Goal: Contribute content: Contribute content

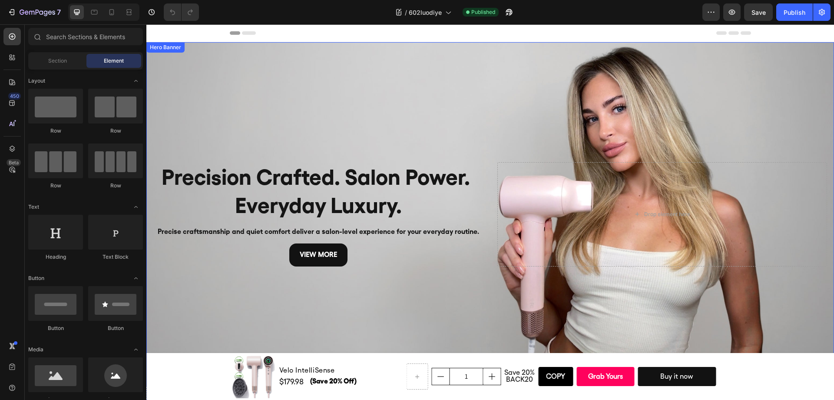
drag, startPoint x: 357, startPoint y: 118, endPoint x: 361, endPoint y: 121, distance: 5.1
click at [357, 118] on div "Background Image" at bounding box center [489, 214] width 687 height 344
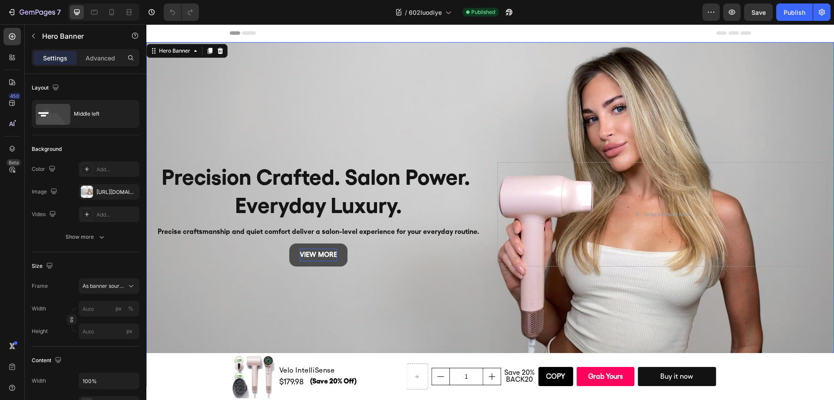
click at [309, 255] on p "view more" at bounding box center [318, 254] width 37 height 13
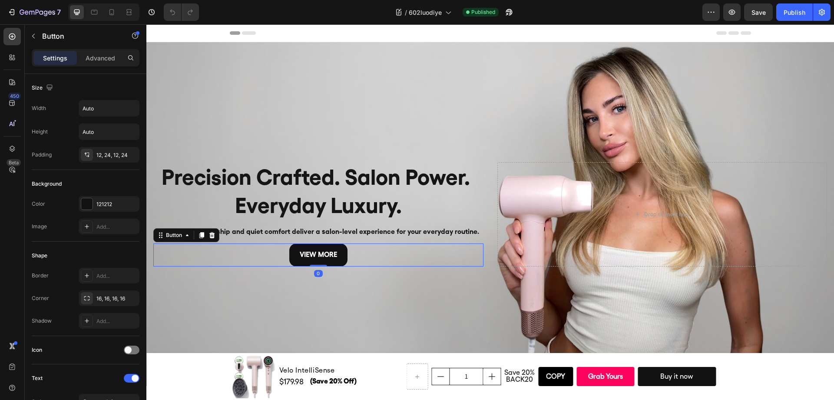
click at [292, 294] on div "Background Image" at bounding box center [489, 214] width 687 height 344
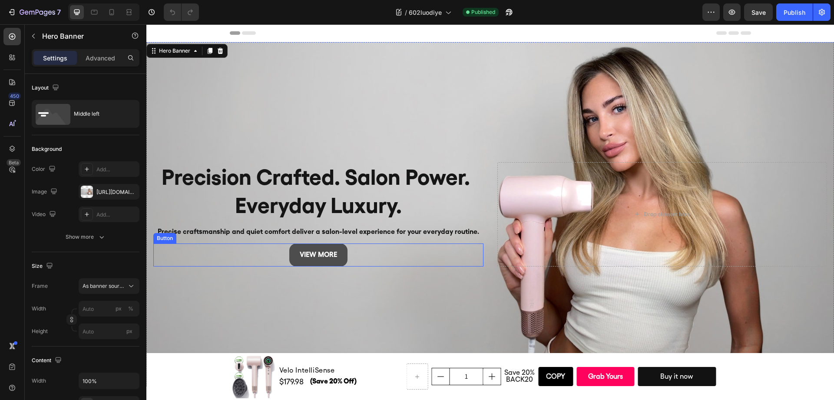
click at [344, 258] on link "view more" at bounding box center [318, 254] width 58 height 23
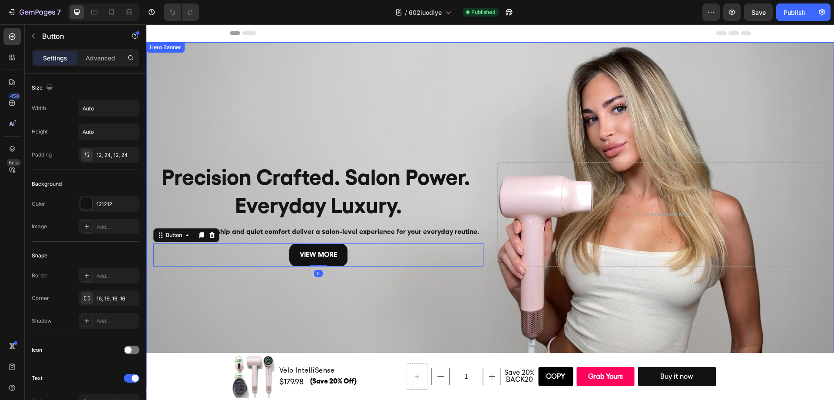
click at [275, 296] on div "Background Image" at bounding box center [489, 214] width 687 height 344
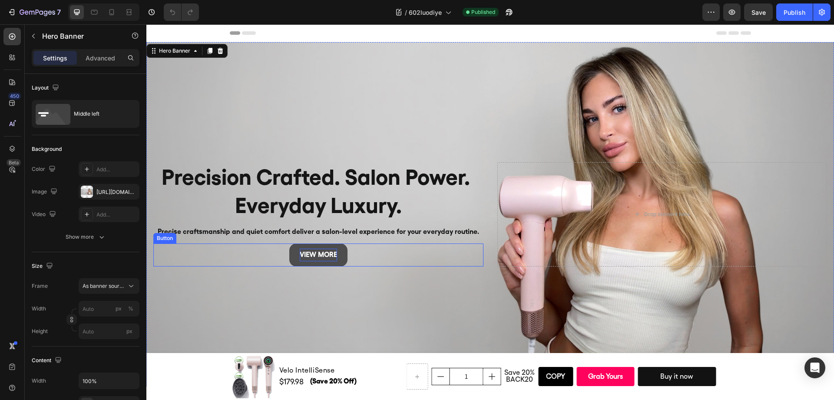
click at [335, 252] on p "view more" at bounding box center [318, 254] width 37 height 13
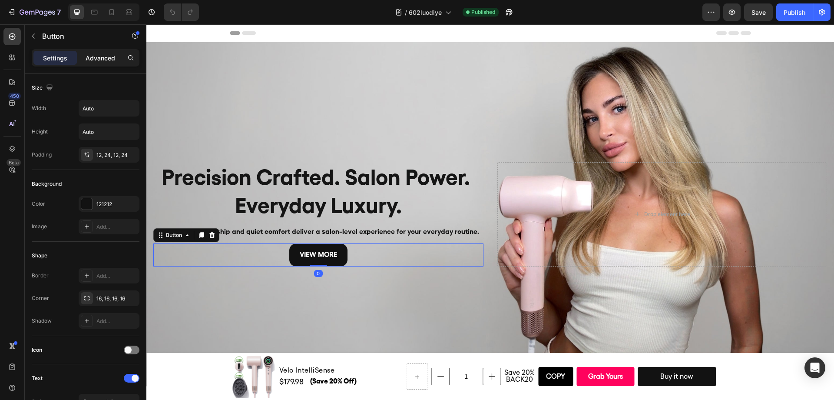
click at [107, 56] on p "Advanced" at bounding box center [101, 57] width 30 height 9
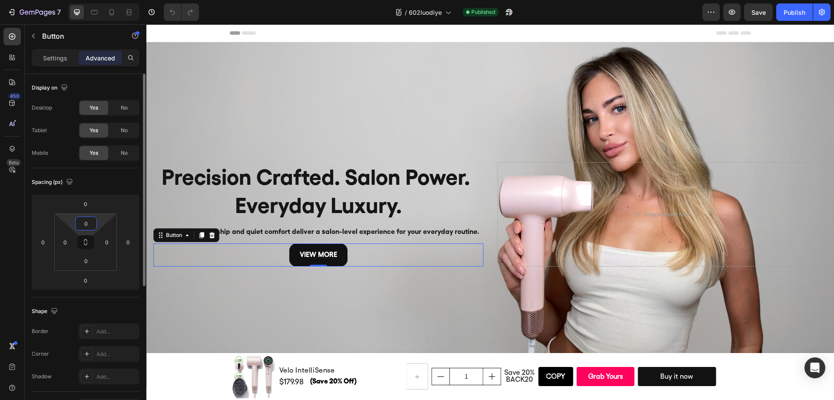
click at [82, 222] on input "0" at bounding box center [85, 223] width 17 height 13
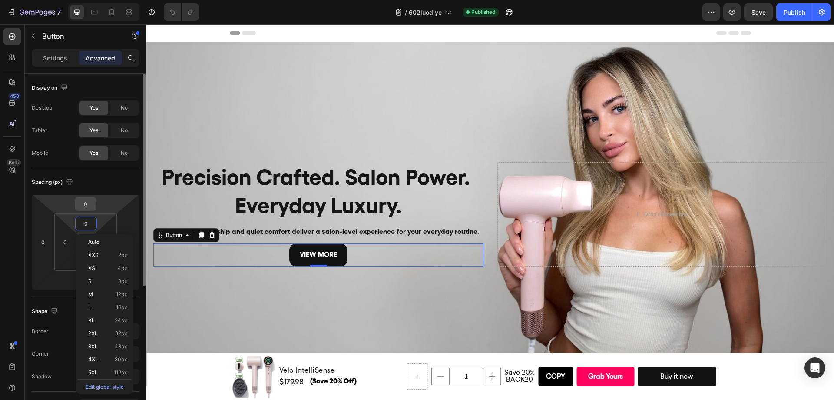
click at [86, 204] on input "0" at bounding box center [85, 203] width 17 height 13
type input "50"
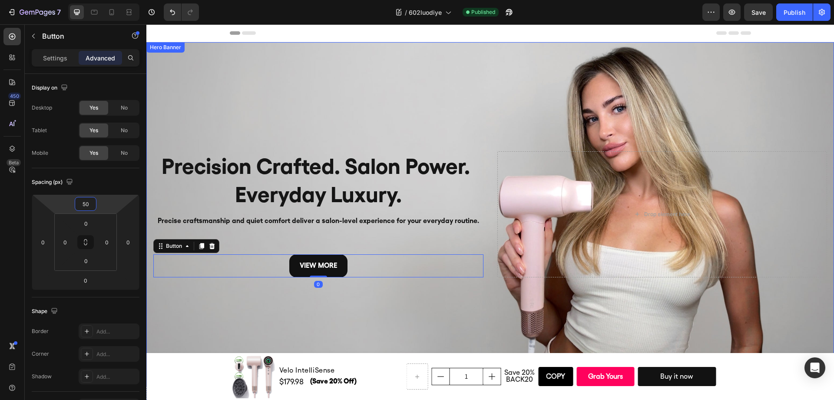
click at [398, 315] on div "Background Image" at bounding box center [489, 214] width 687 height 344
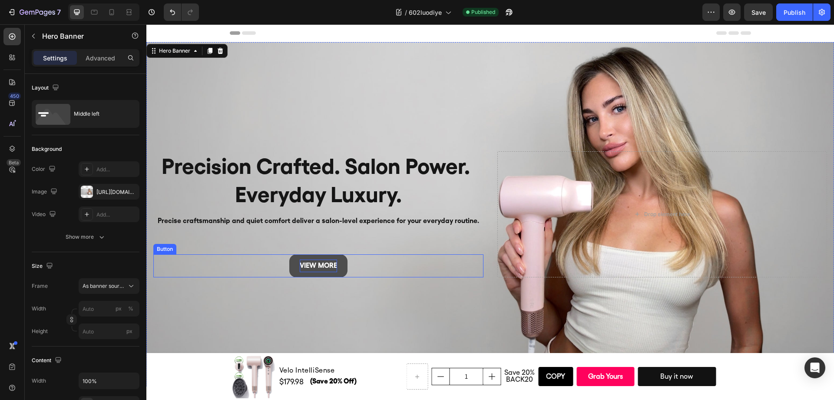
click at [328, 264] on p "view more" at bounding box center [318, 265] width 37 height 13
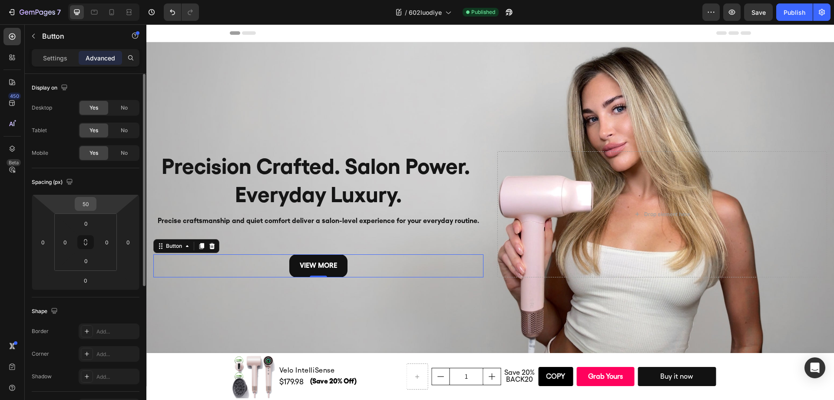
click at [85, 206] on input "50" at bounding box center [85, 203] width 17 height 13
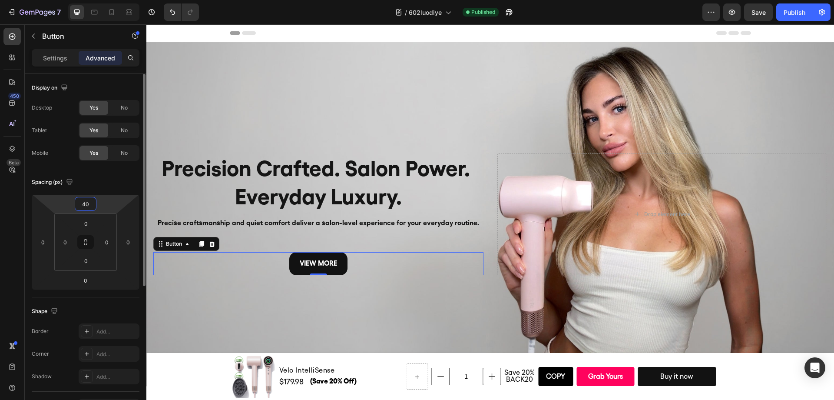
click at [92, 205] on input "40" at bounding box center [85, 203] width 17 height 13
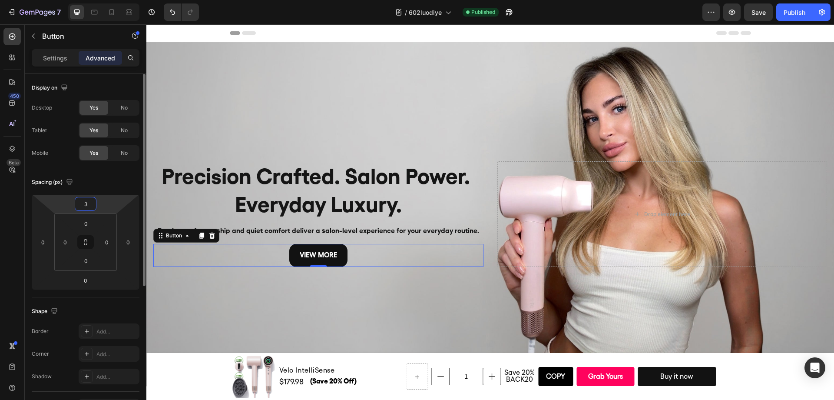
type input "30"
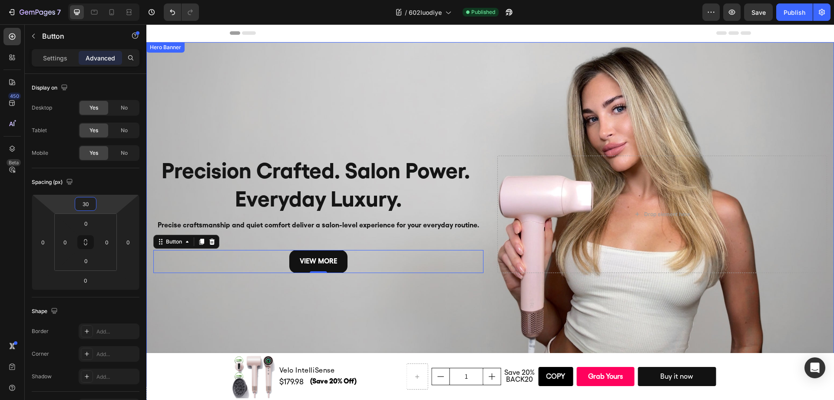
click at [361, 293] on div "Background Image" at bounding box center [489, 214] width 687 height 344
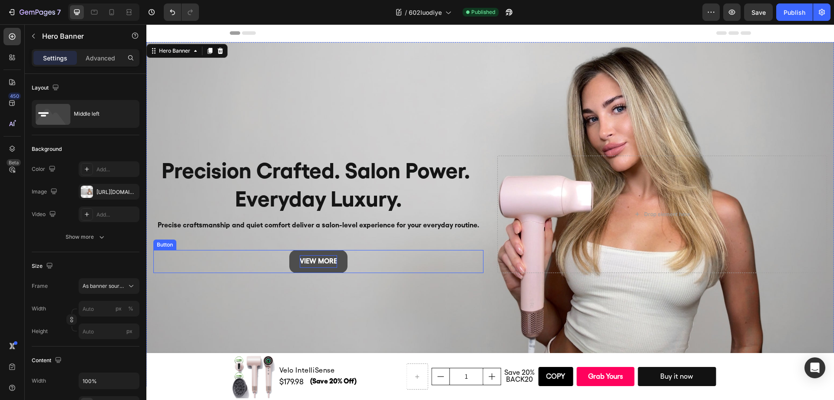
click at [316, 257] on p "view more" at bounding box center [318, 261] width 37 height 13
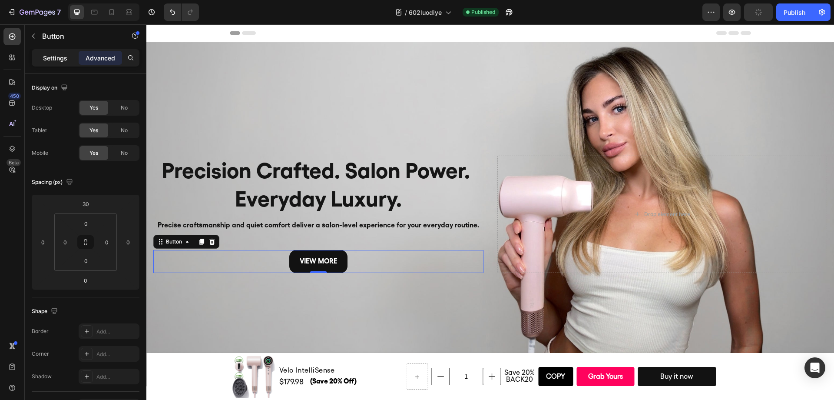
click at [59, 61] on p "Settings" at bounding box center [55, 57] width 24 height 9
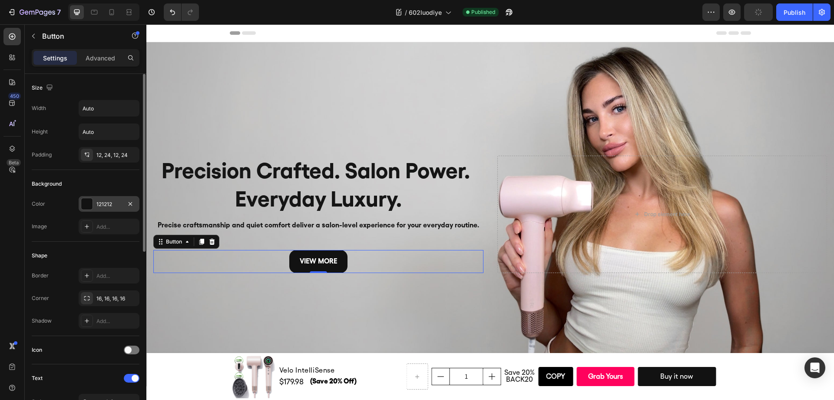
click at [102, 202] on div "121212" at bounding box center [108, 204] width 25 height 8
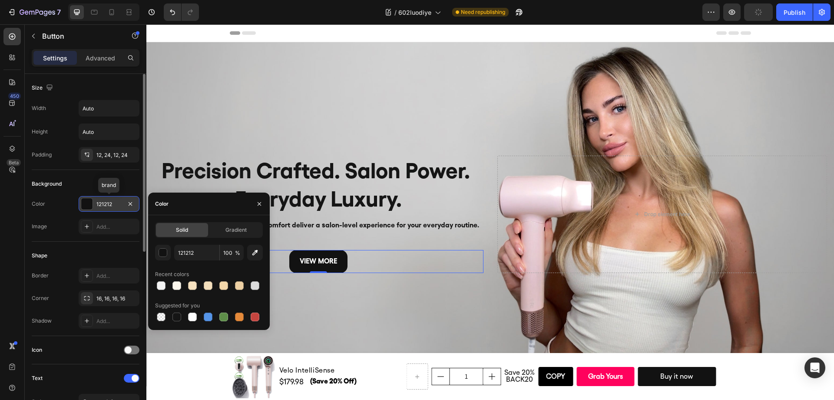
click at [102, 202] on div "121212" at bounding box center [108, 204] width 25 height 8
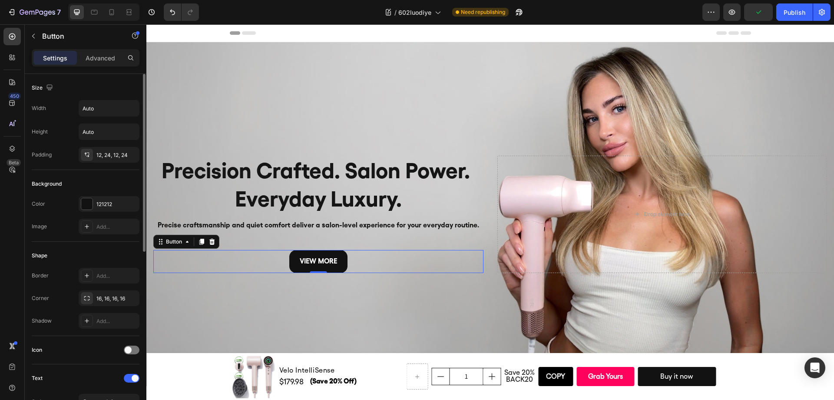
click at [54, 220] on div "Image Add..." at bounding box center [86, 226] width 108 height 16
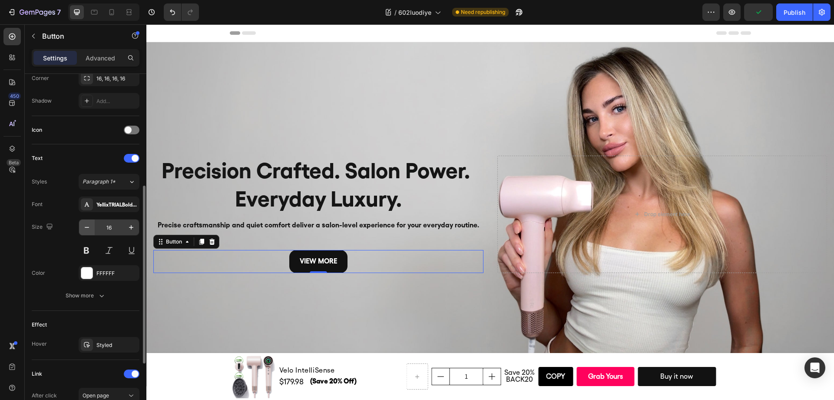
scroll to position [221, 0]
click at [108, 201] on div "YellixTRIALBold-BF6719a047469e3" at bounding box center [116, 203] width 41 height 8
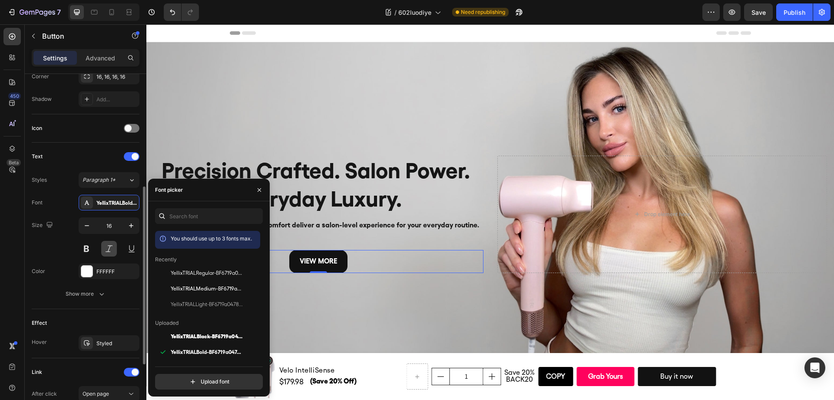
click at [107, 250] on button at bounding box center [109, 249] width 16 height 16
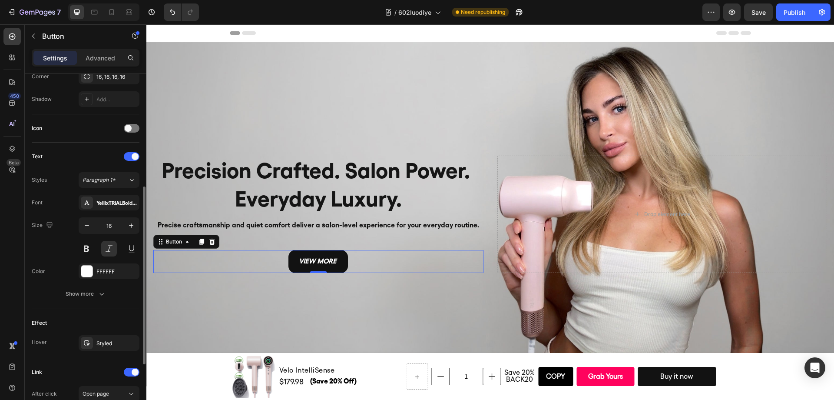
click at [66, 244] on div "Size 16" at bounding box center [86, 236] width 108 height 39
click at [327, 295] on div "Background Image" at bounding box center [489, 214] width 687 height 344
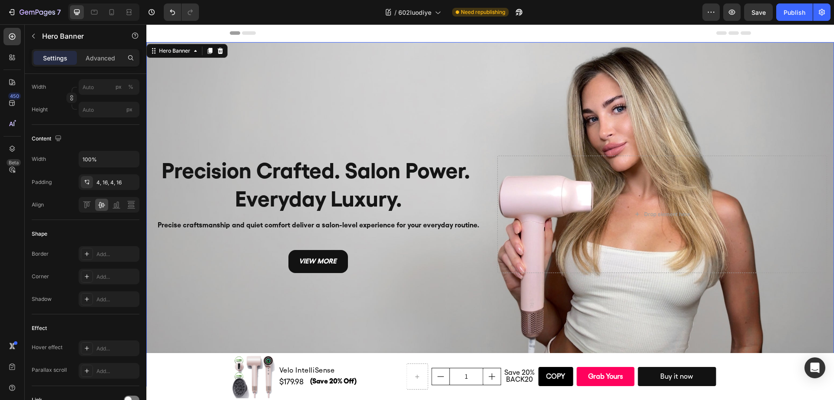
scroll to position [0, 0]
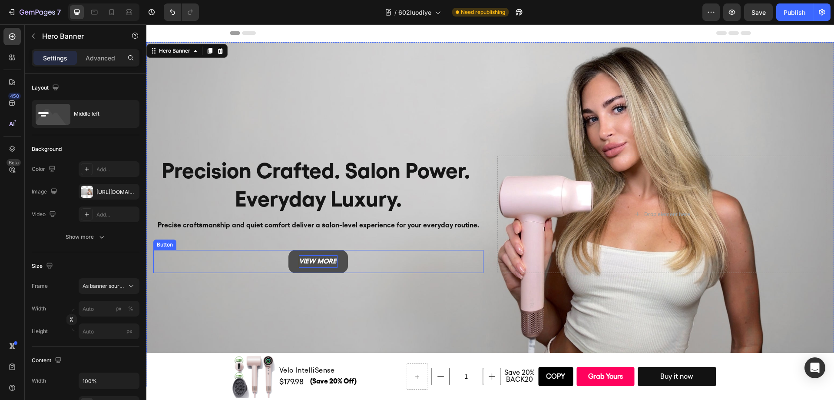
click at [319, 262] on p "view more" at bounding box center [318, 261] width 39 height 13
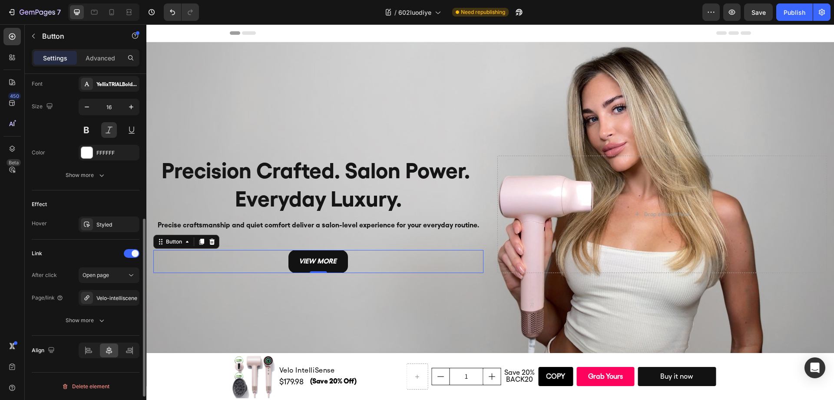
scroll to position [209, 0]
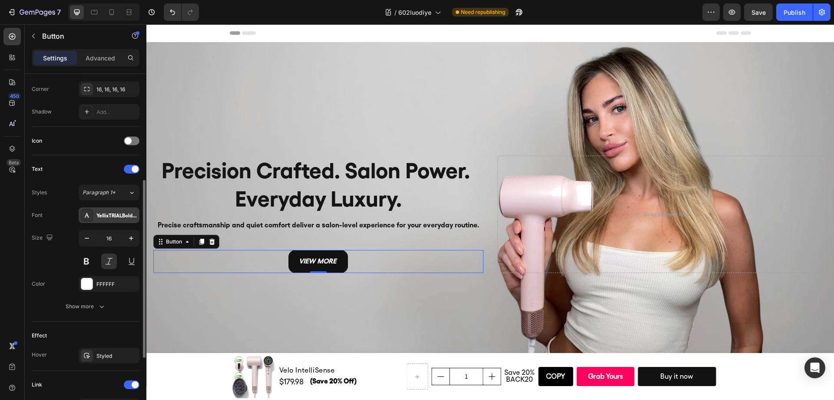
click at [113, 217] on div "YellixTRIALBold-BF6719a047469e3" at bounding box center [116, 215] width 41 height 8
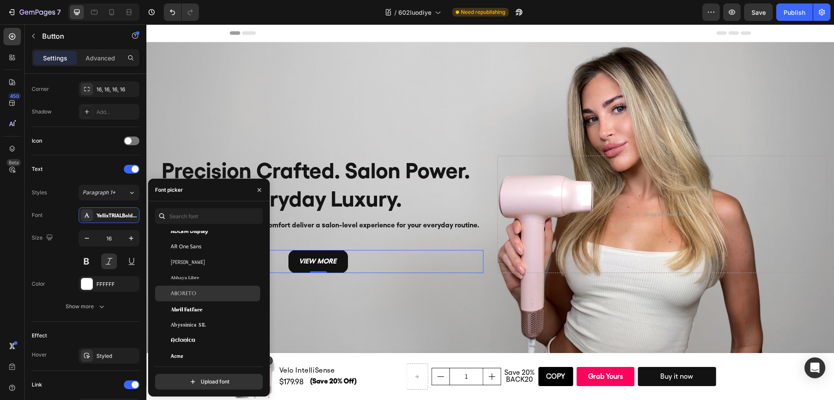
scroll to position [343, 0]
click at [212, 292] on div "Aboreto" at bounding box center [215, 292] width 88 height 8
click at [201, 306] on span "Abril Fatface" at bounding box center [187, 308] width 32 height 8
click at [208, 307] on div "Aclonica" at bounding box center [215, 311] width 88 height 8
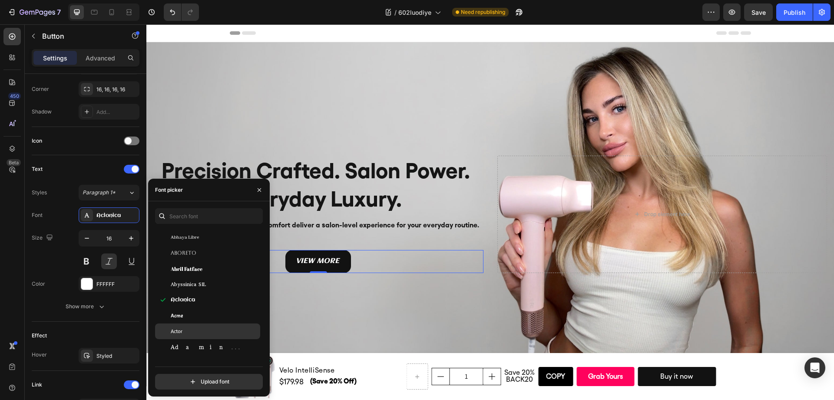
scroll to position [401, 0]
click at [204, 314] on div "Actor" at bounding box center [215, 312] width 88 height 8
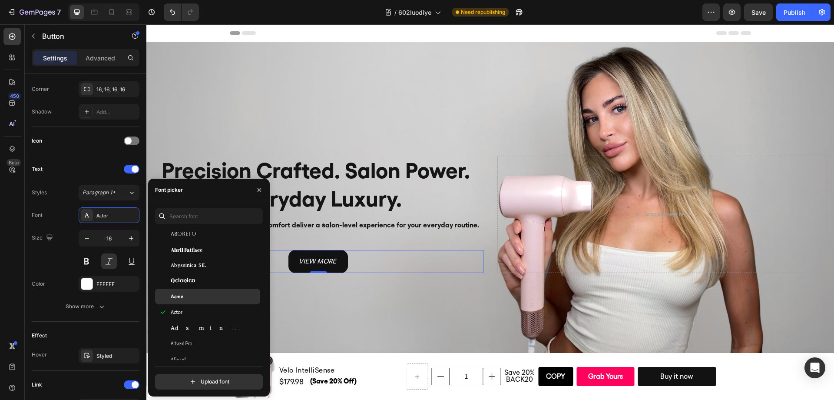
click at [202, 299] on div "Acme" at bounding box center [215, 296] width 88 height 8
click at [199, 308] on div "Actor" at bounding box center [215, 312] width 88 height 8
click at [197, 327] on div "Adamina" at bounding box center [215, 328] width 88 height 8
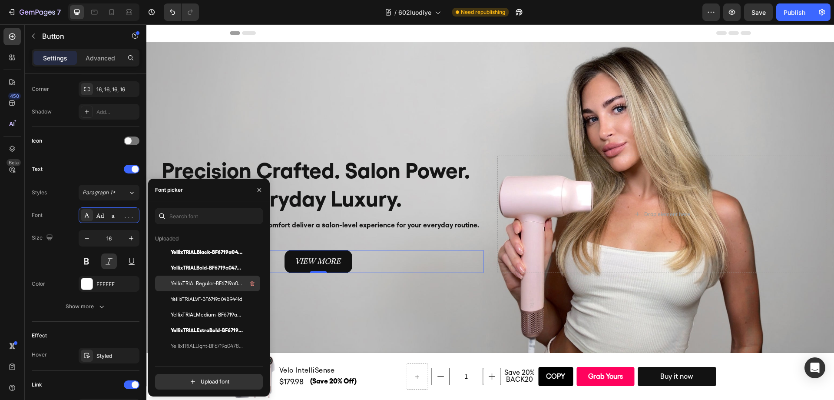
scroll to position [87, 0]
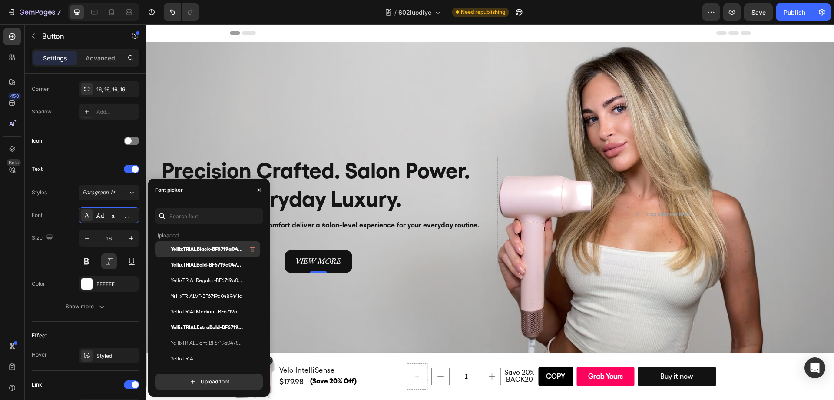
click at [204, 248] on span "YellixTRIALBlack-BF6719a0485a132" at bounding box center [207, 249] width 72 height 8
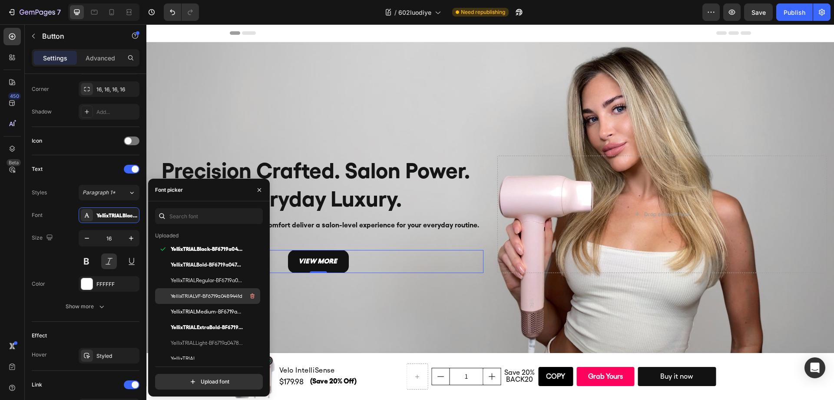
click at [204, 296] on span "YellixTRIALVF-BF6719a0489441d" at bounding box center [207, 296] width 72 height 8
click at [207, 308] on span "YellixTRIALMedium-BF6719a047aad22" at bounding box center [207, 311] width 72 height 8
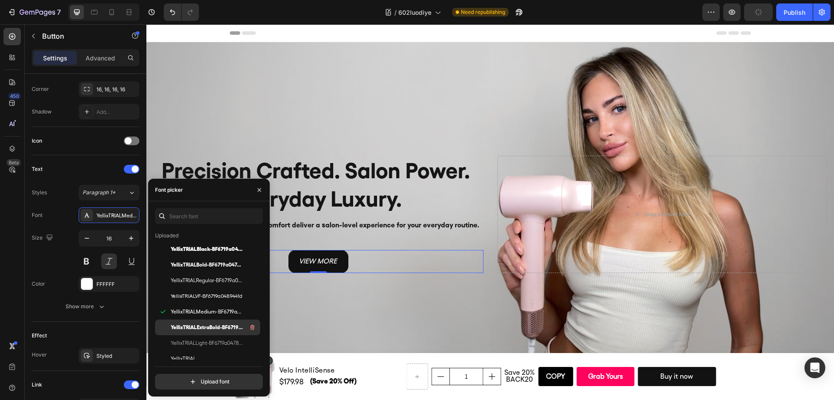
click at [219, 330] on span "YellixTRIALExtraBold-BF6719a04780ca1" at bounding box center [207, 327] width 72 height 8
click at [214, 343] on span "YellixTRIALLight-BF6719a04780b9c" at bounding box center [207, 343] width 72 height 8
click at [212, 330] on span "YellixTRIALExtraBold-BF6719a04780ca1" at bounding box center [207, 327] width 72 height 8
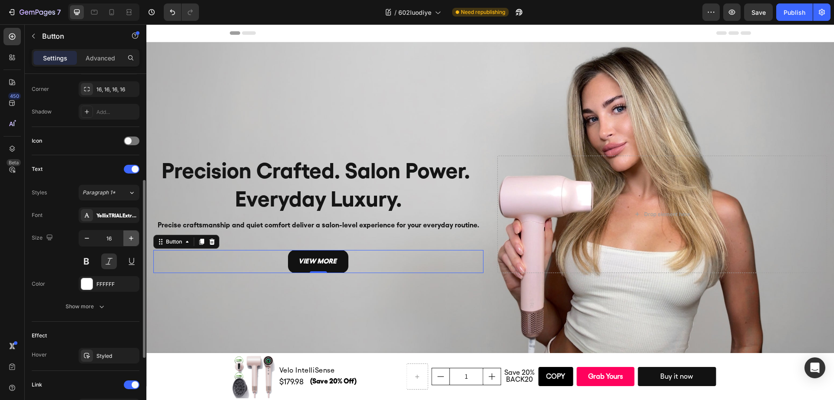
click at [131, 238] on icon "button" at bounding box center [131, 238] width 9 height 9
type input "18"
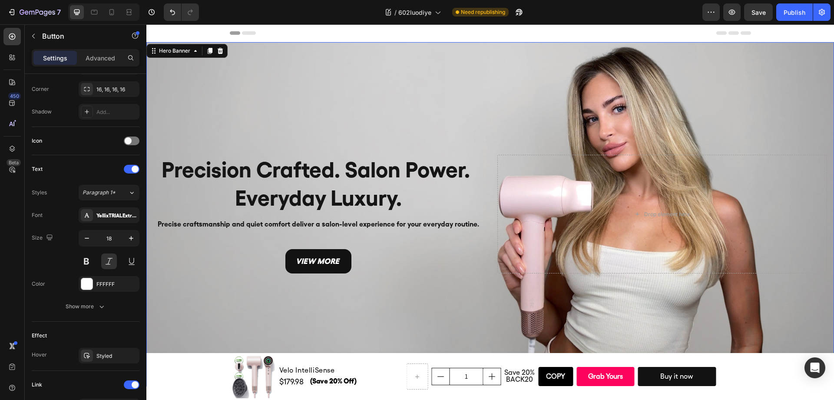
click at [260, 313] on div "Background Image" at bounding box center [489, 214] width 687 height 344
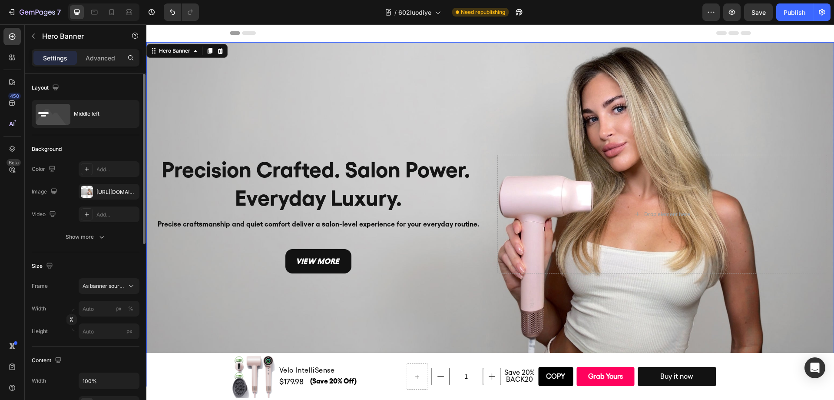
scroll to position [17, 0]
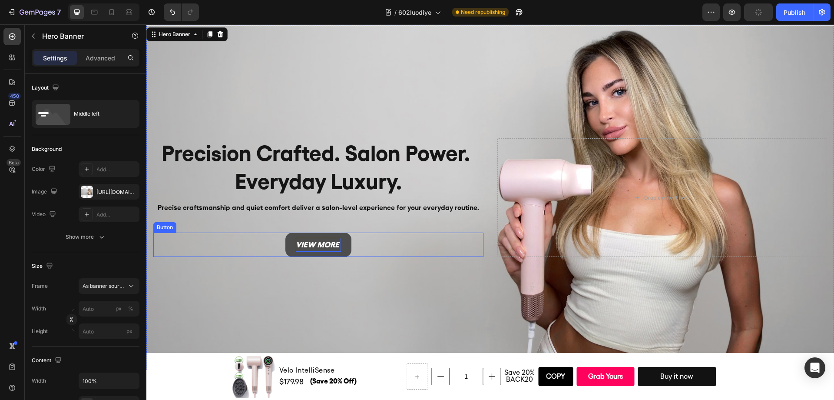
click at [302, 246] on p "view more" at bounding box center [318, 245] width 45 height 14
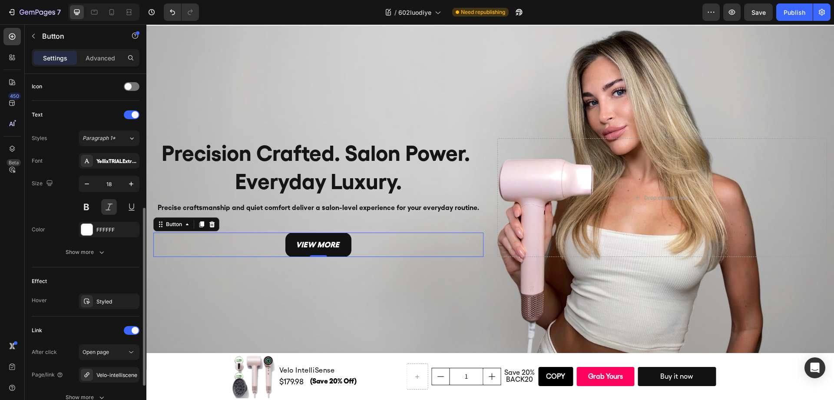
scroll to position [283, 0]
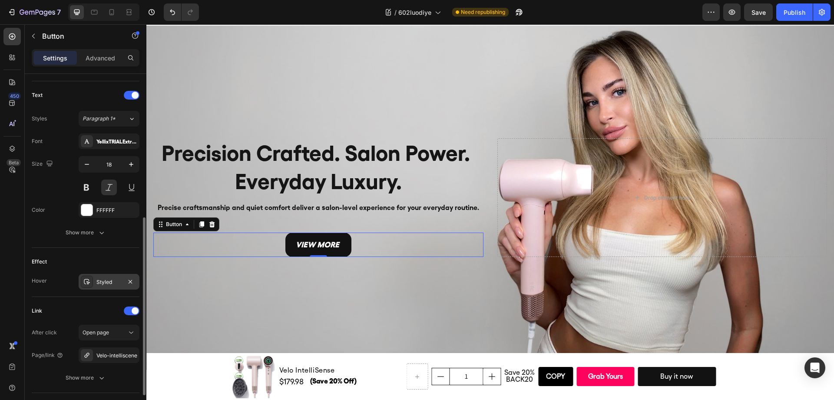
click at [110, 284] on div "Styled" at bounding box center [108, 282] width 25 height 8
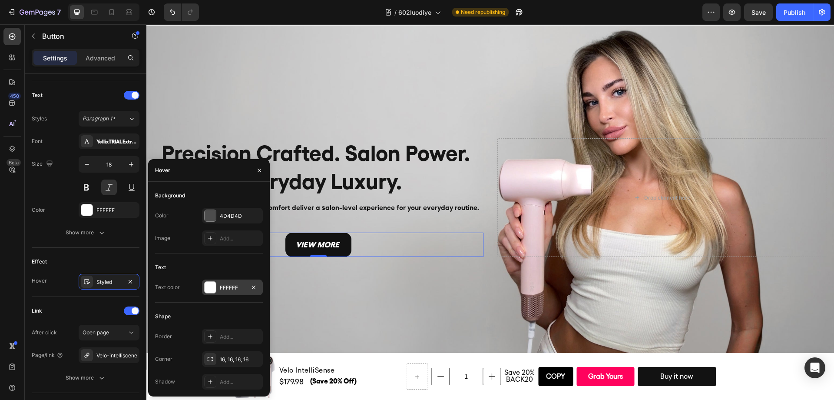
click at [221, 284] on div "FFFFFF" at bounding box center [232, 288] width 25 height 8
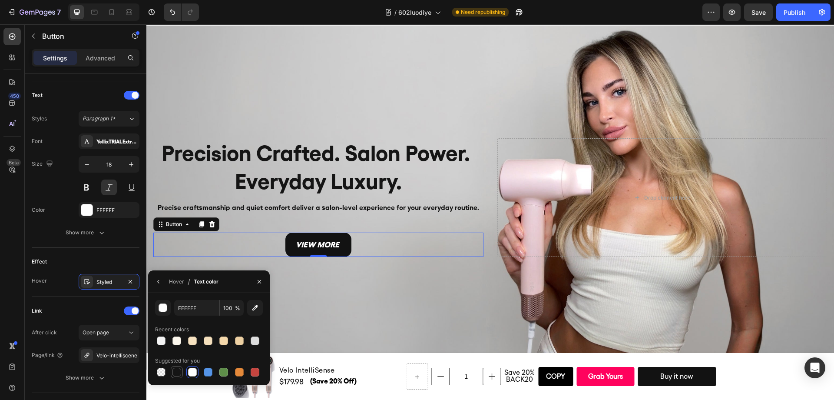
click at [175, 370] on div at bounding box center [176, 371] width 9 height 9
type input "151515"
click at [116, 284] on div "Styled" at bounding box center [108, 282] width 25 height 8
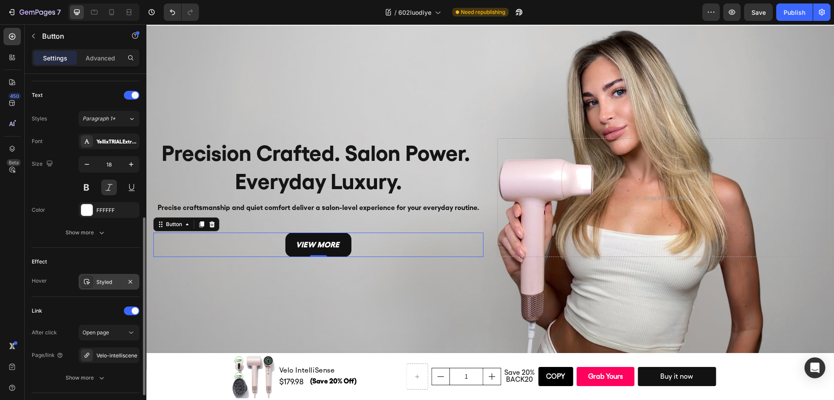
click at [113, 283] on div "Styled" at bounding box center [108, 282] width 25 height 8
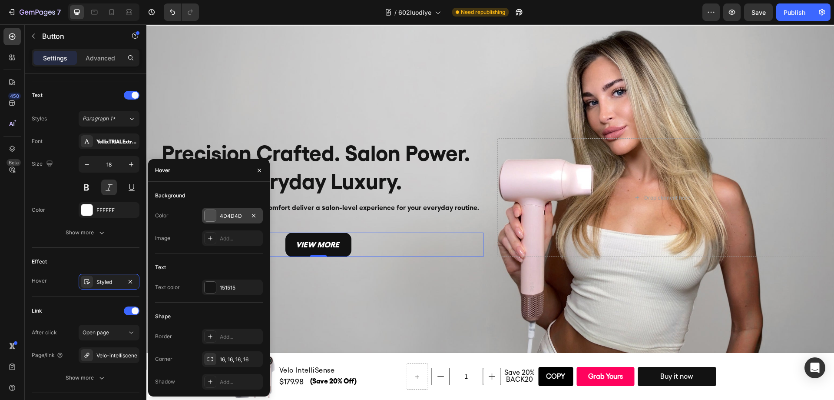
click at [222, 217] on div "4D4D4D" at bounding box center [232, 216] width 25 height 8
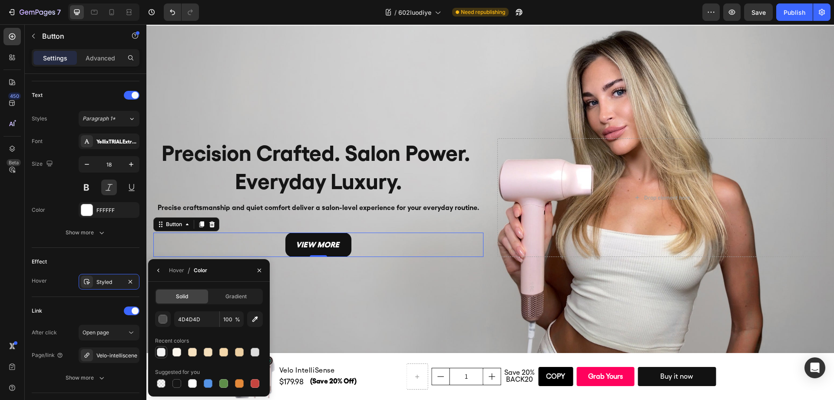
click at [162, 356] on div at bounding box center [161, 351] width 9 height 9
click at [193, 353] on div at bounding box center [192, 351] width 9 height 9
click at [225, 381] on div at bounding box center [223, 383] width 9 height 9
click at [238, 380] on div at bounding box center [239, 383] width 9 height 9
click at [247, 388] on div at bounding box center [209, 383] width 108 height 12
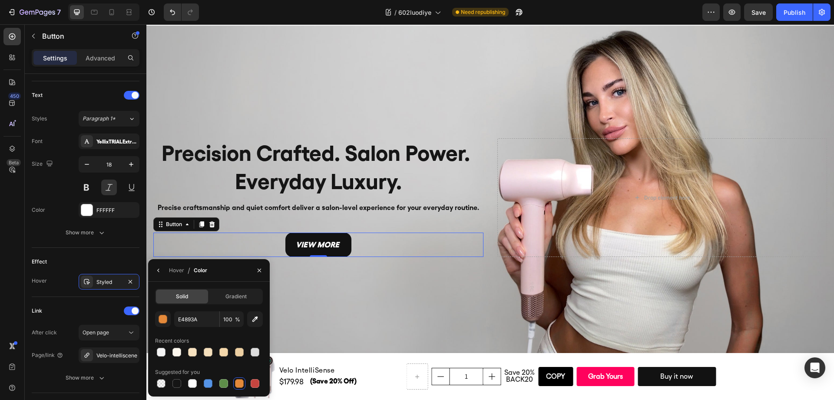
click at [254, 385] on div at bounding box center [255, 383] width 9 height 9
click at [225, 382] on div at bounding box center [223, 383] width 9 height 9
click at [209, 383] on div at bounding box center [208, 383] width 9 height 9
click at [188, 382] on div at bounding box center [192, 383] width 9 height 9
type input "FFFFFF"
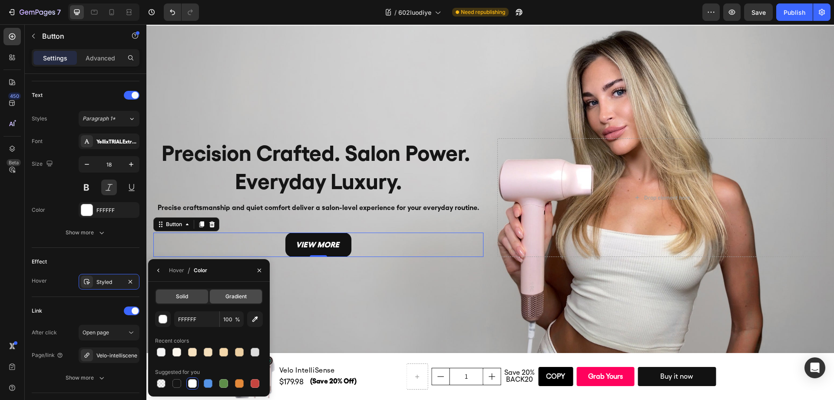
click at [238, 294] on span "Gradient" at bounding box center [235, 296] width 21 height 8
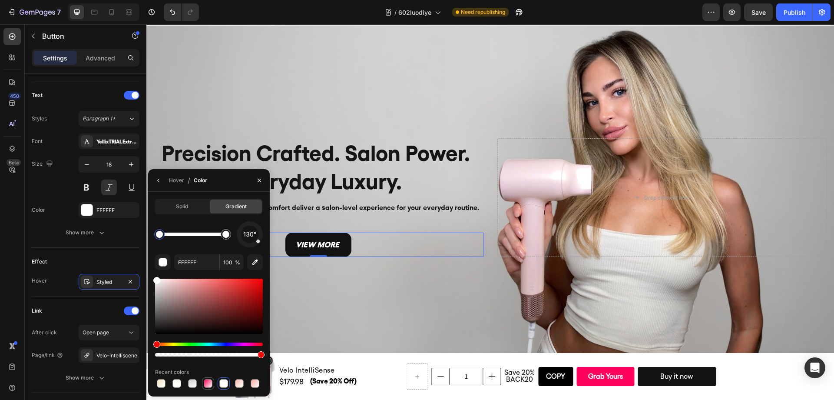
click at [207, 380] on div at bounding box center [208, 383] width 9 height 9
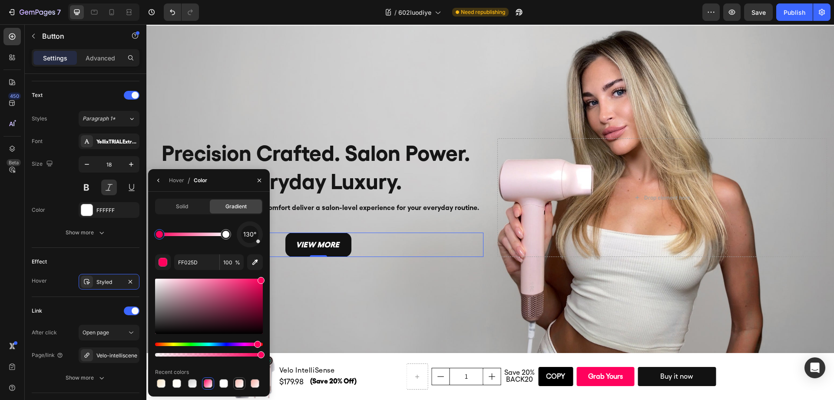
click at [239, 380] on div at bounding box center [239, 383] width 9 height 9
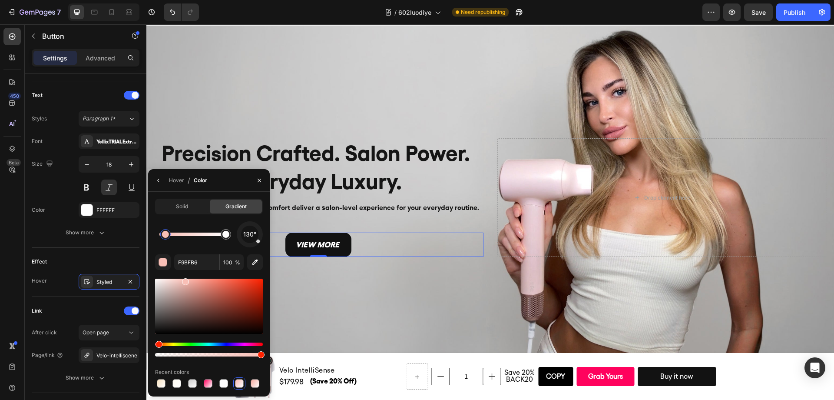
click at [251, 381] on div at bounding box center [255, 383] width 9 height 9
click at [198, 383] on div at bounding box center [192, 383] width 12 height 12
type input "CECECE"
click at [182, 208] on span "Solid" at bounding box center [182, 206] width 12 height 8
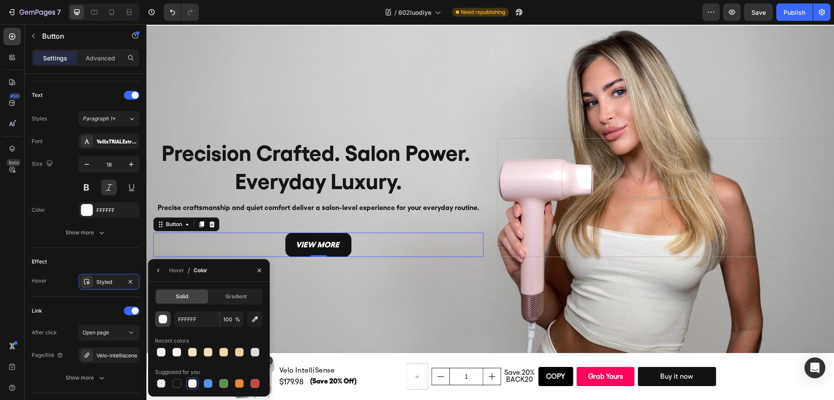
click at [165, 320] on div "button" at bounding box center [163, 319] width 9 height 9
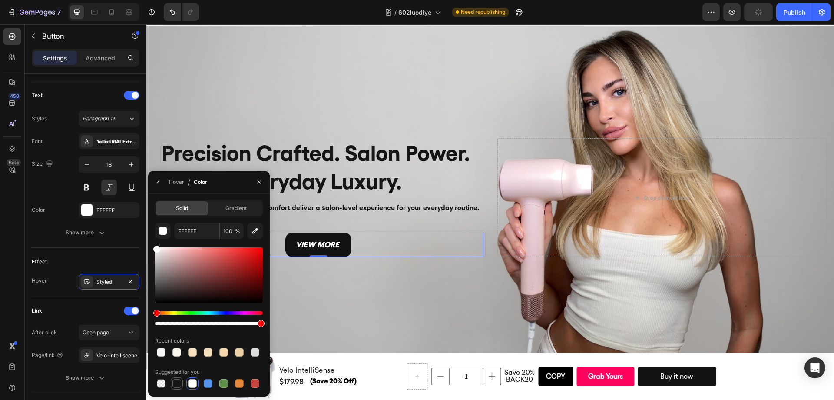
click at [178, 380] on div at bounding box center [176, 383] width 9 height 9
type input "151515"
click at [175, 184] on div "Hover" at bounding box center [176, 182] width 15 height 8
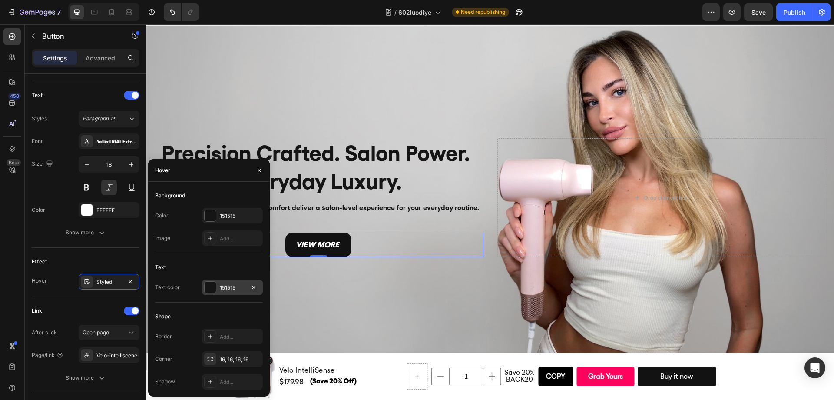
click at [216, 291] on div "151515" at bounding box center [232, 287] width 61 height 16
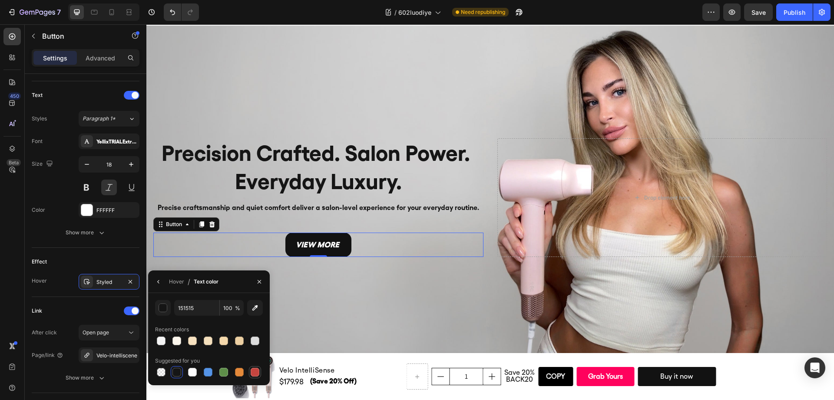
click at [255, 372] on div at bounding box center [255, 371] width 9 height 9
type input "C5453F"
click at [256, 369] on div at bounding box center [255, 371] width 9 height 9
click at [258, 284] on icon "button" at bounding box center [259, 281] width 7 height 7
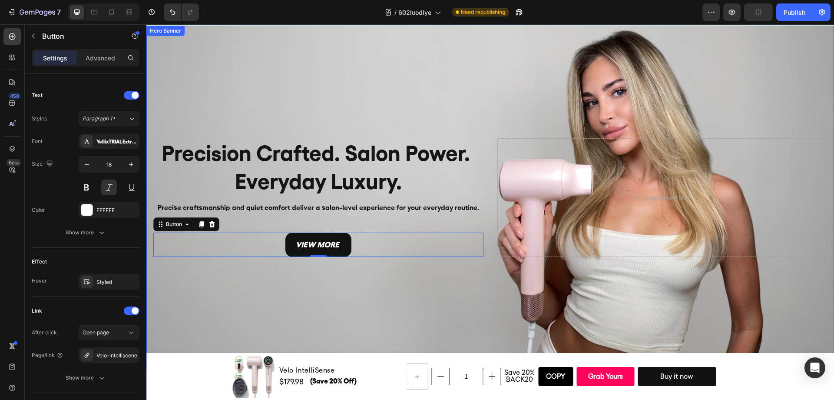
click at [304, 280] on div "Background Image" at bounding box center [489, 198] width 687 height 344
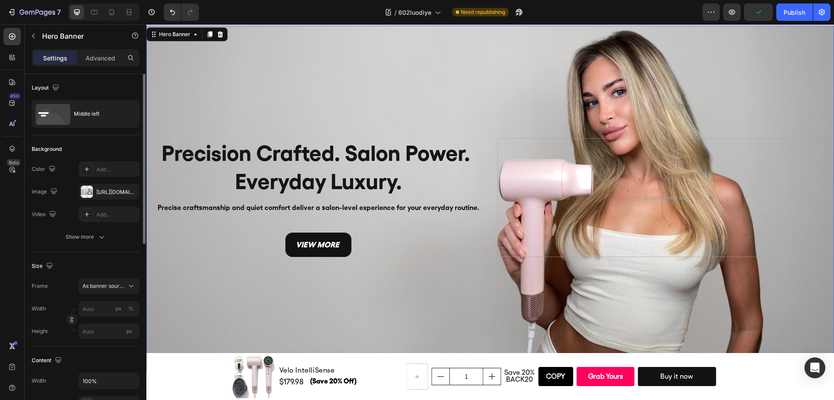
scroll to position [18, 0]
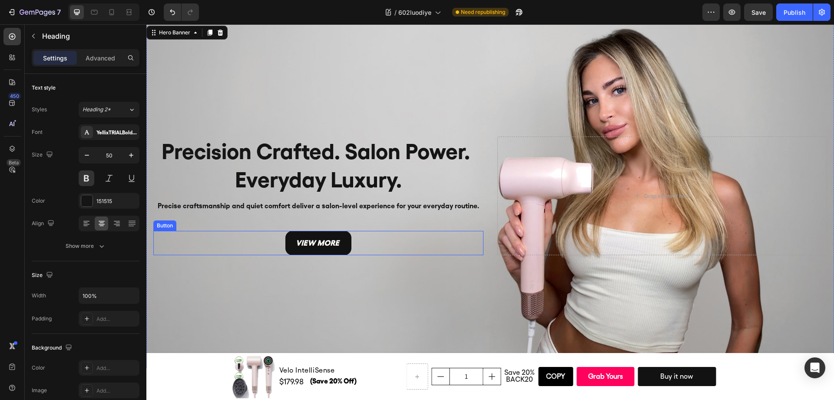
click at [400, 181] on h2 "Precision Crafted. Salon Power. Everyday Luxury." at bounding box center [318, 165] width 330 height 58
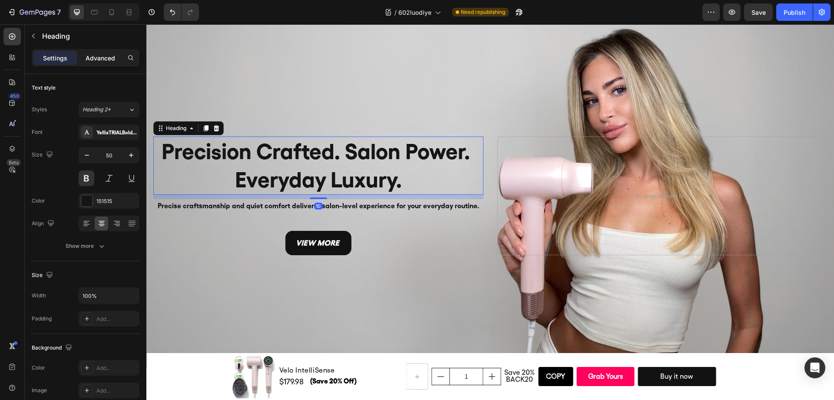
click at [104, 62] on p "Advanced" at bounding box center [101, 57] width 30 height 9
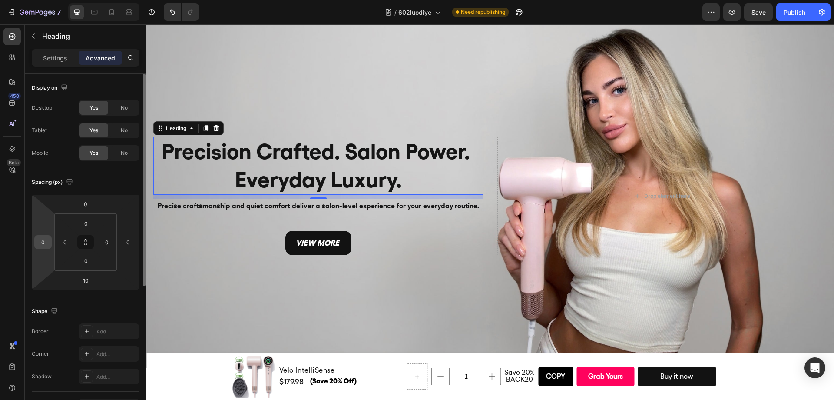
click at [48, 238] on input "0" at bounding box center [42, 241] width 13 height 13
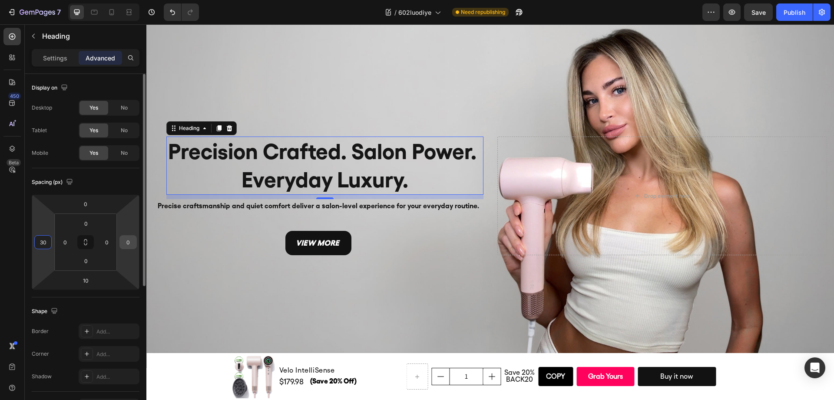
type input "30"
click at [126, 240] on input "0" at bounding box center [128, 241] width 13 height 13
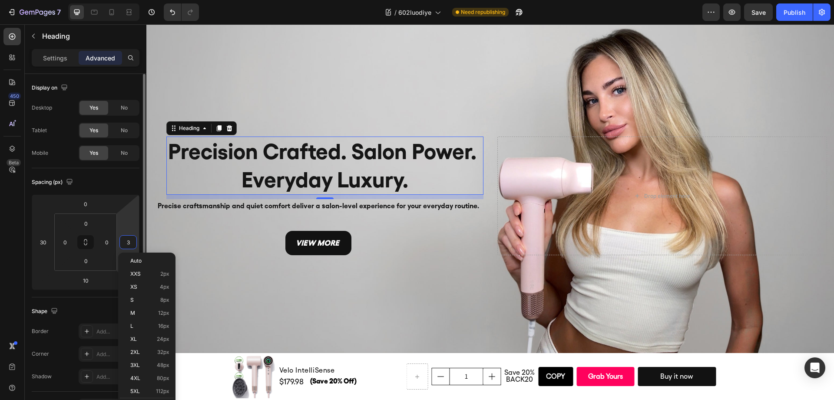
type input "30"
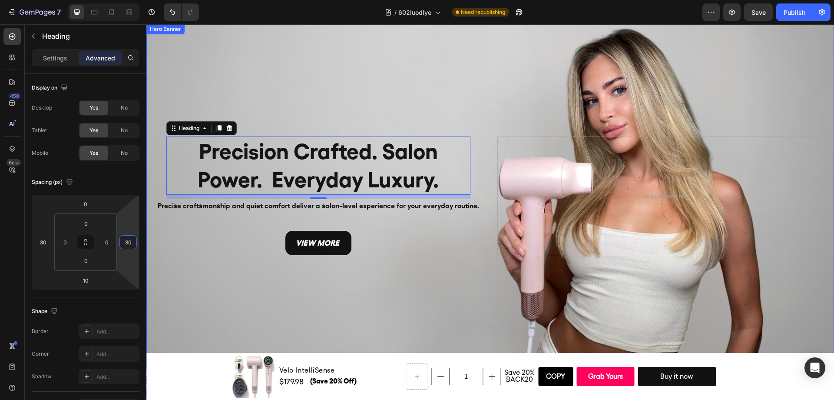
click at [309, 286] on div "Background Image" at bounding box center [489, 196] width 687 height 344
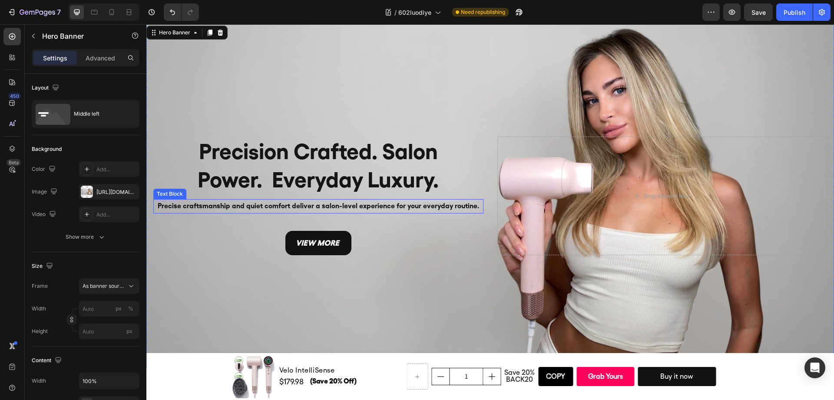
click at [384, 201] on p "Precise craftsmanship and quiet comfort deliver a salon-level experience for yo…" at bounding box center [318, 206] width 328 height 13
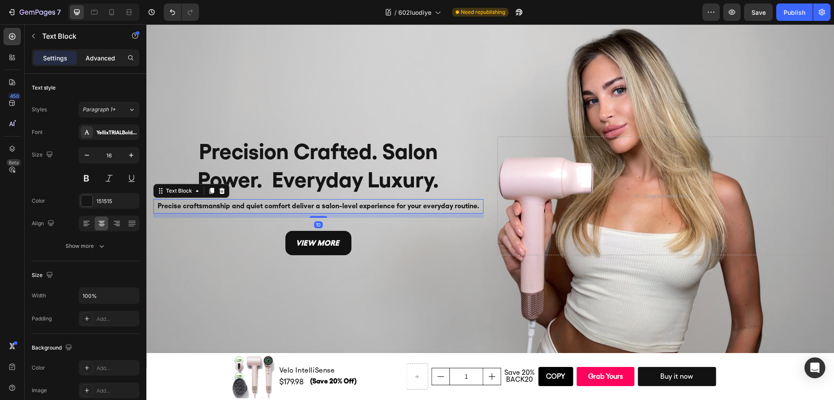
click at [111, 63] on div "Advanced" at bounding box center [100, 58] width 43 height 14
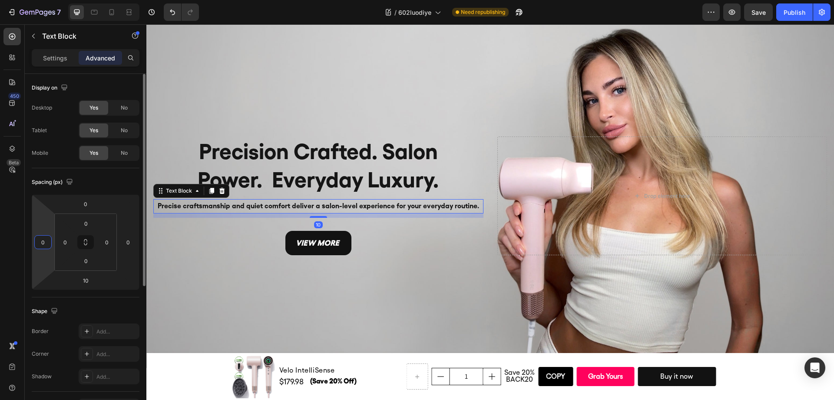
click at [44, 242] on input "0" at bounding box center [42, 241] width 13 height 13
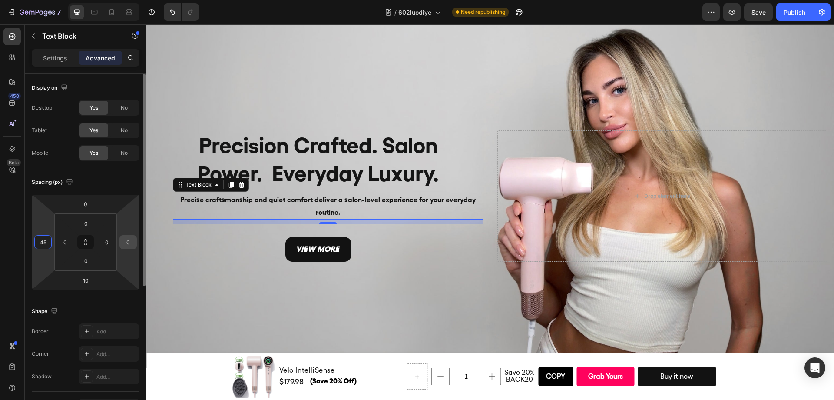
type input "45"
click at [124, 242] on input "0" at bounding box center [128, 241] width 13 height 13
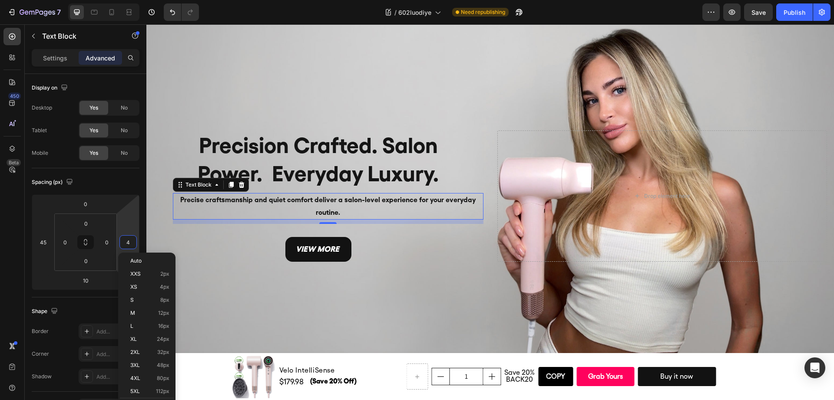
type input "45"
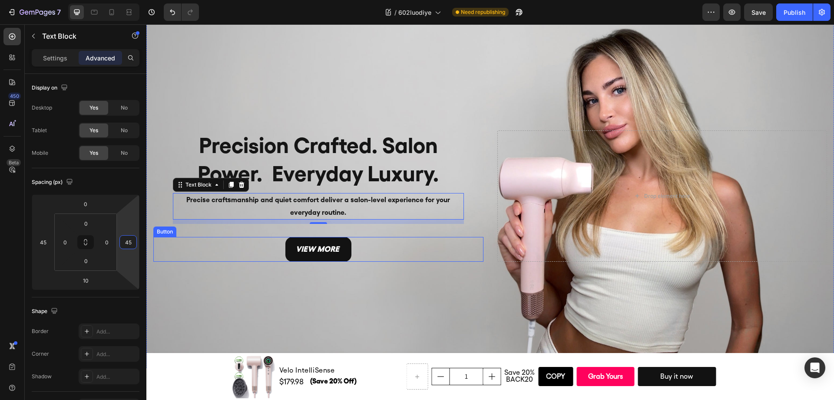
click at [244, 256] on div "view more Button" at bounding box center [318, 249] width 330 height 24
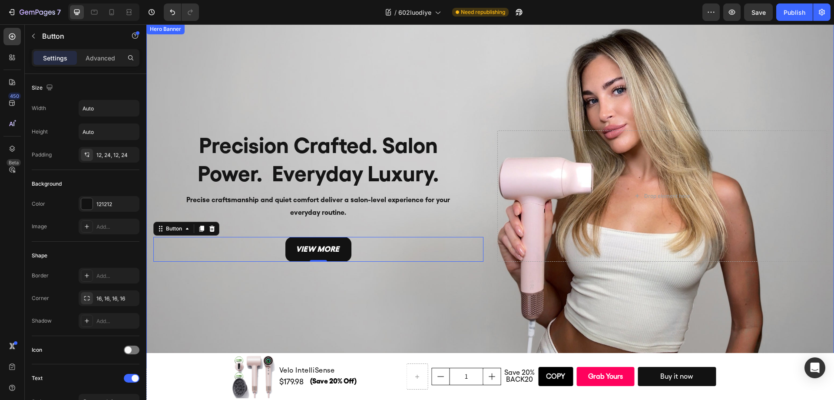
click at [357, 304] on div "Background Image" at bounding box center [489, 196] width 687 height 344
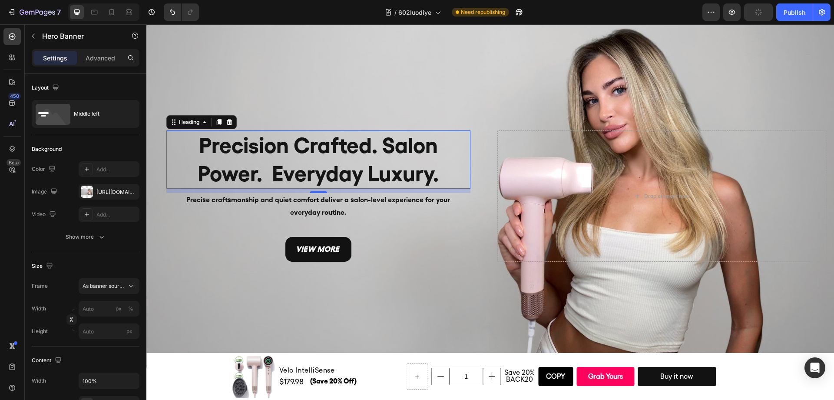
click at [339, 162] on h2 "Precision Crafted. Salon Power. Everyday Luxury." at bounding box center [318, 159] width 304 height 58
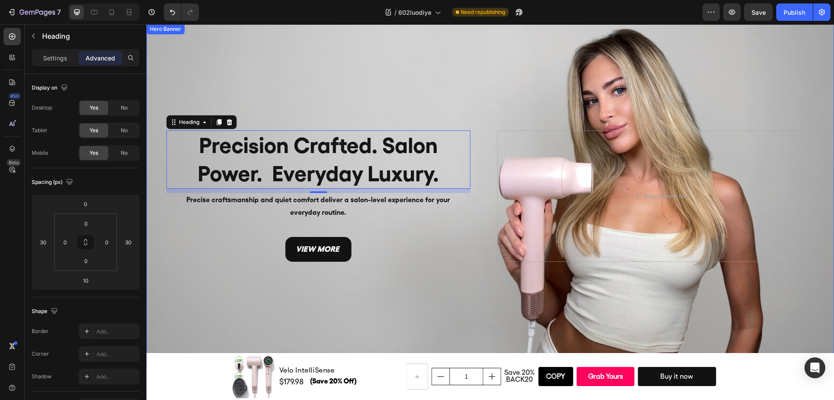
click at [458, 259] on div "view more Button" at bounding box center [318, 249] width 330 height 24
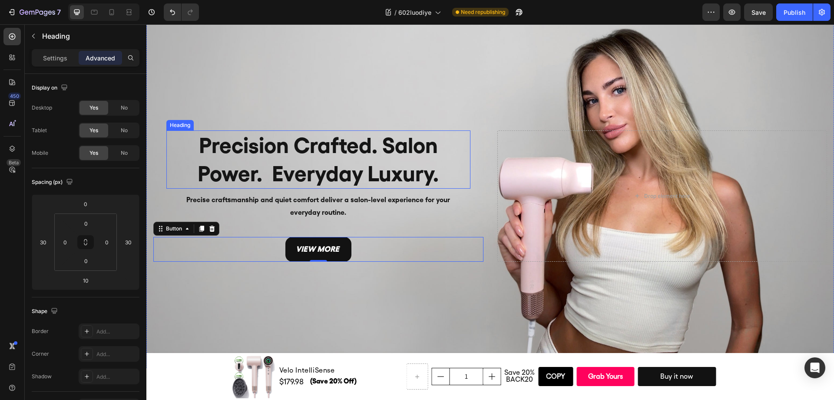
click at [314, 164] on h2 "Precision Crafted. Salon Power. Everyday Luxury." at bounding box center [318, 159] width 304 height 58
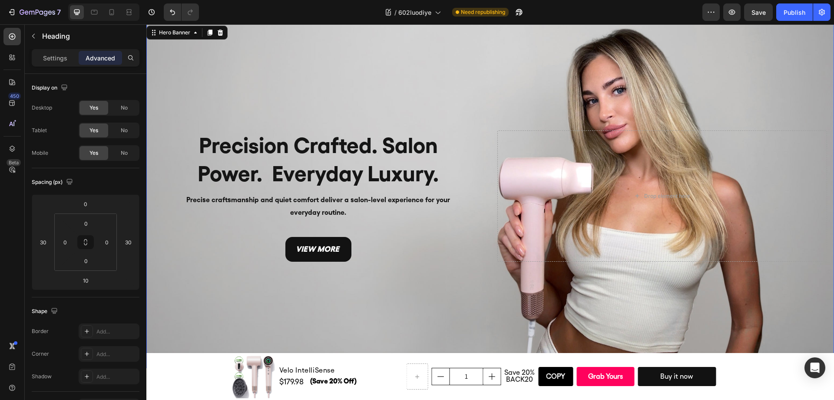
click at [359, 94] on div "Background Image" at bounding box center [489, 196] width 687 height 344
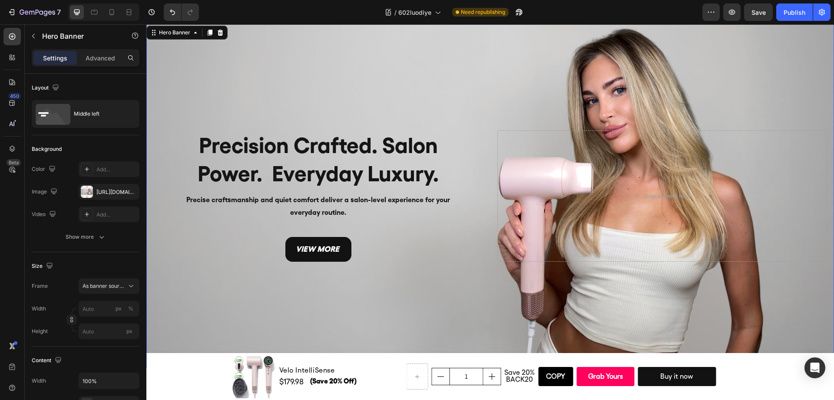
click at [336, 151] on h2 "Precision Crafted. Salon Power. Everyday Luxury." at bounding box center [318, 159] width 304 height 58
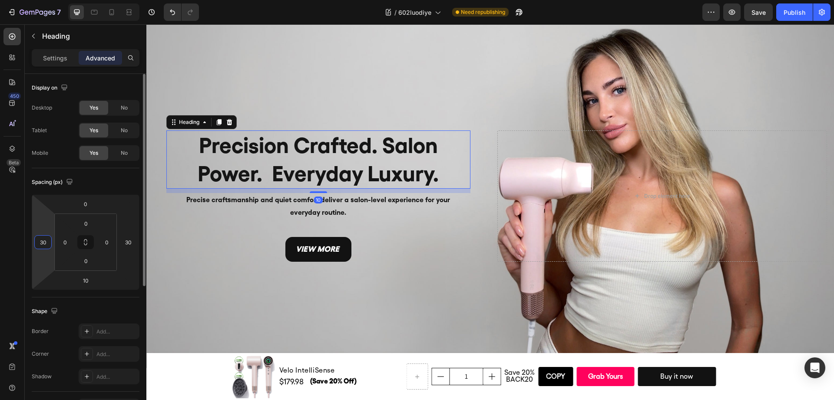
click at [43, 244] on input "30" at bounding box center [42, 241] width 13 height 13
type input "20"
click at [125, 241] on input "30" at bounding box center [128, 241] width 13 height 13
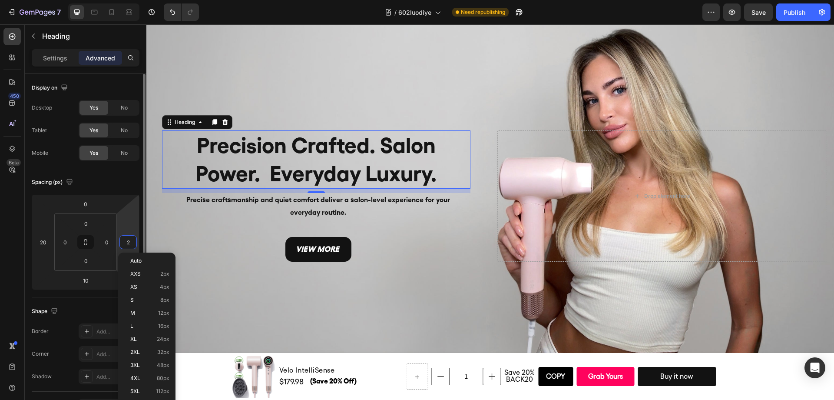
type input "20"
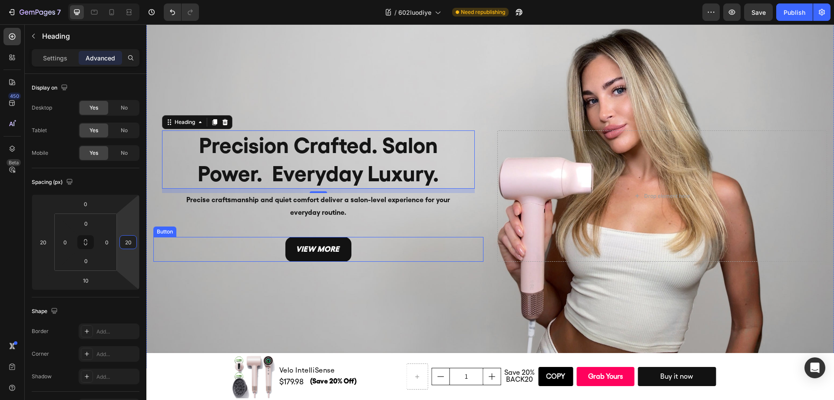
click at [499, 248] on div "Drop element here" at bounding box center [662, 195] width 330 height 131
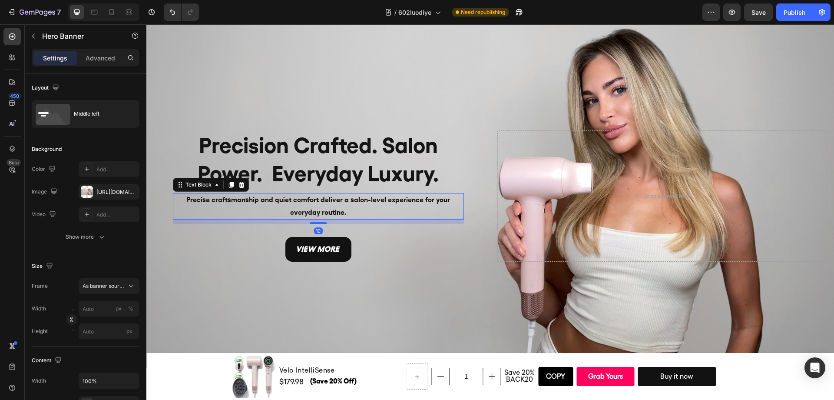
click at [382, 198] on p "Precise craftsmanship and quiet comfort deliver a salon-level experience for yo…" at bounding box center [318, 206] width 289 height 25
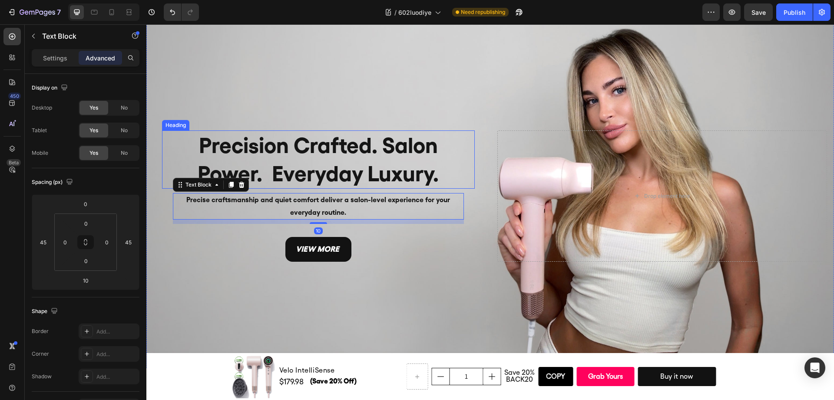
click at [327, 164] on h2 "Precision Crafted. Salon Power. Everyday Luxury." at bounding box center [318, 159] width 313 height 58
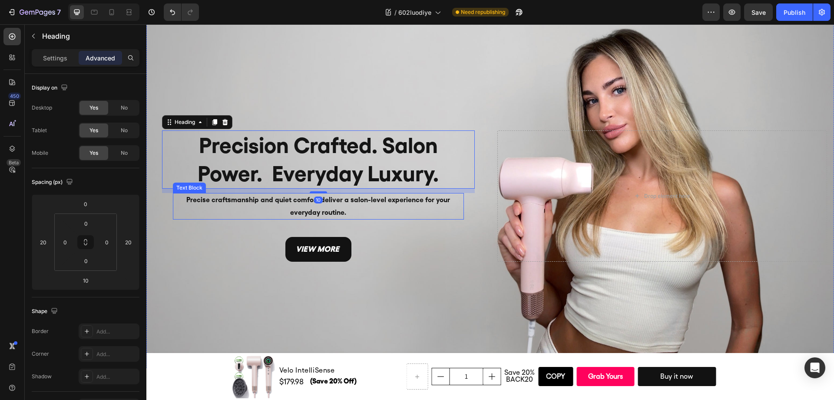
click at [326, 204] on p "Precise craftsmanship and quiet comfort deliver a salon-level experience for yo…" at bounding box center [318, 206] width 289 height 25
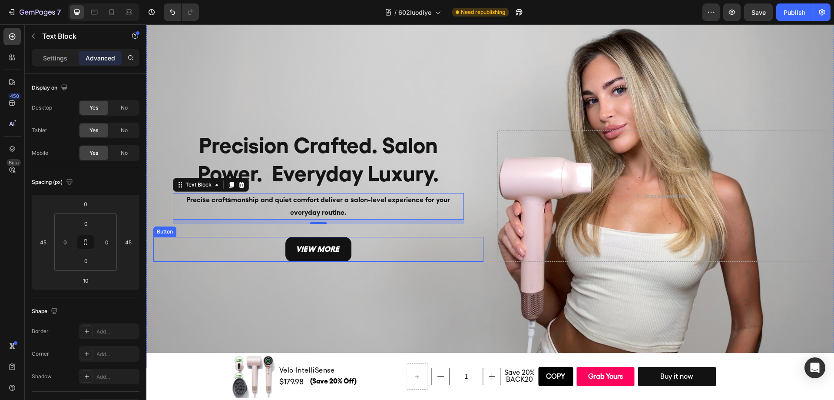
click at [417, 259] on div "view more Button" at bounding box center [318, 249] width 330 height 24
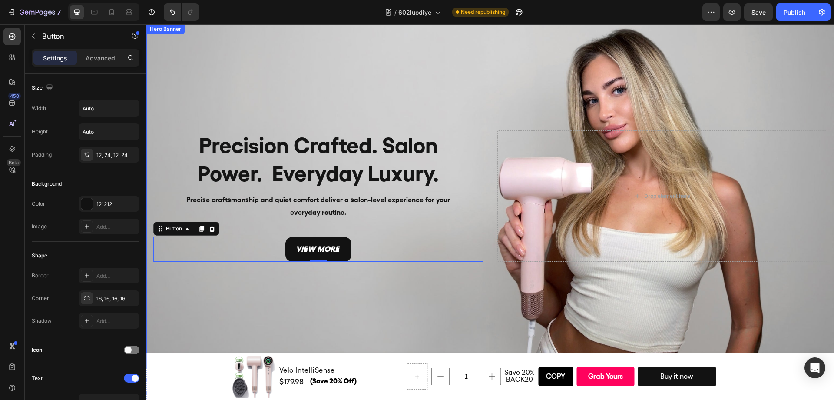
click at [450, 302] on div "Background Image" at bounding box center [489, 196] width 687 height 344
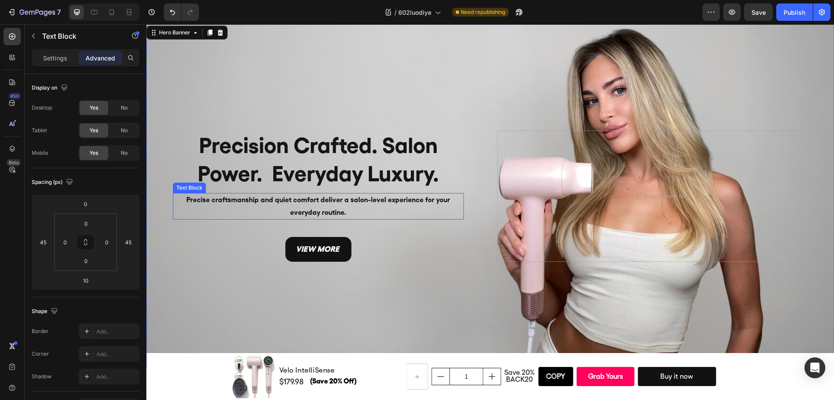
click at [360, 211] on p "Precise craftsmanship and quiet comfort deliver a salon-level experience for yo…" at bounding box center [318, 206] width 289 height 25
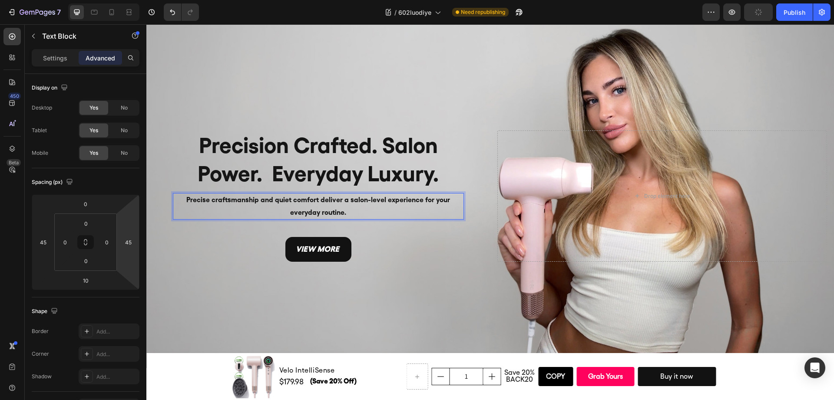
click at [357, 197] on p "Precise craftsmanship and quiet comfort deliver a salon-level experience for yo…" at bounding box center [318, 206] width 289 height 25
click at [341, 201] on p "Precise craftsmanship and quiet comfort deliver a salon-level experience for yo…" at bounding box center [318, 206] width 289 height 25
click at [420, 283] on div "Background Image" at bounding box center [489, 196] width 687 height 344
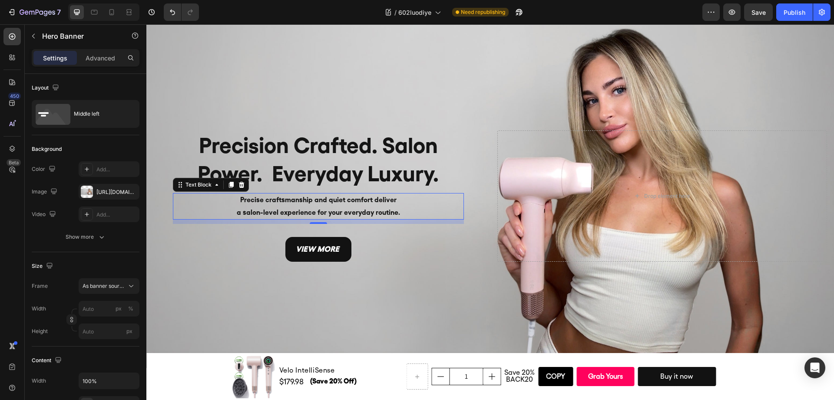
click at [343, 206] on p "a salon-level experience for your everyday routine." at bounding box center [318, 212] width 289 height 13
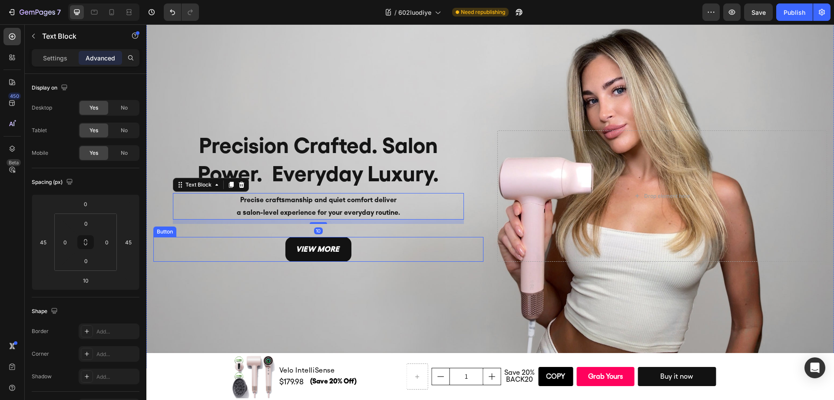
click at [429, 272] on div "Background Image" at bounding box center [489, 196] width 687 height 344
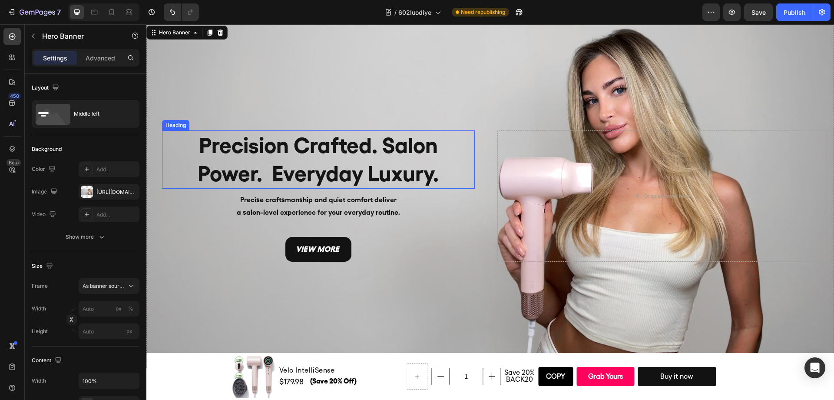
click at [375, 155] on h2 "Precision Crafted. Salon Power. Everyday Luxury." at bounding box center [318, 159] width 313 height 58
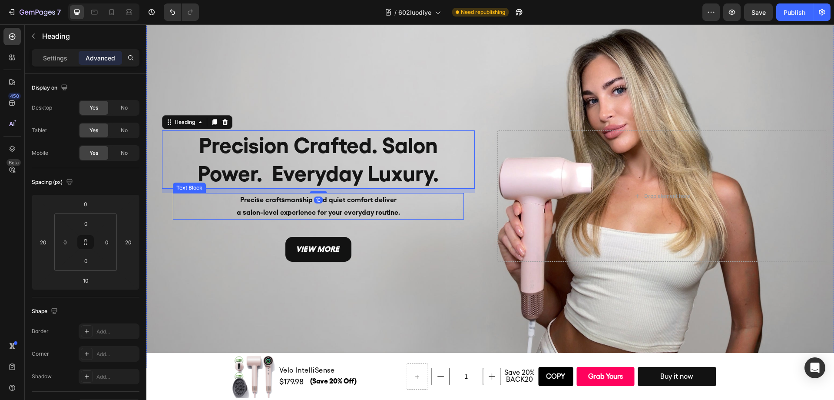
click at [390, 213] on p "a salon-level experience for your everyday routine." at bounding box center [318, 212] width 289 height 13
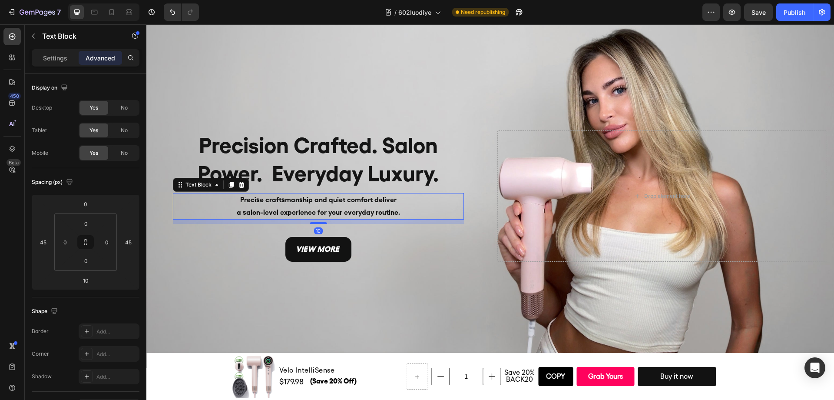
click at [439, 274] on div "Background Image" at bounding box center [489, 196] width 687 height 344
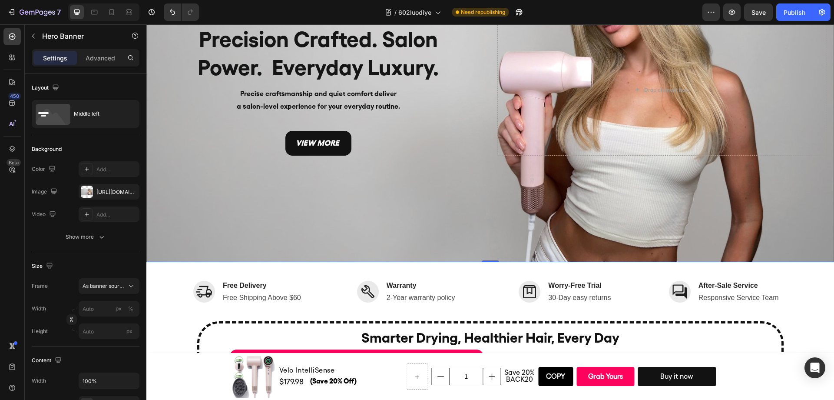
click at [443, 208] on div "Background Image" at bounding box center [489, 90] width 687 height 344
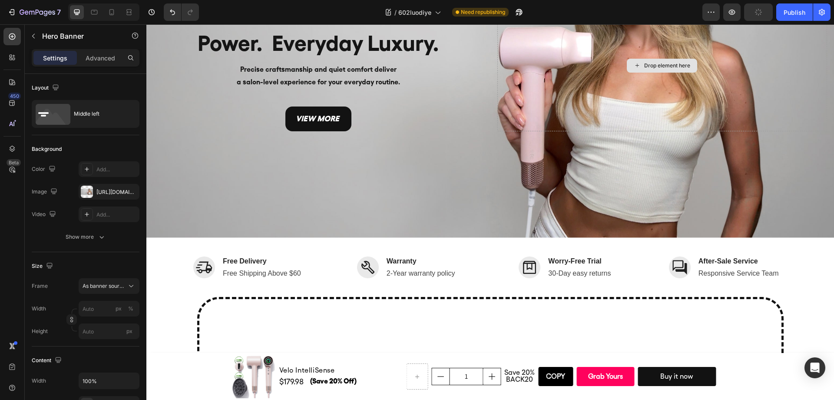
scroll to position [0, 0]
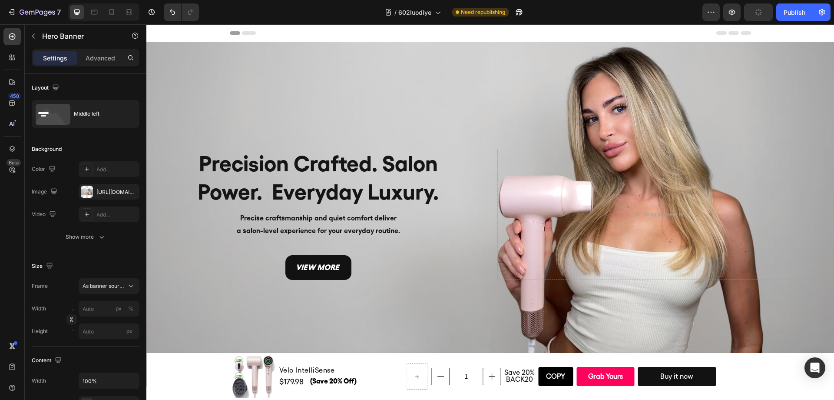
click at [462, 114] on div "Background Image" at bounding box center [489, 214] width 687 height 344
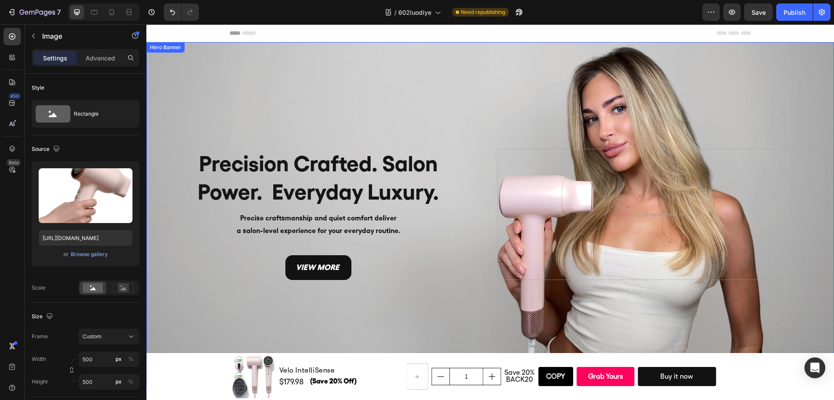
click at [482, 77] on div "Background Image" at bounding box center [489, 214] width 687 height 344
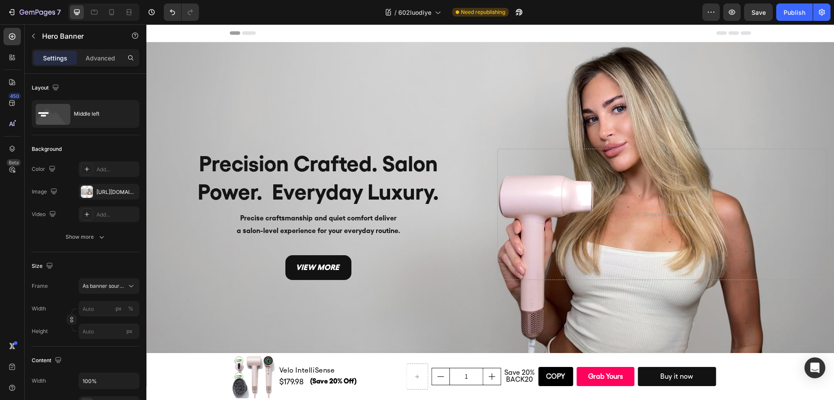
click at [409, 86] on div "Background Image" at bounding box center [489, 214] width 687 height 344
click at [443, 301] on div "Background Image" at bounding box center [489, 214] width 687 height 344
click at [411, 92] on div "Background Image" at bounding box center [489, 214] width 687 height 344
click at [449, 102] on div "Background Image" at bounding box center [489, 214] width 687 height 344
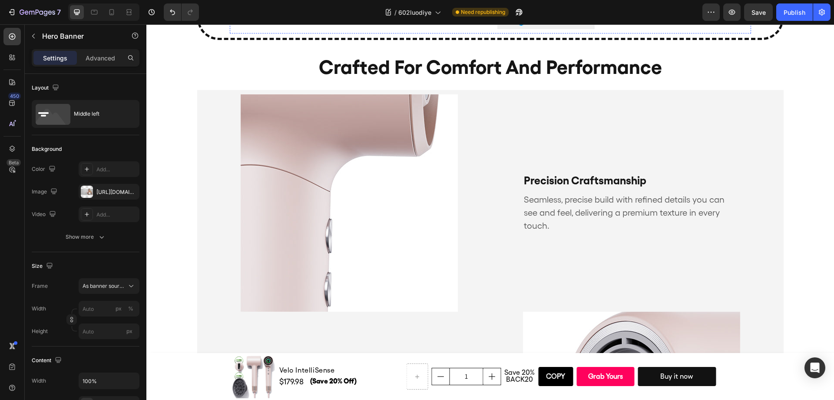
scroll to position [237, 0]
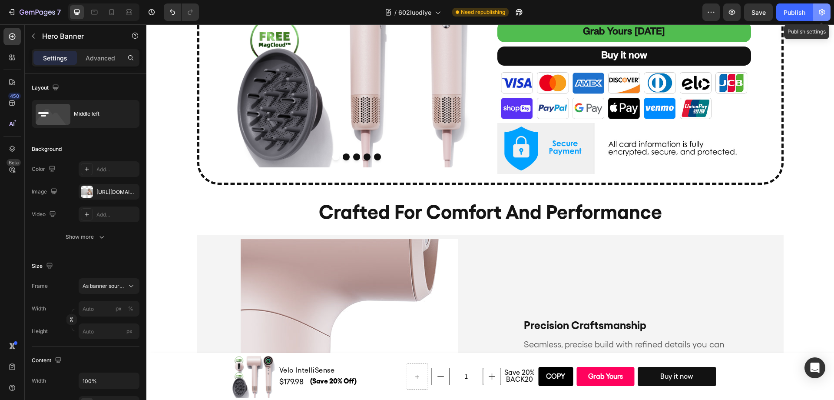
click at [821, 14] on icon "button" at bounding box center [821, 12] width 9 height 9
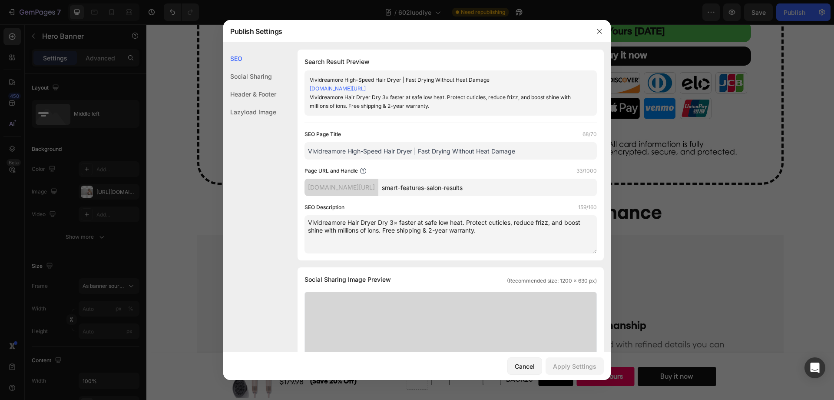
click at [521, 186] on input "smart-features-salon-results" at bounding box center [487, 186] width 218 height 17
click at [601, 30] on icon "button" at bounding box center [599, 31] width 7 height 7
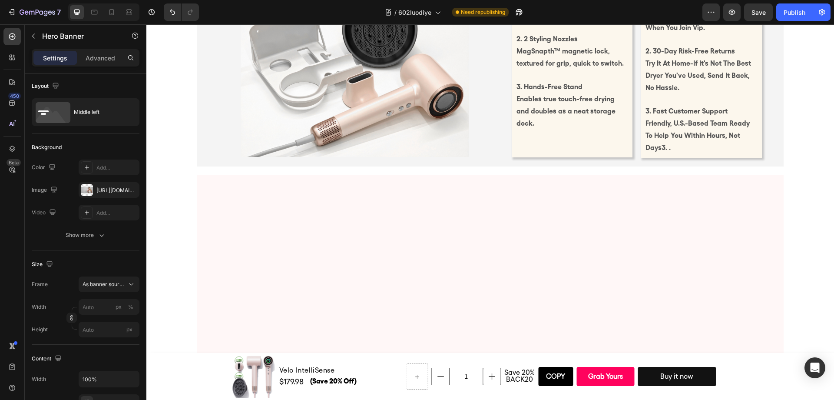
scroll to position [3442, 0]
click at [823, 15] on icon "button" at bounding box center [821, 12] width 9 height 9
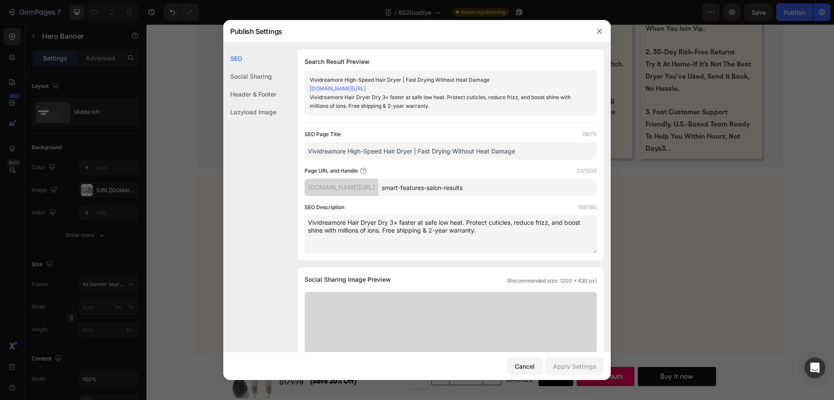
click at [428, 153] on input "Vividreamore High-Speed Hair Dryer | Fast Drying Without Heat Damage" at bounding box center [450, 150] width 292 height 17
click at [462, 152] on input "Vividreamore High-Speed Hair Dryer | Fast Drying Without Heat Damage" at bounding box center [450, 150] width 292 height 17
click at [522, 151] on input "Vividreamore High-Speed Hair Dryer | Fast Drying Without Heat Damage" at bounding box center [450, 150] width 292 height 17
paste input "elo IntelliSense High-Speed Hair Dryer | Luxury Salon Results at Hom"
type input "Velo IntelliSense High-Speed Hair Dryer | Luxury Salon Results at Home"
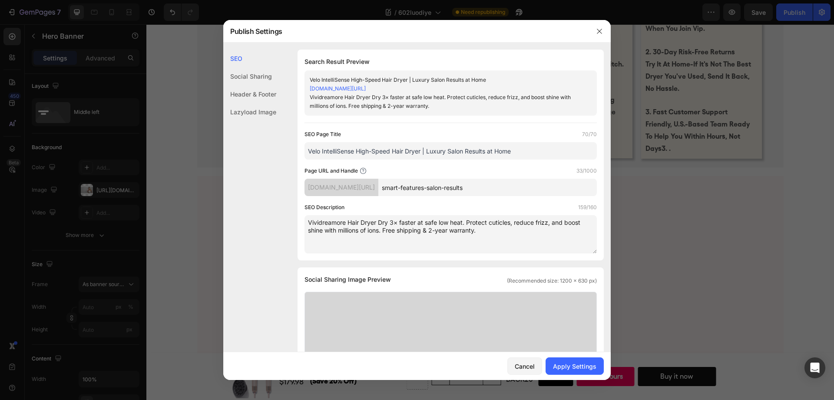
click at [503, 161] on div "SEO Page Title 70/70 Velo IntelliSense High-Speed Hair Dryer | Luxury Salon Res…" at bounding box center [450, 191] width 292 height 123
click at [413, 228] on textarea "Vividreamore Hair Dryer Dry 3× faster at safe low heat. Protect cuticles, reduc…" at bounding box center [450, 234] width 292 height 38
paste textarea "Discover Velo IntelliSense, the luxury high-speed hair dryer with smart sensors…"
click at [486, 241] on textarea "Discover Velo IntelliSense, the luxury high-speed hair dryer with smart sensors…" at bounding box center [450, 234] width 292 height 38
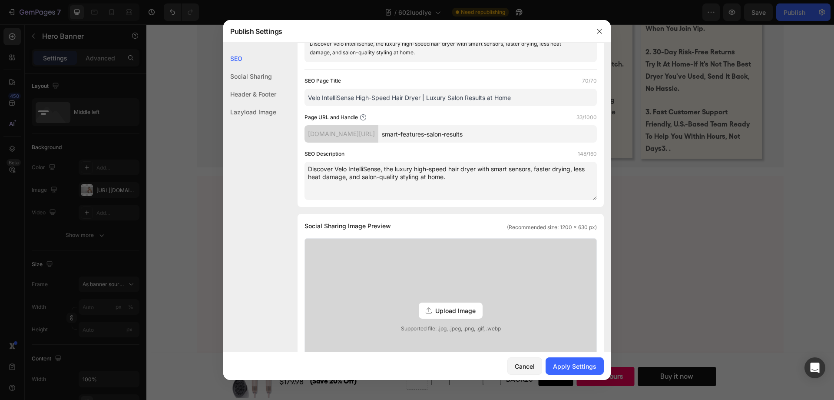
scroll to position [108, 0]
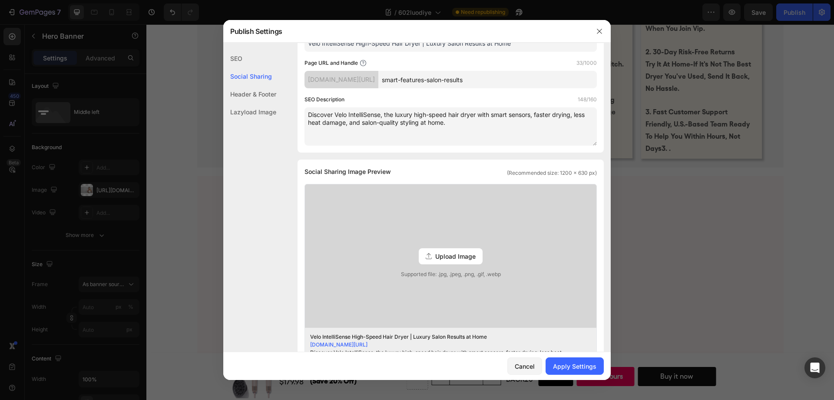
type textarea "Discover Velo IntelliSense, the luxury high-speed hair dryer with smart sensors…"
click at [448, 255] on span "Upload Image" at bounding box center [455, 255] width 40 height 9
click at [0, 0] on input "Upload Image Supported file: .jpg, .jpeg, .png, .gif, .webp" at bounding box center [0, 0] width 0 height 0
click at [462, 258] on span "Upload Image" at bounding box center [455, 255] width 40 height 9
click at [0, 0] on input "Upload Image Supported file: .jpg, .jpeg, .png, .gif, .webp" at bounding box center [0, 0] width 0 height 0
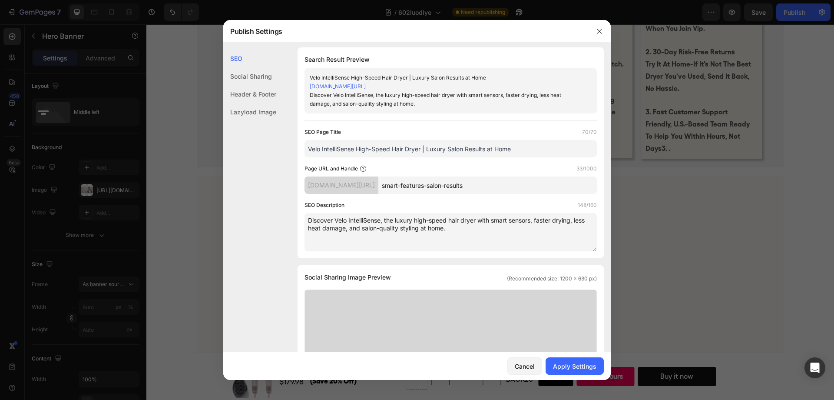
scroll to position [0, 0]
click at [506, 185] on input "smart-features-salon-results" at bounding box center [487, 186] width 218 height 17
paste input "luxury-high-speed-hair-dryer"
click at [530, 190] on input "luxury-high-speed-hair-dryer" at bounding box center [487, 186] width 218 height 17
type input "luxury-high-speed-hair-dryer"
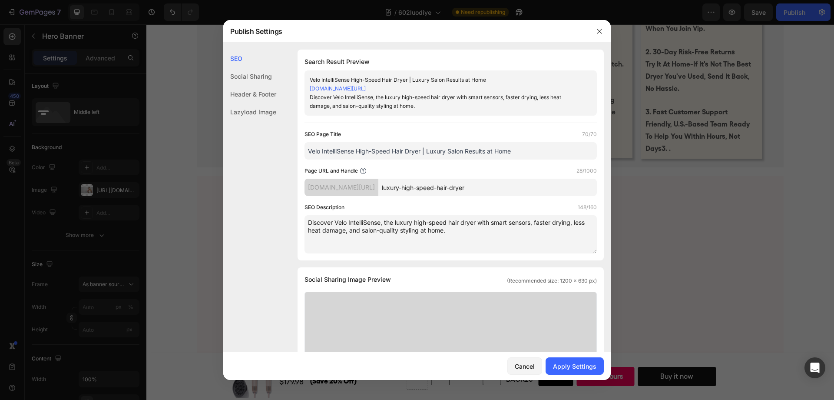
click at [467, 231] on textarea "Discover Velo IntelliSense, the luxury high-speed hair dryer with smart sensors…" at bounding box center [450, 234] width 292 height 38
click at [337, 221] on textarea "Discover Velo IntelliSense, the luxury high-speed hair dryer with smart sensors…" at bounding box center [450, 234] width 292 height 38
click at [519, 229] on textarea "Discover Velo IntelliSense, the luxury high-speed hair dryer with smart sensors…" at bounding box center [450, 234] width 292 height 38
click at [526, 151] on input "Velo IntelliSense High-Speed Hair Dryer | Luxury Salon Results at Home" at bounding box center [450, 150] width 292 height 17
click at [446, 234] on textarea "Discover Velo IntelliSense, the luxury high-speed hair dryer with smart sensors…" at bounding box center [450, 234] width 292 height 38
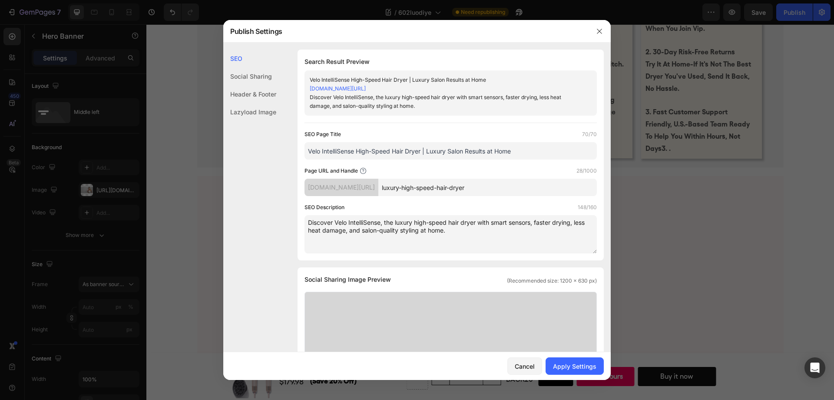
paste textarea "the luxury high-speed hair dryer designed for women over 40. Faster drying, les…"
click at [505, 231] on textarea "Discover the luxury high-speed hair dryer designed for women over 40. Faster dr…" at bounding box center [450, 234] width 292 height 38
type textarea "Discover the luxury high-speed hair dryer designed for women over 40. Faster dr…"
click at [574, 366] on div "Apply Settings" at bounding box center [574, 365] width 43 height 9
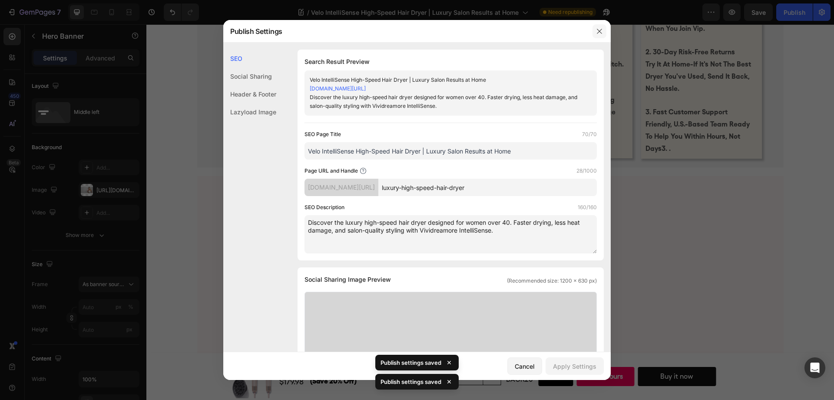
click at [597, 32] on icon "button" at bounding box center [599, 31] width 7 height 7
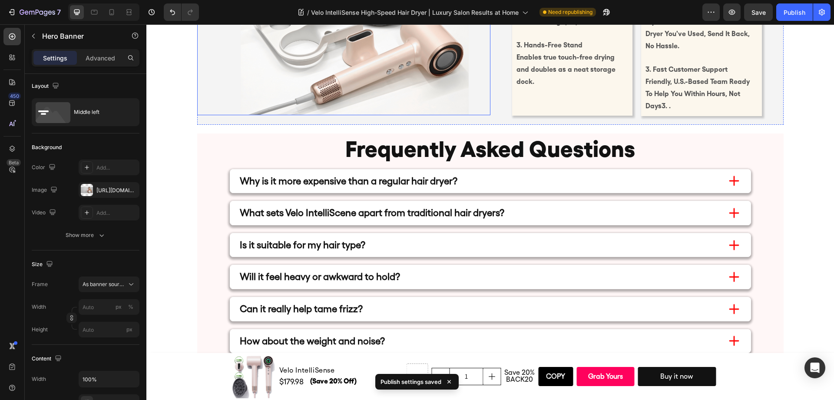
scroll to position [4101, 0]
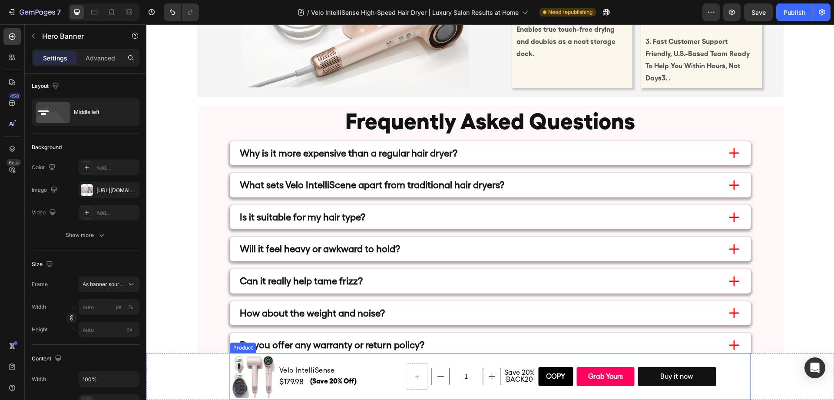
click at [444, 357] on div "1 Product Quantity Save 20% BACK20 Text Block Copy Copy Coupon Code Grab Yours …" at bounding box center [577, 375] width 343 height 43
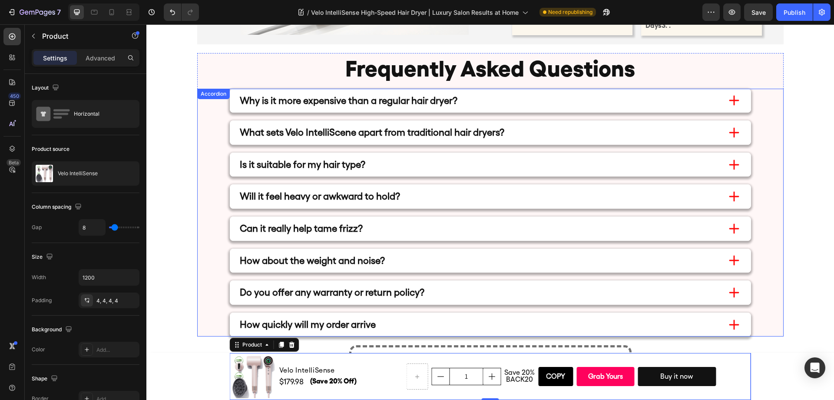
scroll to position [4092, 0]
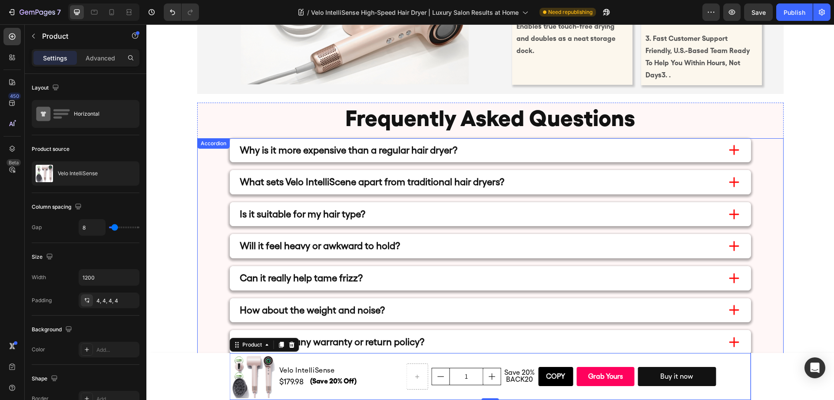
click at [731, 148] on icon at bounding box center [734, 150] width 10 height 10
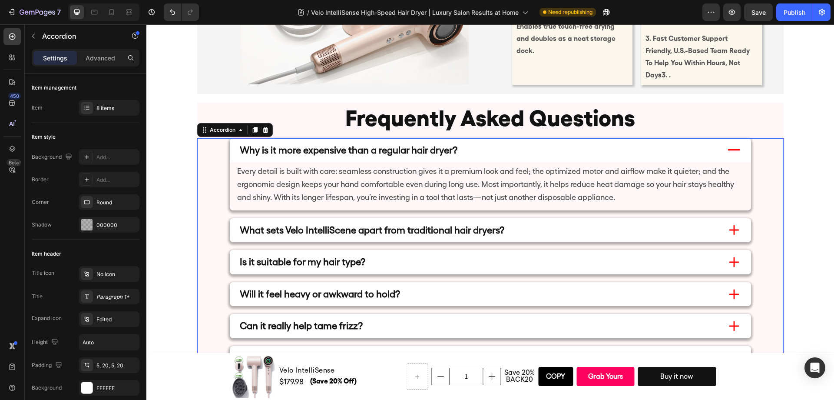
click at [728, 231] on icon at bounding box center [734, 229] width 17 height 17
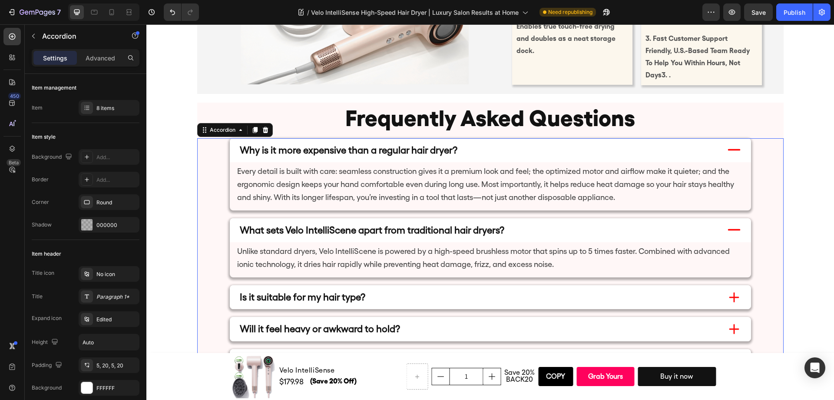
click at [729, 226] on icon at bounding box center [734, 229] width 17 height 17
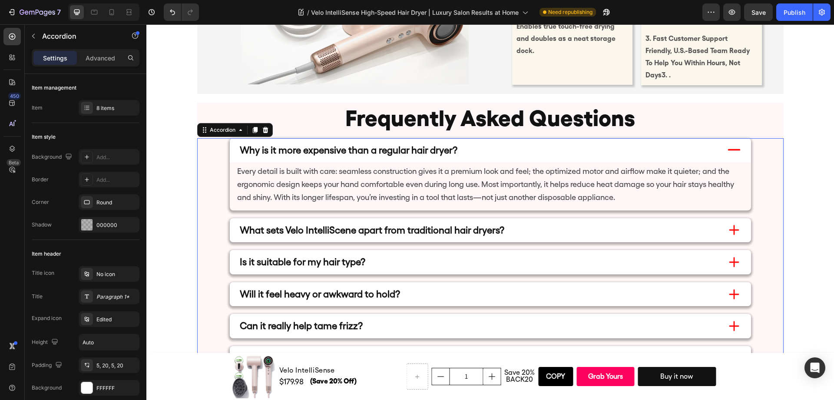
click at [729, 228] on icon at bounding box center [734, 230] width 10 height 10
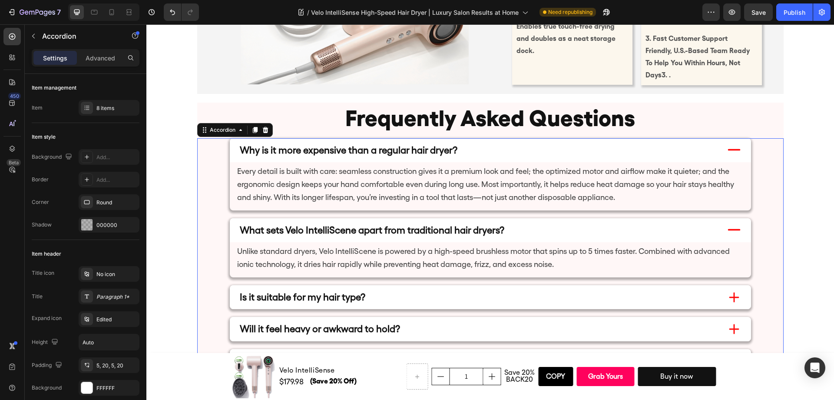
click at [729, 229] on icon at bounding box center [733, 230] width 13 height 2
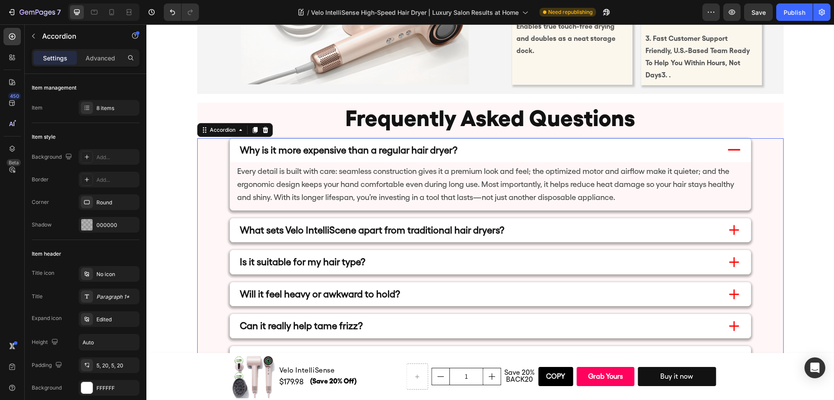
click at [726, 255] on icon at bounding box center [734, 262] width 17 height 17
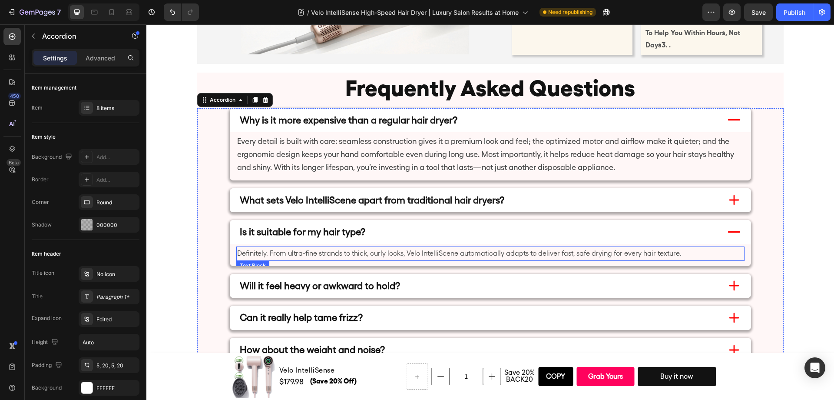
scroll to position [4123, 0]
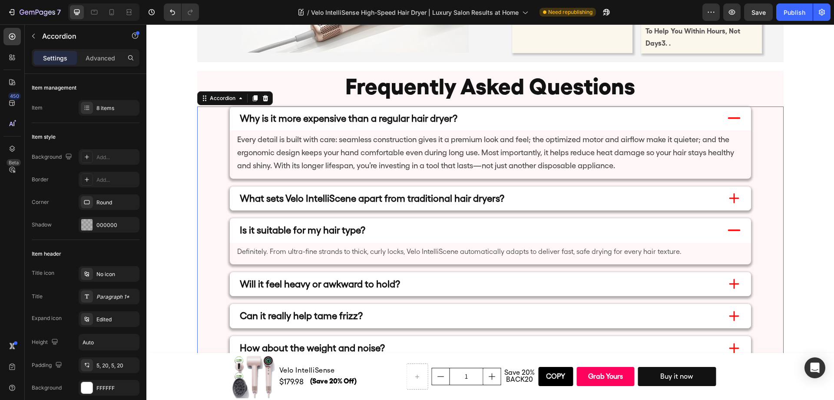
click at [734, 281] on icon at bounding box center [734, 283] width 17 height 17
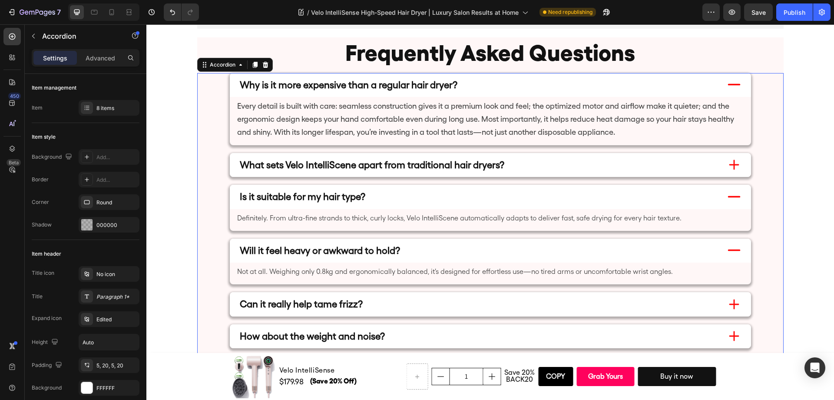
scroll to position [4158, 0]
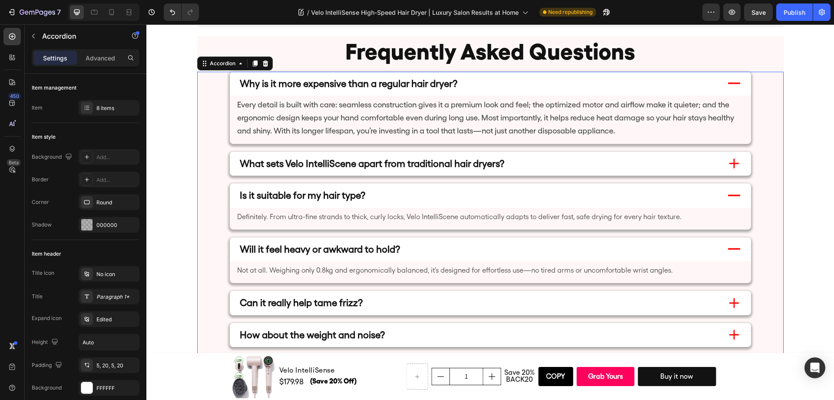
click at [735, 297] on icon at bounding box center [734, 302] width 17 height 17
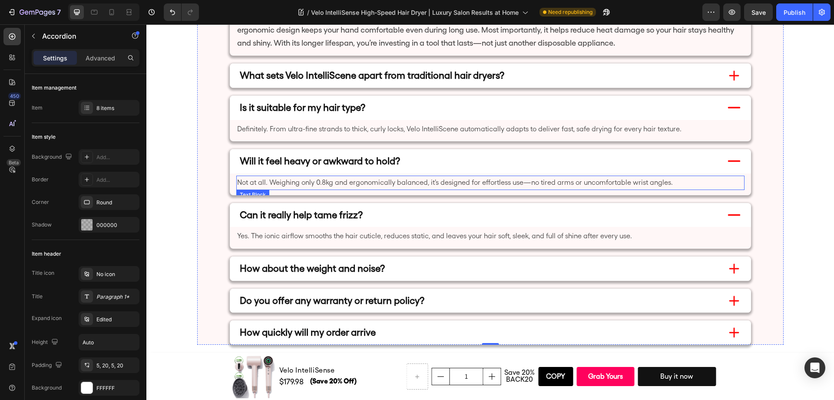
scroll to position [4245, 0]
click at [322, 186] on p "Not at all. Weighing only 0.8kg and ergonomically balanced, it's designed for e…" at bounding box center [490, 181] width 506 height 13
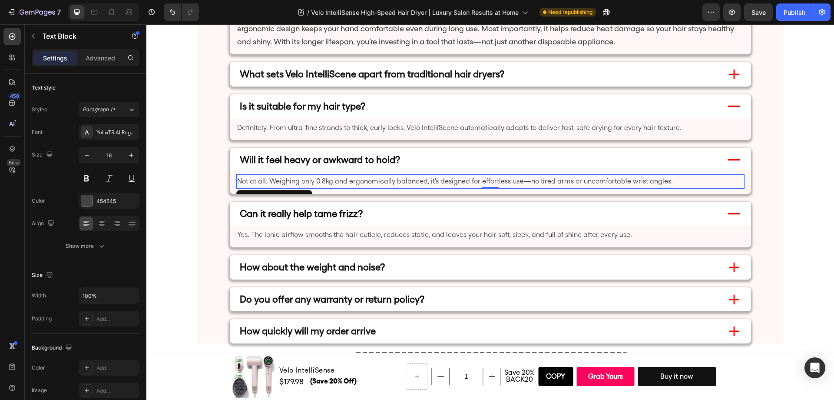
click at [320, 184] on p "Not at all. Weighing only 0.8kg and ergonomically balanced, it's designed for e…" at bounding box center [490, 181] width 506 height 13
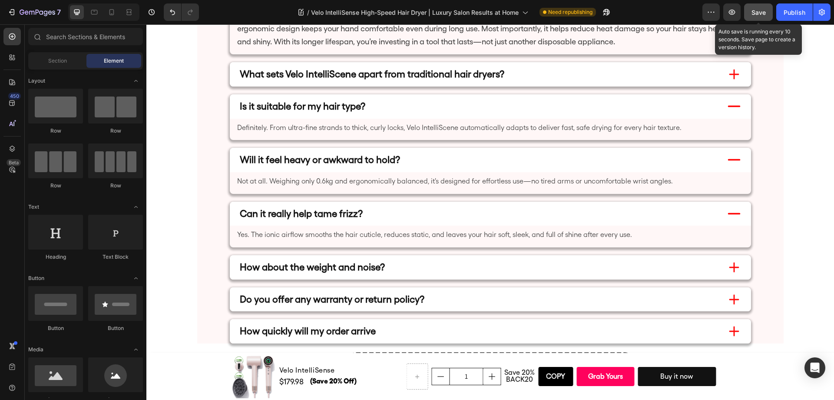
click at [756, 12] on span "Save" at bounding box center [758, 12] width 14 height 7
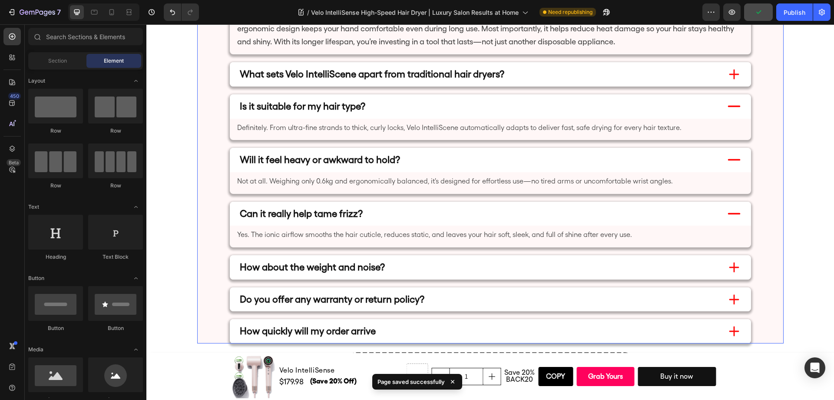
click at [729, 264] on icon at bounding box center [734, 267] width 17 height 17
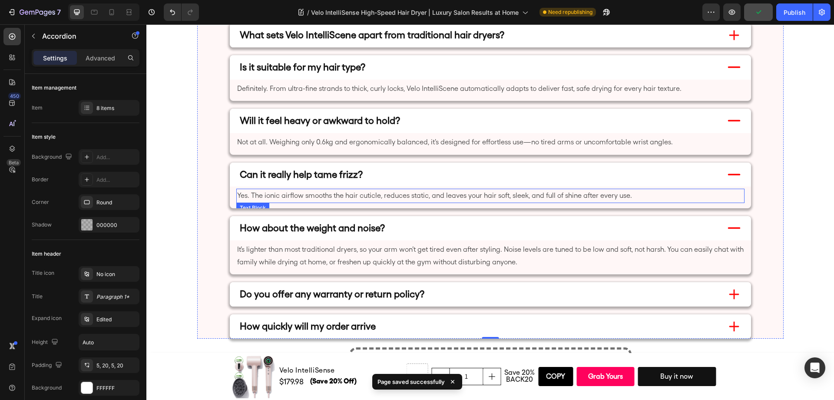
scroll to position [4305, 0]
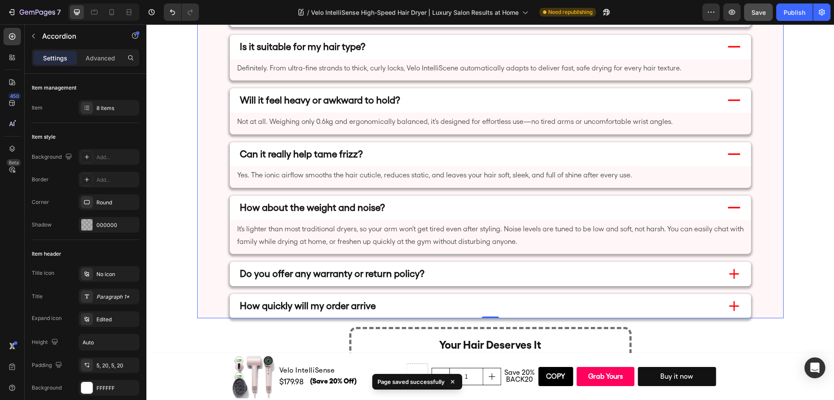
click at [736, 275] on icon at bounding box center [734, 273] width 17 height 17
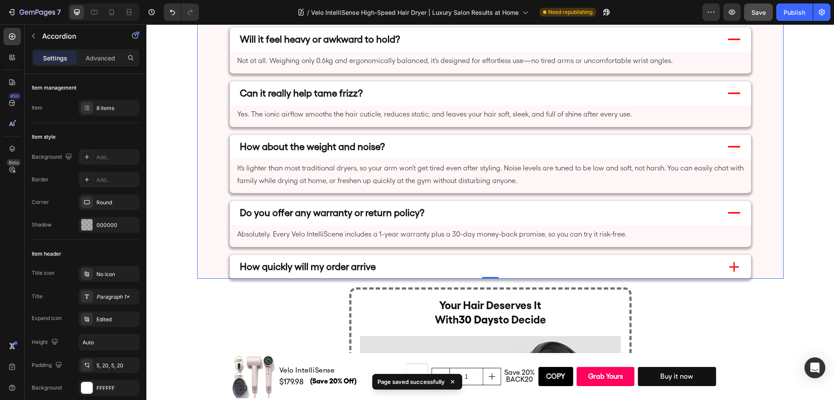
scroll to position [4378, 0]
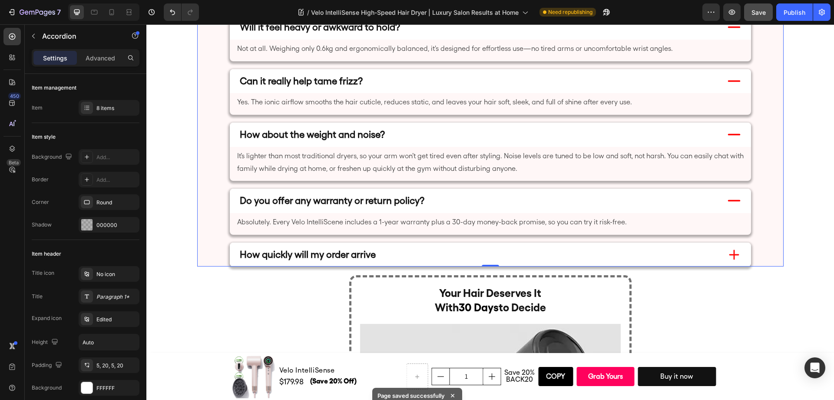
click at [736, 258] on icon at bounding box center [734, 254] width 17 height 17
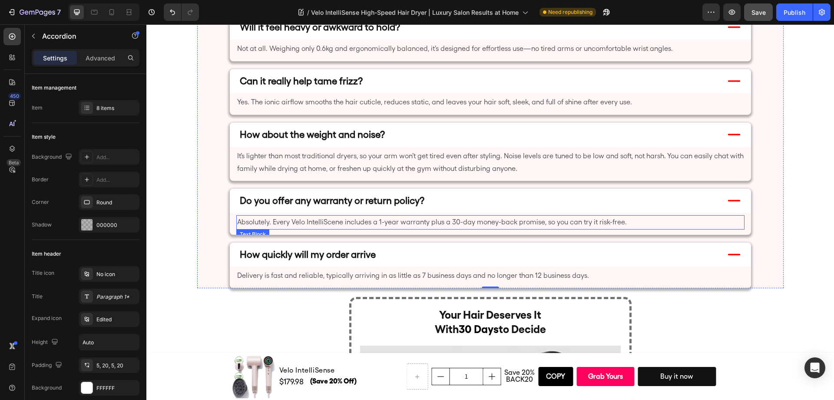
click at [380, 223] on p "Absolutely. Every Velo IntelliScene includes a 1-year warranty plus a 30-day mo…" at bounding box center [490, 222] width 506 height 13
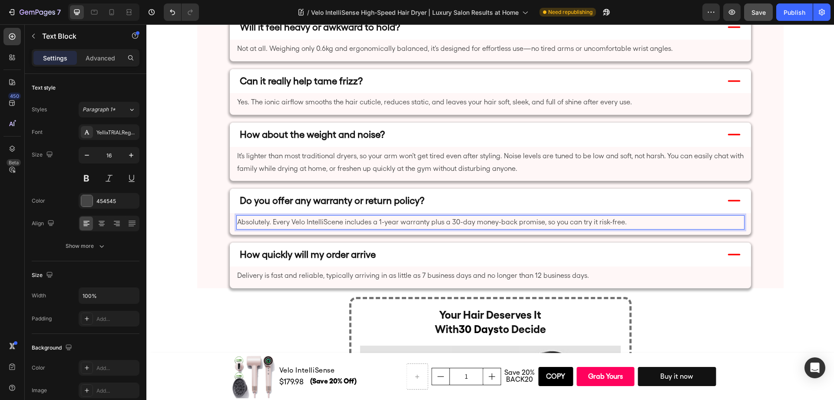
click at [379, 225] on p "Absolutely. Every Velo IntelliScene includes a 1-year warranty plus a 30-day mo…" at bounding box center [490, 222] width 506 height 13
click at [377, 225] on p "Absolutely. Every Velo IntelliScene includes a 1-year warranty plus a 30-day mo…" at bounding box center [490, 222] width 506 height 13
click at [437, 225] on p "Absolutely. Every Velo IntelliScene includes a 1-year warranty plus a 30-day mo…" at bounding box center [490, 222] width 506 height 13
click at [478, 226] on p "Absolutely. Every Velo IntelliScene includes a 1-year warranty plus (Extra 1-ye…" at bounding box center [490, 222] width 506 height 13
click at [411, 223] on p "Absolutely. Every Velo IntelliScene includes a 1-year warranty plus (Extra 1-ye…" at bounding box center [490, 222] width 506 height 13
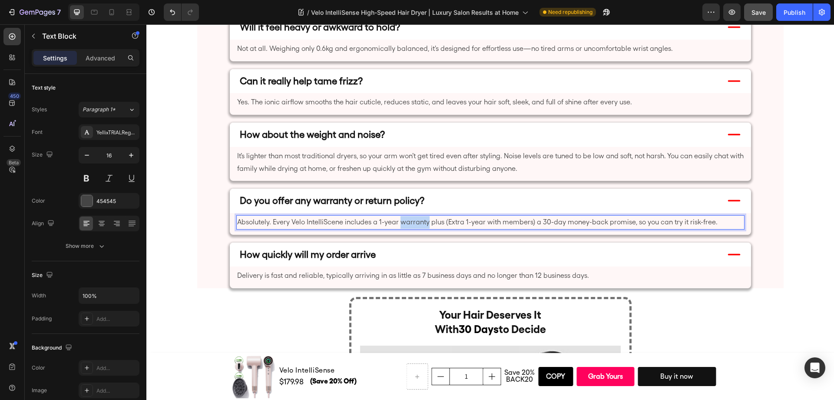
click at [411, 223] on p "Absolutely. Every Velo IntelliScene includes a 1-year warranty plus (Extra 1-ye…" at bounding box center [490, 222] width 506 height 13
copy p "warranty"
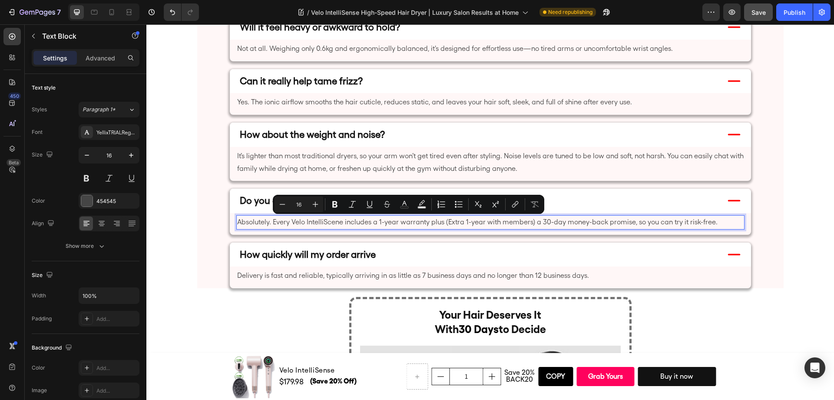
click at [480, 224] on p "Absolutely. Every Velo IntelliScene includes a 1-year warranty plus (Extra 1-ye…" at bounding box center [490, 222] width 506 height 13
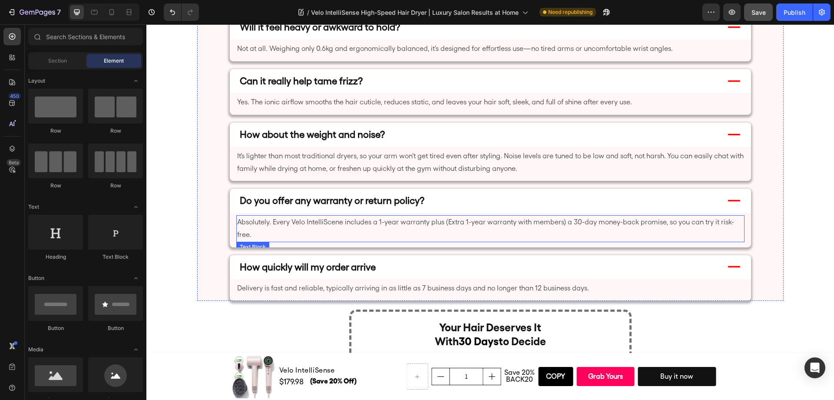
click at [445, 222] on p "Absolutely. Every Velo IntelliScene includes a 1-year warranty plus (Extra 1-ye…" at bounding box center [490, 228] width 506 height 25
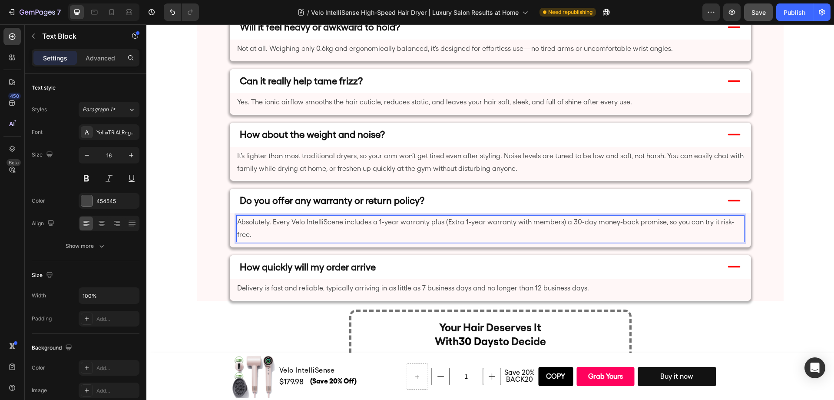
click at [442, 222] on p "Absolutely. Every Velo IntelliScene includes a 1-year warranty plus (Extra 1-ye…" at bounding box center [490, 228] width 506 height 25
click at [443, 223] on p "Absolutely. Every Velo IntelliScene includes a 1-year warranty plus (Extra 1-ye…" at bounding box center [490, 228] width 506 height 25
click at [701, 261] on div "How quickly will my order arrive" at bounding box center [478, 267] width 480 height 20
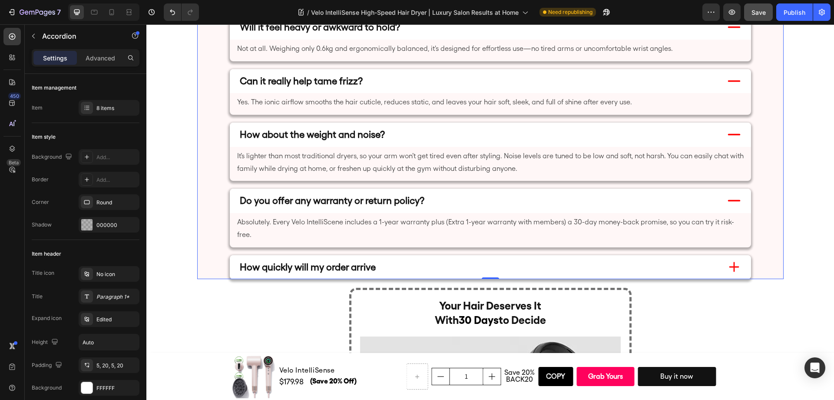
click at [701, 261] on div "How quickly will my order arrive" at bounding box center [478, 267] width 480 height 20
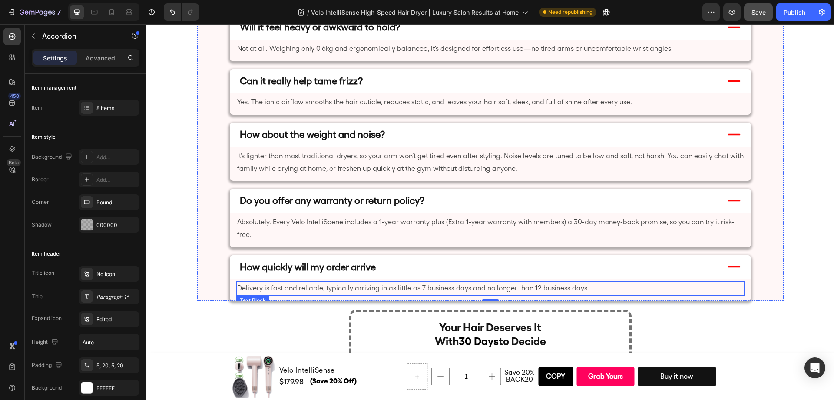
click at [417, 282] on p "Delivery is fast and reliable, typically arriving in as little as 7 business da…" at bounding box center [490, 288] width 506 height 13
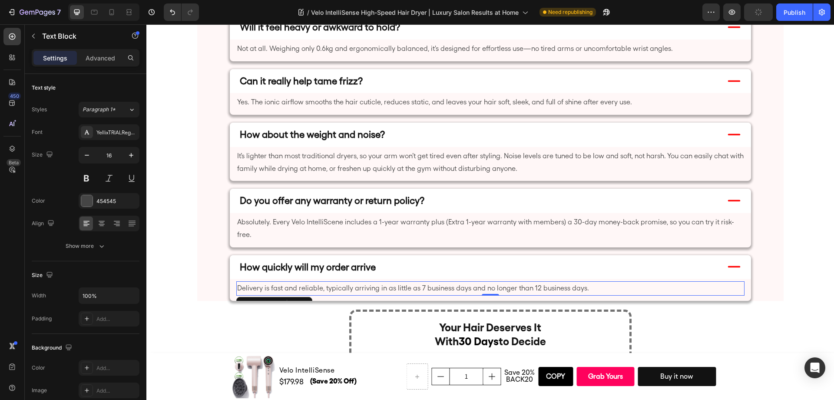
click at [418, 282] on p "Delivery is fast and reliable, typically arriving in as little as 7 business da…" at bounding box center [490, 288] width 506 height 13
click at [541, 282] on p "Delivery is fast and reliable, typically arriving in as little as 3-9 business …" at bounding box center [490, 288] width 506 height 13
click at [539, 282] on p "Delivery is fast and reliable, typically arriving in as little as 3-9 business …" at bounding box center [490, 288] width 506 height 13
click at [423, 282] on p "Delivery is fast and reliable, typically arriving in as little as 3-9 business …" at bounding box center [490, 288] width 506 height 13
click at [538, 282] on p "Delivery is fast and reliable, typically arriving in as little as 3-9 business …" at bounding box center [490, 288] width 506 height 13
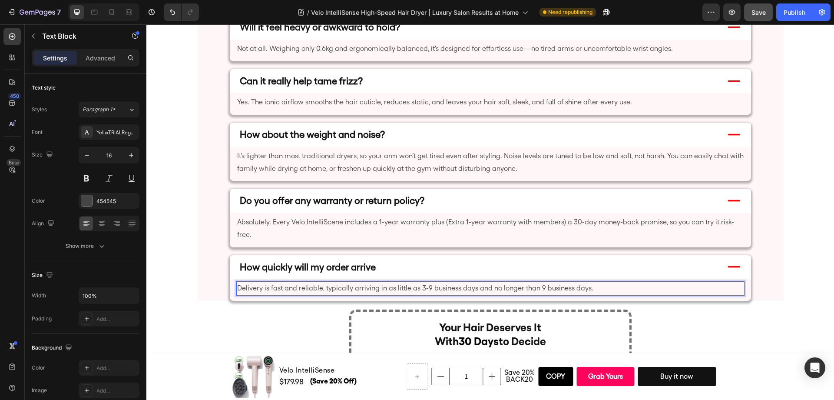
click at [425, 282] on p "Delivery is fast and reliable, typically arriving in as little as 3-9 business …" at bounding box center [490, 288] width 506 height 13
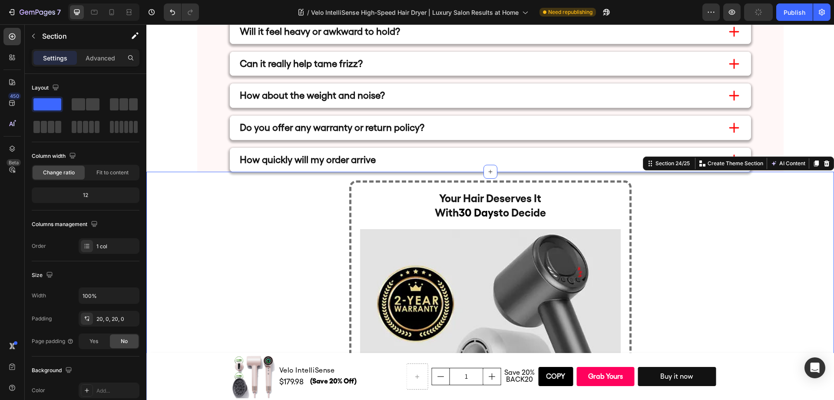
scroll to position [4302, 0]
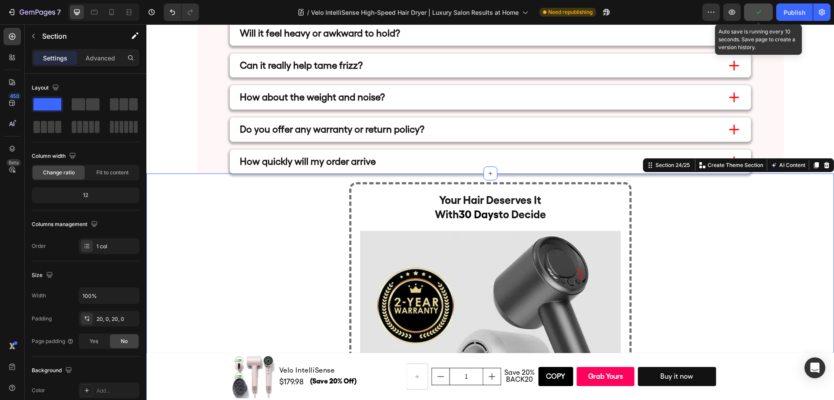
click at [757, 14] on icon "button" at bounding box center [758, 12] width 9 height 9
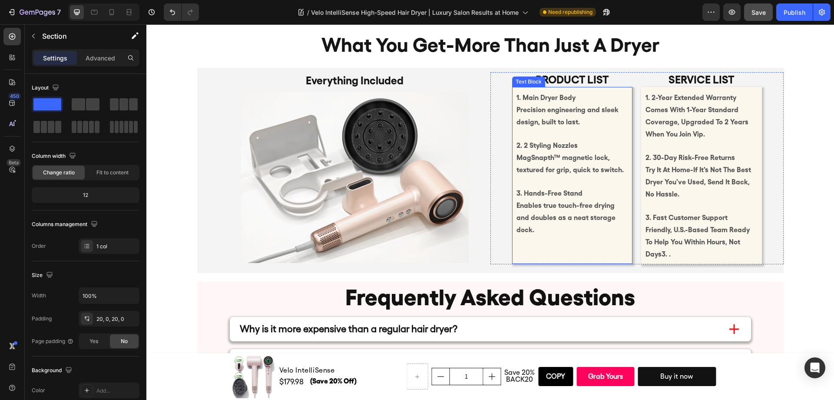
scroll to position [3584, 0]
click at [491, 261] on div "Product list Text Block 1. Main Dryer Body Precision engineering and sleek desi…" at bounding box center [636, 168] width 293 height 192
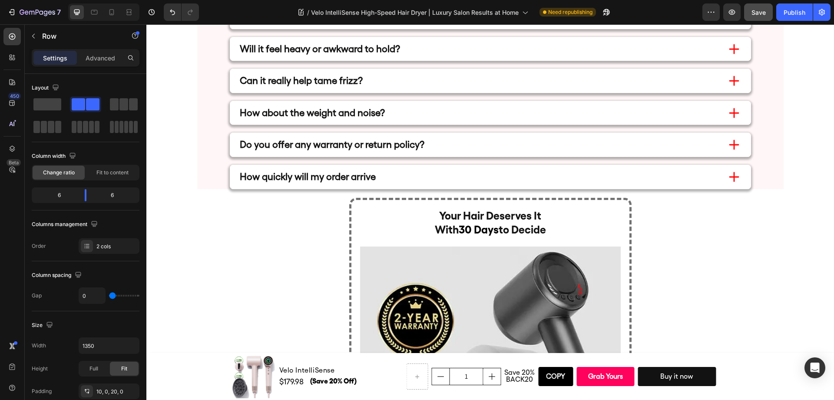
scroll to position [4196, 0]
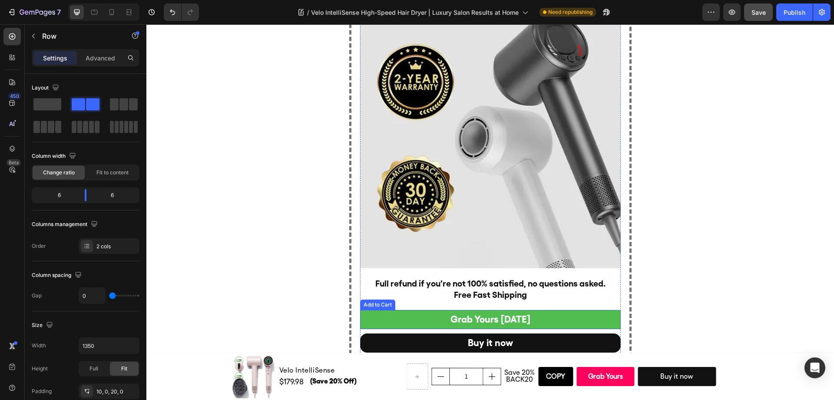
click at [584, 313] on button "Grab Yours [DATE]" at bounding box center [490, 319] width 261 height 19
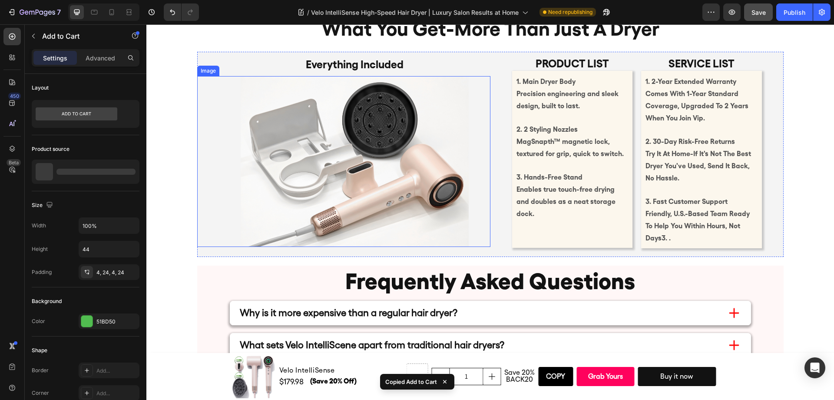
scroll to position [3534, 0]
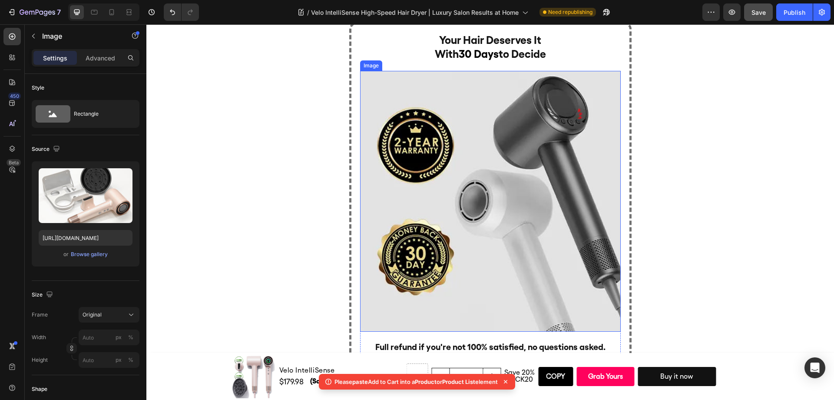
click at [525, 218] on img at bounding box center [490, 201] width 261 height 261
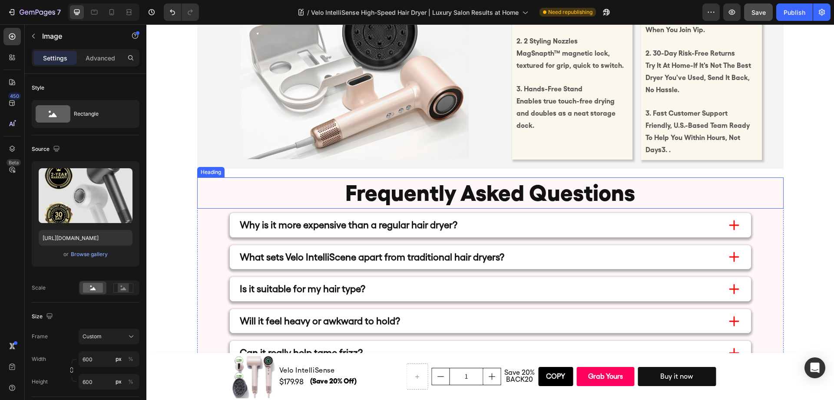
scroll to position [4654, 0]
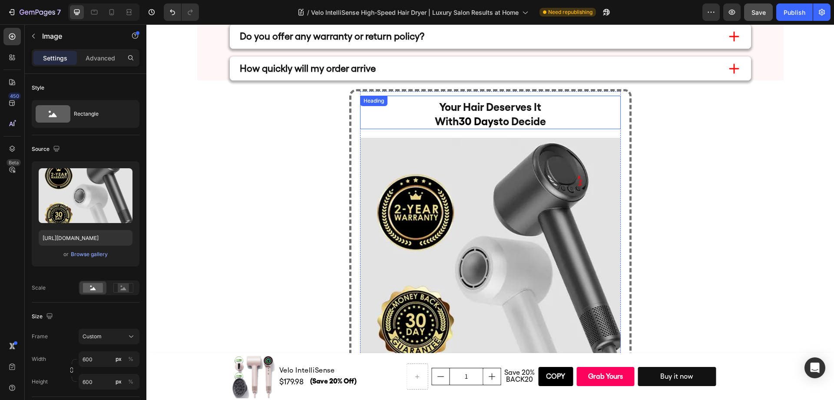
click at [567, 109] on h2 "Your Hair Deserves It With 30 Days to Decide" at bounding box center [490, 114] width 261 height 30
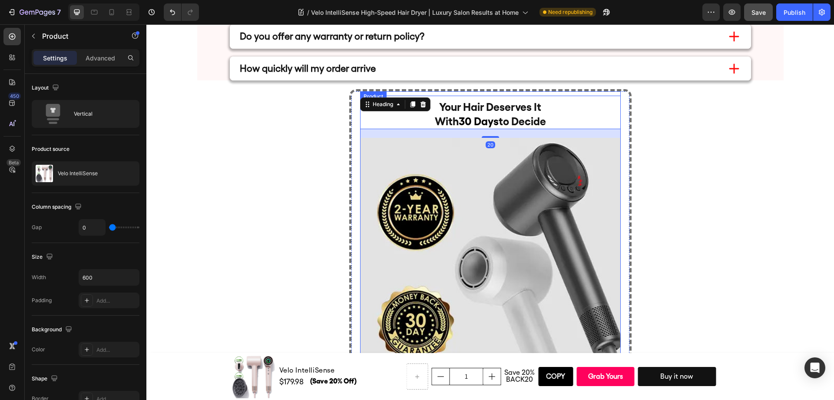
click at [433, 91] on div "Your Hair Deserves It With 30 Days to Decide Heading 20 Image Full refund if yo…" at bounding box center [490, 265] width 261 height 349
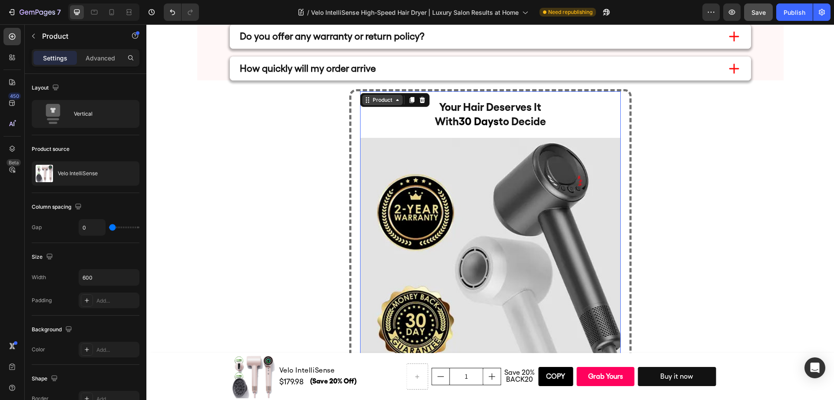
click at [380, 100] on div "Product" at bounding box center [382, 100] width 23 height 8
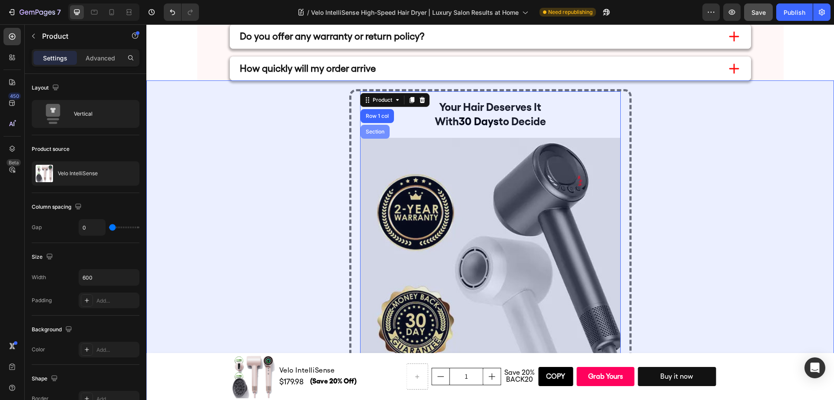
click at [372, 128] on div "Section" at bounding box center [374, 132] width 29 height 14
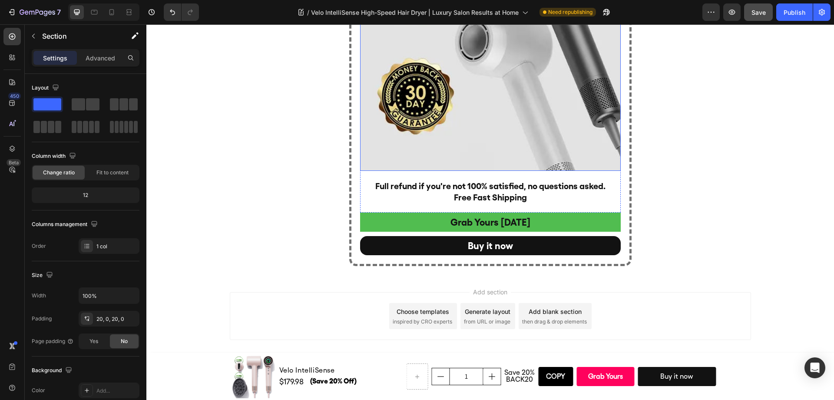
scroll to position [4660, 0]
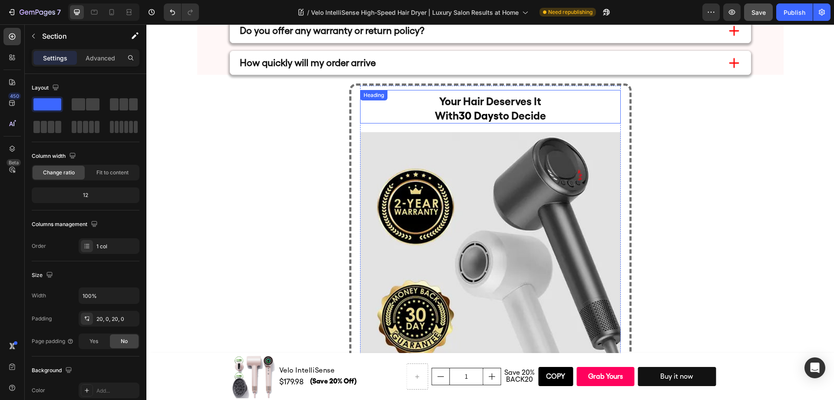
click at [401, 93] on h2 "Your Hair Deserves It With 30 Days to Decide" at bounding box center [490, 108] width 261 height 30
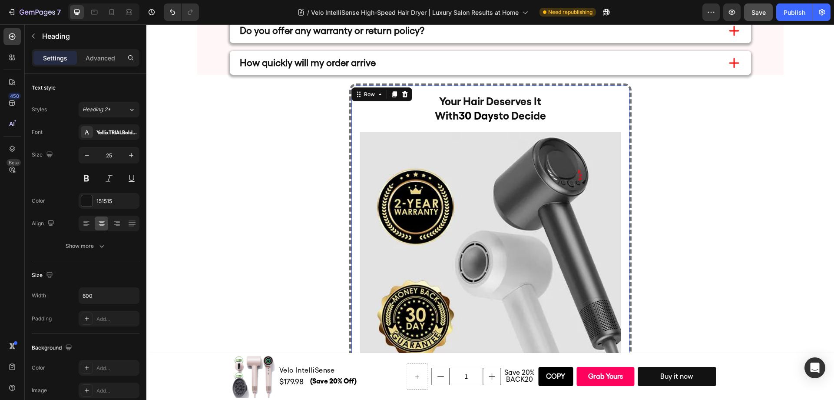
click at [380, 85] on div "Your Hair Deserves It With 30 Days to Decide Heading Image Full refund if you'r…" at bounding box center [490, 285] width 282 height 404
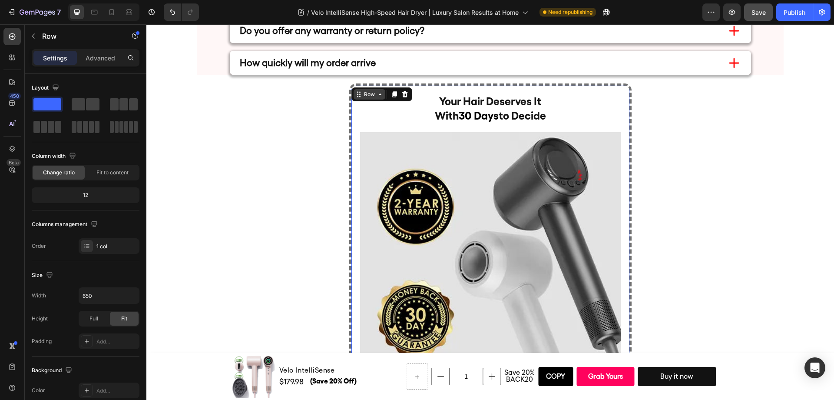
click at [356, 92] on icon at bounding box center [358, 94] width 7 height 7
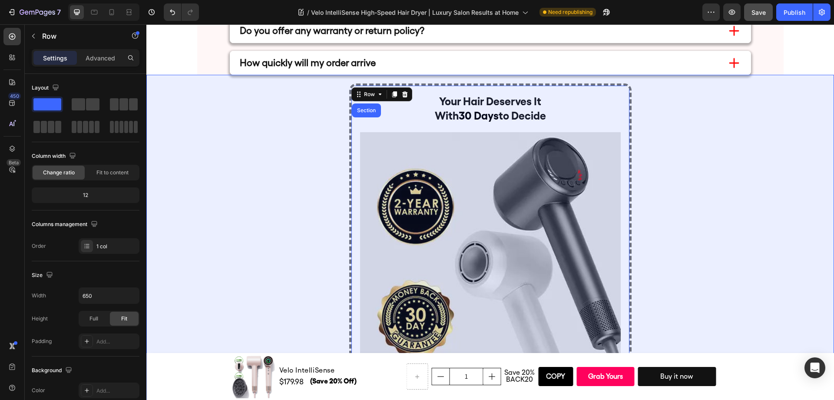
drag, startPoint x: 352, startPoint y: 112, endPoint x: 369, endPoint y: 113, distance: 17.0
click at [355, 112] on div "Section" at bounding box center [366, 110] width 22 height 5
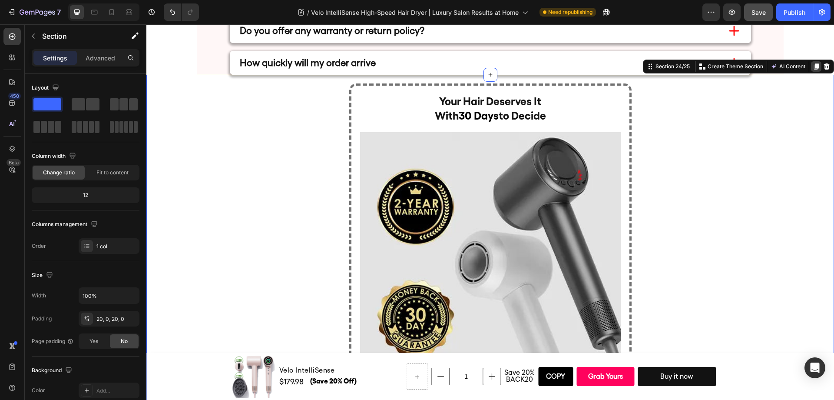
click at [814, 66] on icon at bounding box center [816, 67] width 5 height 6
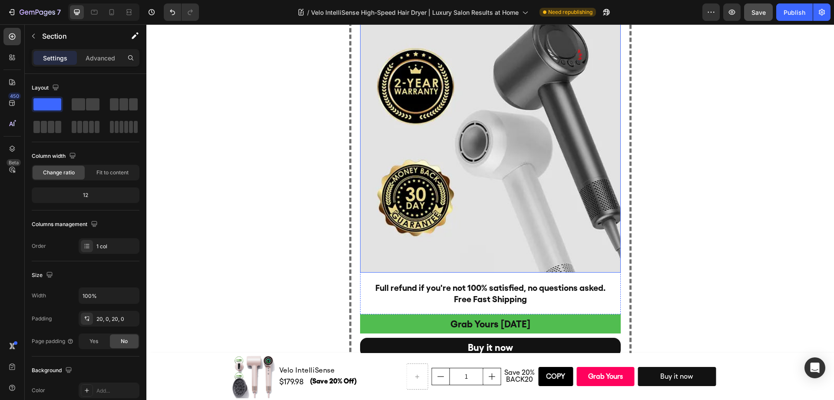
scroll to position [4868, 0]
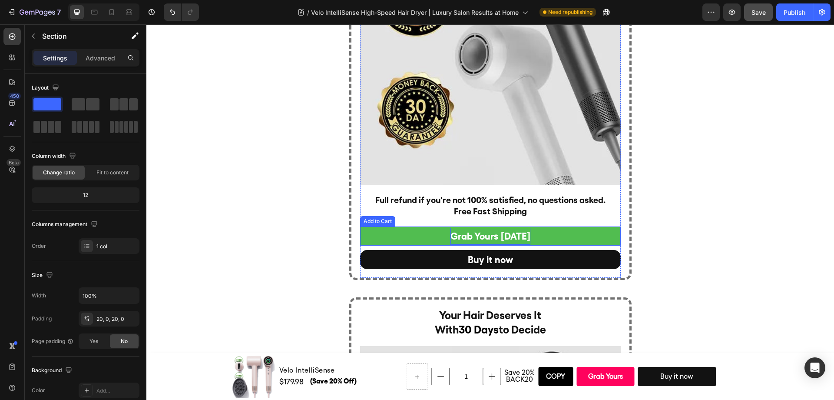
click at [521, 234] on div "Grab Yours [DATE]" at bounding box center [490, 236] width 80 height 17
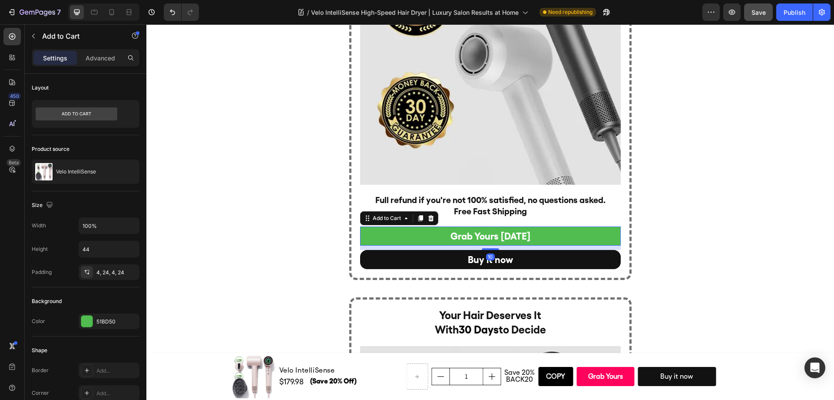
click at [400, 234] on button "Grab Yours [DATE]" at bounding box center [490, 235] width 261 height 19
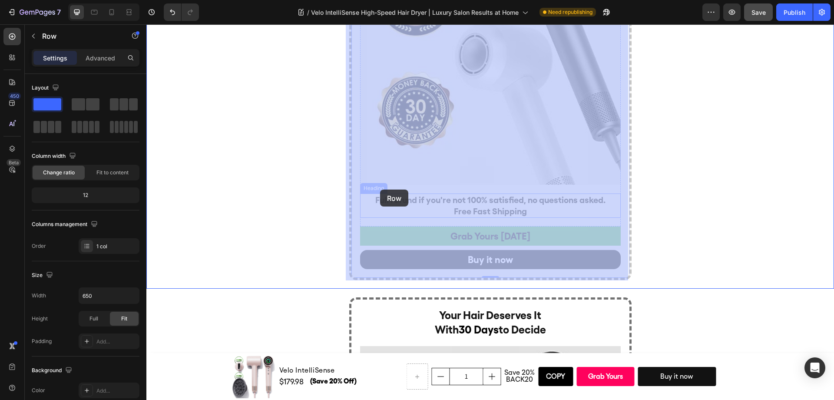
drag, startPoint x: 356, startPoint y: 218, endPoint x: 369, endPoint y: 202, distance: 20.4
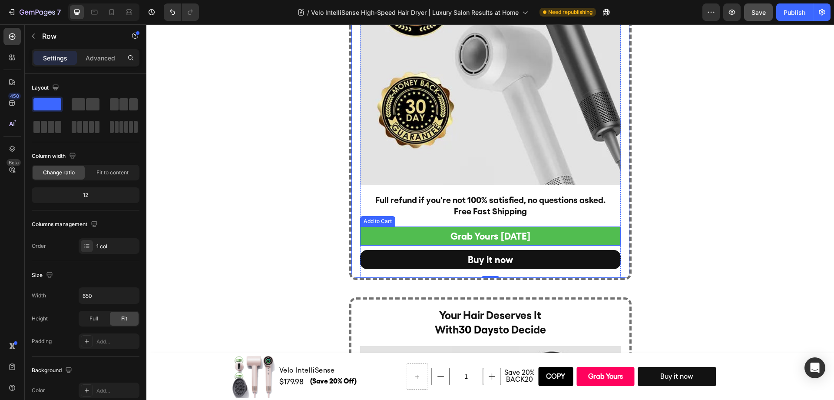
click at [380, 231] on button "Grab Yours [DATE]" at bounding box center [490, 235] width 261 height 19
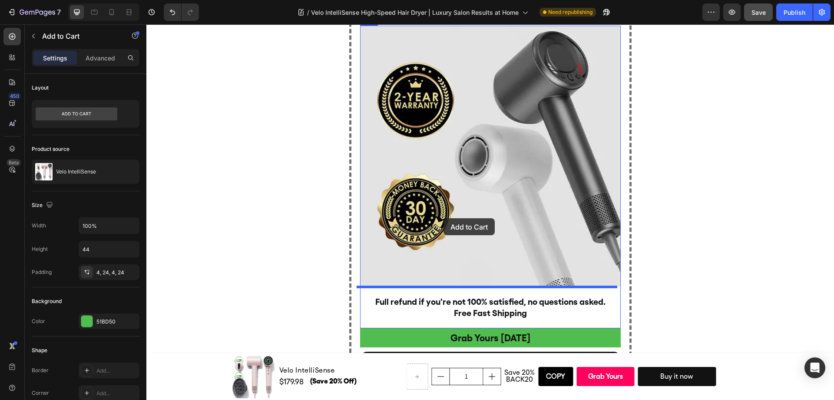
scroll to position [4833, 0]
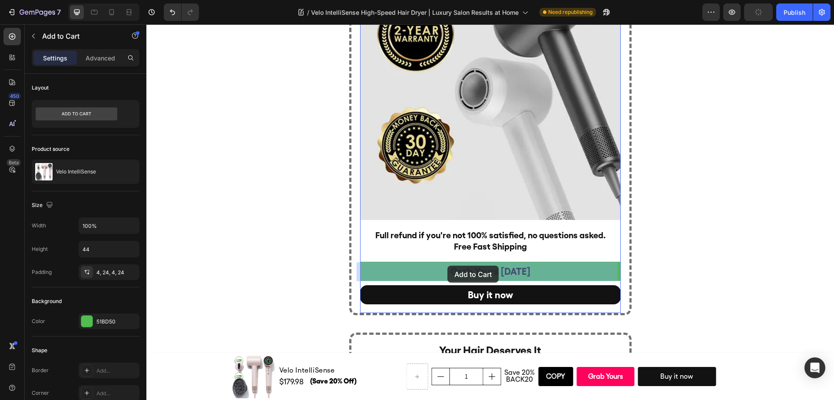
drag, startPoint x: 370, startPoint y: 219, endPoint x: 447, endPoint y: 265, distance: 90.2
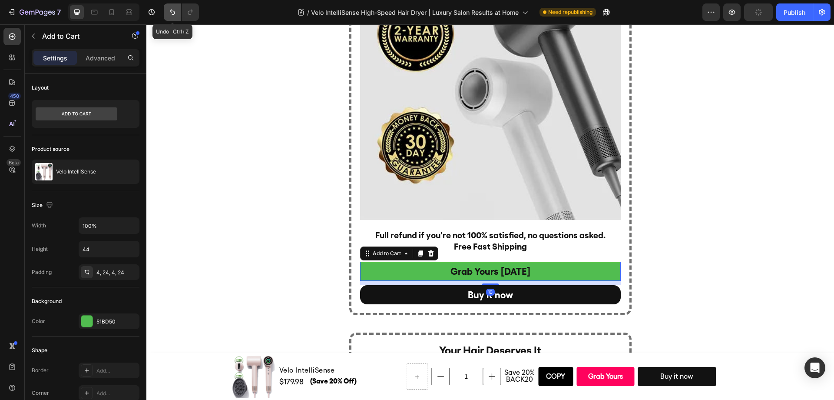
click at [175, 14] on icon "Undo/Redo" at bounding box center [172, 12] width 9 height 9
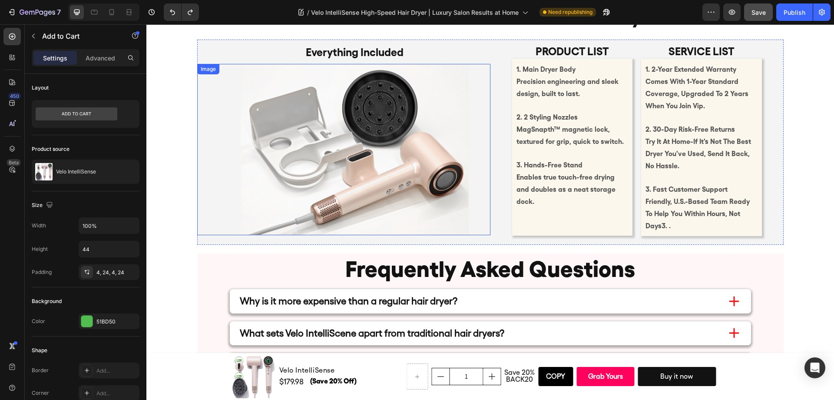
scroll to position [4183, 0]
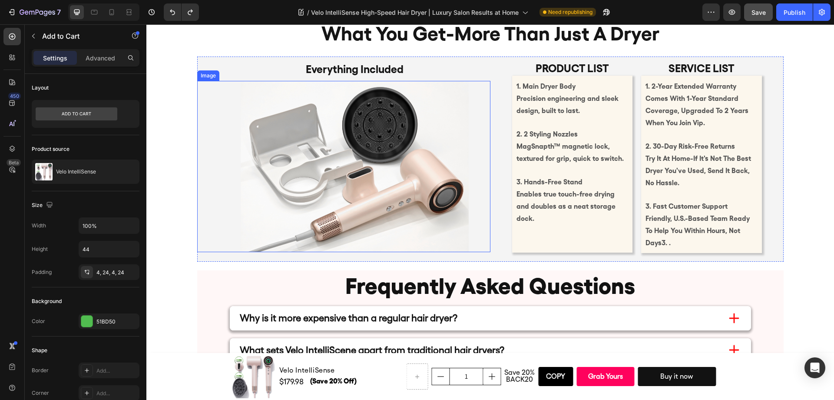
click at [456, 182] on img at bounding box center [355, 166] width 228 height 171
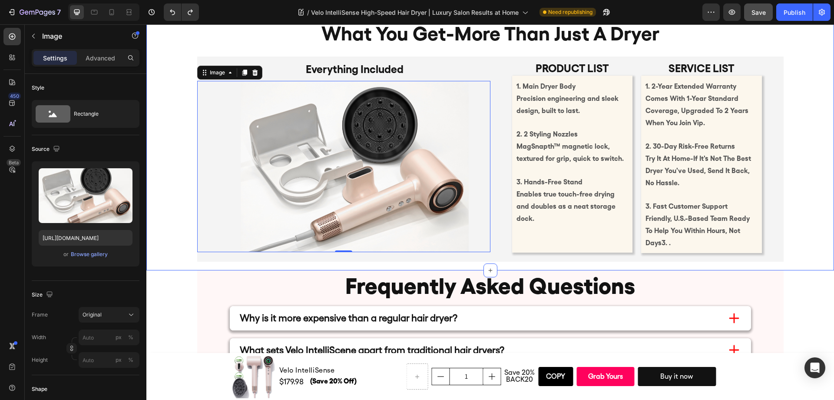
click at [793, 237] on div "what you get-more than just a dryer Heading Product list Text Block 1. Main Dry…" at bounding box center [489, 136] width 687 height 251
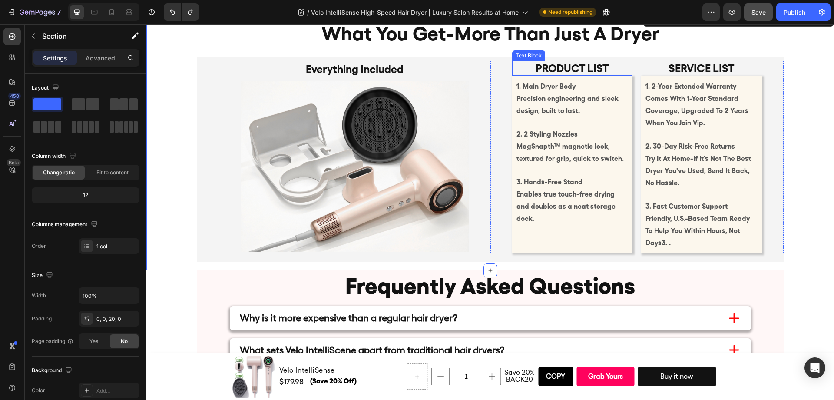
click at [584, 71] on p "Product list" at bounding box center [572, 68] width 119 height 13
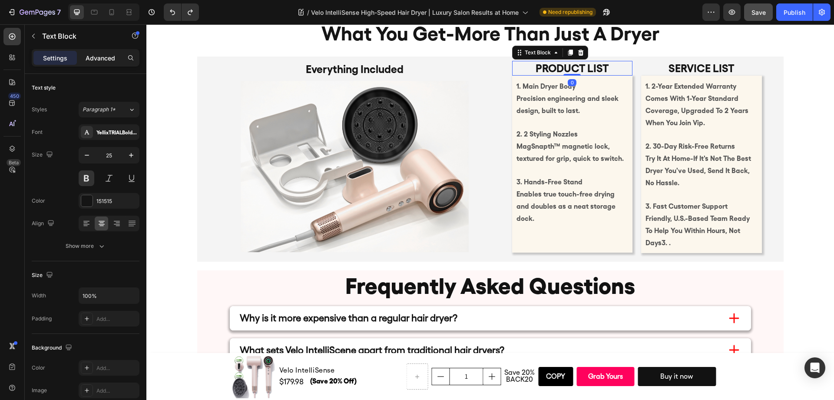
click at [102, 56] on p "Advanced" at bounding box center [101, 57] width 30 height 9
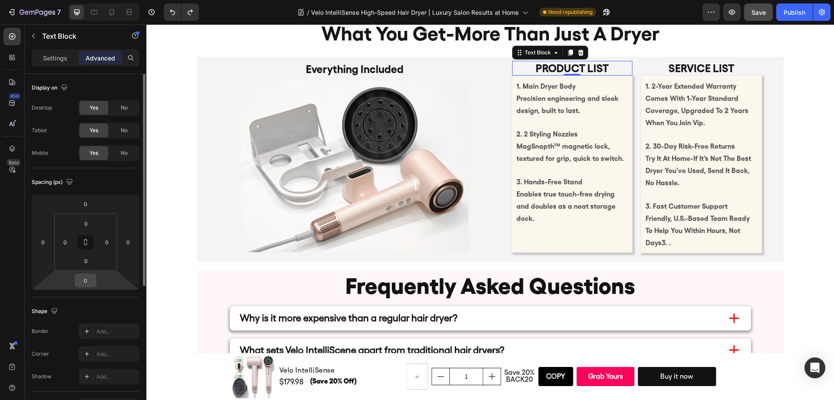
click at [86, 277] on input "0" at bounding box center [85, 280] width 17 height 13
type input "5"
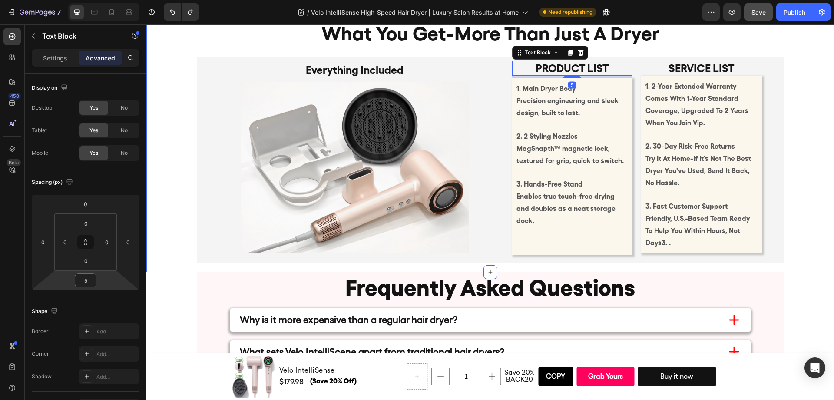
click at [780, 107] on div "what you get-more than just a dryer Heading Product list Text Block 5 1. Main D…" at bounding box center [489, 137] width 687 height 252
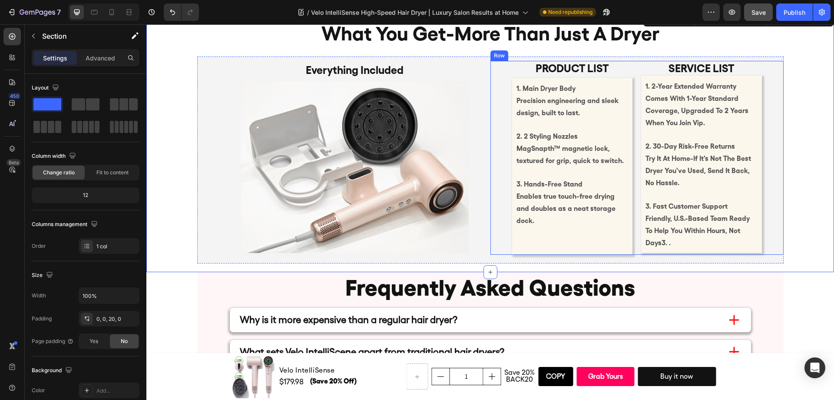
click at [582, 74] on p "Product list" at bounding box center [572, 68] width 119 height 13
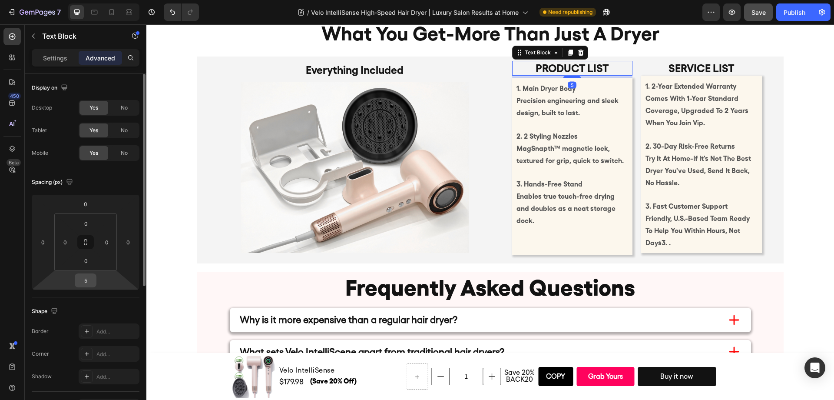
click at [91, 280] on input "5" at bounding box center [85, 280] width 17 height 13
type input "10"
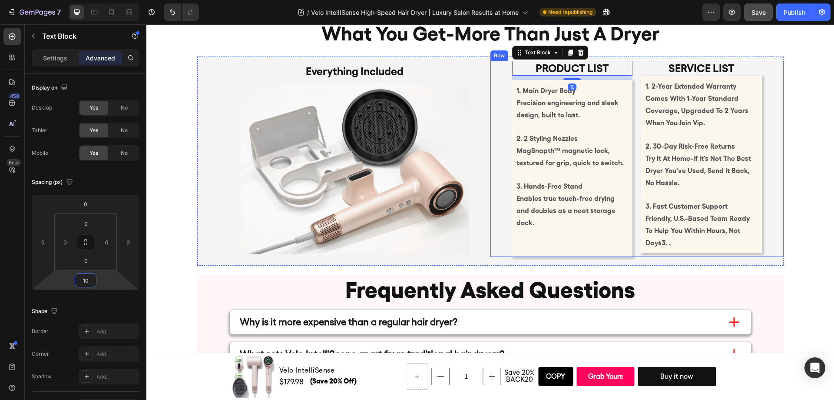
click at [781, 113] on div "what you get-more than just a dryer Heading Product list Text Block 10 1. Main …" at bounding box center [489, 138] width 687 height 254
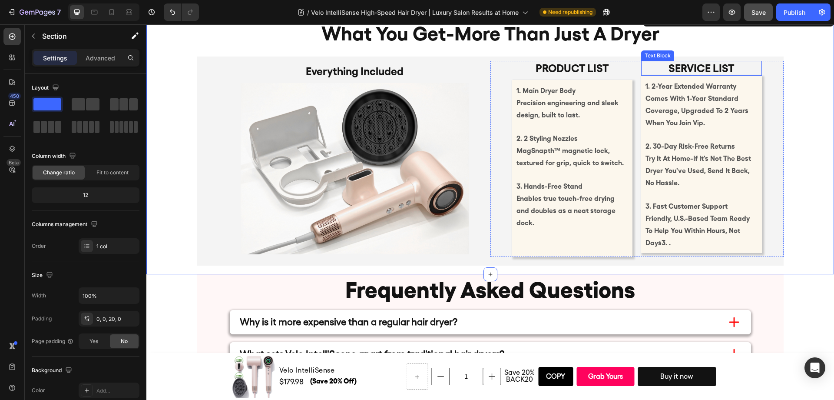
click at [717, 70] on p "service list" at bounding box center [701, 68] width 119 height 13
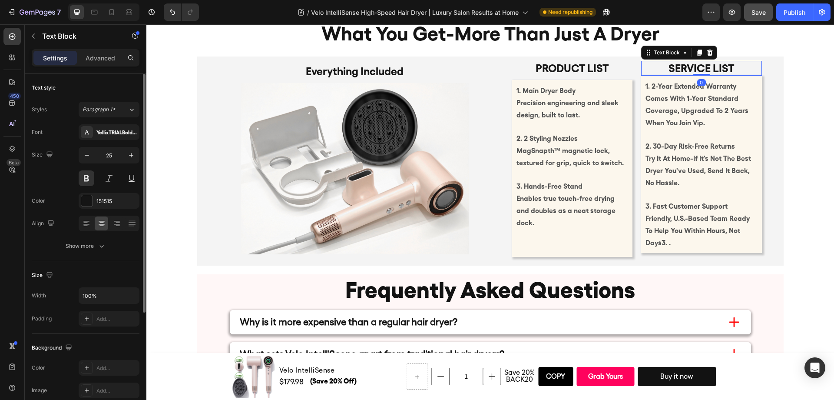
drag, startPoint x: 110, startPoint y: 56, endPoint x: 112, endPoint y: 88, distance: 32.2
click at [110, 56] on p "Advanced" at bounding box center [101, 57] width 30 height 9
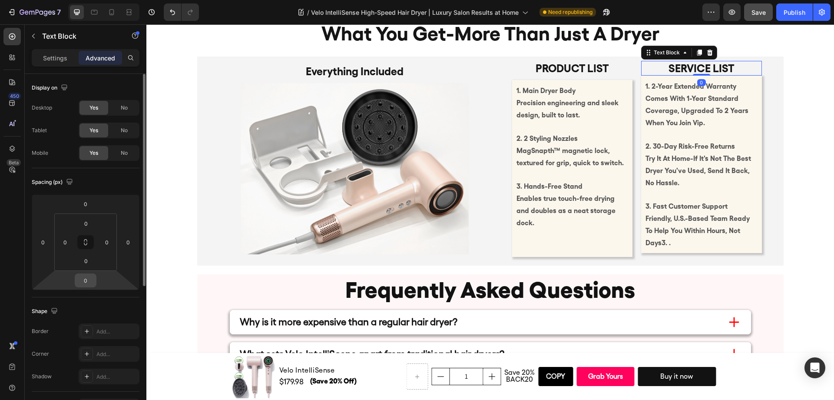
click at [84, 280] on input "0" at bounding box center [85, 280] width 17 height 13
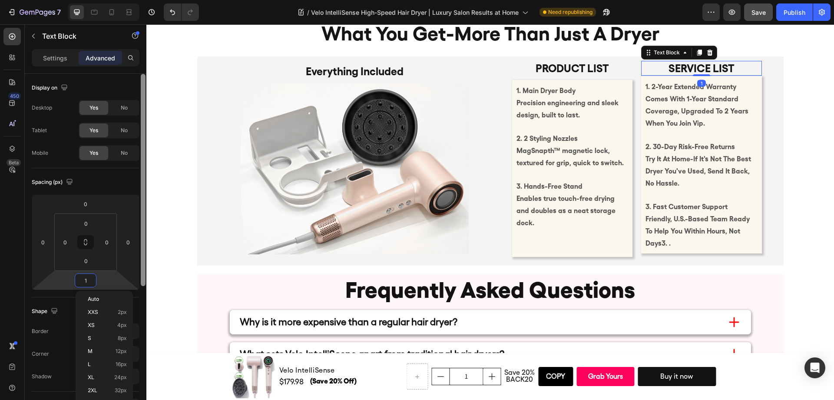
type input "10"
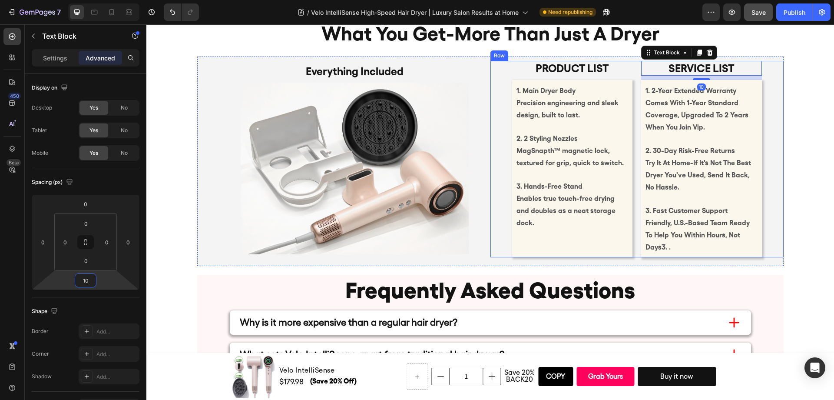
click at [794, 173] on div "what you get-more than just a dryer Heading Product list Text Block 1. Main Dry…" at bounding box center [489, 138] width 687 height 255
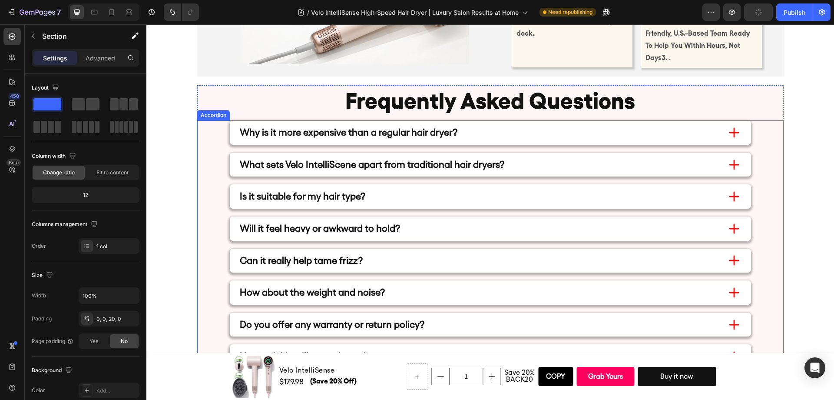
scroll to position [3574, 0]
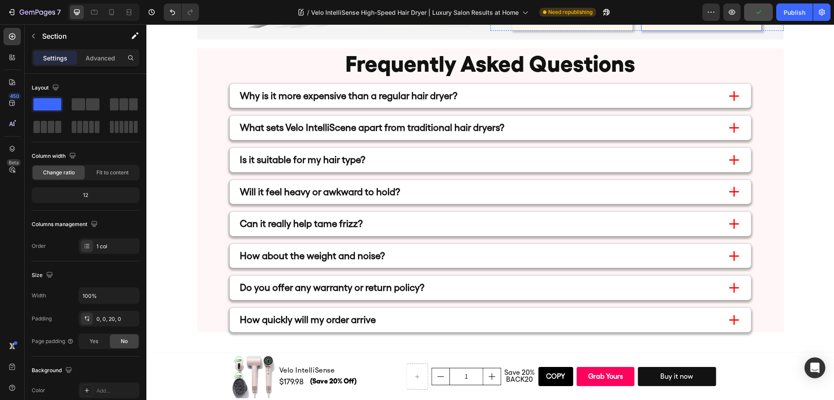
click at [719, 25] on span "friendly, u.s.-based team ready to help you within hours, not days3. ." at bounding box center [697, 8] width 104 height 33
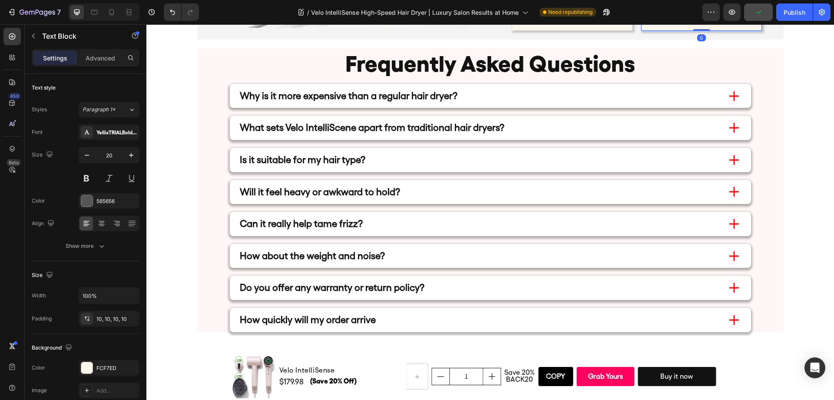
click at [726, 25] on span "friendly, u.s.-based team ready to help you within hours, not days3. ." at bounding box center [697, 8] width 104 height 33
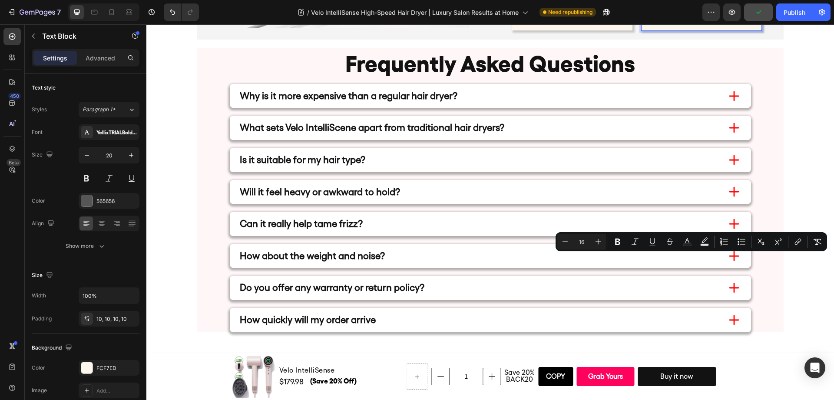
click at [743, 25] on span "friendly, u.s.-based team ready to help you within hours, not days3. ." at bounding box center [697, 8] width 104 height 33
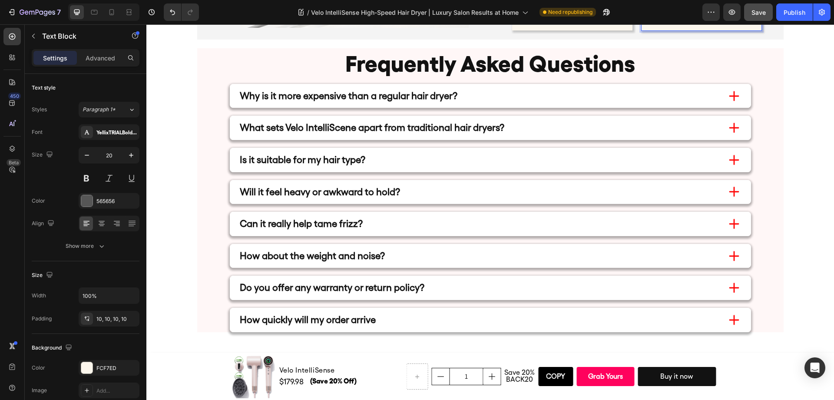
click at [744, 25] on span "friendly, u.s.-based team ready to help you within hours, not days3. ." at bounding box center [697, 8] width 104 height 33
drag, startPoint x: 748, startPoint y: 258, endPoint x: 756, endPoint y: 262, distance: 8.7
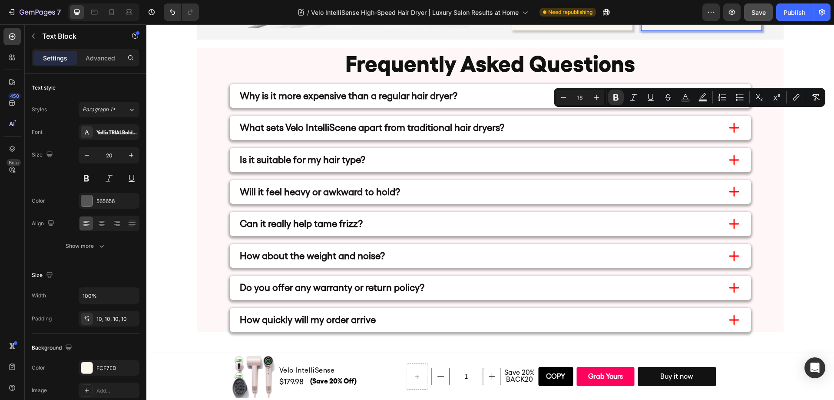
drag, startPoint x: 735, startPoint y: 116, endPoint x: 648, endPoint y: 118, distance: 87.3
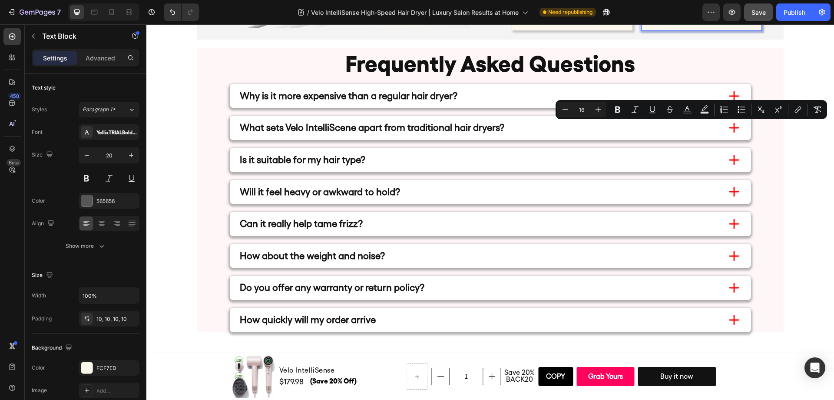
drag, startPoint x: 704, startPoint y: 150, endPoint x: 644, endPoint y: 130, distance: 63.9
click at [622, 110] on button "Bold" at bounding box center [618, 110] width 16 height 16
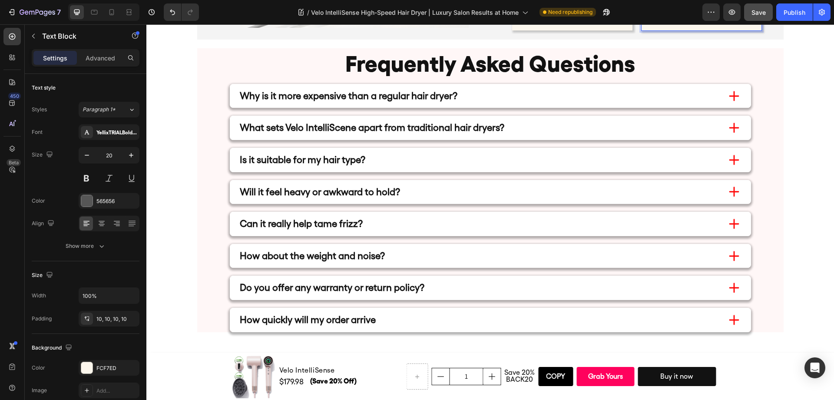
drag, startPoint x: 677, startPoint y: 142, endPoint x: 637, endPoint y: 127, distance: 43.6
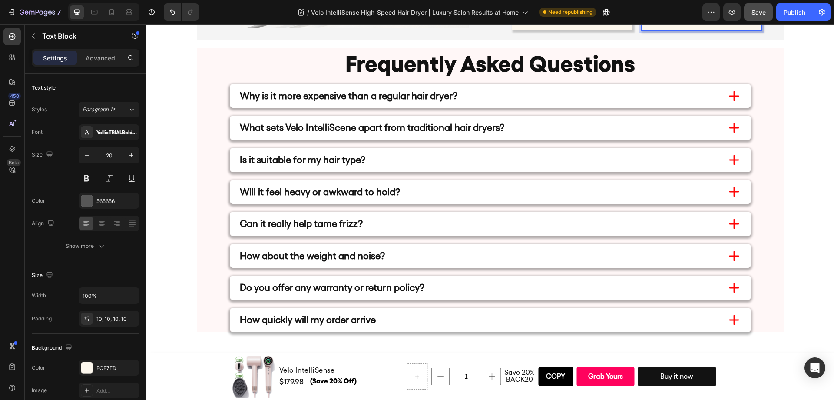
drag, startPoint x: 703, startPoint y: 152, endPoint x: 645, endPoint y: 129, distance: 62.9
drag, startPoint x: 678, startPoint y: 146, endPoint x: 642, endPoint y: 128, distance: 40.0
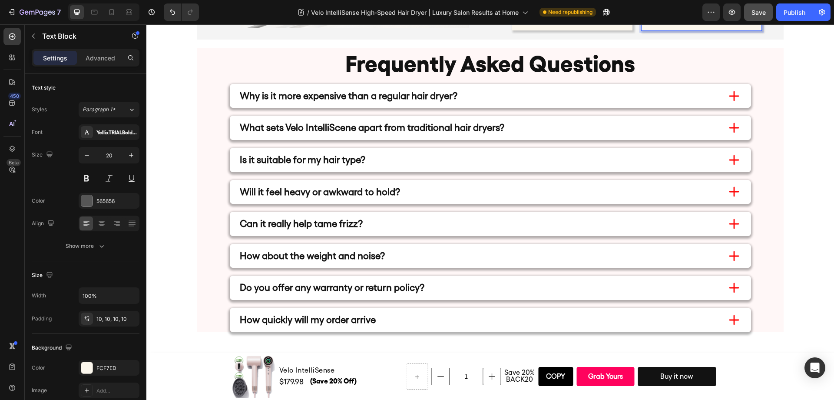
drag, startPoint x: 702, startPoint y: 152, endPoint x: 644, endPoint y: 127, distance: 63.4
drag, startPoint x: 656, startPoint y: 132, endPoint x: 700, endPoint y: 150, distance: 48.1
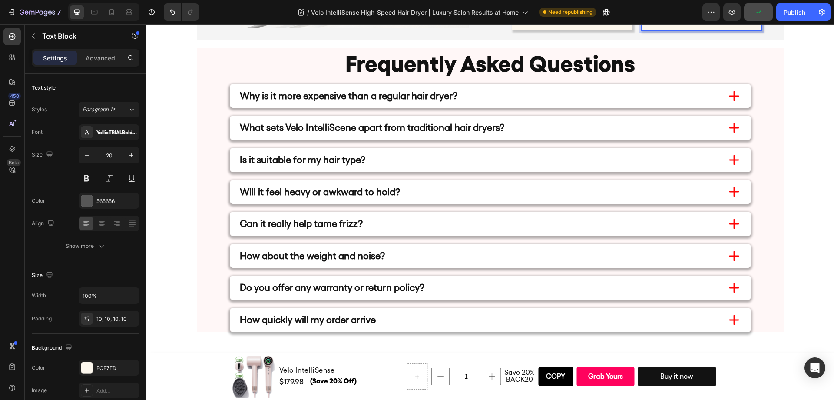
drag, startPoint x: 710, startPoint y: 156, endPoint x: 636, endPoint y: 127, distance: 79.8
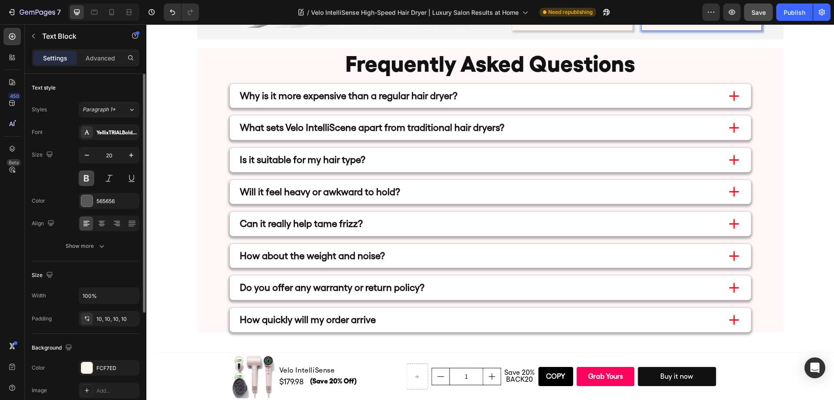
click at [89, 177] on button at bounding box center [87, 178] width 16 height 16
drag, startPoint x: 678, startPoint y: 148, endPoint x: 637, endPoint y: 130, distance: 44.1
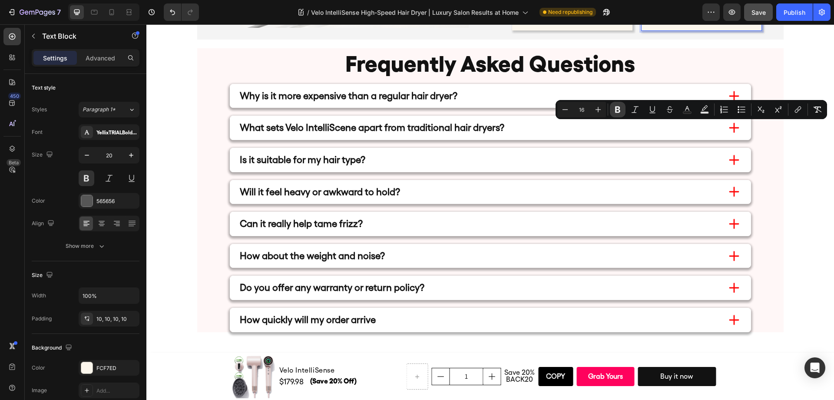
click at [617, 109] on icon "Editor contextual toolbar" at bounding box center [617, 109] width 5 height 7
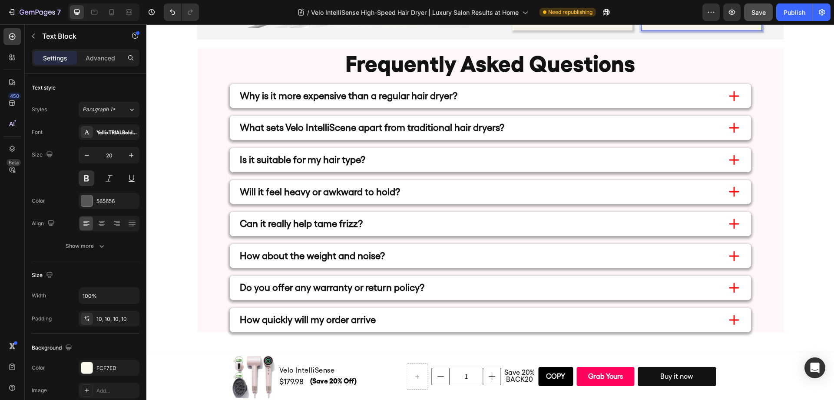
drag, startPoint x: 720, startPoint y: 156, endPoint x: 641, endPoint y: 128, distance: 84.2
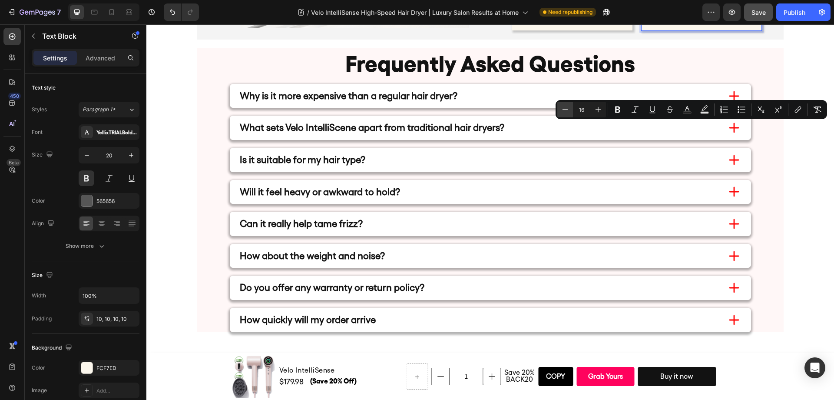
click at [561, 109] on icon "Editor contextual toolbar" at bounding box center [565, 109] width 9 height 9
type input "16"
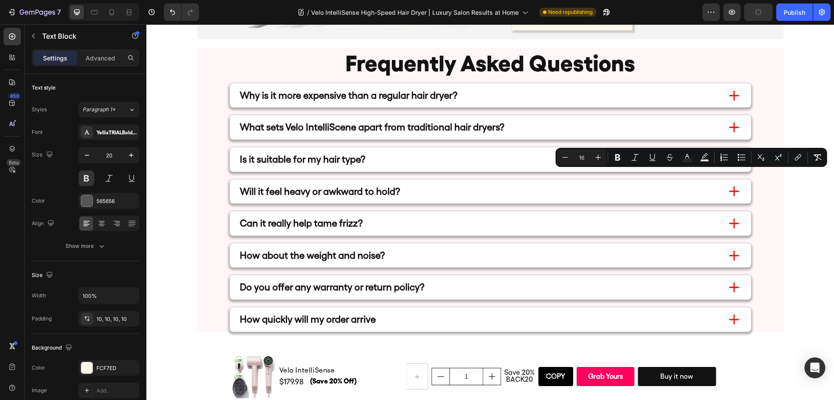
drag, startPoint x: 671, startPoint y: 201, endPoint x: 642, endPoint y: 176, distance: 38.4
click at [568, 159] on icon "Editor contextual toolbar" at bounding box center [565, 157] width 9 height 9
type input "20"
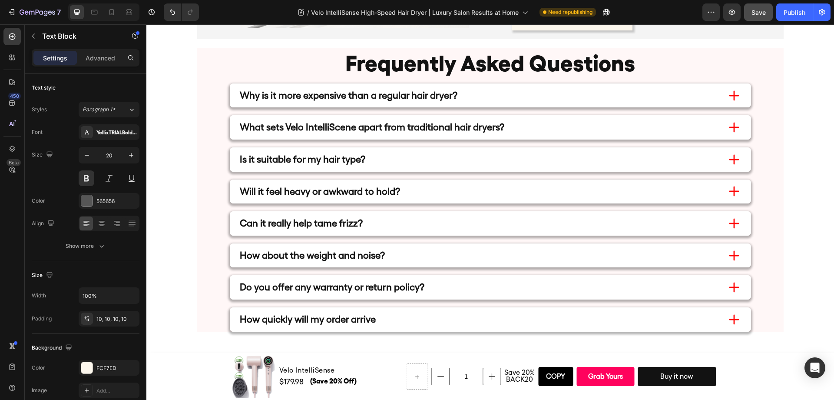
drag, startPoint x: 730, startPoint y: 162, endPoint x: 648, endPoint y: 164, distance: 82.1
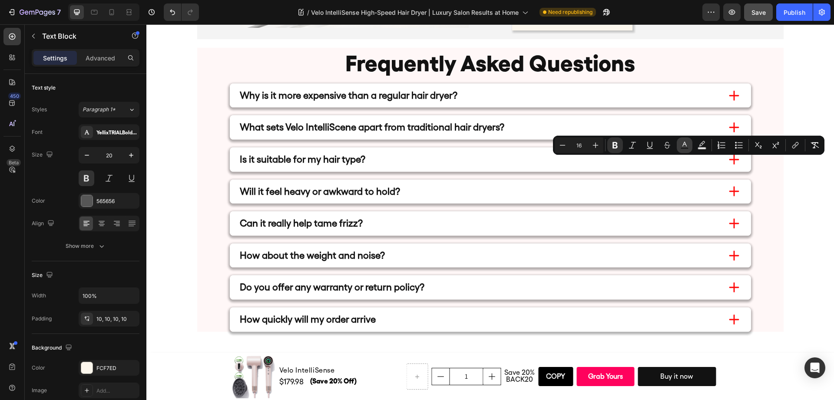
click at [683, 144] on icon "Editor contextual toolbar" at bounding box center [684, 144] width 4 height 5
type input "565656"
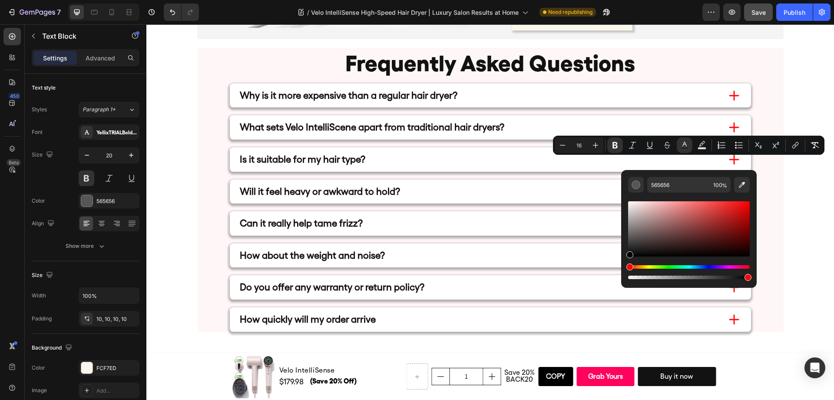
drag, startPoint x: 631, startPoint y: 240, endPoint x: 626, endPoint y: 263, distance: 23.9
click at [626, 263] on div "565656 100 %" at bounding box center [688, 225] width 135 height 111
type input "000000"
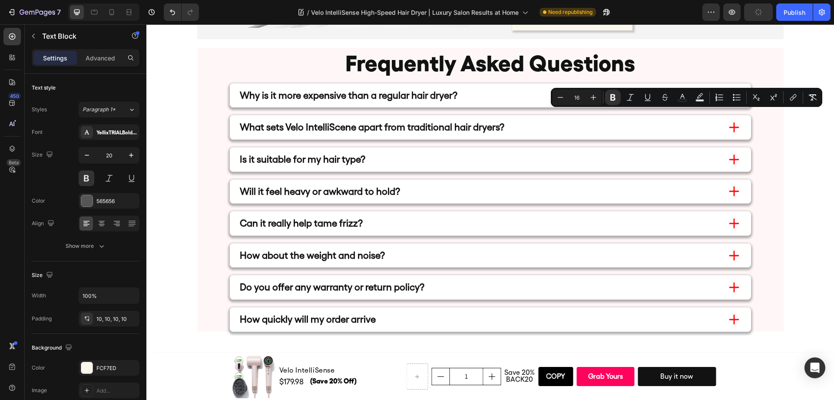
drag, startPoint x: 734, startPoint y: 114, endPoint x: 641, endPoint y: 117, distance: 93.4
click at [679, 99] on icon "Editor contextual toolbar" at bounding box center [682, 97] width 9 height 9
type input "565656"
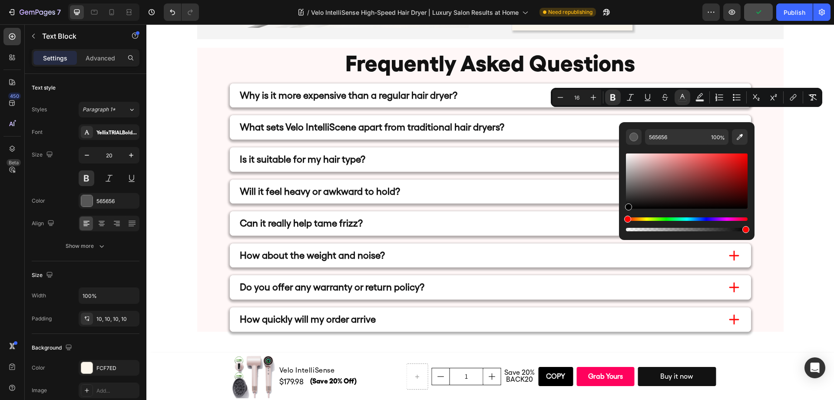
drag, startPoint x: 629, startPoint y: 192, endPoint x: 628, endPoint y: 226, distance: 33.5
click at [628, 226] on div "Editor contextual toolbar" at bounding box center [687, 192] width 122 height 81
type input "000000"
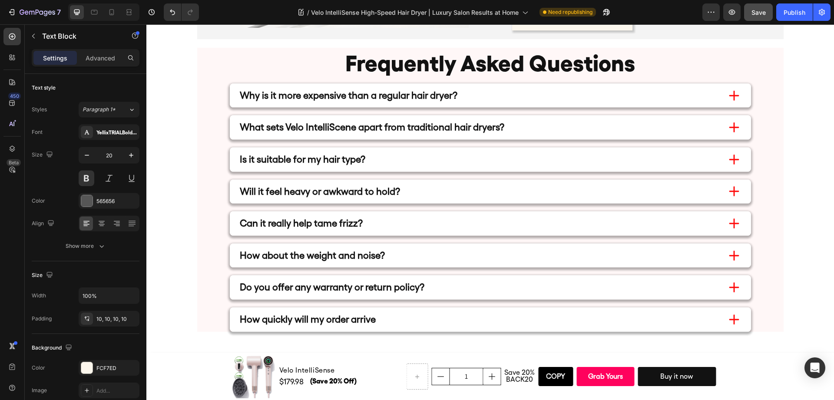
drag, startPoint x: 734, startPoint y: 162, endPoint x: 642, endPoint y: 165, distance: 92.5
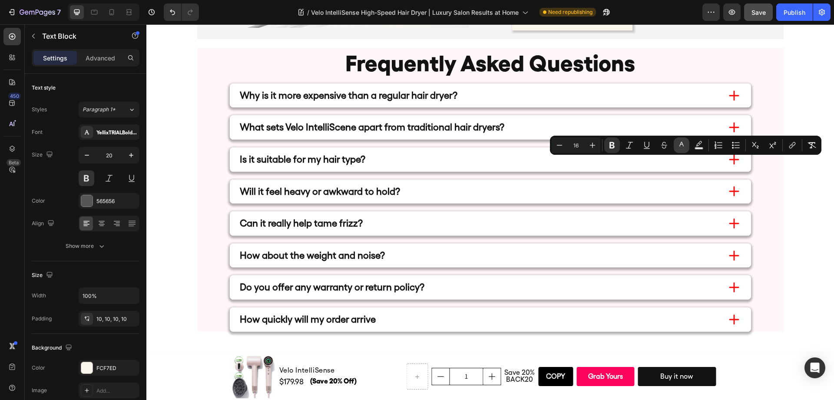
click at [682, 147] on icon "Editor contextual toolbar" at bounding box center [681, 145] width 9 height 9
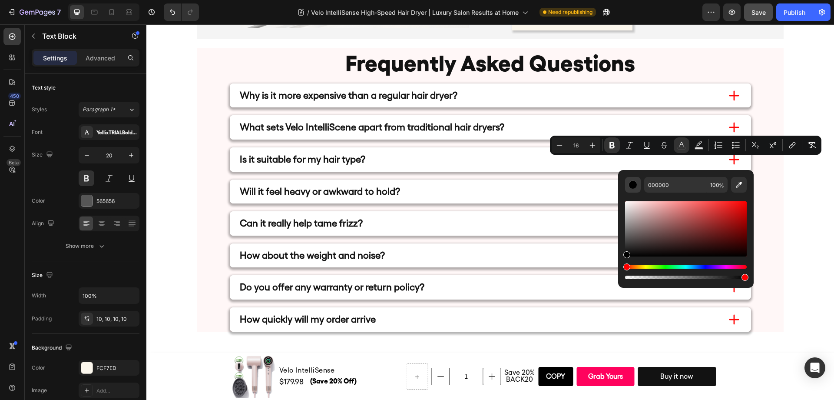
click at [634, 185] on div "Editor contextual toolbar" at bounding box center [632, 184] width 9 height 9
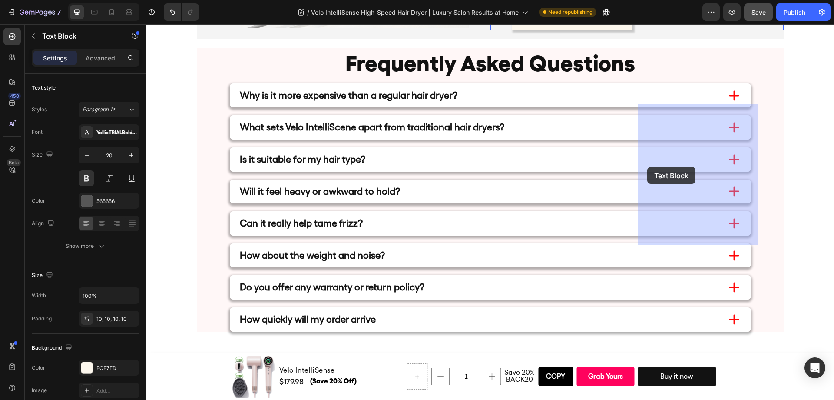
drag, startPoint x: 730, startPoint y: 163, endPoint x: 668, endPoint y: 166, distance: 61.7
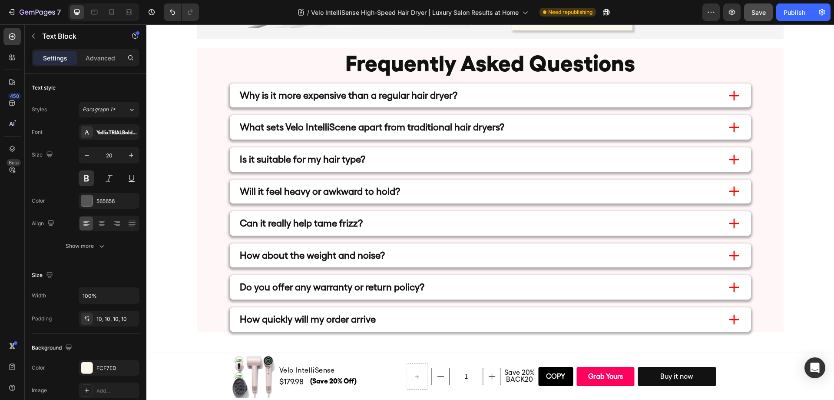
drag, startPoint x: 736, startPoint y: 162, endPoint x: 641, endPoint y: 163, distance: 95.1
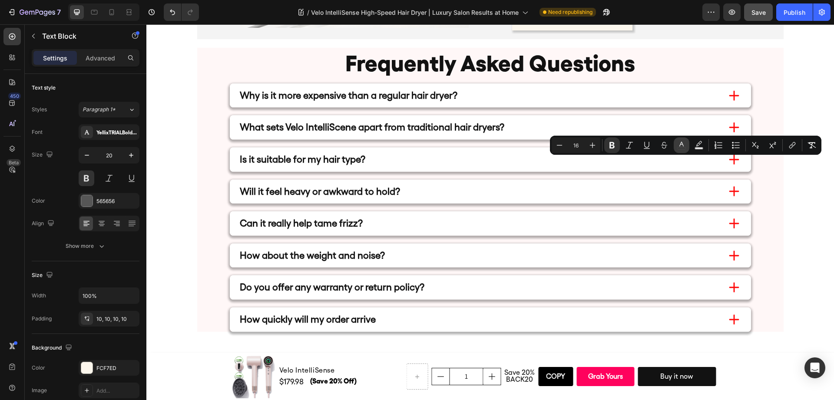
click at [679, 145] on icon "Editor contextual toolbar" at bounding box center [681, 145] width 9 height 9
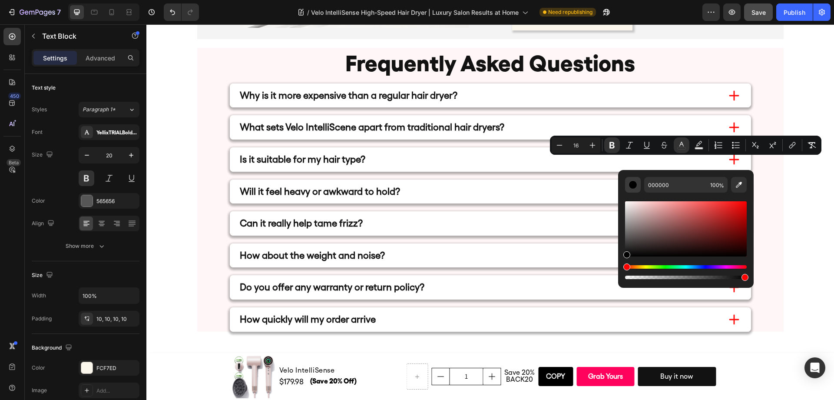
click at [637, 185] on button "Editor contextual toolbar" at bounding box center [633, 185] width 16 height 16
drag, startPoint x: 627, startPoint y: 256, endPoint x: 619, endPoint y: 266, distance: 12.8
click at [619, 266] on div "000000 100 %" at bounding box center [685, 225] width 135 height 111
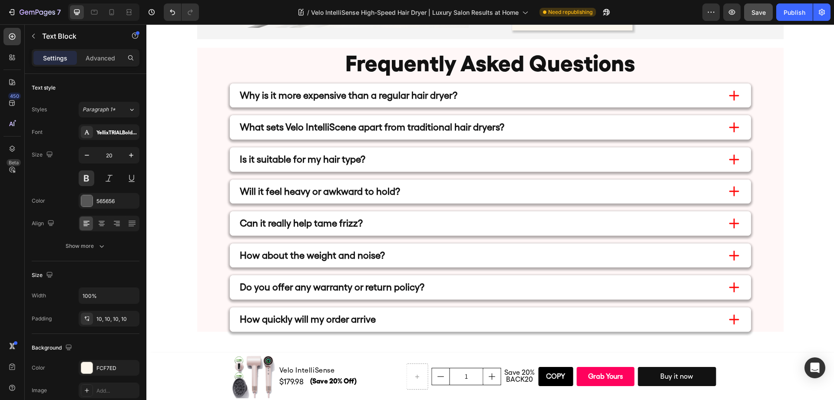
drag, startPoint x: 734, startPoint y: 208, endPoint x: 638, endPoint y: 210, distance: 96.0
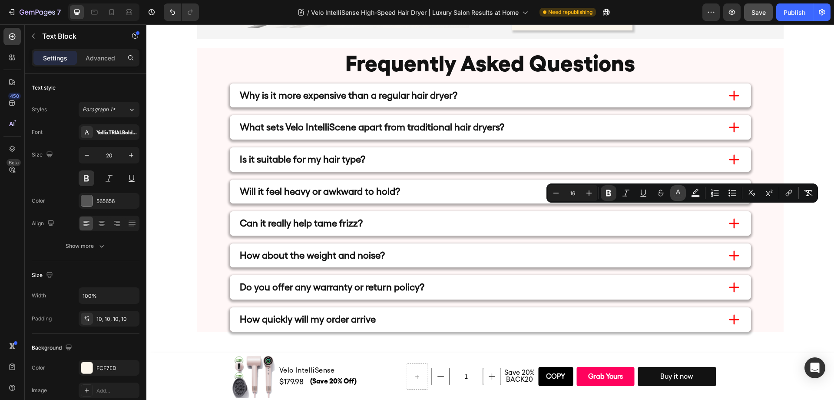
click at [678, 192] on icon "Editor contextual toolbar" at bounding box center [678, 191] width 4 height 5
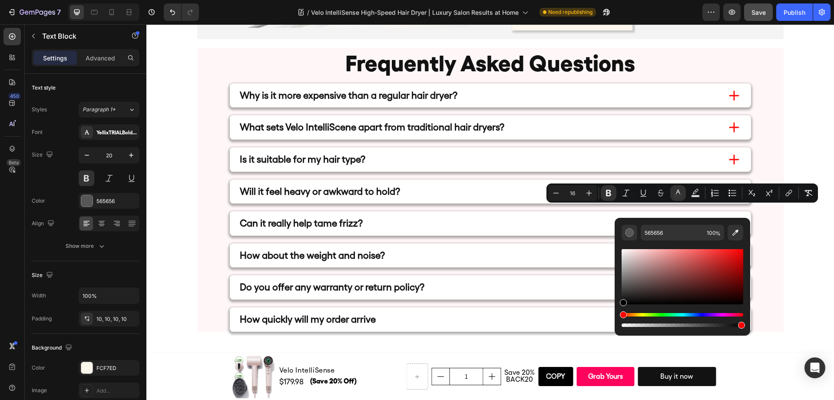
drag, startPoint x: 624, startPoint y: 293, endPoint x: 630, endPoint y: 312, distance: 20.6
click at [620, 321] on div "565656 100 %" at bounding box center [681, 273] width 135 height 111
type input "000000"
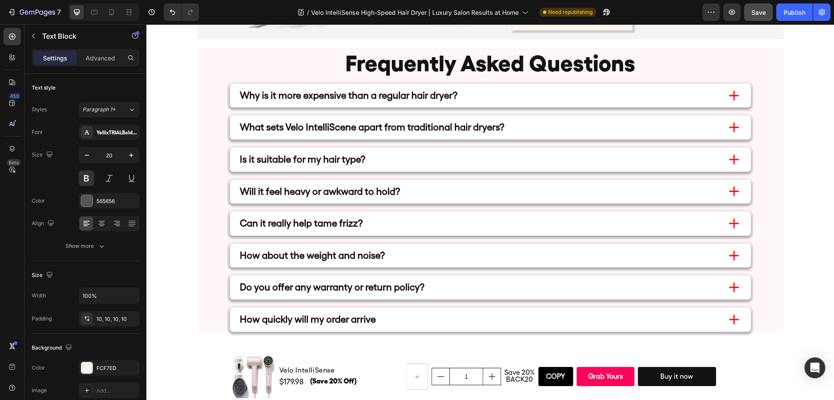
drag, startPoint x: 747, startPoint y: 187, endPoint x: 640, endPoint y: 177, distance: 107.7
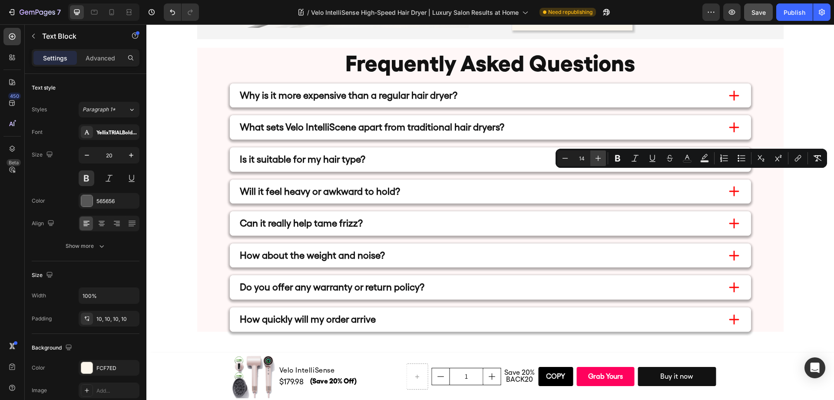
click at [598, 159] on icon "Editor contextual toolbar" at bounding box center [598, 158] width 6 height 6
type input "14"
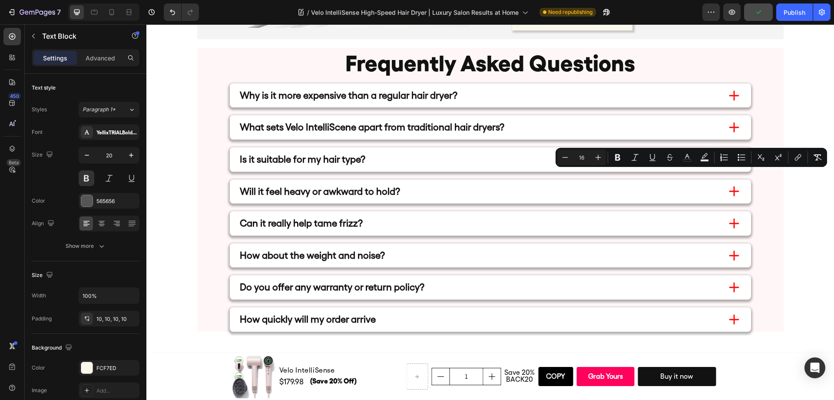
drag, startPoint x: 685, startPoint y: 195, endPoint x: 642, endPoint y: 177, distance: 46.9
click at [568, 159] on icon "Editor contextual toolbar" at bounding box center [565, 157] width 9 height 9
type input "15"
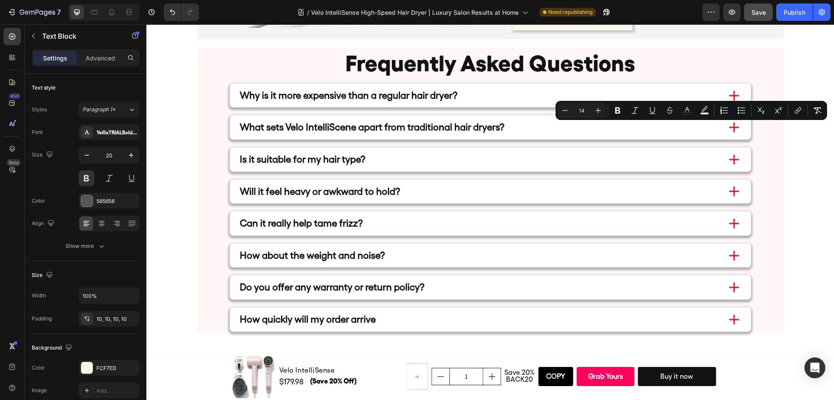
drag, startPoint x: 751, startPoint y: 142, endPoint x: 637, endPoint y: 124, distance: 116.0
click at [599, 111] on icon "Editor contextual toolbar" at bounding box center [598, 110] width 9 height 9
type input "15"
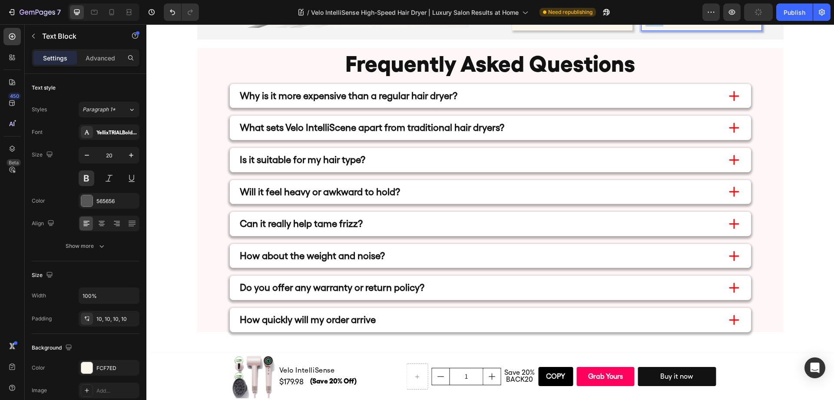
drag, startPoint x: 737, startPoint y: 259, endPoint x: 640, endPoint y: 248, distance: 97.9
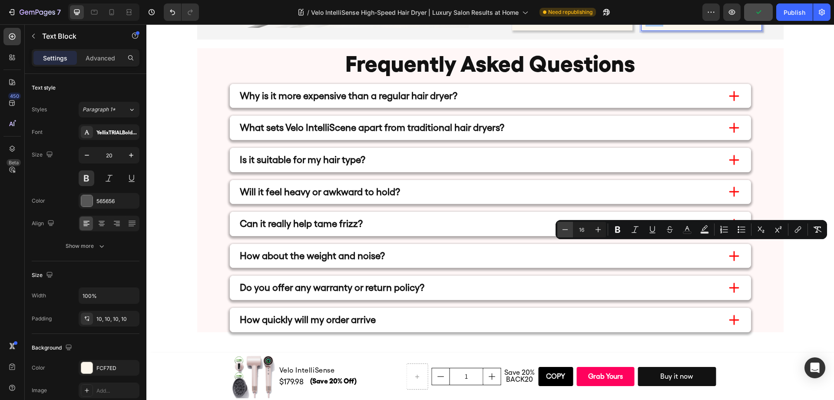
click at [568, 230] on icon "Editor contextual toolbar" at bounding box center [565, 229] width 9 height 9
type input "15"
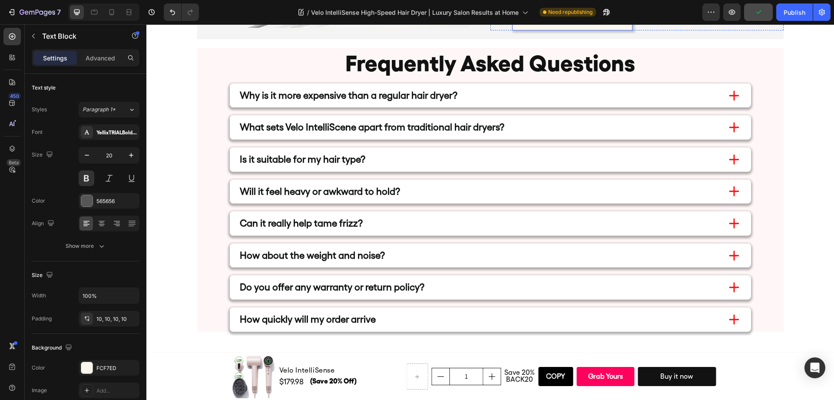
drag, startPoint x: 582, startPoint y: 117, endPoint x: 505, endPoint y: 116, distance: 76.9
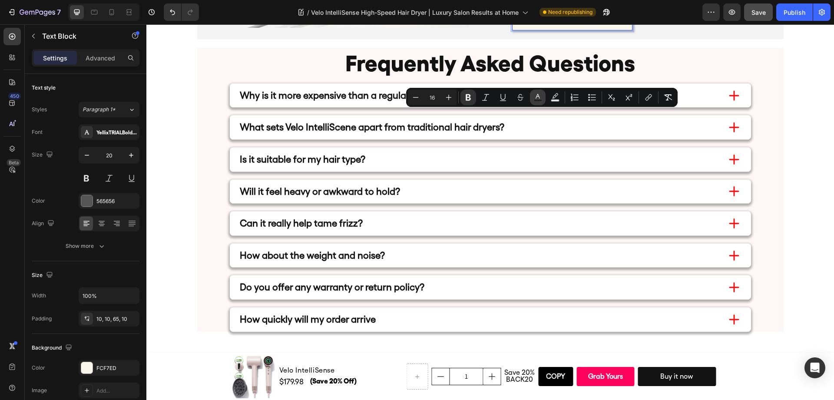
click at [542, 99] on button "Text Color" at bounding box center [538, 97] width 16 height 16
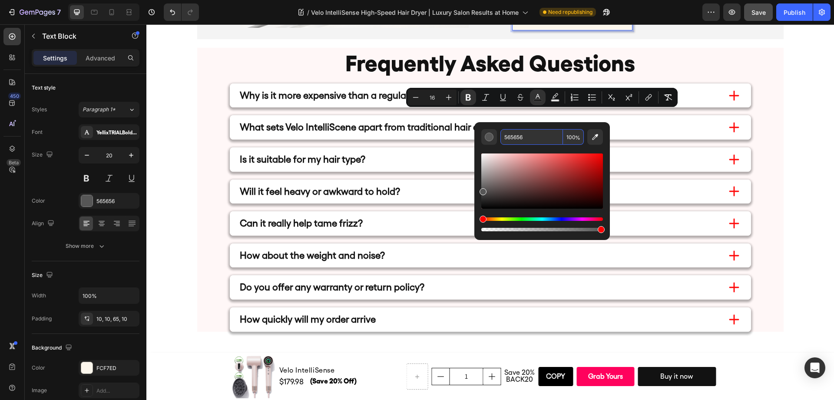
click at [523, 132] on input "565656" at bounding box center [531, 137] width 63 height 16
click at [522, 134] on input "565656" at bounding box center [531, 137] width 63 height 16
type input "000000"
click at [524, 141] on input "000000" at bounding box center [531, 137] width 63 height 16
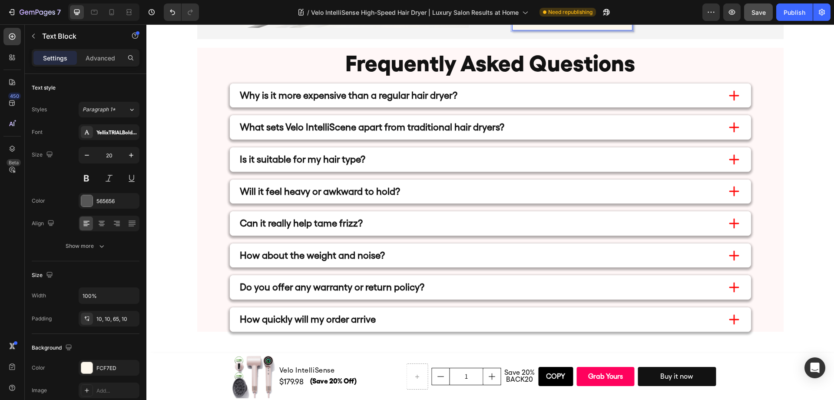
drag, startPoint x: 592, startPoint y: 163, endPoint x: 502, endPoint y: 162, distance: 89.9
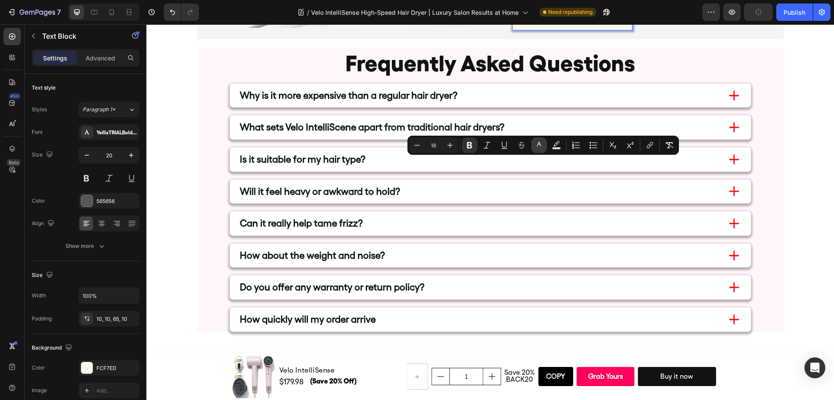
click at [537, 147] on rect "Editor contextual toolbar" at bounding box center [539, 148] width 8 height 2
type input "565656"
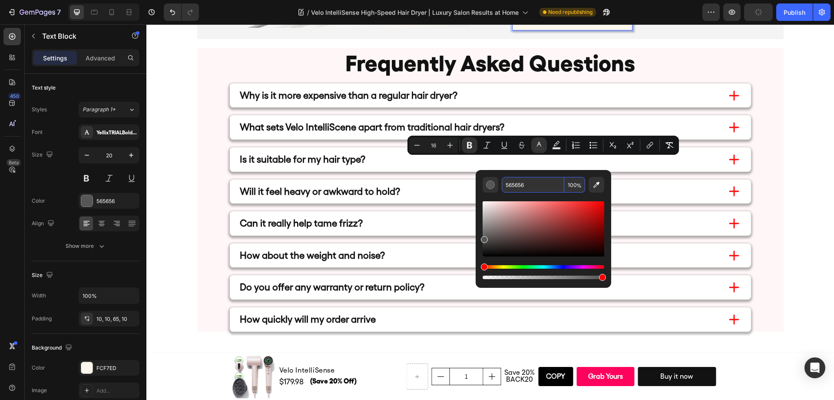
click at [522, 185] on input "565656" at bounding box center [533, 185] width 63 height 16
paste input "000000"
type input "000000"
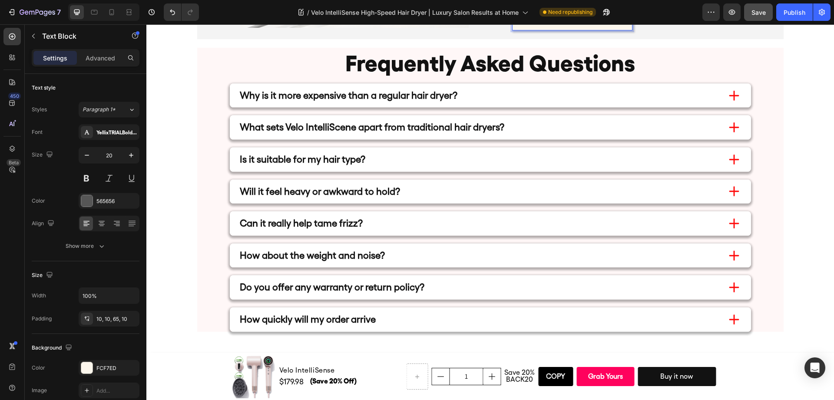
drag, startPoint x: 585, startPoint y: 209, endPoint x: 509, endPoint y: 211, distance: 75.1
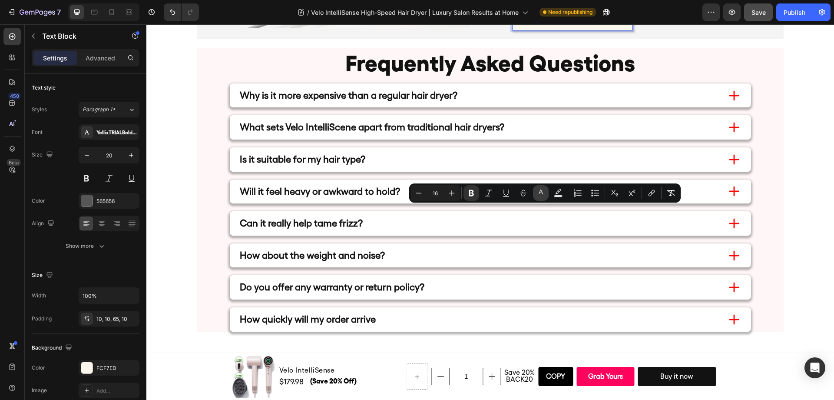
click at [536, 192] on icon "Editor contextual toolbar" at bounding box center [540, 192] width 9 height 9
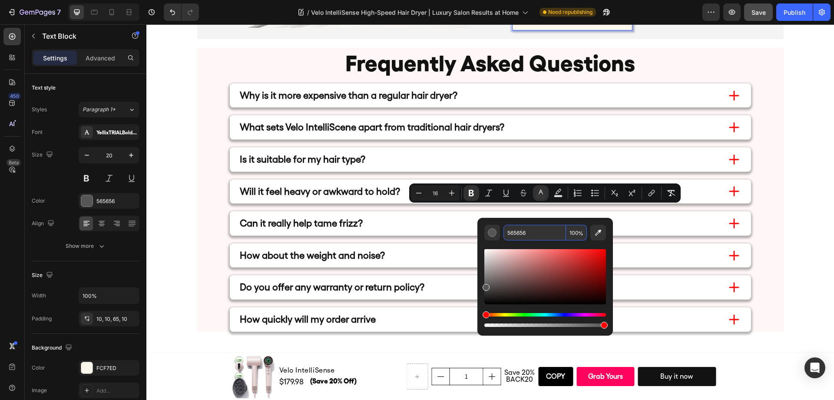
click at [519, 231] on input "565656" at bounding box center [534, 233] width 63 height 16
paste input "000000"
type input "000000"
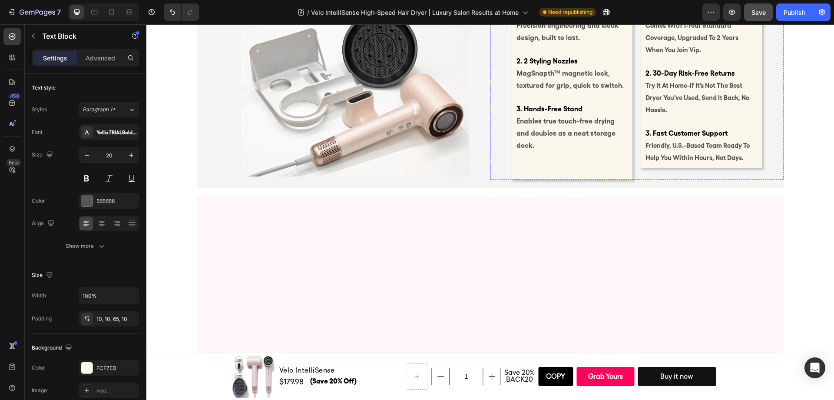
scroll to position [4062, 0]
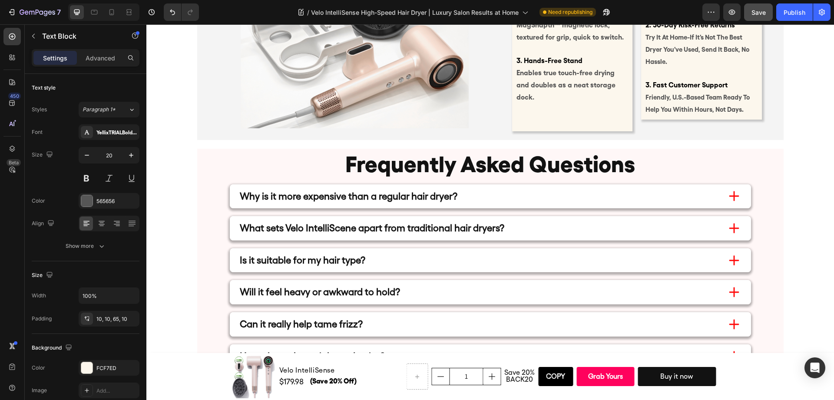
click at [548, 41] on span "MagSnapth™ magnetic lock, textured for grip, quick to switch." at bounding box center [569, 31] width 107 height 20
click at [550, 41] on span "MagSnapth™ magnetic lock, textured for grip, quick to switch." at bounding box center [569, 31] width 107 height 20
click at [560, 41] on span "MagSnap™ magnetic lock, textured for grip, quick to switch." at bounding box center [569, 31] width 107 height 20
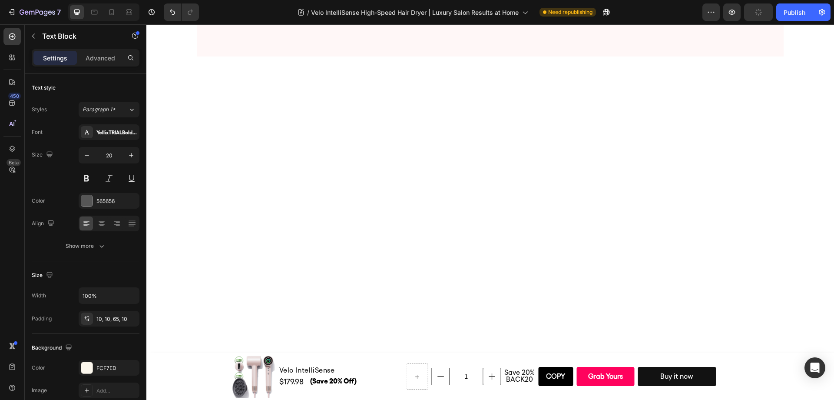
scroll to position [3858, 0]
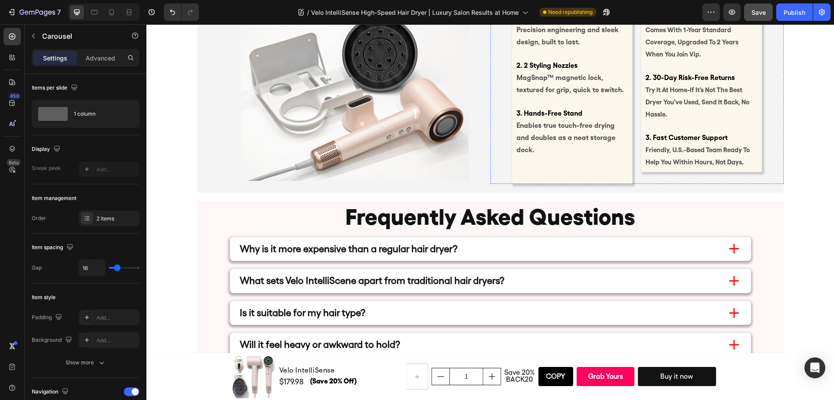
scroll to position [4064, 0]
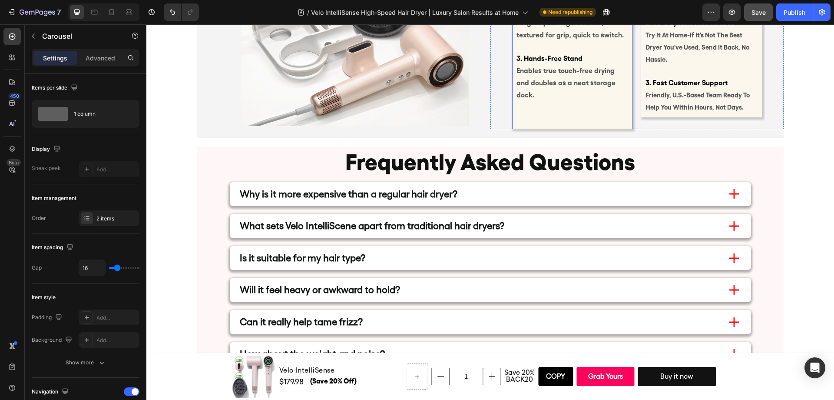
click at [590, 41] on p "2. 2 Styling Nozzles MagSnap™ magnetic lock, textured for grip, quick to switch." at bounding box center [572, 17] width 112 height 48
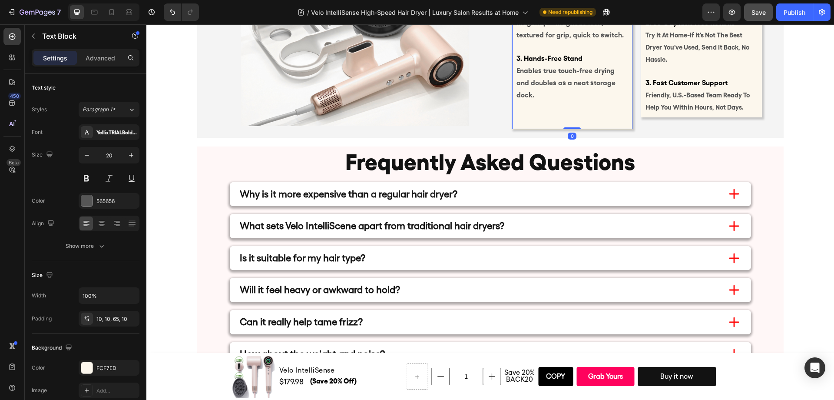
click at [592, 39] on span "MagSnap™ magnetic lock, textured for grip, quick to switch." at bounding box center [569, 29] width 107 height 20
click at [557, 39] on span "MagSnap™ magnetic lock, textured for grip, quick to switch." at bounding box center [569, 29] width 107 height 20
click at [551, 39] on span "MagSnap™ magnetic lock, textured for grip, quick to switch." at bounding box center [569, 29] width 107 height 20
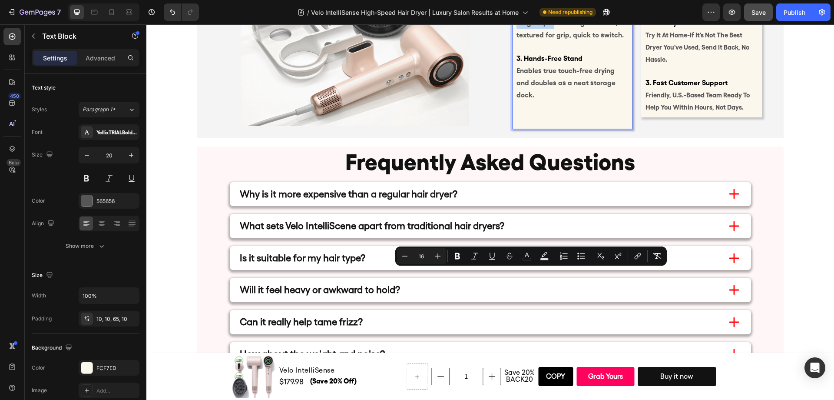
click at [516, 39] on span "MagSnap™ and magnetic lock, textured for grip, quick to switch." at bounding box center [569, 29] width 107 height 20
copy span "MagSnap™"
click at [571, 39] on span "MagSnap™ and magnetic lock, textured for grip, quick to switch." at bounding box center [569, 29] width 107 height 20
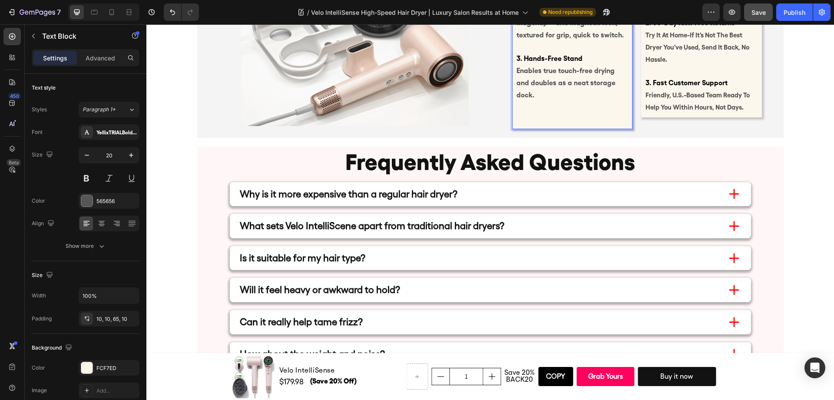
click at [563, 39] on span "MagSnap™ and magnetic lock, textured for grip, quick to switch." at bounding box center [569, 29] width 107 height 20
click at [565, 39] on span "MagSnap™ and magnetic lock, textured for grip, quick to switch." at bounding box center [569, 29] width 107 height 20
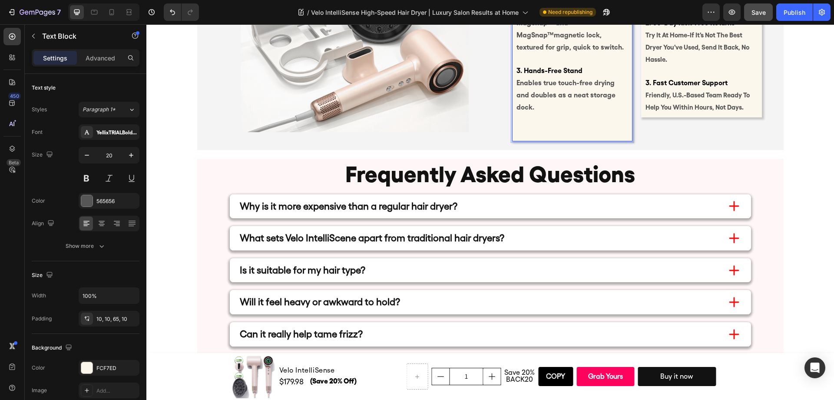
scroll to position [4061, 0]
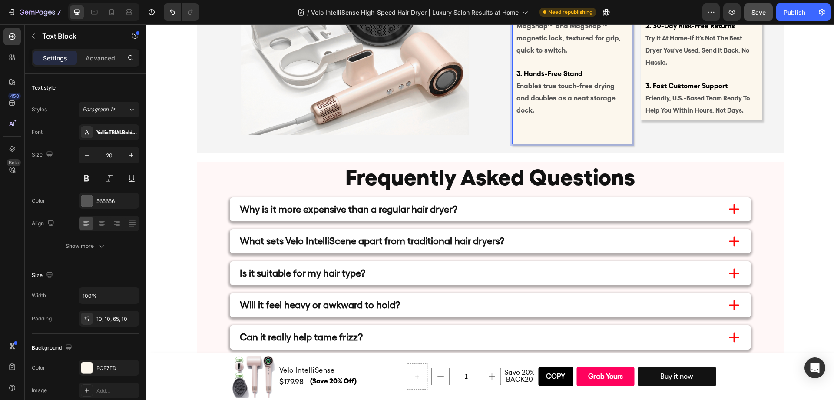
click at [584, 54] on span "MagSnap™ and MagSnap™ magnetic lock, textured for grip, quick to switch." at bounding box center [568, 38] width 104 height 33
click at [595, 54] on span "MagSnap™ and MagSnap™ magnetic lock, textured for grip, quick to switch." at bounding box center [568, 38] width 104 height 33
click at [684, 30] on strong "2. 30-day risk-free returns" at bounding box center [689, 26] width 89 height 8
click at [601, 54] on span "MagSnap™ and MagCloud™ magnetic lock, textured for grip, quick to switch." at bounding box center [568, 38] width 104 height 33
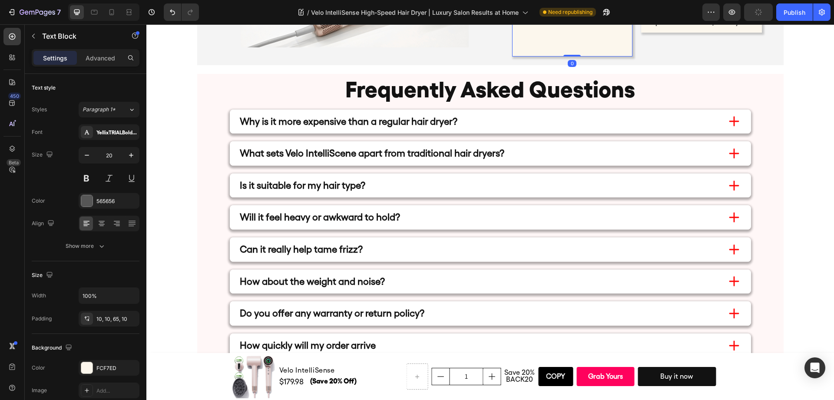
scroll to position [4178, 0]
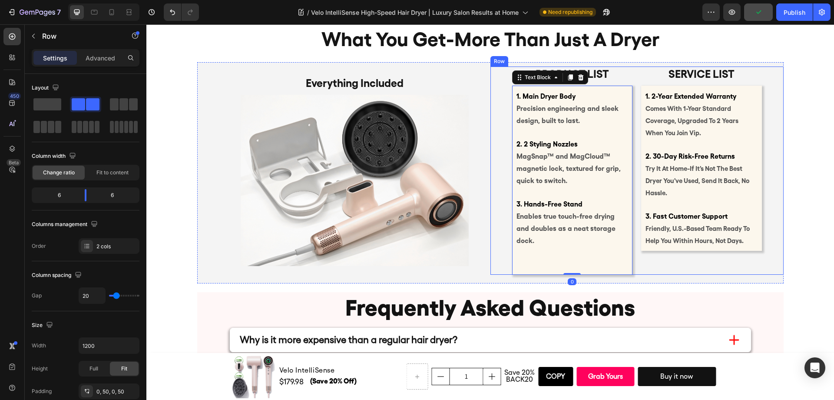
click at [776, 229] on div "Product list Text Block 1. Main Dryer Body Precision engineering and sleek desi…" at bounding box center [636, 170] width 293 height 208
click at [597, 246] on div "1. Main Dryer Body Precision engineering and sleek design, built to last. 2. 2 …" at bounding box center [572, 180] width 121 height 189
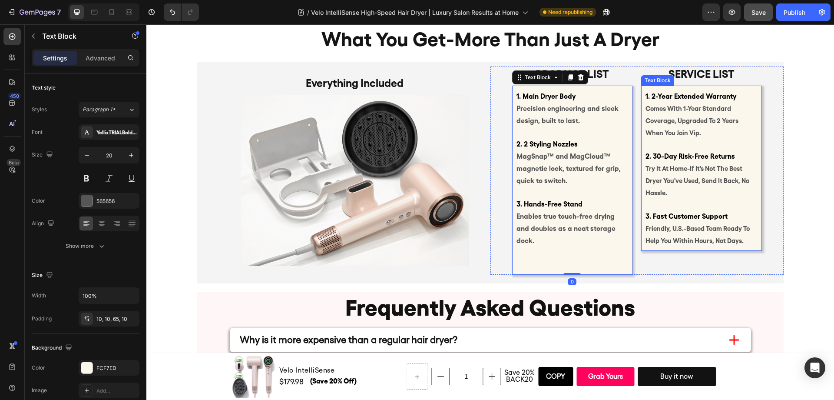
click at [742, 238] on p "3. fast customer support friendly, u.s.-based team ready to help you within hou…" at bounding box center [701, 222] width 112 height 48
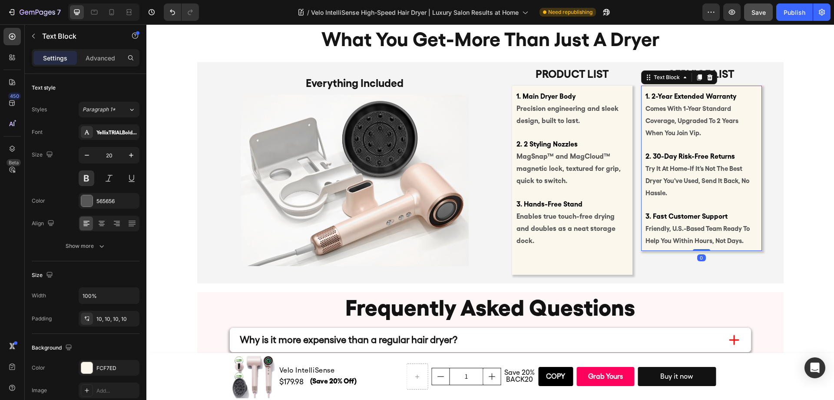
click at [750, 242] on p "3. fast customer support friendly, u.s.-based team ready to help you within hou…" at bounding box center [701, 222] width 112 height 48
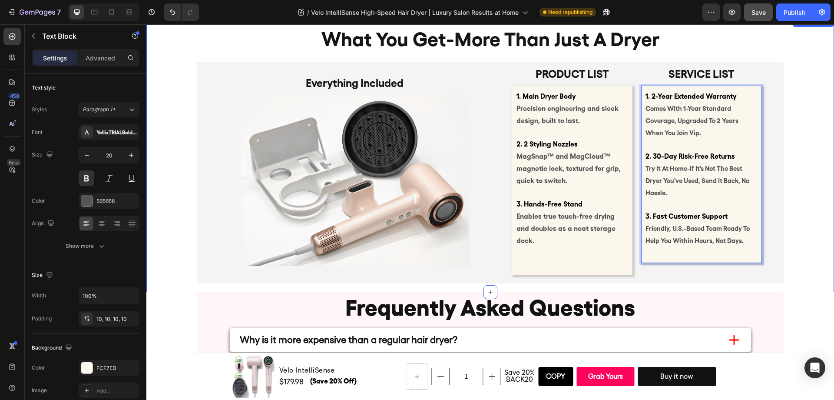
click at [780, 221] on div "what you get-more than just a dryer Heading Product list Text Block 1. Main Dry…" at bounding box center [489, 150] width 687 height 267
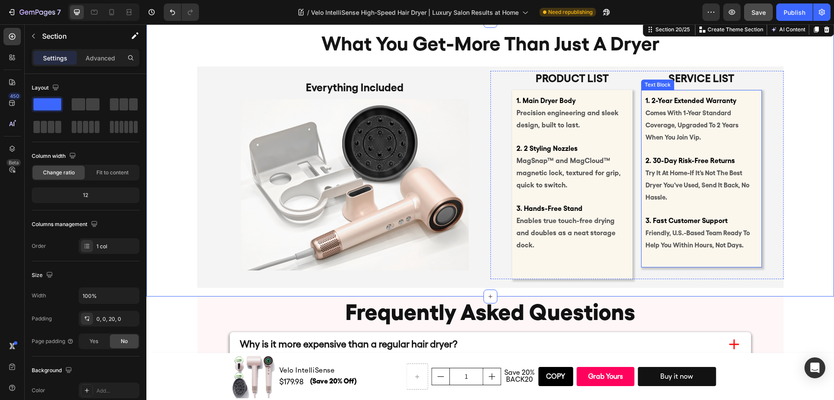
scroll to position [4170, 0]
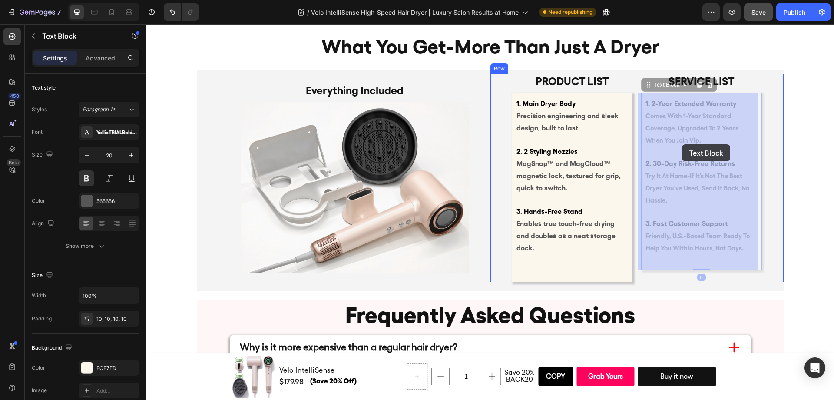
drag, startPoint x: 687, startPoint y: 143, endPoint x: 682, endPoint y: 144, distance: 4.9
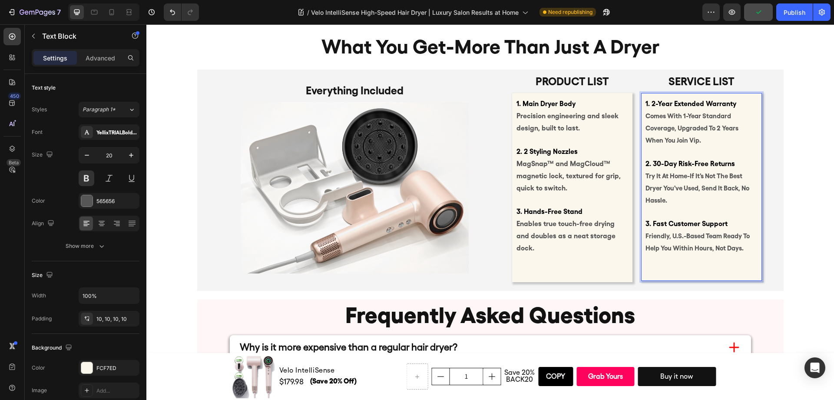
click at [688, 105] on strong "1. 2-year extended warranty" at bounding box center [690, 103] width 91 height 8
click at [704, 131] on span "comes with 1-year standard coverage, upgraded to 2 years when you join vip." at bounding box center [691, 128] width 93 height 32
drag, startPoint x: 680, startPoint y: 117, endPoint x: 644, endPoint y: 117, distance: 36.0
click at [645, 117] on span "comes with 1-year standard coverage, upgraded to 2 years when you join vip." at bounding box center [691, 128] width 93 height 32
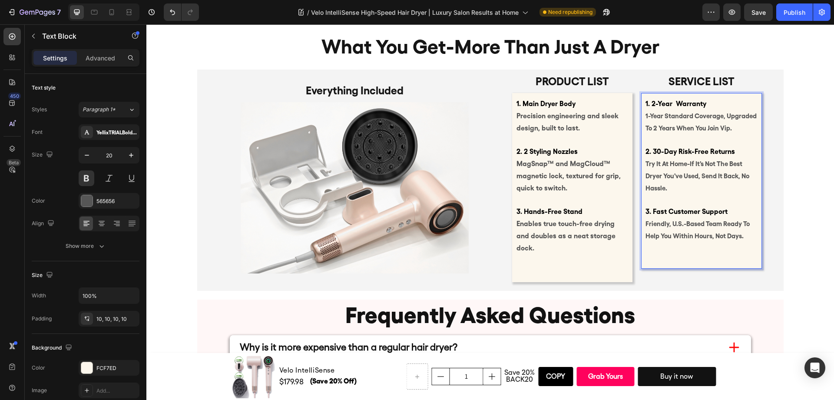
click at [701, 119] on span "1-year standard coverage, upgraded to 2 years when you join vip." at bounding box center [700, 122] width 111 height 20
click at [671, 116] on span "1-year standard , upgraded to 2 years when you join vip." at bounding box center [692, 122] width 95 height 20
click at [690, 104] on strong "1. 2-year warranty" at bounding box center [675, 103] width 61 height 8
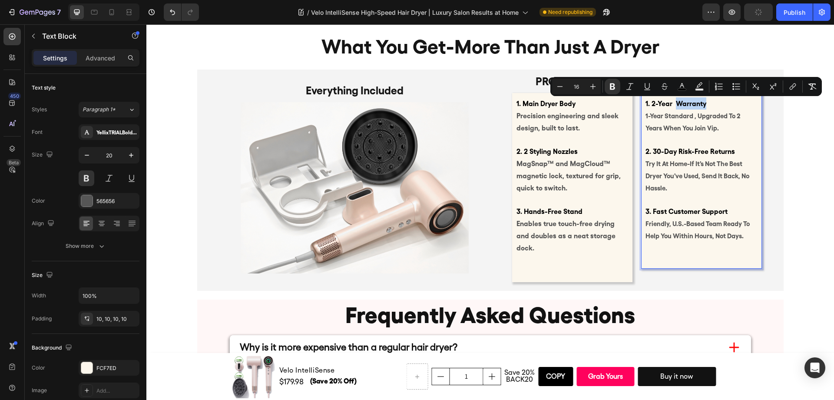
copy strong "warranty"
type input "15"
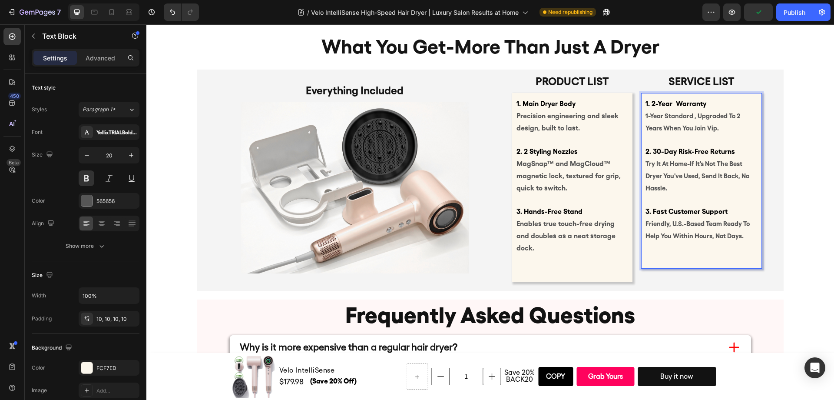
click at [667, 116] on span "1-year standard , upgraded to 2 years when you join vip." at bounding box center [692, 122] width 95 height 20
click at [663, 117] on span "1-year standard , upgraded to 2 years when you join vip." at bounding box center [692, 122] width 95 height 20
click at [678, 116] on strong "warranty" at bounding box center [678, 116] width 30 height 8
click at [666, 116] on strong "warranty" at bounding box center [678, 116] width 30 height 8
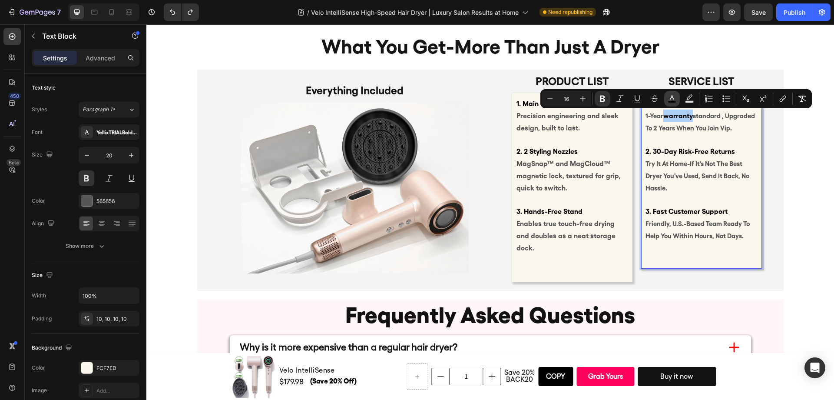
click at [674, 99] on icon "Editor contextual toolbar" at bounding box center [671, 98] width 9 height 9
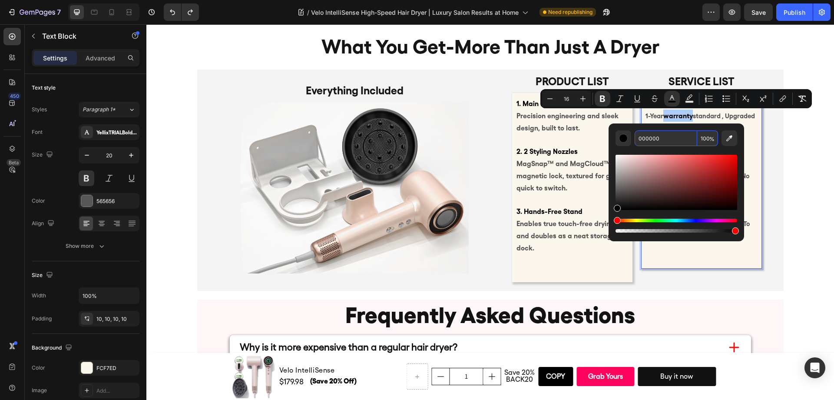
click at [655, 136] on input "000000" at bounding box center [665, 138] width 63 height 16
type input "565656"
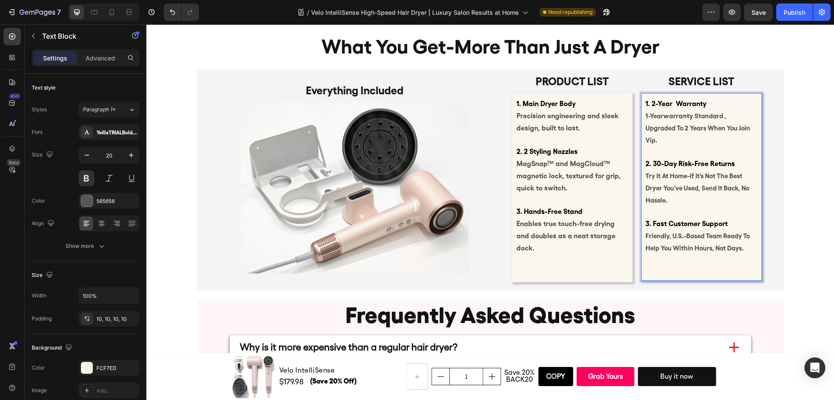
click at [754, 129] on div "1. 2-year warranty 1-year warranty standard , upgraded to 2 years when you join…" at bounding box center [701, 187] width 121 height 188
click at [713, 117] on span "standard , upgraded to 2 years when you join vip." at bounding box center [697, 128] width 105 height 32
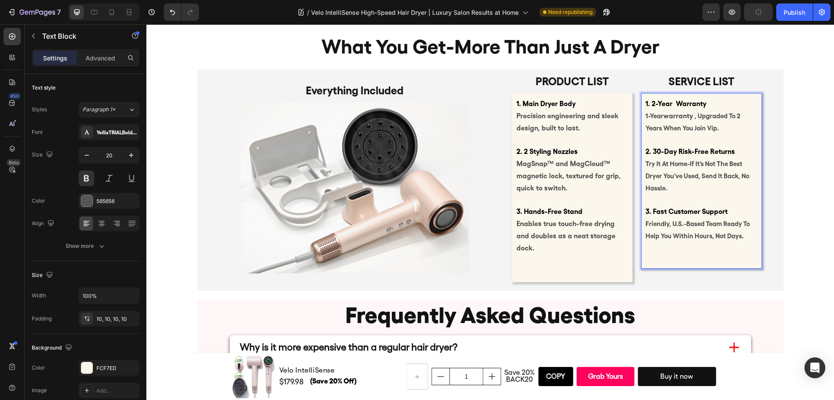
click at [664, 117] on strong "warranty" at bounding box center [678, 116] width 30 height 8
click at [663, 118] on strong "warranty" at bounding box center [678, 116] width 30 height 8
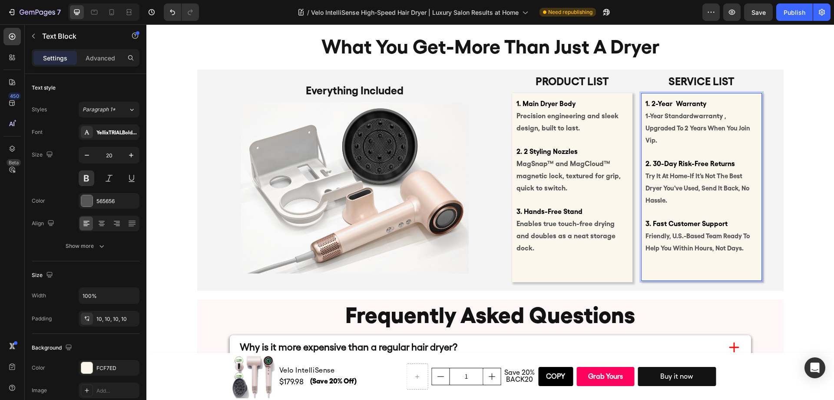
click at [654, 127] on span ", upgraded to 2 years when you join vip." at bounding box center [697, 128] width 105 height 32
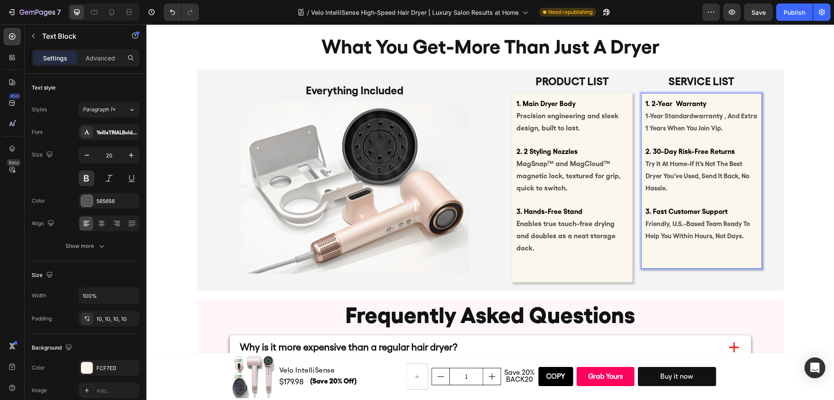
click at [720, 129] on span ", and extra 1 years when you join vip." at bounding box center [701, 122] width 112 height 20
click at [677, 149] on strong "2. 30-day risk-free returns" at bounding box center [689, 151] width 89 height 8
click at [709, 126] on span ", and extra 1 years when you Sign in." at bounding box center [701, 122] width 112 height 20
click at [109, 249] on button "Show more" at bounding box center [86, 246] width 108 height 16
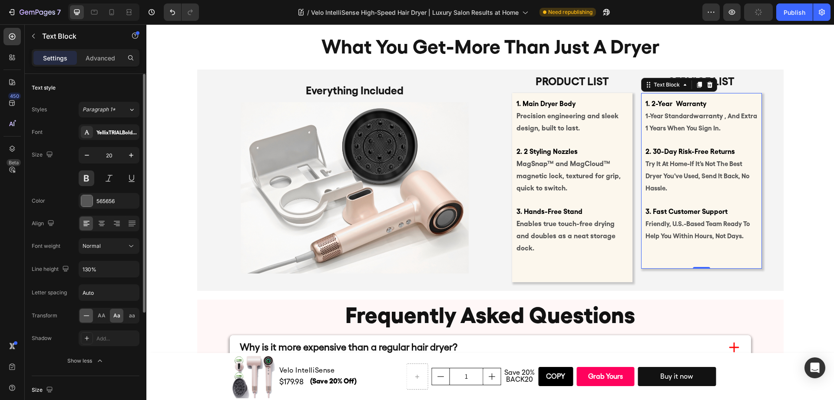
click at [91, 316] on div at bounding box center [85, 315] width 13 height 14
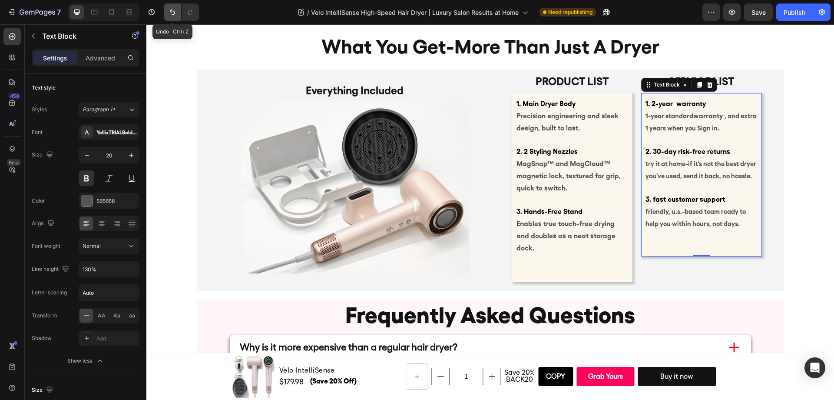
click at [175, 17] on button "Undo/Redo" at bounding box center [172, 11] width 17 height 17
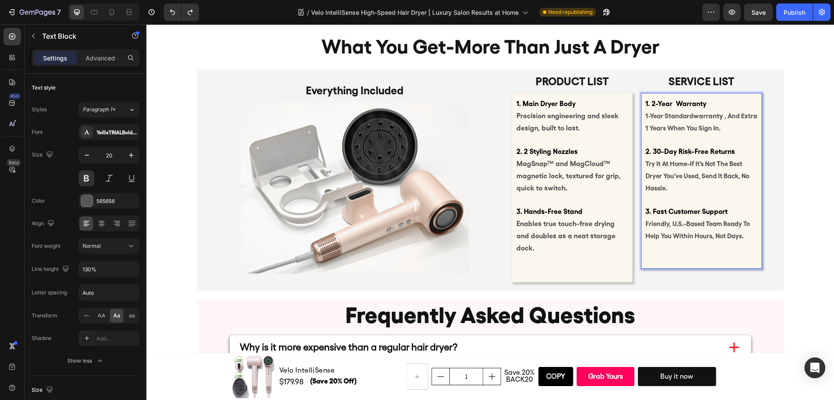
click at [713, 210] on strong "3. fast customer support" at bounding box center [686, 211] width 82 height 8
click at [791, 214] on div "what you get-more than just a dryer Heading Product list Text Block 1. Main Dry…" at bounding box center [489, 157] width 687 height 267
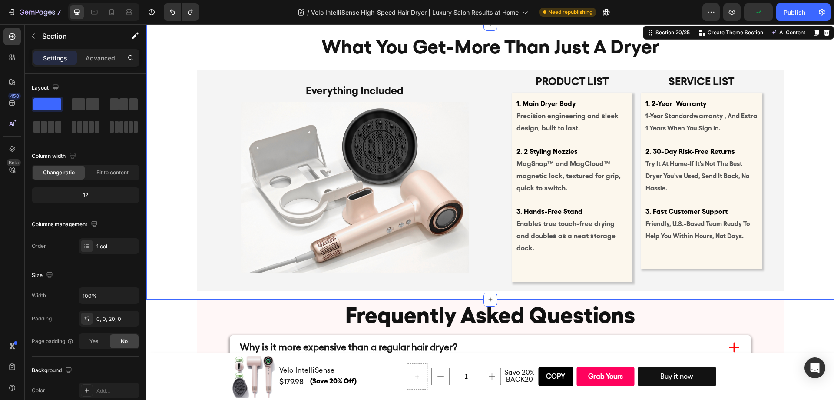
click at [810, 178] on div "what you get-more than just a dryer Heading Product list Text Block 1. Main Dry…" at bounding box center [489, 157] width 687 height 267
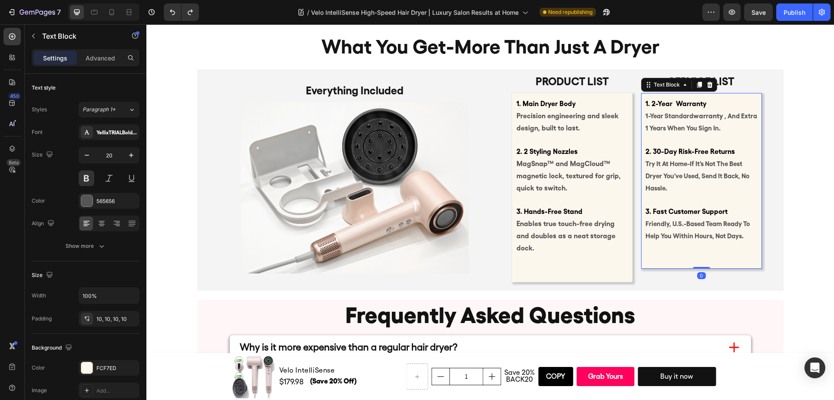
click at [726, 252] on p "Rich Text Editor. Editing area: main" at bounding box center [701, 252] width 112 height 23
click at [603, 242] on div "1. Main Dryer Body Precision engineering and sleek design, built to last. 2. 2 …" at bounding box center [572, 187] width 121 height 189
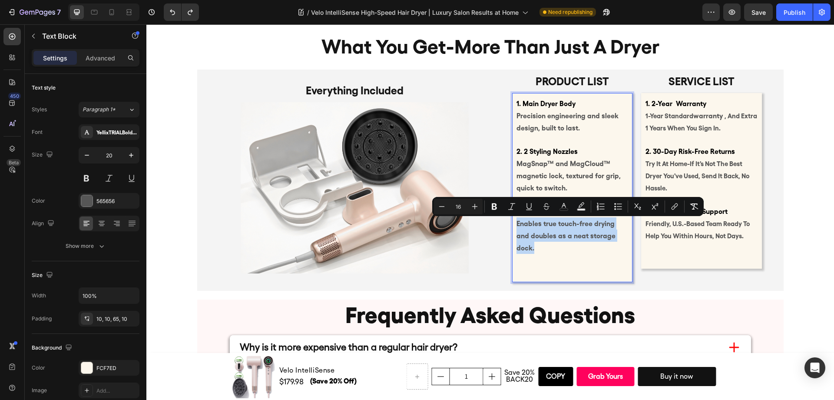
drag, startPoint x: 617, startPoint y: 237, endPoint x: 513, endPoint y: 227, distance: 104.3
click at [516, 227] on p "3. Hands-Free Stand Enables true touch-free drying and doubles as a neat storag…" at bounding box center [572, 224] width 112 height 60
click at [444, 209] on icon "Editor contextual toolbar" at bounding box center [441, 206] width 9 height 9
type input "15"
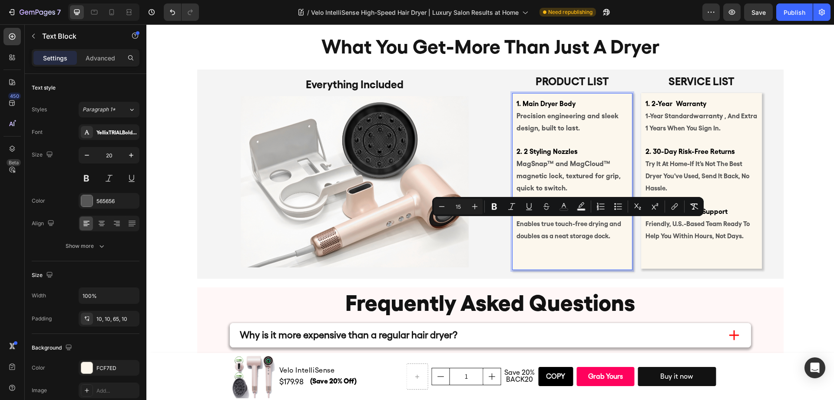
click at [563, 245] on div "1. Main Dryer Body Precision engineering and sleek design, built to last. 2. 2 …" at bounding box center [572, 181] width 121 height 177
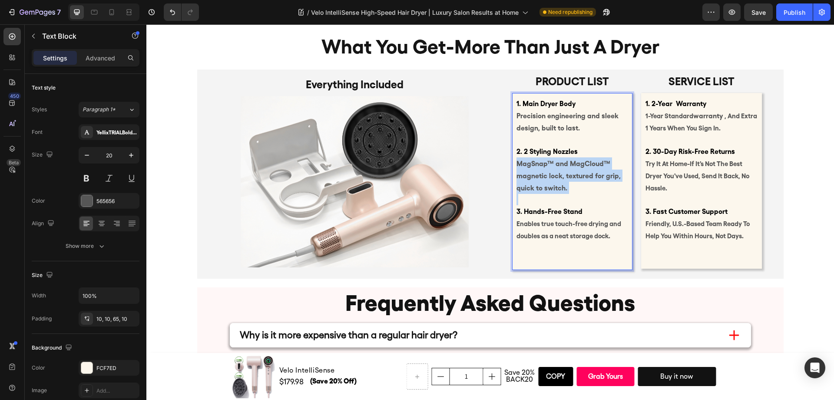
drag, startPoint x: 568, startPoint y: 195, endPoint x: 514, endPoint y: 165, distance: 62.0
click at [514, 165] on div "1. Main Dryer Body Precision engineering and sleek design, built to last. 2. 2 …" at bounding box center [572, 181] width 121 height 177
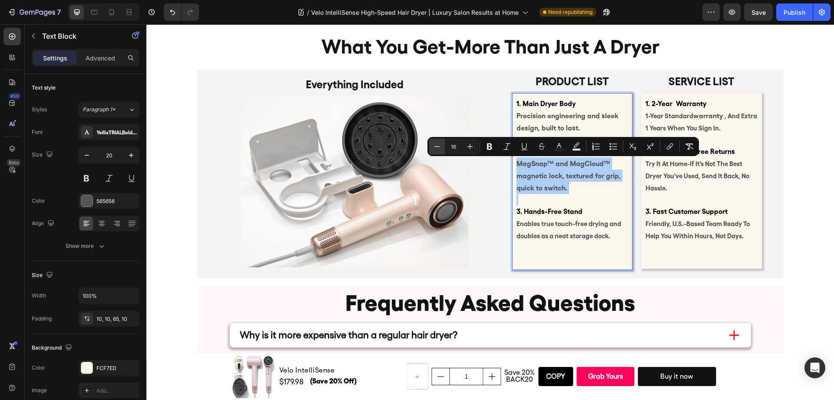
click at [439, 146] on icon "Editor contextual toolbar" at bounding box center [437, 146] width 9 height 9
type input "15"
click at [547, 183] on p "2. 2 Styling Nozzles MagSnap™ and MagCloud™ magnetic lock, textured for grip, q…" at bounding box center [572, 164] width 112 height 60
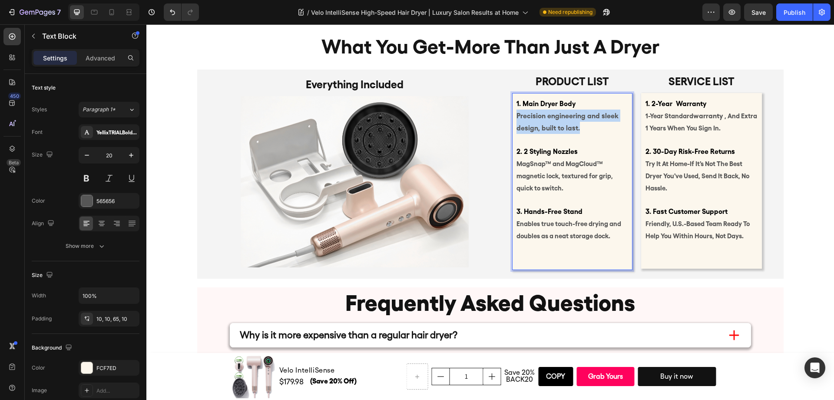
drag, startPoint x: 581, startPoint y: 129, endPoint x: 512, endPoint y: 115, distance: 69.9
click at [512, 115] on div "1. Main Dryer Body Precision engineering and sleek design, built to last. 2. 2 …" at bounding box center [572, 181] width 121 height 177
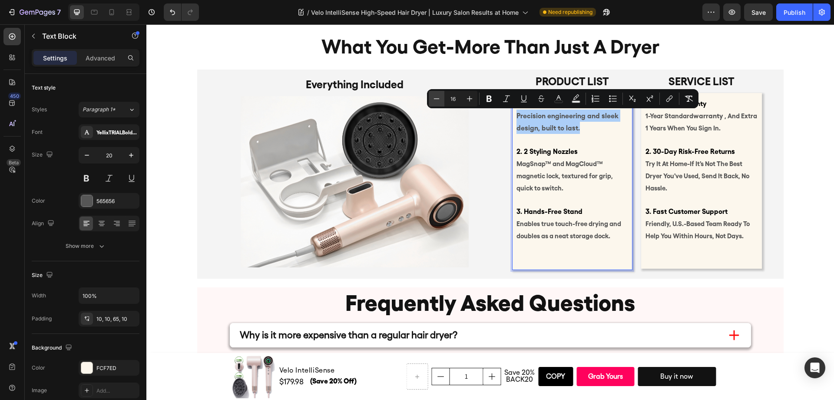
click at [440, 101] on icon "Editor contextual toolbar" at bounding box center [436, 98] width 9 height 9
type input "15"
click at [687, 201] on p "3. fast customer support friendly, u.s.-based team ready to help you within hou…" at bounding box center [701, 218] width 112 height 48
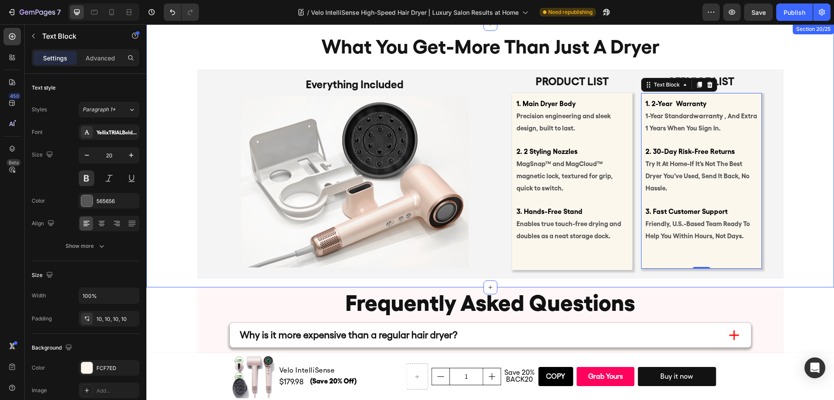
click at [789, 197] on div "what you get-more than just a dryer Heading Product list Text Block 1. Main Dry…" at bounding box center [489, 151] width 687 height 254
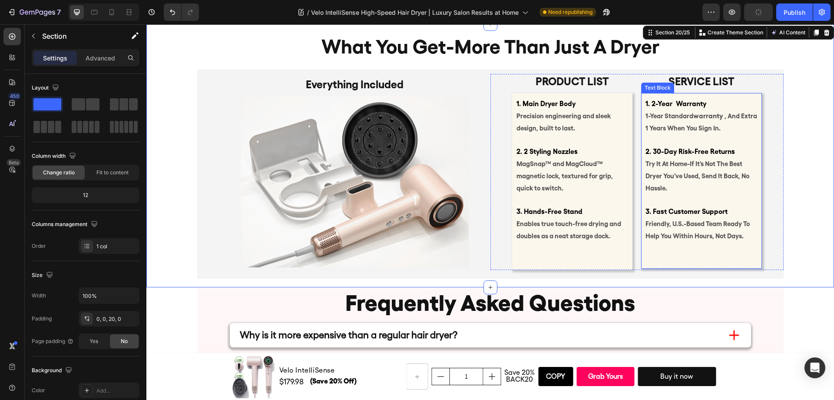
click at [705, 235] on span "friendly, u.s.-based team ready to help you within hours, not days." at bounding box center [697, 230] width 104 height 20
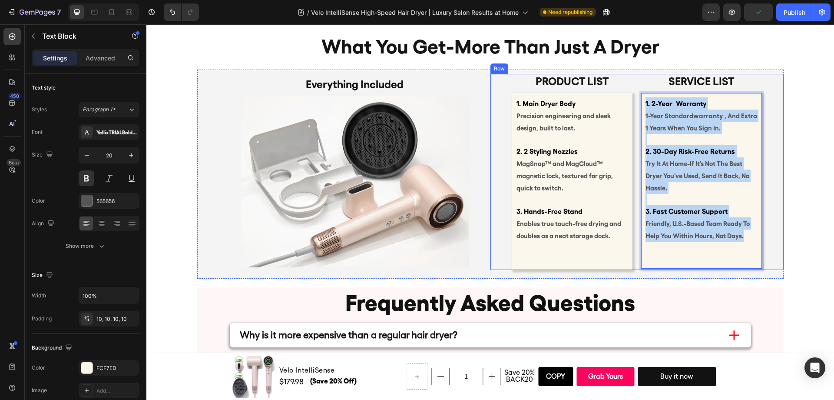
drag, startPoint x: 741, startPoint y: 238, endPoint x: 631, endPoint y: 92, distance: 182.9
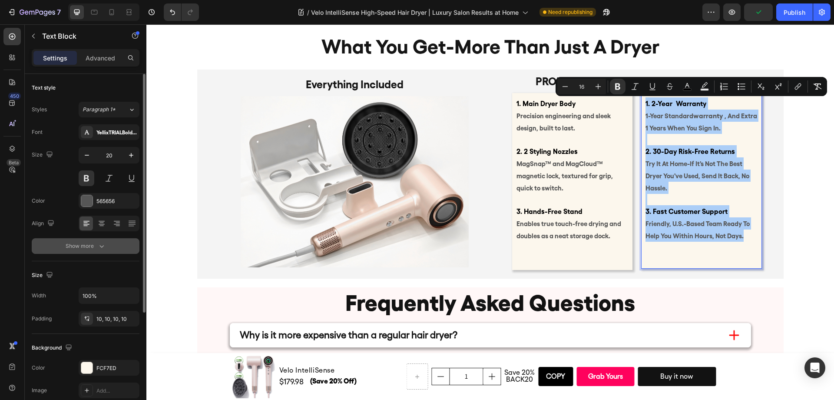
click at [107, 245] on button "Show more" at bounding box center [86, 246] width 108 height 16
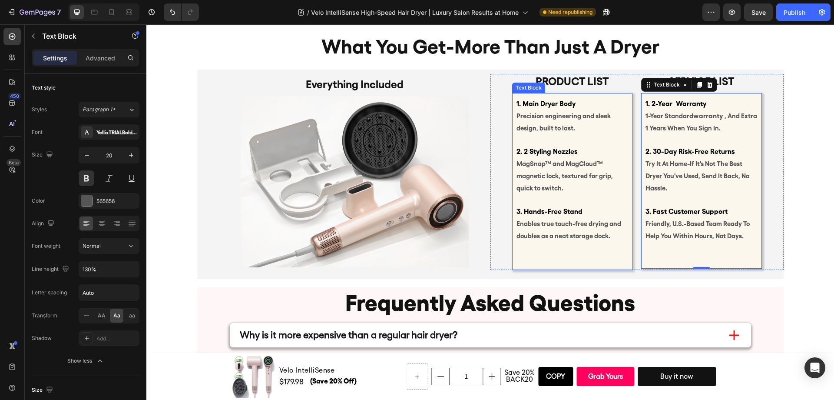
click at [588, 221] on span "Enables true touch-free drying and doubles as a neat storage dock." at bounding box center [568, 230] width 105 height 20
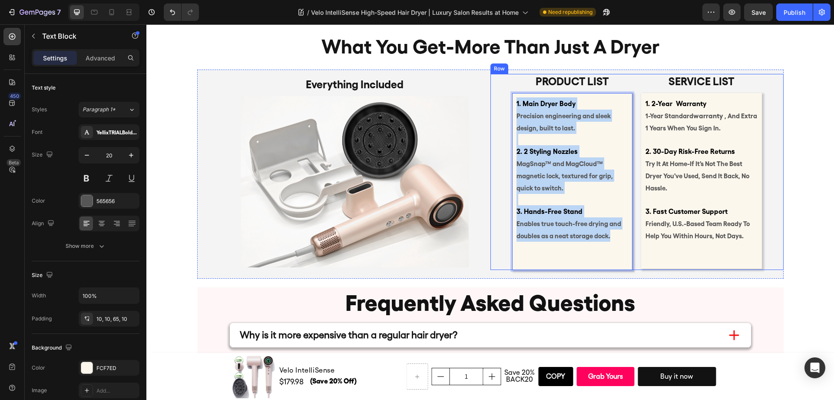
drag, startPoint x: 611, startPoint y: 237, endPoint x: 500, endPoint y: 103, distance: 173.6
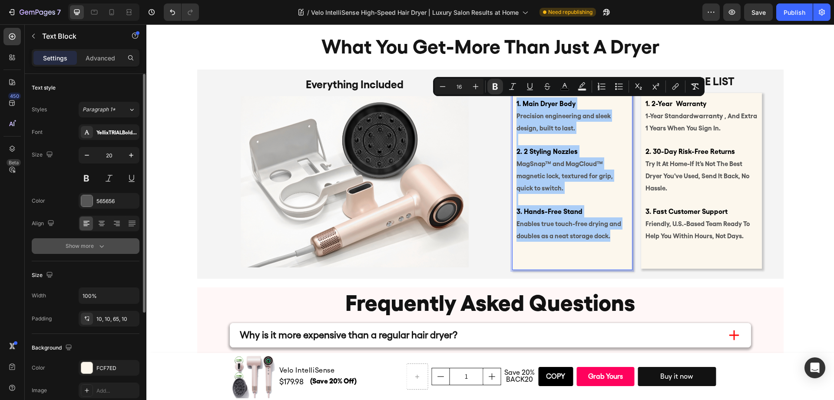
click at [111, 242] on button "Show more" at bounding box center [86, 246] width 108 height 16
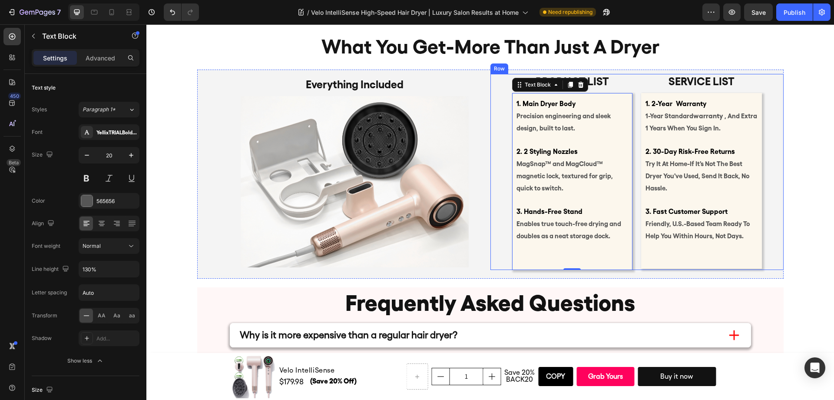
click at [806, 235] on div "what you get-more than just a dryer Heading Product list Text Block 1. Main Dry…" at bounding box center [489, 151] width 687 height 254
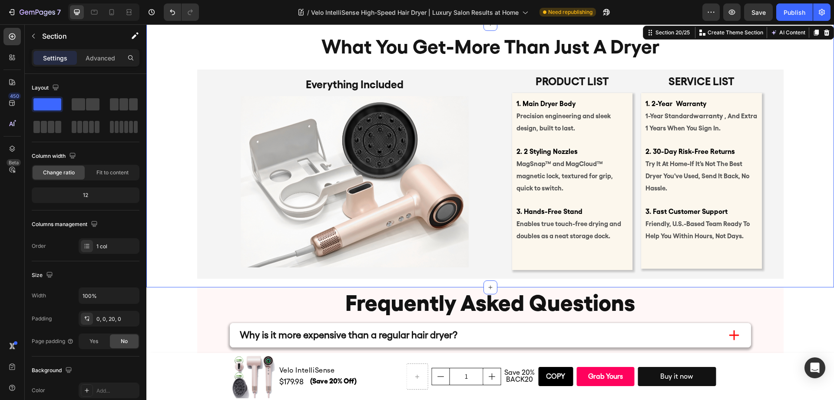
click at [792, 234] on div "what you get-more than just a dryer Heading Product list Text Block 1. Main Dry…" at bounding box center [489, 151] width 687 height 254
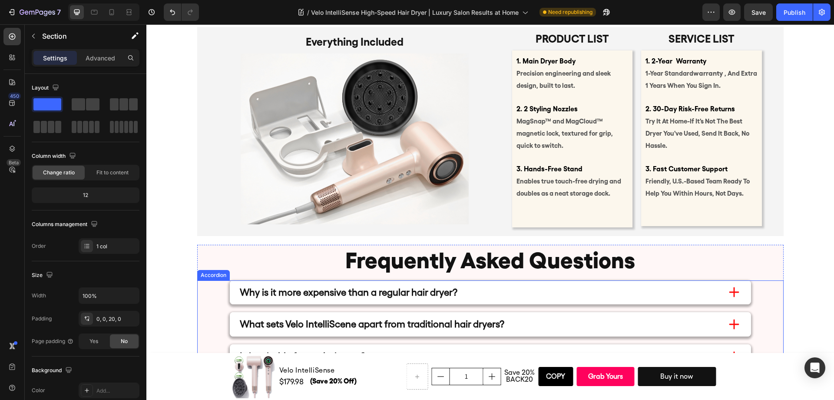
scroll to position [3935, 0]
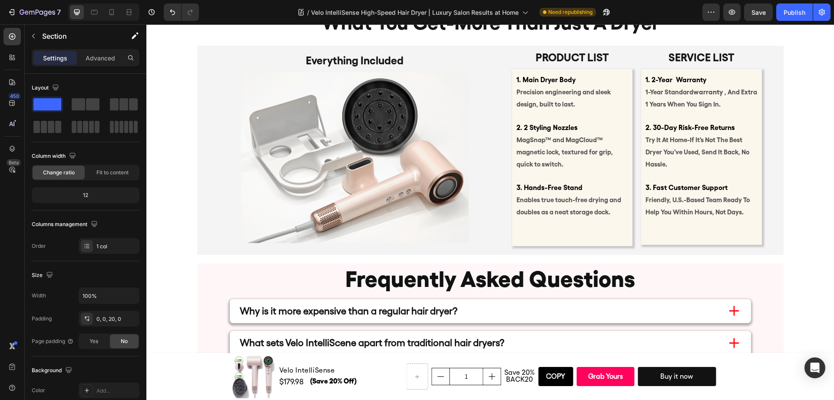
click at [822, 89] on div "what you get-more than just a dryer Heading Product list Text Block 1. Main Dry…" at bounding box center [489, 127] width 687 height 254
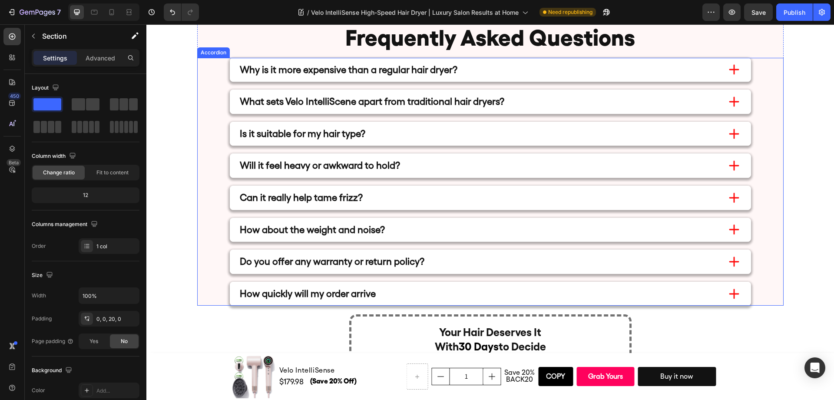
scroll to position [4177, 0]
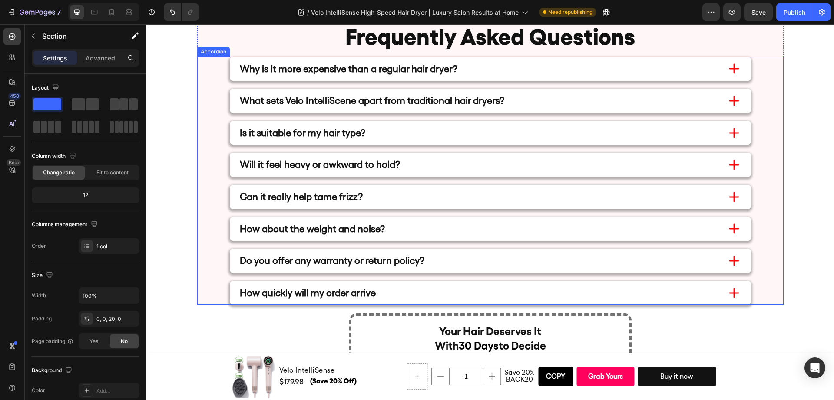
click at [728, 294] on icon at bounding box center [734, 292] width 17 height 17
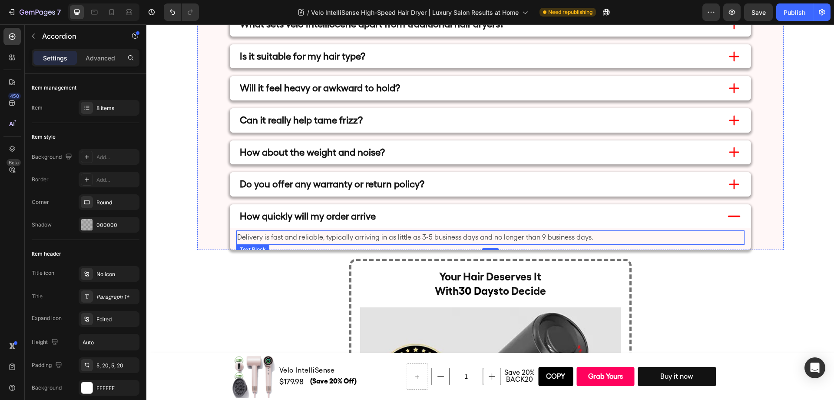
scroll to position [4252, 0]
click at [641, 182] on div "Do you offer any warranty or return policy?" at bounding box center [478, 185] width 480 height 20
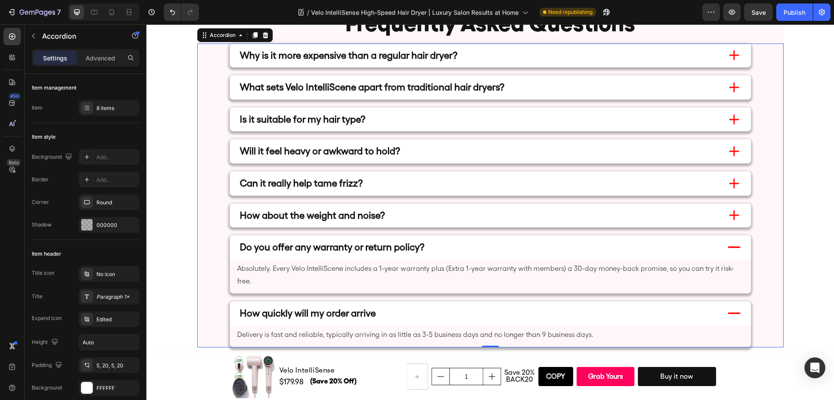
scroll to position [4185, 0]
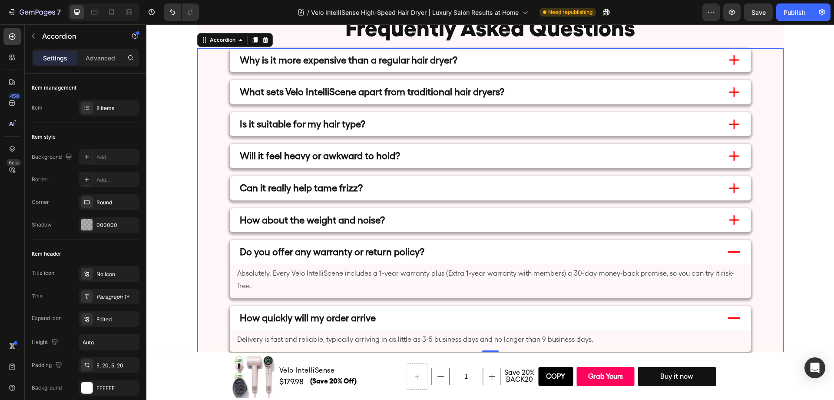
click at [499, 220] on div "How about the weight and noise?" at bounding box center [478, 220] width 480 height 20
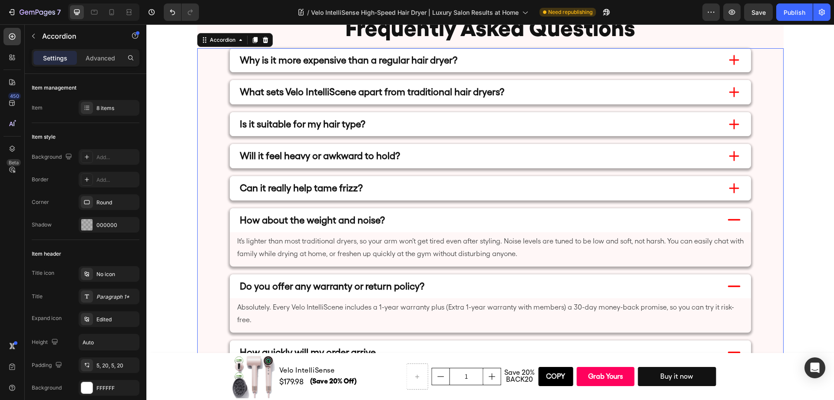
click at [469, 178] on div "Can it really help tame frizz?" at bounding box center [478, 188] width 480 height 20
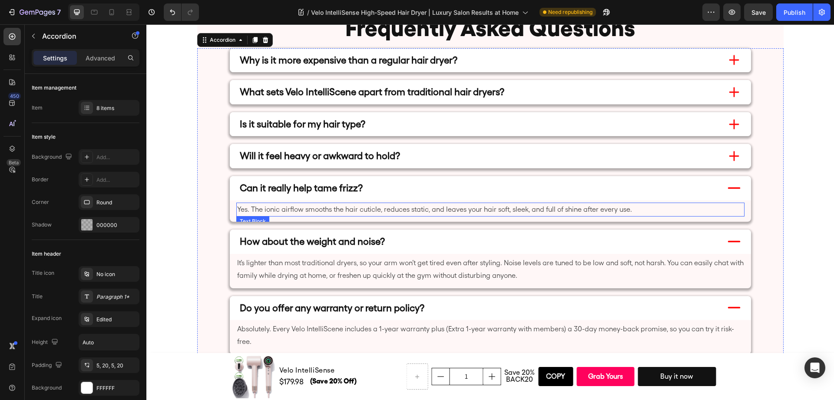
click at [454, 210] on p "Yes. The ionic airflow smooths the hair cuticle, reduces static, and leaves you…" at bounding box center [490, 209] width 506 height 13
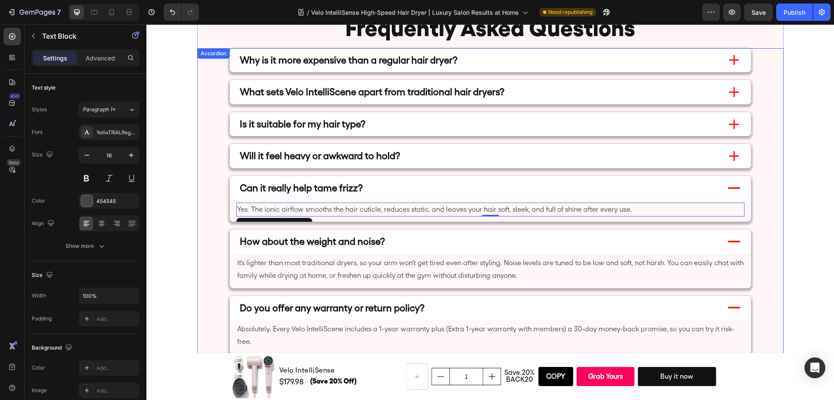
click at [455, 160] on div "Will it feel heavy or awkward to hold?" at bounding box center [478, 156] width 480 height 20
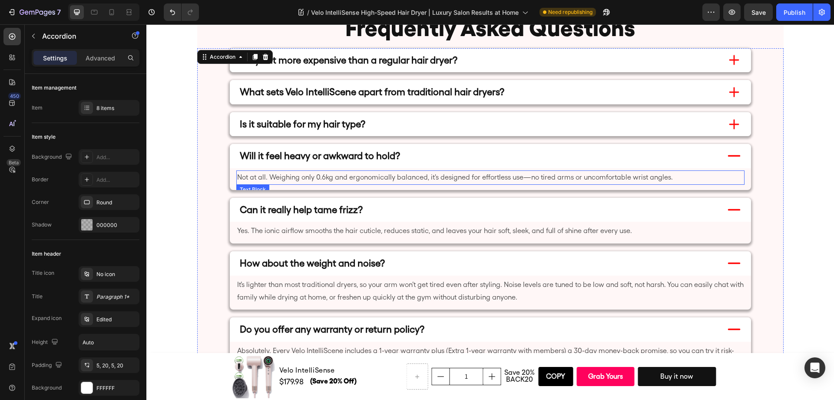
click at [322, 178] on p "Not at all. Weighing only 0.6kg and ergonomically balanced, it's designed for e…" at bounding box center [490, 177] width 506 height 13
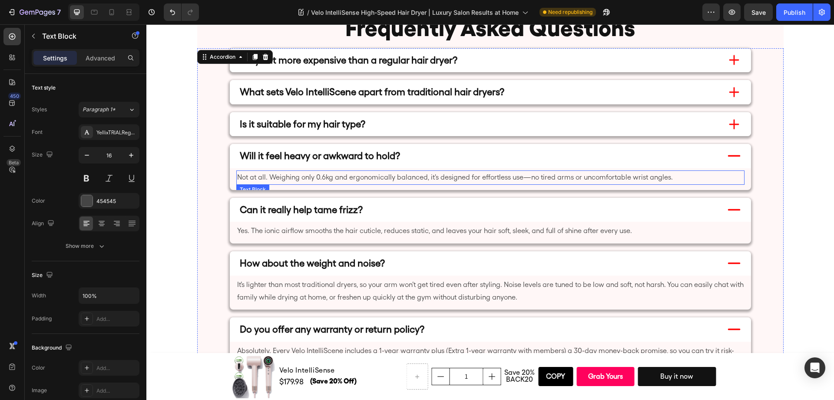
click at [322, 178] on p "Not at all. Weighing only 0.6kg and ergonomically balanced, it's designed for e…" at bounding box center [490, 177] width 506 height 13
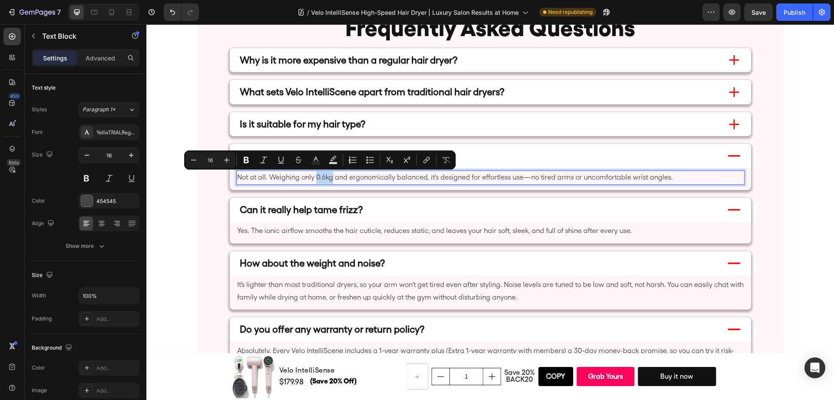
click at [321, 179] on p "Not at all. Weighing only 0.6kg and ergonomically balanced, it's designed for e…" at bounding box center [490, 177] width 506 height 13
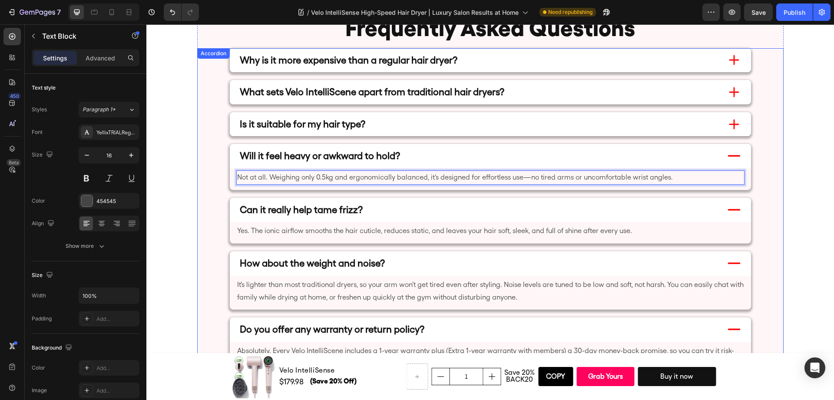
click at [472, 152] on div "Will it feel heavy or awkward to hold?" at bounding box center [478, 156] width 480 height 20
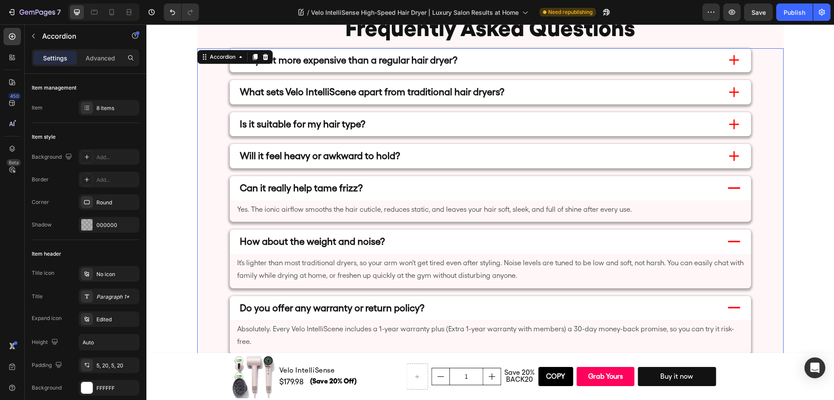
click at [476, 155] on div "Will it feel heavy or awkward to hold?" at bounding box center [478, 156] width 480 height 20
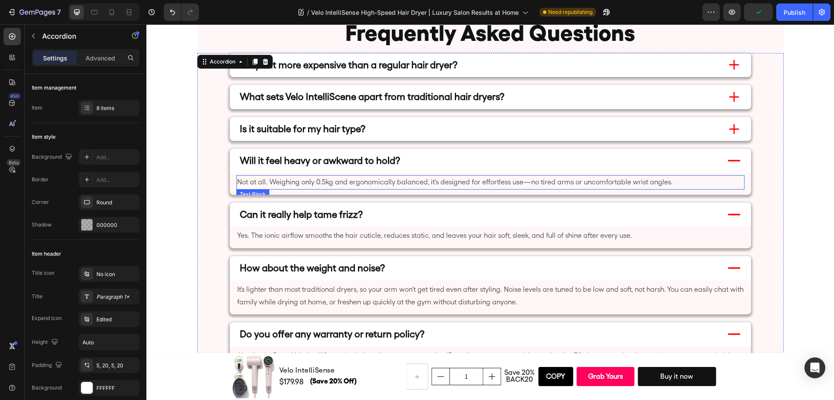
scroll to position [4170, 0]
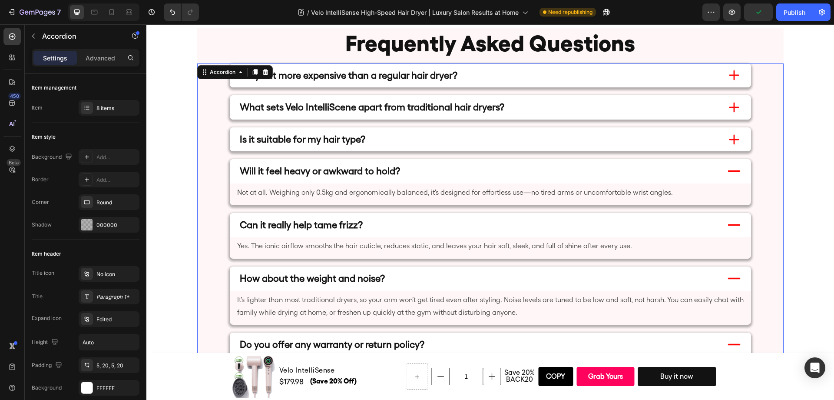
click at [519, 148] on div "Is it suitable for my hair type?" at bounding box center [478, 139] width 480 height 20
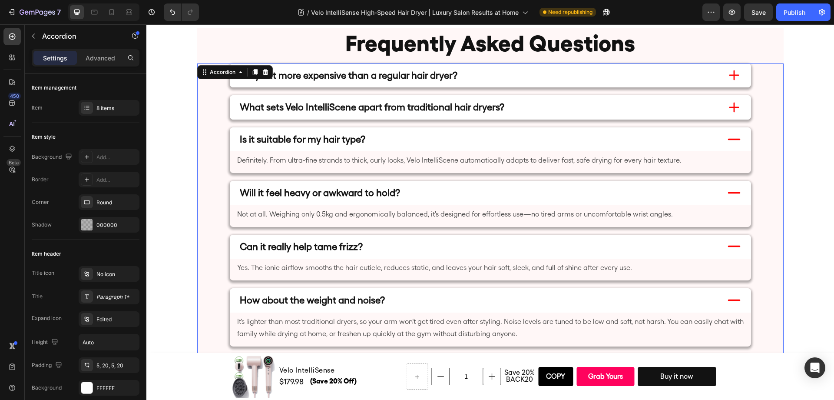
click at [519, 148] on div "Is it suitable for my hair type?" at bounding box center [478, 139] width 480 height 20
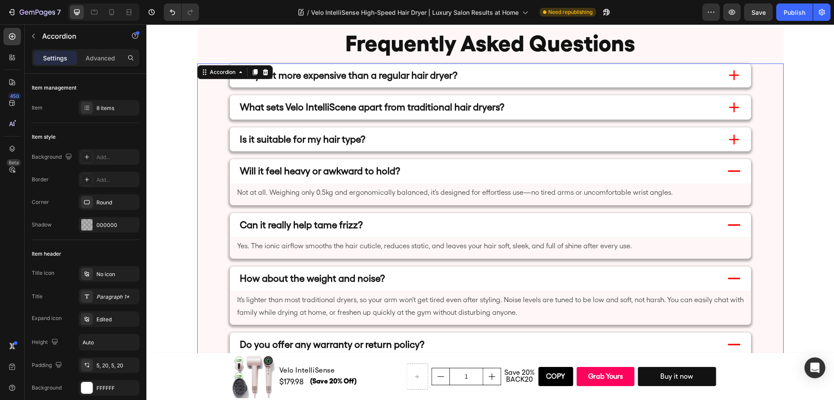
click at [509, 117] on div "What sets Velo IntelliScene apart from traditional hair dryers?" at bounding box center [490, 107] width 521 height 24
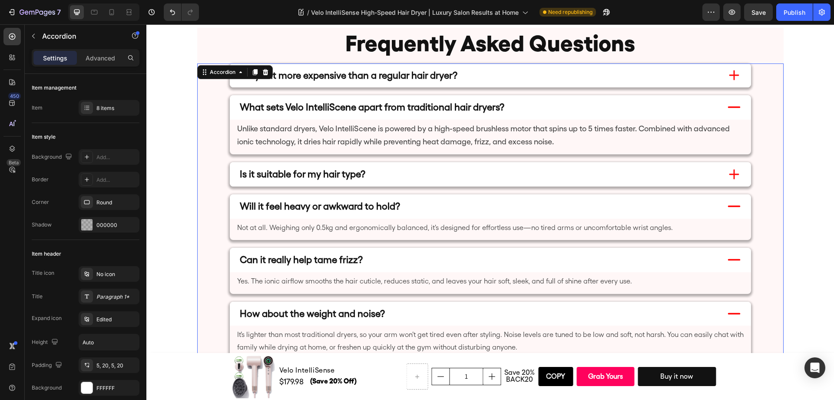
click at [509, 115] on div "What sets Velo IntelliScene apart from traditional hair dryers?" at bounding box center [478, 107] width 480 height 20
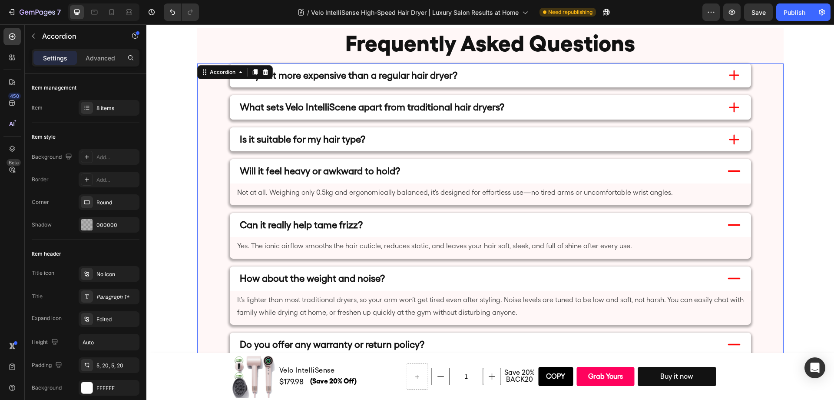
click at [451, 149] on div "Is it suitable for my hair type?" at bounding box center [490, 139] width 521 height 24
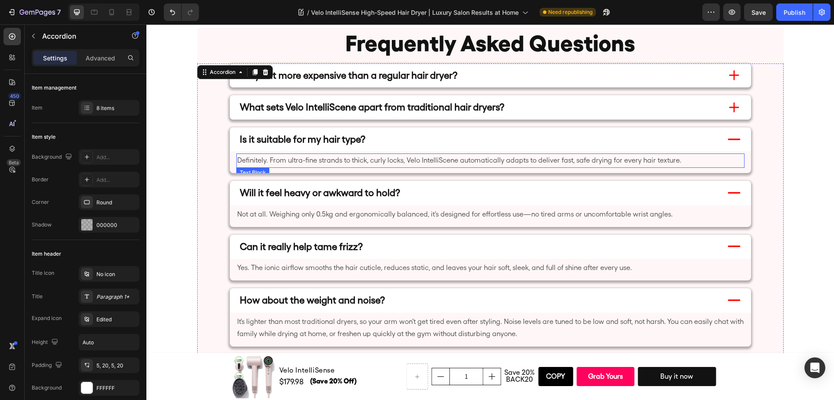
click at [628, 162] on p "Definitely. From ultra-fine strands to thick, curly locks, Velo IntelliScene au…" at bounding box center [490, 160] width 506 height 13
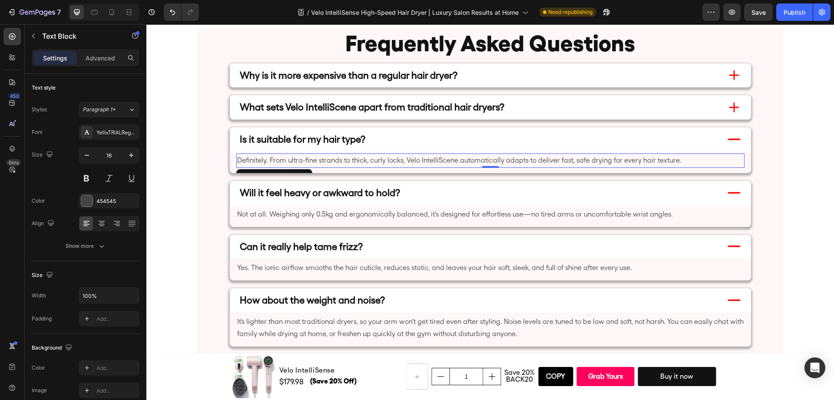
click at [628, 162] on p "Definitely. From ultra-fine strands to thick, curly locks, Velo IntelliScene au…" at bounding box center [490, 160] width 506 height 13
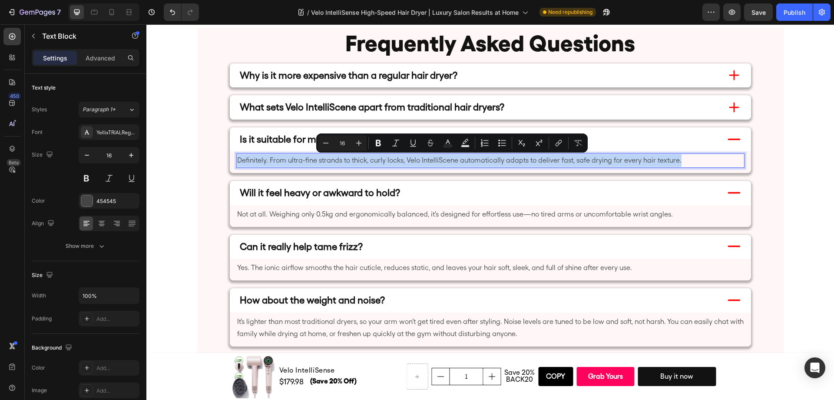
copy p "Definitely. From ultra-fine strands to thick, curly locks, Velo IntelliScene au…"
click at [498, 171] on div "Definitely. From ultra-fine strands to thick, curly locks, Velo IntelliScene au…" at bounding box center [490, 162] width 521 height 22
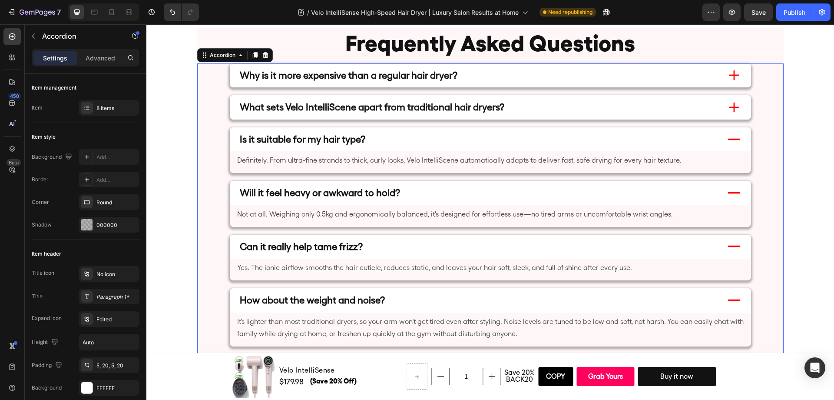
click at [766, 161] on div "Is it suitable for my hair type? Definitely. From ultra-fine strands to thick, …" at bounding box center [490, 150] width 585 height 46
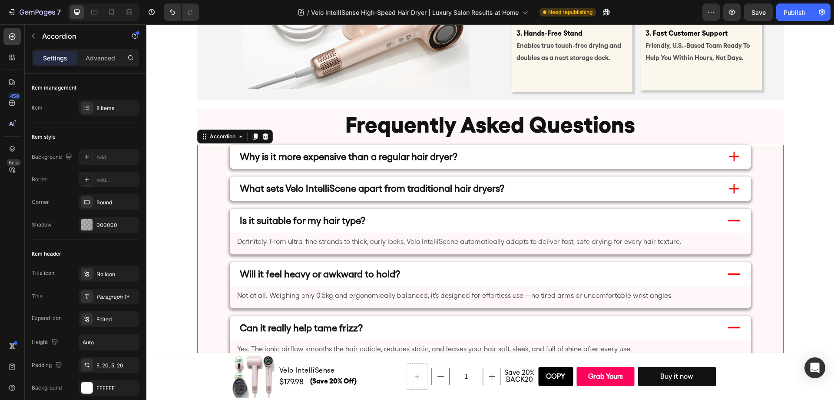
scroll to position [4087, 0]
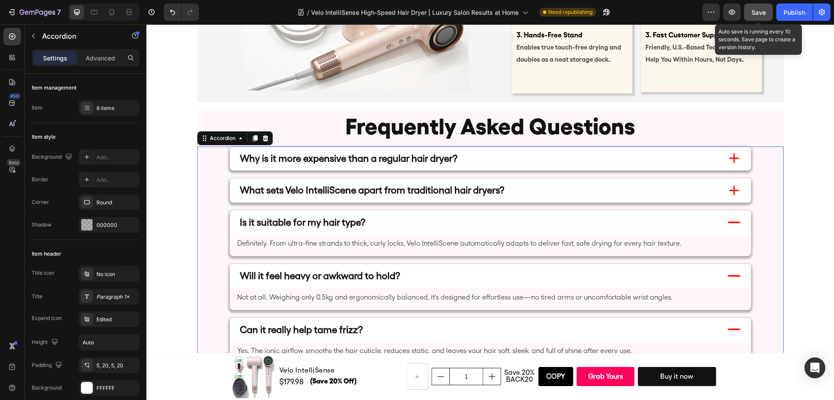
click at [758, 11] on span "Save" at bounding box center [758, 12] width 14 height 7
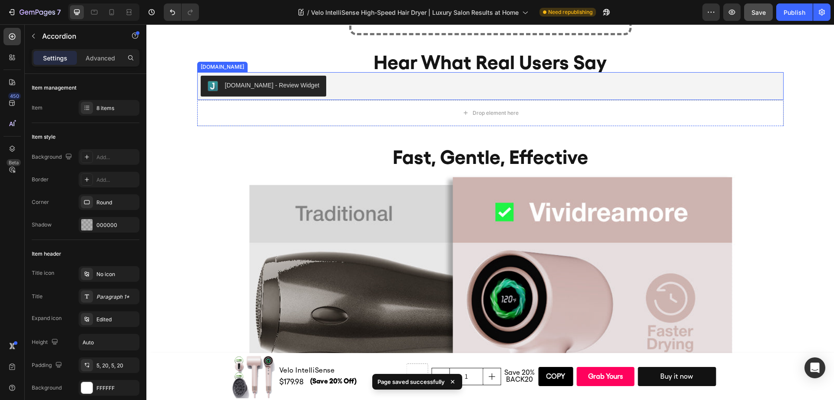
scroll to position [3079, 0]
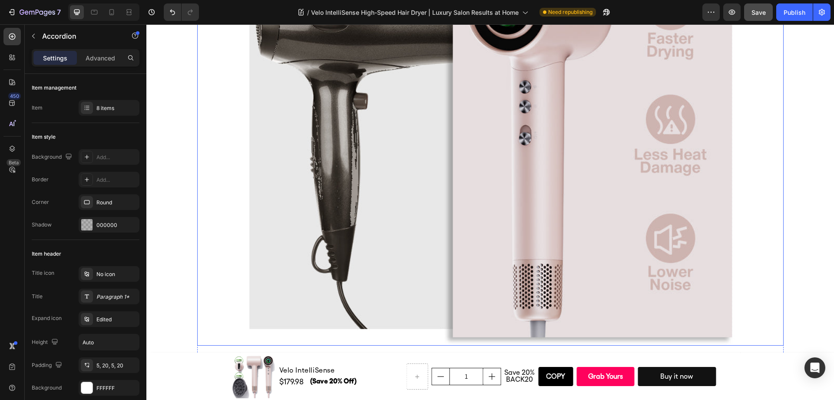
click at [495, 183] on img at bounding box center [490, 111] width 499 height 467
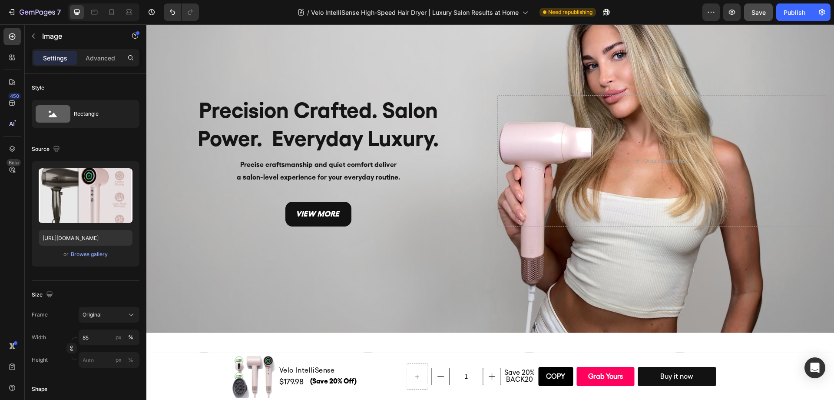
scroll to position [0, 0]
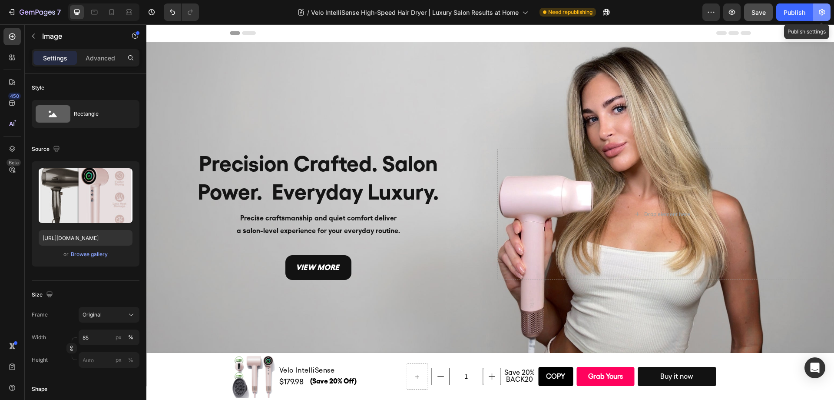
click at [820, 8] on icon "button" at bounding box center [821, 12] width 9 height 9
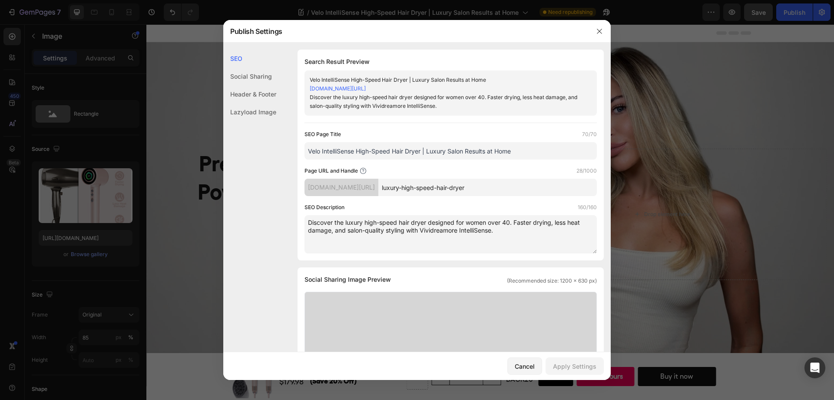
click at [444, 188] on input "luxury-high-speed-hair-dryer" at bounding box center [487, 186] width 218 height 17
click at [519, 190] on input "luxury-high-speed-hair-dryer" at bounding box center [487, 186] width 218 height 17
click at [601, 33] on icon "button" at bounding box center [599, 31] width 7 height 7
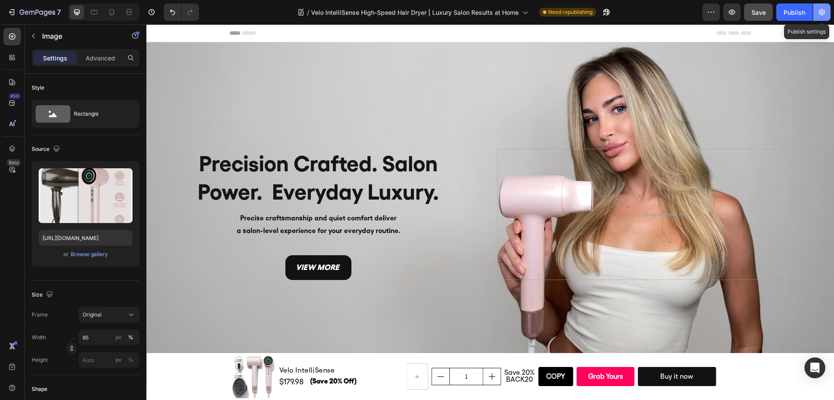
click at [820, 14] on icon "button" at bounding box center [821, 12] width 9 height 9
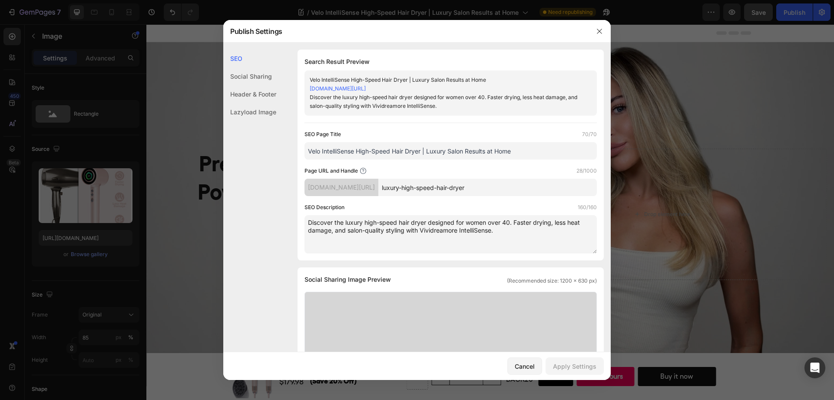
drag, startPoint x: 407, startPoint y: 188, endPoint x: 422, endPoint y: 187, distance: 14.8
click at [378, 186] on div "hspzxf-zm.myshopify.com/blogs/news/" at bounding box center [341, 186] width 74 height 17
drag, startPoint x: 406, startPoint y: 186, endPoint x: 422, endPoint y: 188, distance: 15.3
click at [378, 188] on div "hspzxf-zm.myshopify.com/blogs/news/" at bounding box center [341, 186] width 74 height 17
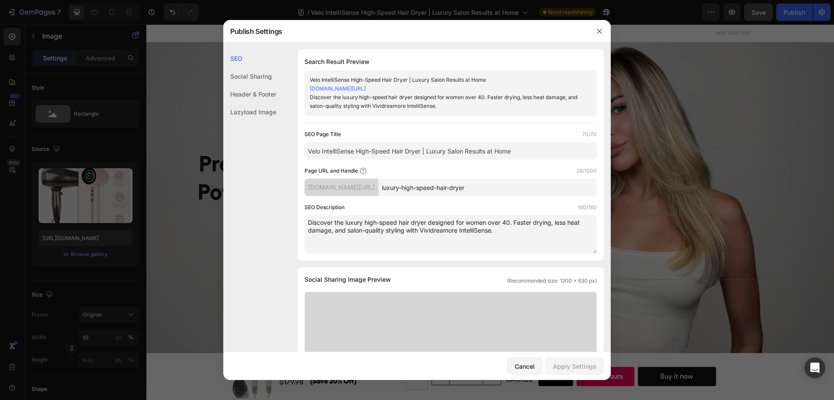
click at [378, 189] on div "hspzxf-zm.myshopify.com/blogs/news/" at bounding box center [341, 186] width 74 height 17
click at [378, 195] on div "hspzxf-zm.myshopify.com/blogs/news/" at bounding box center [341, 186] width 74 height 17
click at [378, 191] on div "hspzxf-zm.myshopify.com/blogs/news/" at bounding box center [341, 186] width 74 height 17
click at [378, 190] on div "hspzxf-zm.myshopify.com/blogs/news/" at bounding box center [341, 186] width 74 height 17
click at [378, 189] on div "hspzxf-zm.myshopify.com/blogs/news/" at bounding box center [341, 186] width 74 height 17
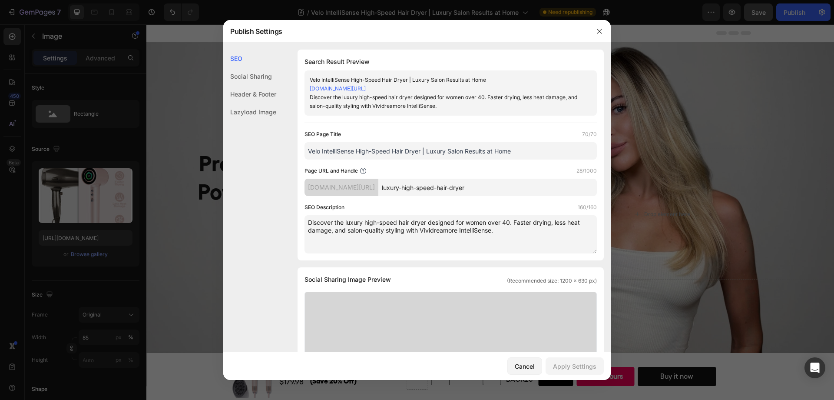
drag, startPoint x: 408, startPoint y: 189, endPoint x: 423, endPoint y: 190, distance: 15.3
click at [378, 190] on div "hspzxf-zm.myshopify.com/blogs/news/" at bounding box center [341, 186] width 74 height 17
click at [378, 189] on div "hspzxf-zm.myshopify.com/blogs/news/" at bounding box center [341, 186] width 74 height 17
drag, startPoint x: 403, startPoint y: 188, endPoint x: 428, endPoint y: 188, distance: 24.8
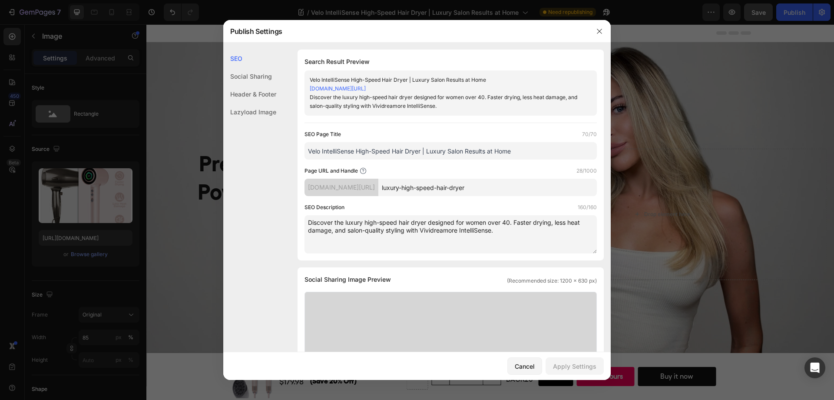
click at [428, 188] on div "hspzxf-zm.myshopify.com/blogs/news/ luxury-high-speed-hair-dryer" at bounding box center [450, 186] width 292 height 17
click at [378, 192] on div "hspzxf-zm.myshopify.com/blogs/news/" at bounding box center [341, 186] width 74 height 17
click at [378, 185] on div "hspzxf-zm.myshopify.com/blogs/news/" at bounding box center [341, 186] width 74 height 17
click at [378, 188] on div "hspzxf-zm.myshopify.com/blogs/news/" at bounding box center [341, 186] width 74 height 17
click at [597, 34] on icon "button" at bounding box center [599, 31] width 7 height 7
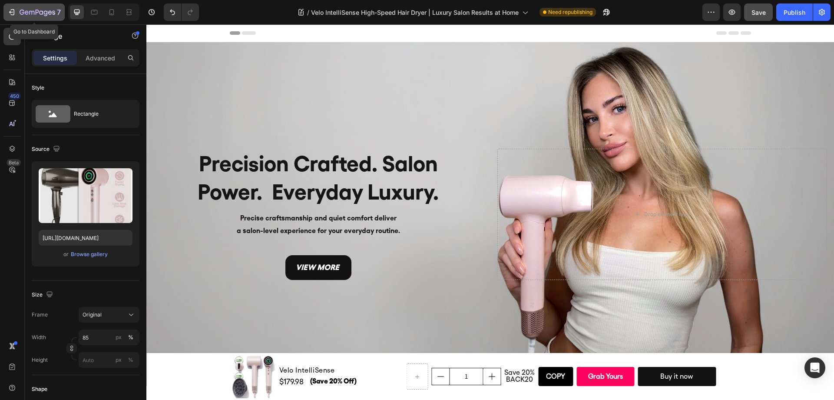
click at [41, 16] on icon "button" at bounding box center [38, 12] width 36 height 7
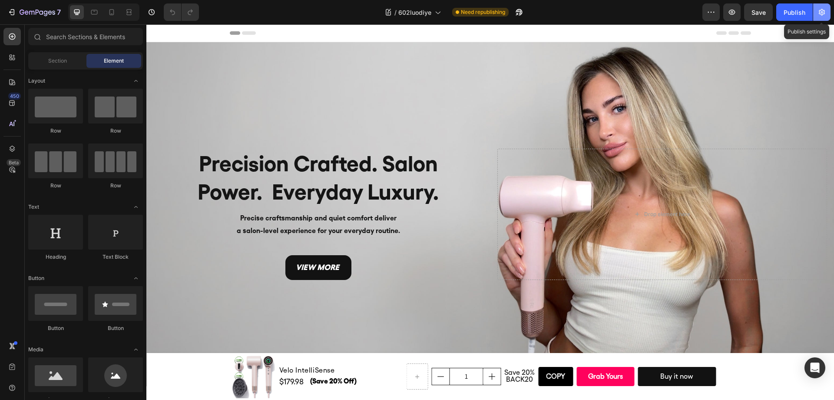
click at [817, 10] on icon "button" at bounding box center [821, 12] width 9 height 9
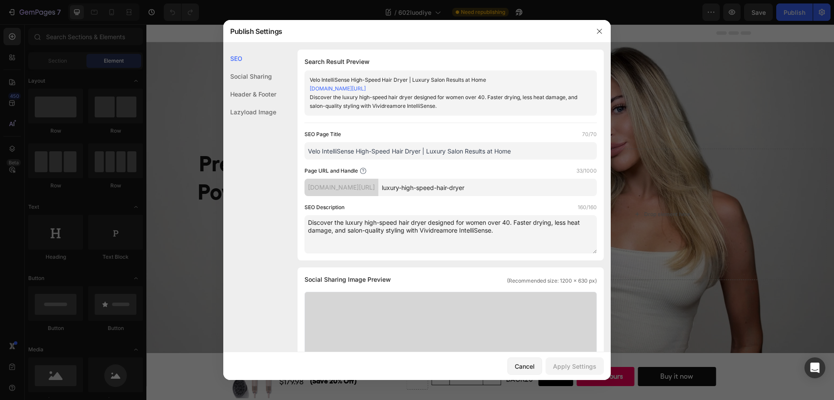
click at [531, 182] on input "luxury-high-speed-hair-dryer" at bounding box center [487, 186] width 218 height 17
click at [541, 175] on div "Page URL and Handle 33/1000 hspzxf-zm.myshopify.com/blogs/blog/ luxury-high-spe…" at bounding box center [450, 181] width 292 height 30
drag, startPoint x: 603, startPoint y: 30, endPoint x: 454, endPoint y: 16, distance: 150.0
click at [603, 30] on button "button" at bounding box center [599, 31] width 14 height 14
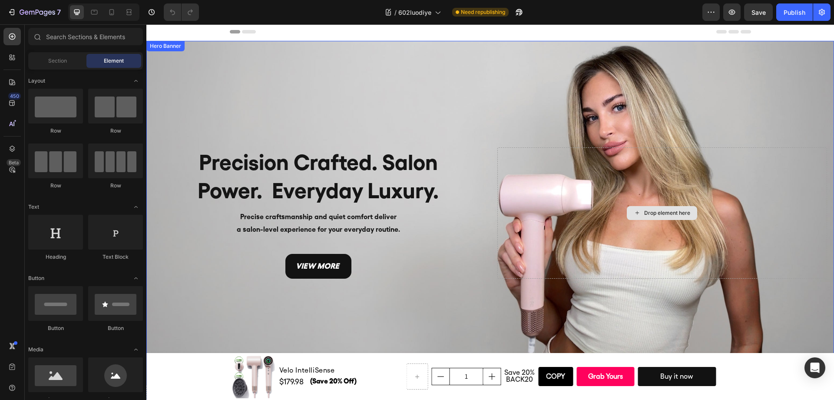
scroll to position [2, 0]
click at [787, 11] on div "Publish" at bounding box center [794, 12] width 22 height 9
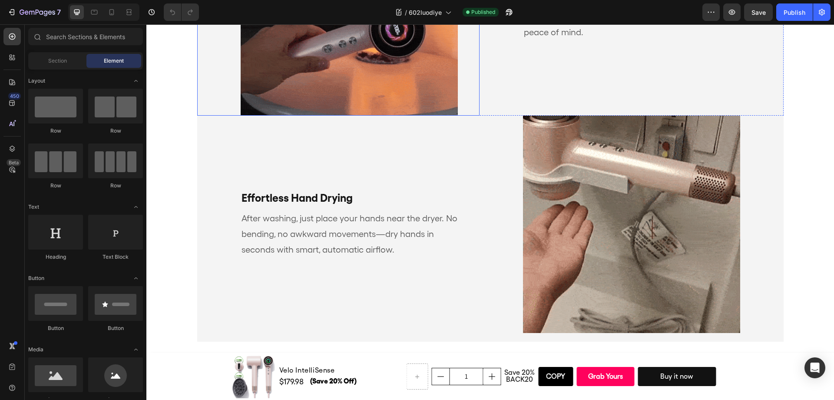
scroll to position [2421, 0]
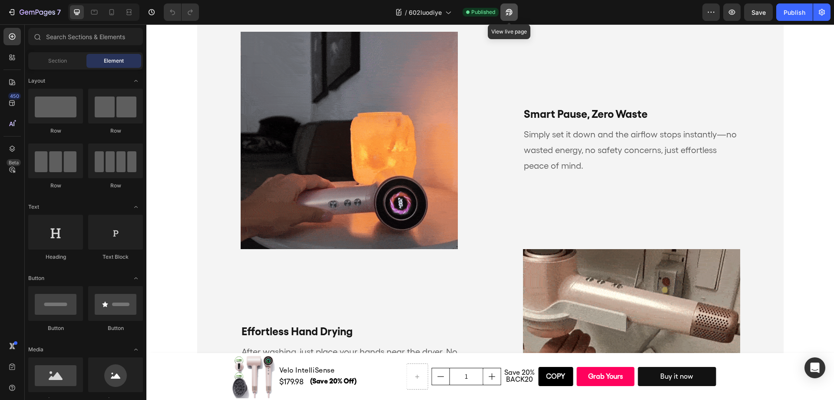
click at [508, 13] on icon "button" at bounding box center [506, 14] width 2 height 2
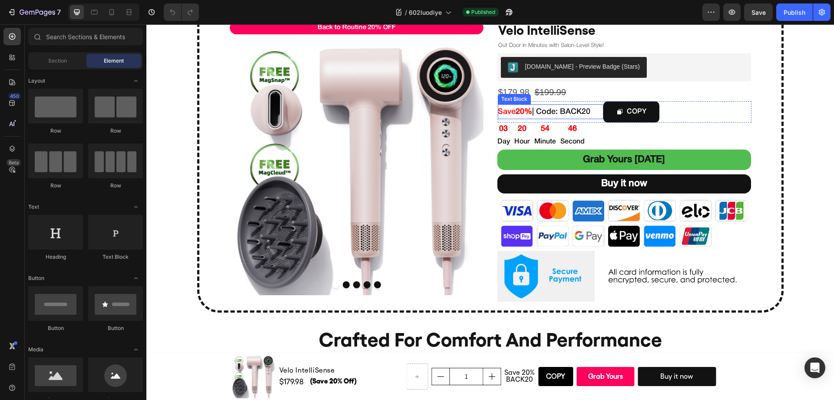
scroll to position [426, 0]
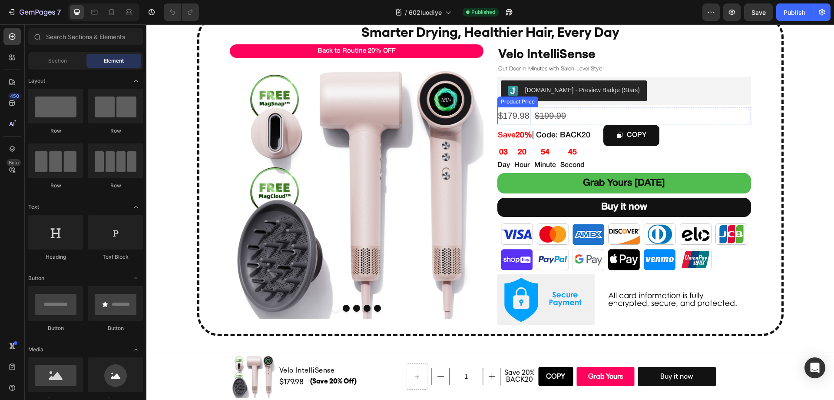
click at [506, 118] on div "$179.98" at bounding box center [513, 115] width 33 height 17
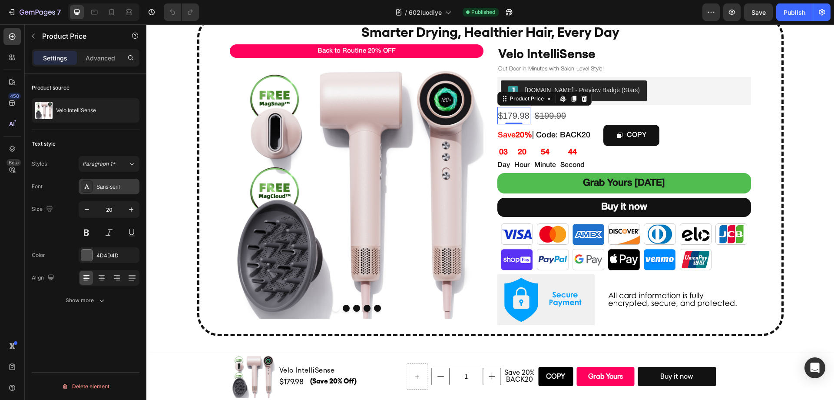
click at [114, 190] on div "Sans-serif" at bounding box center [109, 186] width 61 height 16
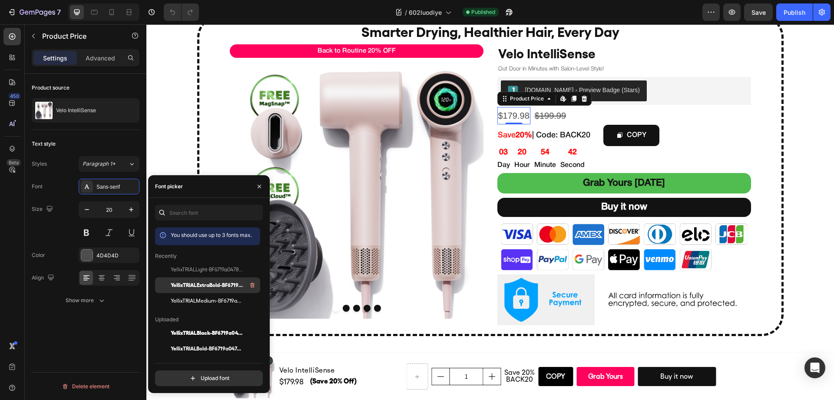
click at [225, 287] on span "YellixTRIALExtraBold-BF6719a04780ca1" at bounding box center [207, 285] width 72 height 8
click at [221, 301] on span "YellixTRIALMedium-BF6719a047aad22" at bounding box center [207, 301] width 72 height 8
click at [87, 233] on button at bounding box center [87, 233] width 16 height 16
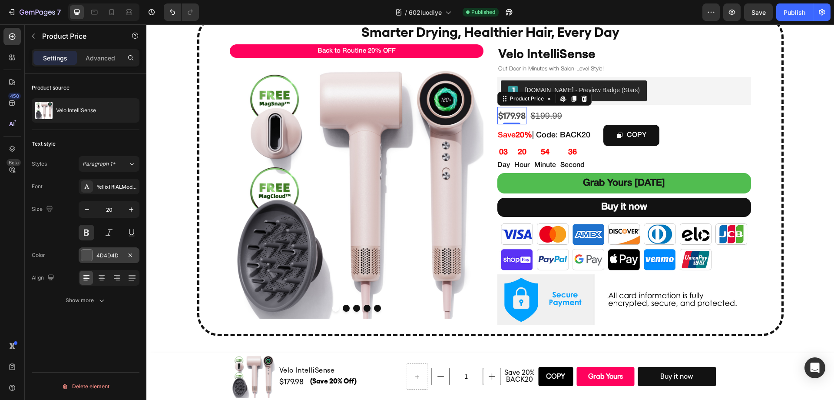
click at [106, 257] on div "4D4D4D" at bounding box center [108, 255] width 25 height 8
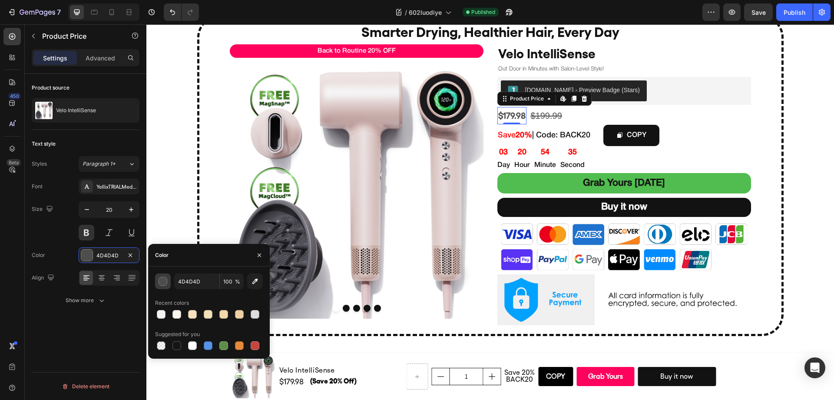
click at [167, 281] on div "button" at bounding box center [163, 281] width 9 height 9
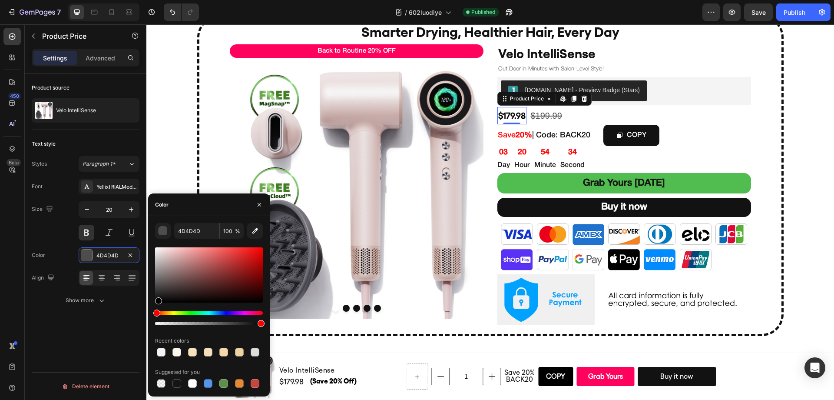
drag, startPoint x: 157, startPoint y: 301, endPoint x: 157, endPoint y: 310, distance: 8.7
click at [157, 310] on div at bounding box center [209, 285] width 108 height 81
drag, startPoint x: 155, startPoint y: 300, endPoint x: 150, endPoint y: 304, distance: 7.1
click at [153, 303] on div "000000 100 % Recent colors Suggested for you" at bounding box center [209, 306] width 122 height 166
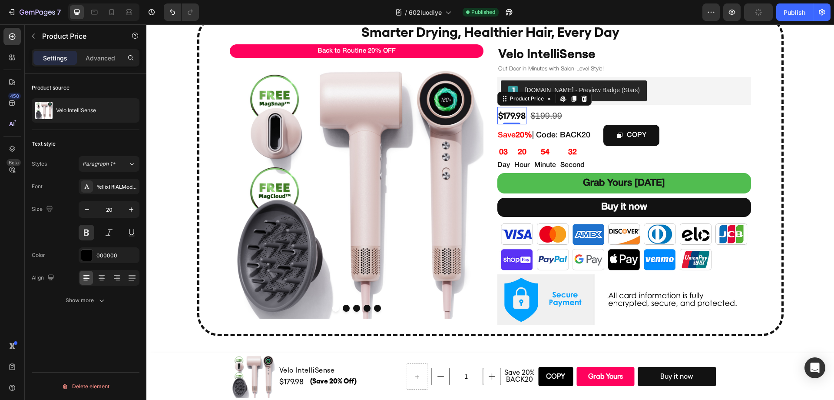
click at [114, 312] on div "Text style Styles Paragraph 1* Font YellixTRIALMedium-BF6719a047aad22 Size 20 C…" at bounding box center [86, 222] width 108 height 185
click at [172, 12] on icon "Undo/Redo" at bounding box center [172, 12] width 9 height 9
click at [172, 13] on icon "Undo/Redo" at bounding box center [172, 12] width 9 height 9
click at [173, 15] on icon "Undo/Redo" at bounding box center [172, 12] width 9 height 9
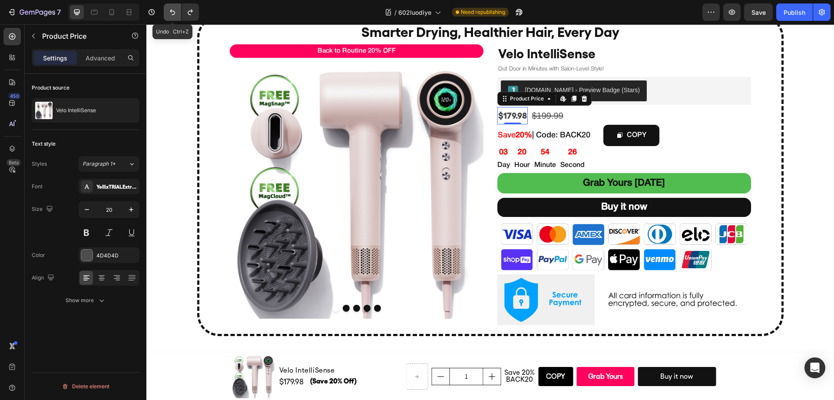
click at [170, 17] on button "Undo/Redo" at bounding box center [172, 11] width 17 height 17
click at [92, 259] on div at bounding box center [87, 255] width 12 height 12
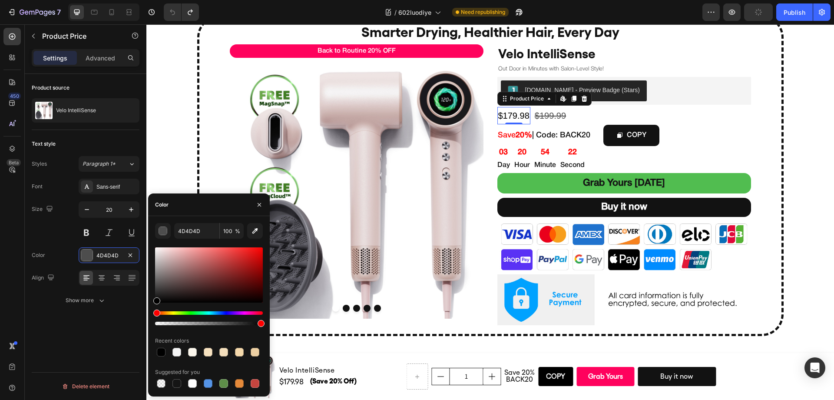
drag, startPoint x: 156, startPoint y: 304, endPoint x: 153, endPoint y: 310, distance: 6.8
click at [153, 310] on div "4D4D4D 100 % Recent colors Suggested for you" at bounding box center [209, 306] width 122 height 166
type input "000000"
click at [115, 334] on div "Product source Velo IntelliSense Text style Styles Paragraph 1* Font Sans-serif…" at bounding box center [86, 249] width 122 height 350
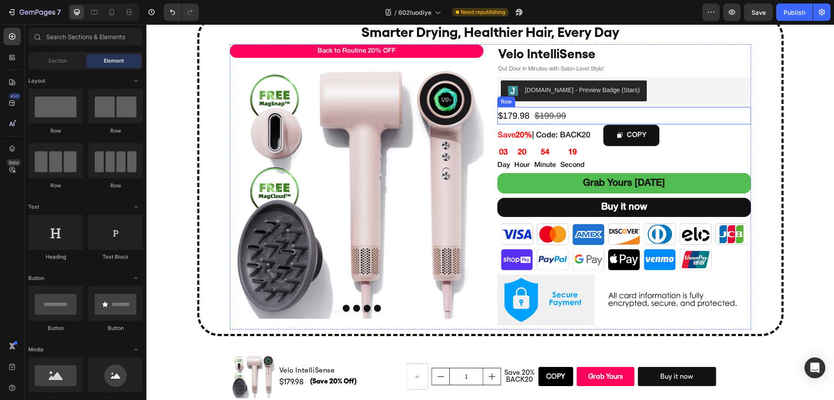
click at [547, 112] on div "$199.99" at bounding box center [550, 115] width 33 height 17
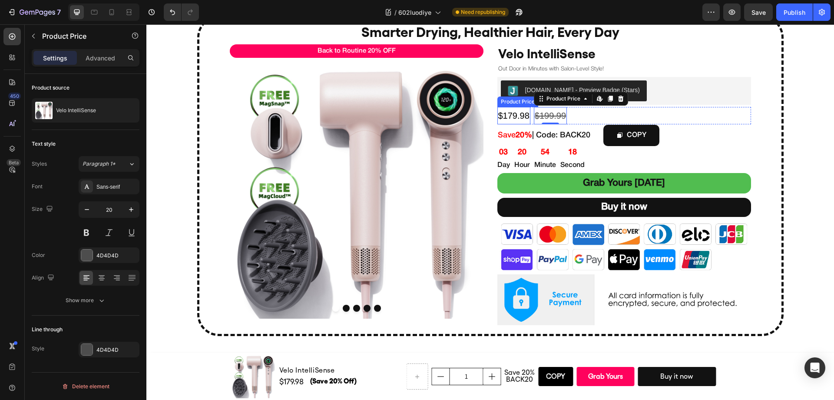
click at [508, 117] on div "$179.98" at bounding box center [513, 115] width 33 height 17
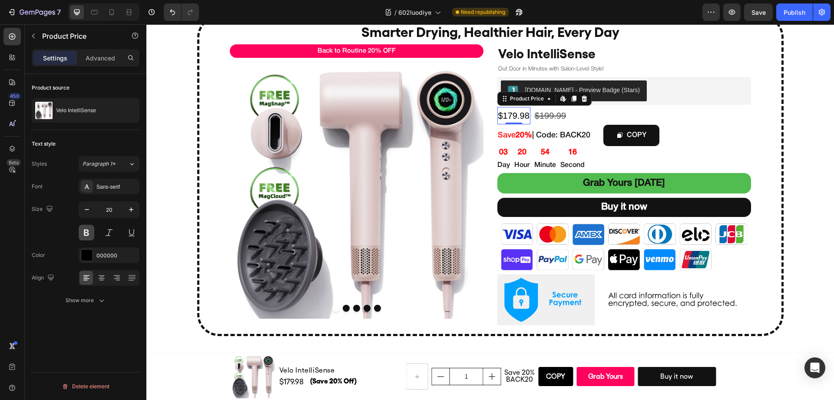
click at [85, 232] on button at bounding box center [87, 233] width 16 height 16
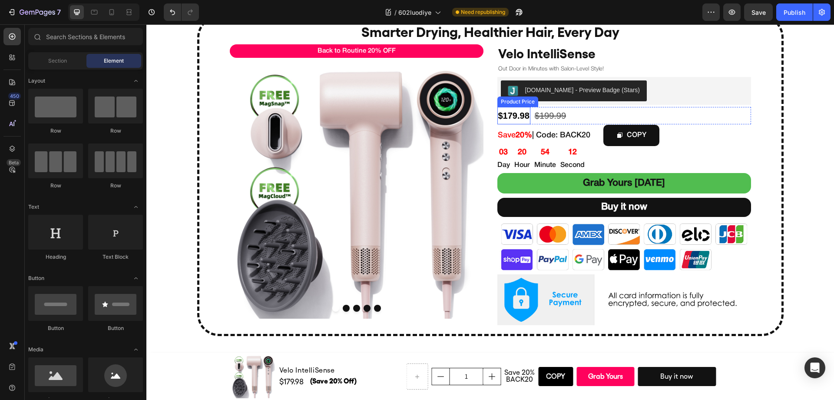
click at [510, 118] on div "$179.98" at bounding box center [513, 115] width 33 height 17
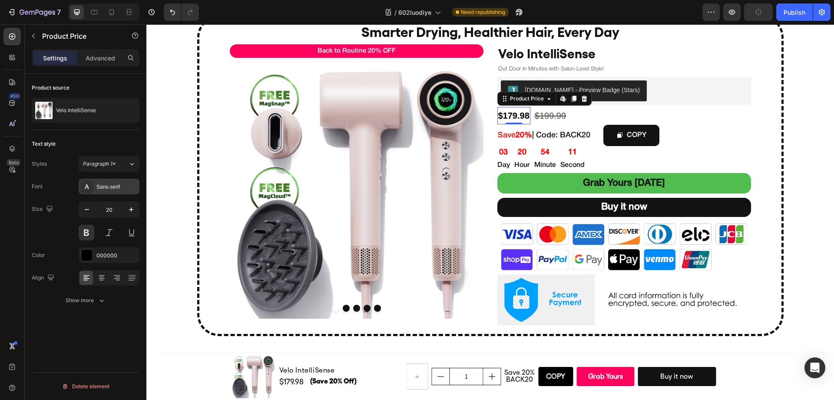
click at [106, 183] on div "Sans-serif" at bounding box center [116, 187] width 41 height 8
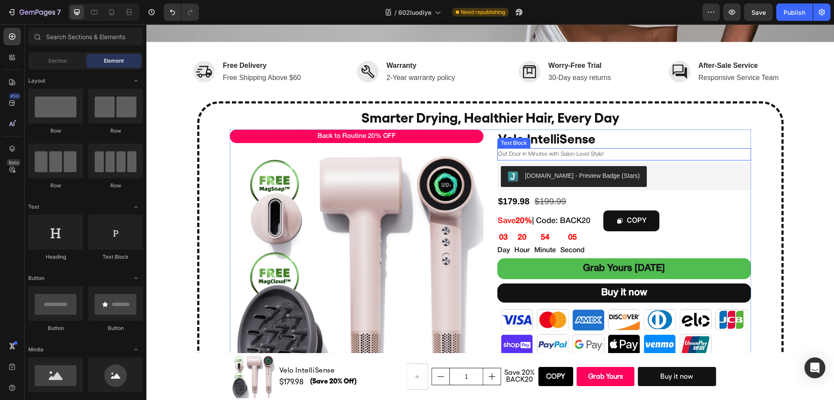
scroll to position [298, 0]
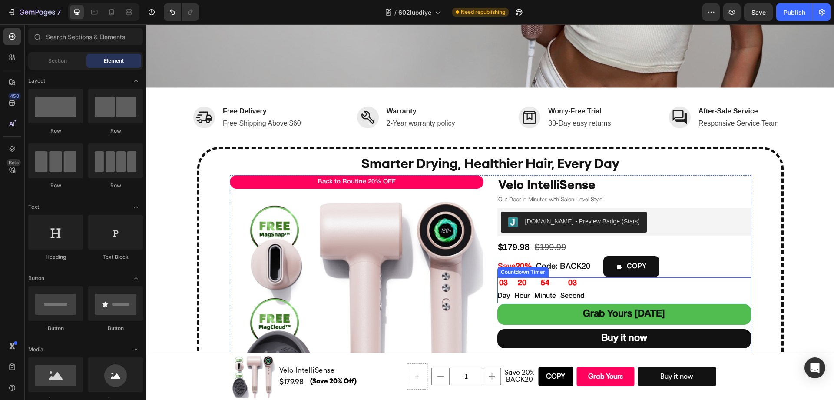
click at [537, 282] on div "54" at bounding box center [545, 283] width 22 height 12
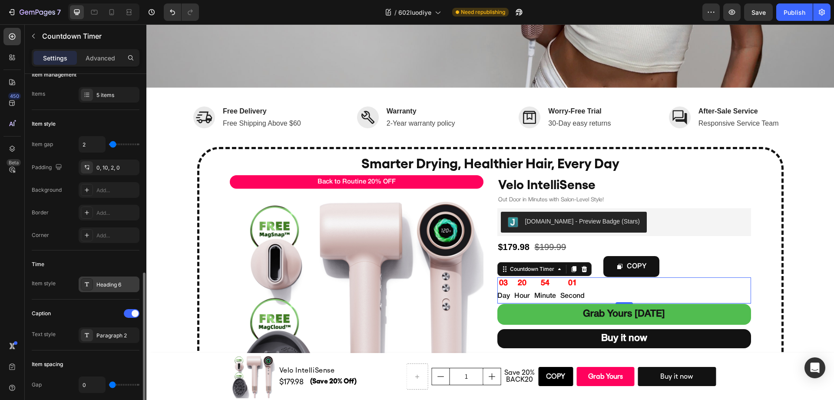
scroll to position [214, 0]
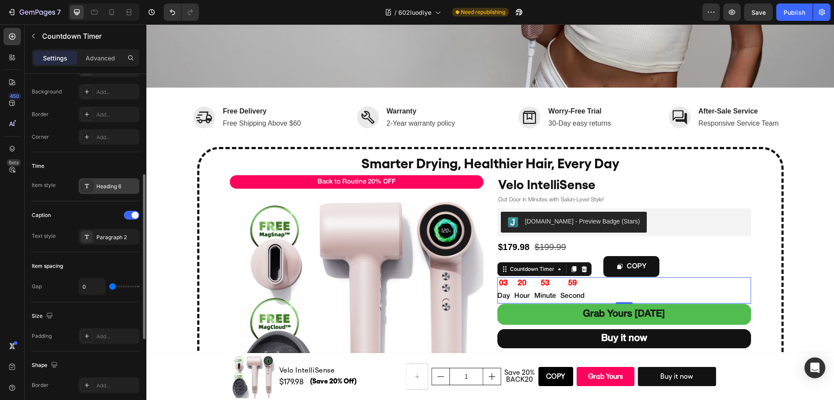
click at [110, 187] on div "Heading 6" at bounding box center [116, 186] width 41 height 8
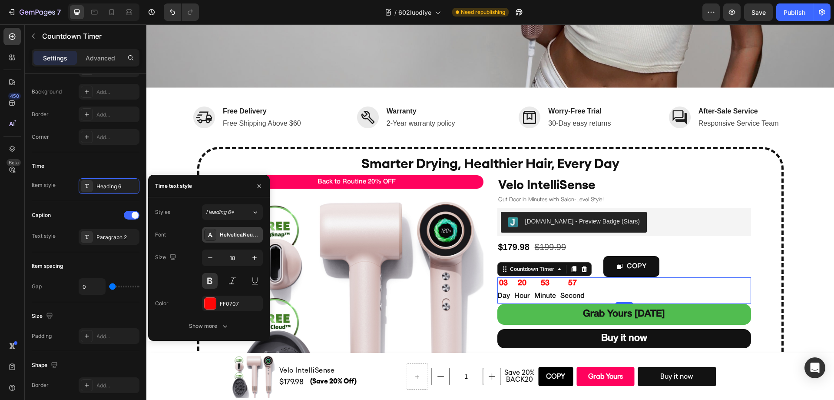
click at [242, 234] on div "HelveticaNeueMedium" at bounding box center [240, 235] width 41 height 8
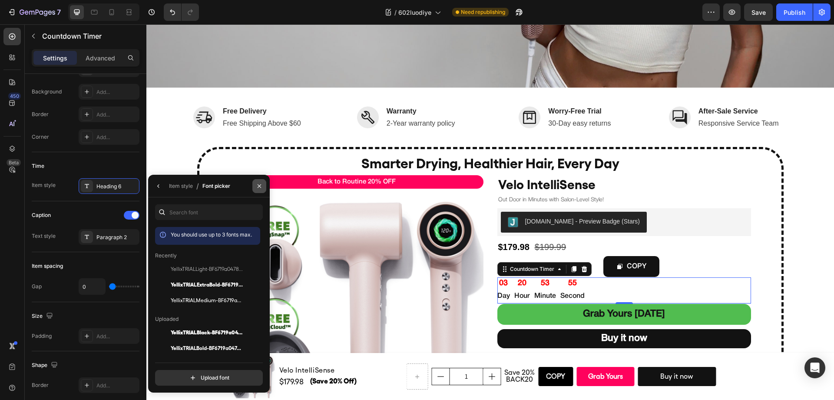
click at [258, 187] on icon "button" at bounding box center [259, 185] width 7 height 7
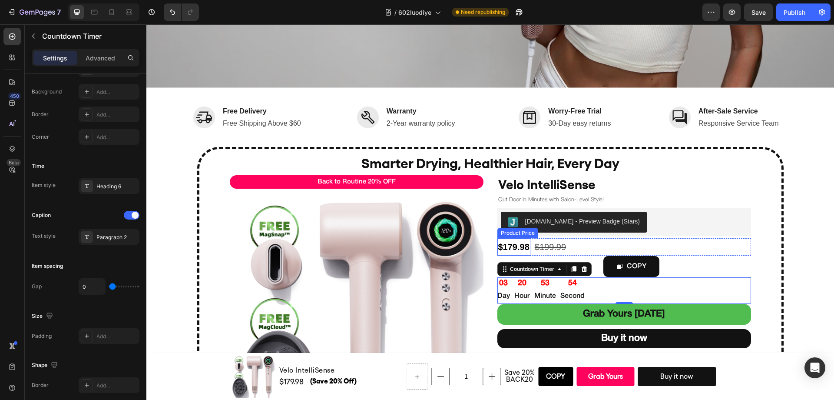
click at [515, 246] on div "$179.98" at bounding box center [513, 246] width 33 height 17
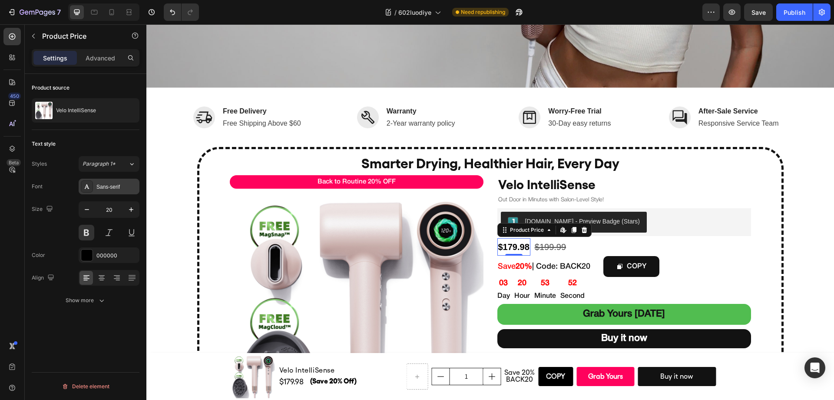
click at [114, 193] on div "Sans-serif" at bounding box center [109, 186] width 61 height 16
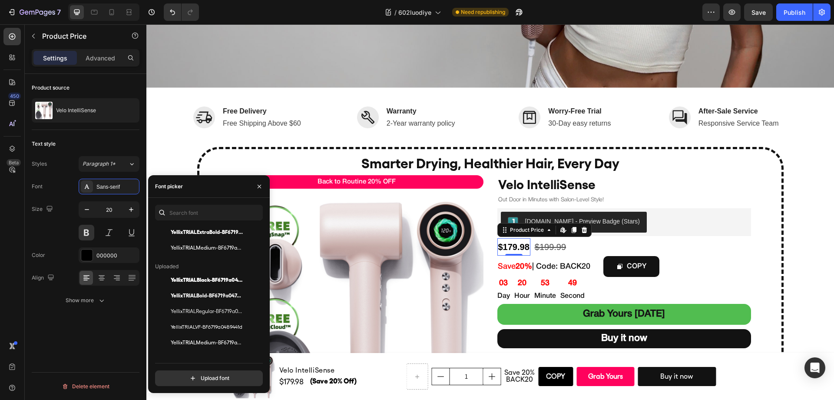
scroll to position [52, 0]
click at [211, 248] on span "YellixTRIALMedium-BF6719a047aad22" at bounding box center [207, 249] width 72 height 8
drag, startPoint x: 174, startPoint y: 10, endPoint x: 39, endPoint y: 18, distance: 135.7
click at [174, 10] on icon "Undo/Redo" at bounding box center [172, 12] width 9 height 9
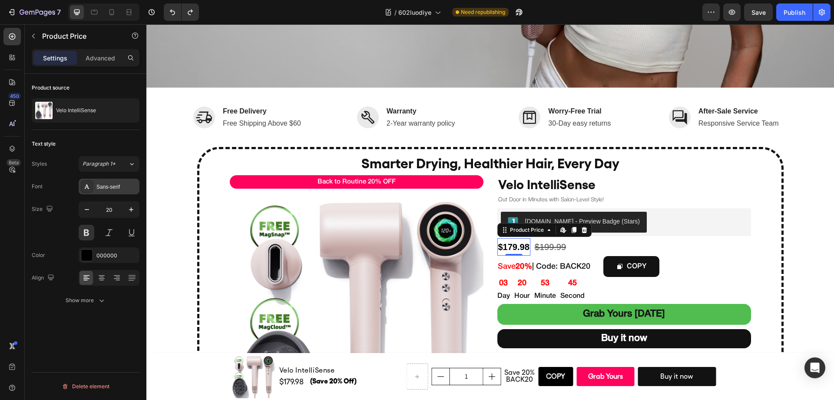
click at [103, 185] on div "Sans-serif" at bounding box center [116, 187] width 41 height 8
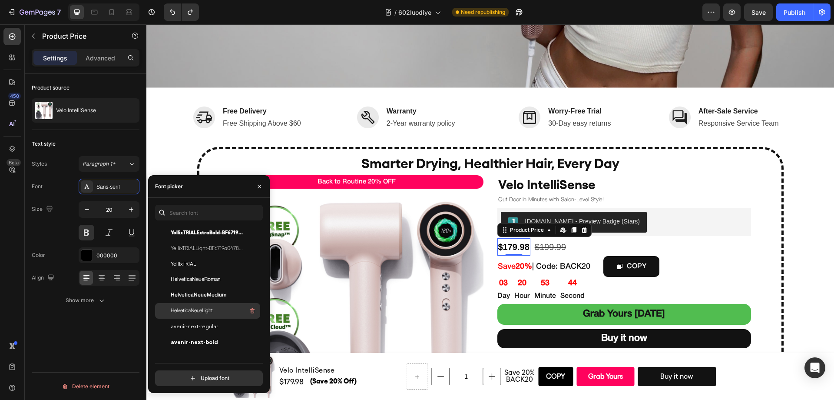
scroll to position [185, 0]
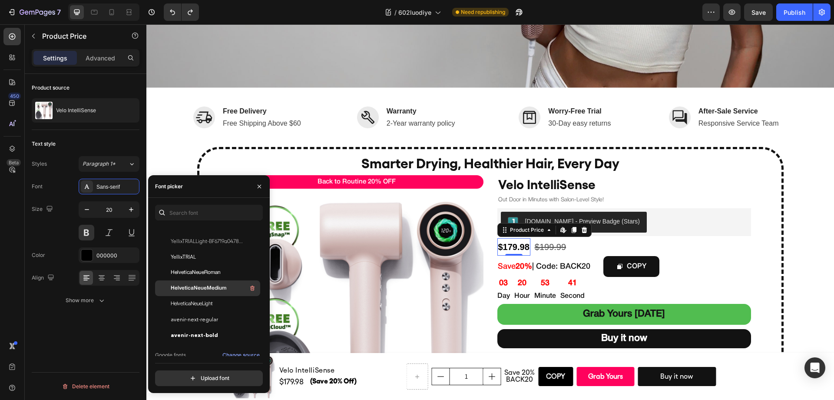
click at [217, 285] on span "HelveticaNeueMedium" at bounding box center [199, 288] width 56 height 8
click at [214, 274] on span "HelveticaNeueRoman" at bounding box center [196, 272] width 50 height 8
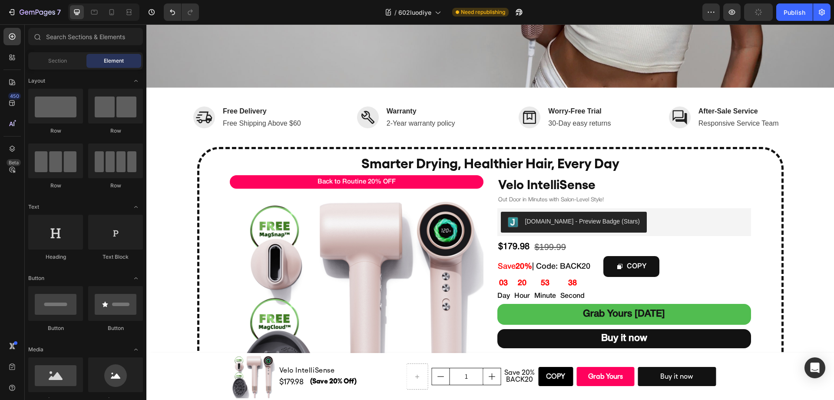
click at [564, 263] on span "| Code: BACK20" at bounding box center [561, 266] width 58 height 7
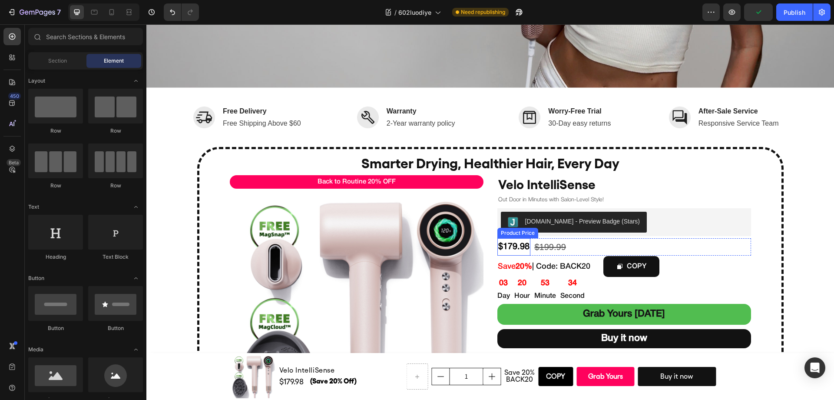
click at [515, 243] on div "$179.98" at bounding box center [513, 246] width 33 height 17
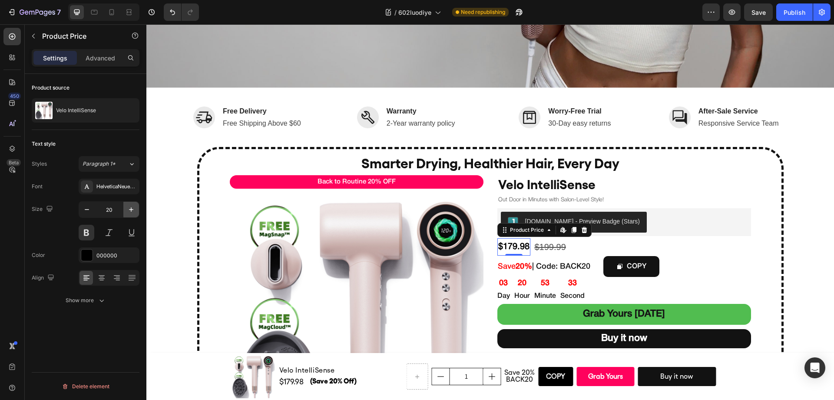
click at [133, 214] on button "button" at bounding box center [131, 209] width 16 height 16
type input "22"
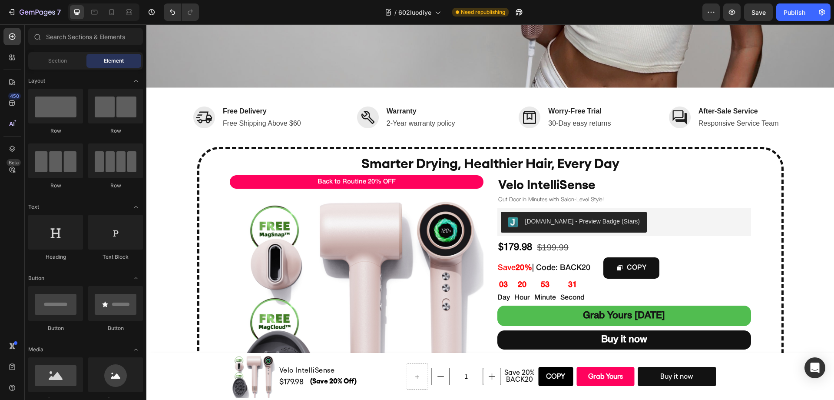
click at [551, 244] on div "$199.99" at bounding box center [552, 246] width 33 height 17
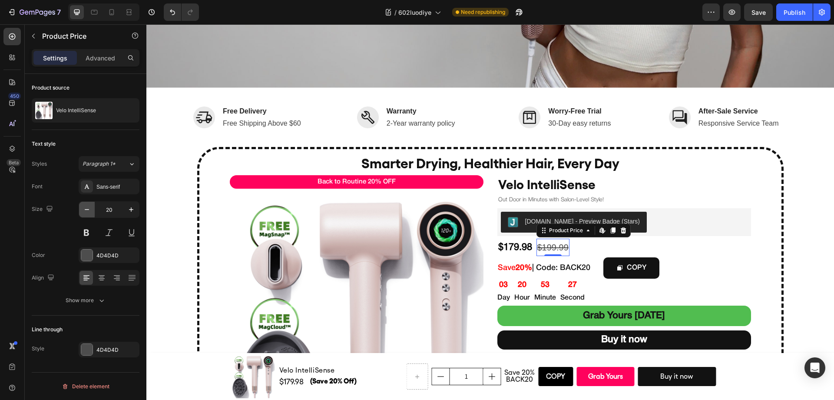
click at [88, 207] on icon "button" at bounding box center [87, 209] width 9 height 9
click at [132, 212] on icon "button" at bounding box center [131, 209] width 9 height 9
type input "19"
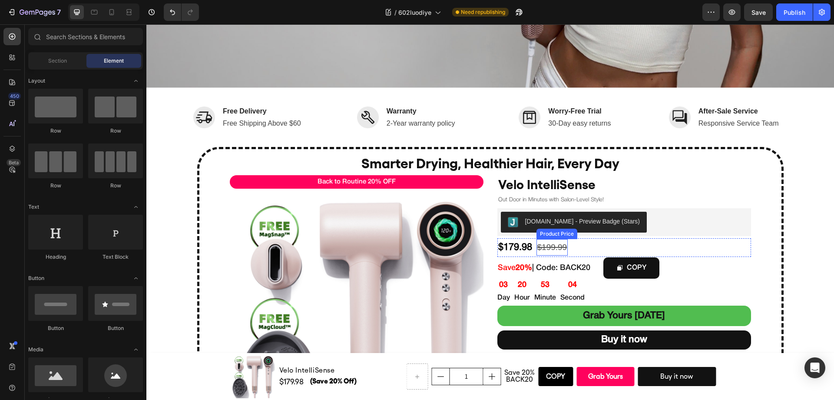
click at [546, 245] on div "$199.99" at bounding box center [552, 247] width 32 height 17
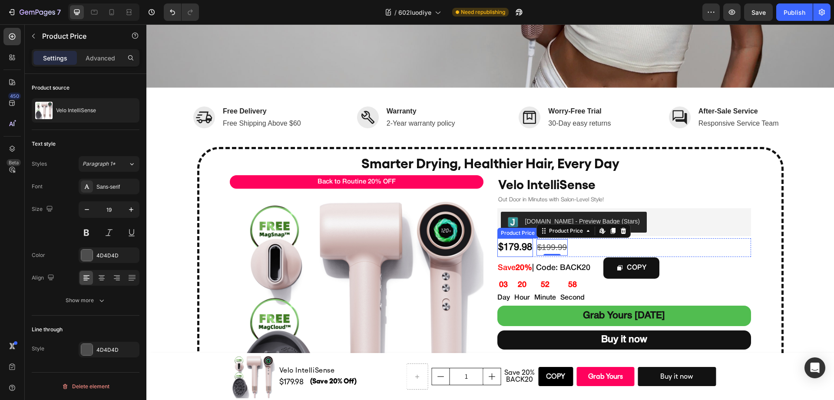
click at [515, 244] on div "$179.98" at bounding box center [515, 247] width 36 height 19
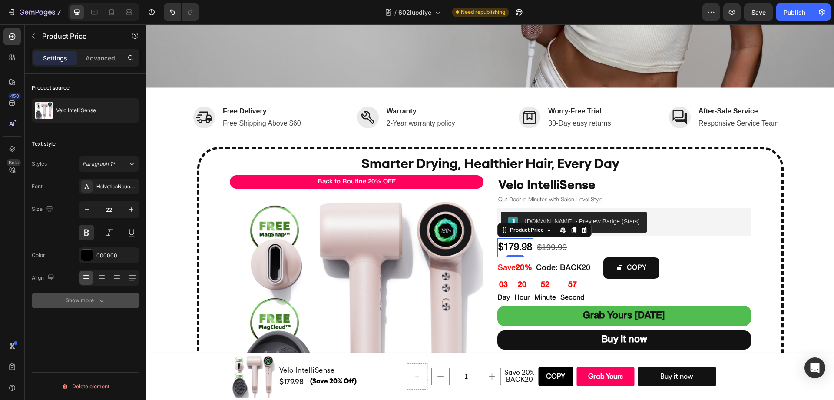
click at [105, 302] on icon "button" at bounding box center [101, 300] width 9 height 9
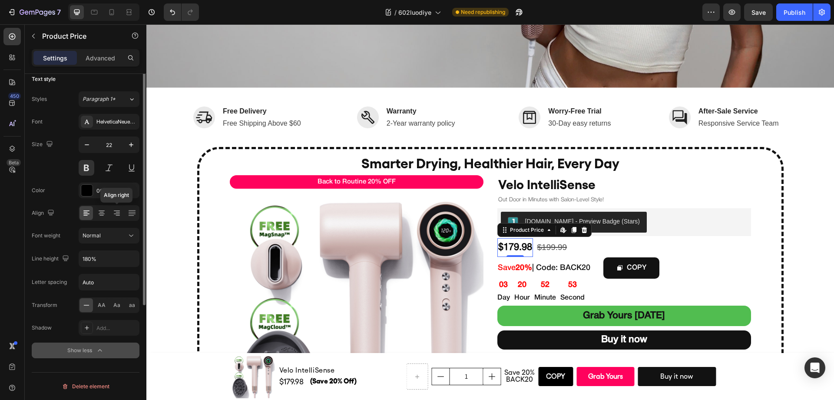
scroll to position [0, 0]
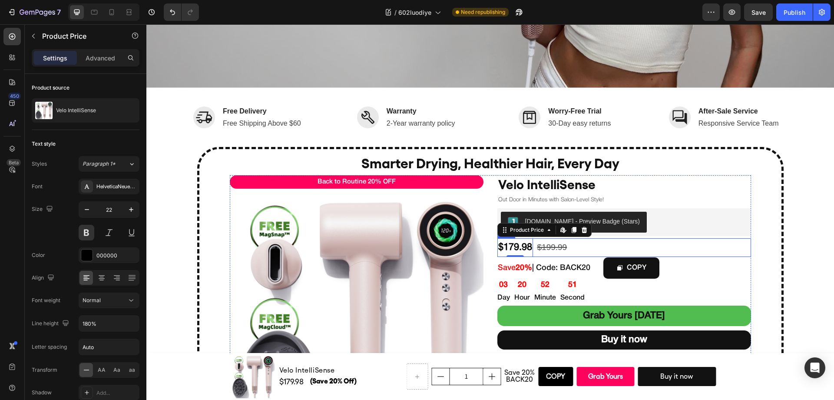
click at [699, 247] on div "$179.98 Product Price Edit content in Shopify 0 Product Price Edit content in S…" at bounding box center [624, 247] width 254 height 19
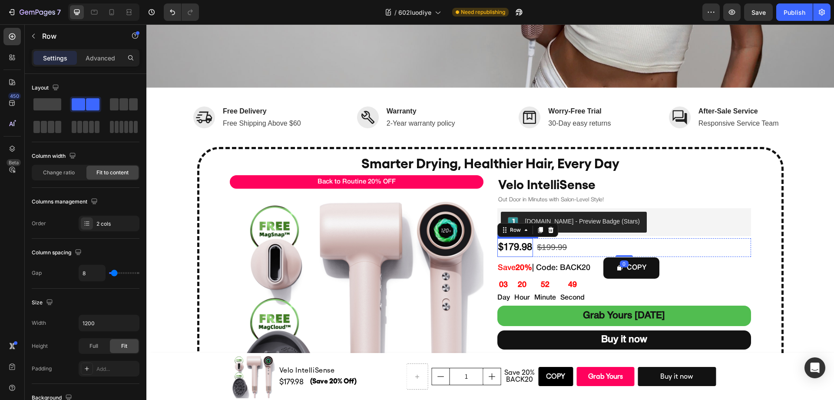
click at [514, 244] on div "$179.98" at bounding box center [515, 247] width 36 height 19
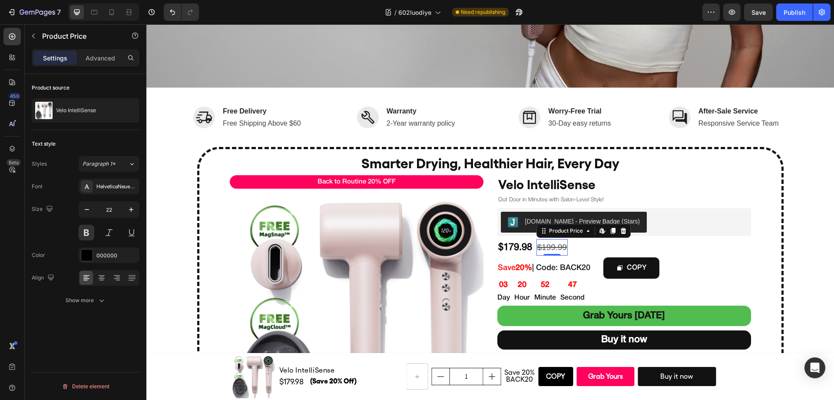
click at [556, 241] on div "$199.99" at bounding box center [552, 247] width 32 height 17
click at [101, 302] on icon "button" at bounding box center [101, 300] width 9 height 9
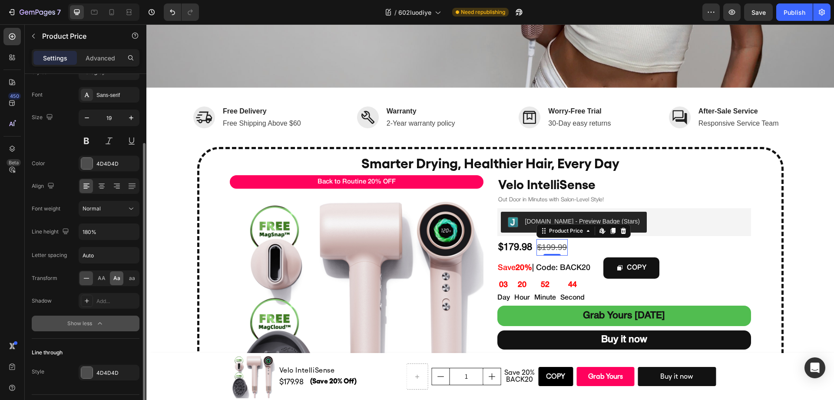
scroll to position [114, 0]
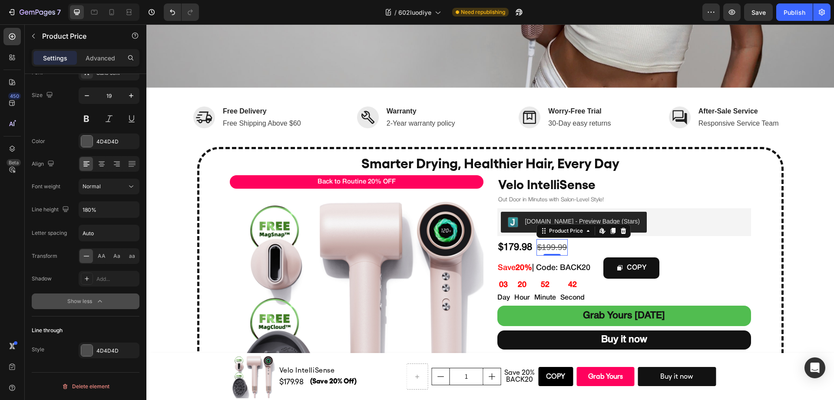
click at [784, 254] on section "Smarter Drying, Healthier Hair, Every Day Heading Back to Routine 20% OFF Text …" at bounding box center [490, 307] width 600 height 321
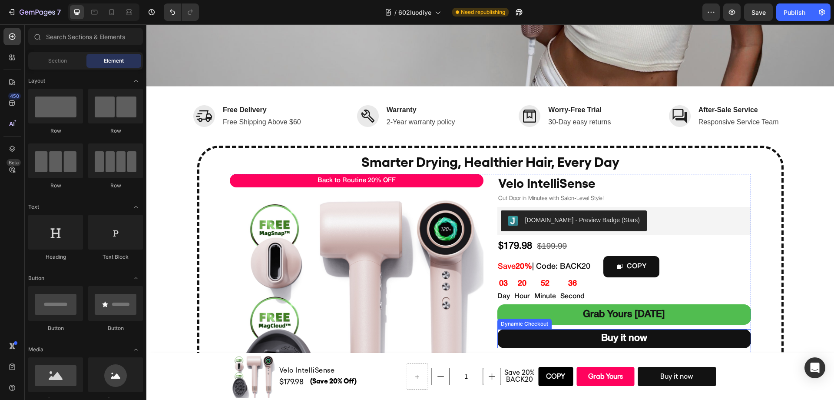
scroll to position [291, 0]
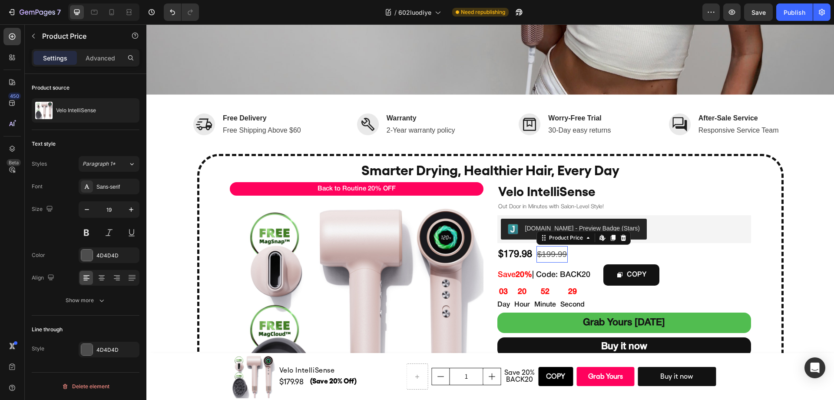
click at [557, 254] on div "$199.99" at bounding box center [552, 254] width 32 height 17
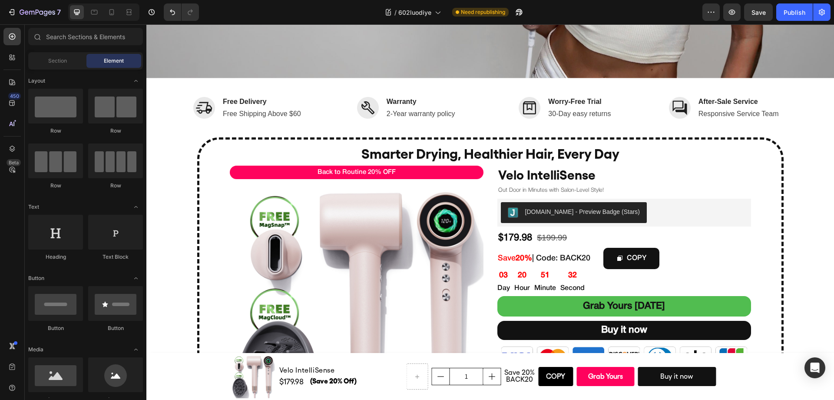
click at [541, 232] on div "$199.99" at bounding box center [552, 237] width 32 height 17
click at [550, 237] on div "$199.99" at bounding box center [552, 237] width 32 height 17
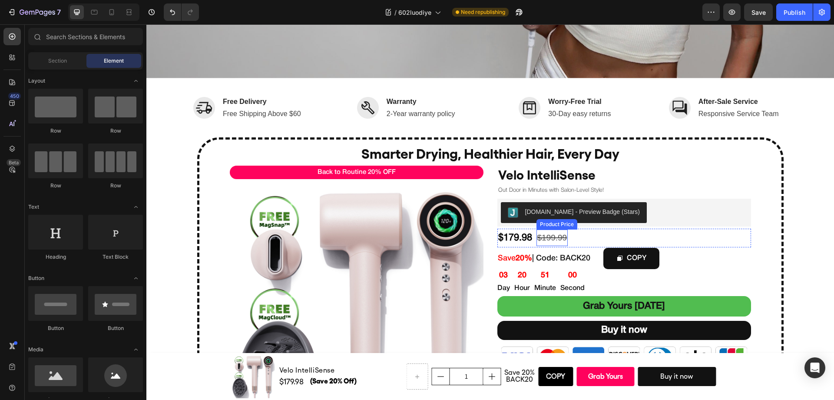
click at [552, 237] on div "$199.99" at bounding box center [552, 237] width 32 height 17
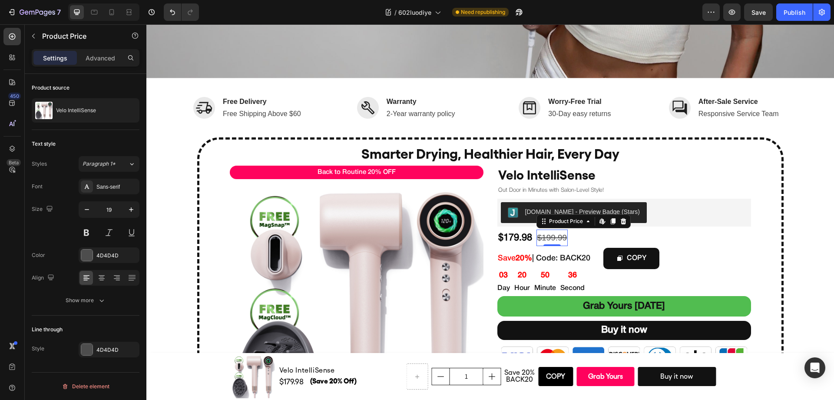
click at [573, 234] on div "$179.98 Product Price Product Price $199.99 Product Price Edit content in Shopi…" at bounding box center [624, 237] width 254 height 19
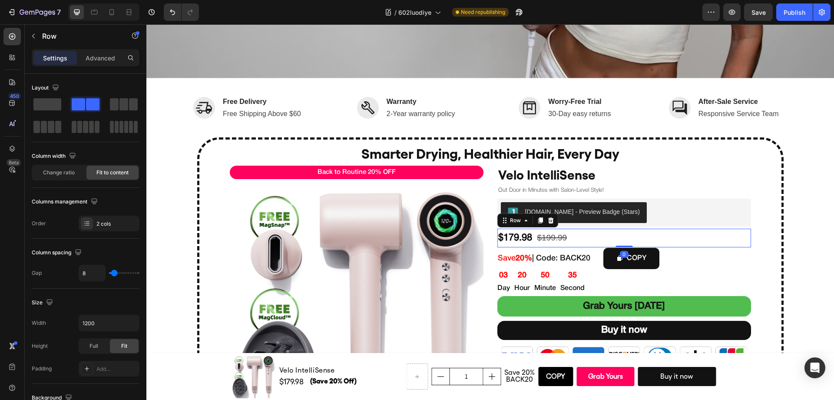
click at [559, 235] on div "$199.99" at bounding box center [552, 237] width 32 height 17
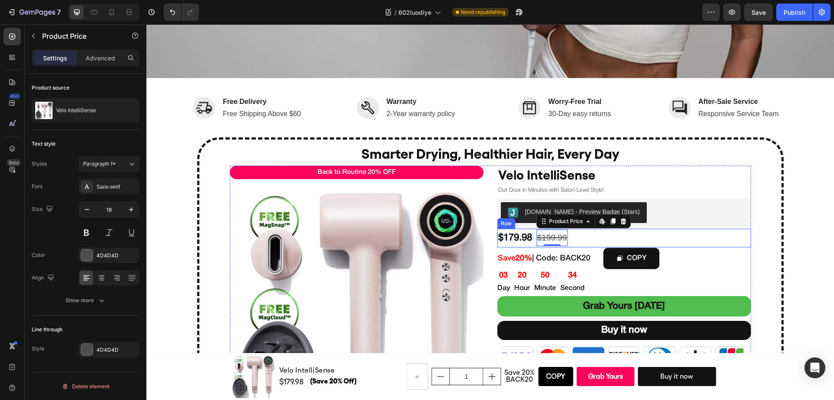
click at [597, 236] on div "$179.98 Product Price Product Price $199.99 Product Price Edit content in Shopi…" at bounding box center [624, 237] width 254 height 19
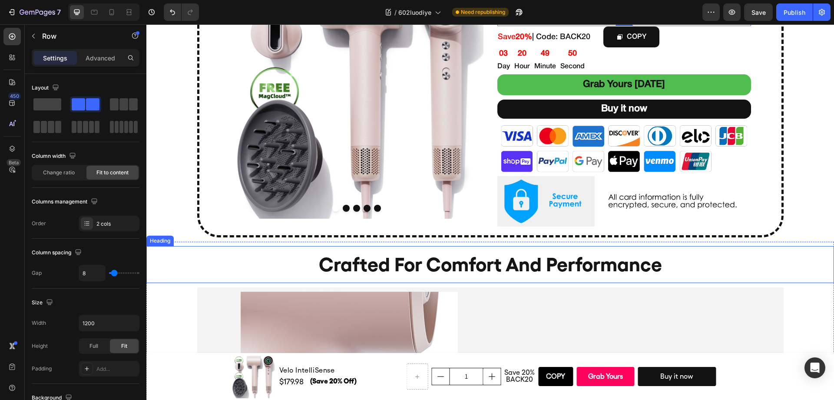
scroll to position [337, 0]
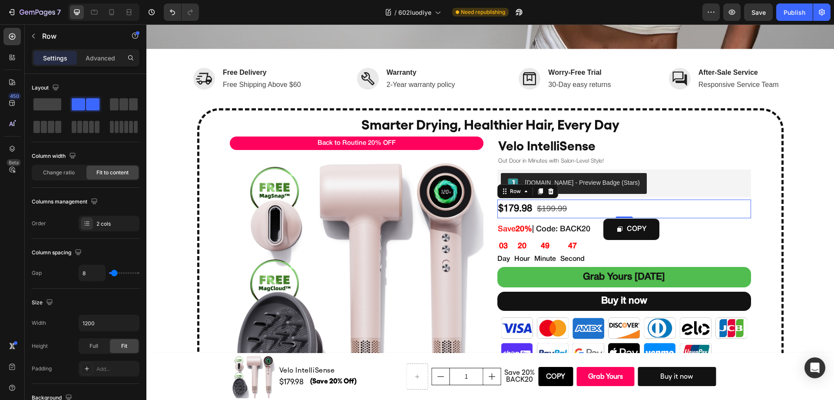
click at [784, 209] on section "Smarter Drying, Healthier Hair, Every Day Heading Back to Routine 20% OFF Text …" at bounding box center [490, 268] width 600 height 321
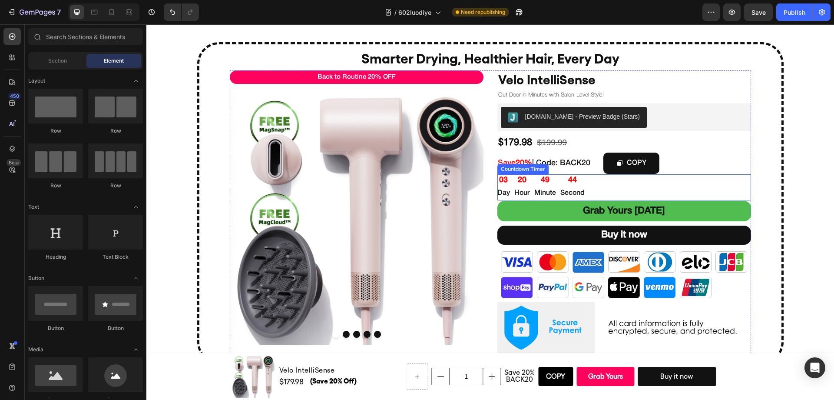
scroll to position [418, 0]
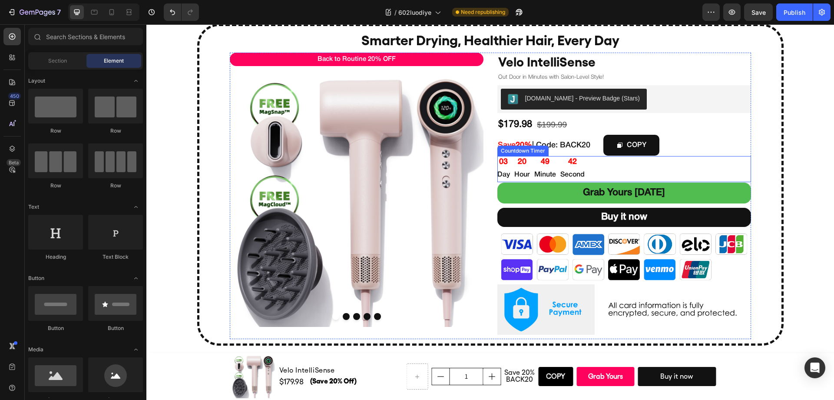
click at [587, 168] on div "03 Day 20 Hour 49 Minute 42 Second" at bounding box center [624, 169] width 254 height 26
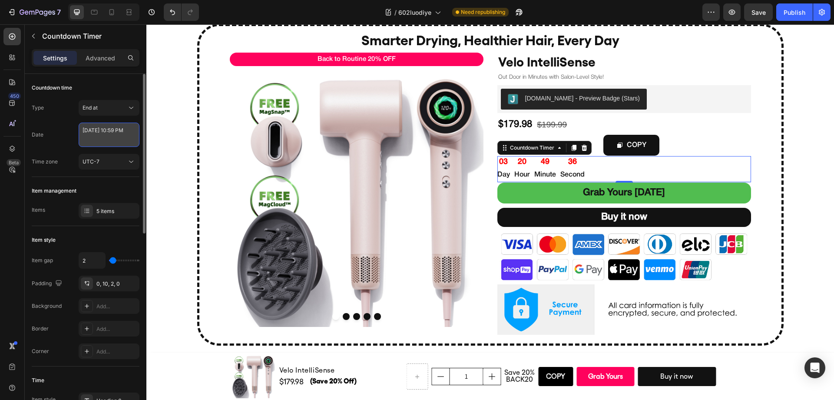
click at [119, 137] on textarea "August 30 2025 10:59 PM" at bounding box center [109, 134] width 61 height 24
select select "22"
select select "59"
select select "false"
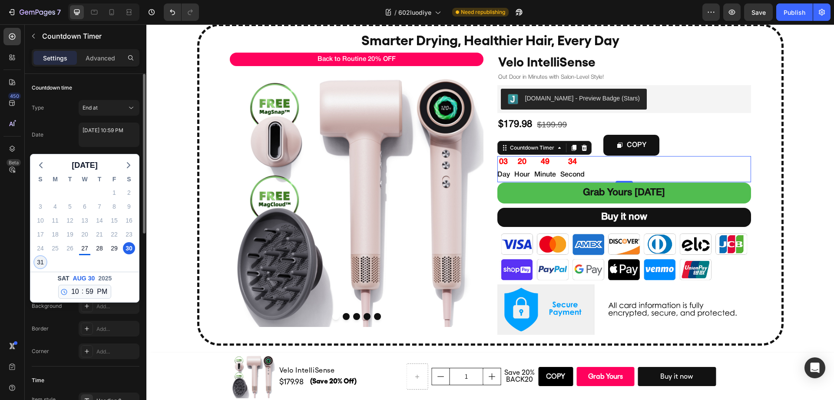
click at [40, 261] on div "31" at bounding box center [40, 262] width 12 height 12
type textarea "August 31 2025 10:59 PM"
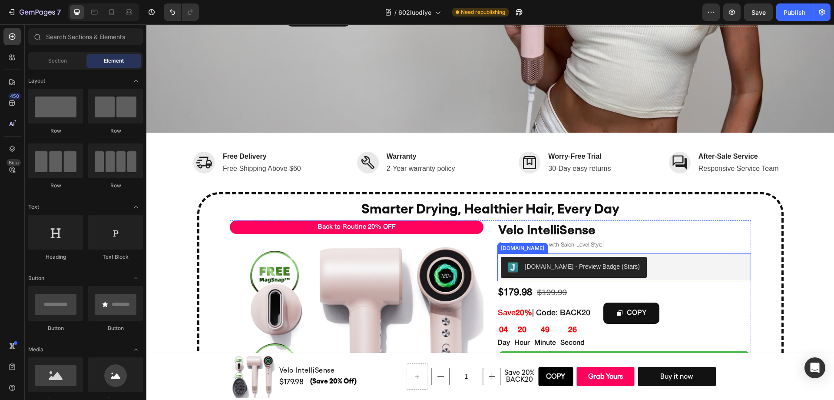
scroll to position [249, 0]
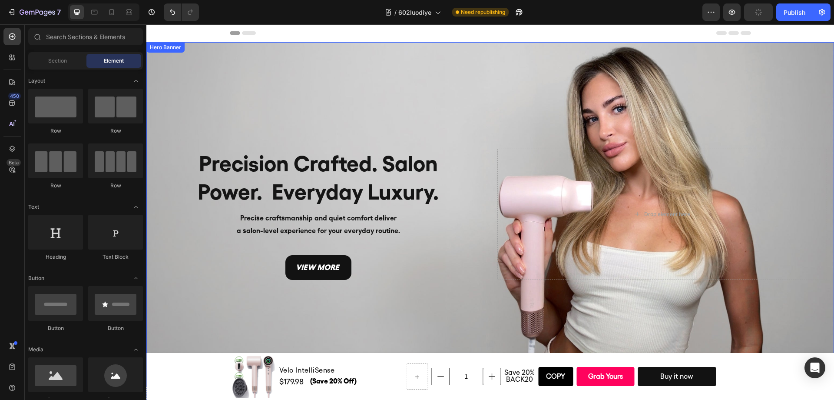
scroll to position [462, 0]
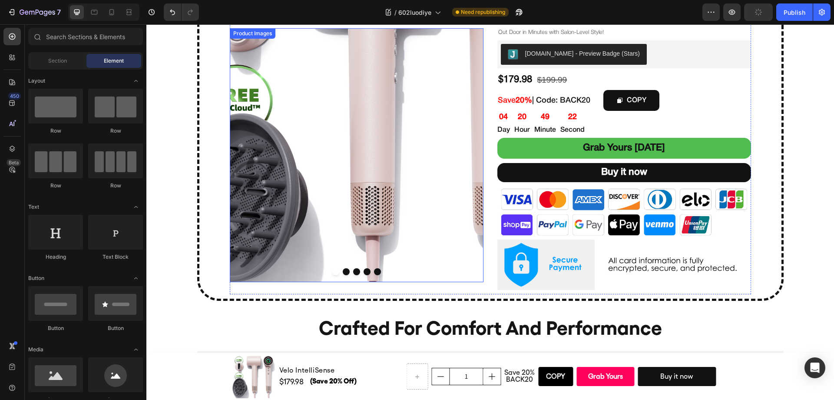
click at [344, 269] on button "Dot" at bounding box center [346, 271] width 7 height 7
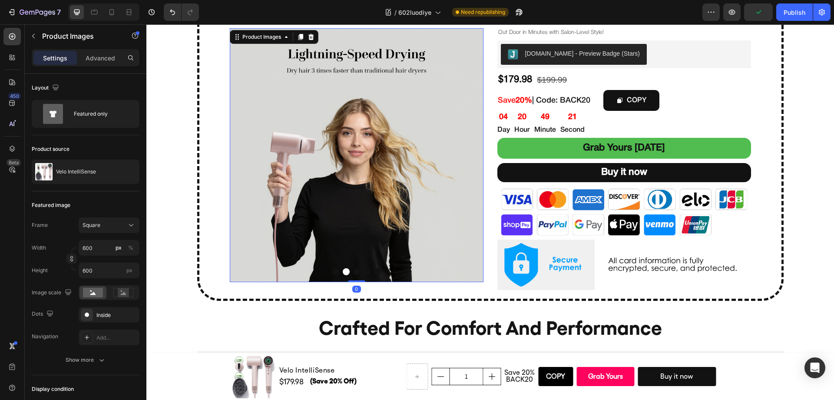
click at [349, 271] on div at bounding box center [357, 271] width 254 height 7
click at [353, 272] on button "Dot" at bounding box center [356, 271] width 7 height 7
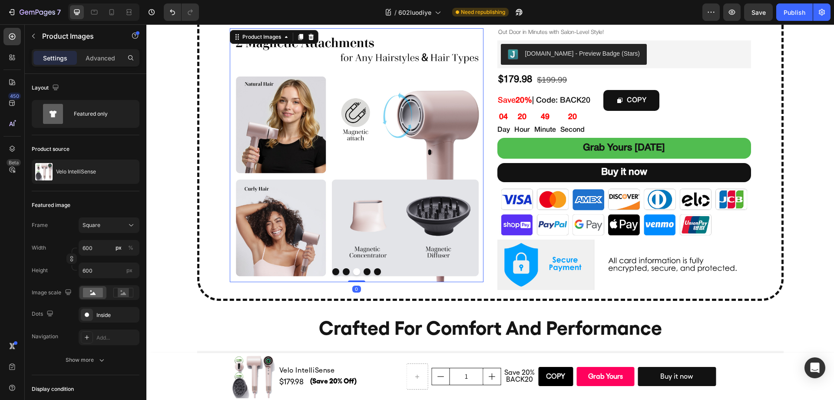
click at [364, 272] on button "Dot" at bounding box center [366, 271] width 7 height 7
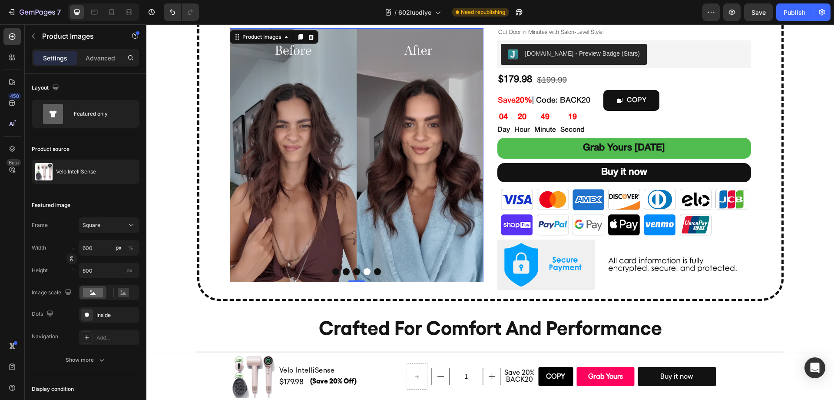
click at [374, 273] on button "Dot" at bounding box center [377, 271] width 7 height 7
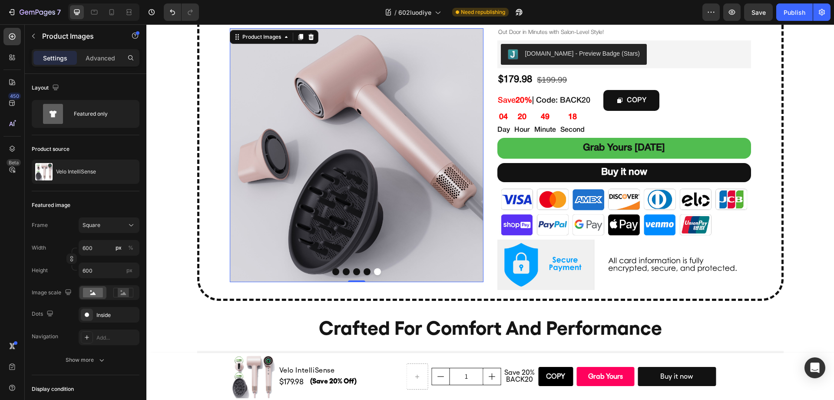
click at [332, 273] on button "Dot" at bounding box center [335, 271] width 7 height 7
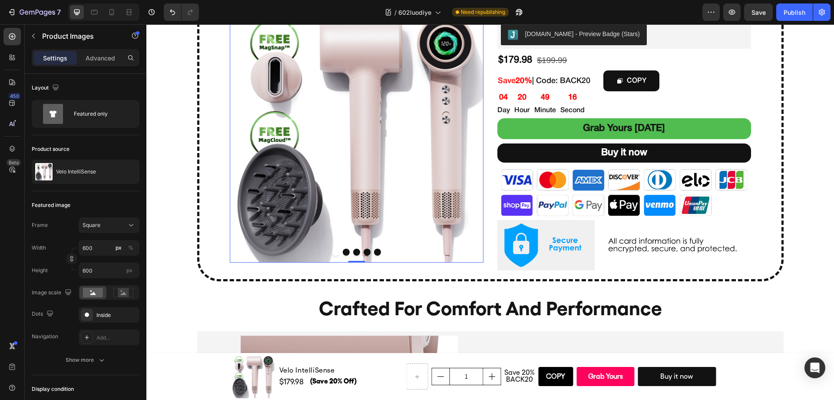
scroll to position [419, 0]
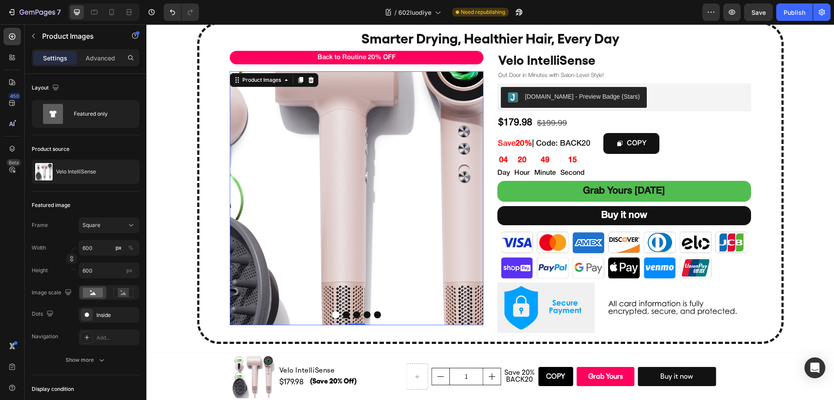
click at [406, 192] on img at bounding box center [357, 198] width 254 height 254
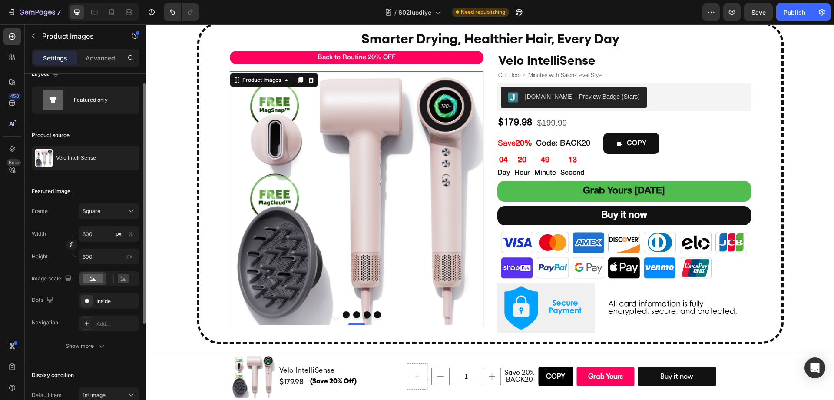
scroll to position [0, 0]
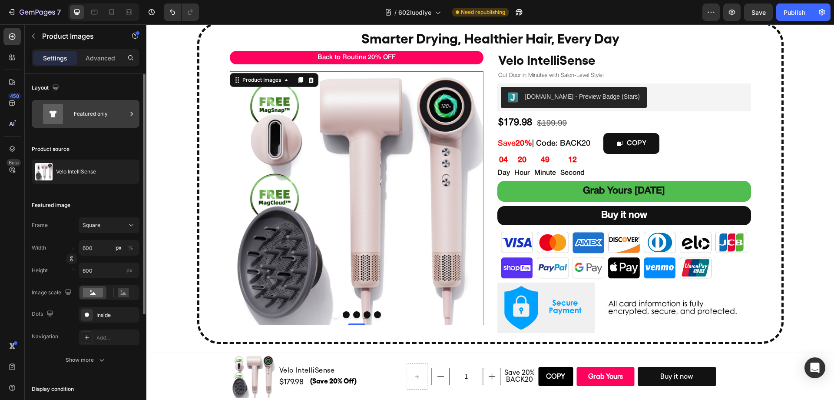
click at [91, 116] on div "Featured only" at bounding box center [100, 114] width 53 height 20
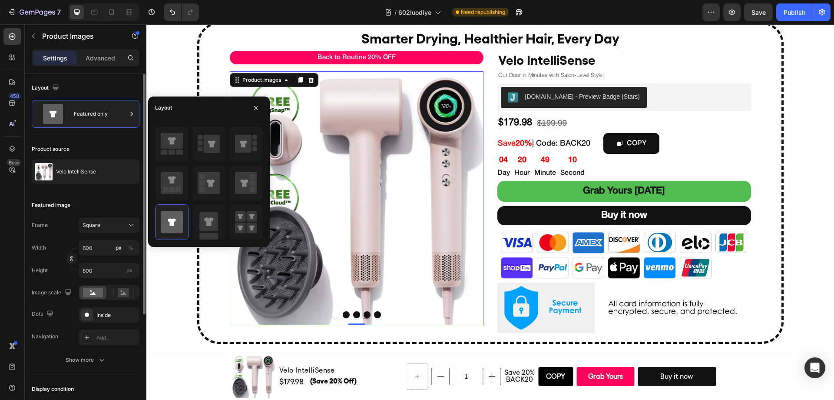
click at [102, 141] on div "Product source Velo IntelliSense" at bounding box center [86, 163] width 108 height 56
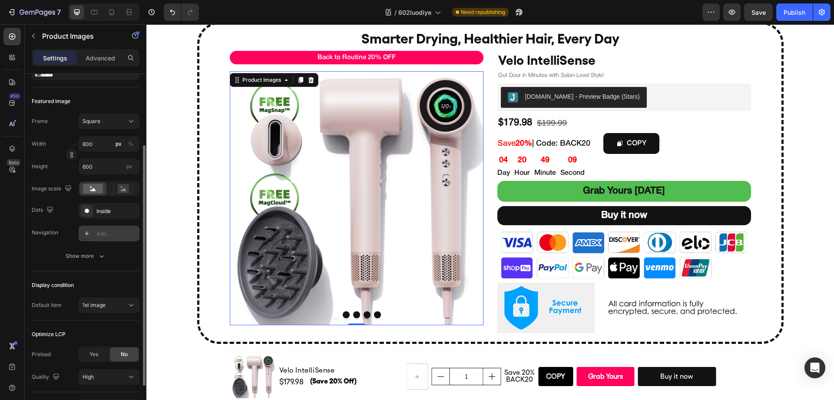
scroll to position [130, 0]
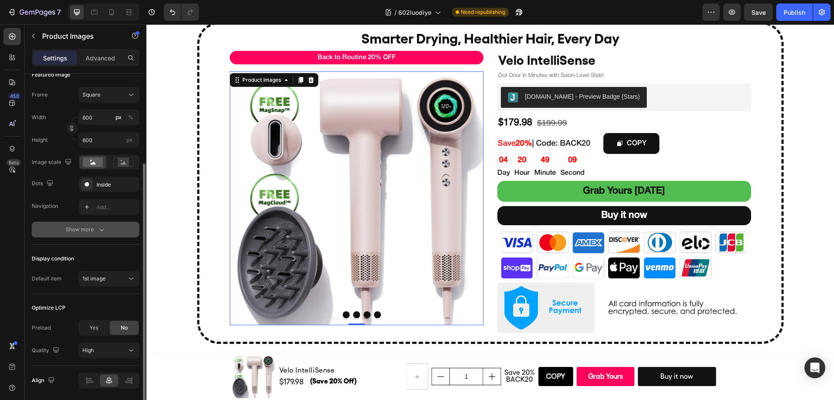
click at [105, 231] on icon "button" at bounding box center [101, 229] width 9 height 9
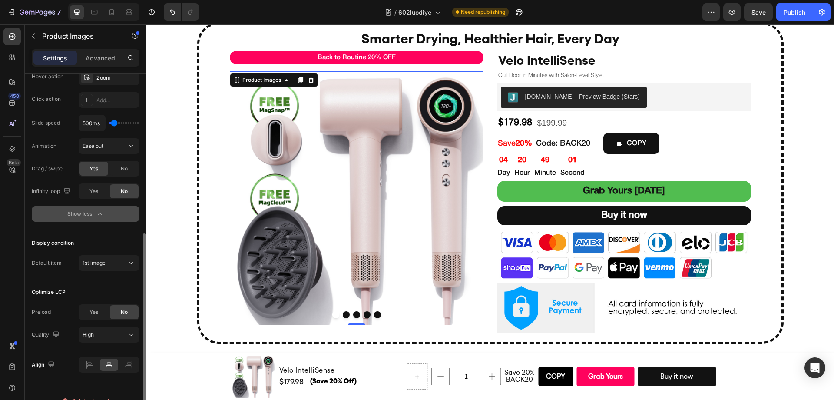
scroll to position [271, 0]
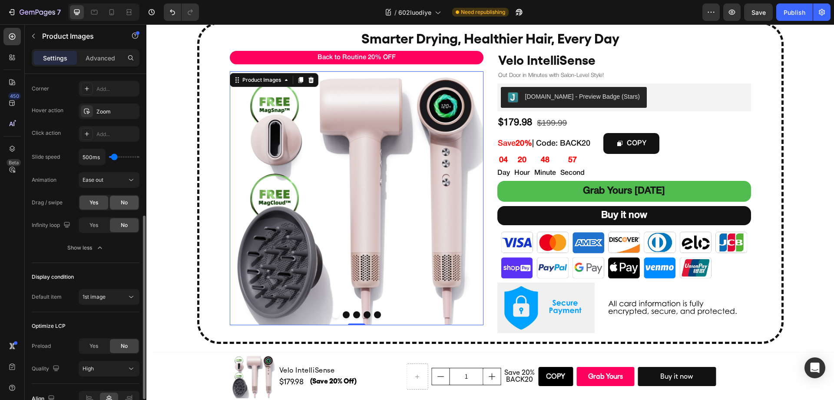
click at [119, 201] on div "No" at bounding box center [124, 202] width 29 height 14
click at [98, 203] on span "Yes" at bounding box center [93, 202] width 9 height 8
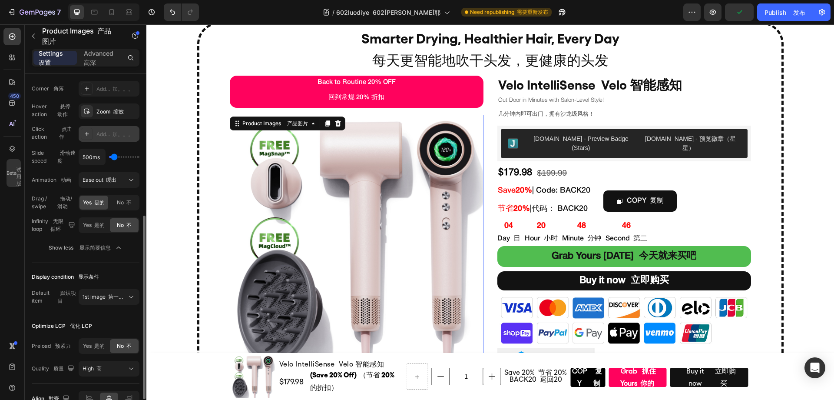
click at [91, 137] on div at bounding box center [87, 134] width 12 height 12
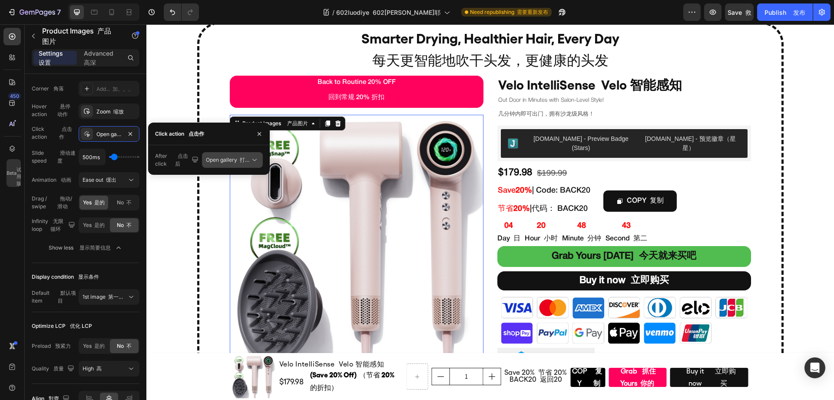
click at [252, 159] on icon at bounding box center [254, 159] width 9 height 9
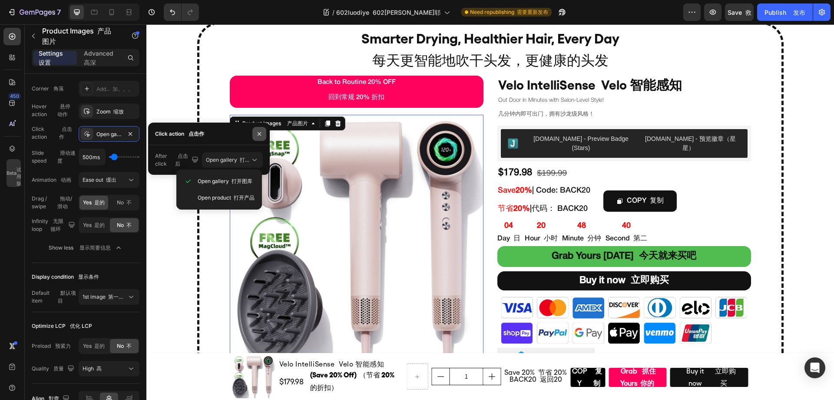
drag, startPoint x: 259, startPoint y: 137, endPoint x: 89, endPoint y: 116, distance: 171.1
click at [259, 137] on button "button" at bounding box center [259, 134] width 14 height 14
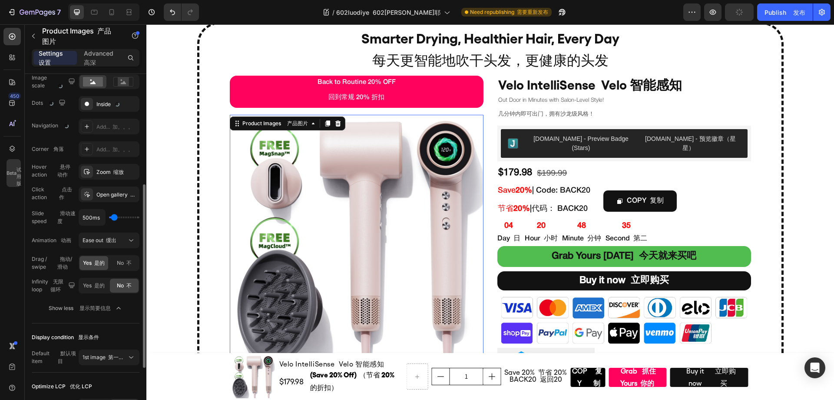
scroll to position [200, 0]
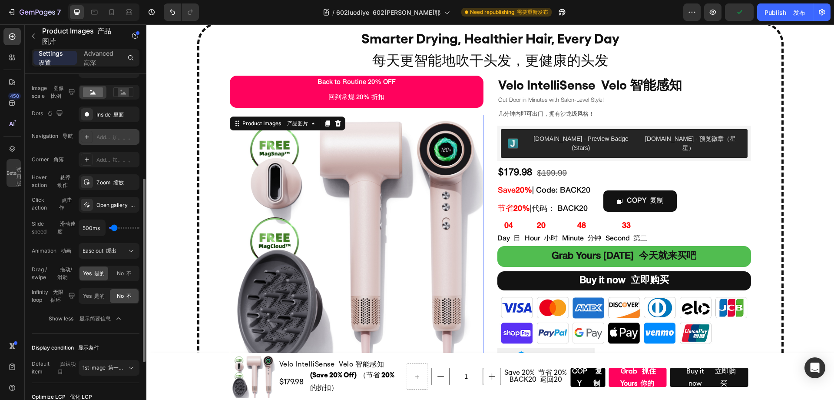
click at [102, 139] on div "Add... 加。。。" at bounding box center [116, 137] width 41 height 8
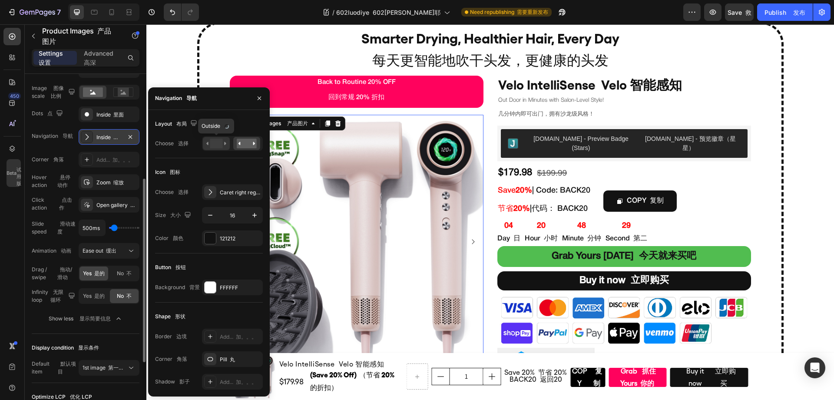
click at [222, 141] on rect at bounding box center [216, 144] width 13 height 10
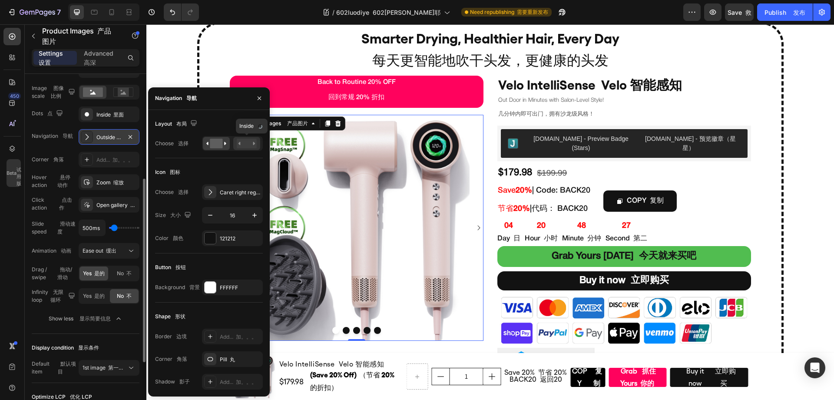
click at [243, 140] on rect at bounding box center [247, 144] width 20 height 10
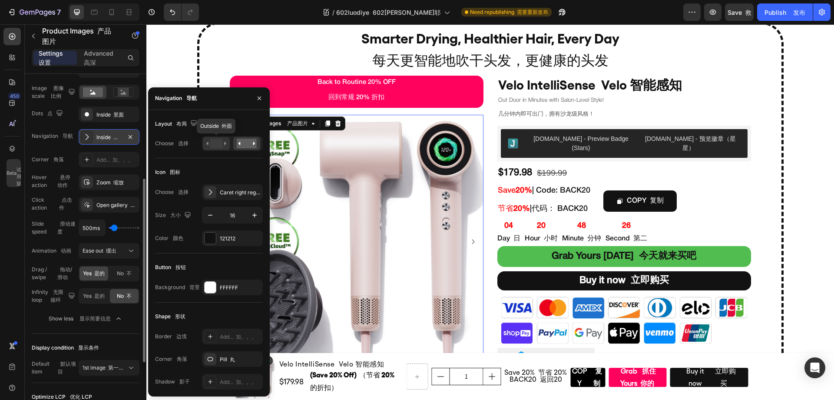
click at [213, 143] on rect at bounding box center [216, 144] width 13 height 10
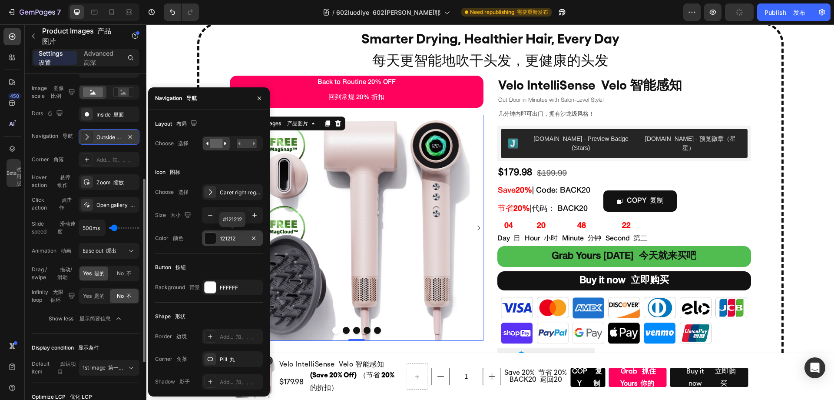
click at [232, 234] on div "121212" at bounding box center [232, 238] width 25 height 8
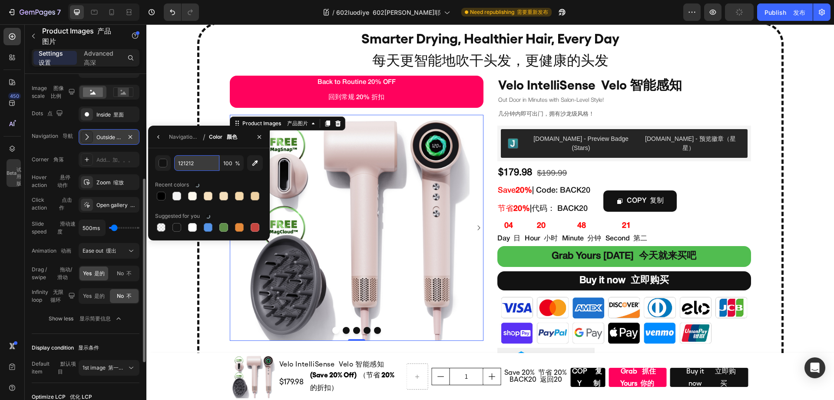
click at [188, 164] on input "121212" at bounding box center [196, 163] width 45 height 16
drag, startPoint x: 199, startPoint y: 164, endPoint x: 157, endPoint y: 162, distance: 41.8
click at [157, 162] on div "121212 100 %" at bounding box center [209, 163] width 108 height 16
type input "000000"
click at [203, 152] on div "000000 100 % Recent colors 最近的颜色 Suggested for you 为你推荐" at bounding box center [209, 194] width 122 height 92
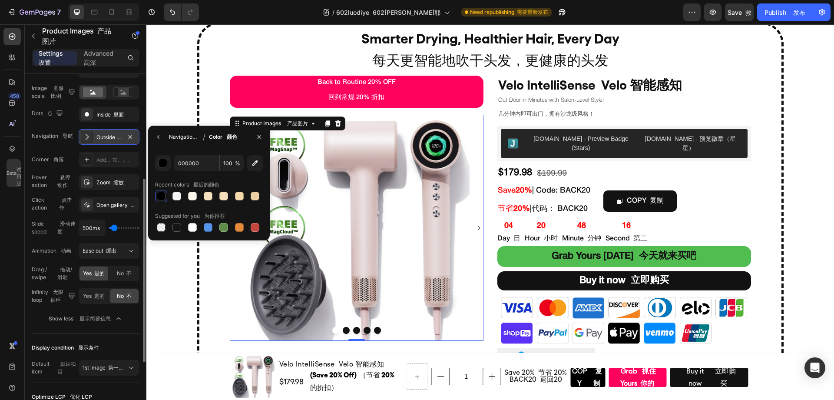
click at [170, 139] on div "Navigation 导航" at bounding box center [184, 137] width 30 height 8
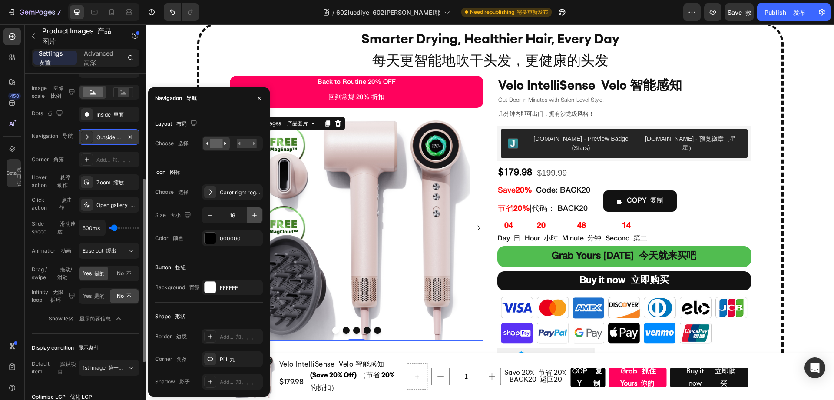
click at [251, 213] on icon "button" at bounding box center [254, 215] width 9 height 9
type input "20"
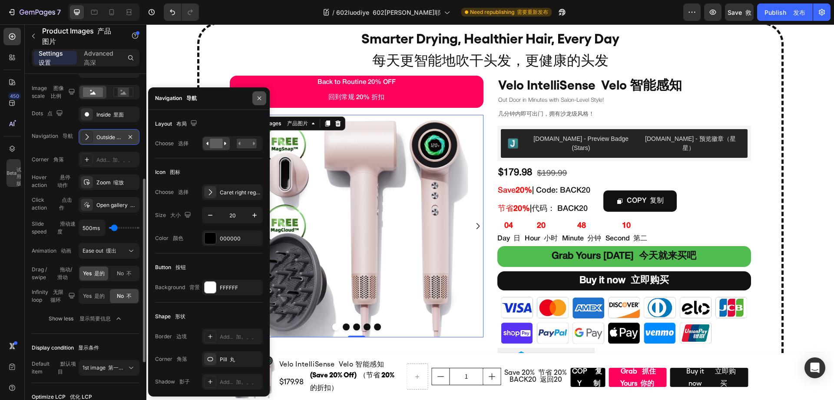
drag, startPoint x: 258, startPoint y: 98, endPoint x: 207, endPoint y: 104, distance: 51.6
click at [258, 98] on icon "button" at bounding box center [259, 97] width 3 height 3
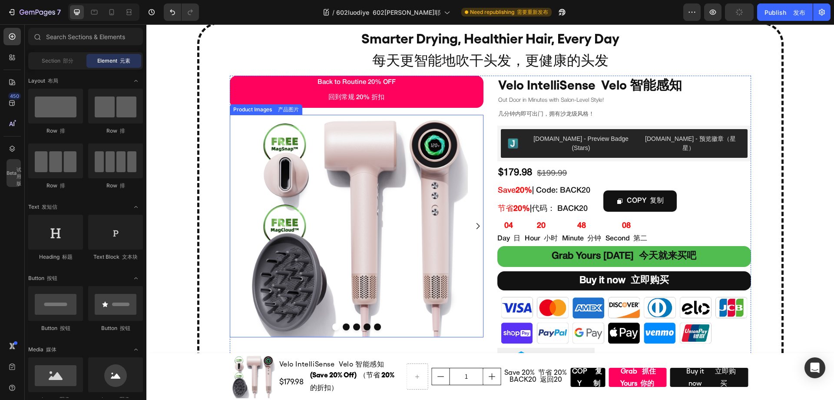
click at [476, 225] on icon "Carousel Next Arrow" at bounding box center [477, 225] width 9 height 9
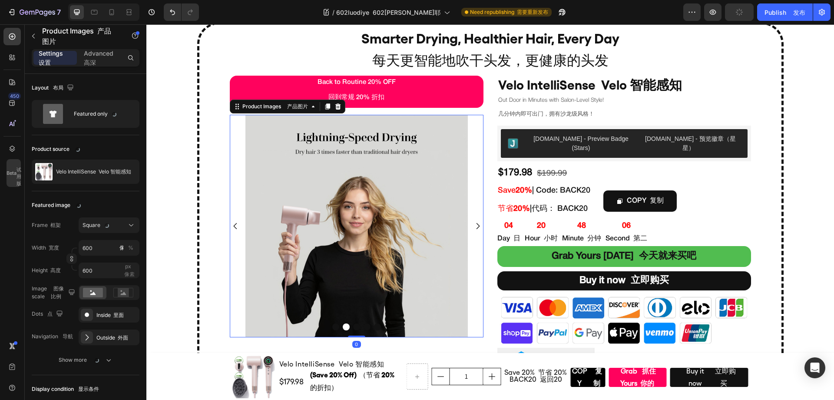
click at [235, 227] on icon "Carousel Back Arrow" at bounding box center [235, 225] width 9 height 9
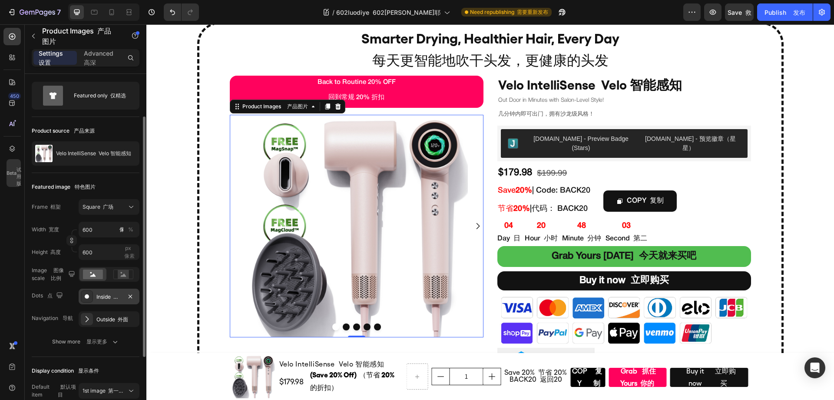
scroll to position [36, 0]
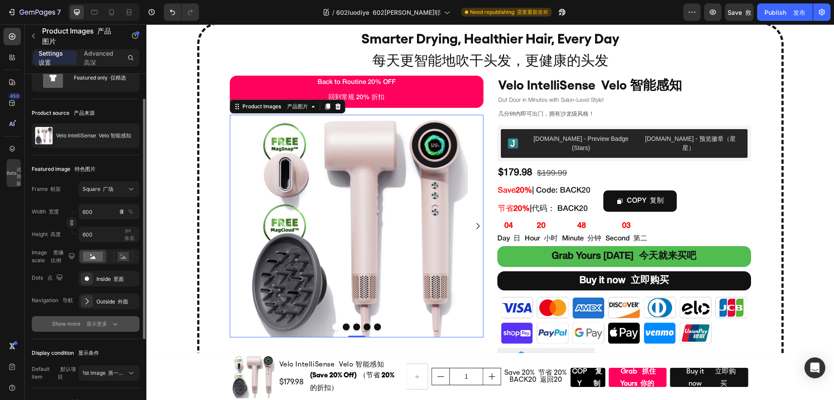
click at [107, 324] on div "Show more 显示更多" at bounding box center [85, 323] width 67 height 9
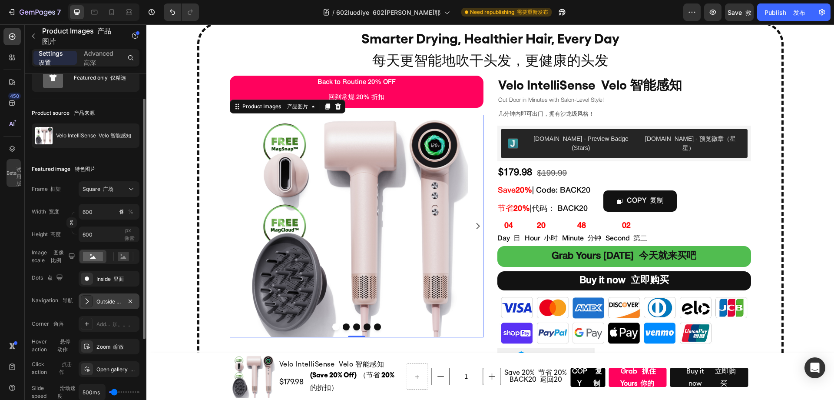
click at [104, 305] on div "Outside 外面" at bounding box center [108, 301] width 25 height 8
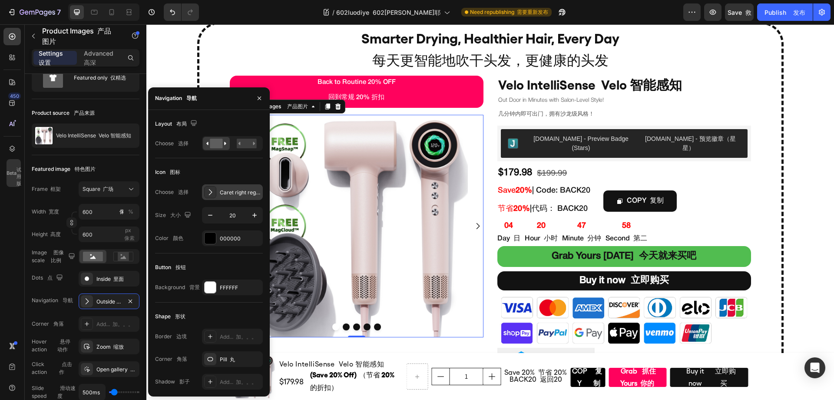
click at [212, 197] on div at bounding box center [210, 192] width 12 height 12
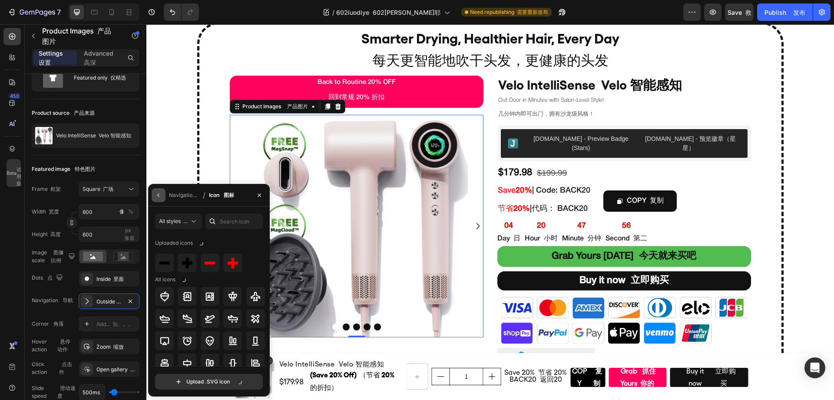
click at [158, 196] on icon "button" at bounding box center [158, 195] width 7 height 7
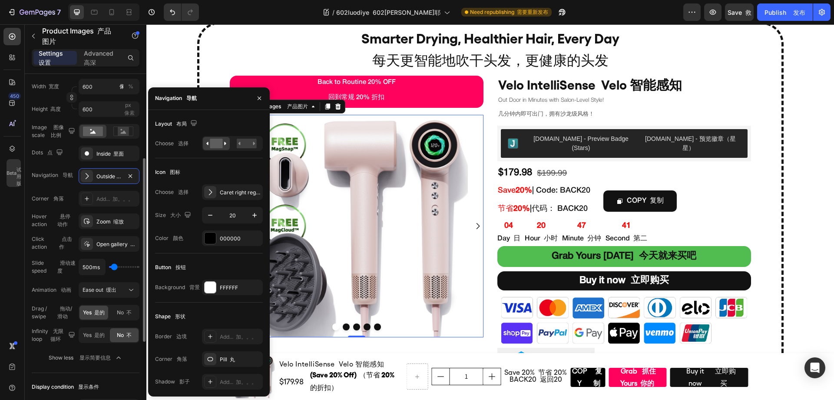
scroll to position [179, 0]
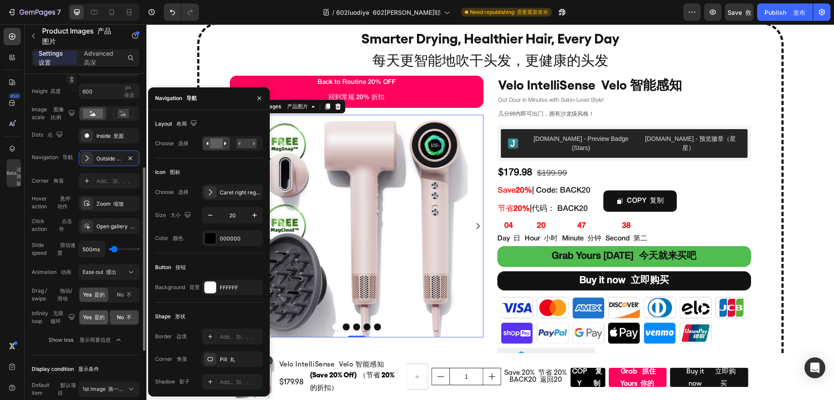
click at [94, 319] on font "是的" at bounding box center [99, 317] width 10 height 7
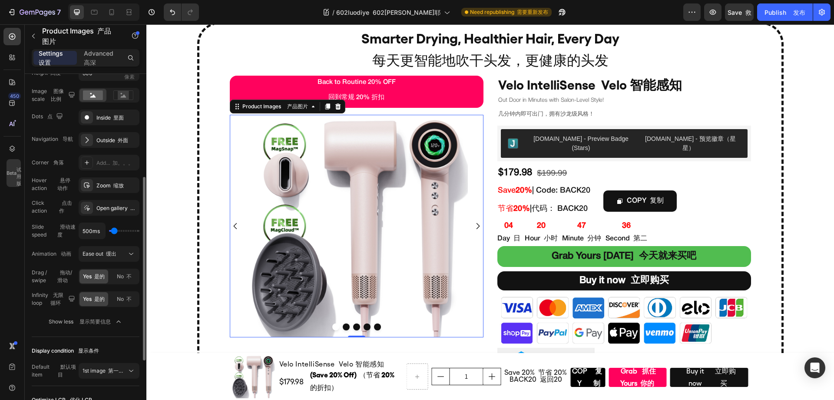
scroll to position [214, 0]
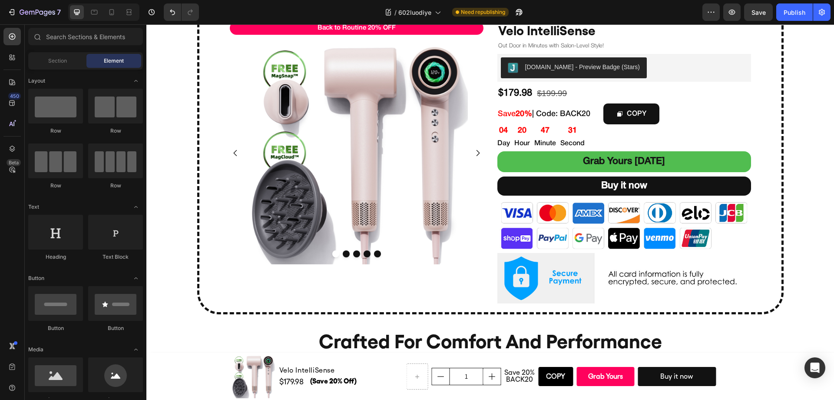
scroll to position [448, 0]
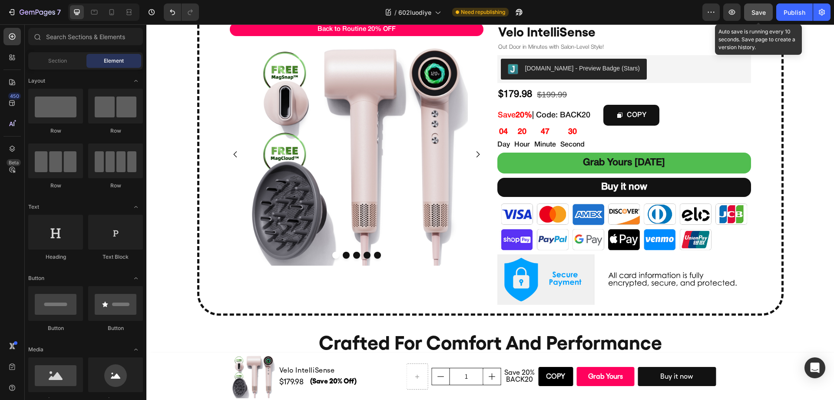
click at [766, 18] on button "Save" at bounding box center [758, 11] width 29 height 17
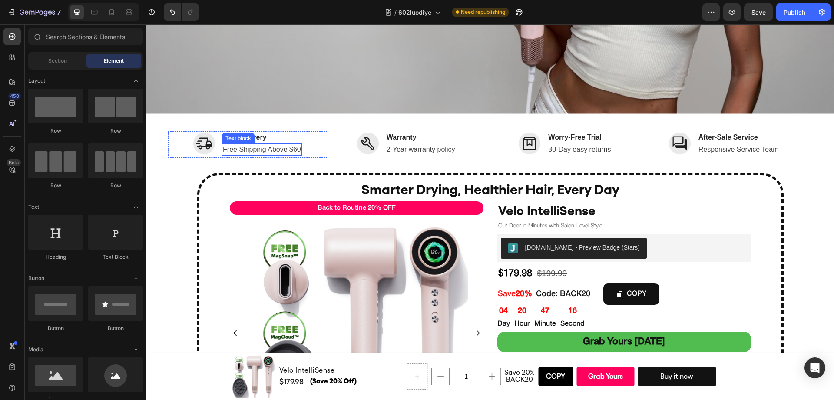
scroll to position [267, 0]
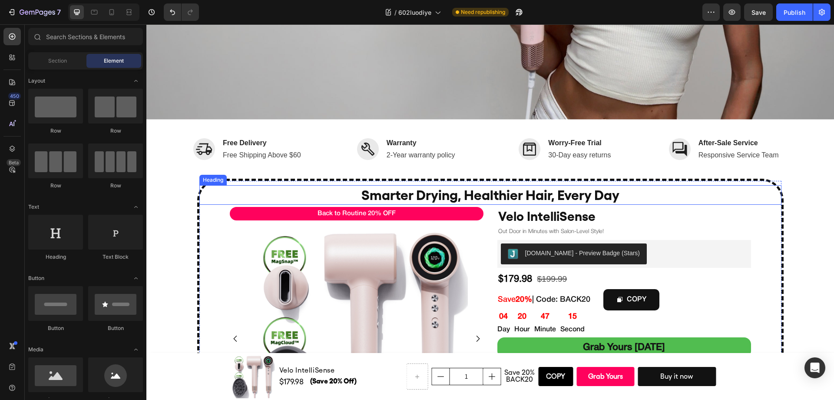
click at [199, 185] on h2 "Smarter Drying, Healthier Hair, Every Day" at bounding box center [490, 195] width 582 height 20
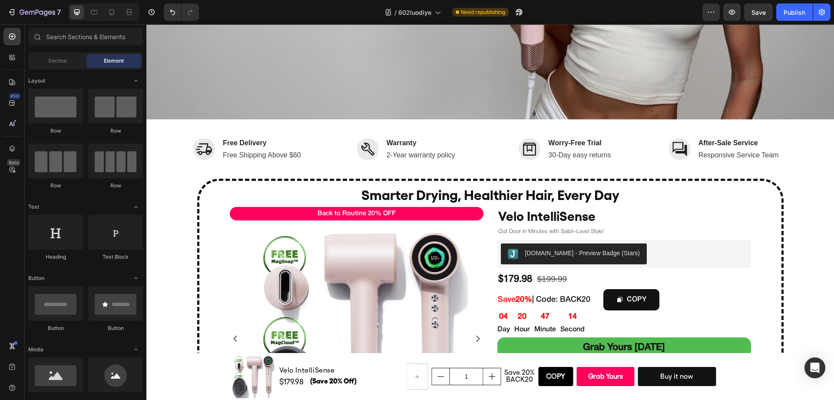
click at [408, 178] on div "Smarter Drying, Healthier Hair, Every Day Heading Back to Routine 20% OFF Text …" at bounding box center [490, 338] width 586 height 321
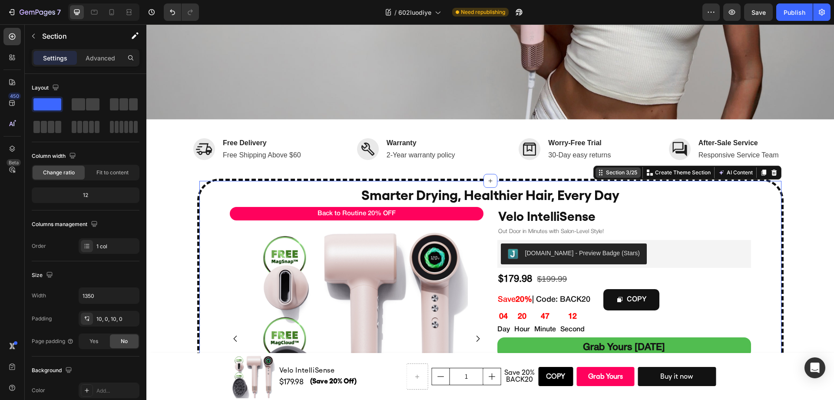
click at [618, 169] on div "Section 3/25" at bounding box center [621, 172] width 35 height 8
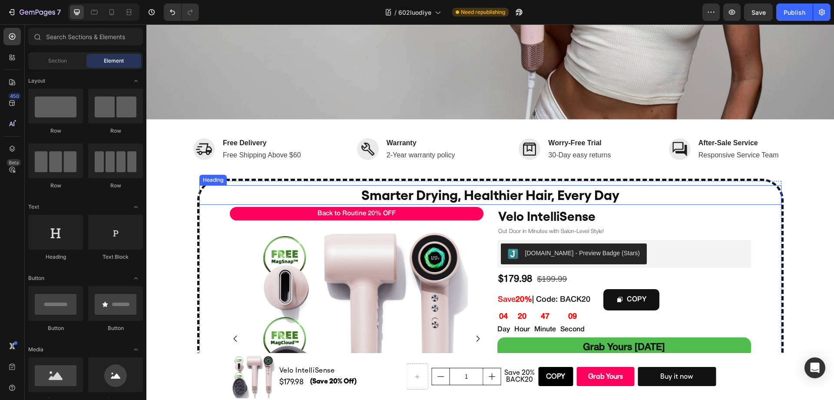
click at [222, 192] on h2 "Smarter Drying, Healthier Hair, Every Day" at bounding box center [490, 195] width 582 height 20
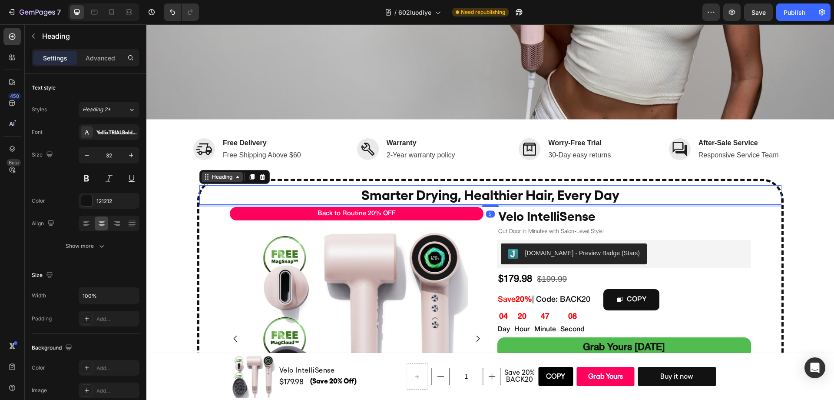
click at [222, 173] on div "Heading" at bounding box center [222, 177] width 24 height 8
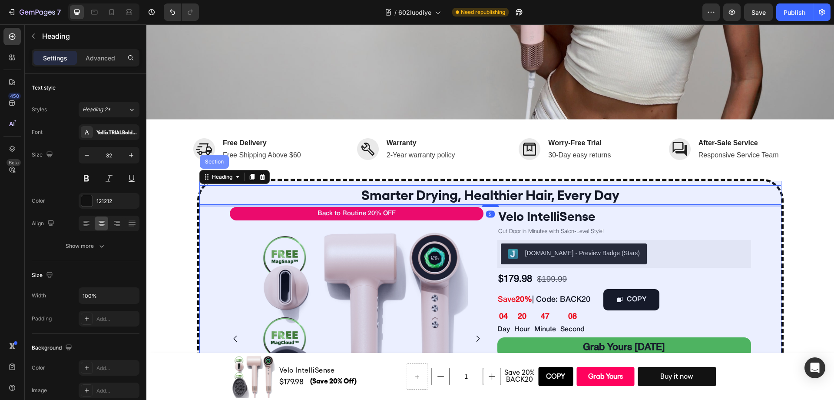
click at [215, 159] on div "Section" at bounding box center [214, 161] width 22 height 5
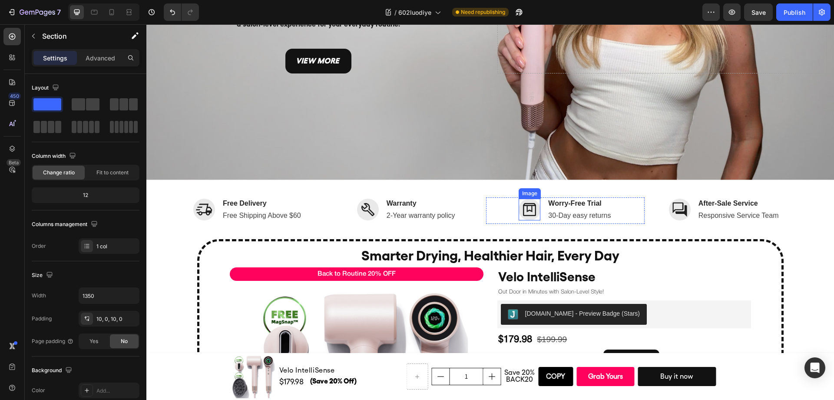
scroll to position [0, 0]
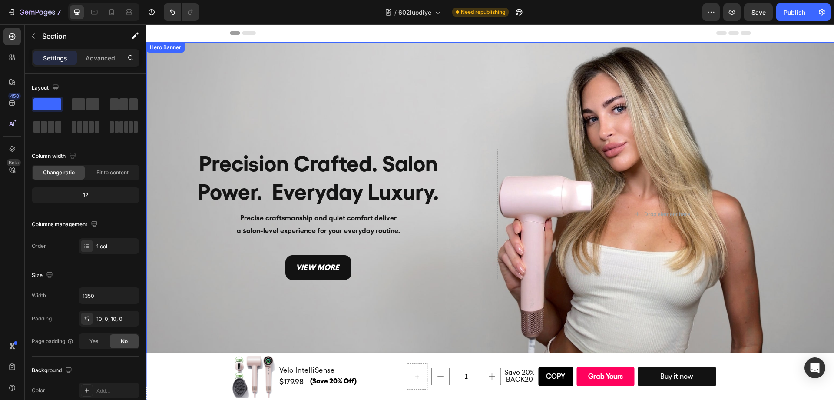
click at [740, 315] on div "Background Image" at bounding box center [489, 214] width 687 height 344
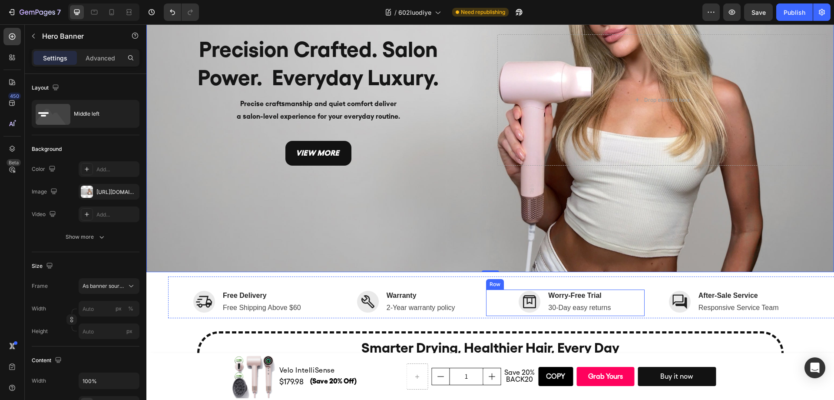
scroll to position [113, 0]
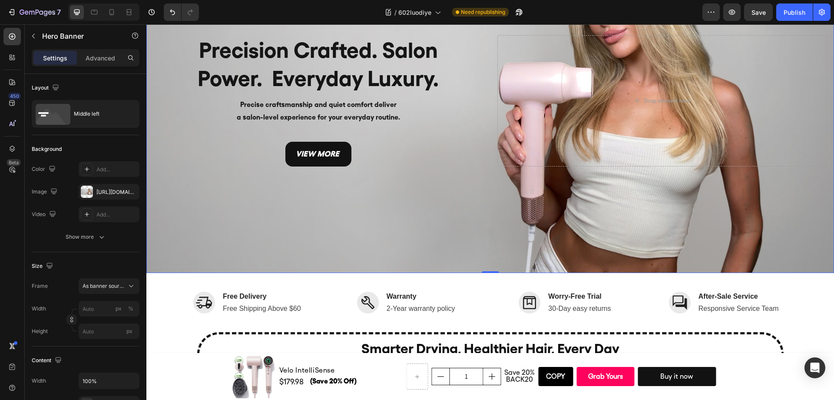
click at [585, 150] on div "Drop element here" at bounding box center [662, 100] width 330 height 131
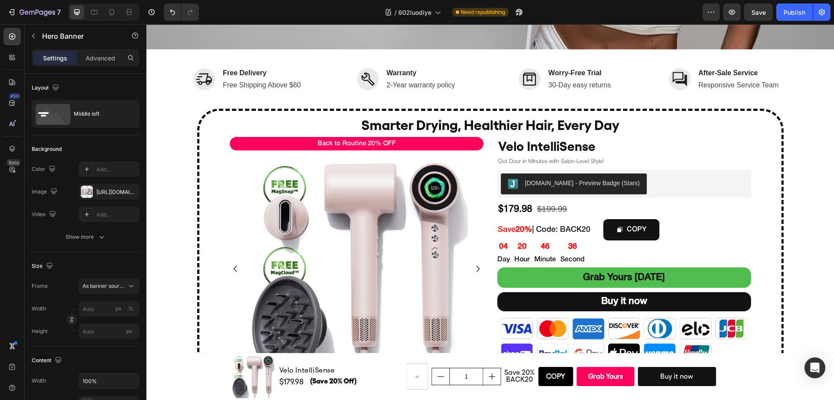
scroll to position [322, 0]
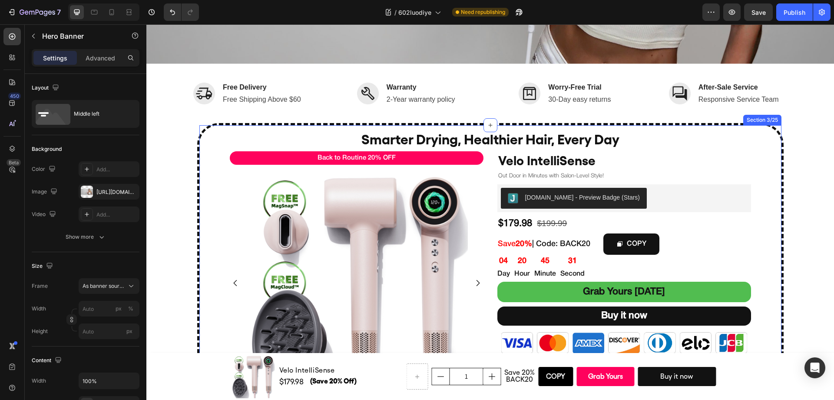
click at [266, 123] on div "Smarter Drying, Healthier Hair, Every Day Heading Back to Routine 20% OFF Text …" at bounding box center [490, 283] width 586 height 321
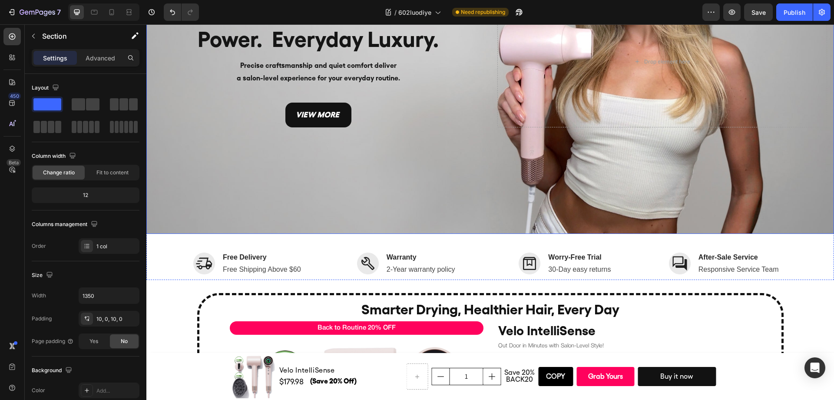
scroll to position [236, 0]
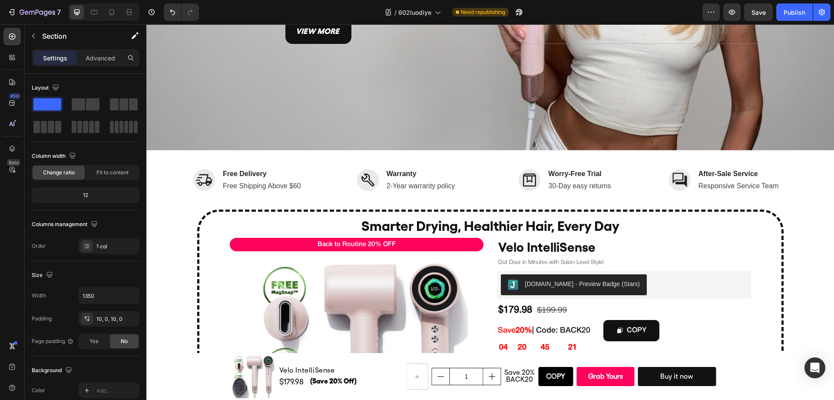
click at [232, 209] on div "Smarter Drying, Healthier Hair, Every Day Heading Back to Routine 20% OFF Text …" at bounding box center [490, 369] width 586 height 321
click at [306, 211] on div "Smarter Drying, Healthier Hair, Every Day Heading Back to Routine 20% OFF Text …" at bounding box center [490, 369] width 586 height 321
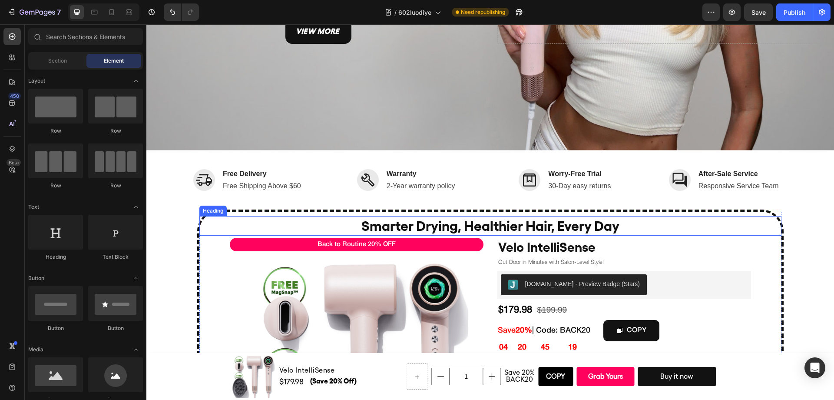
click at [302, 222] on h2 "Smarter Drying, Healthier Hair, Every Day" at bounding box center [490, 226] width 582 height 20
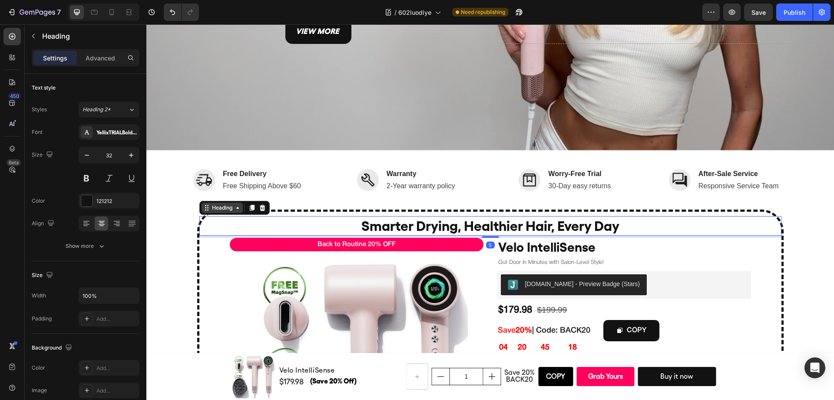
click at [219, 205] on div "Heading" at bounding box center [222, 208] width 24 height 8
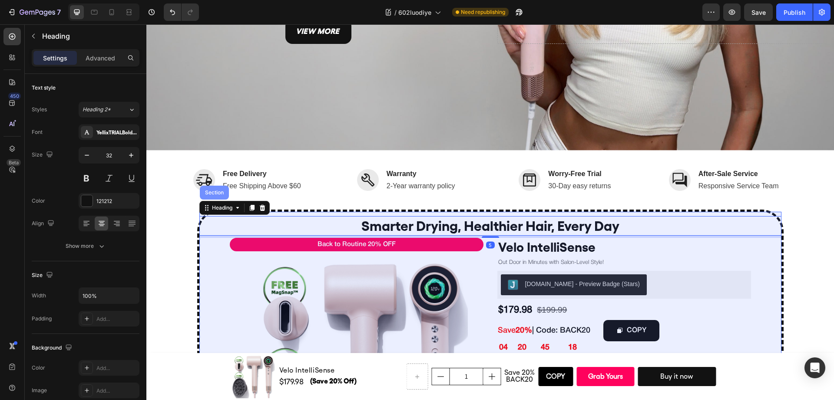
click at [215, 192] on div "Section" at bounding box center [214, 192] width 29 height 14
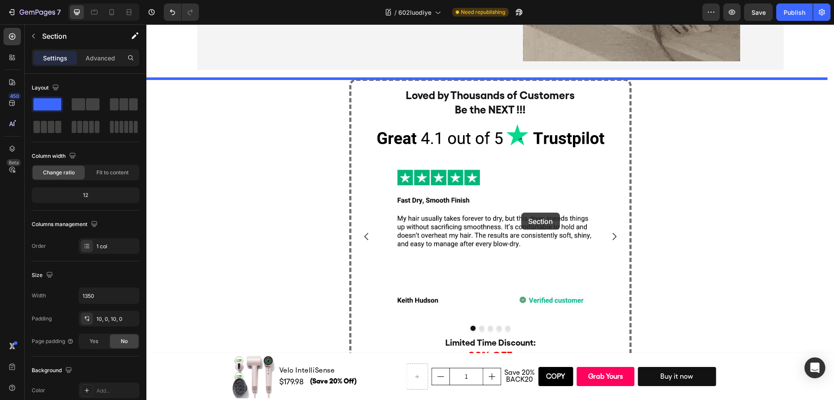
scroll to position [2828, 0]
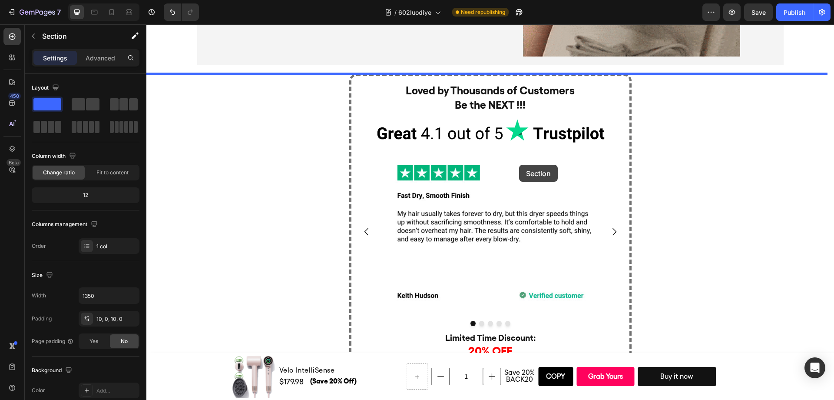
drag, startPoint x: 599, startPoint y: 201, endPoint x: 519, endPoint y: 165, distance: 88.1
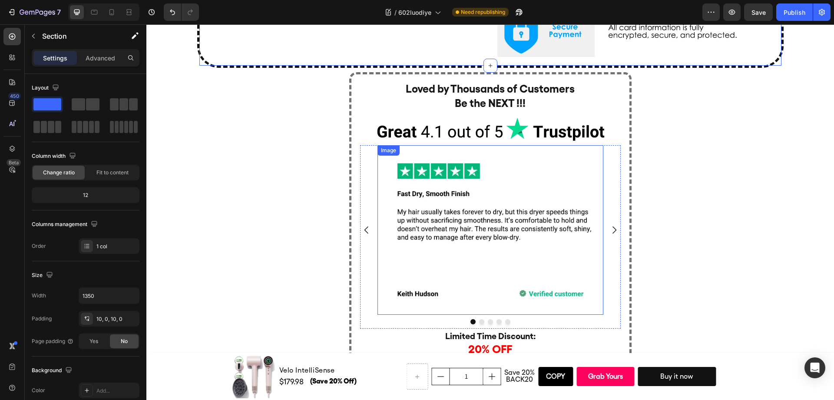
scroll to position [2807, 0]
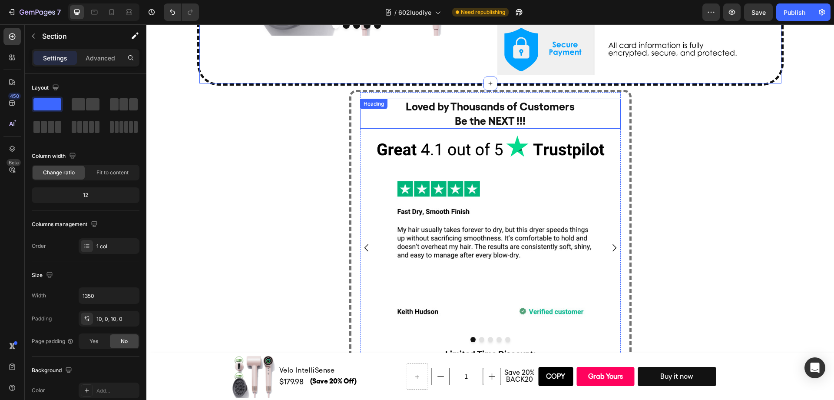
click at [616, 119] on h2 "Loved by Thousands of Customers Be the NEXT !!!" at bounding box center [490, 114] width 261 height 30
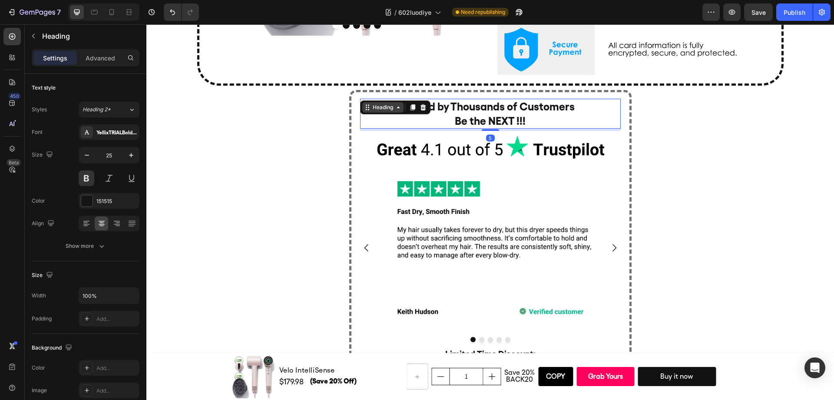
click at [377, 105] on div "Heading" at bounding box center [383, 107] width 24 height 8
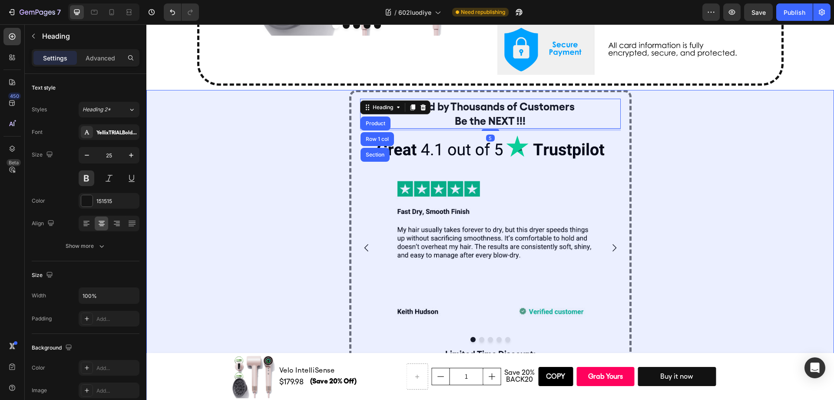
click at [376, 153] on div "Section" at bounding box center [375, 154] width 22 height 5
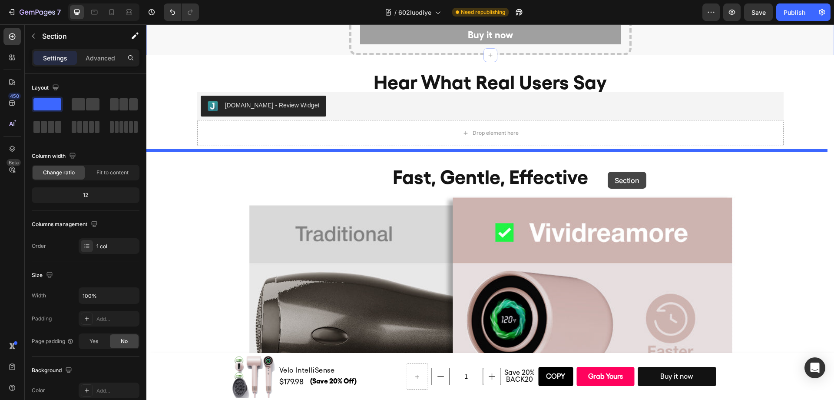
scroll to position [3201, 0]
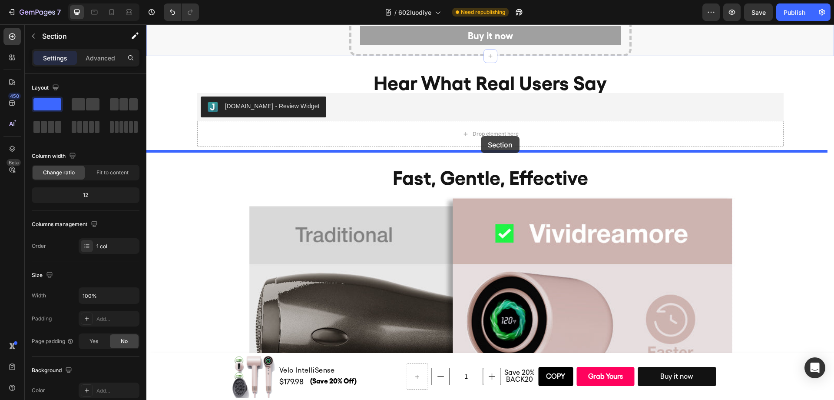
drag, startPoint x: 644, startPoint y: 80, endPoint x: 481, endPoint y: 136, distance: 172.1
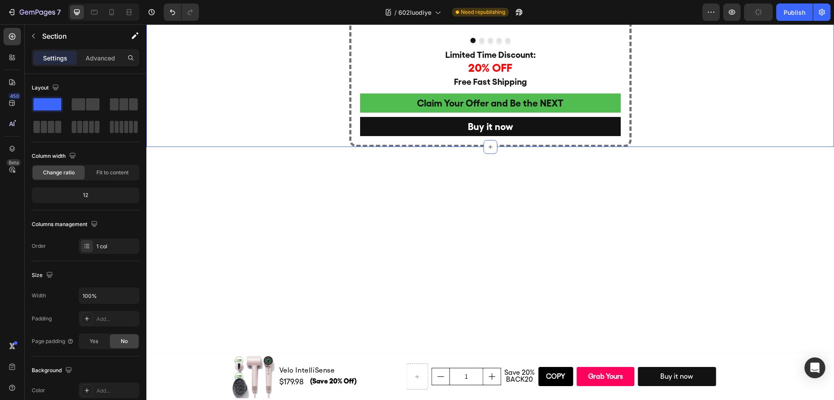
scroll to position [2837, 0]
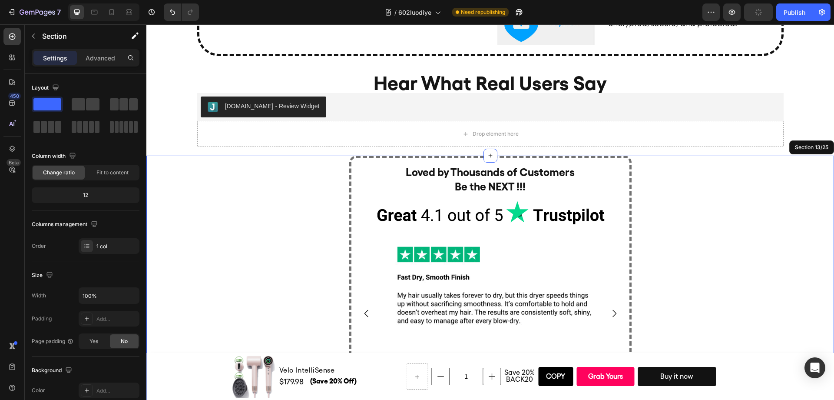
click at [701, 209] on div "Loved by Thousands of Customers Be the NEXT !!! Heading Image Image Image Image…" at bounding box center [489, 333] width 687 height 356
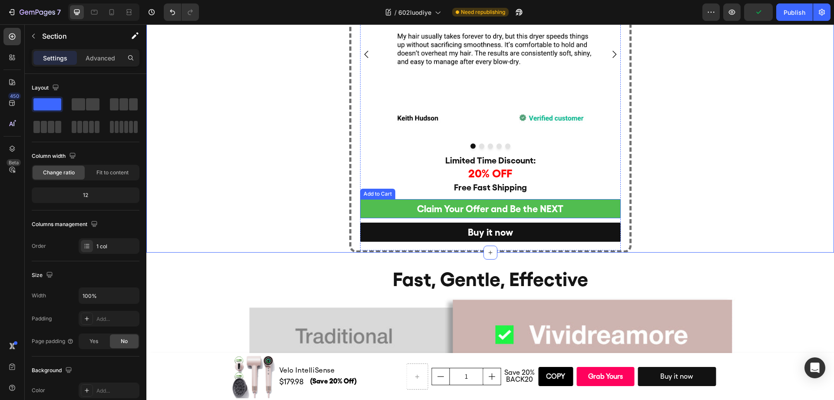
scroll to position [3111, 0]
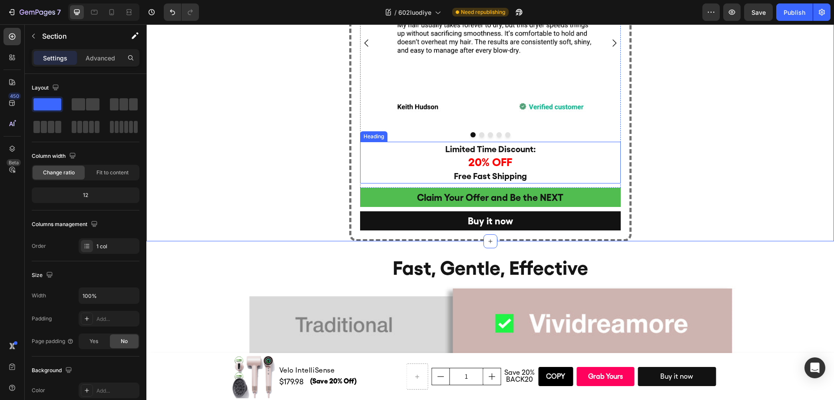
click at [528, 162] on h2 "Limited Time Discount: 20% OFF Free Fast Shipping" at bounding box center [490, 163] width 261 height 42
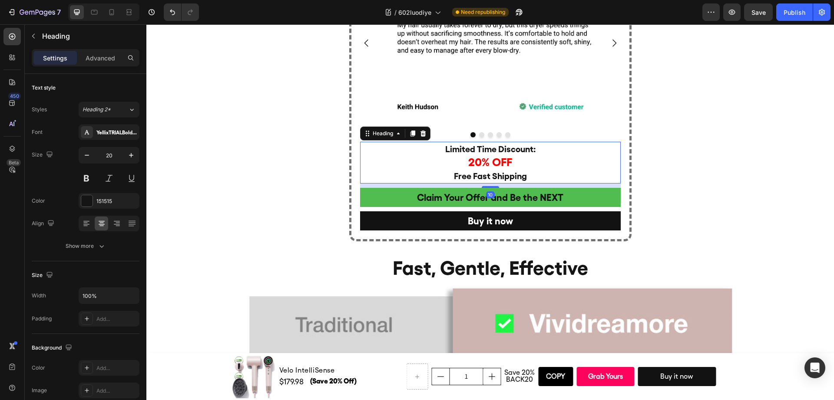
click at [531, 151] on h2 "Limited Time Discount: 20% OFF Free Fast Shipping" at bounding box center [490, 163] width 261 height 42
click at [531, 151] on p "Limited Time Discount: 20% OFF Free Fast Shipping" at bounding box center [490, 162] width 259 height 40
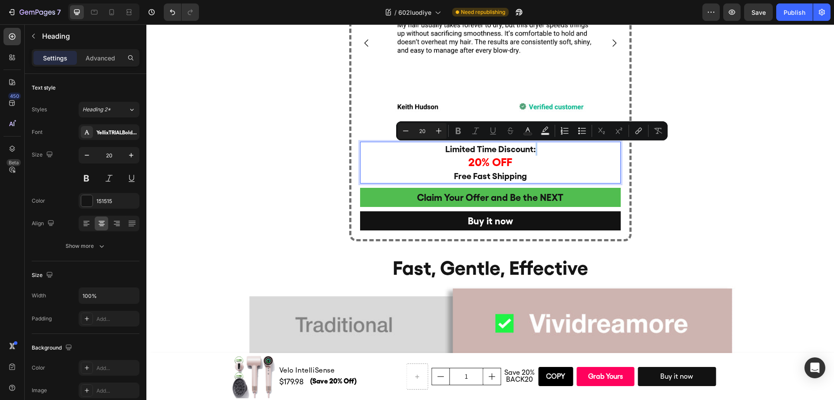
click at [541, 152] on p "Limited Time Discount: 20% OFF Free Fast Shipping" at bounding box center [490, 162] width 259 height 40
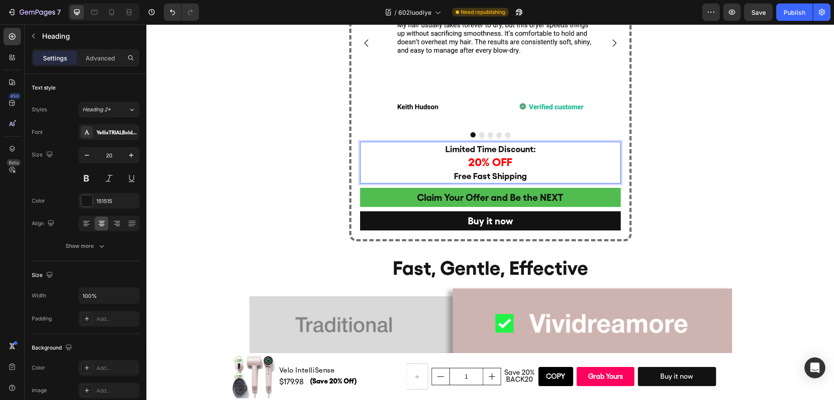
click at [520, 166] on p "Limited Time Discount: 20% OFF Free Fast Shipping" at bounding box center [490, 162] width 259 height 40
click at [527, 178] on p "Limited Time Discount: 20% OFF Free Fast Shipping" at bounding box center [490, 162] width 259 height 40
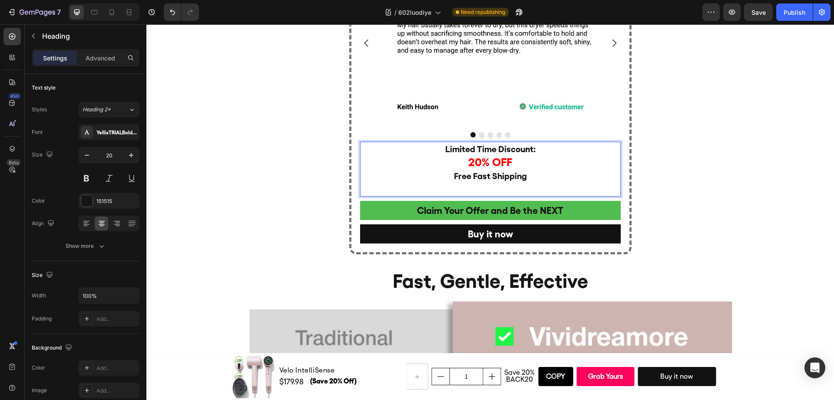
drag, startPoint x: 525, startPoint y: 178, endPoint x: 514, endPoint y: 177, distance: 11.3
click at [514, 177] on p "Limited Time Discount: 20% OFF Free Fast Shipping" at bounding box center [490, 168] width 259 height 53
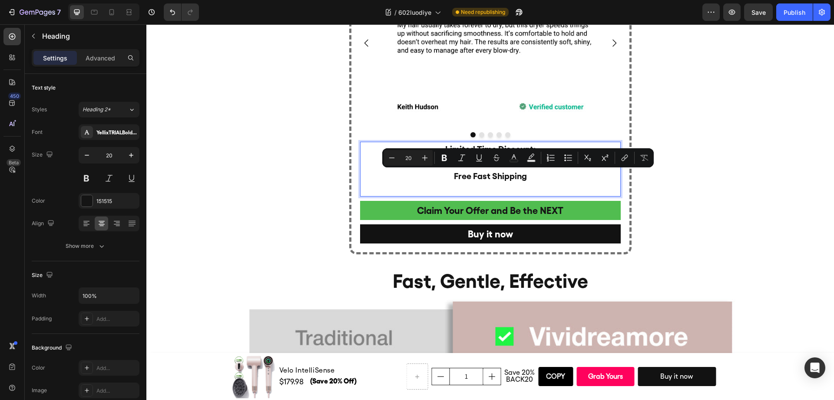
click at [528, 177] on p "Limited Time Discount: 20% OFF Free Fast Shipping" at bounding box center [490, 168] width 259 height 53
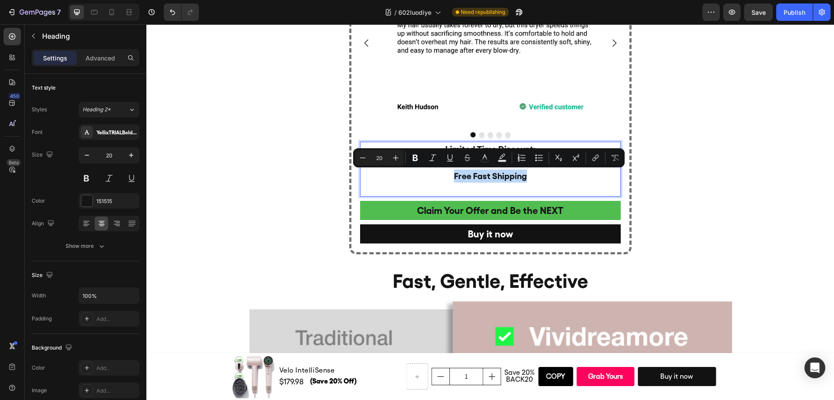
drag, startPoint x: 524, startPoint y: 178, endPoint x: 452, endPoint y: 179, distance: 71.7
click at [452, 179] on p "Limited Time Discount: 20% OFF Free Fast Shipping" at bounding box center [490, 168] width 259 height 53
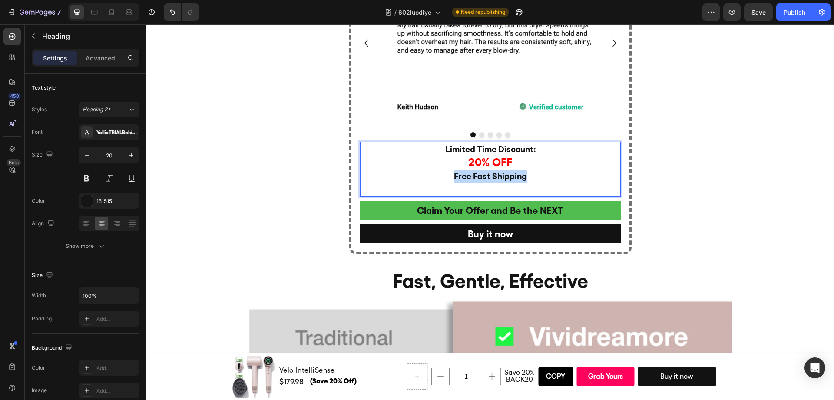
copy p "Free Fast Shipping"
click at [470, 188] on p "Limited Time Discount: 20% OFF Free Fast Shipping" at bounding box center [490, 168] width 259 height 53
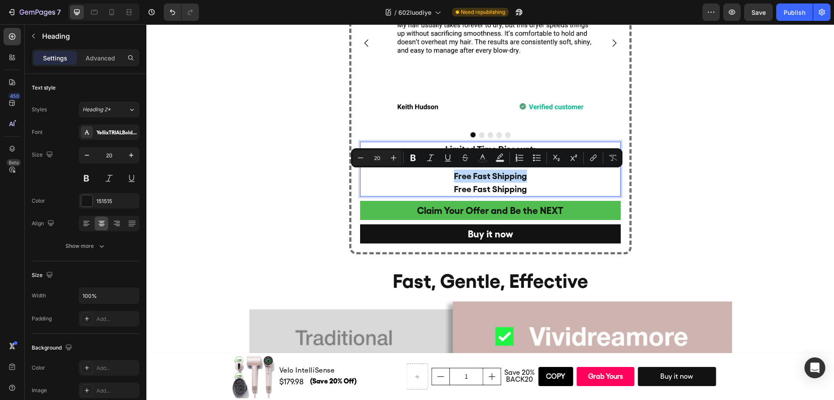
drag, startPoint x: 451, startPoint y: 178, endPoint x: 521, endPoint y: 178, distance: 70.4
click at [521, 178] on p "Limited Time Discount: 20% OFF Free Fast Shipping Free Fast Shipping" at bounding box center [490, 168] width 259 height 53
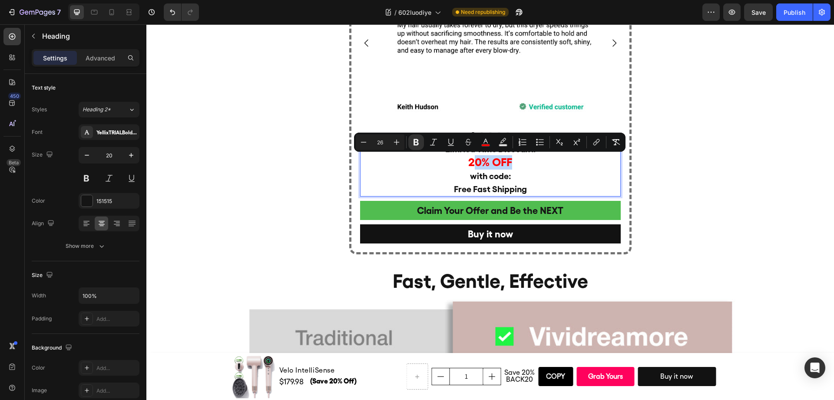
drag, startPoint x: 509, startPoint y: 162, endPoint x: 496, endPoint y: 165, distance: 13.4
click at [468, 162] on p "Limited Time Discount: 20% OFF with code: Free Fast Shipping" at bounding box center [490, 168] width 259 height 53
click at [472, 161] on strong "20% OFF" at bounding box center [490, 161] width 44 height 13
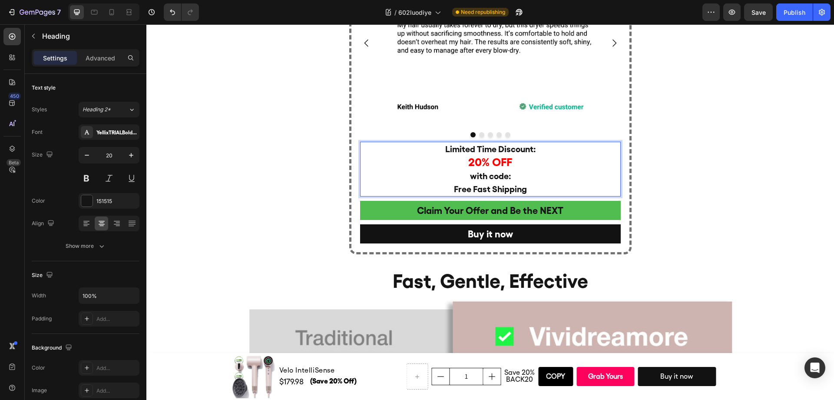
drag, startPoint x: 468, startPoint y: 161, endPoint x: 513, endPoint y: 160, distance: 45.2
drag, startPoint x: 508, startPoint y: 163, endPoint x: 492, endPoint y: 168, distance: 16.9
click at [468, 165] on strong "20% OFF" at bounding box center [490, 161] width 44 height 13
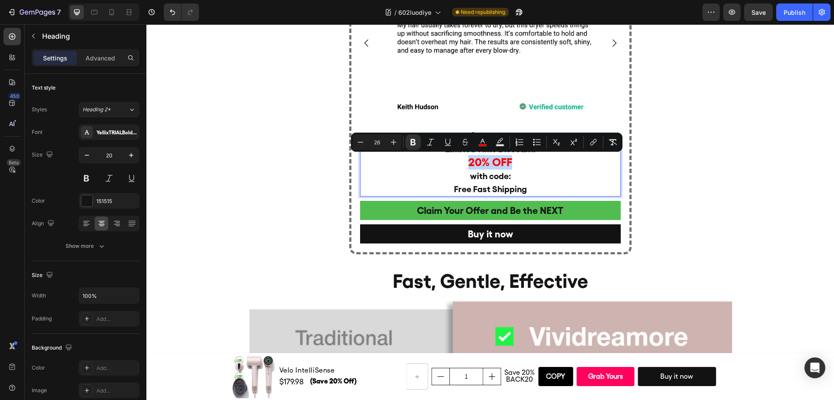
copy strong "20% OFF"
click at [518, 176] on p "Limited Time Discount: 20% OFF with code: Free Fast Shipping" at bounding box center [490, 168] width 259 height 53
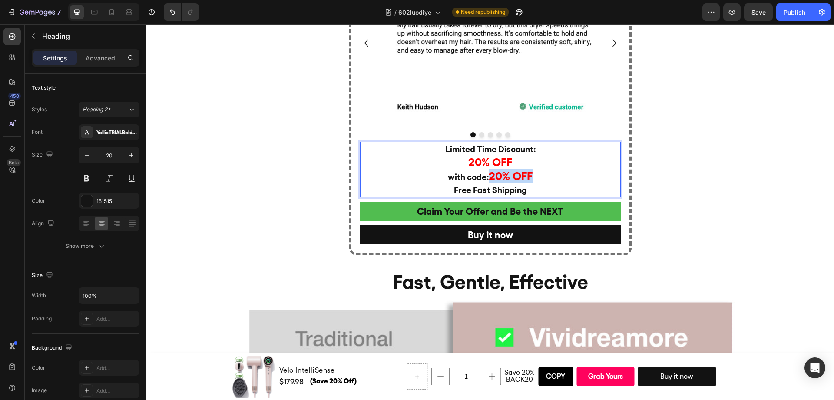
drag, startPoint x: 488, startPoint y: 176, endPoint x: 532, endPoint y: 177, distance: 44.3
click at [532, 177] on p "Limited Time Discount: 20% OFF with code: 20% OFF Free Fast Shipping" at bounding box center [490, 169] width 259 height 54
click at [680, 173] on div "Loved by Thousands of Customers Be the NEXT !!! Heading Image Image Image Image…" at bounding box center [489, 70] width 687 height 370
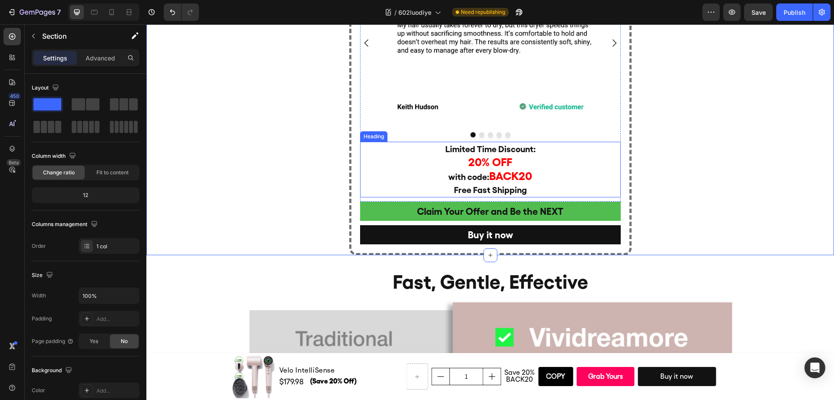
click at [539, 178] on p "Limited Time Discount: 20% OFF with code: BACK20 Free Fast Shipping" at bounding box center [490, 169] width 259 height 54
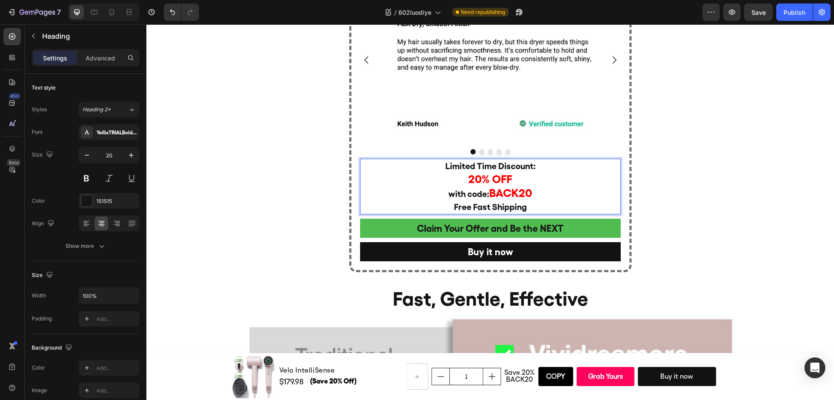
click at [700, 176] on div "Loved by Thousands of Customers Be the NEXT !!! Heading Image Image Image Image…" at bounding box center [489, 87] width 687 height 370
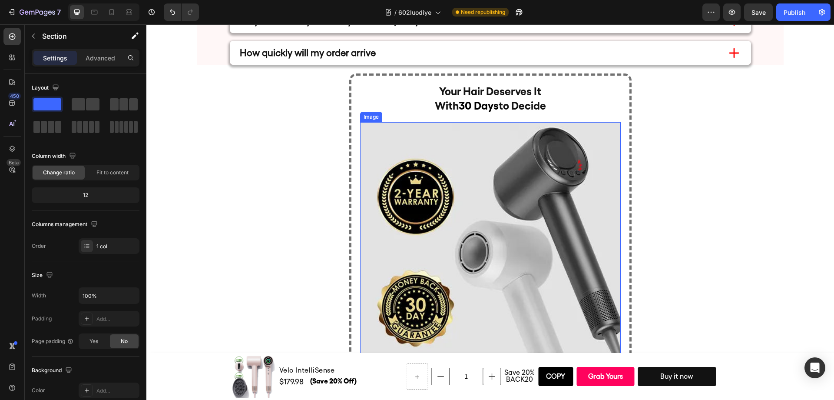
scroll to position [5027, 0]
click at [404, 97] on h2 "Your Hair Deserves It With 30 Days to Decide" at bounding box center [490, 99] width 261 height 30
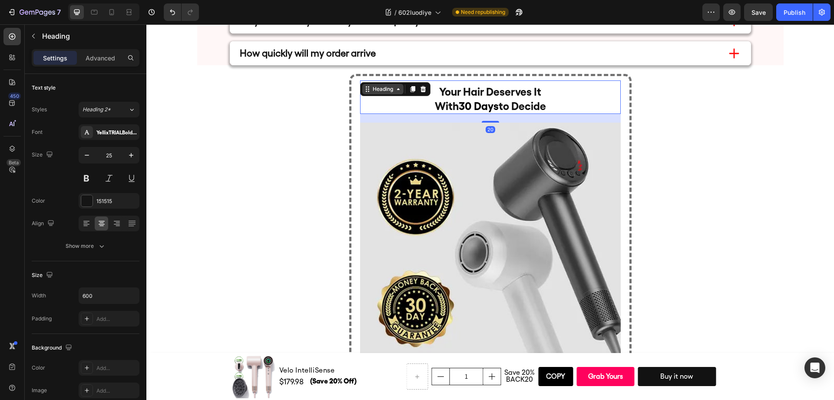
click at [377, 92] on div "Heading" at bounding box center [383, 89] width 24 height 8
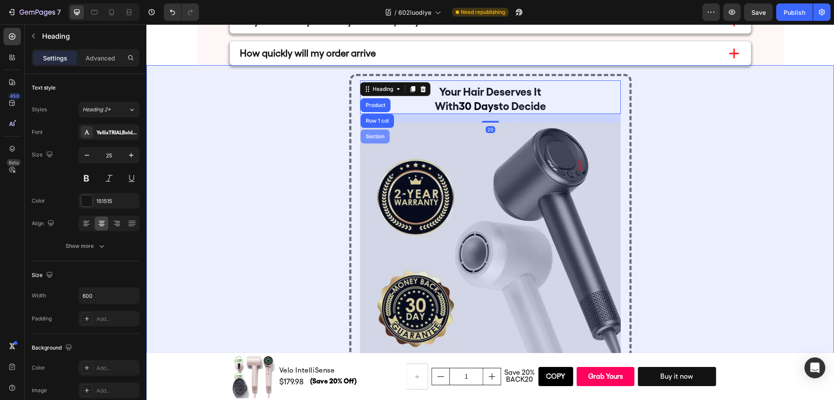
click at [374, 134] on div "Section" at bounding box center [375, 136] width 22 height 5
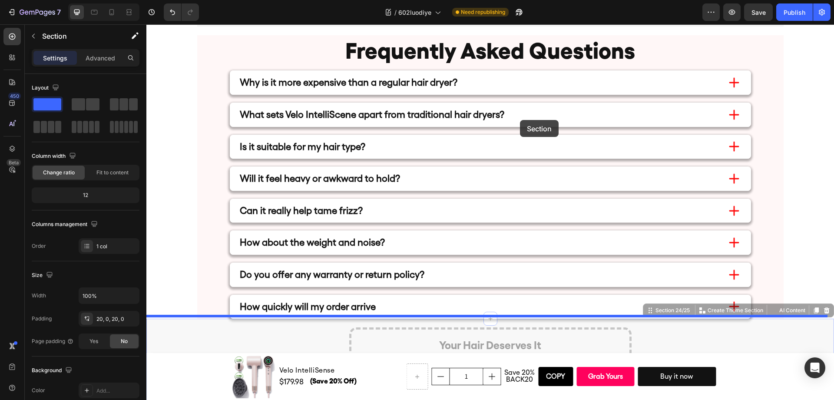
scroll to position [3904, 0]
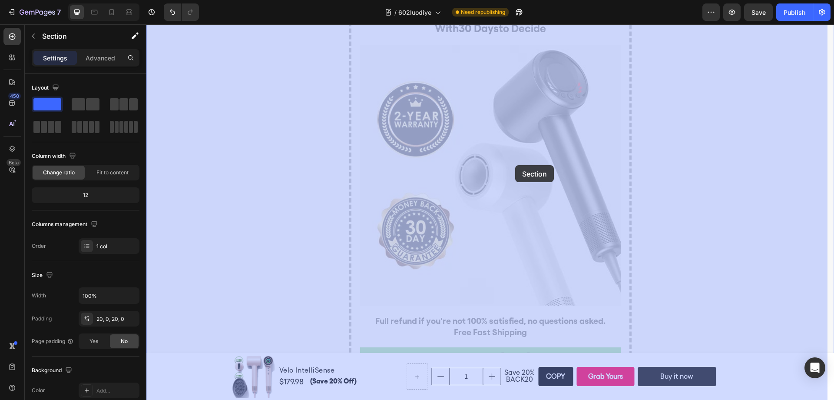
drag, startPoint x: 651, startPoint y: 55, endPoint x: 515, endPoint y: 165, distance: 174.4
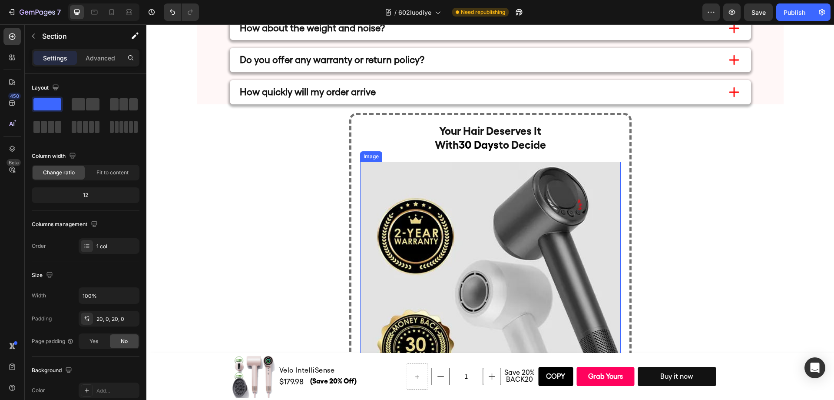
scroll to position [4400, 0]
click at [478, 198] on img at bounding box center [490, 291] width 261 height 261
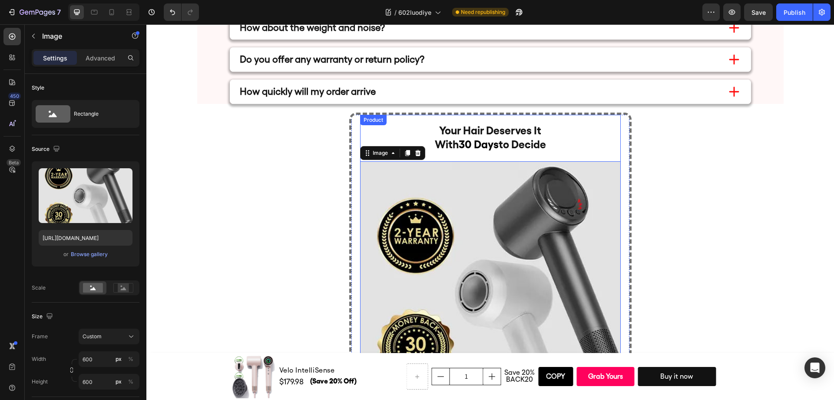
click at [466, 134] on h2 "Your Hair Deserves It With 30 Days to Decide" at bounding box center [490, 137] width 261 height 30
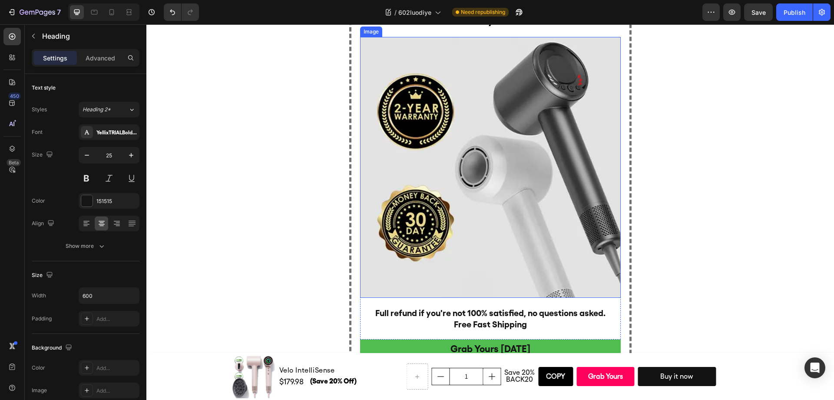
click at [469, 162] on img at bounding box center [490, 167] width 261 height 261
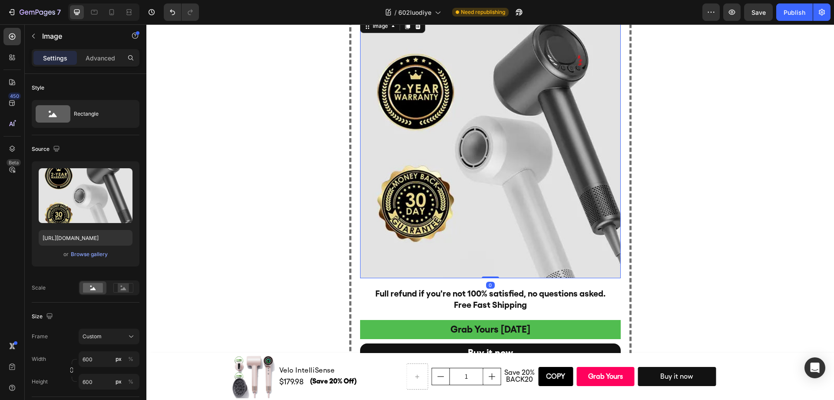
scroll to position [4545, 0]
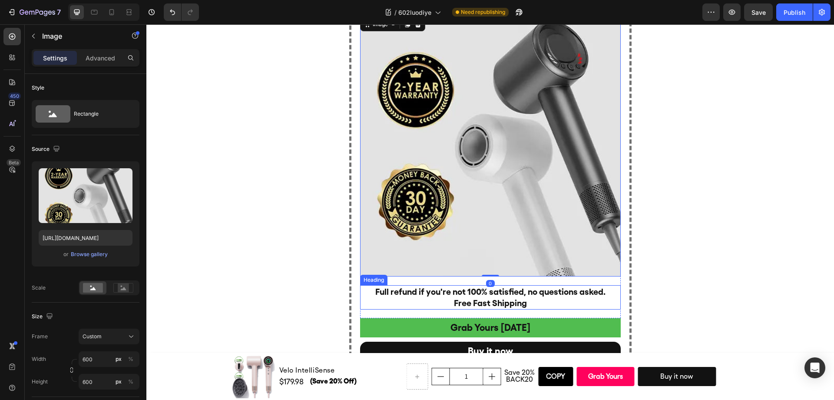
click at [449, 300] on h2 "Full refund if you're not 100% satisfied, no questions asked. Free Fast Shipping" at bounding box center [490, 297] width 261 height 24
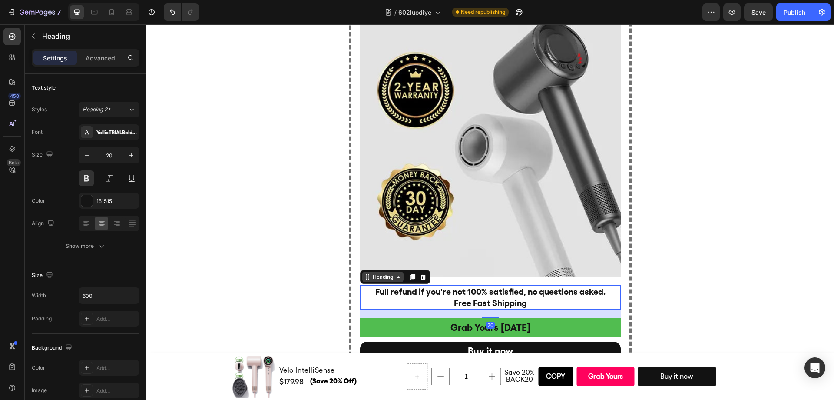
click at [379, 279] on div "Heading" at bounding box center [383, 277] width 24 height 8
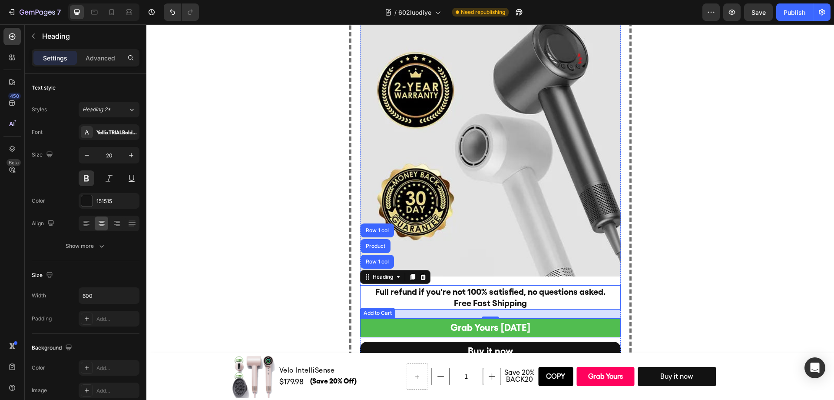
click at [430, 335] on button "Grab Yours [DATE]" at bounding box center [490, 327] width 261 height 19
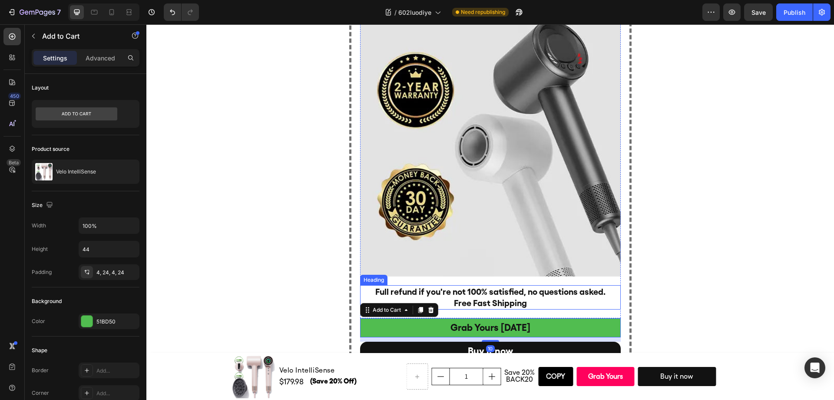
click at [390, 303] on div "Add to Cart" at bounding box center [399, 310] width 78 height 14
click at [390, 306] on div "Add to Cart" at bounding box center [387, 310] width 32 height 8
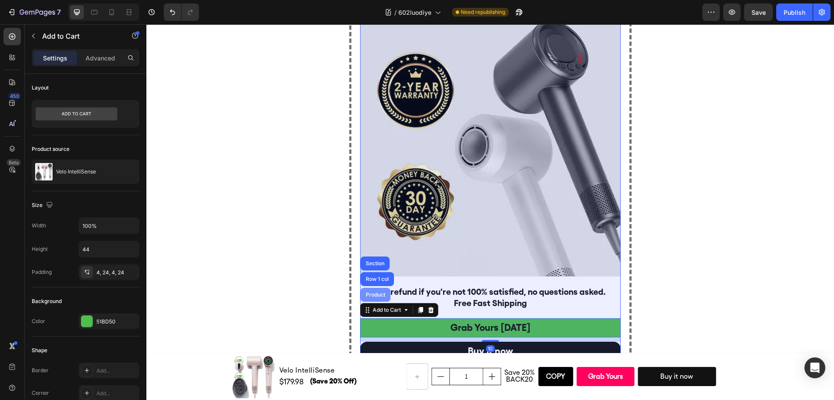
click at [379, 297] on div "Product" at bounding box center [375, 294] width 30 height 14
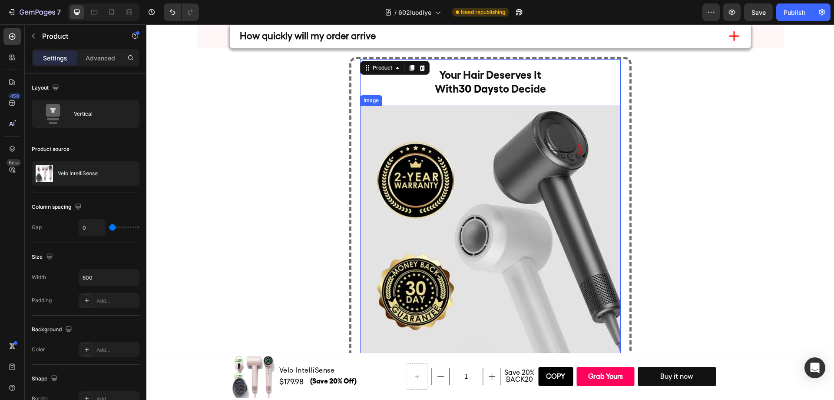
scroll to position [4457, 0]
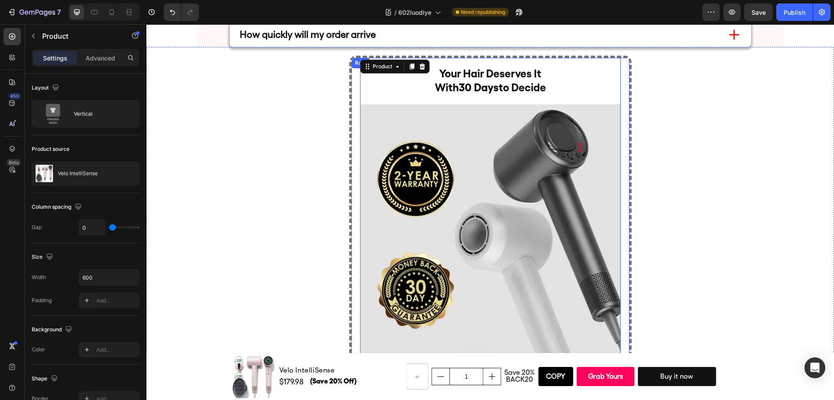
click at [620, 86] on div "Your Hair Deserves It With 30 Days to Decide Heading Image Full refund if you'r…" at bounding box center [490, 258] width 278 height 400
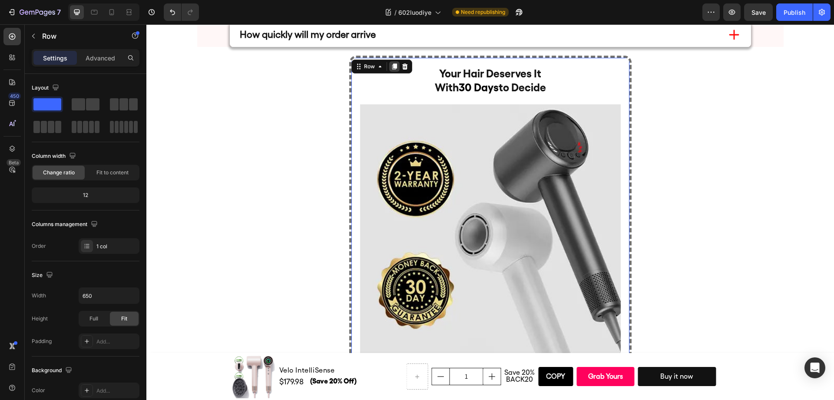
click at [392, 64] on icon at bounding box center [394, 66] width 5 height 6
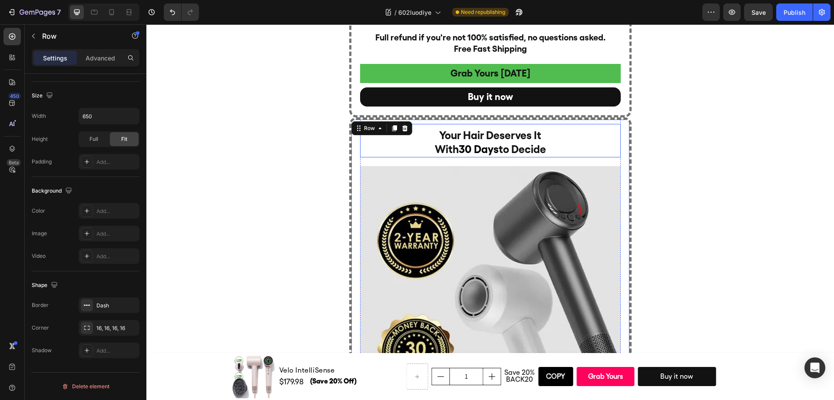
scroll to position [4861, 0]
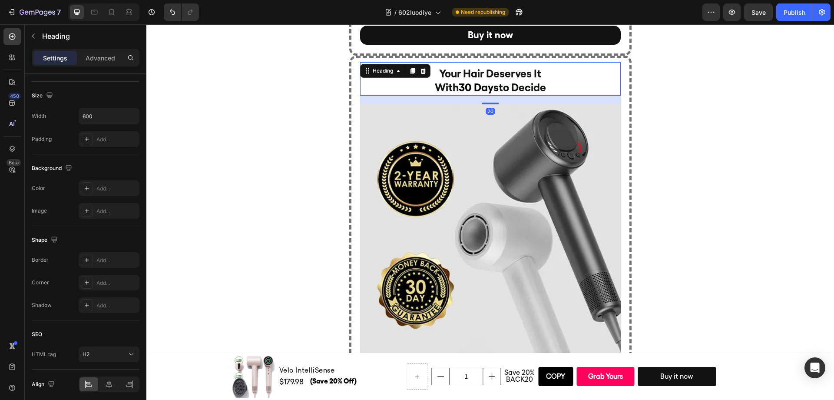
click at [567, 84] on h2 "Your Hair Deserves It With 30 Days to Decide" at bounding box center [490, 81] width 261 height 30
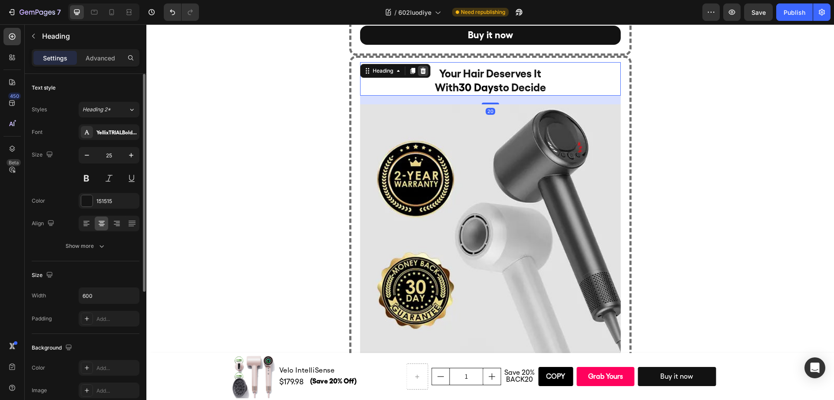
click at [419, 72] on icon at bounding box center [422, 70] width 7 height 7
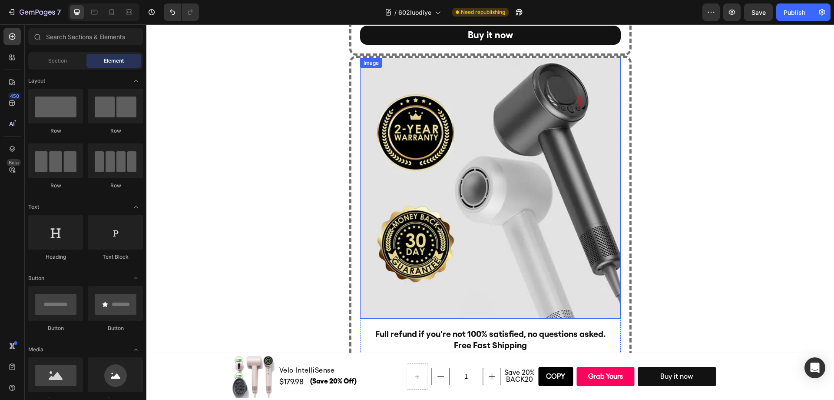
click at [482, 113] on img at bounding box center [490, 188] width 261 height 261
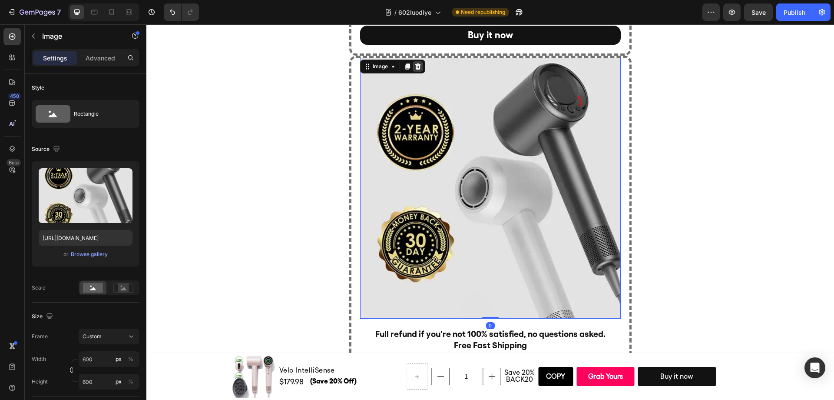
click at [417, 69] on icon at bounding box center [417, 66] width 7 height 7
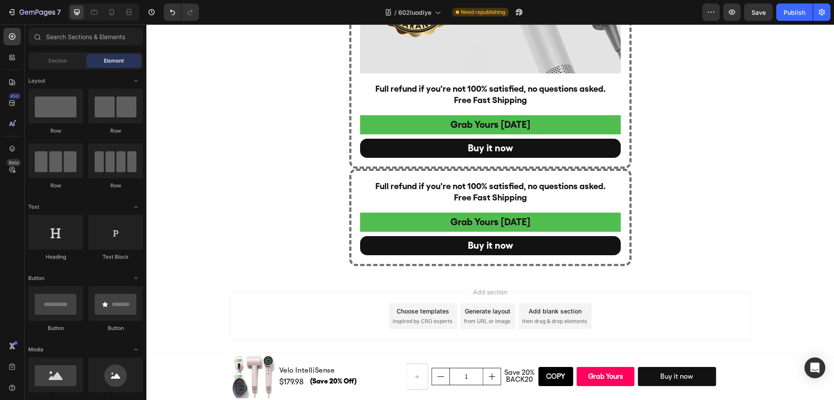
scroll to position [4748, 0]
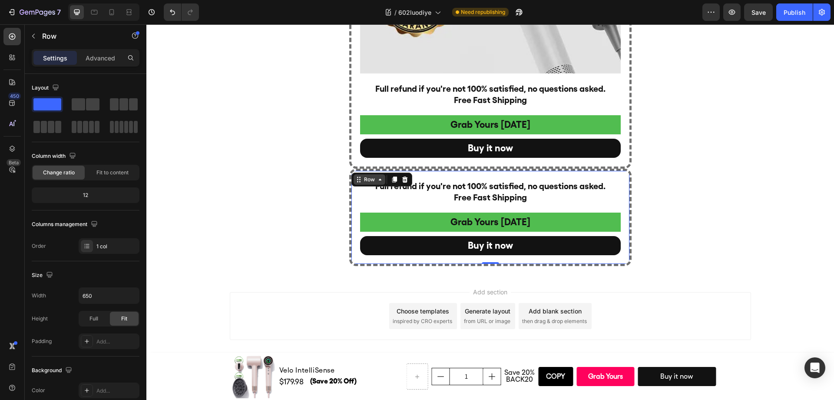
click at [354, 178] on div "Row" at bounding box center [369, 179] width 32 height 10
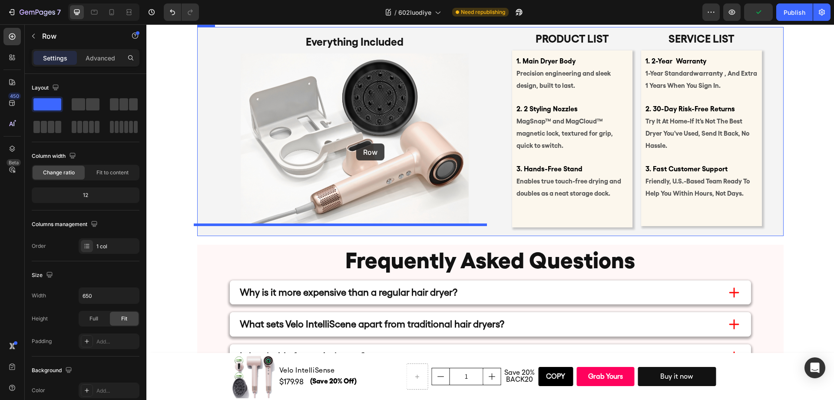
scroll to position [3976, 0]
drag, startPoint x: 356, startPoint y: 179, endPoint x: 348, endPoint y: 206, distance: 28.0
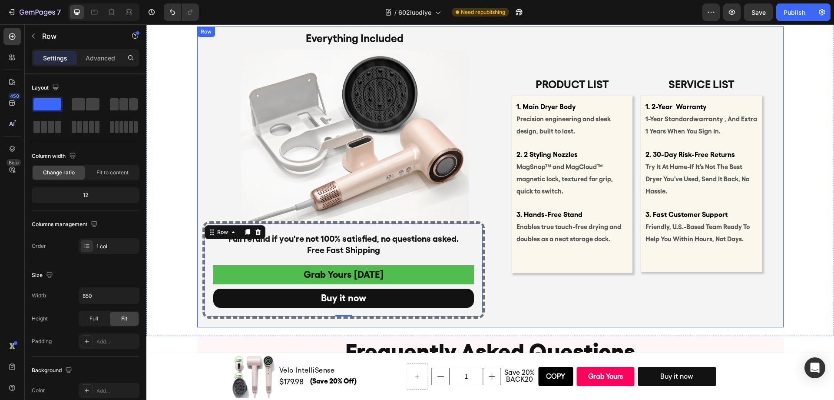
click at [586, 295] on div "Product list Text Block 1. Main Dryer Body Precision engineering and sleek desi…" at bounding box center [636, 174] width 293 height 287
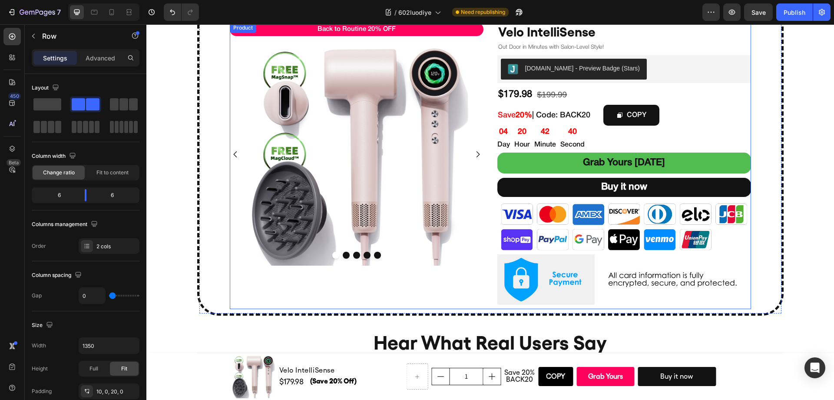
scroll to position [2635, 0]
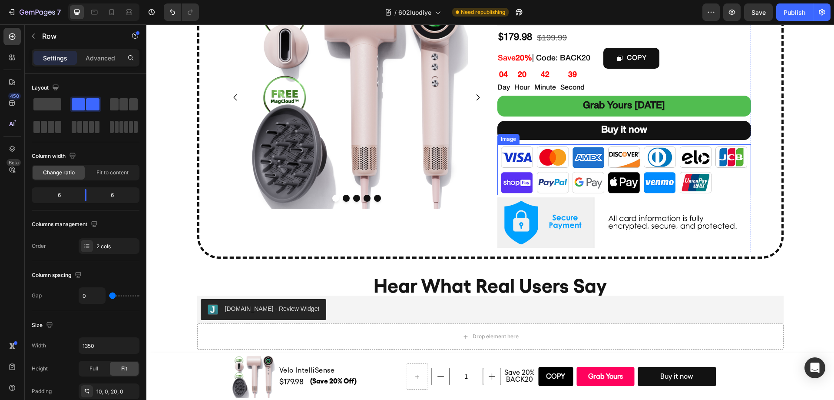
click at [666, 175] on img at bounding box center [624, 169] width 254 height 51
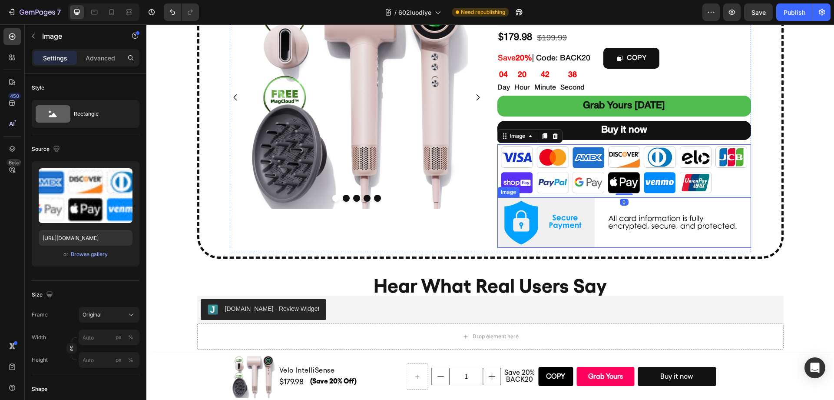
click at [657, 215] on img at bounding box center [624, 222] width 254 height 51
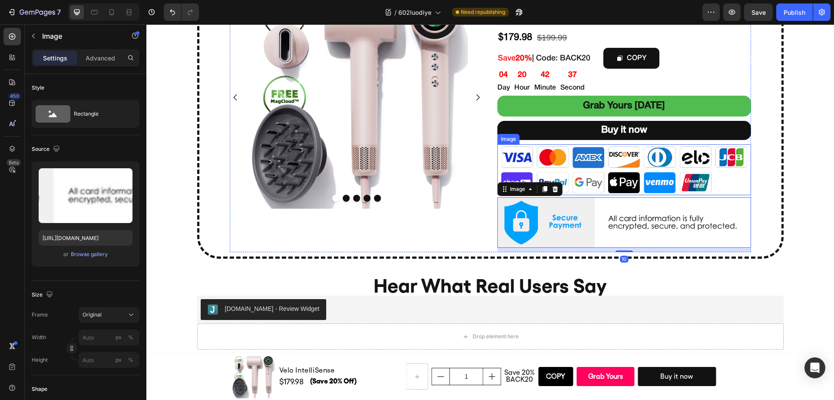
click at [659, 176] on img at bounding box center [624, 169] width 254 height 51
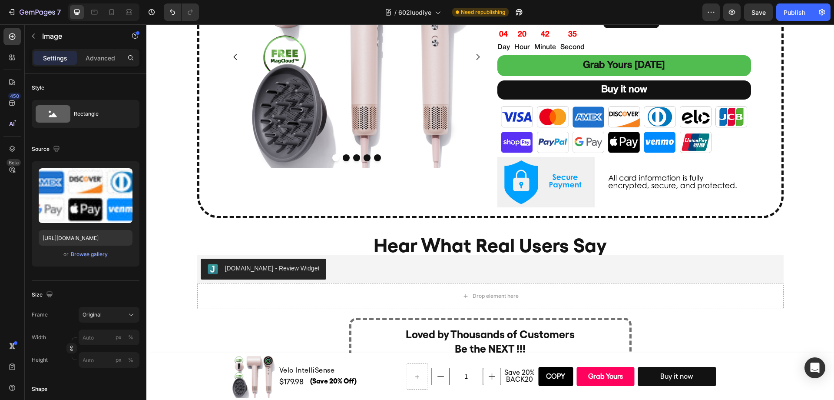
scroll to position [2675, 0]
click at [539, 140] on img at bounding box center [624, 129] width 254 height 51
click at [665, 148] on img at bounding box center [624, 129] width 254 height 51
click at [555, 142] on img at bounding box center [624, 129] width 254 height 51
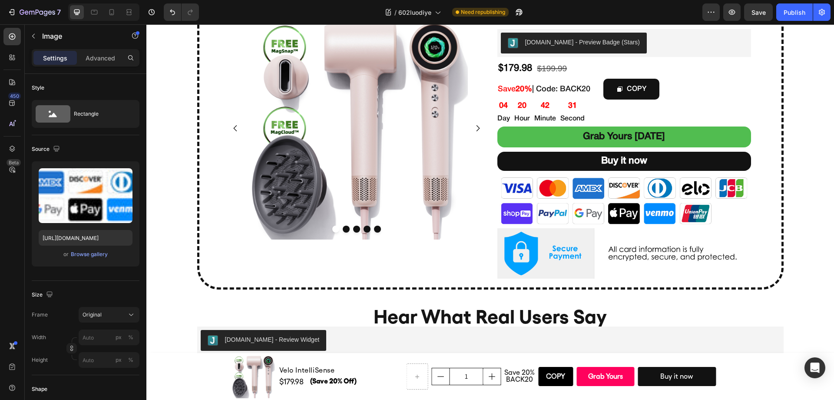
scroll to position [2591, 0]
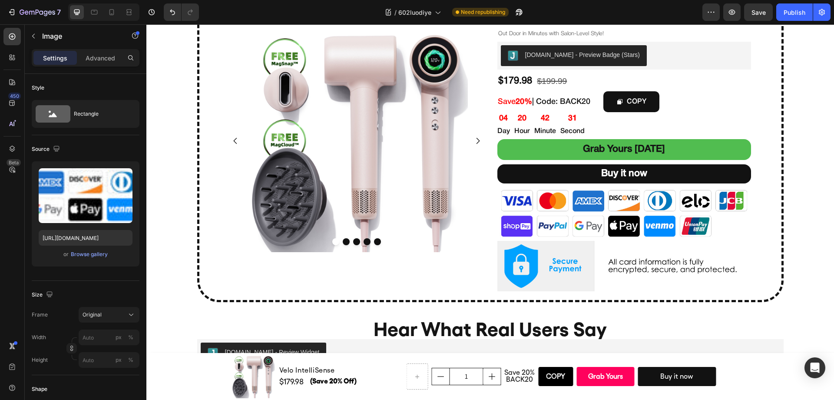
click at [526, 204] on img at bounding box center [624, 213] width 254 height 51
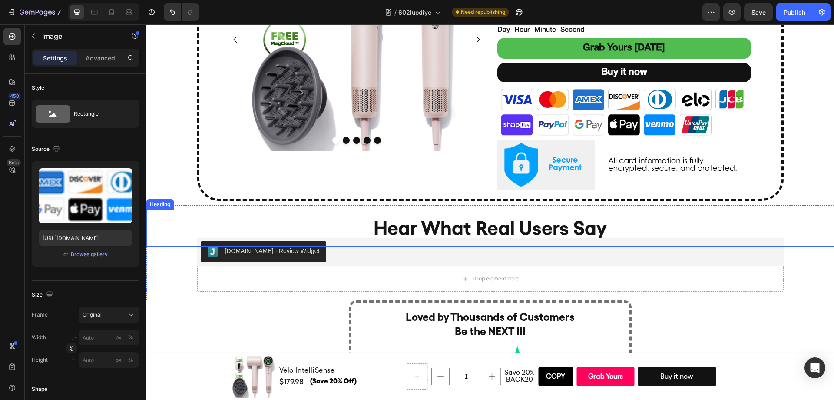
scroll to position [2695, 0]
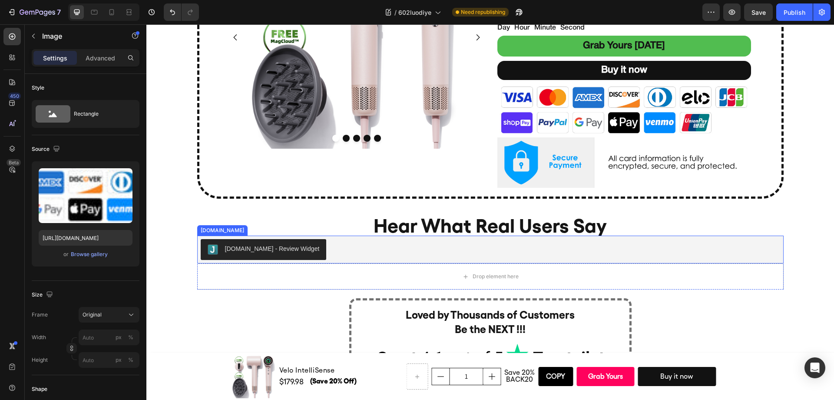
click at [710, 241] on div "[DOMAIN_NAME] - Review Widget" at bounding box center [490, 249] width 579 height 21
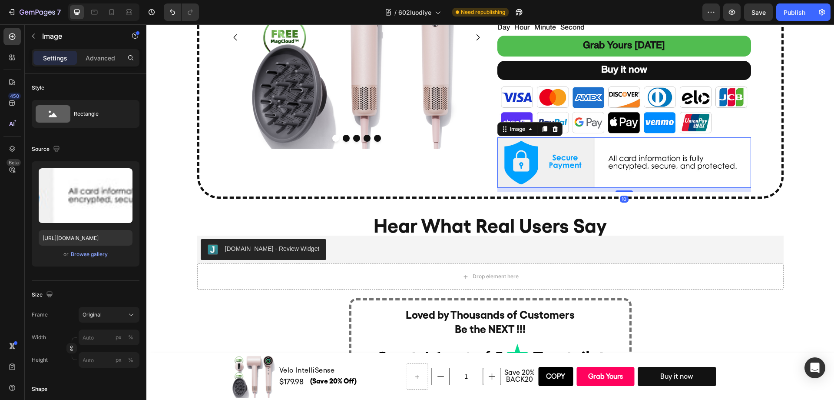
click at [670, 166] on img at bounding box center [624, 162] width 254 height 51
click at [626, 112] on img at bounding box center [624, 109] width 254 height 51
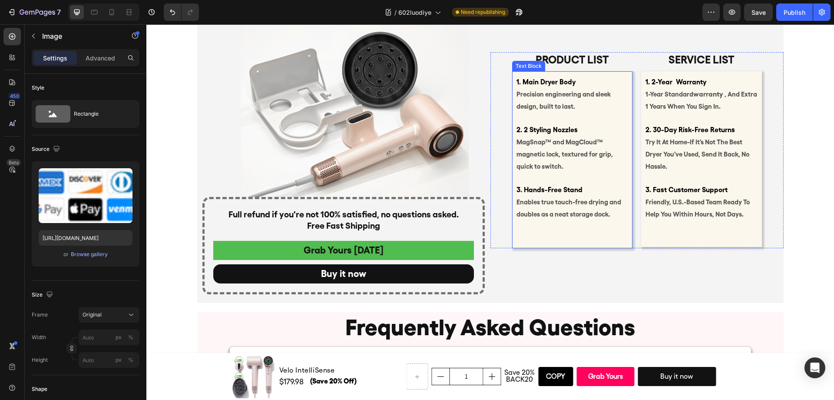
scroll to position [4625, 0]
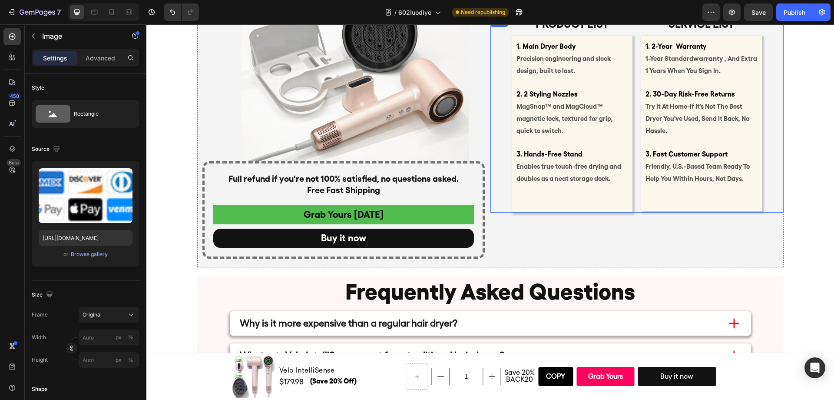
click at [497, 165] on div "Product list Text Block 1. Main Dryer Body Precision engineering and sleek desi…" at bounding box center [636, 115] width 293 height 196
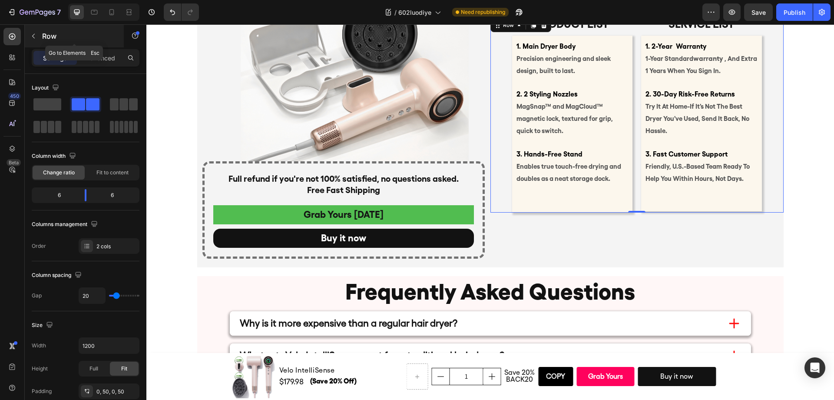
click at [33, 39] on icon "button" at bounding box center [33, 36] width 7 height 7
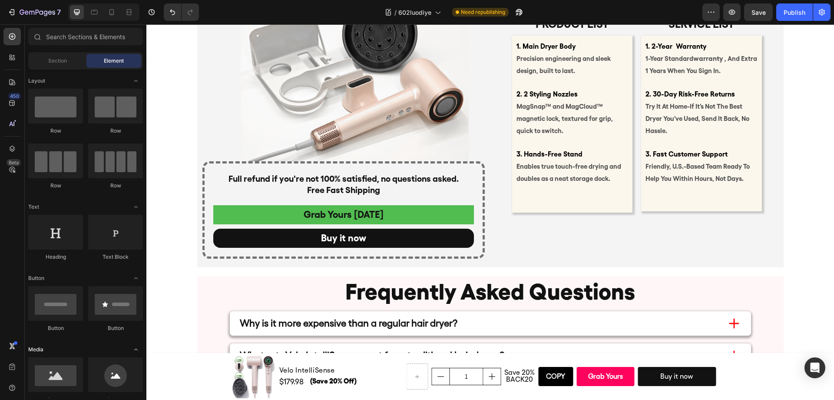
scroll to position [107, 0]
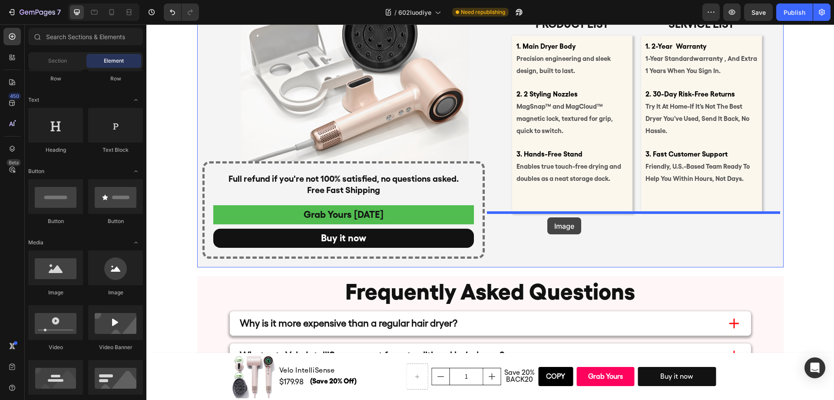
drag, startPoint x: 205, startPoint y: 301, endPoint x: 547, endPoint y: 217, distance: 352.6
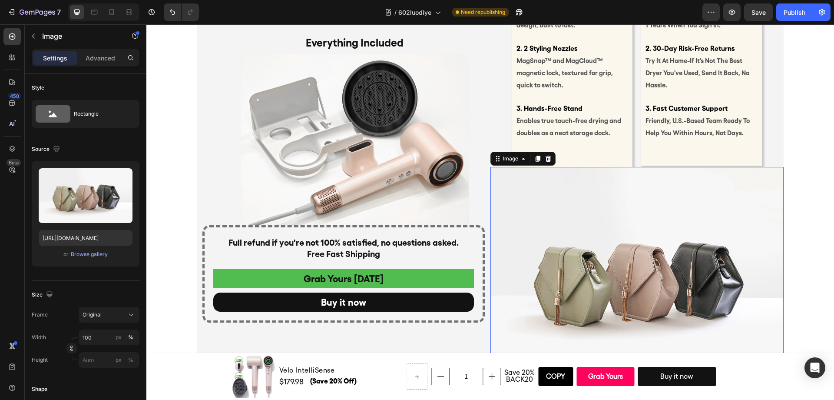
scroll to position [4579, 0]
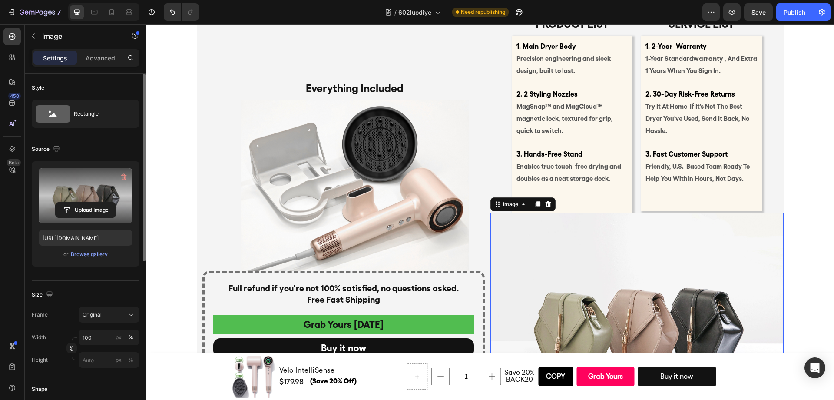
click at [86, 188] on label at bounding box center [86, 195] width 94 height 55
click at [86, 202] on input "file" at bounding box center [86, 209] width 60 height 15
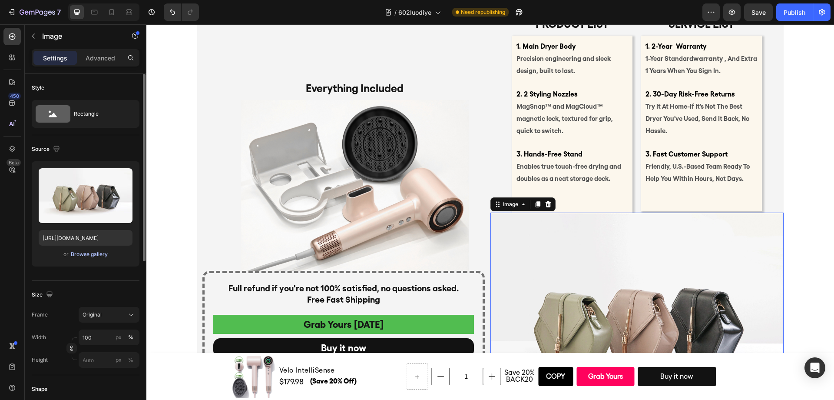
click at [74, 254] on div "Browse gallery" at bounding box center [89, 254] width 37 height 8
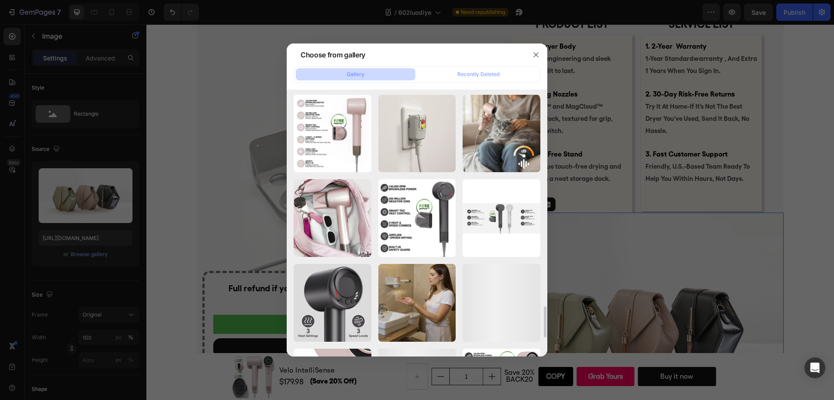
scroll to position [2023, 0]
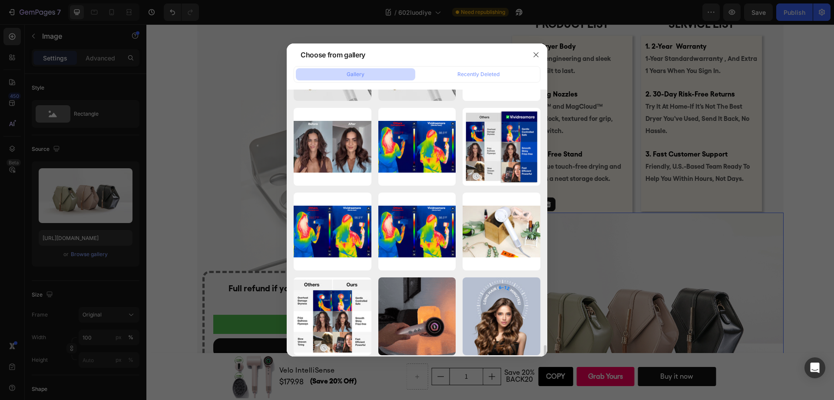
scroll to position [2530, 0]
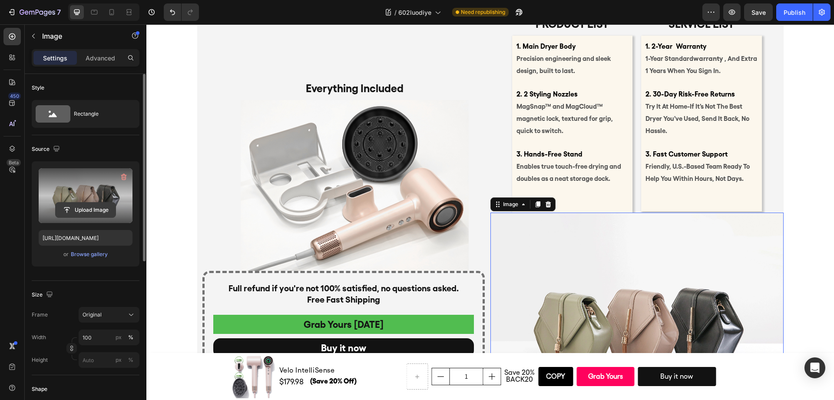
click at [89, 203] on input "file" at bounding box center [86, 209] width 60 height 15
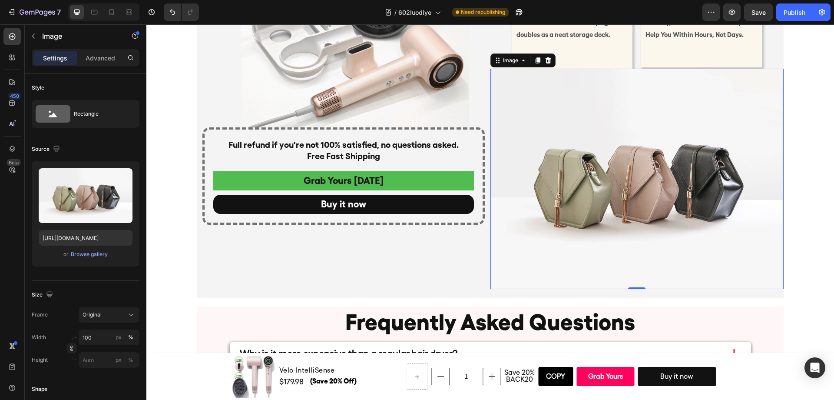
scroll to position [4129, 0]
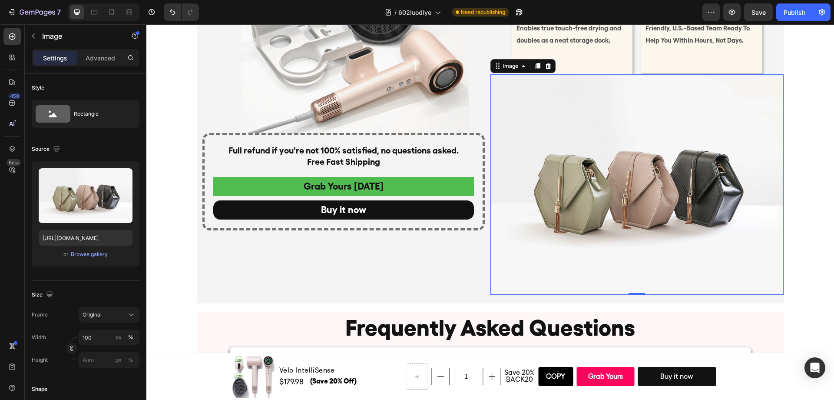
click at [547, 69] on icon at bounding box center [548, 66] width 7 height 7
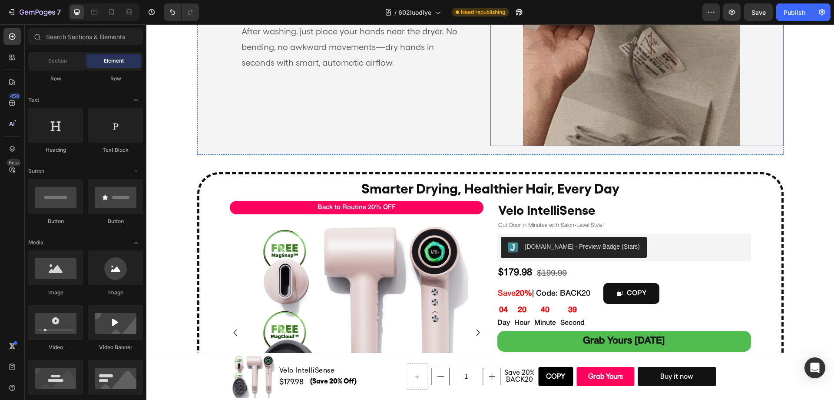
scroll to position [2583, 0]
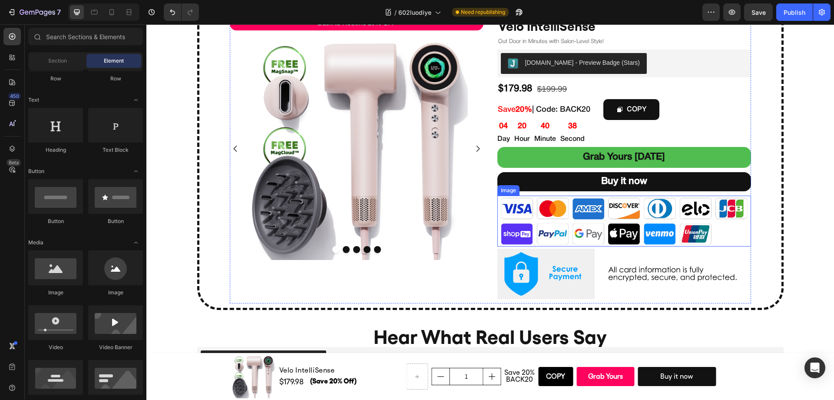
click at [691, 218] on img at bounding box center [624, 220] width 254 height 51
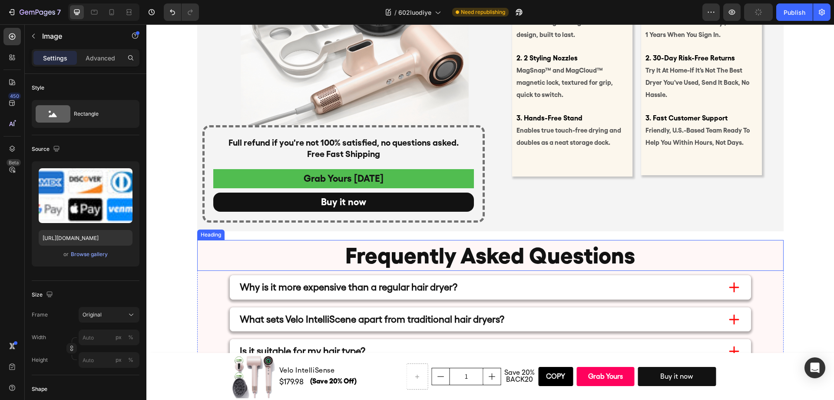
scroll to position [4656, 0]
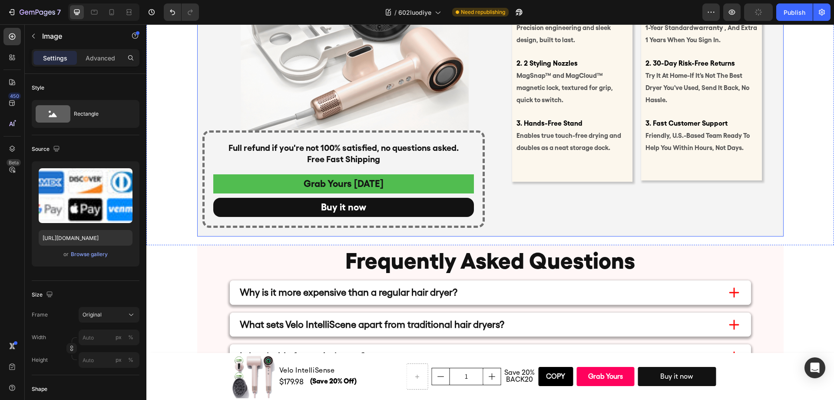
click at [603, 182] on div "Product list Text Block 1. Main Dryer Body Precision engineering and sleek desi…" at bounding box center [636, 83] width 293 height 287
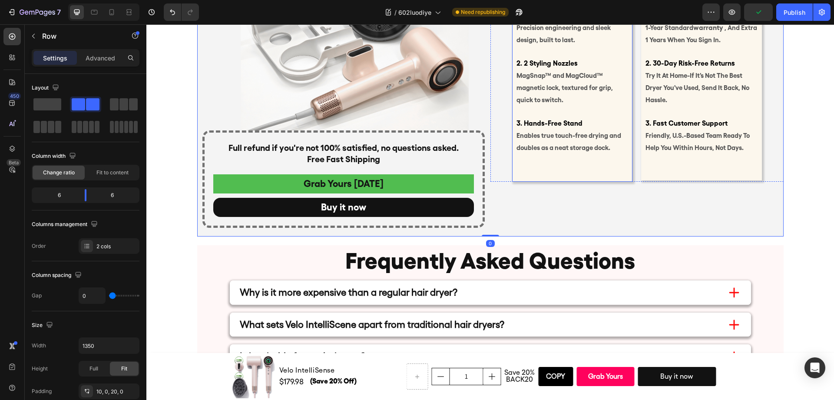
click at [591, 154] on div "1. Main Dryer Body Precision engineering and sleek design, built to last. 2. 2 …" at bounding box center [572, 93] width 121 height 177
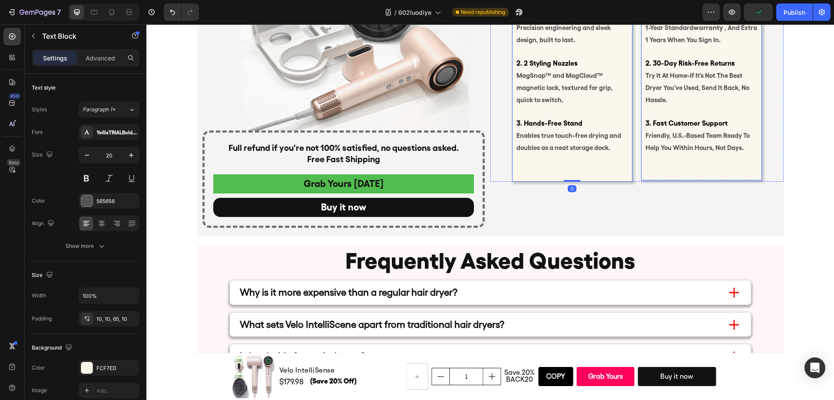
click at [663, 161] on p at bounding box center [701, 164] width 112 height 23
click at [625, 201] on div "Product list Text Block 1. Main Dryer Body Precision engineering and sleek desi…" at bounding box center [636, 83] width 293 height 287
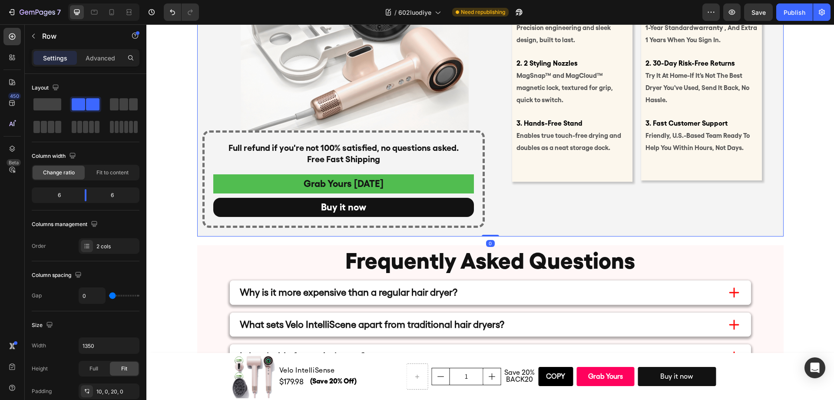
click at [628, 171] on div "1. Main Dryer Body Precision engineering and sleek design, built to last. 2. 2 …" at bounding box center [572, 93] width 121 height 177
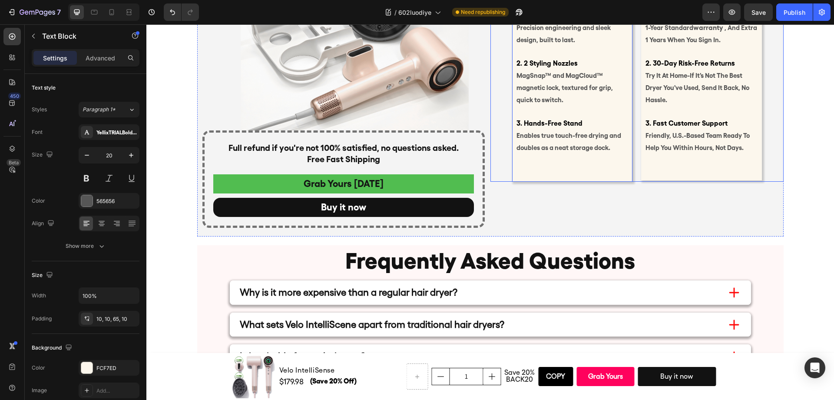
click at [634, 178] on div "Product list Text Block 1. Main Dryer Body Precision engineering and sleek desi…" at bounding box center [636, 84] width 293 height 196
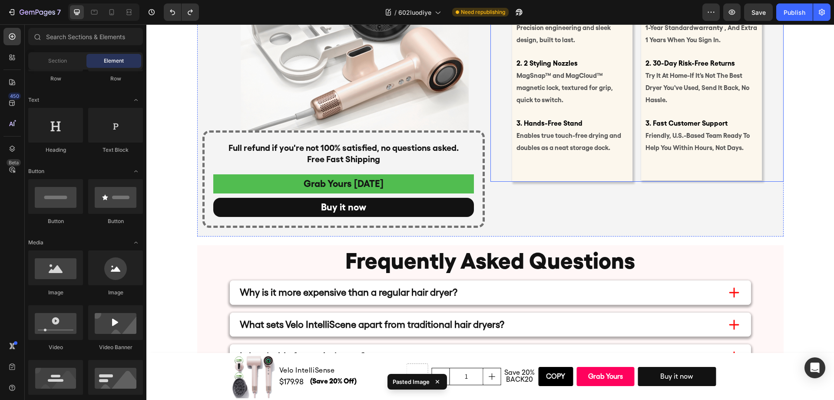
click at [634, 177] on div "Product list Text Block 1. Main Dryer Body Precision engineering and sleek desi…" at bounding box center [636, 84] width 293 height 196
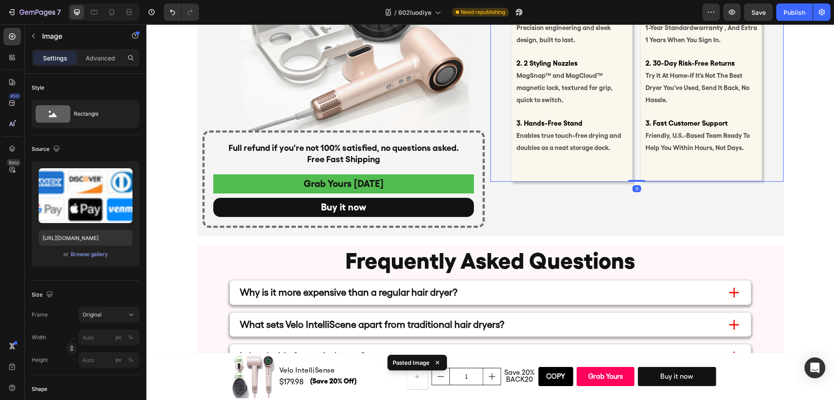
scroll to position [4644, 0]
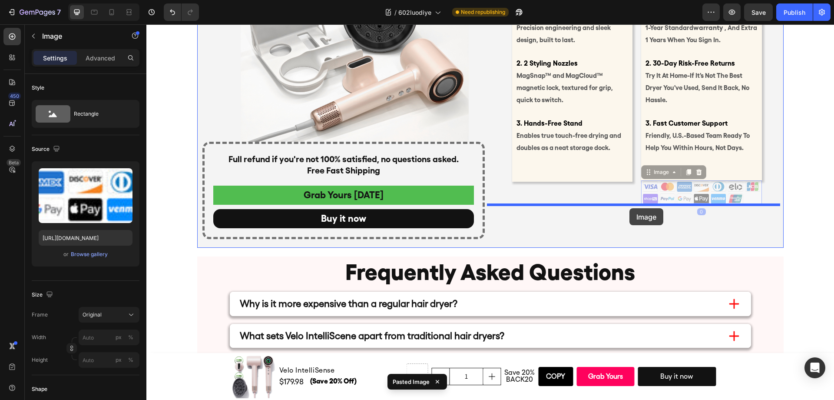
drag, startPoint x: 645, startPoint y: 177, endPoint x: 629, endPoint y: 208, distance: 35.0
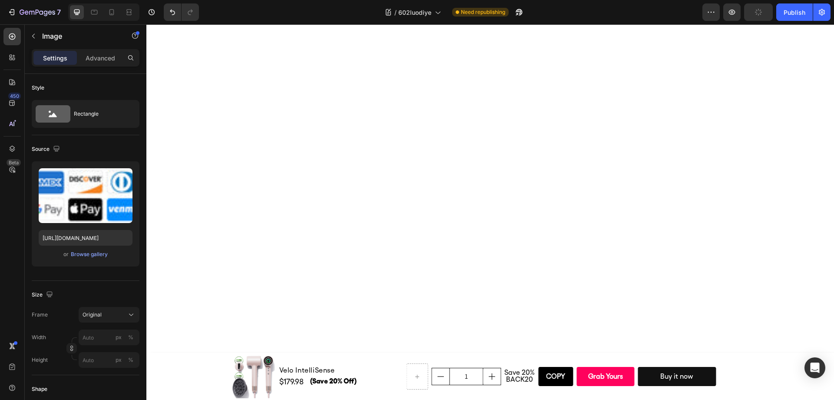
scroll to position [2618, 0]
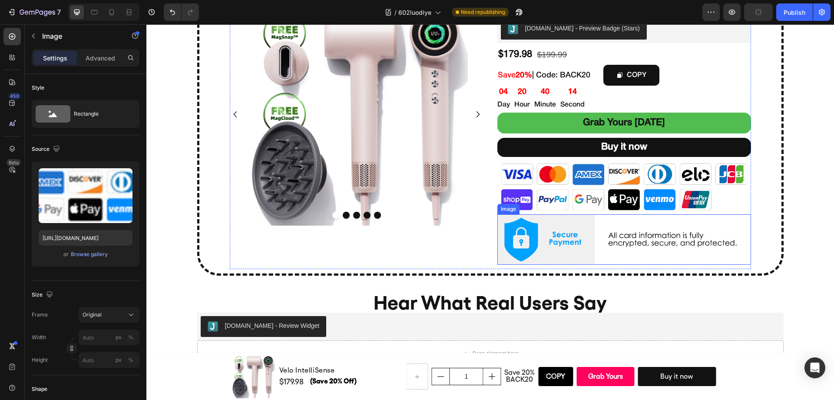
click at [630, 237] on img at bounding box center [624, 239] width 254 height 51
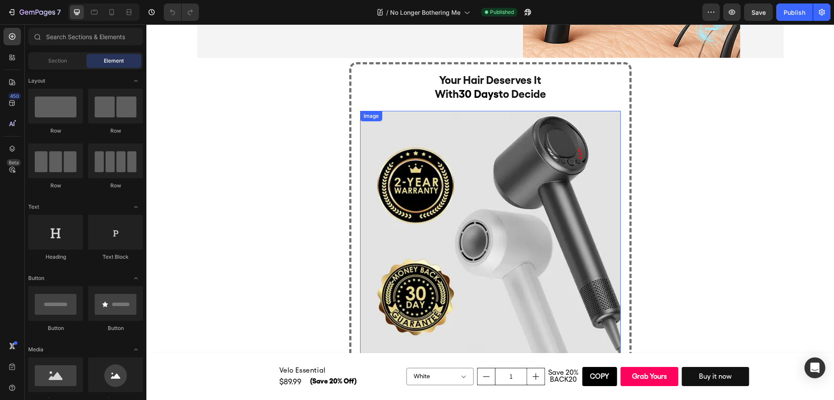
scroll to position [3998, 0]
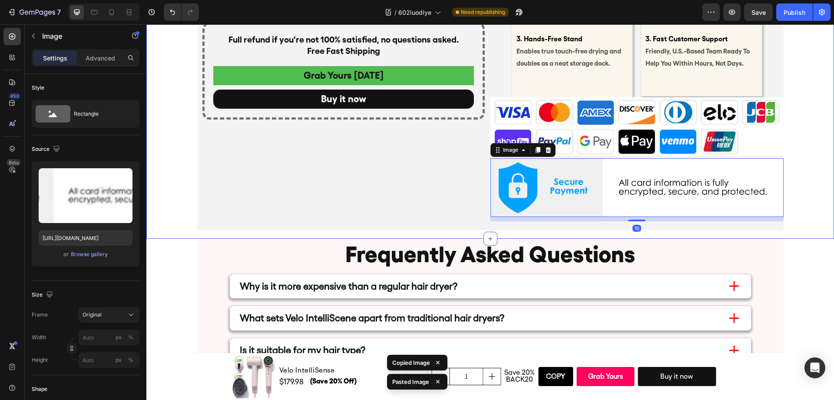
click at [807, 156] on div "what you get-more than just a dryer Heading Product list Text Block 1. Main Dry…" at bounding box center [489, 40] width 687 height 378
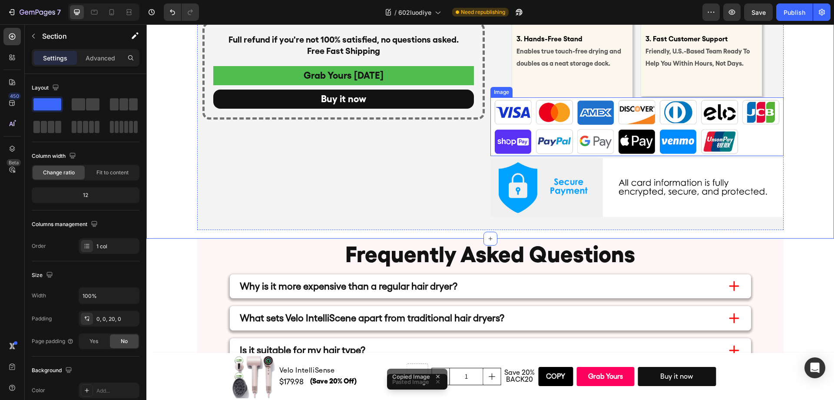
click at [669, 139] on img at bounding box center [636, 126] width 293 height 59
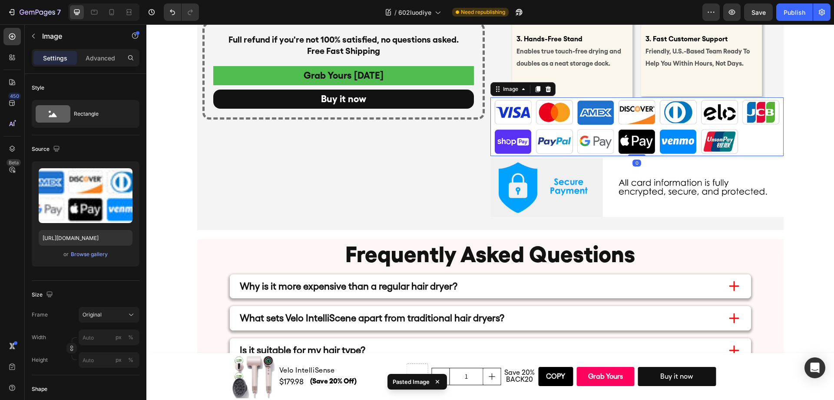
click at [593, 79] on div "1. Main Dryer Body Precision engineering and sleek design, built to last. 2. 2 …" at bounding box center [572, 9] width 121 height 177
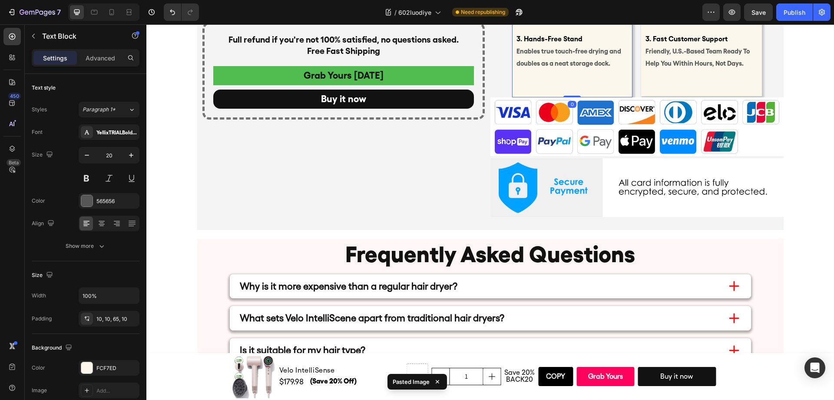
click at [671, 76] on p at bounding box center [701, 80] width 112 height 23
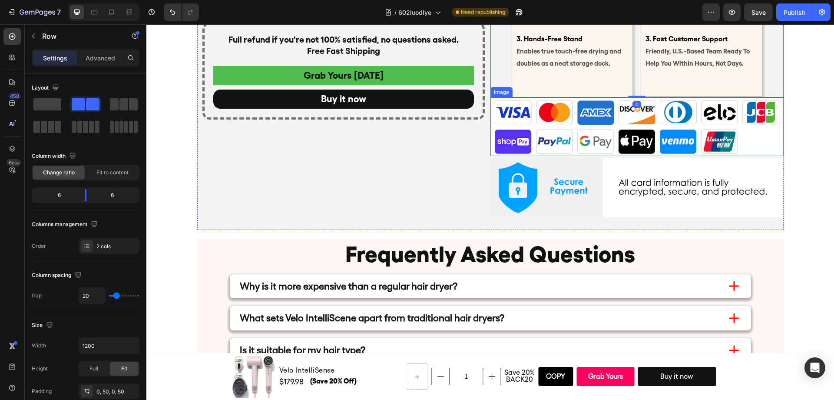
click at [633, 128] on img at bounding box center [636, 126] width 293 height 59
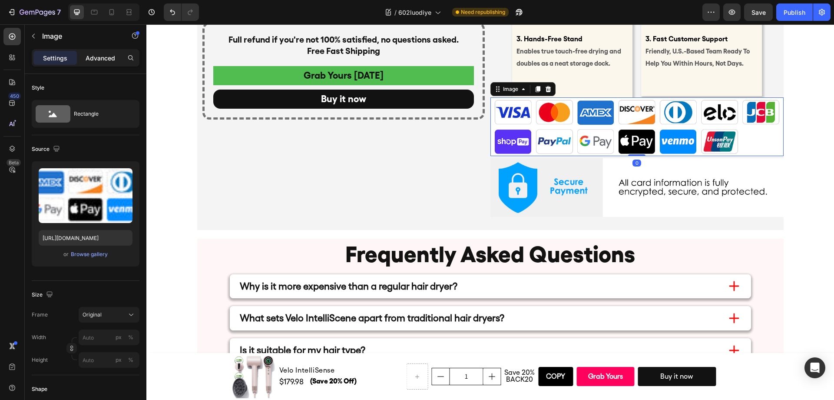
click at [98, 63] on div "Advanced" at bounding box center [100, 58] width 43 height 14
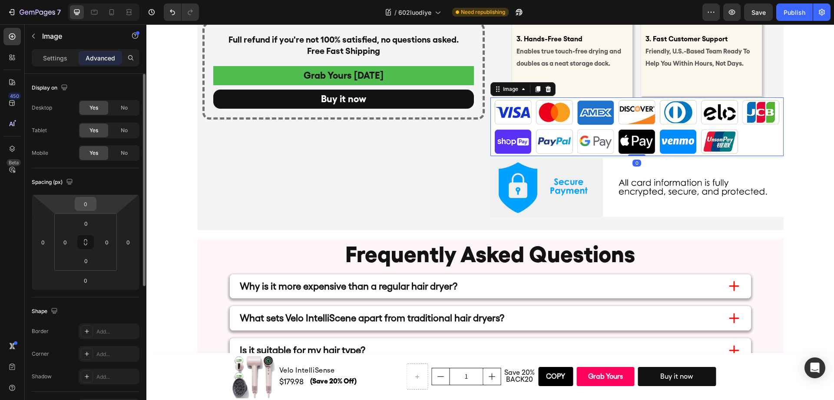
click at [87, 203] on input "0" at bounding box center [85, 203] width 17 height 13
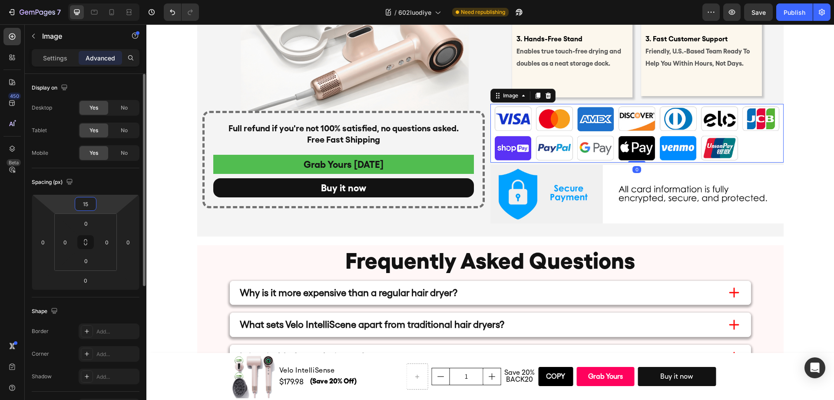
click at [87, 205] on input "15" at bounding box center [85, 203] width 17 height 13
type input "20"
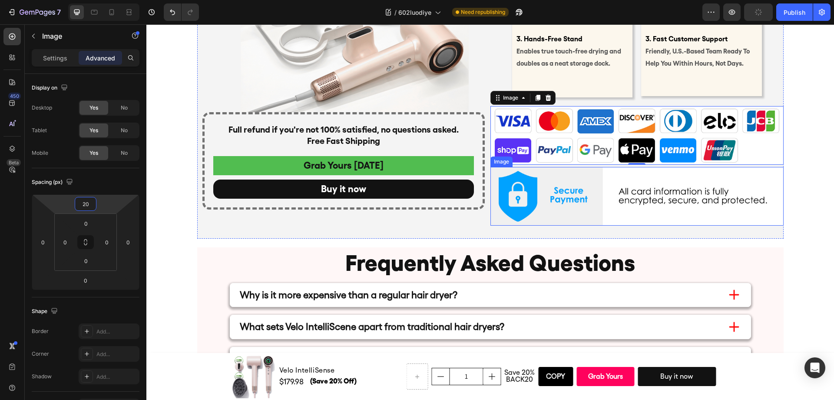
click at [642, 209] on img at bounding box center [636, 196] width 293 height 59
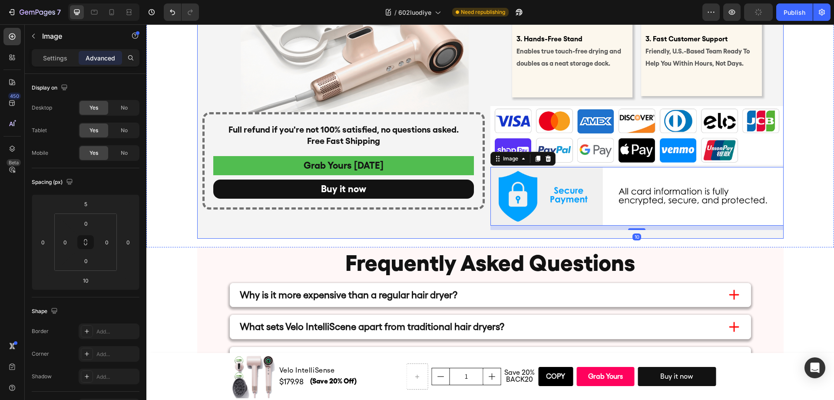
click at [461, 222] on div "Everything Included Text Block Image Full refund if you're not 100% satisfied, …" at bounding box center [343, 65] width 293 height 328
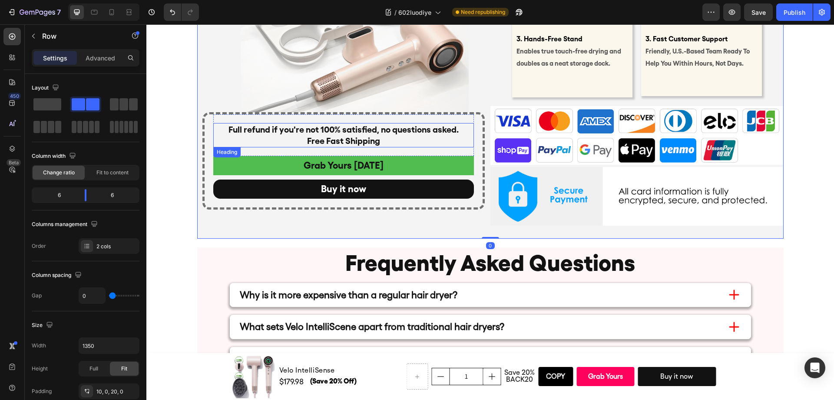
click at [472, 128] on div "Full refund if you're not 100% satisfied, no questions asked. Free Fast Shippin…" at bounding box center [344, 160] width 278 height 93
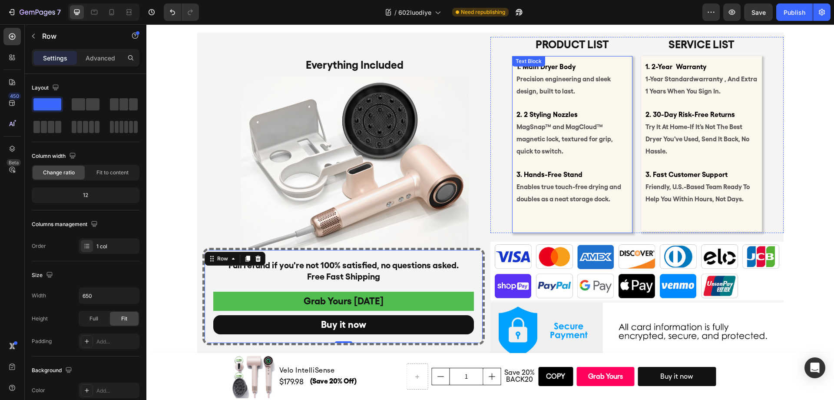
scroll to position [4541, 0]
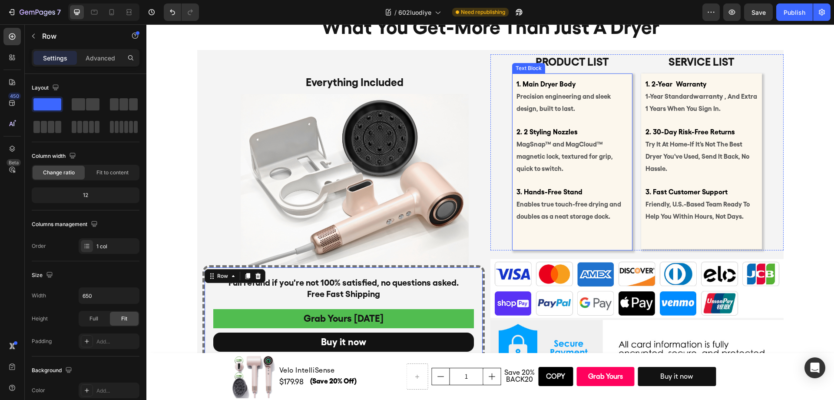
click at [571, 230] on div "1. Main Dryer Body Precision engineering and sleek design, built to last. 2. 2 …" at bounding box center [572, 161] width 121 height 177
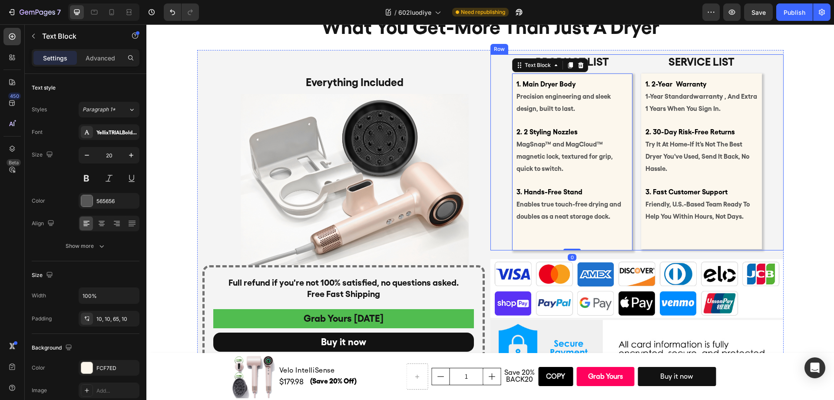
click at [494, 213] on div "Product list Text Block 1. Main Dryer Body Precision engineering and sleek desi…" at bounding box center [636, 152] width 293 height 196
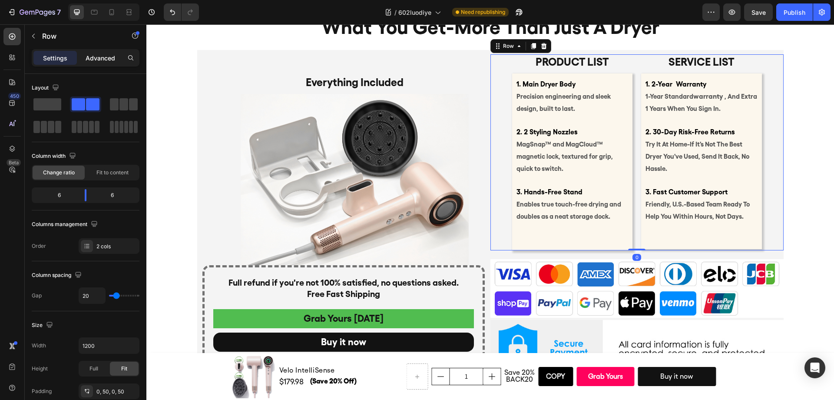
click at [104, 63] on div "Advanced" at bounding box center [100, 58] width 43 height 14
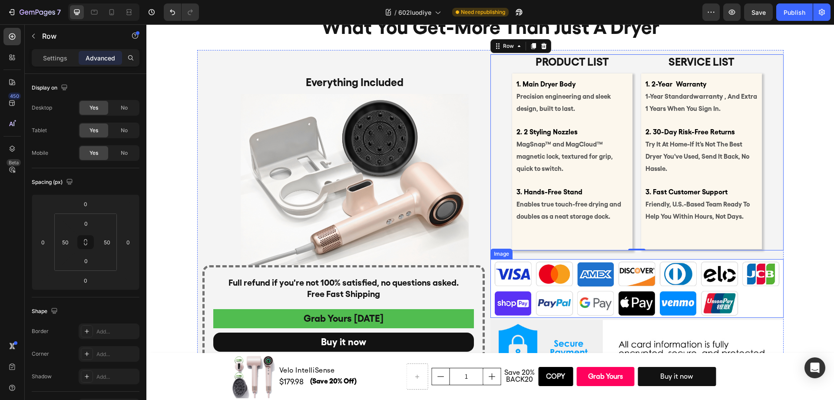
click at [568, 276] on img at bounding box center [636, 288] width 293 height 59
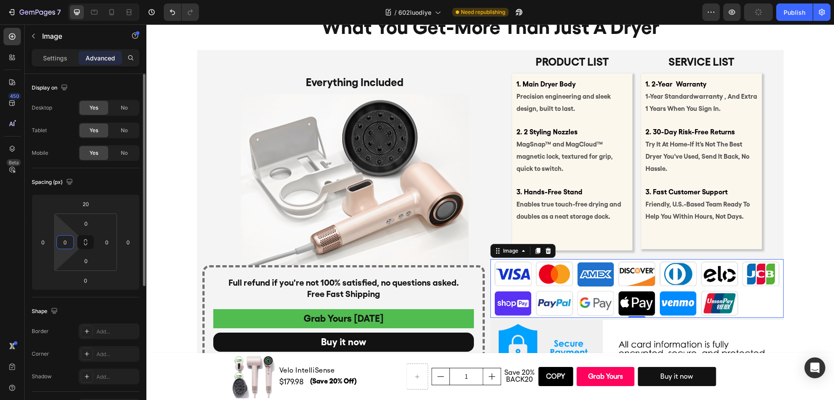
click at [64, 242] on input "0" at bounding box center [65, 241] width 13 height 13
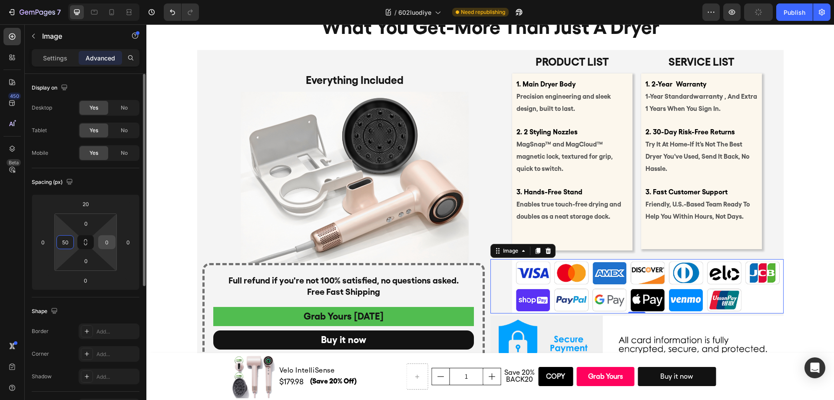
type input "50"
click at [112, 239] on input "0" at bounding box center [106, 241] width 13 height 13
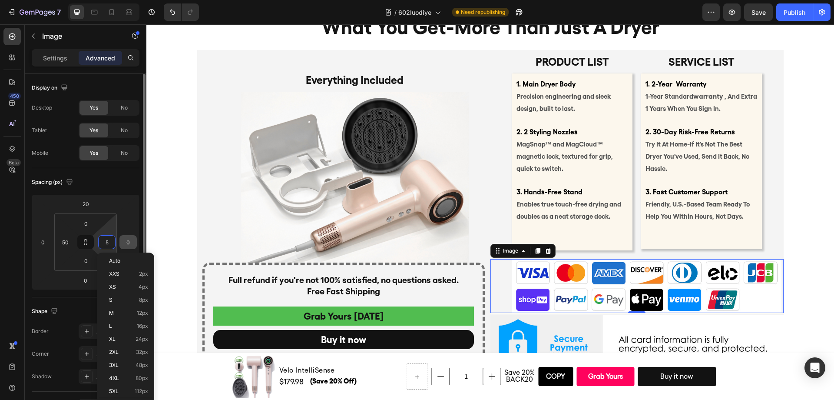
type input "50"
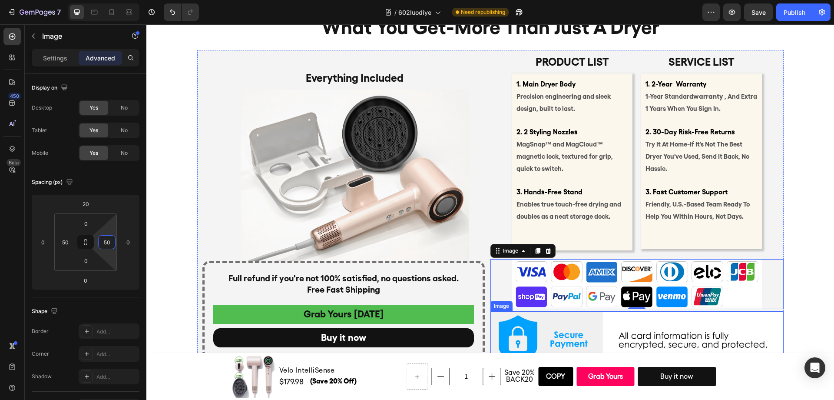
click at [553, 324] on img at bounding box center [636, 340] width 293 height 59
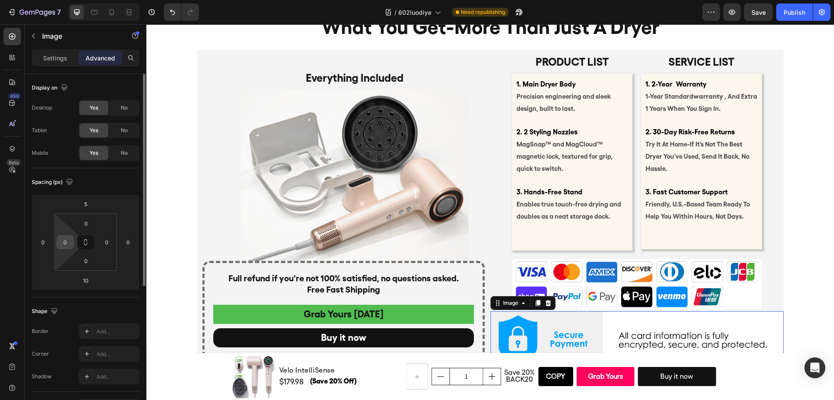
click at [71, 237] on input "0" at bounding box center [65, 241] width 13 height 13
click at [68, 240] on input "0" at bounding box center [65, 241] width 13 height 13
click at [63, 240] on input "0" at bounding box center [65, 241] width 13 height 13
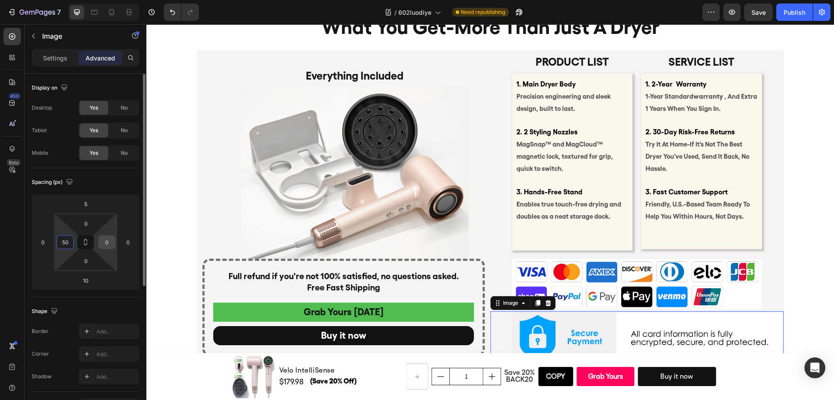
type input "50"
click at [103, 241] on input "0" at bounding box center [106, 241] width 13 height 13
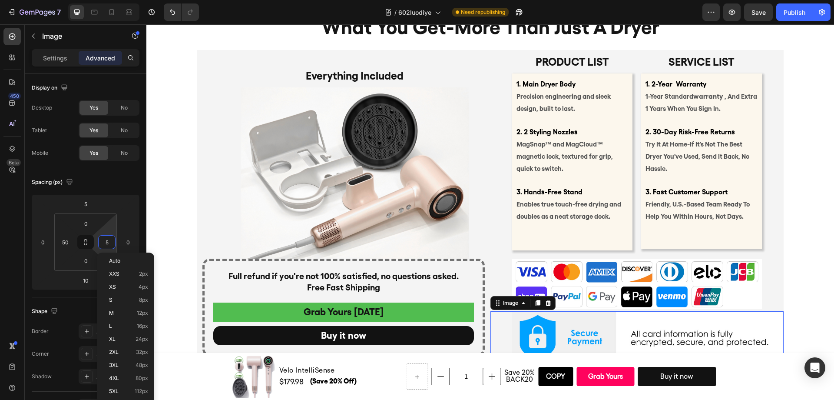
type input "50"
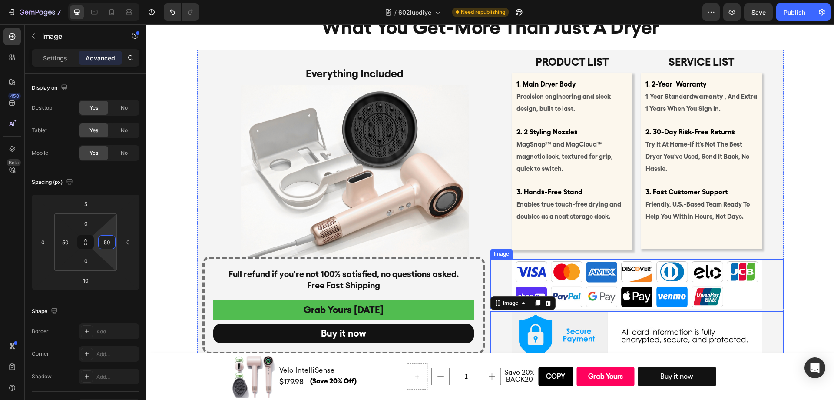
click at [607, 271] on img at bounding box center [637, 284] width 250 height 50
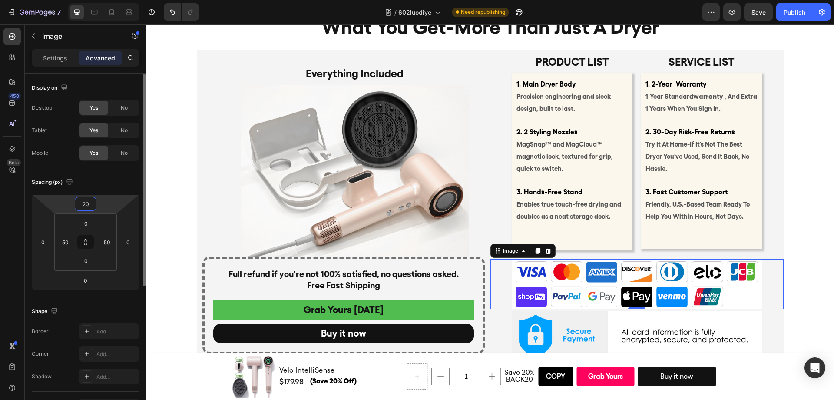
click at [84, 200] on input "20" at bounding box center [85, 203] width 17 height 13
type input "30"
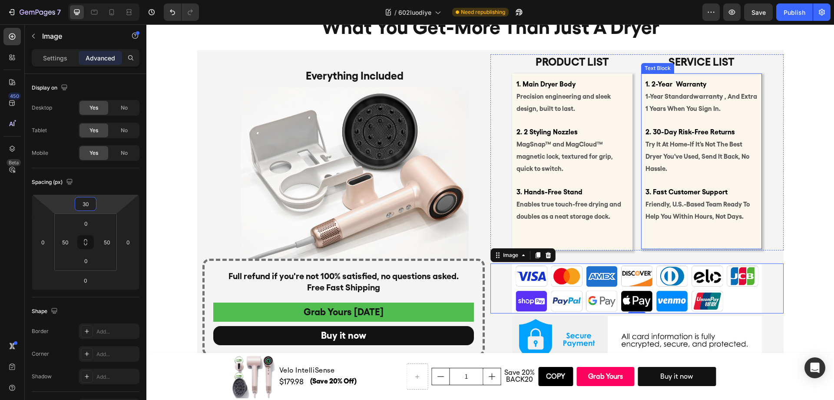
scroll to position [4559, 0]
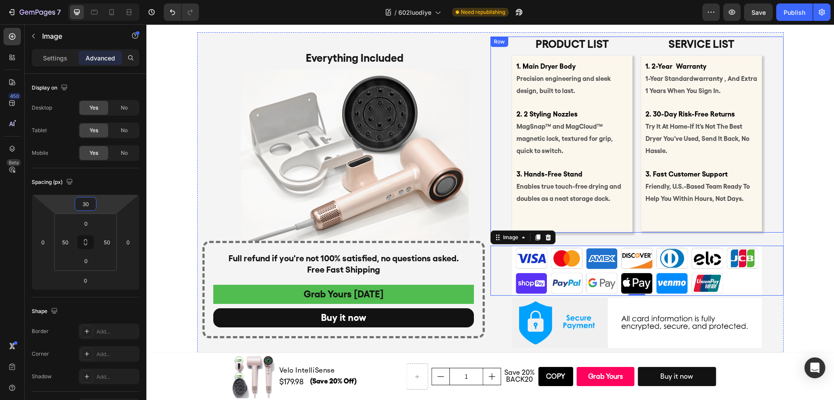
drag, startPoint x: 773, startPoint y: 209, endPoint x: 785, endPoint y: 207, distance: 11.4
click at [775, 209] on div "Product list Text Block 1. Main Dryer Body Precision engineering and sleek desi…" at bounding box center [636, 134] width 293 height 196
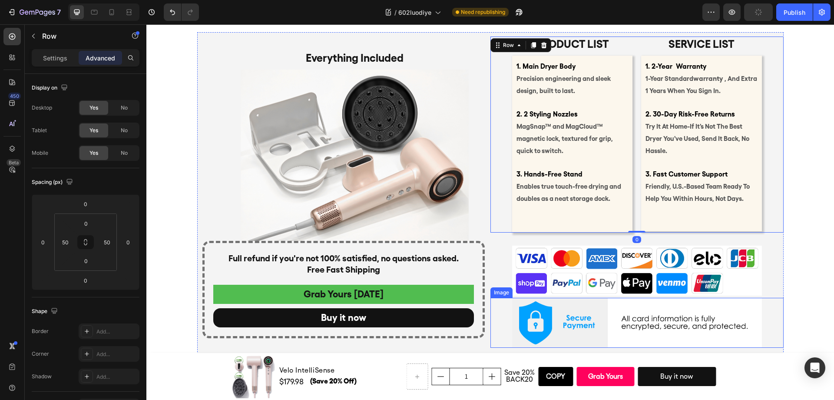
click at [613, 316] on img at bounding box center [637, 322] width 250 height 50
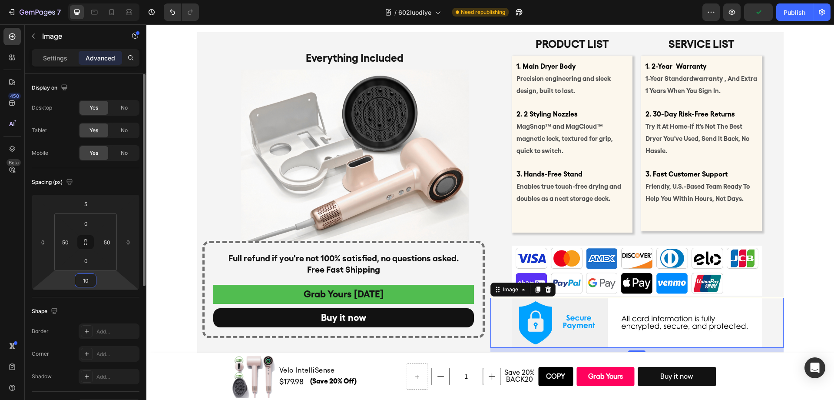
click at [88, 284] on input "10" at bounding box center [85, 280] width 17 height 13
type input "30"
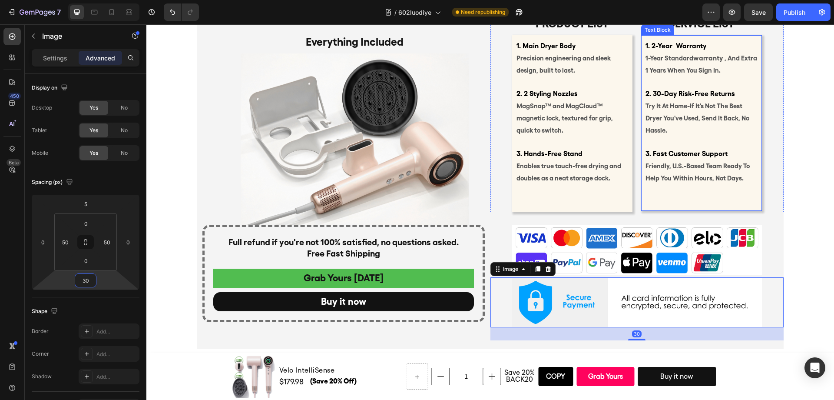
scroll to position [4580, 0]
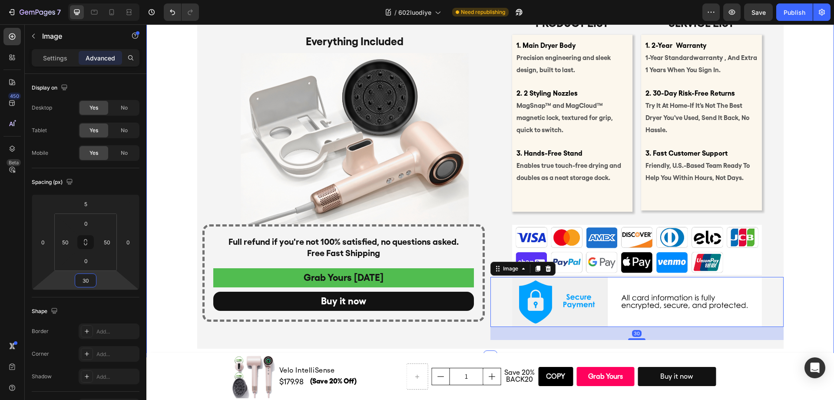
click at [805, 229] on div "what you get-more than just a dryer Heading Product list Text Block 1. Main Dry…" at bounding box center [489, 157] width 687 height 383
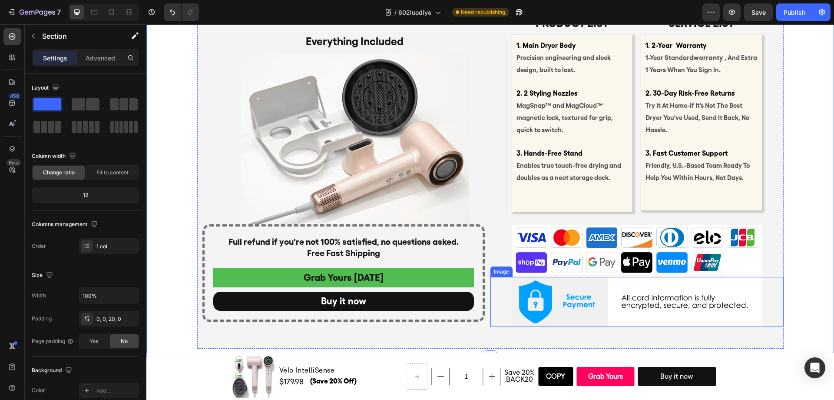
click at [642, 309] on img at bounding box center [637, 302] width 250 height 50
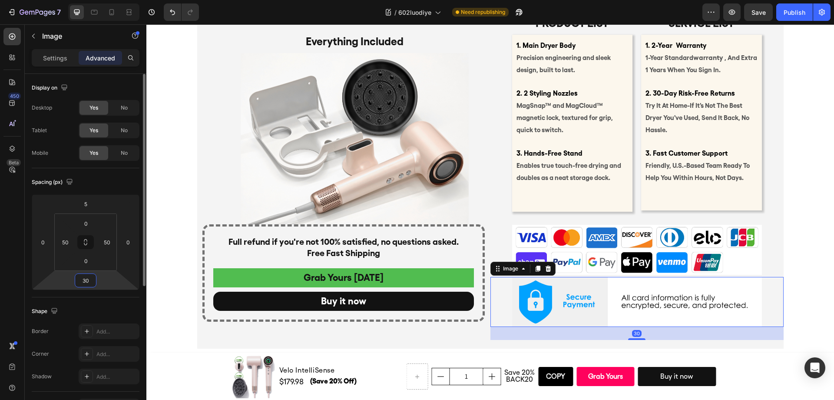
click at [86, 277] on input "30" at bounding box center [85, 280] width 17 height 13
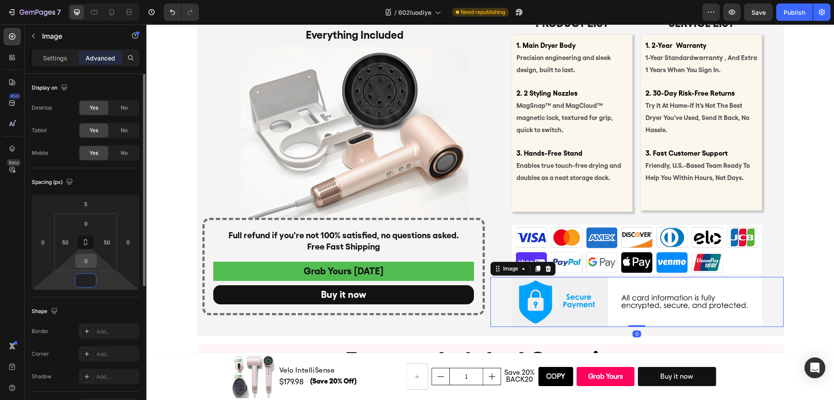
type input "0"
click at [86, 260] on input "0" at bounding box center [85, 260] width 17 height 13
type input "30"
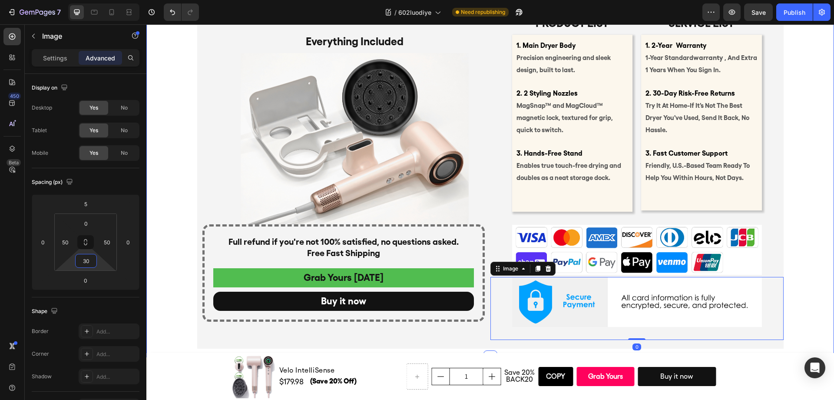
click at [810, 250] on div "what you get-more than just a dryer Heading Product list Text Block 1. Main Dry…" at bounding box center [489, 157] width 687 height 383
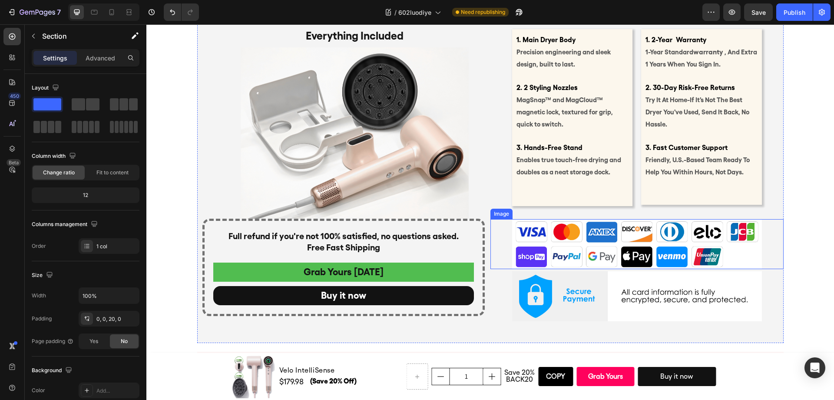
scroll to position [3993, 0]
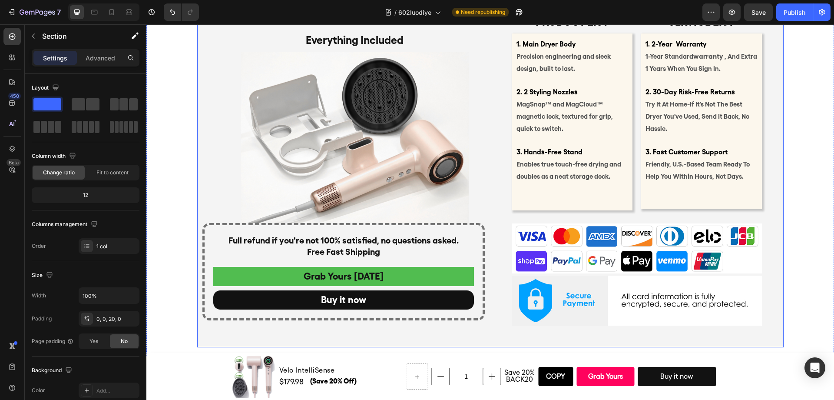
click at [481, 235] on div "Full refund if you're not 100% satisfied, no questions asked. Free Fast Shippin…" at bounding box center [343, 271] width 282 height 97
click at [99, 61] on p "Advanced" at bounding box center [101, 57] width 30 height 9
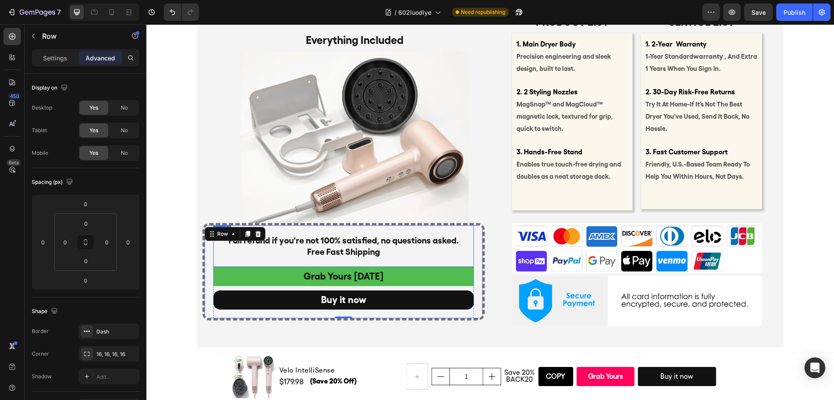
click at [440, 232] on div "Full refund if you're not 100% satisfied, no questions asked. Free Fast Shippin…" at bounding box center [343, 246] width 261 height 42
click at [442, 232] on div "Full refund if you're not 100% satisfied, no questions asked. Free Fast Shippin…" at bounding box center [343, 246] width 261 height 42
click at [386, 248] on h2 "Full refund if you're not 100% satisfied, no questions asked. Free Fast Shipping" at bounding box center [343, 246] width 261 height 24
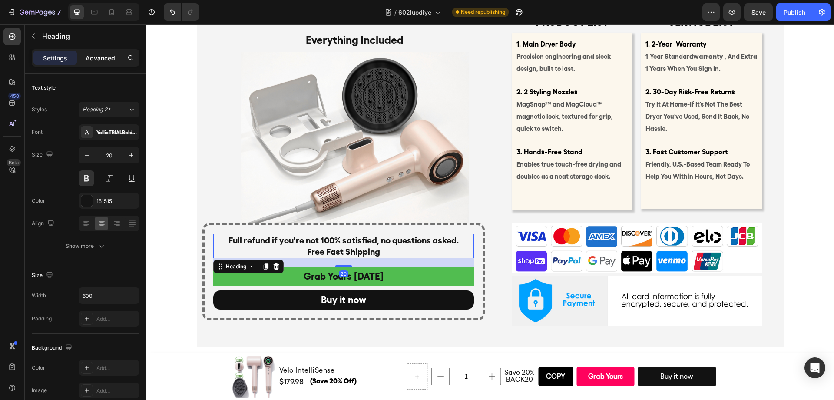
click at [102, 62] on p "Advanced" at bounding box center [101, 57] width 30 height 9
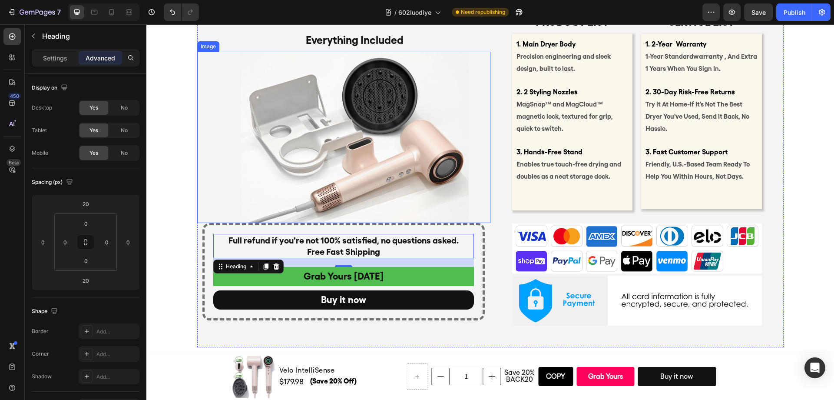
click at [481, 209] on div "Image" at bounding box center [343, 137] width 293 height 171
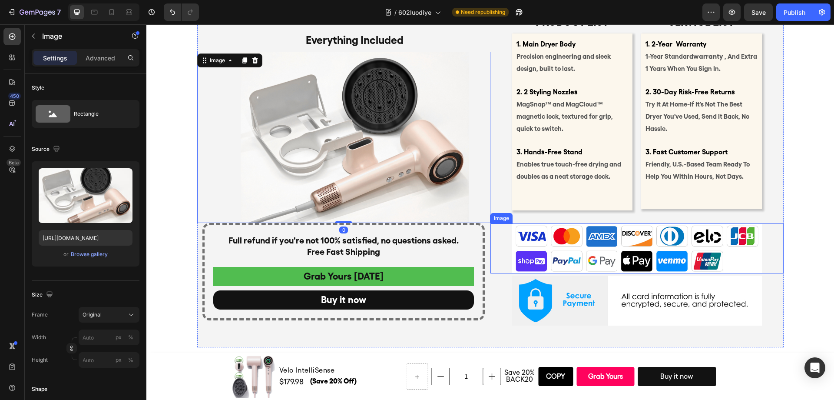
click at [490, 234] on div "Image" at bounding box center [636, 248] width 293 height 50
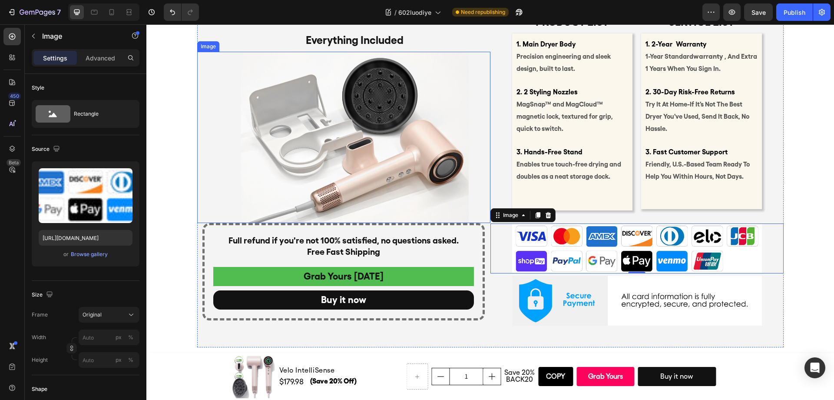
click at [414, 207] on img at bounding box center [355, 137] width 228 height 171
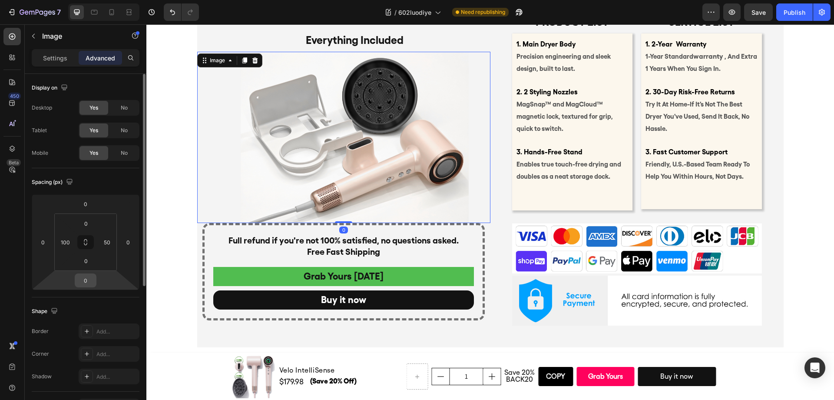
click at [77, 283] on input "0" at bounding box center [85, 280] width 17 height 13
type input "30"
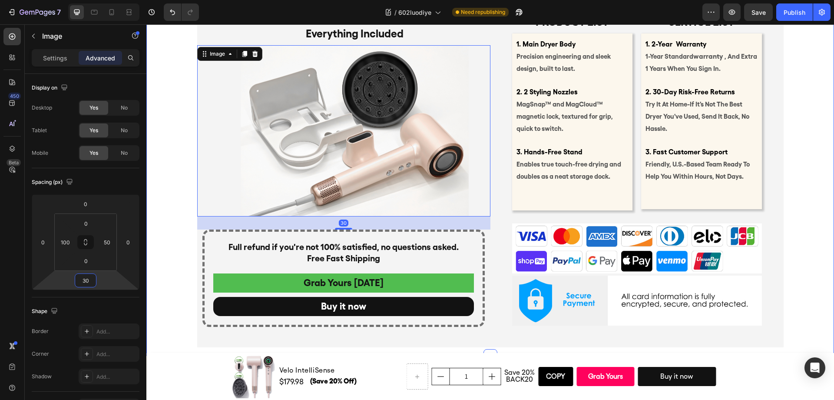
click at [181, 255] on div "what you get-more than just a dryer Heading Product list Text Block 1. Main Dry…" at bounding box center [489, 155] width 687 height 383
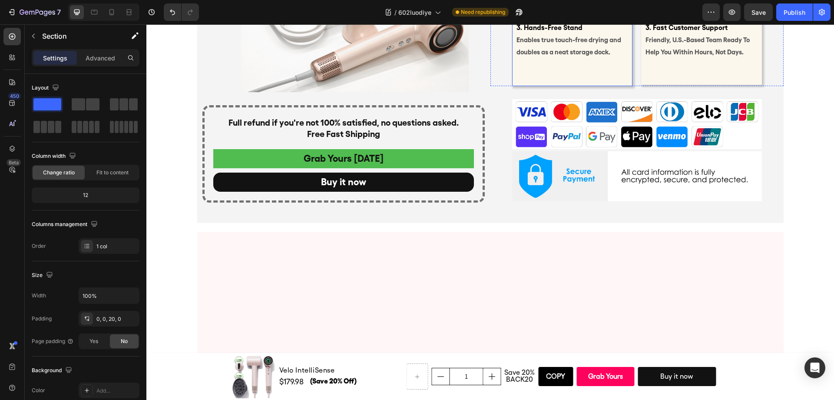
scroll to position [4480, 0]
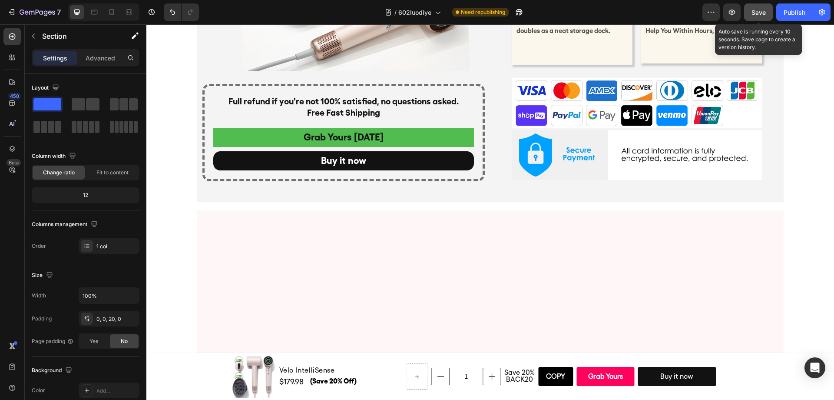
click at [769, 10] on button "Save" at bounding box center [758, 11] width 29 height 17
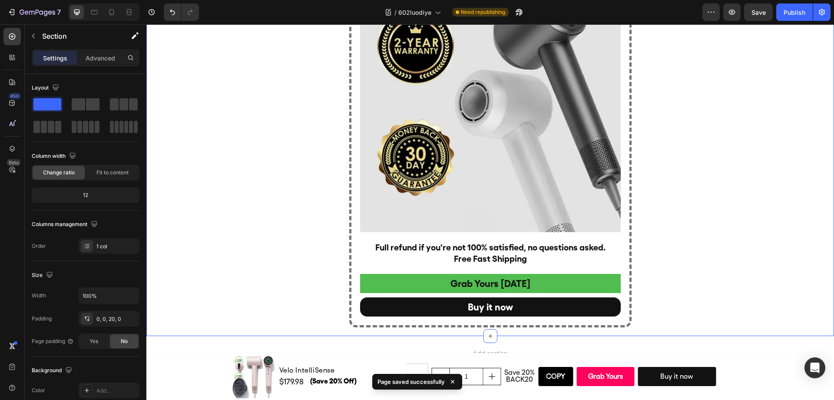
scroll to position [5367, 0]
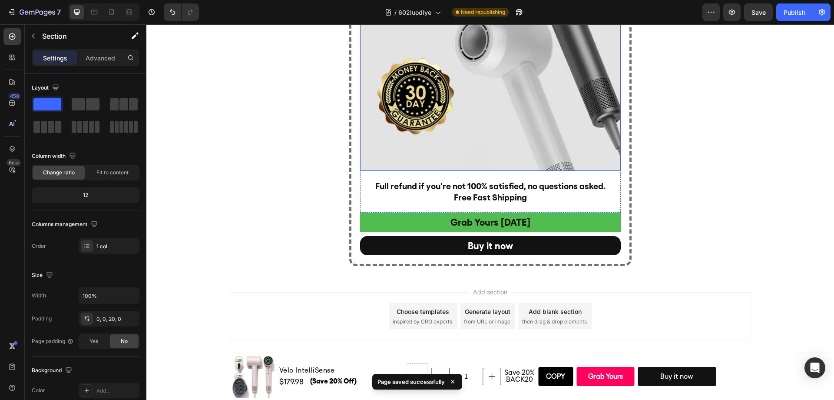
click at [524, 125] on img at bounding box center [490, 40] width 261 height 261
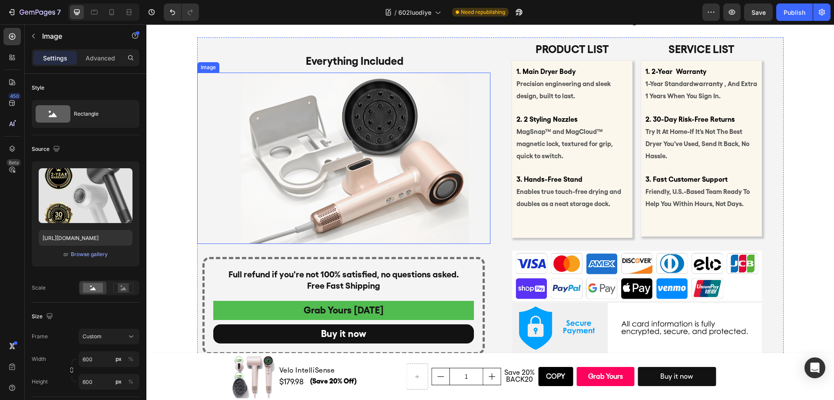
scroll to position [4555, 0]
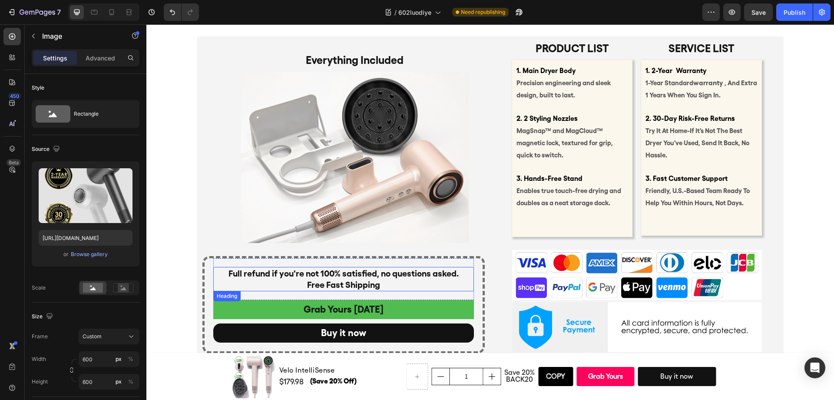
click at [343, 281] on h2 "Full refund if you're not 100% satisfied, no questions asked. Free Fast Shipping" at bounding box center [343, 279] width 261 height 24
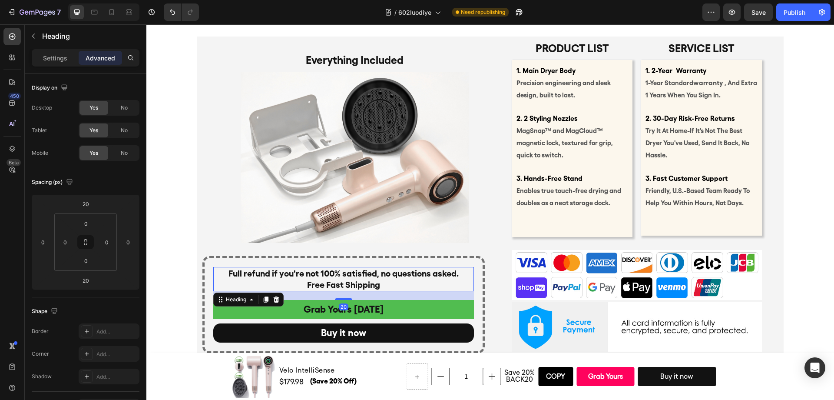
click at [385, 278] on h2 "Full refund if you're not 100% satisfied, no questions asked. Free Fast Shipping" at bounding box center [343, 279] width 261 height 24
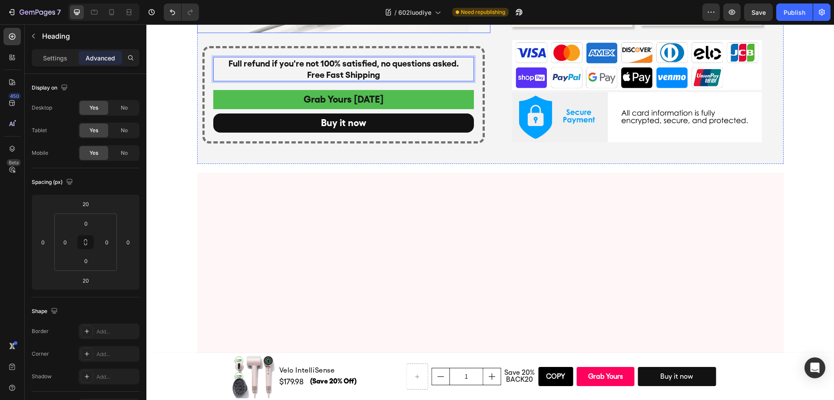
scroll to position [4520, 0]
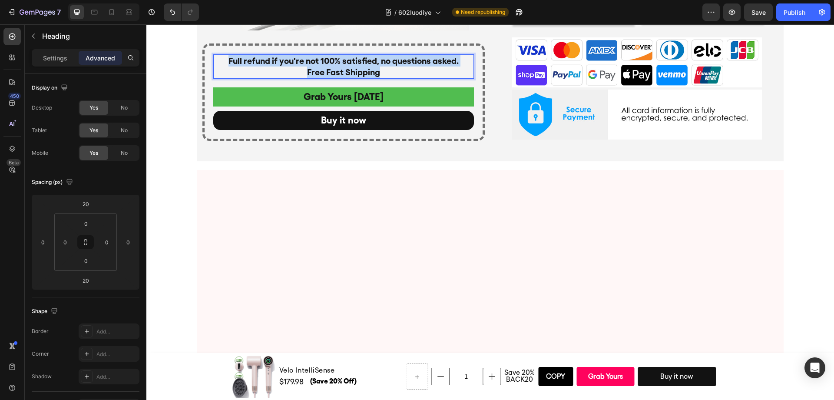
drag, startPoint x: 396, startPoint y: 320, endPoint x: 221, endPoint y: 306, distance: 174.7
click at [217, 78] on p "Full refund if you're not 100% satisfied, no questions asked. Free Fast Shipping" at bounding box center [343, 66] width 259 height 23
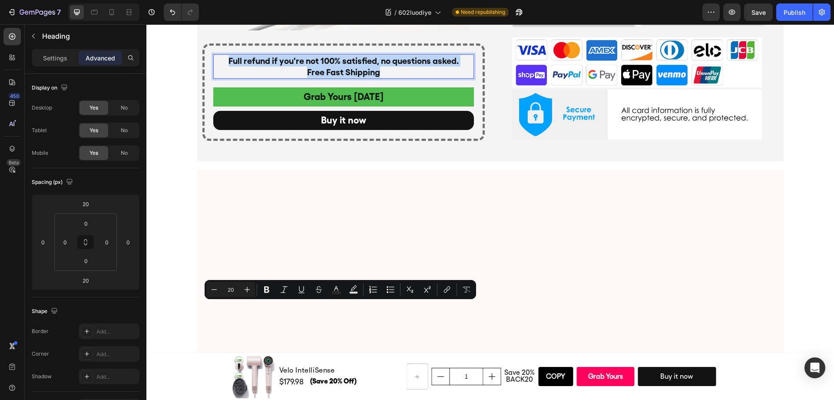
click at [241, 78] on p "Full refund if you're not 100% satisfied, no questions asked. Free Fast Shipping" at bounding box center [343, 66] width 259 height 23
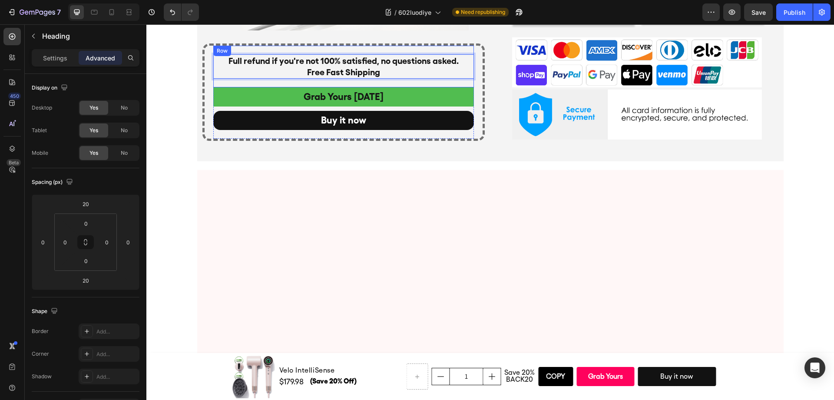
click at [275, 87] on div "Full refund if you're not 100% satisfied, no questions asked. Free Fast Shippin…" at bounding box center [343, 67] width 261 height 42
click at [314, 78] on p "Full refund if you're not 100% satisfied, no questions asked. Free Fast Shipping" at bounding box center [343, 66] width 259 height 23
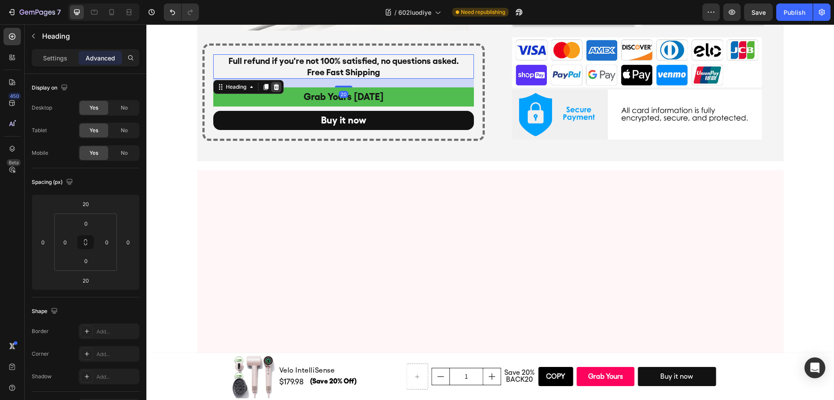
click at [275, 89] on icon at bounding box center [277, 86] width 6 height 6
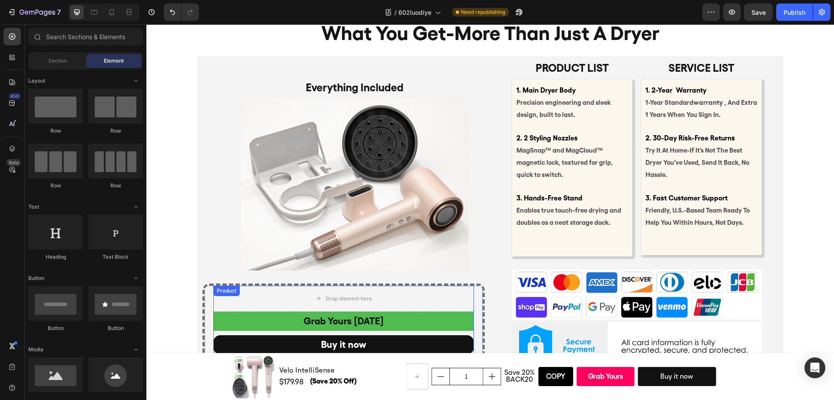
scroll to position [4613, 0]
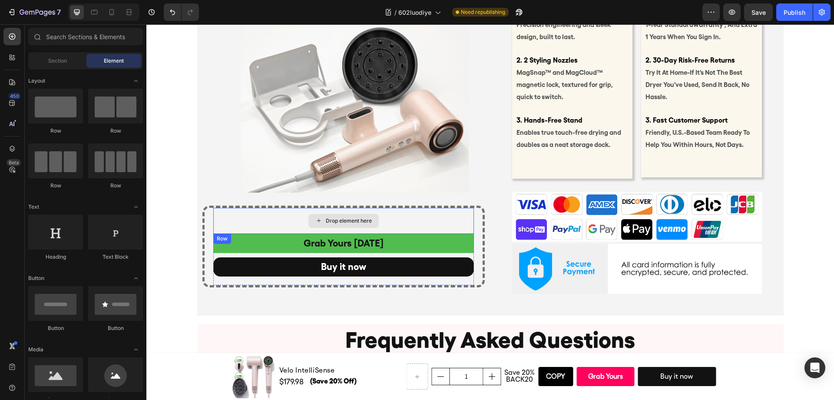
click at [384, 220] on div "Drop element here" at bounding box center [343, 221] width 261 height 26
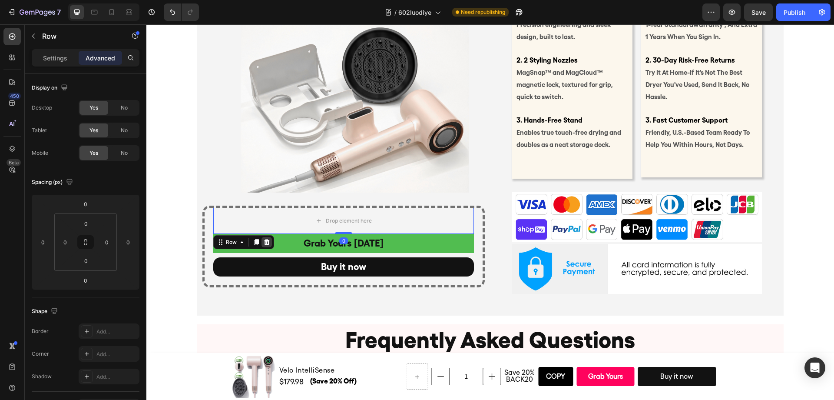
click at [265, 244] on icon at bounding box center [267, 242] width 6 height 6
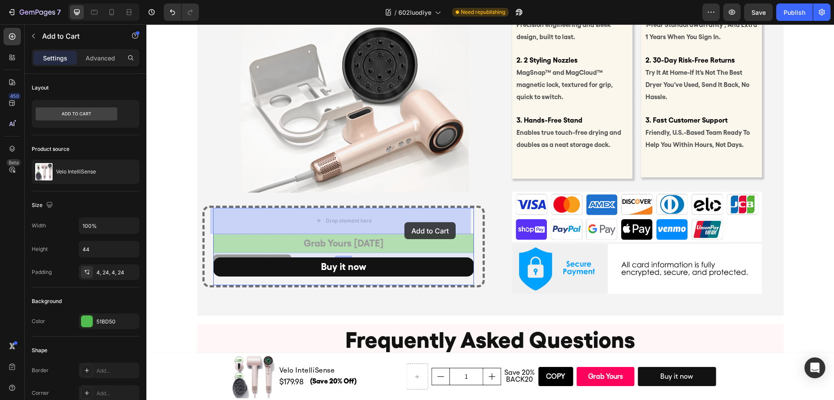
drag, startPoint x: 408, startPoint y: 229, endPoint x: 404, endPoint y: 222, distance: 8.2
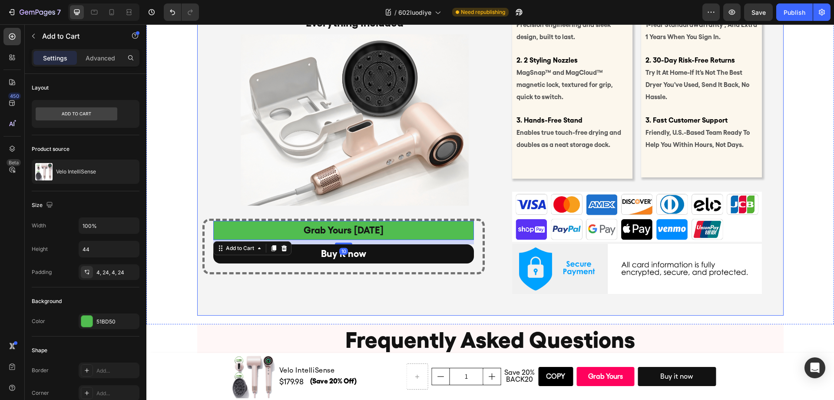
click at [490, 241] on div "Image" at bounding box center [636, 217] width 293 height 50
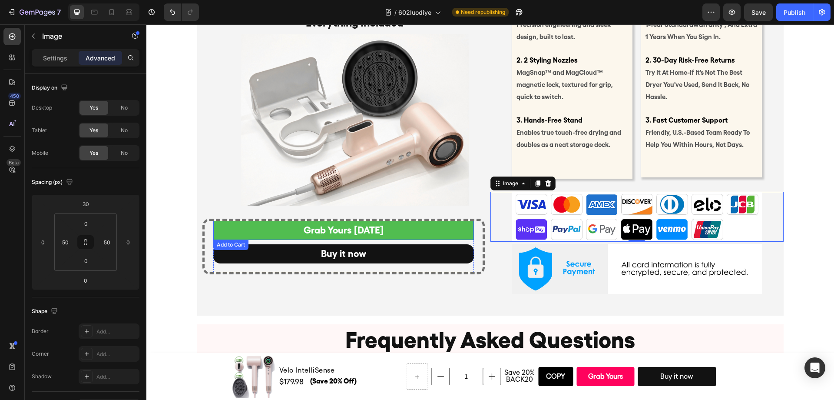
click at [446, 235] on button "Grab Yours [DATE]" at bounding box center [343, 230] width 261 height 19
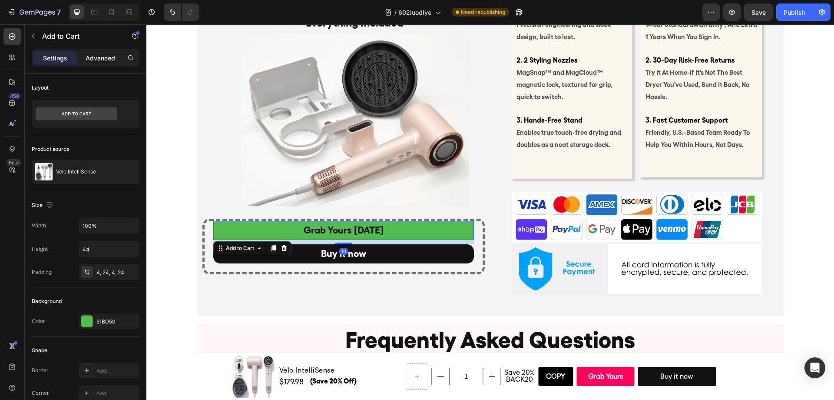
click at [99, 56] on p "Advanced" at bounding box center [101, 57] width 30 height 9
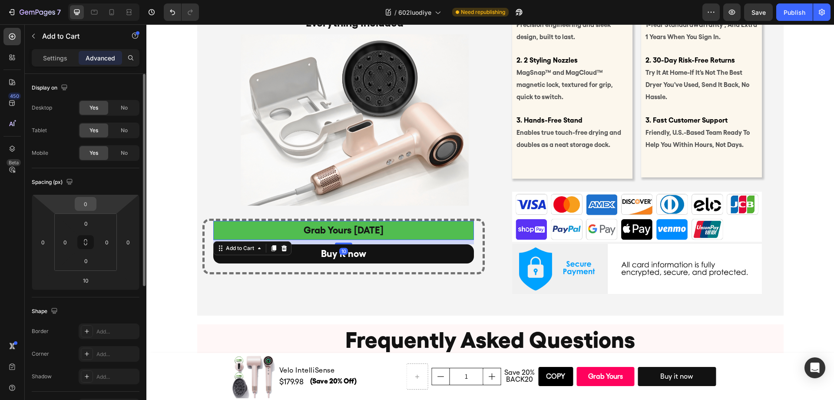
click at [89, 208] on input "0" at bounding box center [85, 203] width 17 height 13
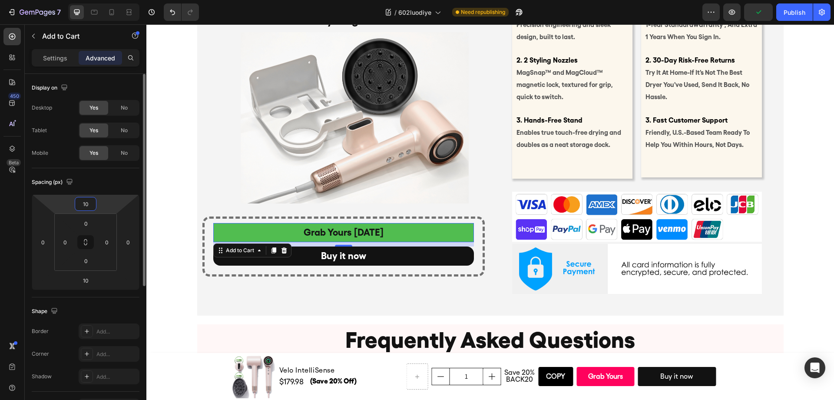
click at [89, 207] on input "10" at bounding box center [85, 203] width 17 height 13
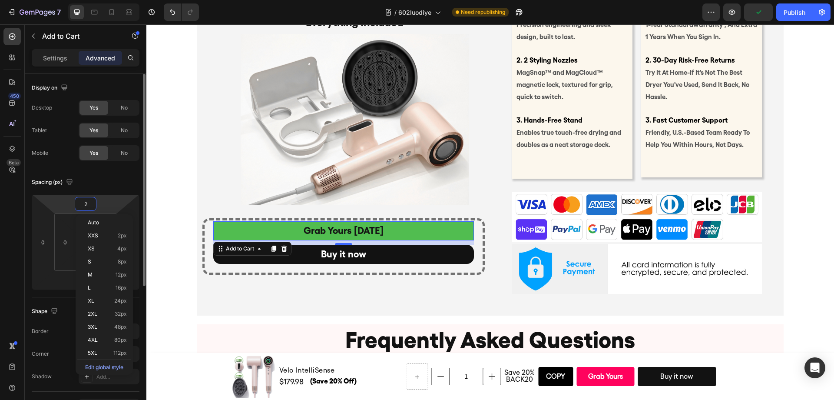
type input "20"
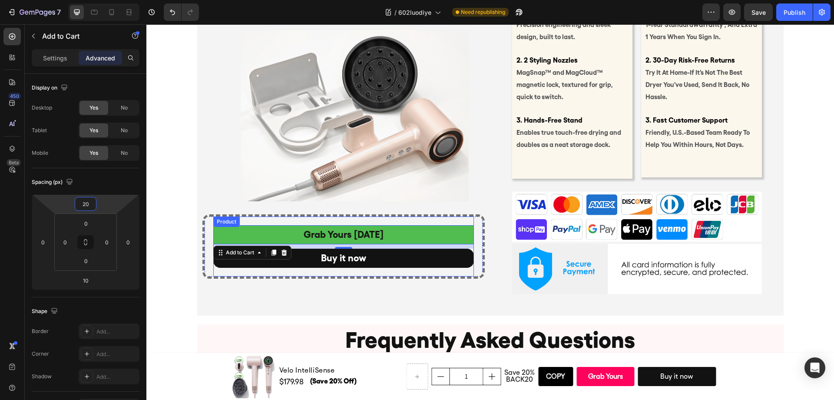
click at [341, 273] on div "Buy it now Dynamic Checkout" at bounding box center [343, 262] width 261 height 28
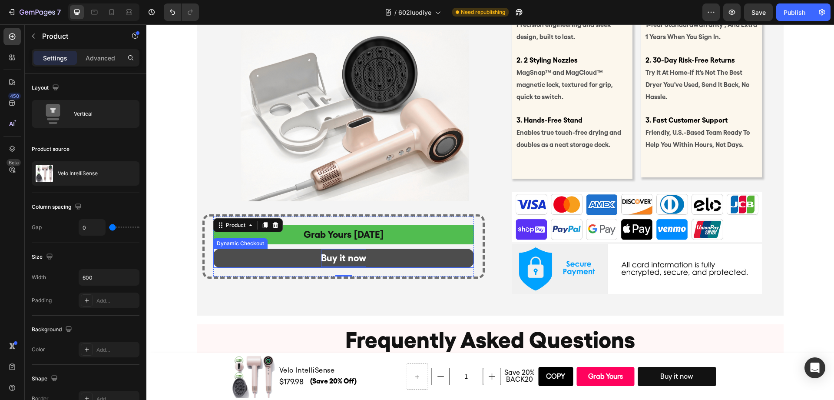
click at [361, 258] on div "Buy it now" at bounding box center [343, 257] width 45 height 17
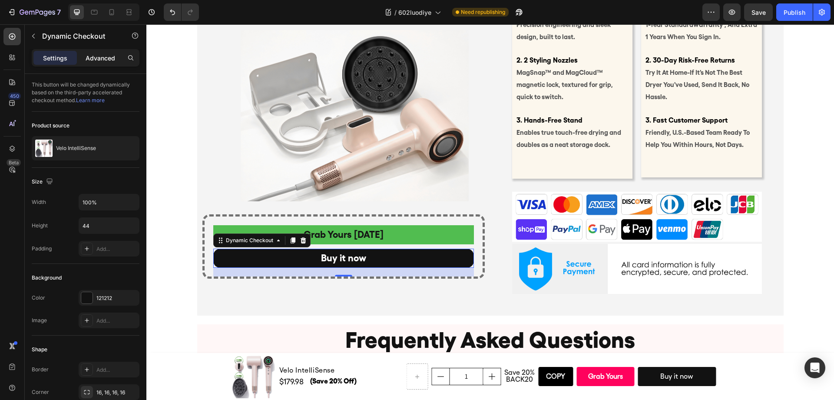
click at [108, 62] on div "Advanced" at bounding box center [100, 58] width 43 height 14
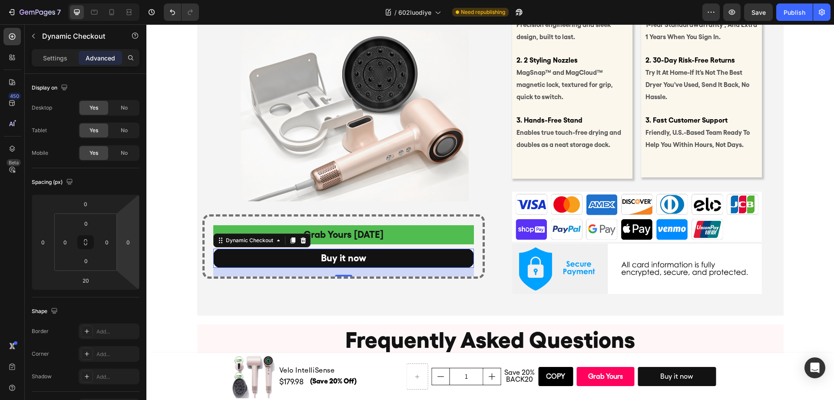
click at [293, 275] on div "20" at bounding box center [343, 272] width 261 height 9
click at [307, 289] on div "Everything Included Text Block Image Grab Yours [DATE] Add to Cart Buy it now D…" at bounding box center [343, 145] width 293 height 324
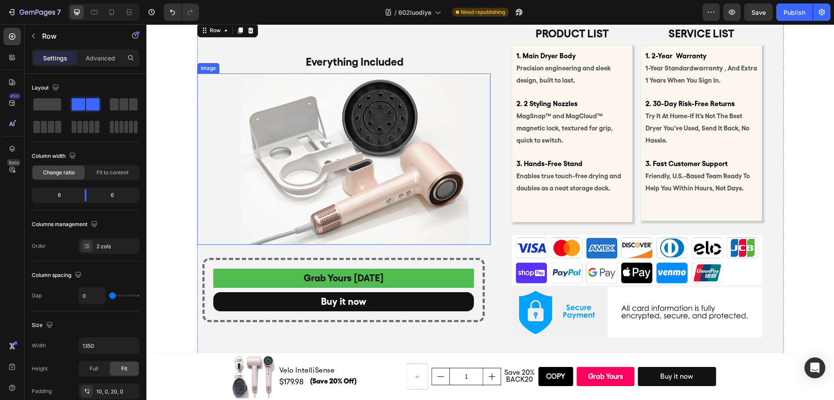
scroll to position [4568, 0]
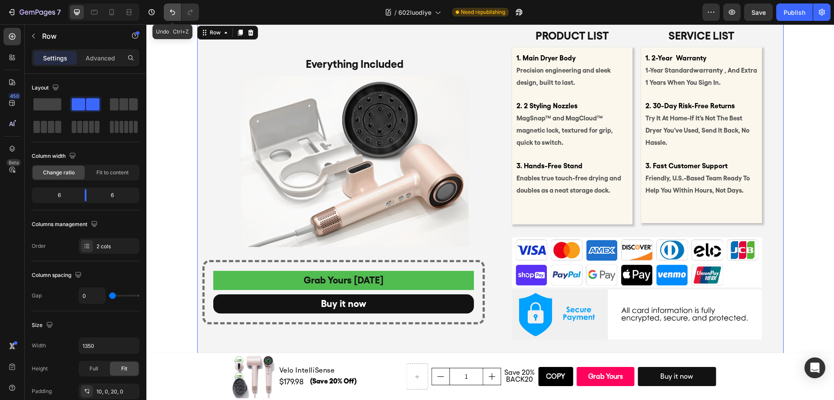
click at [172, 13] on icon "Undo/Redo" at bounding box center [172, 12] width 9 height 9
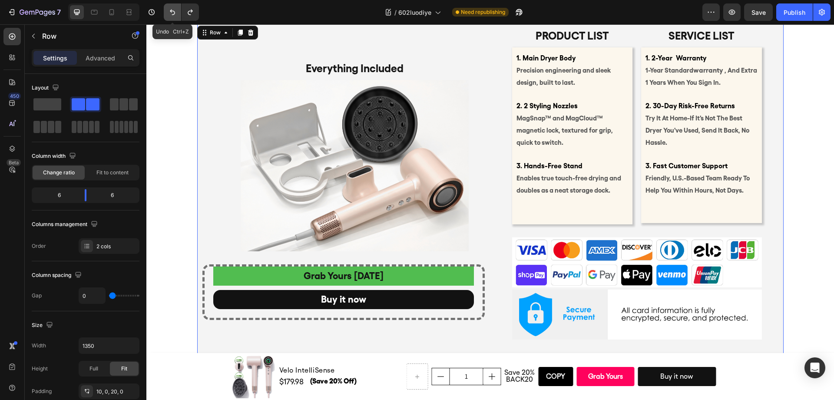
click at [172, 13] on icon "Undo/Redo" at bounding box center [172, 12] width 9 height 9
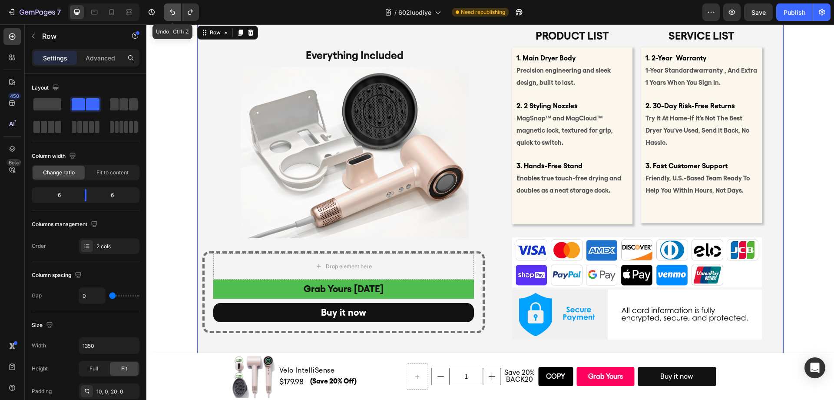
click at [172, 13] on icon "Undo/Redo" at bounding box center [172, 12] width 9 height 9
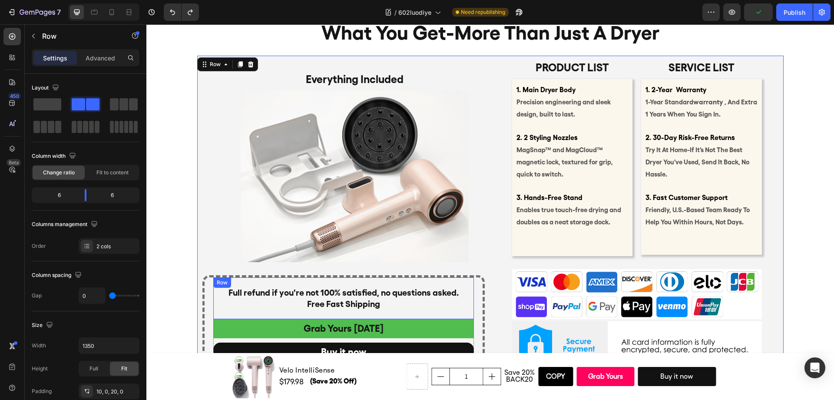
scroll to position [4535, 0]
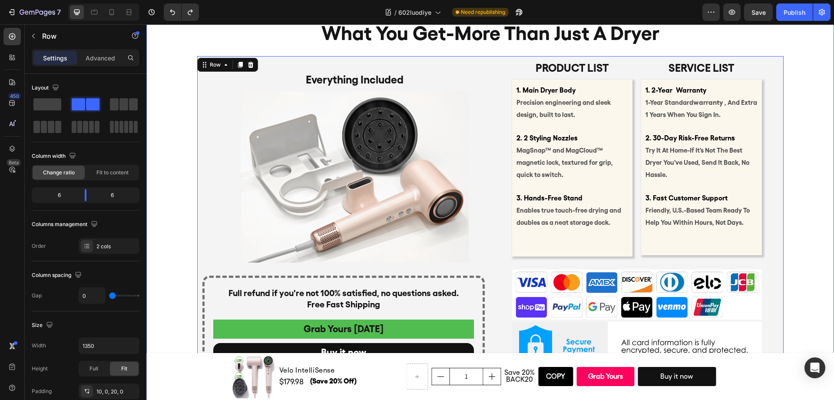
click at [802, 206] on div "what you get-more than just a dryer Heading Product list Text Block 1. Main Dry…" at bounding box center [489, 201] width 687 height 383
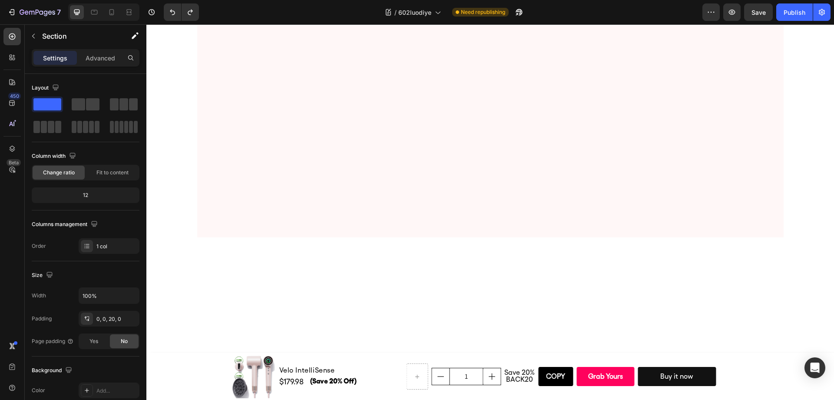
scroll to position [4154, 0]
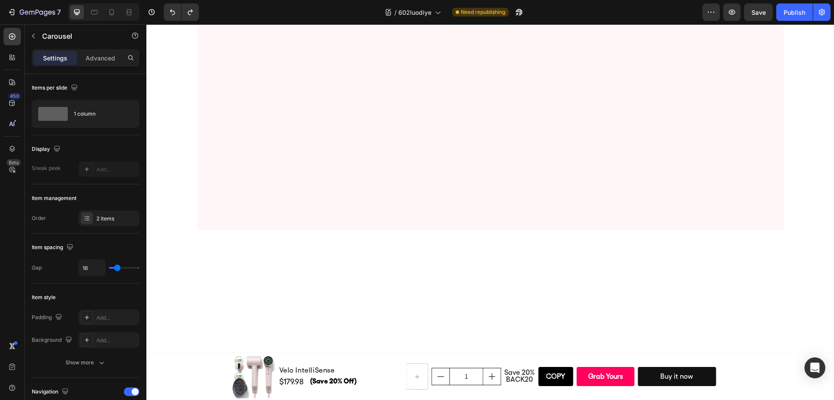
click at [760, 9] on span "Save" at bounding box center [758, 12] width 14 height 7
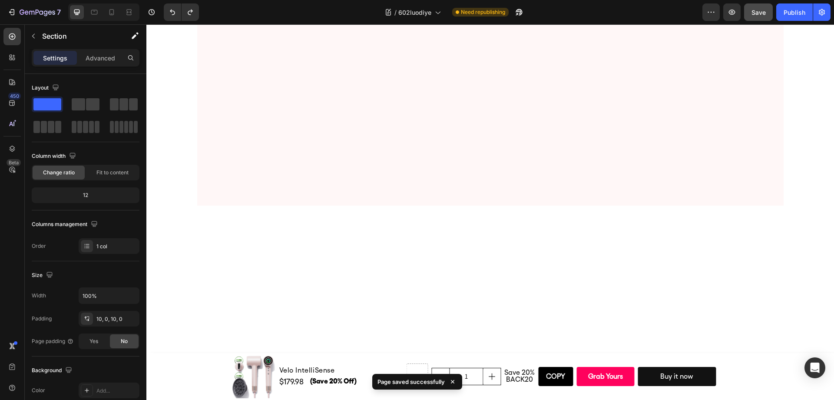
scroll to position [4249, 0]
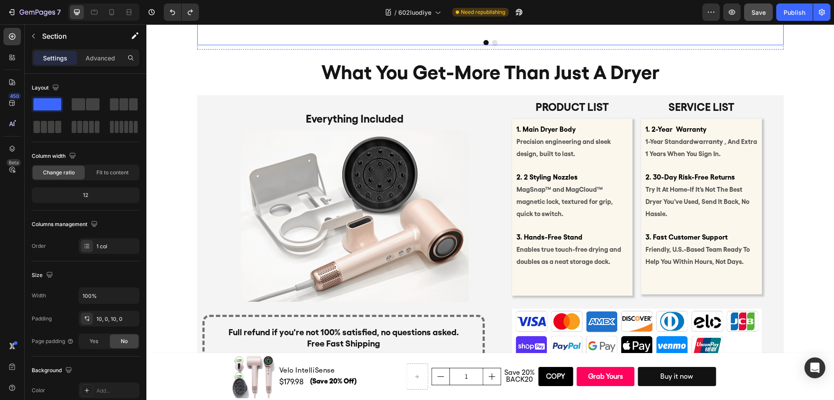
click at [208, 24] on icon "Carousel Back Arrow" at bounding box center [210, 20] width 4 height 7
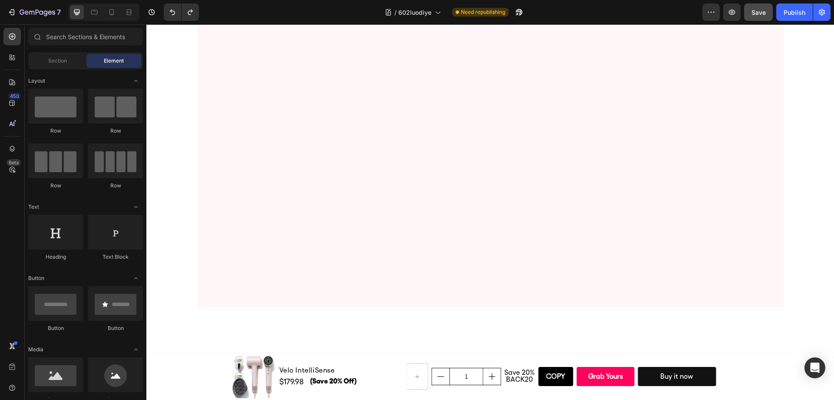
scroll to position [4036, 0]
click at [763, 16] on div "Save" at bounding box center [758, 12] width 14 height 9
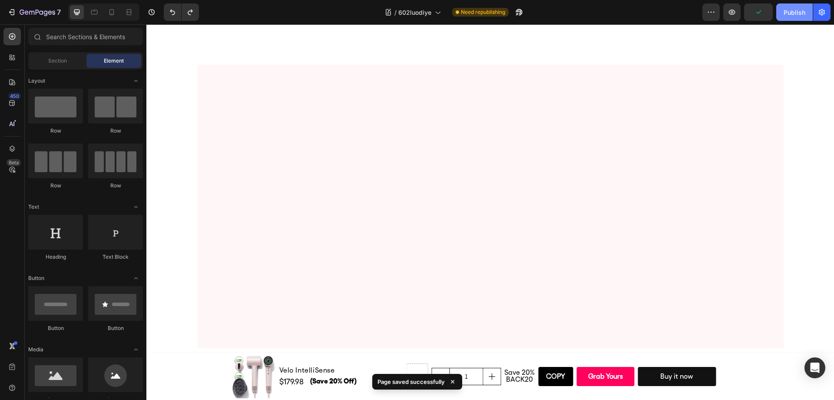
click at [798, 18] on button "Publish" at bounding box center [794, 11] width 36 height 17
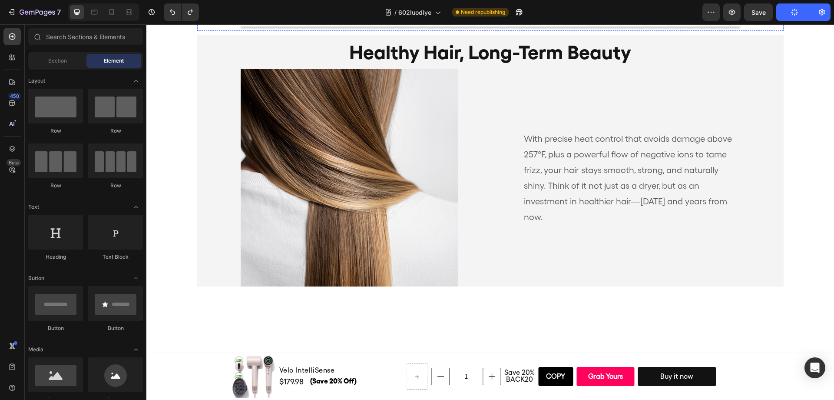
scroll to position [3505, 0]
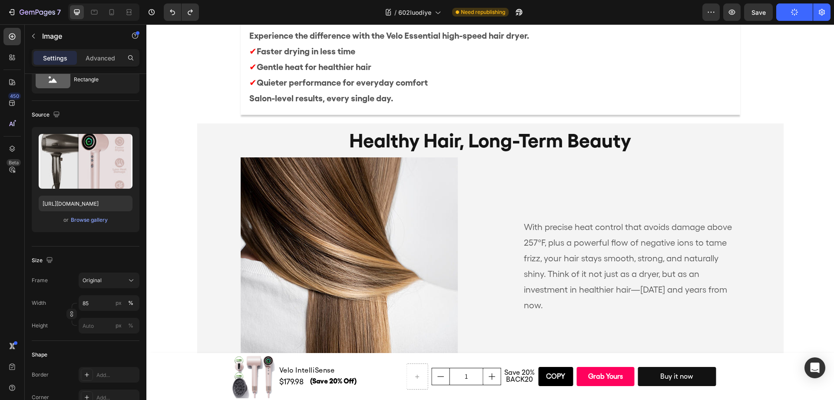
scroll to position [3434, 0]
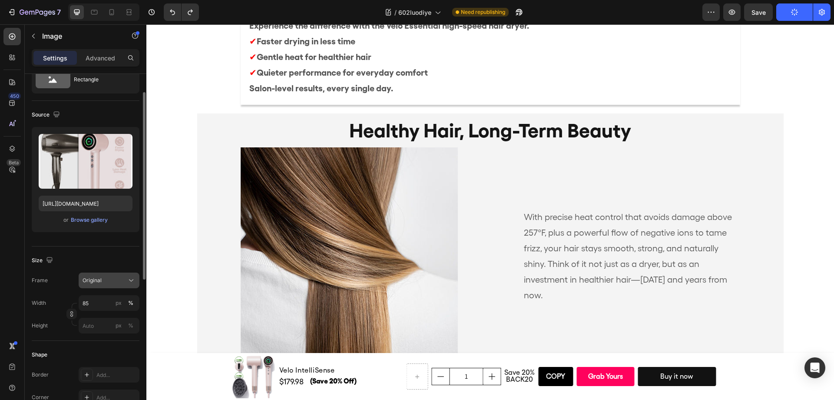
click at [127, 278] on icon at bounding box center [131, 280] width 9 height 9
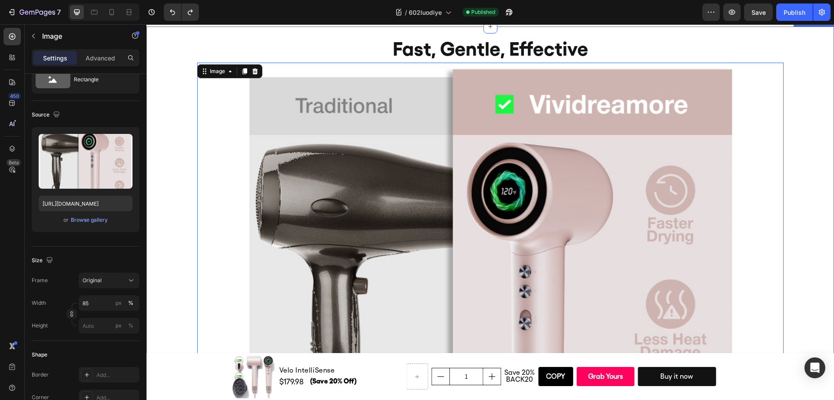
scroll to position [3169, 0]
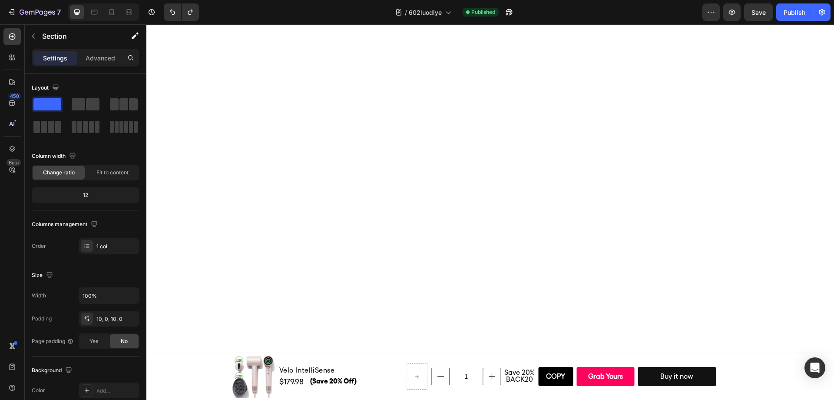
scroll to position [0, 0]
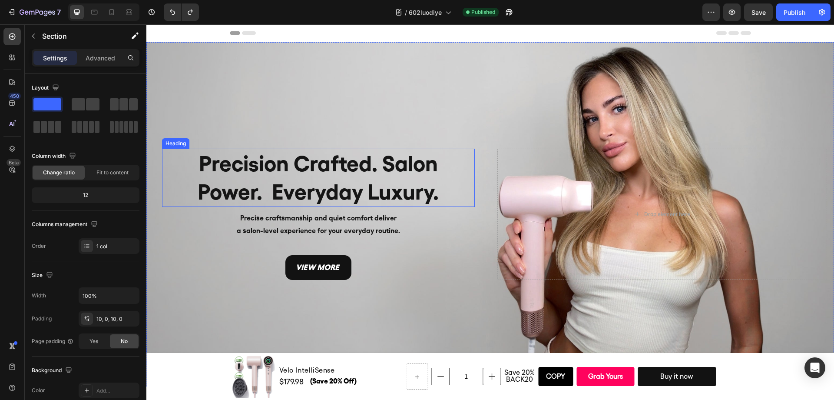
click at [453, 112] on div "Background Image" at bounding box center [489, 214] width 687 height 344
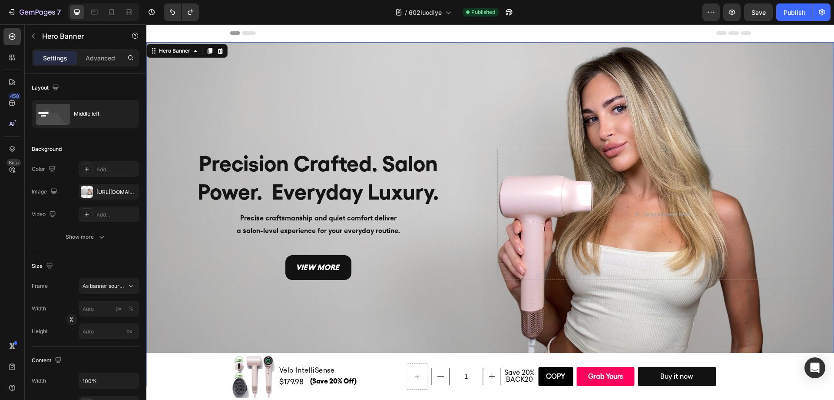
click at [487, 106] on div "Background Image" at bounding box center [489, 214] width 687 height 344
click at [324, 268] on p "view more" at bounding box center [318, 267] width 45 height 14
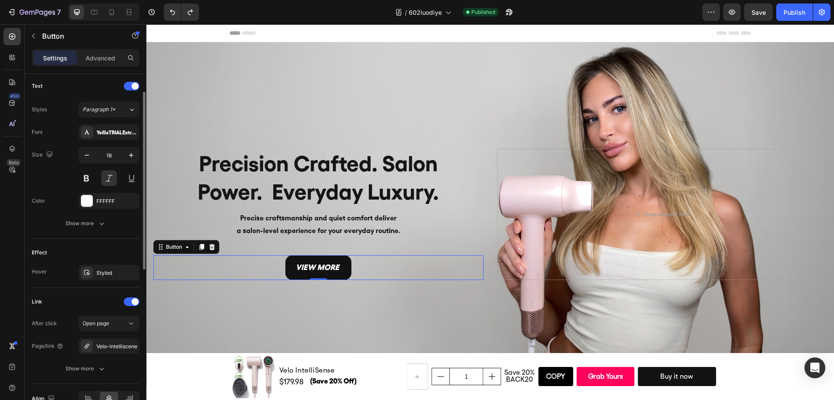
scroll to position [340, 0]
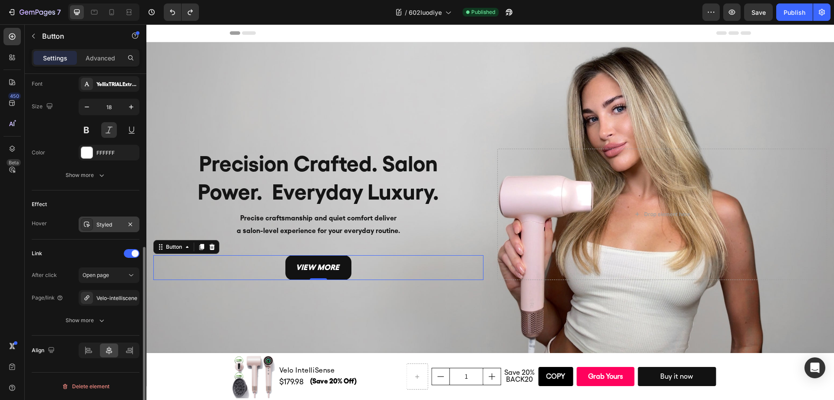
click at [112, 224] on div "Styled" at bounding box center [108, 225] width 25 height 8
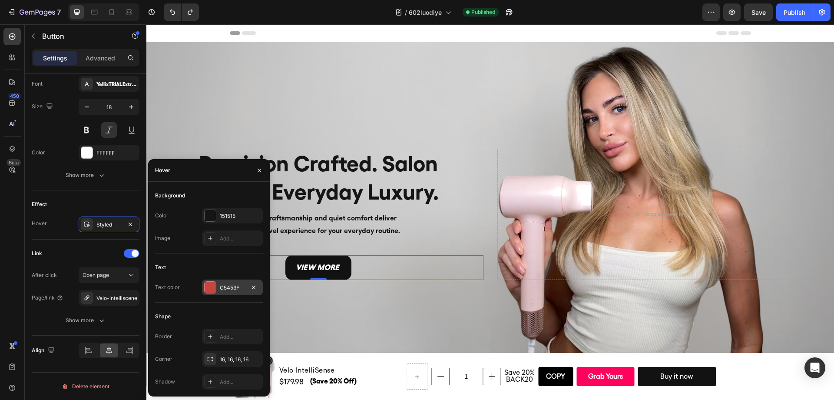
click at [217, 286] on div "C5453F" at bounding box center [232, 287] width 61 height 16
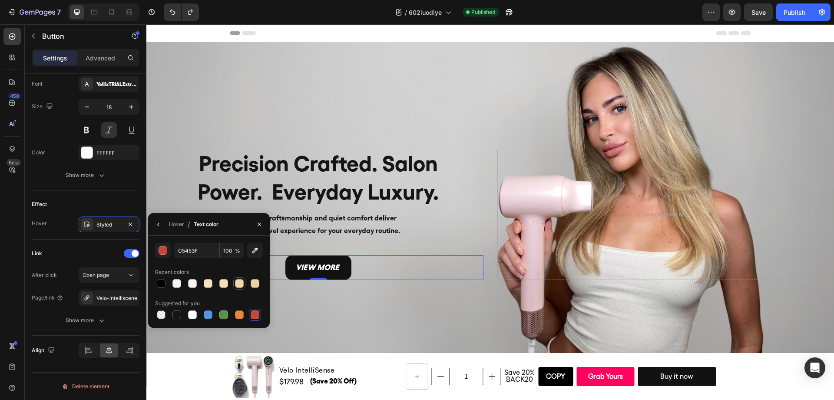
click at [243, 285] on div at bounding box center [239, 283] width 9 height 9
click at [225, 313] on div at bounding box center [223, 314] width 9 height 9
type input "5E8E49"
click at [168, 252] on button "button" at bounding box center [163, 250] width 16 height 16
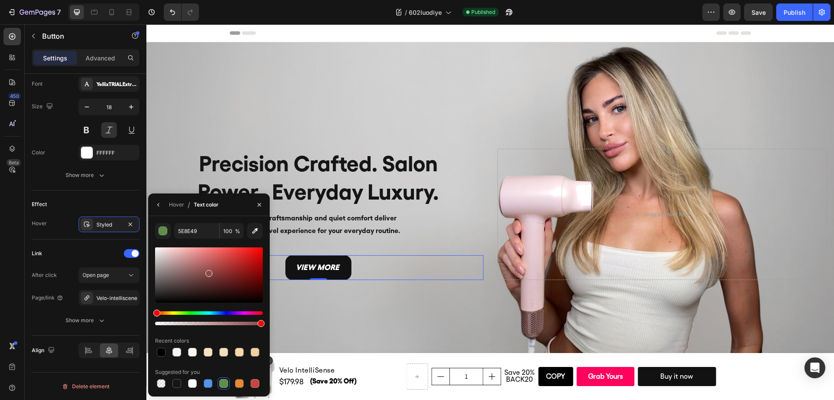
drag, startPoint x: 163, startPoint y: 313, endPoint x: 186, endPoint y: 291, distance: 31.9
click at [151, 313] on div "5E8E49 100 % Recent colors Suggested for you" at bounding box center [209, 306] width 122 height 166
drag, startPoint x: 257, startPoint y: 254, endPoint x: 262, endPoint y: 244, distance: 10.7
click at [262, 244] on div "5E8E49 100 % Recent colors Suggested for you" at bounding box center [209, 306] width 108 height 166
click at [327, 261] on p "view more" at bounding box center [318, 267] width 45 height 14
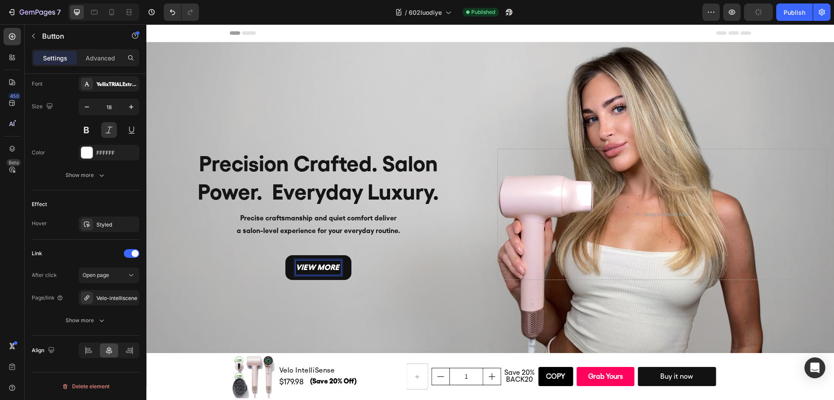
click at [362, 279] on div "Precision Crafted. Salon Power. Everyday Luxury. Heading Precise craftsmanship …" at bounding box center [489, 214] width 687 height 135
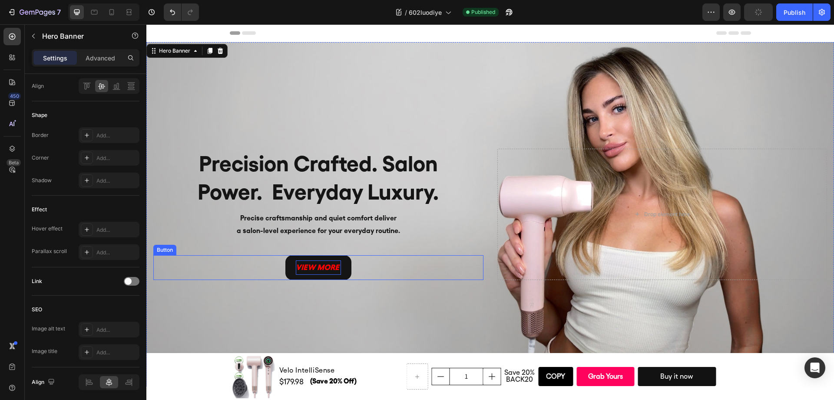
scroll to position [0, 0]
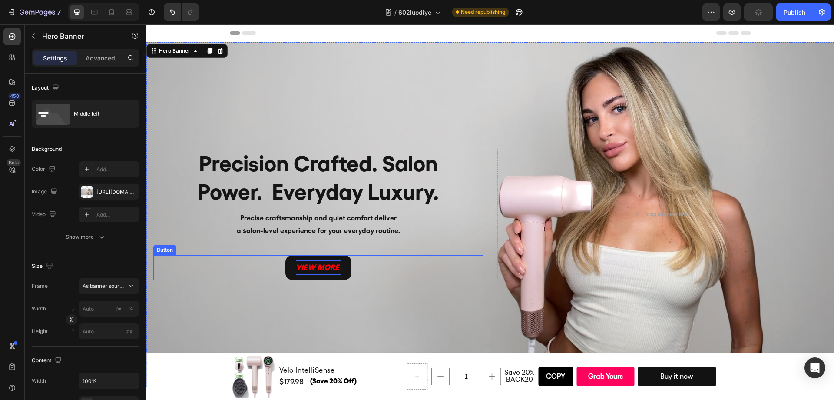
click at [296, 268] on p "view more" at bounding box center [318, 267] width 45 height 14
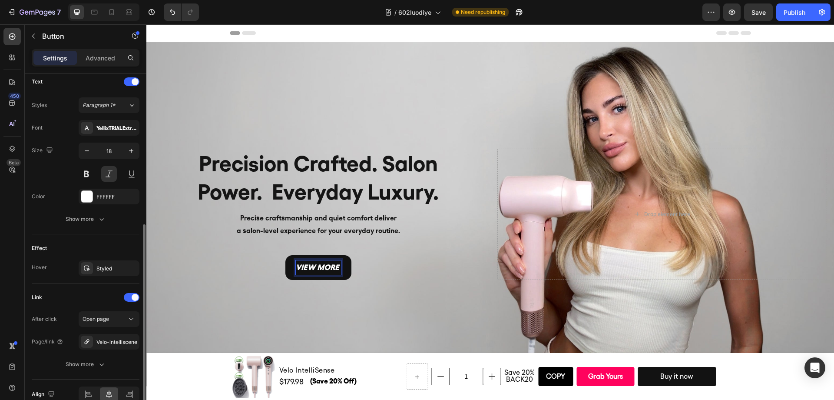
scroll to position [298, 0]
click at [112, 255] on div "Effect Hover Styled" at bounding box center [86, 256] width 108 height 49
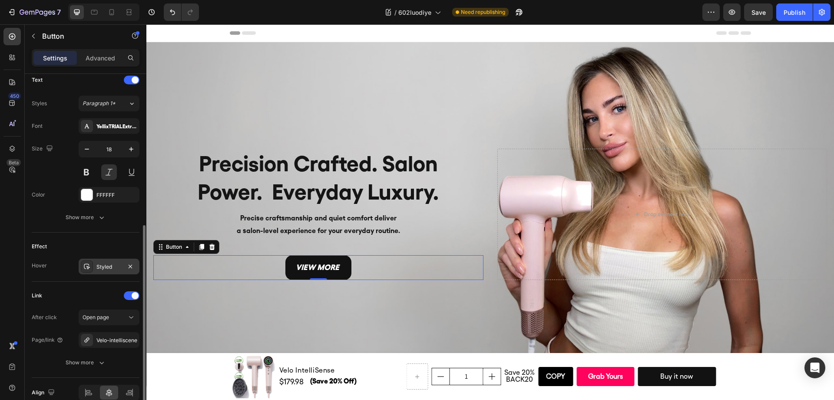
click at [112, 264] on div "Styled" at bounding box center [108, 267] width 25 height 8
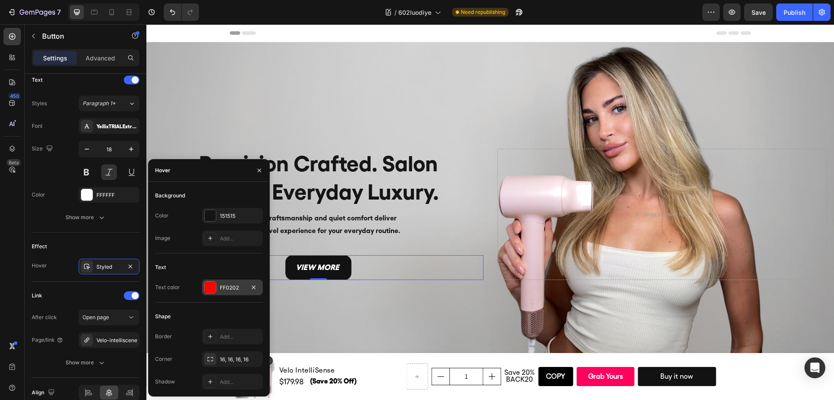
click at [228, 287] on div "FF0202" at bounding box center [232, 288] width 25 height 8
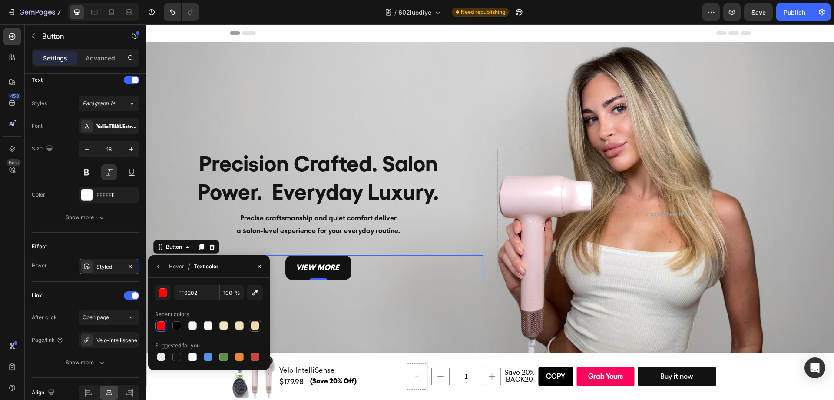
click at [258, 327] on div at bounding box center [255, 325] width 9 height 9
type input "F4D8AB"
click at [163, 297] on button "button" at bounding box center [163, 292] width 16 height 16
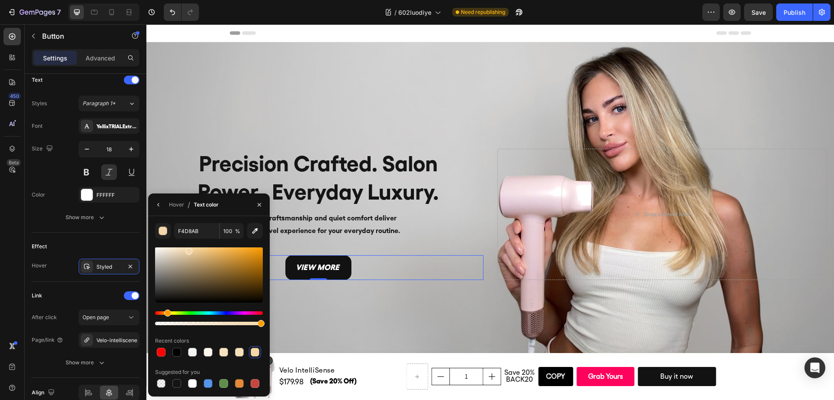
click at [167, 212] on div "Hover / Text color" at bounding box center [185, 204] width 74 height 22
click at [169, 210] on div "Hover" at bounding box center [176, 205] width 15 height 14
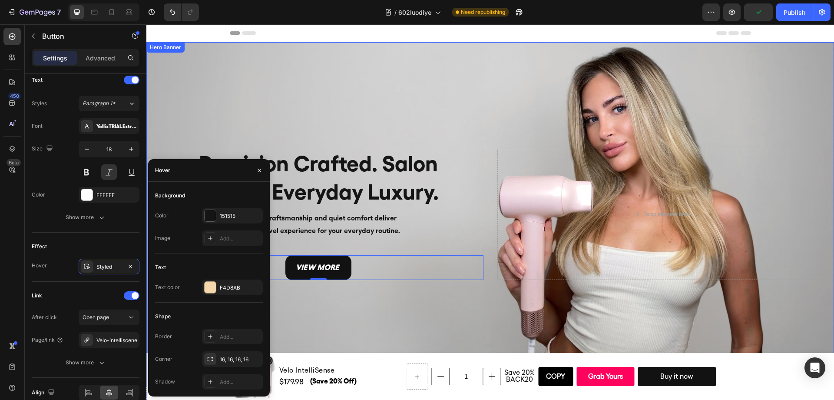
click at [367, 299] on div "Background Image" at bounding box center [489, 214] width 687 height 344
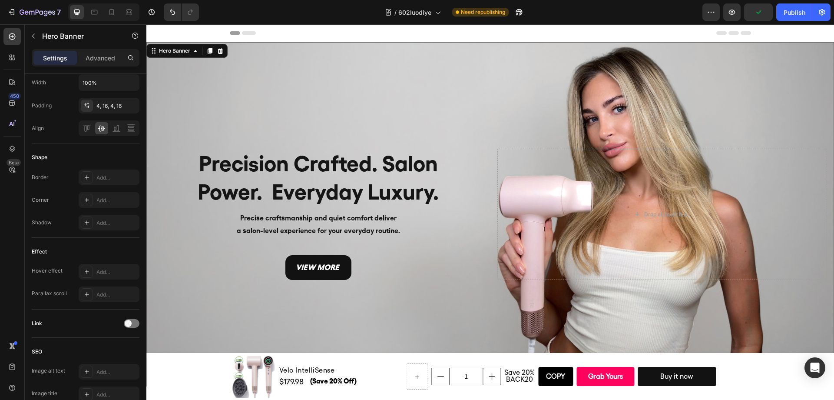
scroll to position [0, 0]
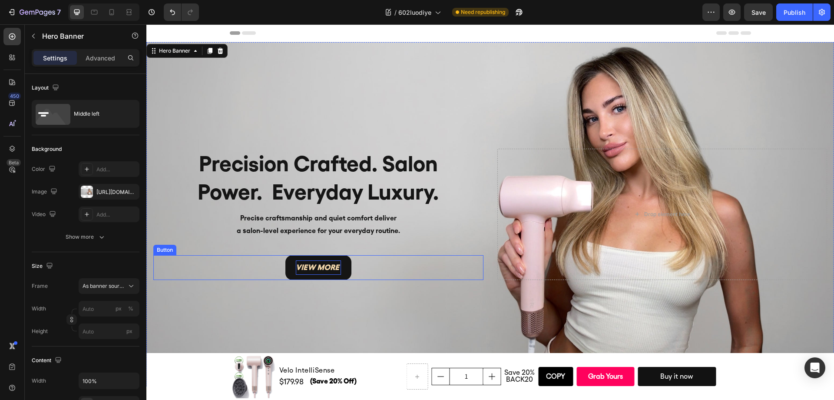
click at [314, 264] on p "view more" at bounding box center [318, 267] width 45 height 14
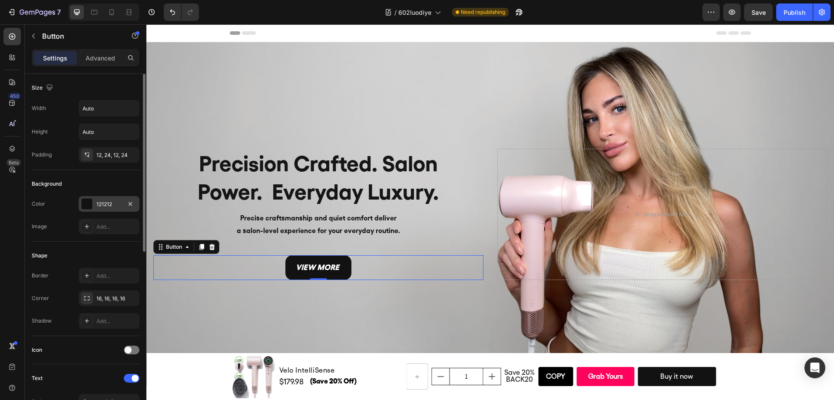
click at [102, 205] on div "121212" at bounding box center [108, 204] width 25 height 8
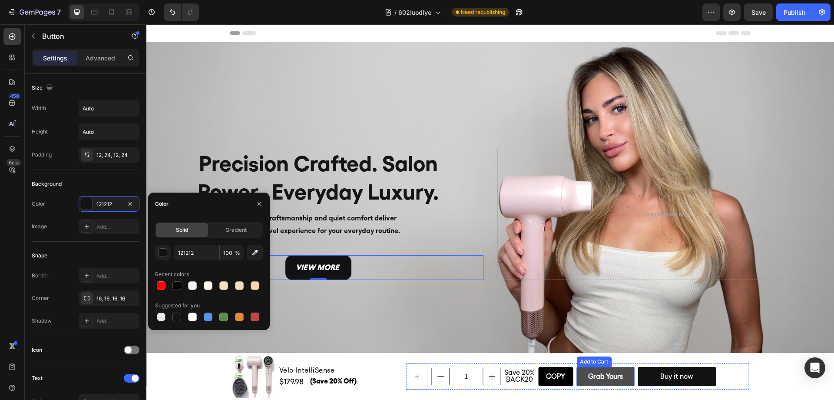
click at [581, 371] on button "Grab Yours" at bounding box center [605, 376] width 58 height 19
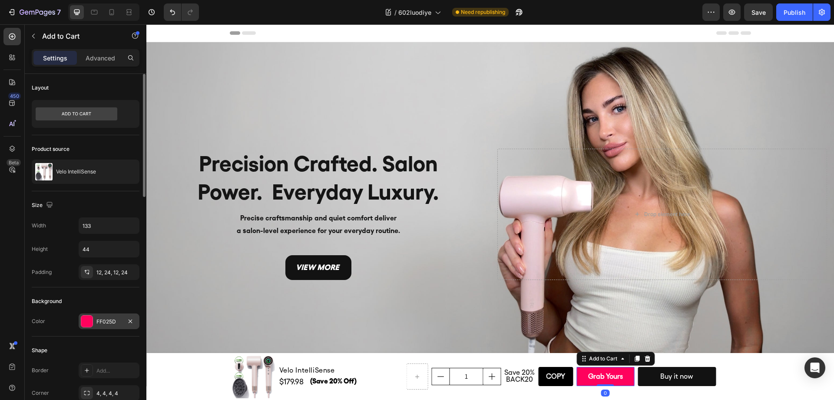
click at [116, 323] on div "FF025D" at bounding box center [108, 321] width 25 height 8
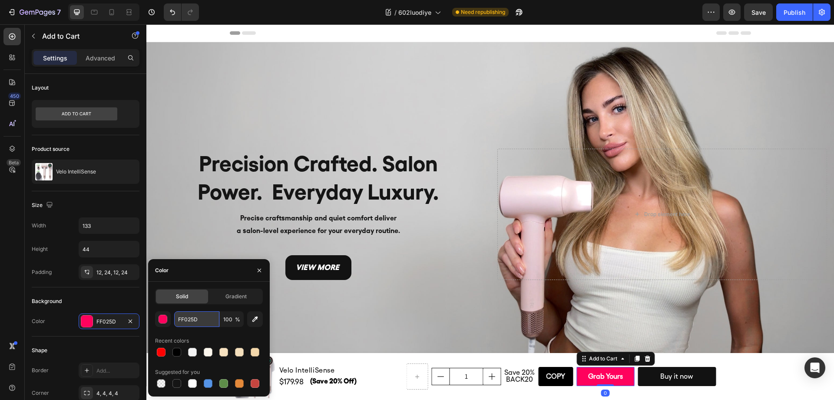
click at [192, 321] on input "FF025D" at bounding box center [196, 319] width 45 height 16
click at [257, 272] on icon "button" at bounding box center [259, 270] width 7 height 7
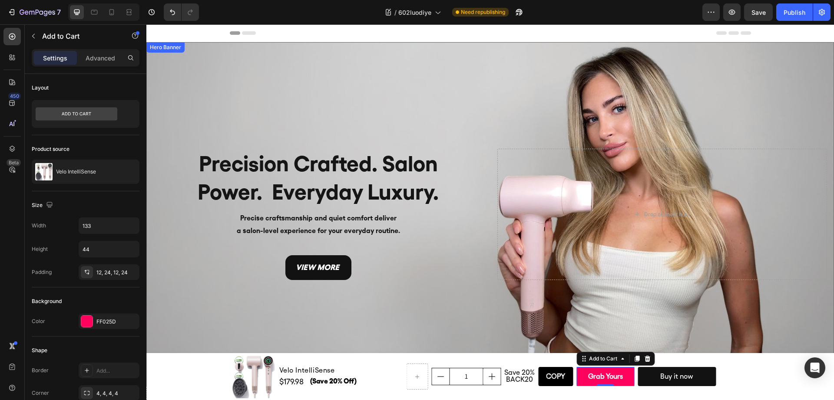
click at [316, 290] on div "Background Image" at bounding box center [489, 214] width 687 height 344
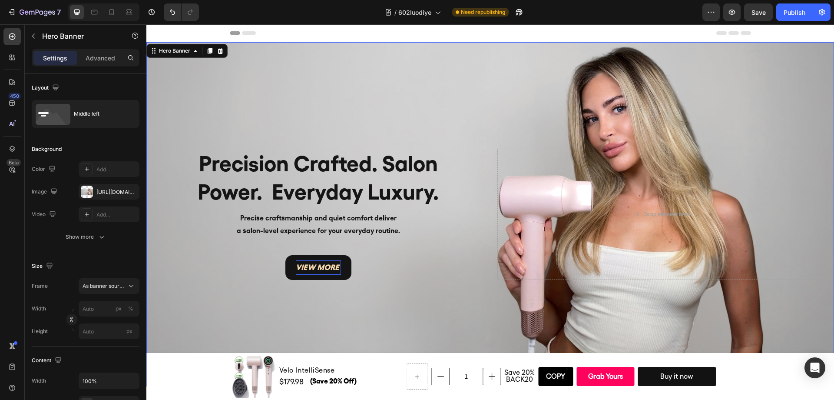
click at [316, 271] on p "view more" at bounding box center [318, 267] width 45 height 14
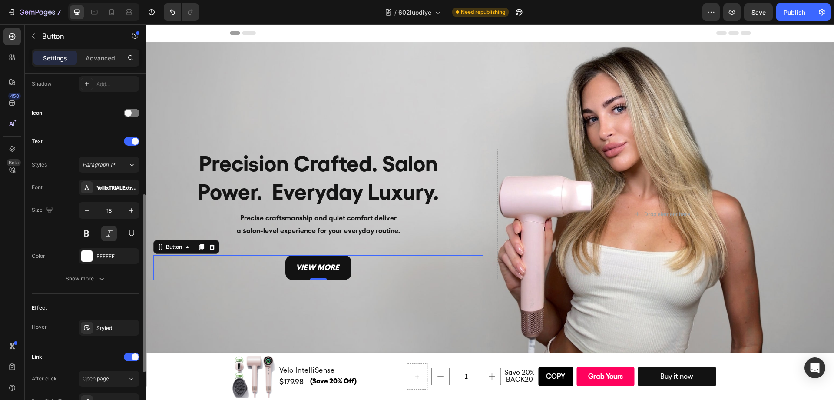
scroll to position [330, 0]
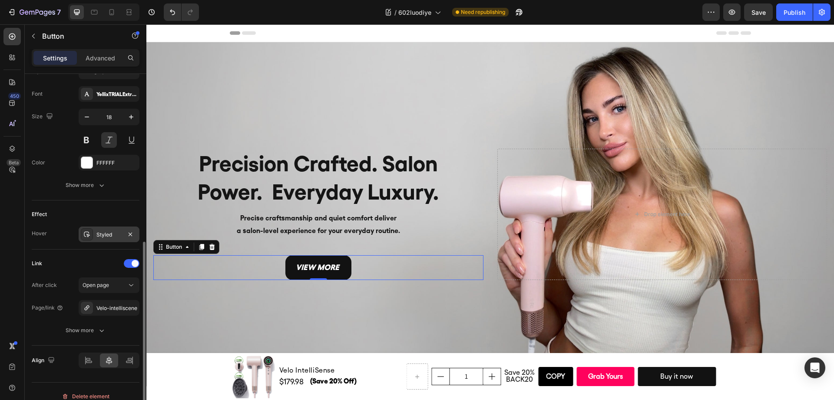
click at [103, 231] on div "Styled" at bounding box center [108, 235] width 25 height 8
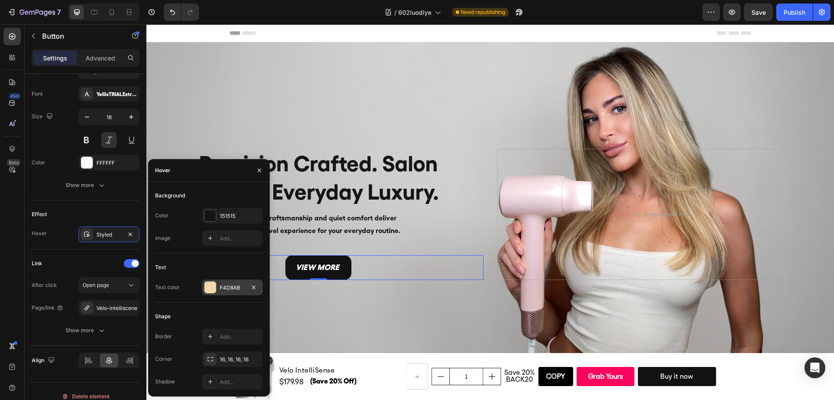
click at [218, 287] on div "F4D8AB" at bounding box center [232, 287] width 61 height 16
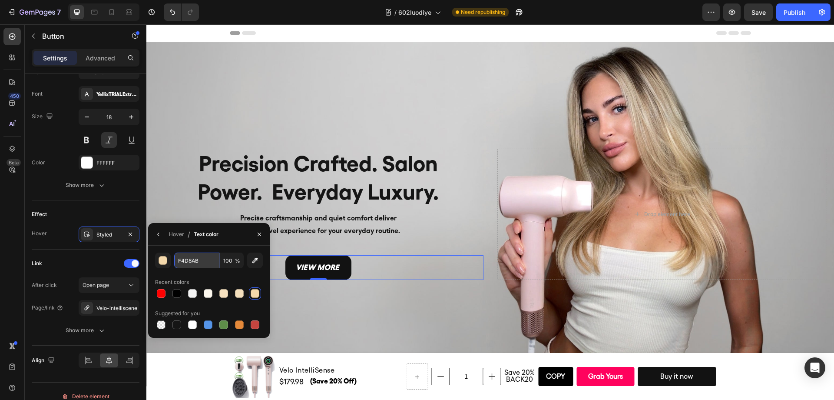
click at [190, 265] on input "F4D8AB" at bounding box center [196, 260] width 45 height 16
paste input "F025D"
type input "FF025D"
click at [296, 307] on div "Background Image" at bounding box center [489, 214] width 687 height 344
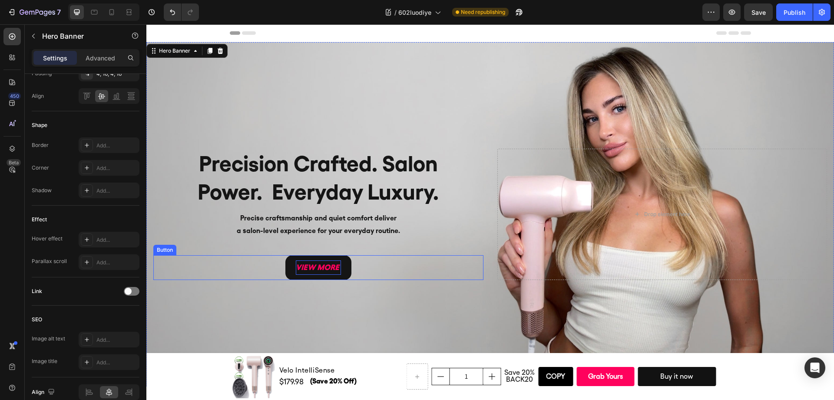
scroll to position [0, 0]
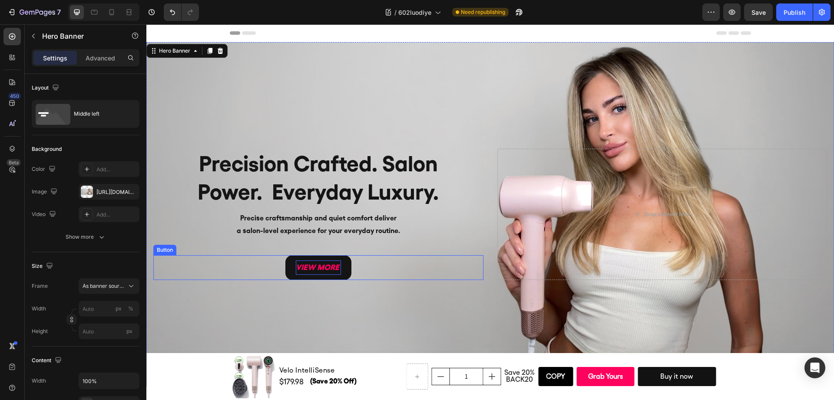
click at [334, 269] on p "view more" at bounding box center [318, 267] width 45 height 14
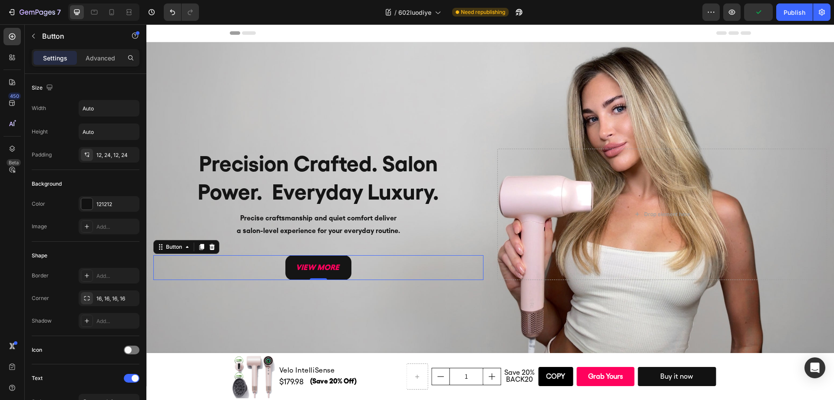
click at [340, 269] on link "view more" at bounding box center [318, 267] width 66 height 24
click at [347, 271] on link "view more" at bounding box center [318, 267] width 66 height 24
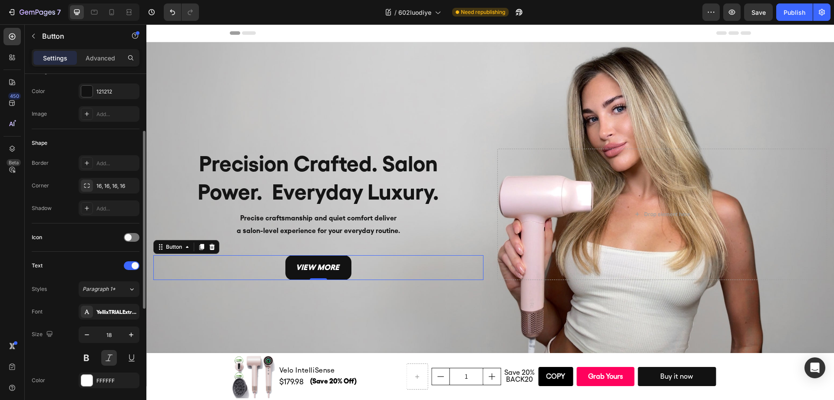
scroll to position [132, 0]
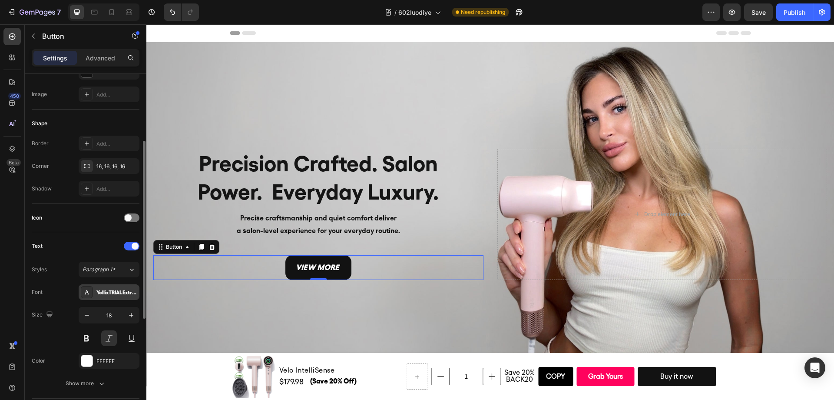
click at [112, 291] on div "YellixTRIALExtraBold-BF6719a04780ca1" at bounding box center [116, 292] width 41 height 8
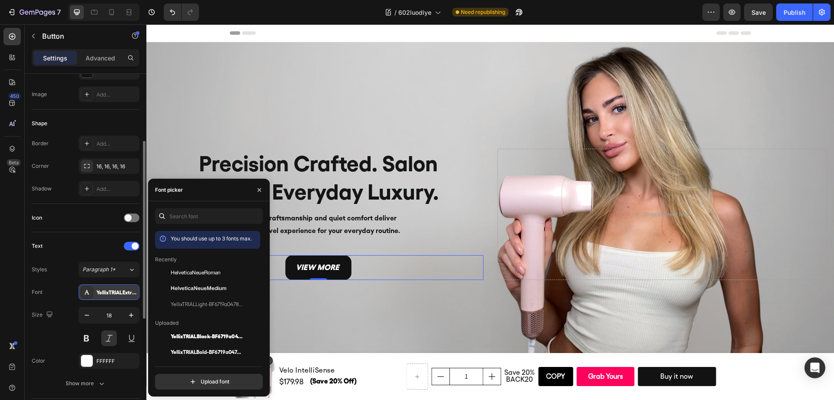
click at [112, 291] on div "YellixTRIALExtraBold-BF6719a04780ca1" at bounding box center [116, 292] width 41 height 8
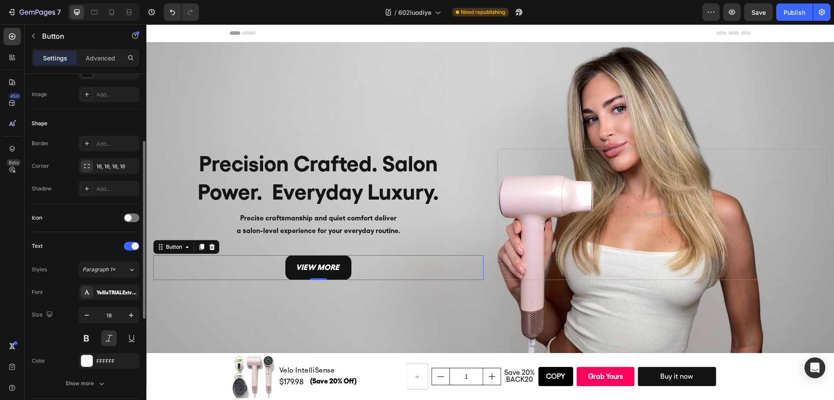
scroll to position [340, 0]
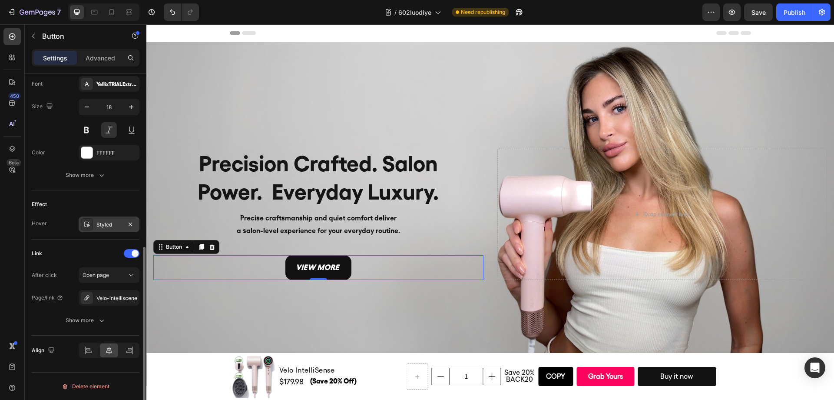
click at [106, 225] on div "Styled" at bounding box center [108, 225] width 25 height 8
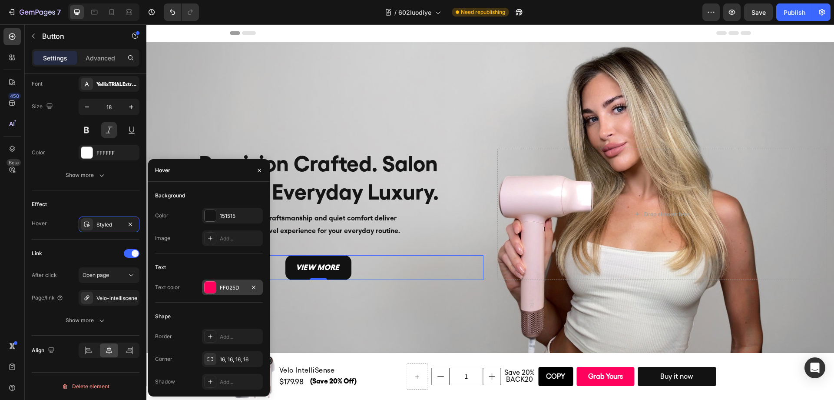
click at [221, 287] on div "FF025D" at bounding box center [232, 288] width 25 height 8
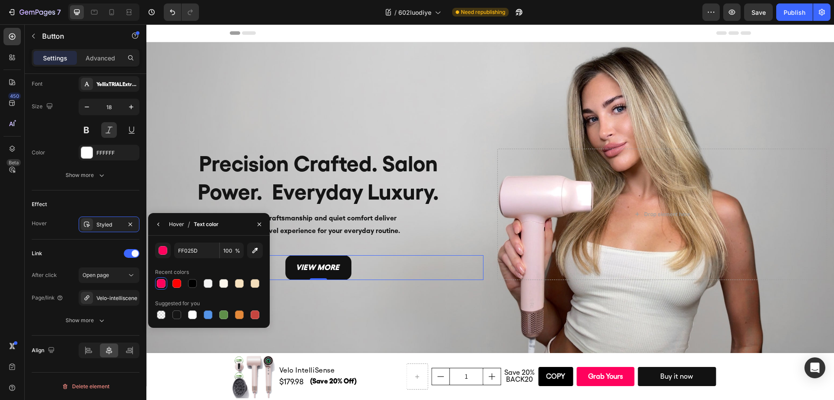
click at [169, 224] on div "Hover" at bounding box center [176, 224] width 15 height 8
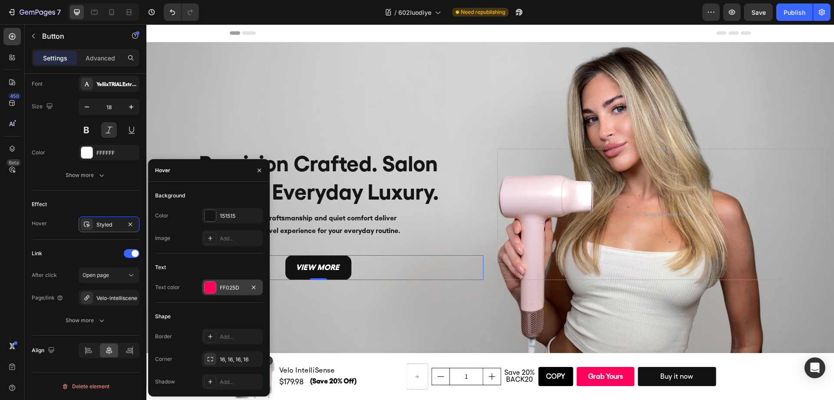
click at [223, 287] on div "FF025D" at bounding box center [232, 288] width 25 height 8
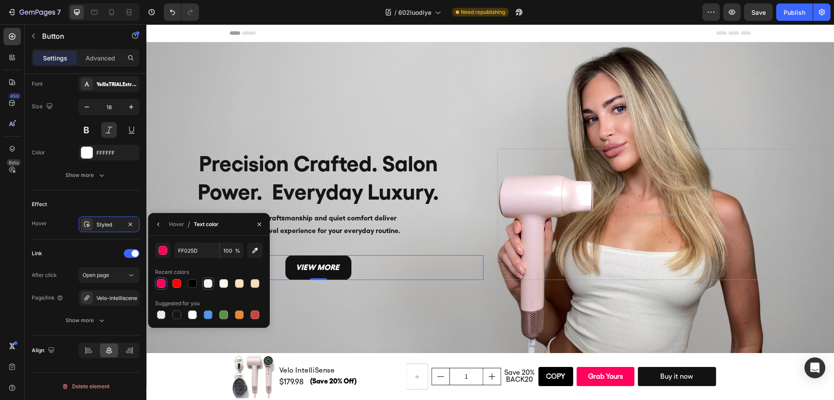
click at [209, 284] on div at bounding box center [208, 283] width 9 height 9
type input "F4F4F4"
click at [158, 228] on button "button" at bounding box center [159, 224] width 14 height 14
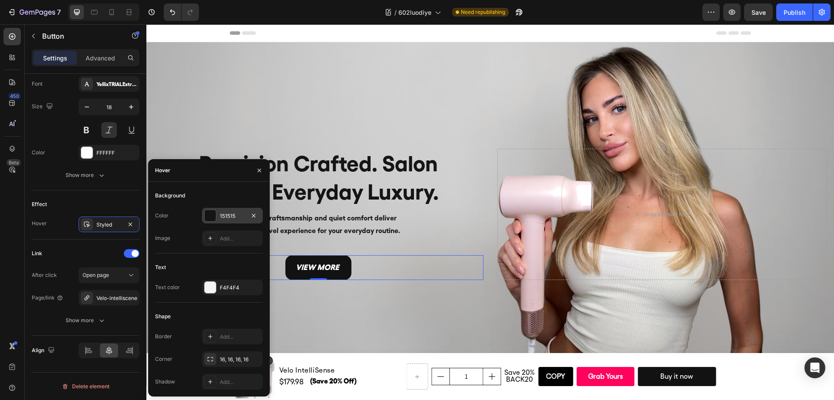
click at [234, 219] on div "151515" at bounding box center [232, 216] width 25 height 8
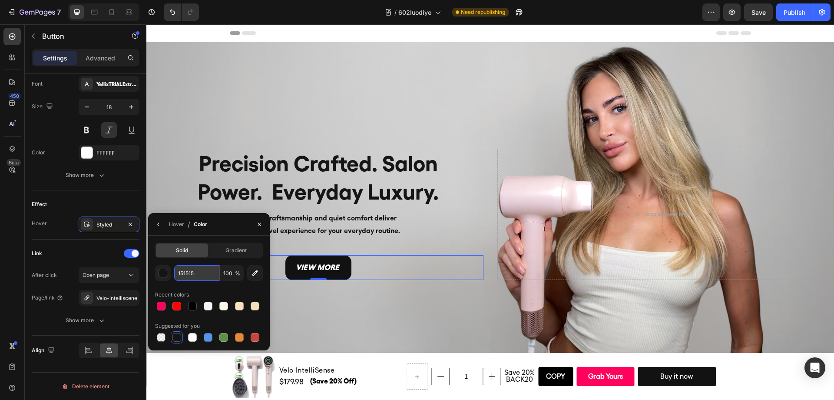
click at [192, 273] on input "151515" at bounding box center [196, 273] width 45 height 16
paste input "FF025D"
type input "FF025D"
click at [317, 303] on div "Background Image" at bounding box center [489, 214] width 687 height 344
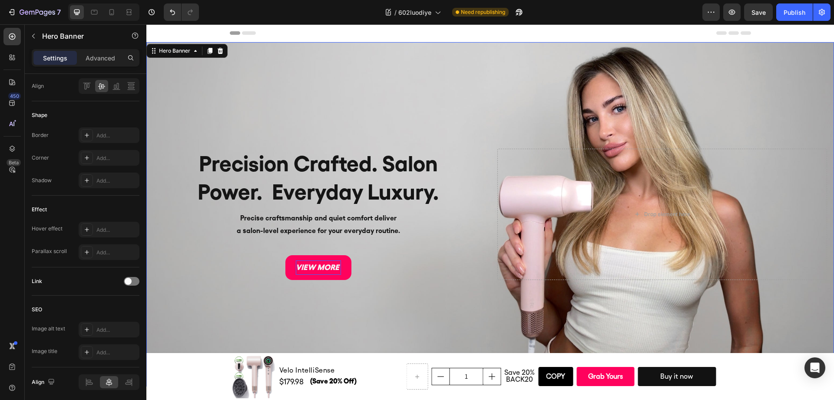
scroll to position [0, 0]
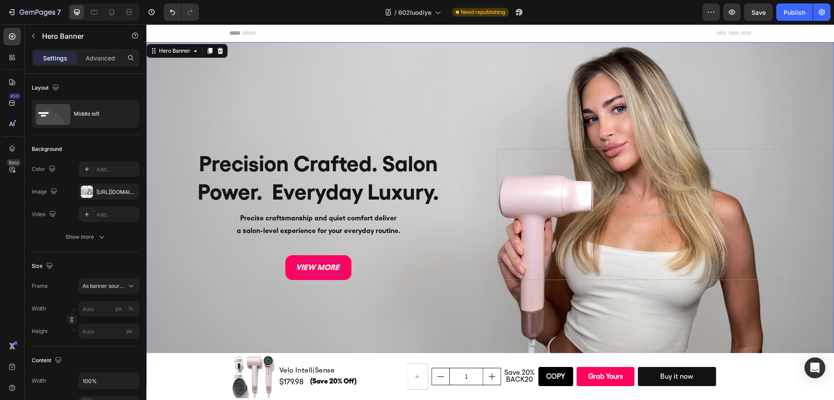
click at [323, 272] on p "view more" at bounding box center [318, 267] width 45 height 14
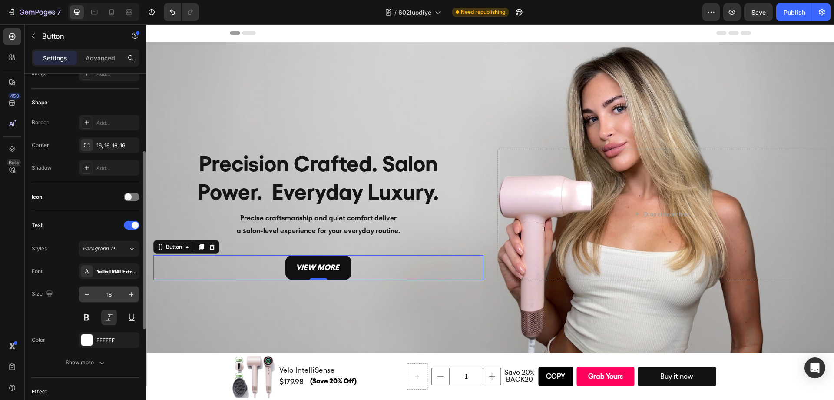
scroll to position [340, 0]
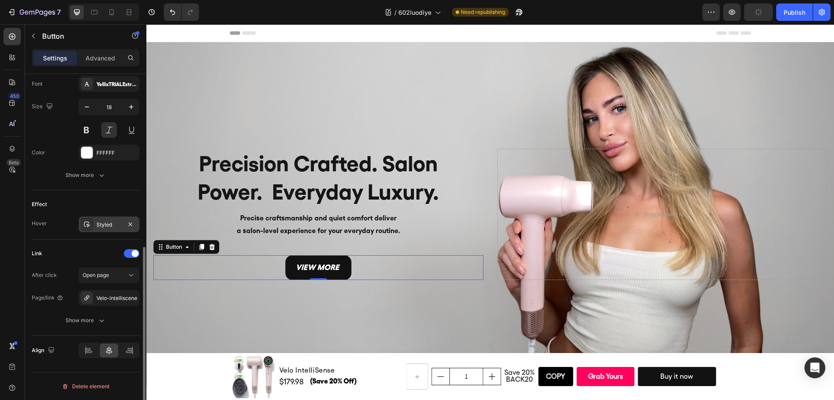
click at [99, 228] on div "Styled" at bounding box center [109, 224] width 61 height 16
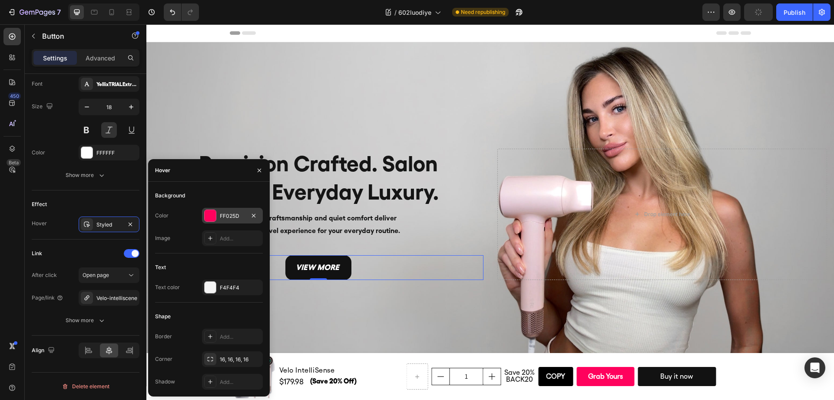
click at [228, 215] on div "FF025D" at bounding box center [232, 216] width 25 height 8
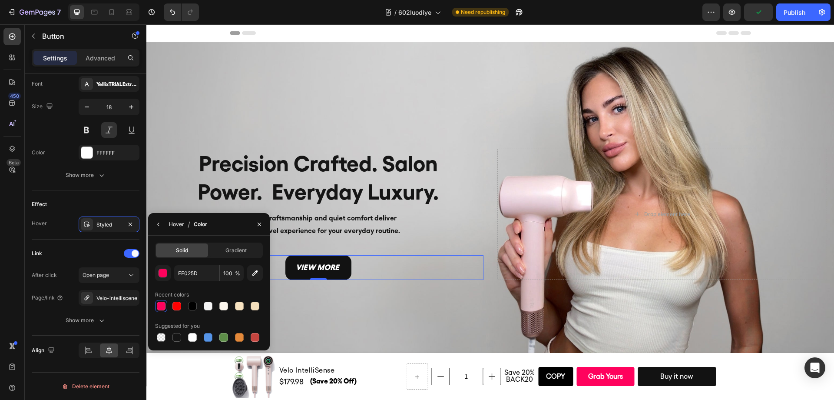
click at [178, 224] on div "Hover" at bounding box center [176, 224] width 15 height 8
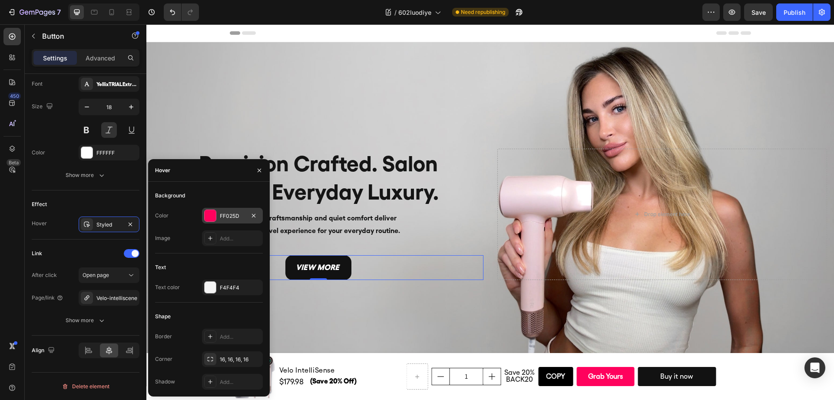
click at [239, 217] on div "FF025D" at bounding box center [232, 216] width 25 height 8
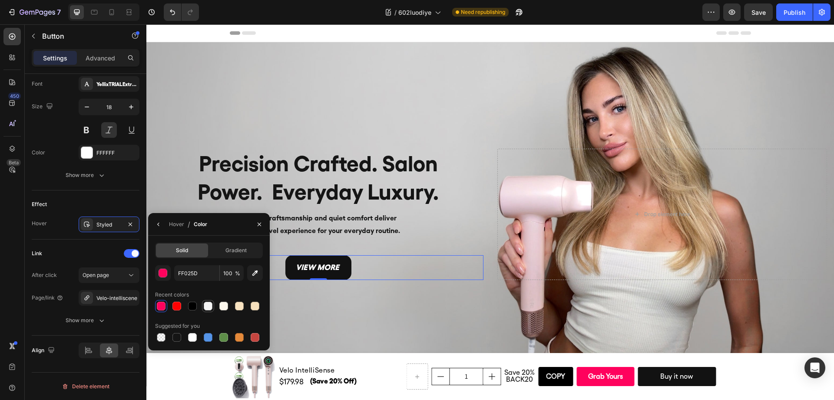
click at [208, 307] on div at bounding box center [208, 305] width 9 height 9
type input "F4F4F4"
click at [179, 226] on div "Hover" at bounding box center [176, 224] width 15 height 8
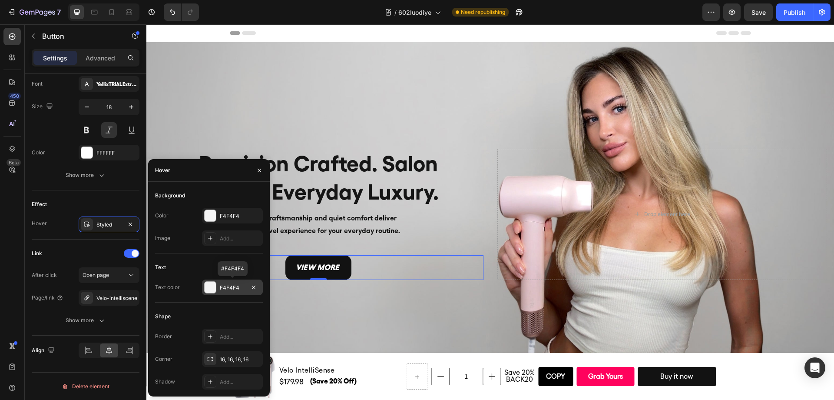
click at [222, 289] on div "F4F4F4" at bounding box center [232, 288] width 25 height 8
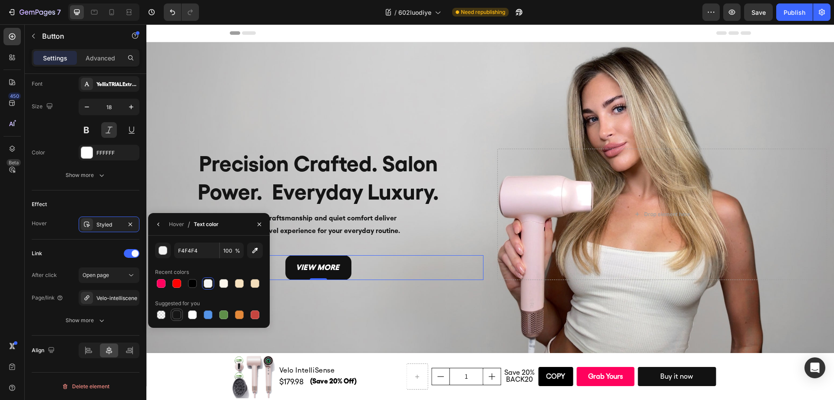
click at [178, 311] on div at bounding box center [176, 314] width 9 height 9
type input "151515"
click at [325, 297] on div "Background Image" at bounding box center [489, 214] width 687 height 344
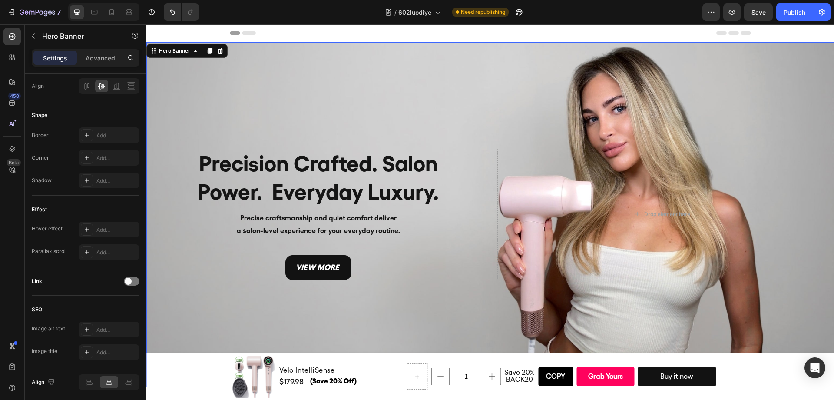
scroll to position [0, 0]
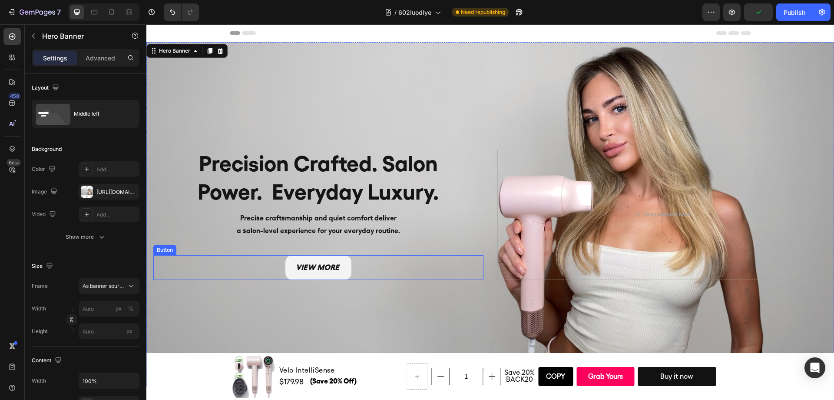
click at [332, 275] on link "view more" at bounding box center [318, 267] width 66 height 24
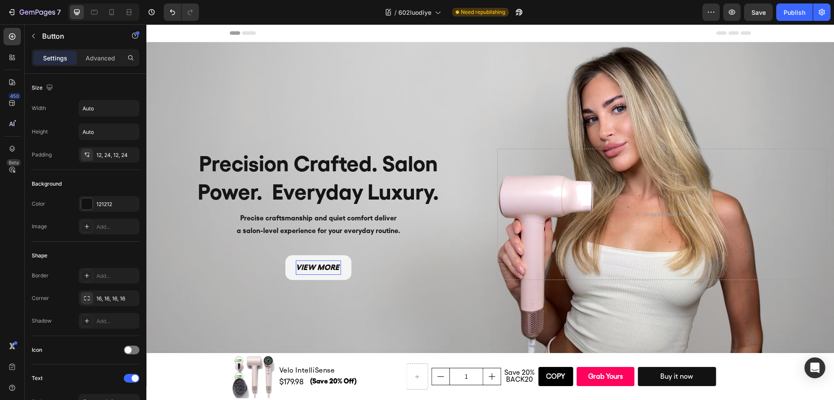
click at [266, 276] on div "view more Button 0" at bounding box center [318, 267] width 330 height 24
click at [304, 266] on p "view more" at bounding box center [318, 267] width 45 height 14
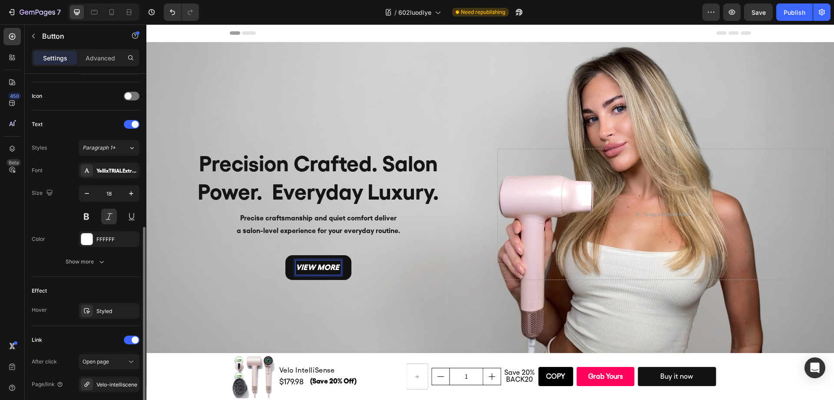
scroll to position [314, 0]
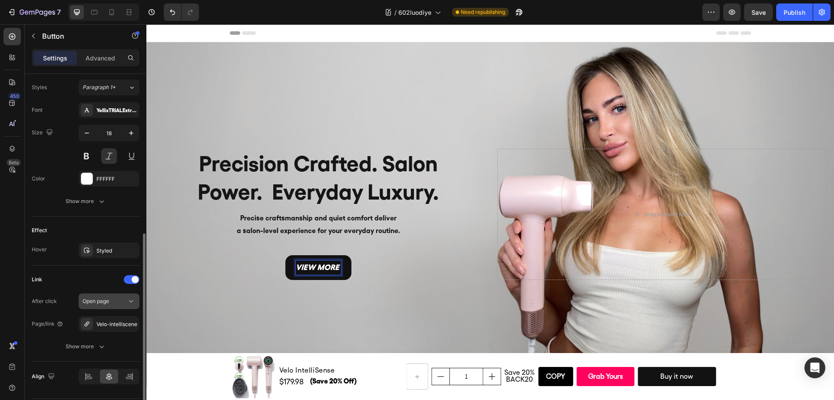
click at [105, 300] on span "Open page" at bounding box center [96, 300] width 26 height 7
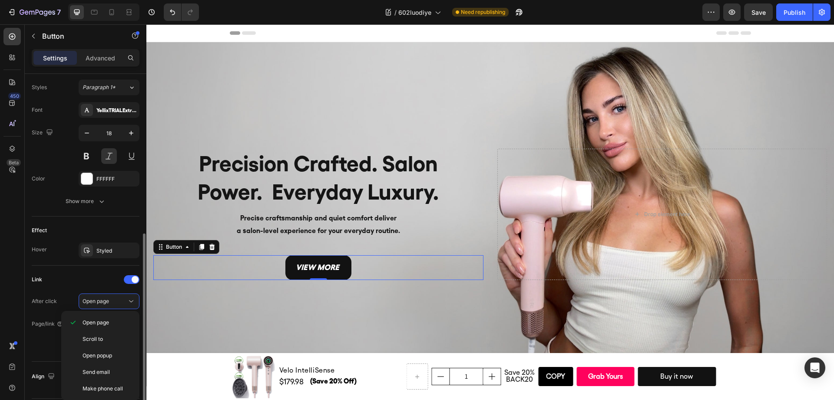
click at [92, 282] on div "Link" at bounding box center [86, 279] width 108 height 14
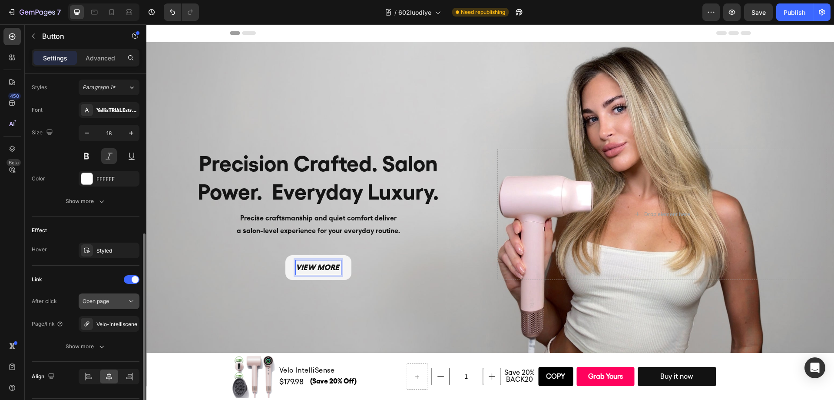
scroll to position [340, 0]
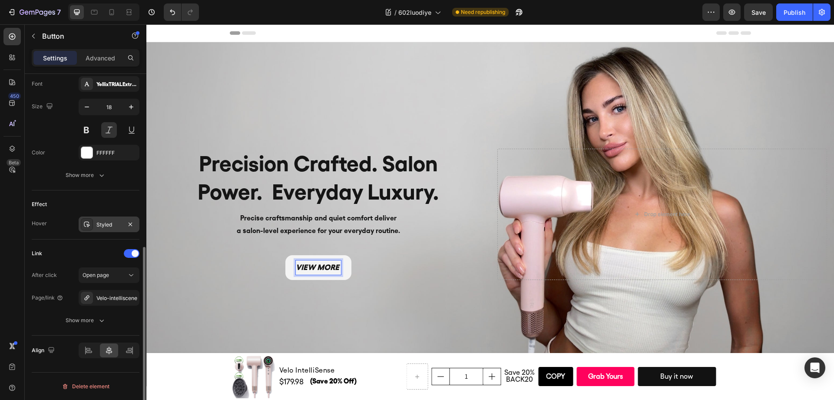
click at [111, 228] on div "Styled" at bounding box center [108, 225] width 25 height 8
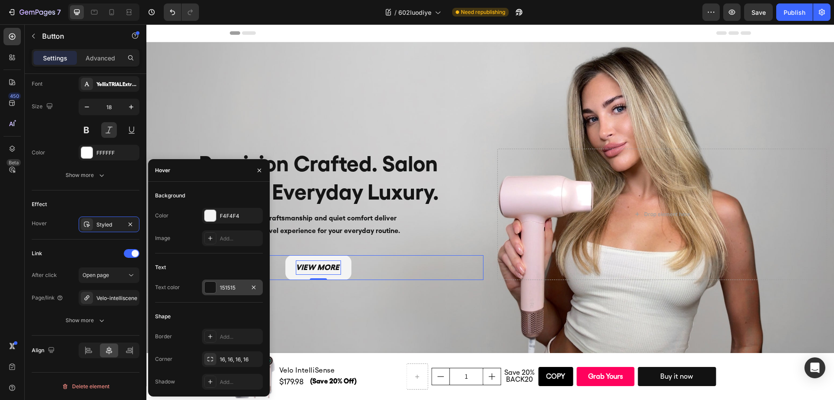
click at [227, 288] on div "151515" at bounding box center [232, 288] width 25 height 8
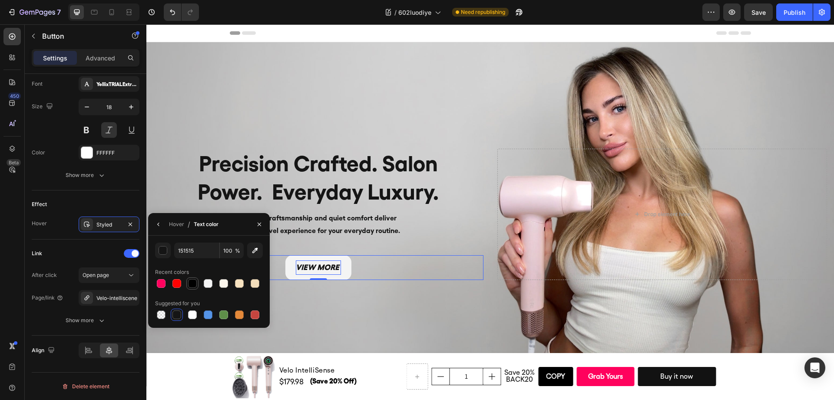
click at [193, 287] on div at bounding box center [192, 283] width 9 height 9
type input "000000"
click at [179, 227] on div "Hover" at bounding box center [176, 224] width 15 height 8
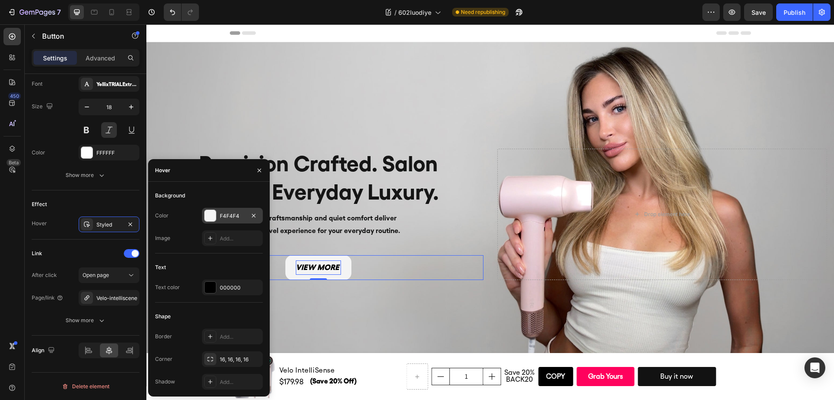
click at [221, 215] on div "F4F4F4" at bounding box center [232, 216] width 25 height 8
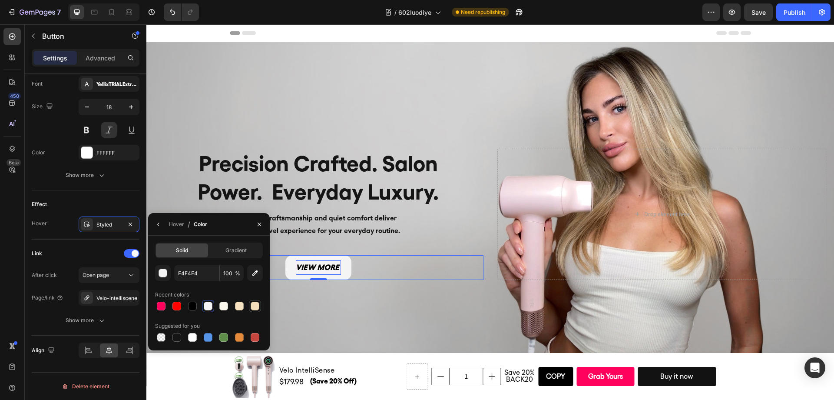
click at [253, 308] on div at bounding box center [255, 305] width 9 height 9
click at [197, 273] on input "F4DFBC" at bounding box center [196, 273] width 45 height 16
click at [225, 340] on div at bounding box center [223, 337] width 9 height 9
click at [241, 338] on div at bounding box center [239, 337] width 9 height 9
click at [252, 337] on div at bounding box center [255, 337] width 9 height 9
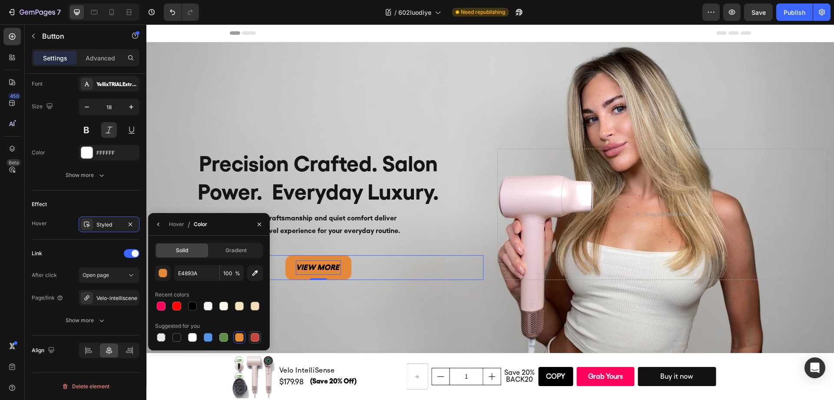
type input "C5453F"
click at [171, 227] on div "Hover" at bounding box center [176, 224] width 15 height 8
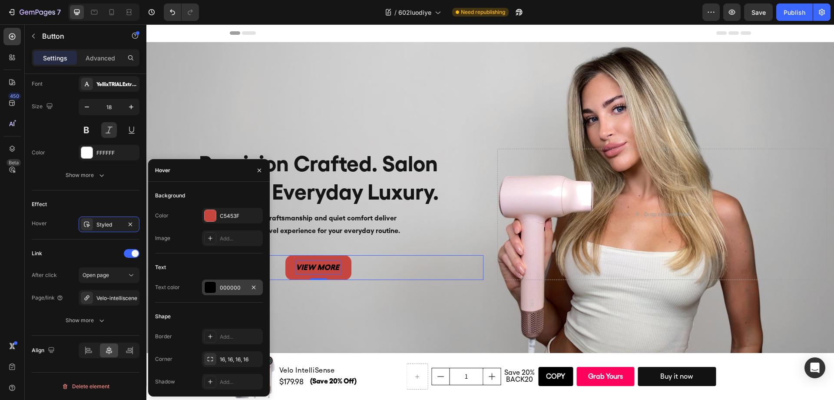
click at [238, 285] on div "000000" at bounding box center [232, 288] width 25 height 8
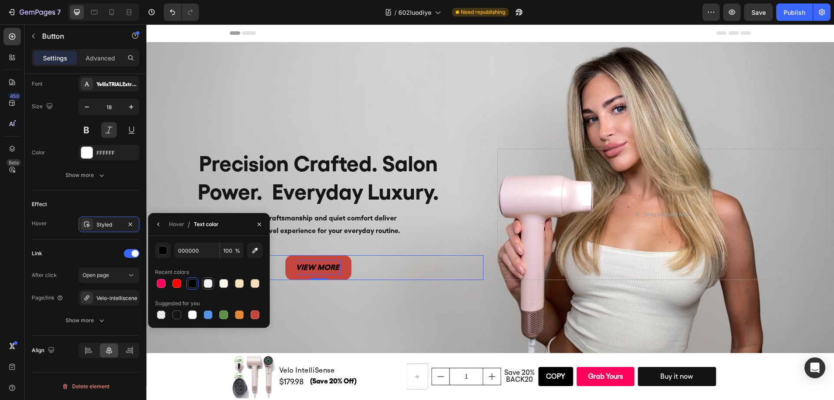
click at [209, 284] on div at bounding box center [208, 283] width 9 height 9
type input "F4F4F4"
click at [179, 227] on div "Hover" at bounding box center [176, 224] width 15 height 8
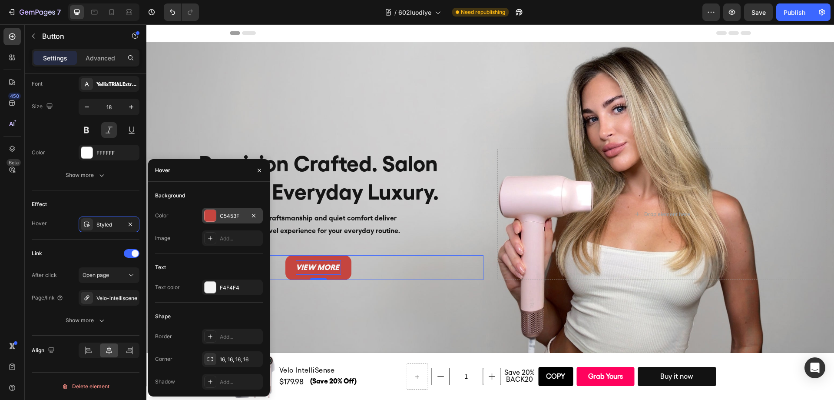
click at [226, 220] on div "C5453F" at bounding box center [232, 216] width 61 height 16
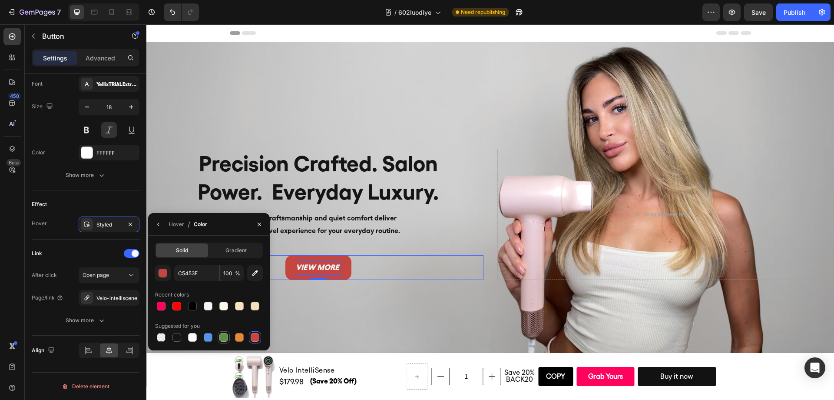
click at [227, 337] on div at bounding box center [223, 337] width 9 height 9
click at [242, 338] on div at bounding box center [239, 337] width 9 height 9
click at [219, 339] on div at bounding box center [223, 337] width 9 height 9
type input "5E8E49"
click at [171, 229] on div "Hover" at bounding box center [176, 224] width 15 height 14
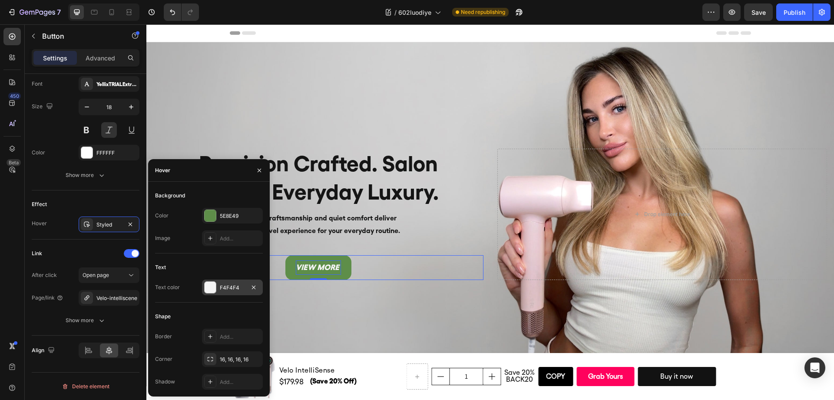
click at [209, 290] on div at bounding box center [210, 286] width 11 height 11
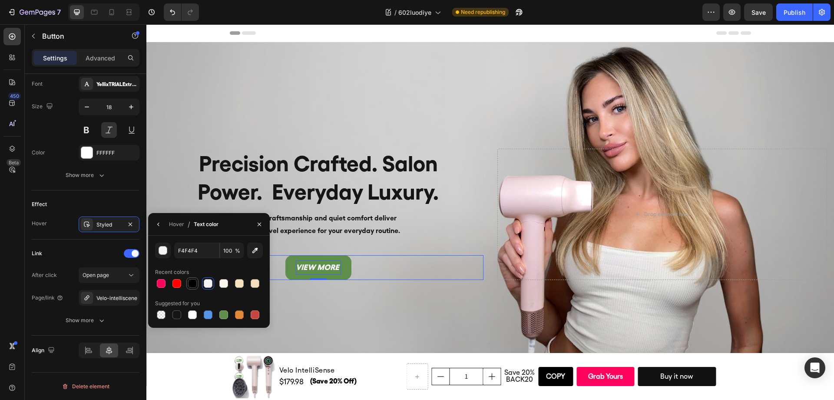
click at [192, 282] on div at bounding box center [192, 283] width 9 height 9
type input "000000"
click at [178, 228] on div "Hover" at bounding box center [176, 224] width 15 height 14
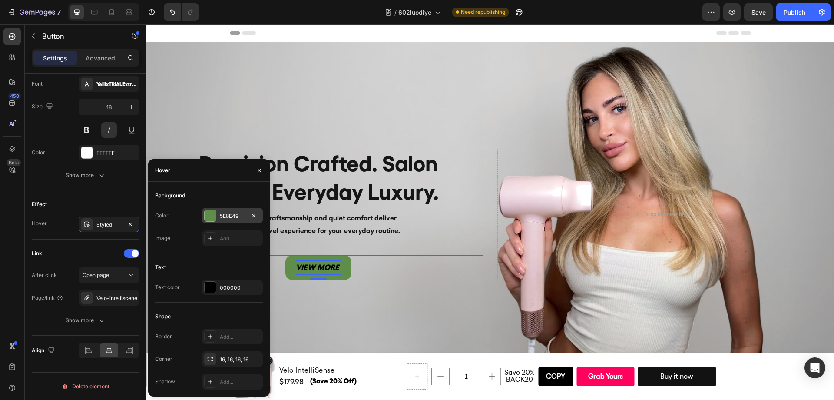
click at [230, 214] on div "5E8E49" at bounding box center [232, 216] width 25 height 8
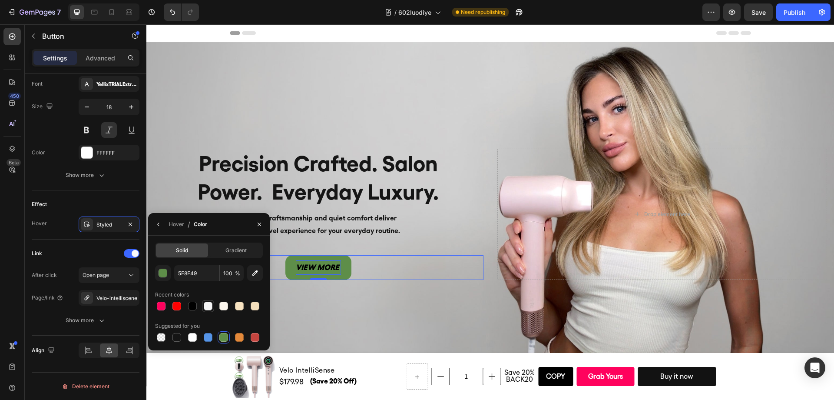
click at [212, 305] on div at bounding box center [208, 305] width 9 height 9
click at [177, 226] on div "Hover" at bounding box center [176, 224] width 15 height 8
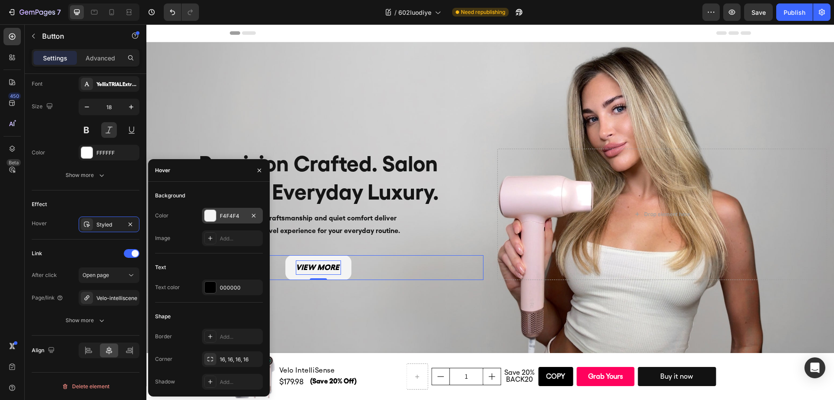
click at [232, 219] on div "F4F4F4" at bounding box center [232, 216] width 25 height 8
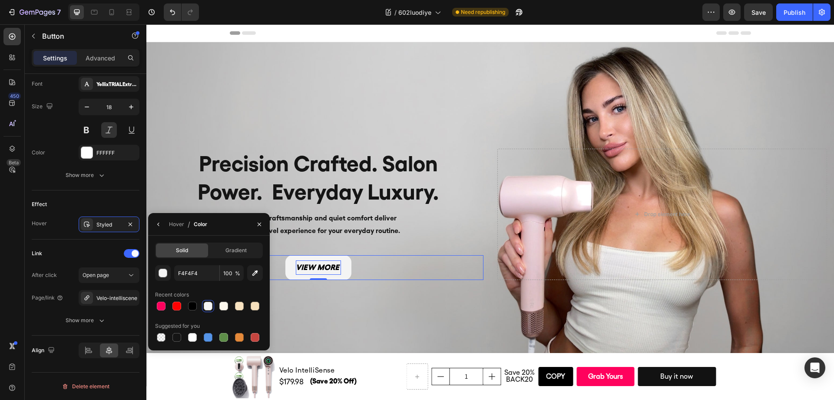
drag, startPoint x: 195, startPoint y: 307, endPoint x: 204, endPoint y: 294, distance: 16.4
click at [195, 307] on div at bounding box center [192, 305] width 9 height 9
type input "000000"
click at [174, 222] on div "Hover" at bounding box center [176, 224] width 15 height 8
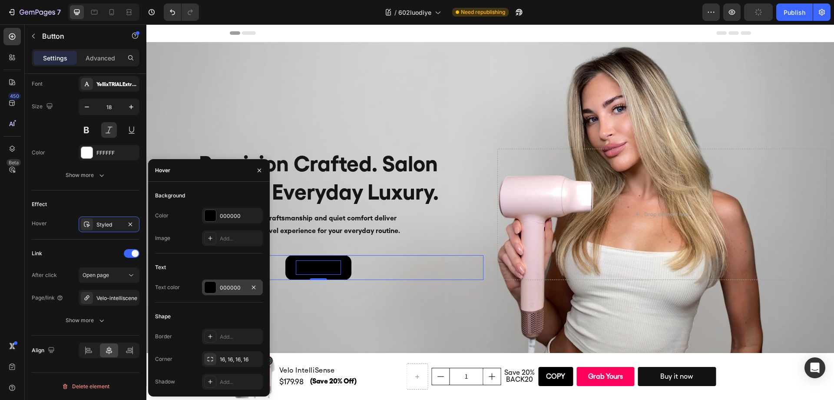
click at [220, 287] on div "000000" at bounding box center [232, 288] width 25 height 8
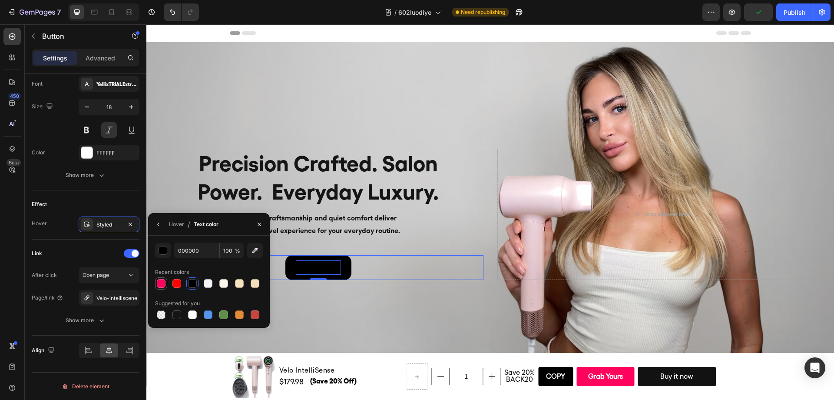
click at [165, 283] on div at bounding box center [161, 283] width 9 height 9
click at [208, 317] on div at bounding box center [208, 314] width 9 height 9
click at [230, 314] on div at bounding box center [209, 314] width 108 height 12
click at [226, 314] on div at bounding box center [223, 314] width 9 height 9
click at [261, 315] on div at bounding box center [209, 314] width 108 height 12
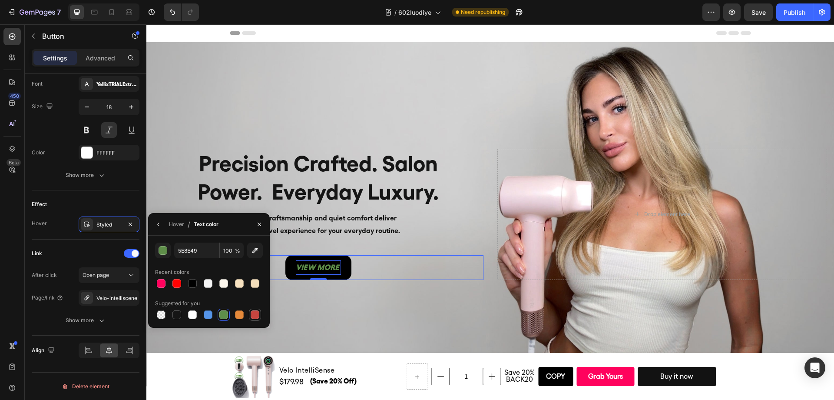
click at [257, 315] on div at bounding box center [255, 314] width 9 height 9
click at [244, 314] on div at bounding box center [239, 314] width 12 height 12
click at [204, 315] on div at bounding box center [208, 314] width 9 height 9
click at [180, 233] on div "Hover / Text color" at bounding box center [185, 224] width 74 height 22
click at [177, 227] on div "Hover" at bounding box center [176, 224] width 15 height 8
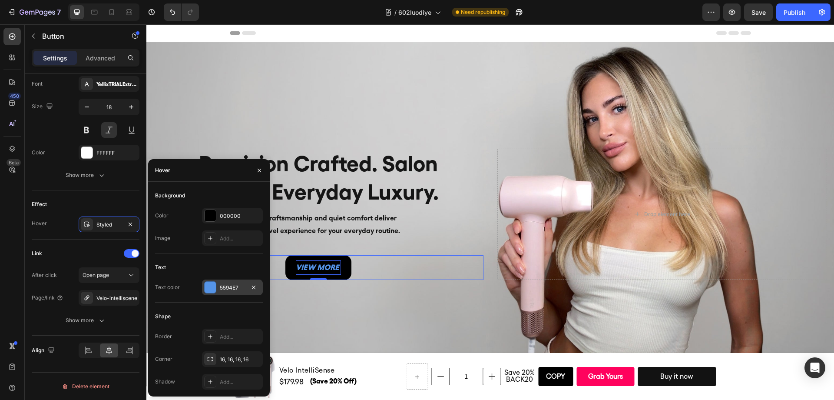
click at [223, 287] on div "5594E7" at bounding box center [232, 288] width 25 height 8
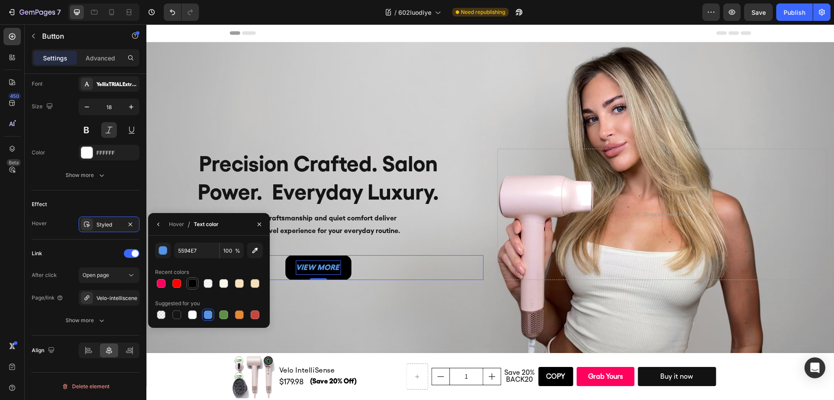
click at [196, 286] on div at bounding box center [192, 283] width 9 height 9
type input "000000"
click at [174, 230] on div "Hover" at bounding box center [176, 224] width 15 height 14
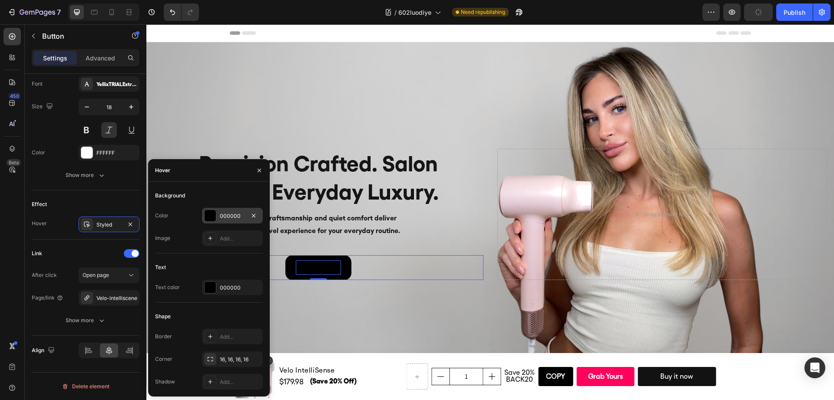
click at [227, 219] on div "000000" at bounding box center [232, 216] width 61 height 16
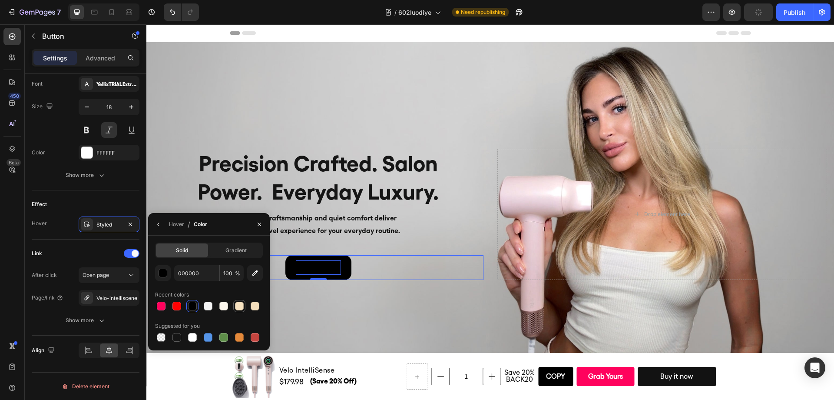
click at [206, 304] on div at bounding box center [208, 305] width 9 height 9
type input "F4F4F4"
click at [354, 295] on div "Background Image" at bounding box center [489, 214] width 687 height 344
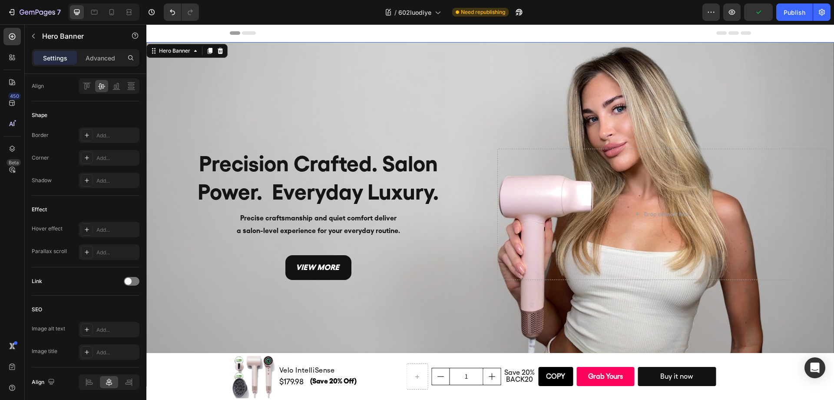
scroll to position [0, 0]
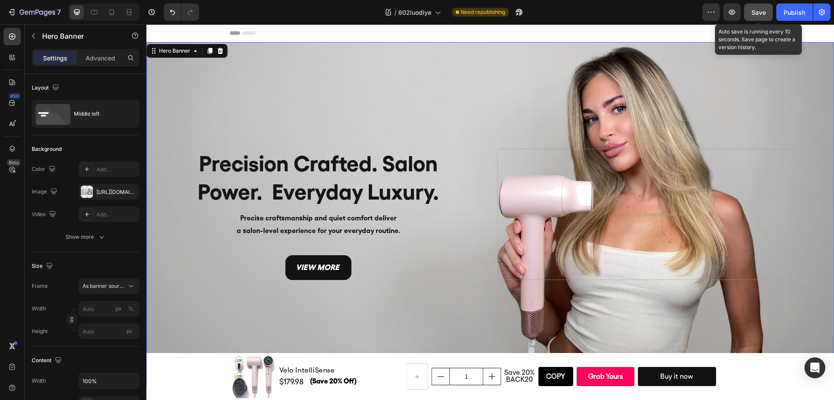
click at [761, 15] on span "Save" at bounding box center [758, 12] width 14 height 7
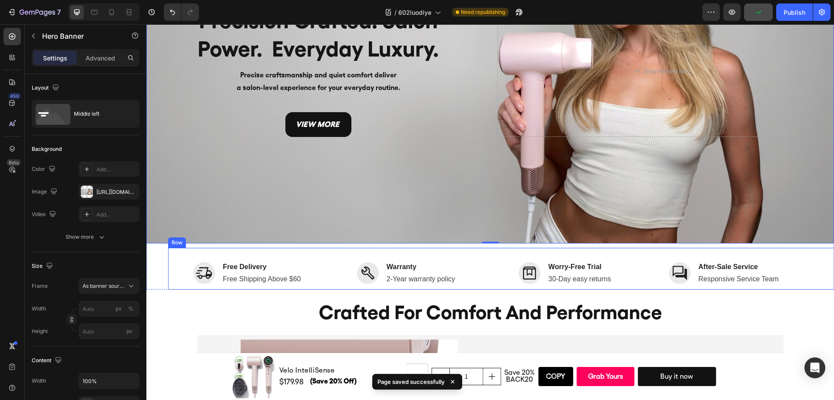
scroll to position [206, 0]
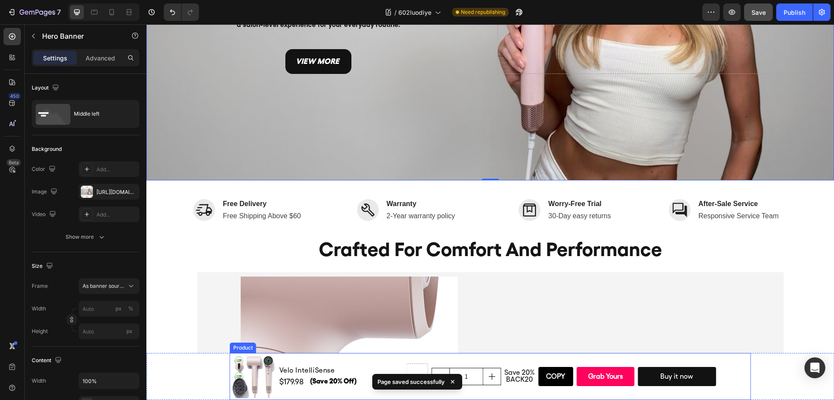
click at [499, 359] on div "1 Product Quantity Save 20% BACK20 Text Block Copy Copy Coupon Code Grab Yours …" at bounding box center [577, 375] width 343 height 43
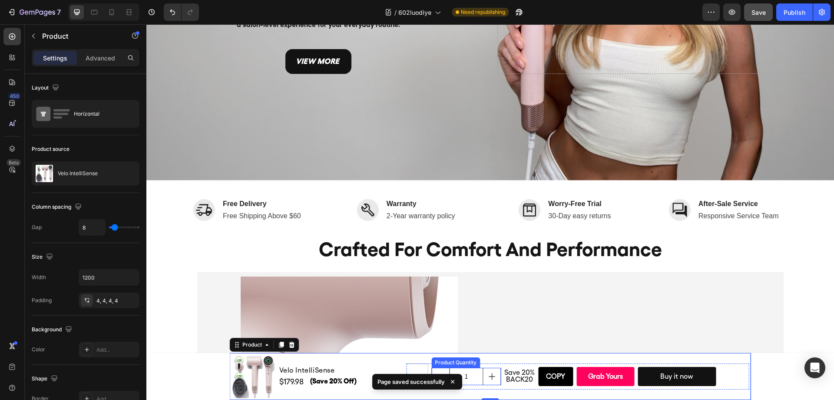
click at [474, 377] on input "1" at bounding box center [466, 376] width 34 height 17
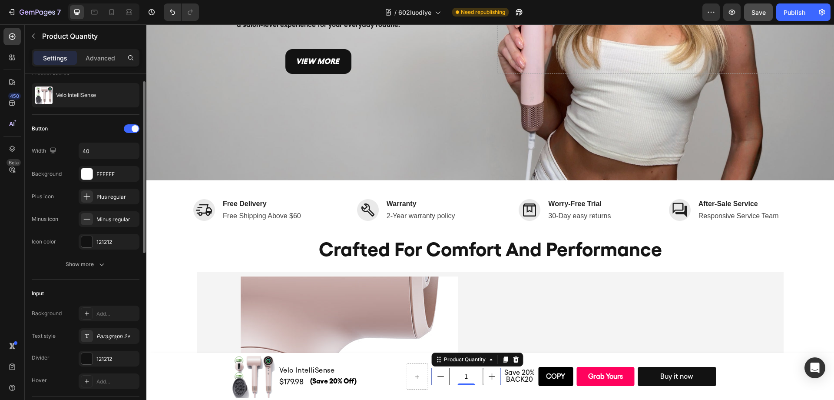
scroll to position [56, 0]
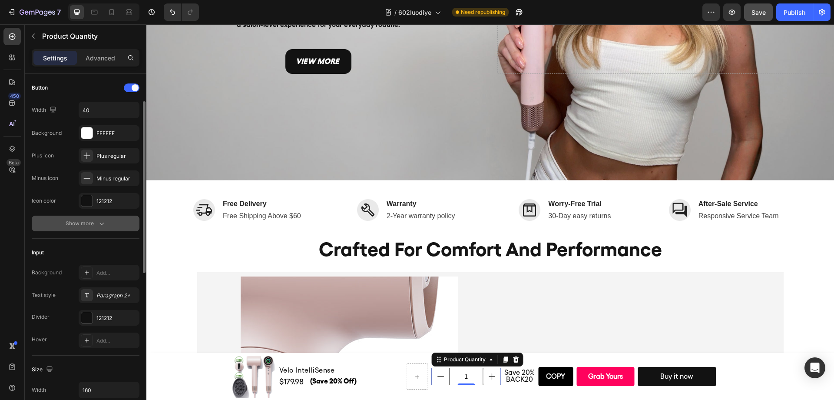
click at [101, 224] on icon "button" at bounding box center [101, 223] width 4 height 3
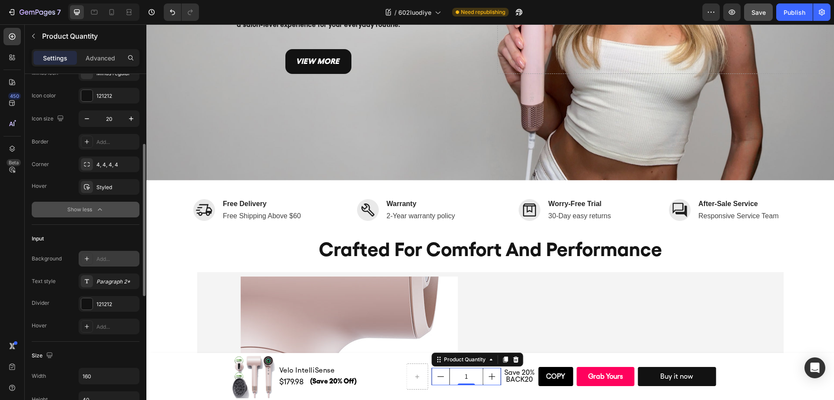
scroll to position [176, 0]
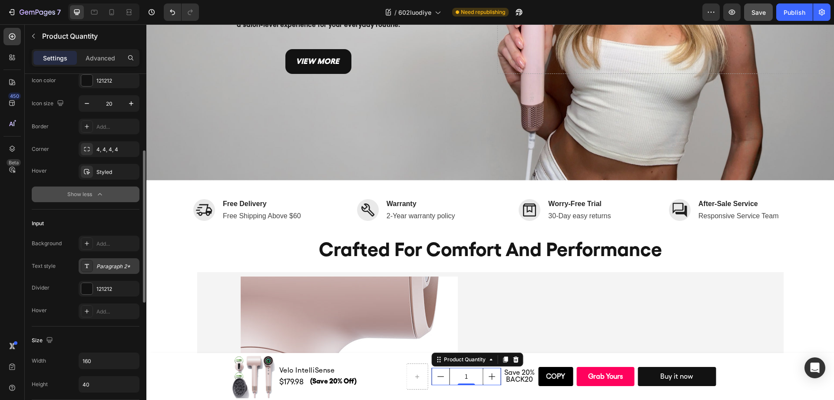
click at [109, 269] on div "Paragraph 2*" at bounding box center [116, 266] width 41 height 8
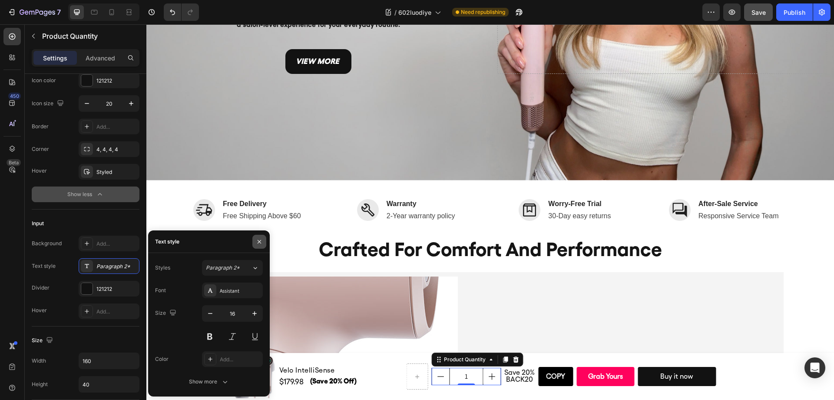
click at [259, 242] on icon "button" at bounding box center [259, 241] width 7 height 7
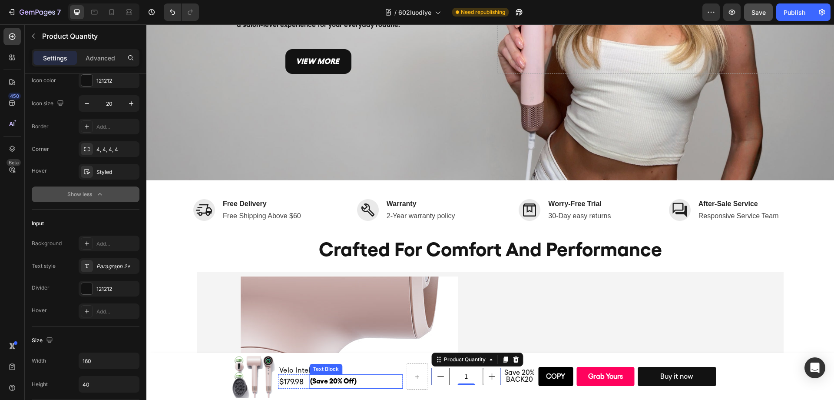
click at [373, 375] on p "(Save 20% Off)" at bounding box center [356, 381] width 92 height 13
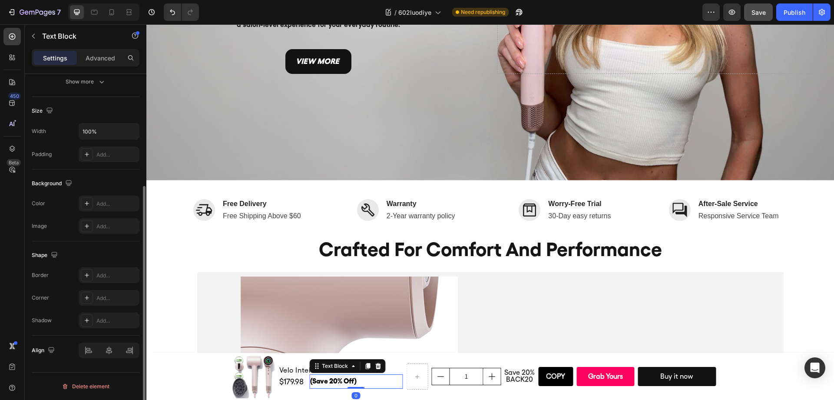
scroll to position [0, 0]
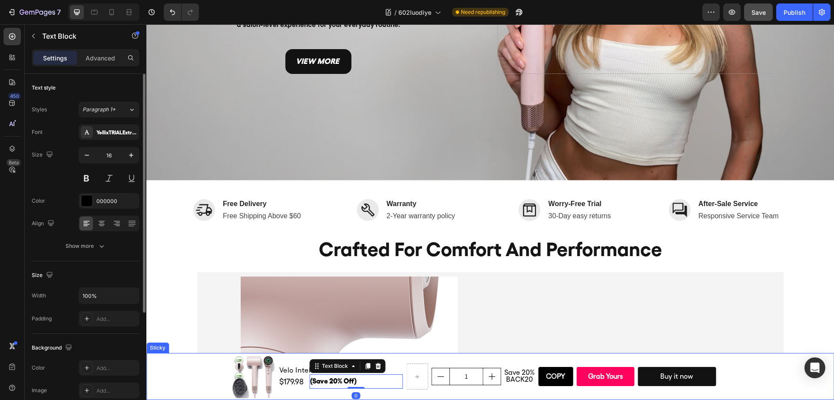
click at [202, 372] on div "Product Images Velo IntelliSense Product Title $179.98 (P) Price (P) Price (Sav…" at bounding box center [489, 376] width 687 height 47
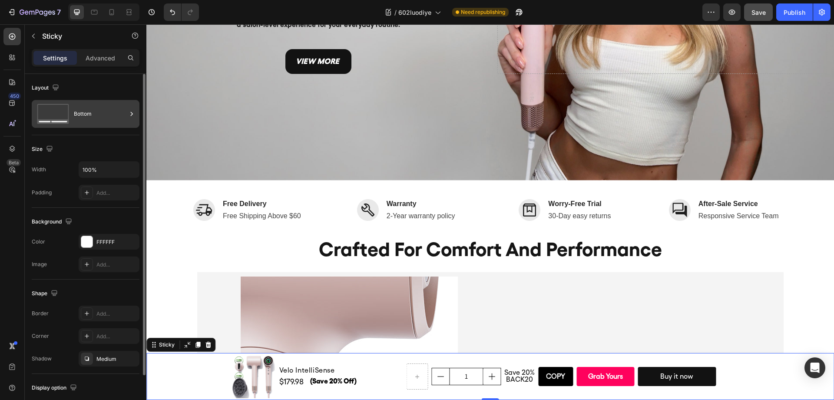
click at [92, 119] on div "Bottom" at bounding box center [100, 114] width 53 height 20
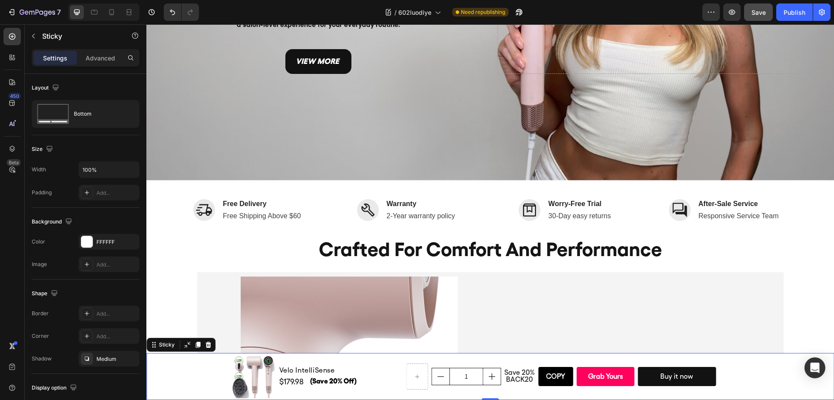
click at [89, 142] on div "Size" at bounding box center [86, 149] width 108 height 14
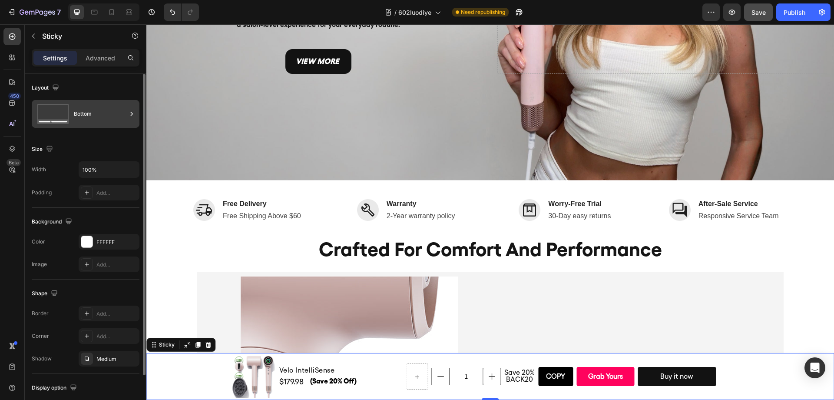
click at [103, 126] on div "Bottom" at bounding box center [86, 114] width 108 height 28
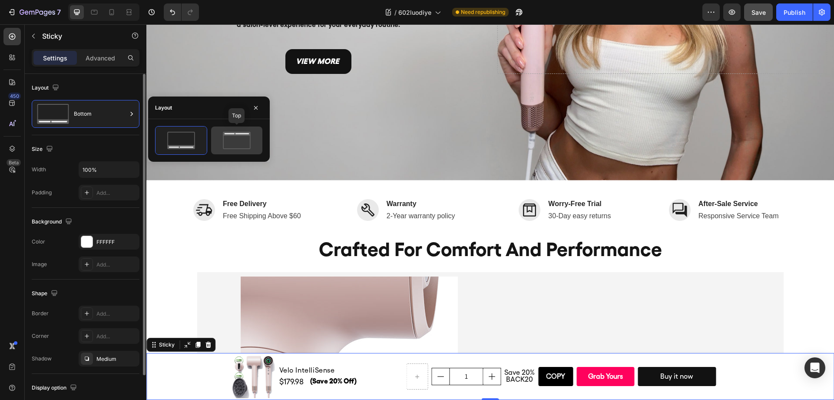
click at [233, 135] on icon at bounding box center [236, 140] width 41 height 17
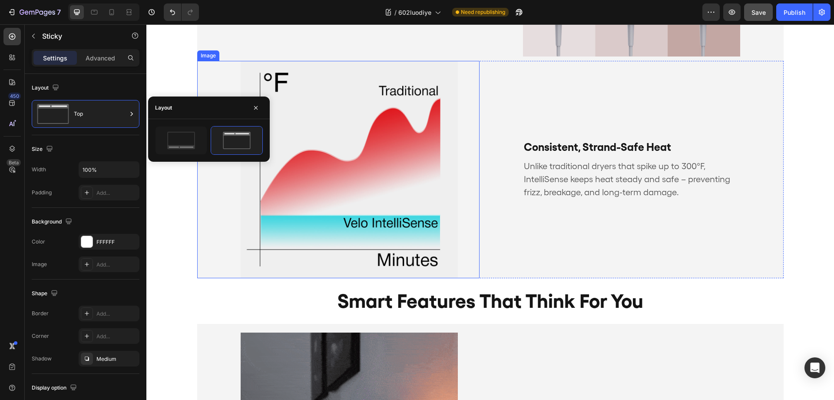
scroll to position [1841, 0]
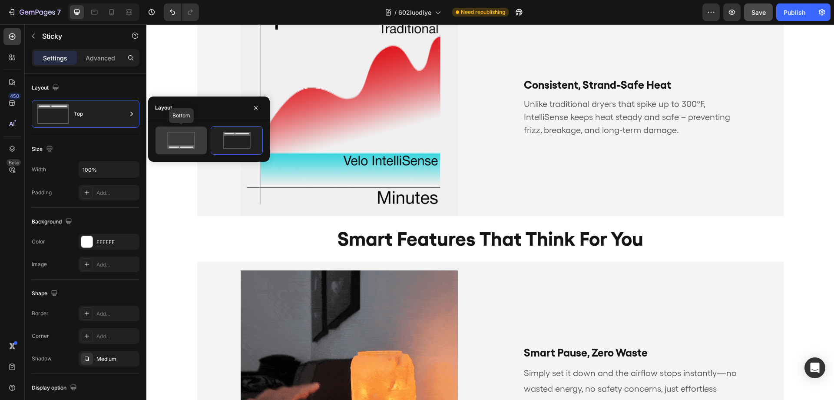
click at [178, 145] on icon at bounding box center [180, 147] width 27 height 4
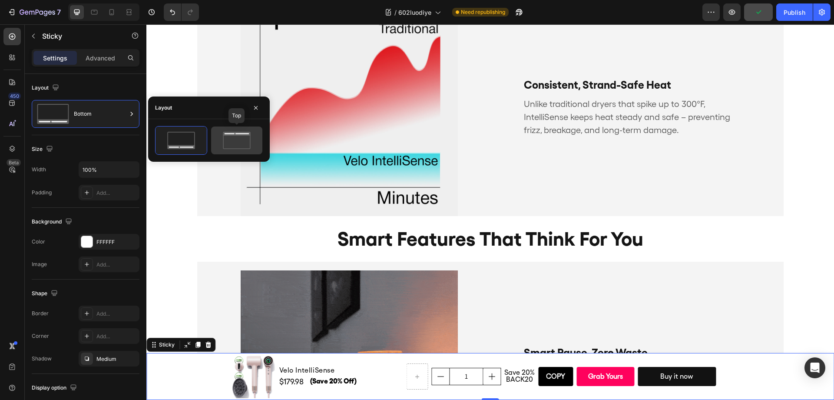
click at [238, 141] on icon at bounding box center [236, 140] width 41 height 17
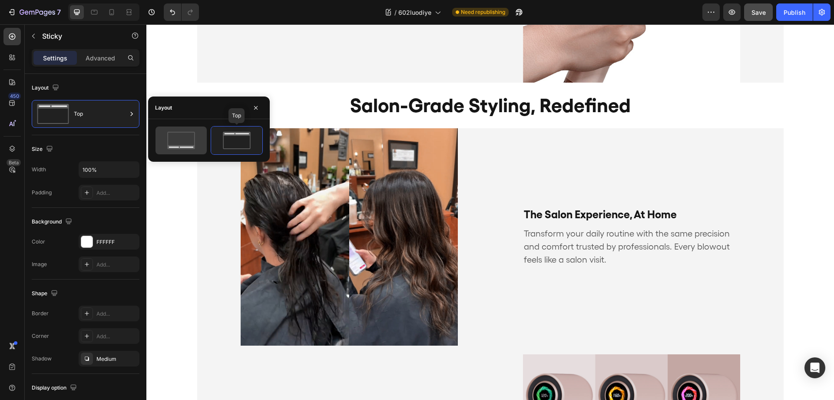
scroll to position [1655, 0]
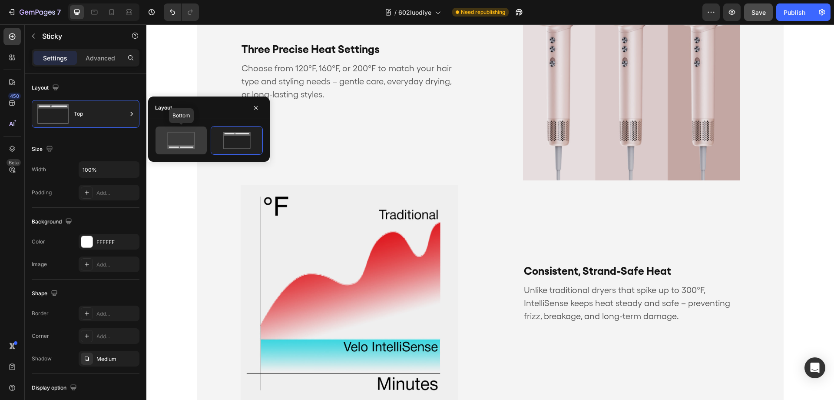
click at [173, 144] on icon at bounding box center [181, 140] width 41 height 17
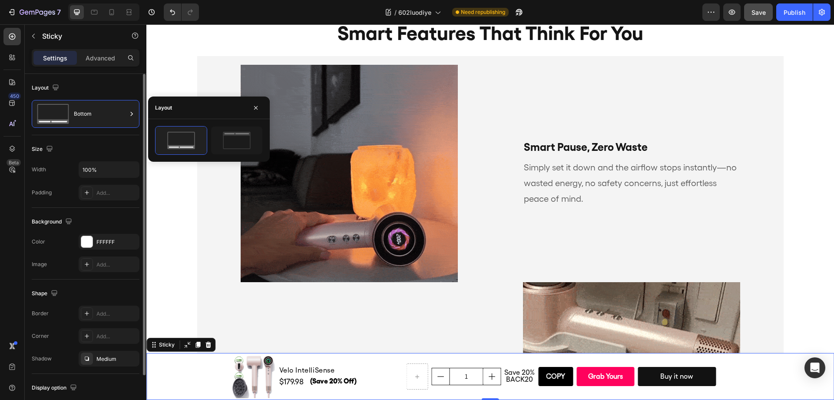
scroll to position [57, 0]
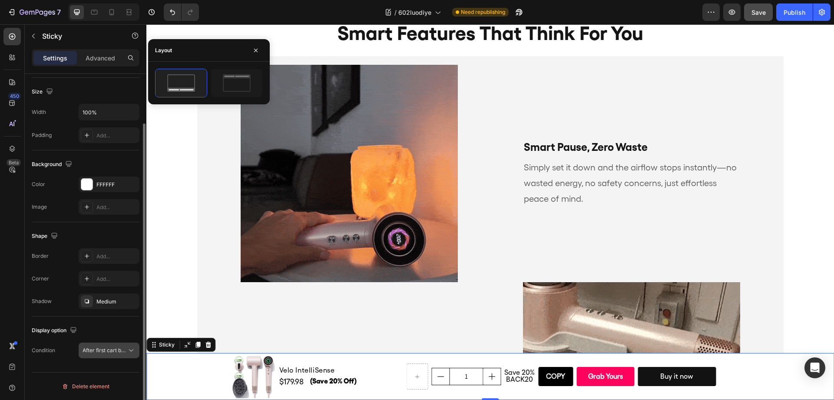
click at [109, 351] on span "After first cart button" at bounding box center [108, 350] width 51 height 7
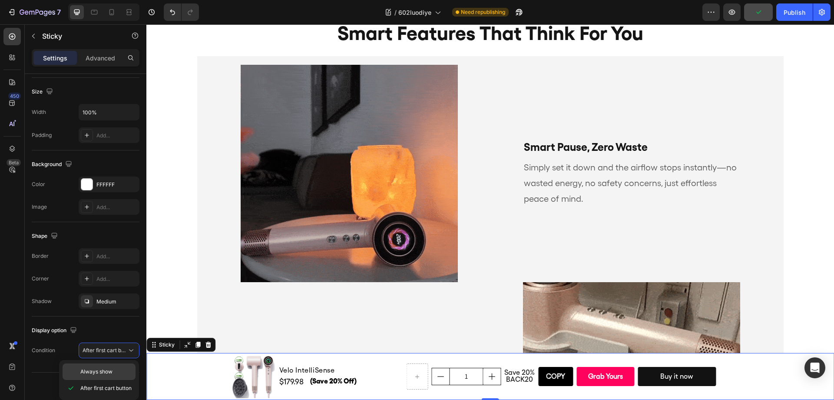
click at [109, 370] on span "Always show" at bounding box center [96, 371] width 32 height 8
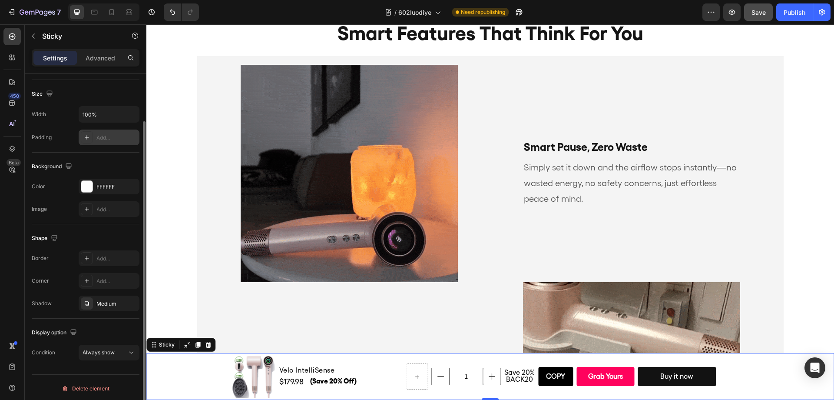
scroll to position [0, 0]
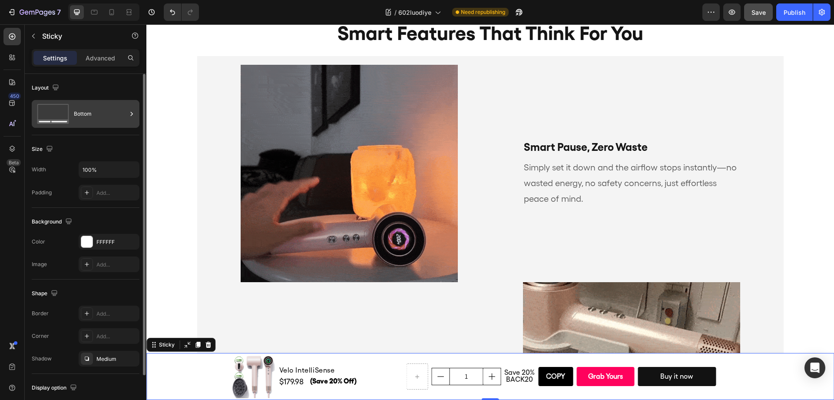
click at [97, 116] on div "Bottom" at bounding box center [100, 114] width 53 height 20
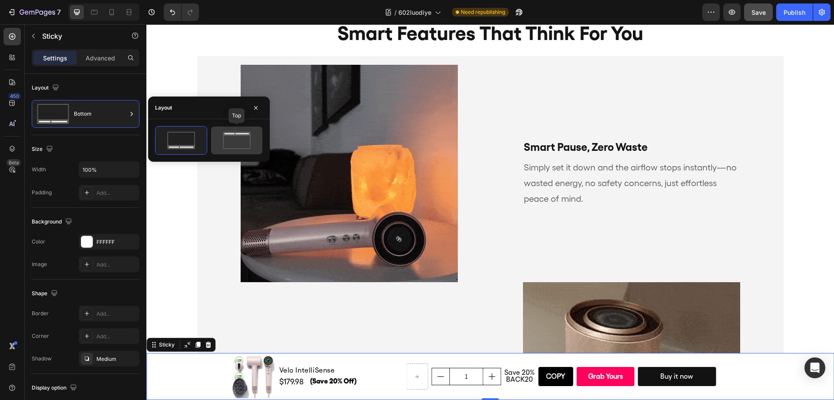
click at [232, 139] on icon at bounding box center [236, 140] width 41 height 17
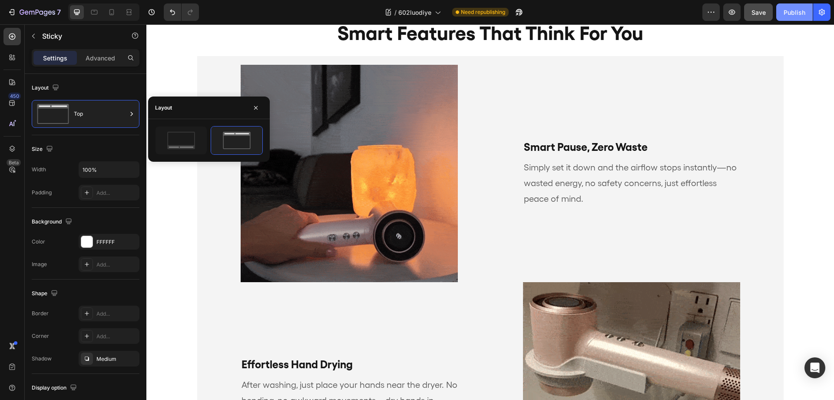
click at [789, 19] on button "Publish" at bounding box center [794, 11] width 36 height 17
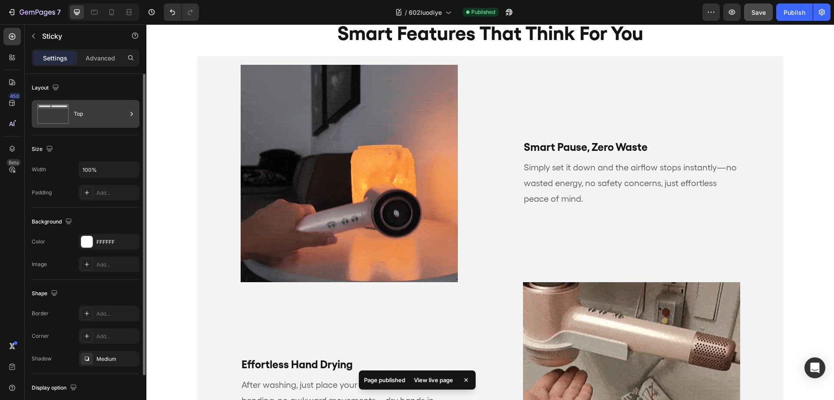
click at [116, 115] on div "Top" at bounding box center [100, 114] width 53 height 20
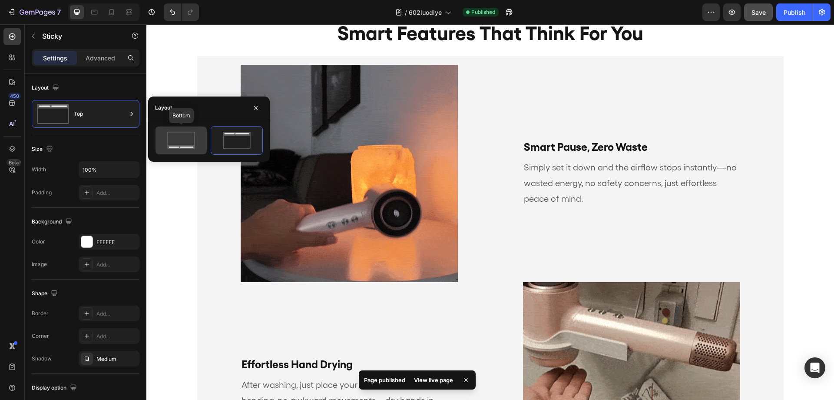
click at [180, 144] on icon at bounding box center [181, 140] width 41 height 17
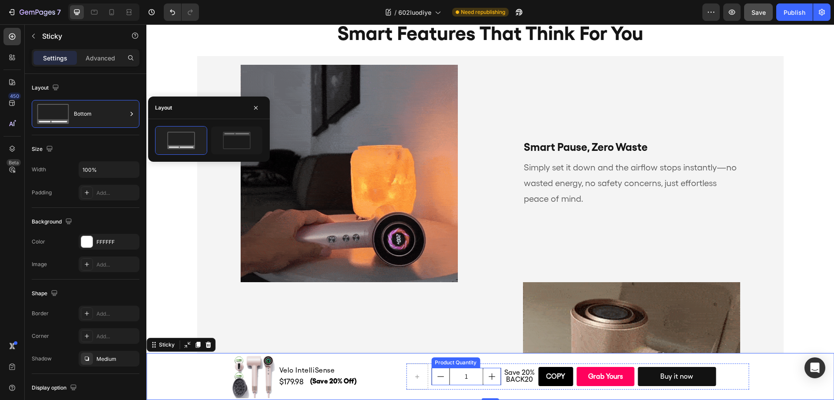
click at [460, 377] on input "1" at bounding box center [466, 376] width 34 height 17
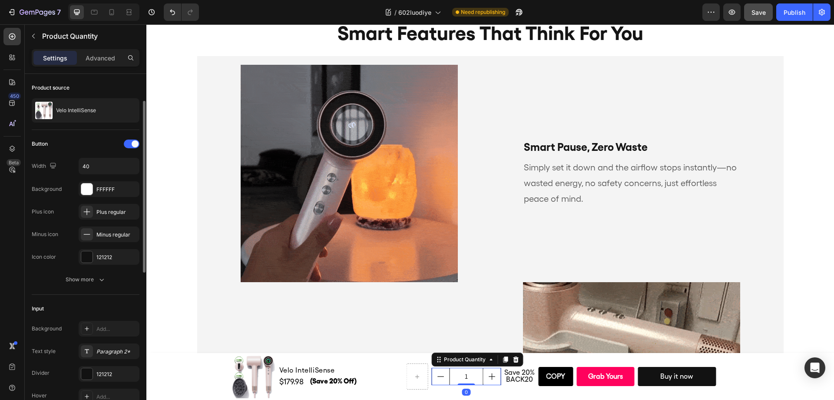
scroll to position [18, 0]
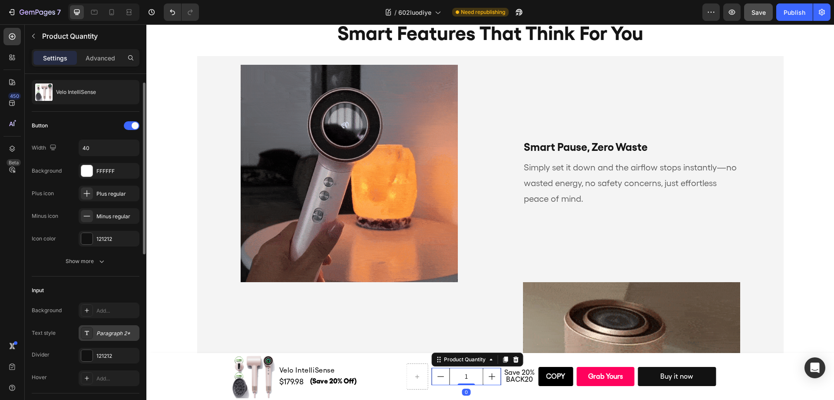
click at [111, 332] on div "Paragraph 2*" at bounding box center [116, 333] width 41 height 8
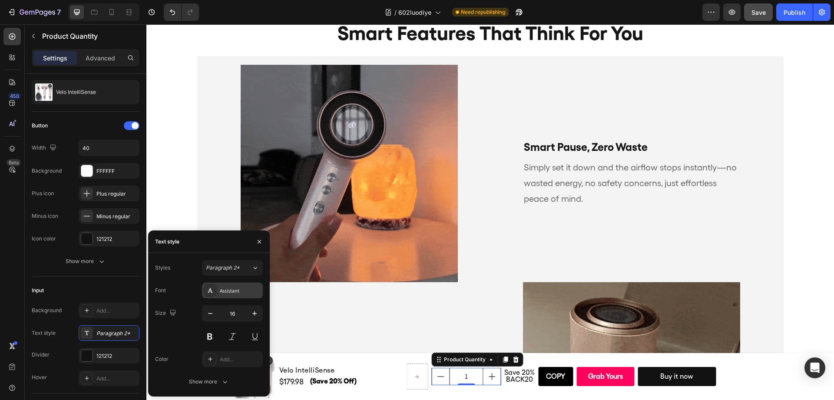
click at [228, 291] on div "Assistant" at bounding box center [240, 291] width 41 height 8
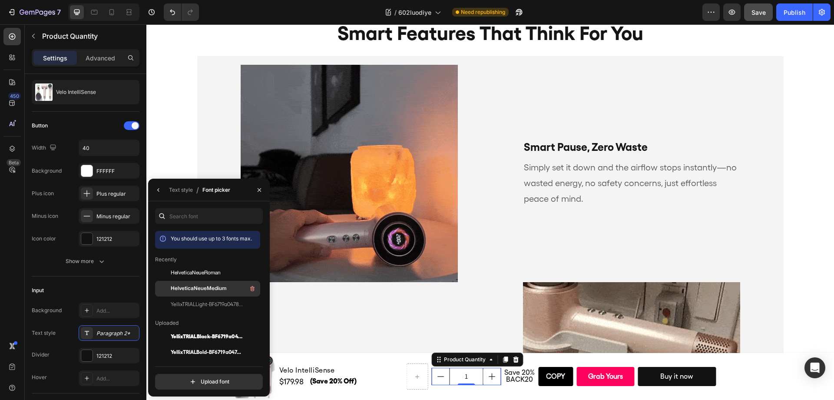
click at [216, 288] on span "HelveticaNeueMedium" at bounding box center [199, 288] width 56 height 8
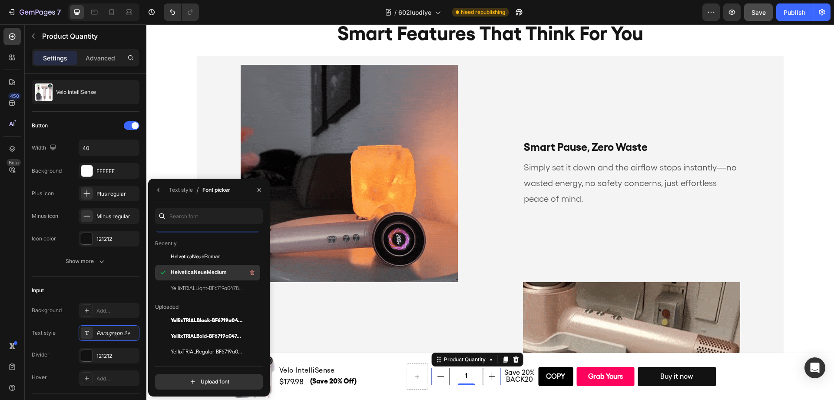
scroll to position [17, 0]
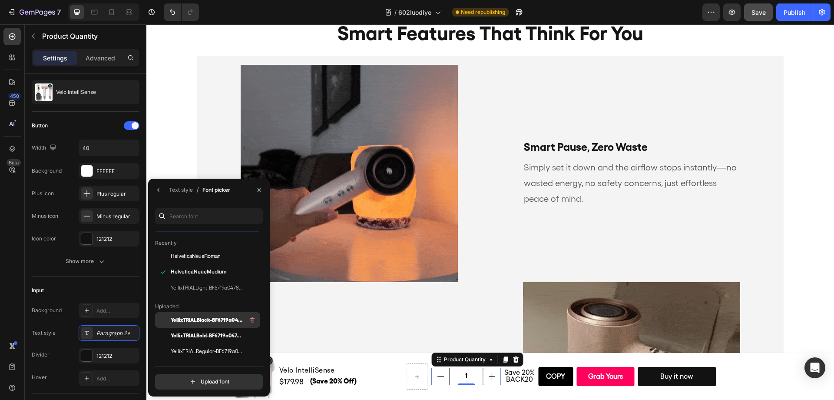
click at [216, 320] on span "YellixTRIALBlack-BF6719a0485a132" at bounding box center [207, 320] width 72 height 8
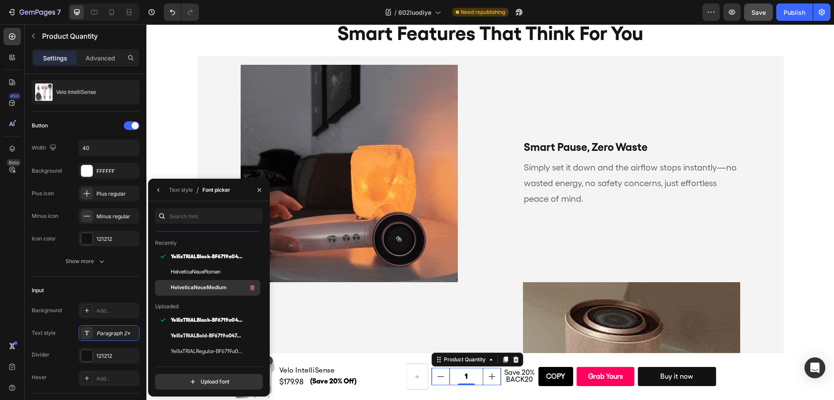
click at [206, 282] on div "HelveticaNeueMedium" at bounding box center [215, 287] width 88 height 10
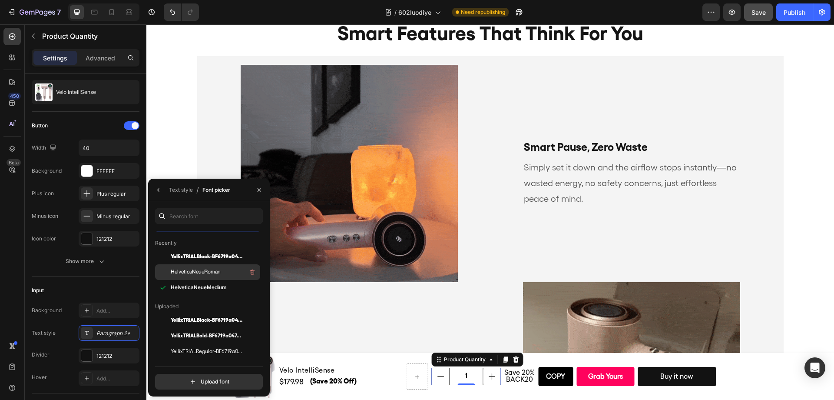
click at [211, 275] on span "HelveticaNeueRoman" at bounding box center [196, 272] width 50 height 8
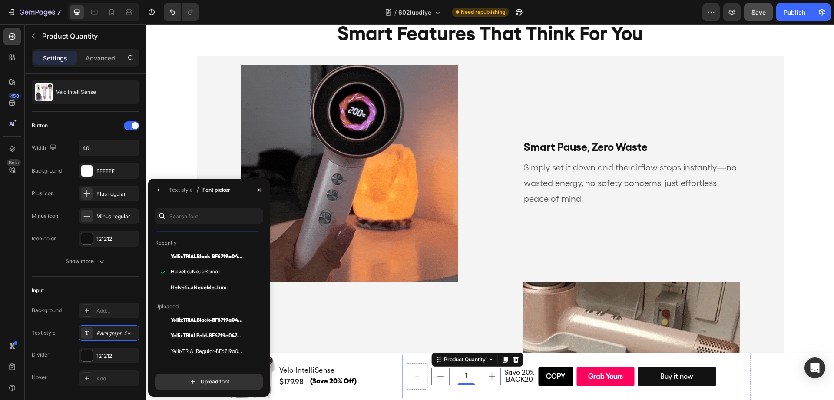
click at [364, 360] on div "Velo IntelliSense Product Title $179.98 (P) Price (P) Price (Save 20% Off) Text…" at bounding box center [340, 375] width 125 height 43
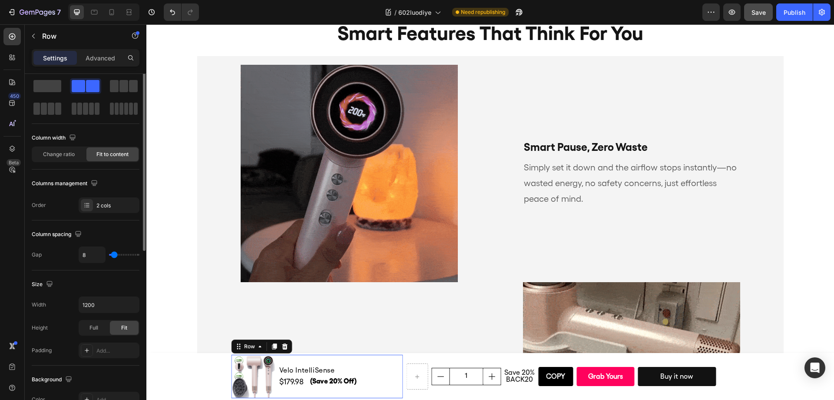
scroll to position [0, 0]
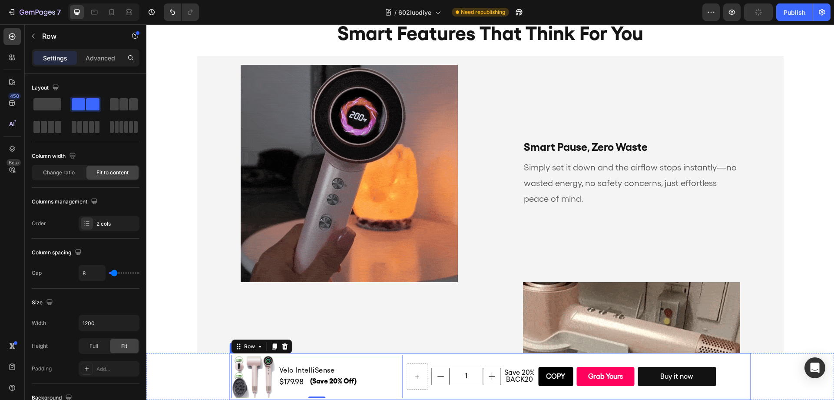
click at [465, 391] on div "1 Product Quantity Save 20% BACK20 Text Block Copy Copy Coupon Code Grab Yours …" at bounding box center [577, 375] width 343 height 43
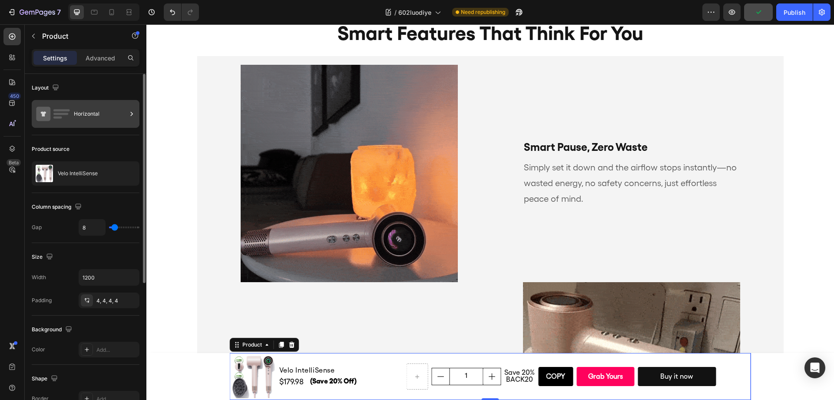
click at [94, 109] on div "Horizontal" at bounding box center [100, 114] width 53 height 20
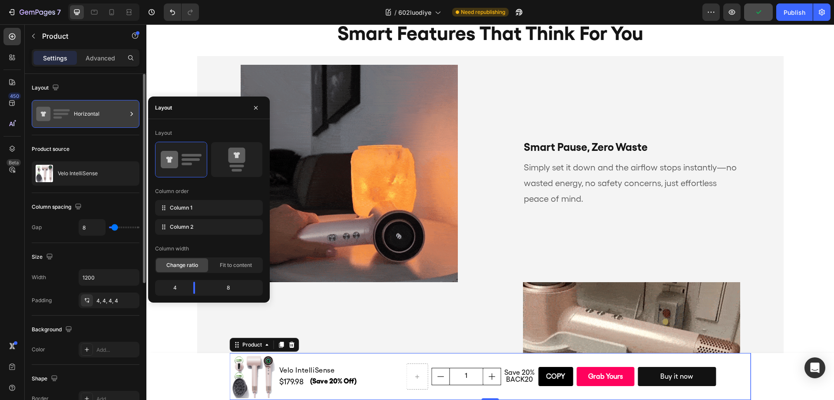
click at [96, 112] on div "Horizontal" at bounding box center [100, 114] width 53 height 20
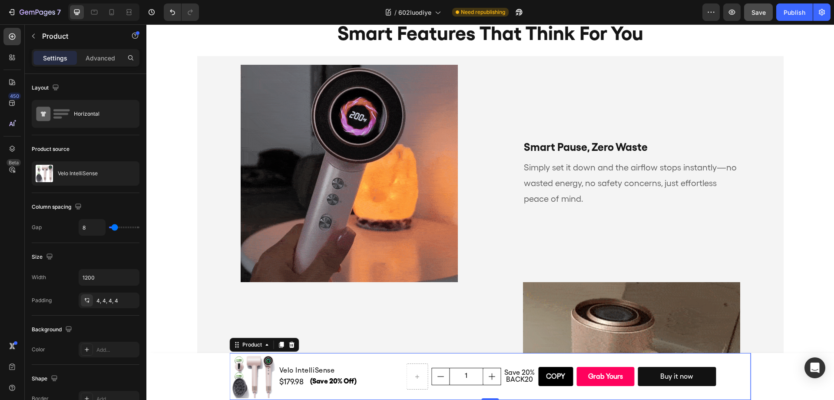
click at [218, 377] on div "Product Images Velo IntelliSense Product Title $179.98 (P) Price (P) Price (Sav…" at bounding box center [489, 376] width 687 height 47
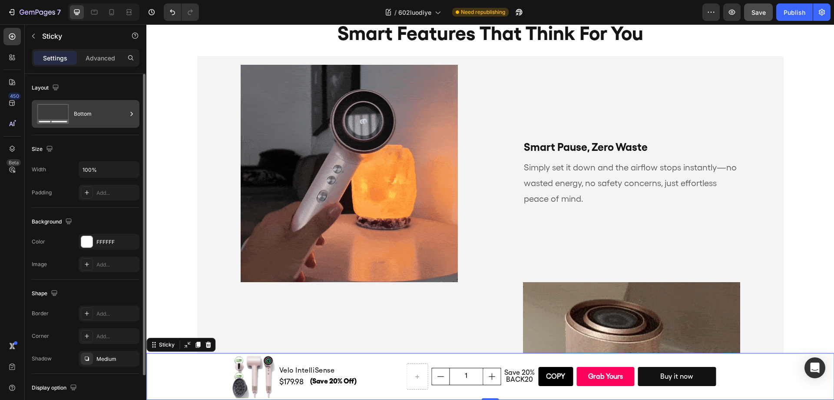
click at [89, 122] on div "Bottom" at bounding box center [100, 114] width 53 height 20
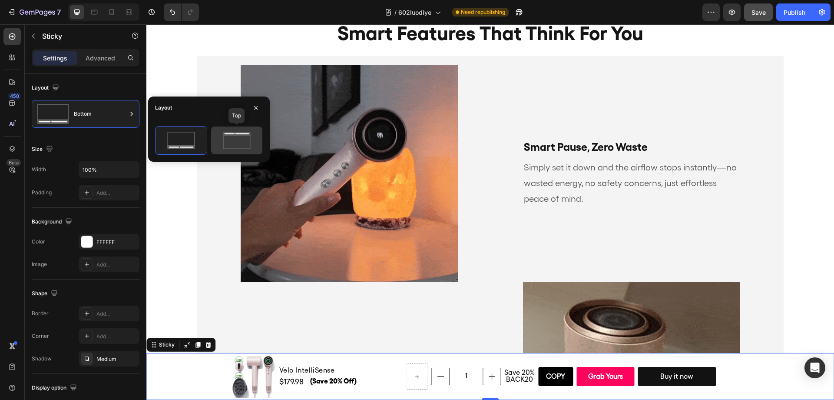
click at [239, 141] on icon at bounding box center [236, 140] width 41 height 17
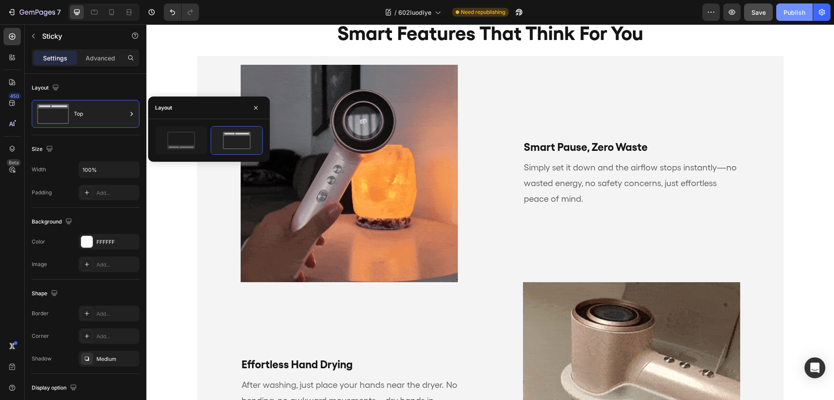
click at [787, 15] on div "Publish" at bounding box center [794, 12] width 22 height 9
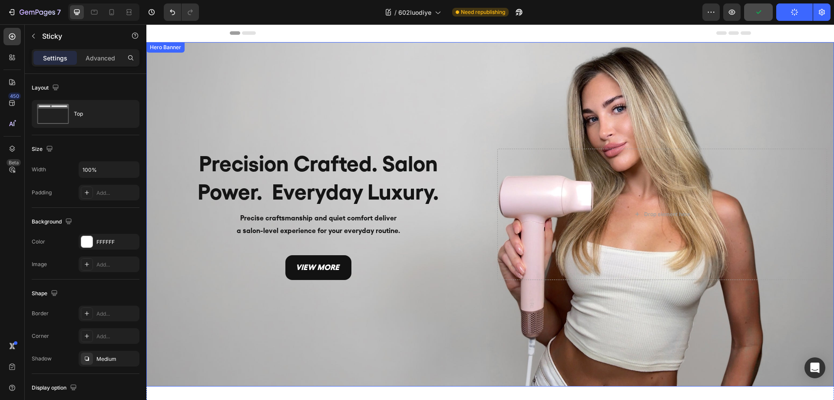
click at [403, 91] on div "Background Image" at bounding box center [489, 214] width 687 height 344
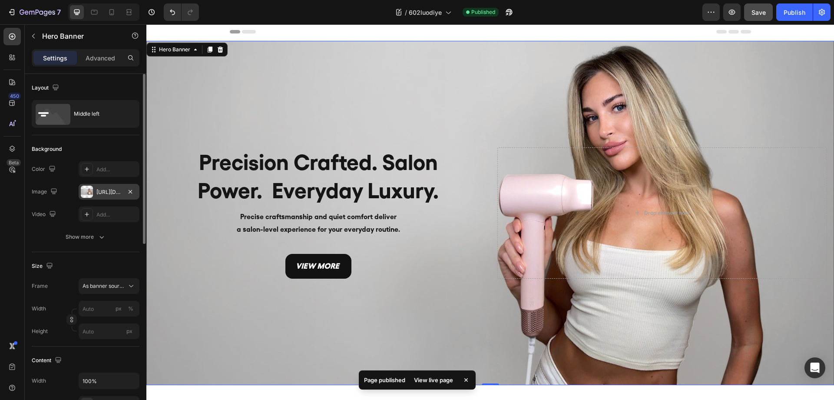
scroll to position [2, 0]
click at [107, 193] on div "[URL][DOMAIN_NAME]" at bounding box center [108, 192] width 25 height 8
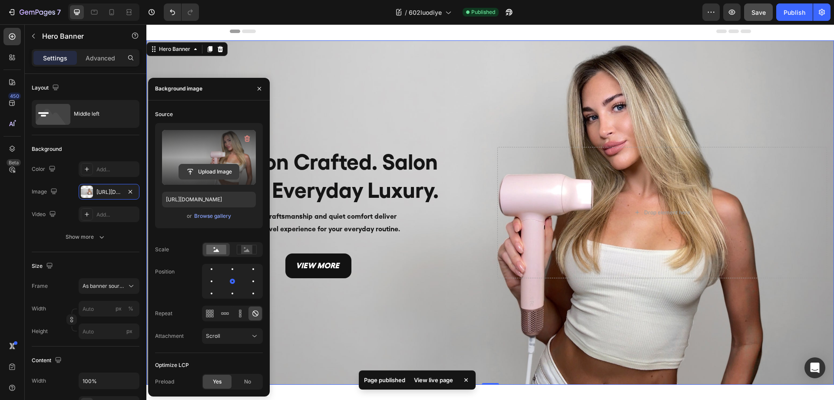
click at [204, 171] on input "file" at bounding box center [209, 171] width 60 height 15
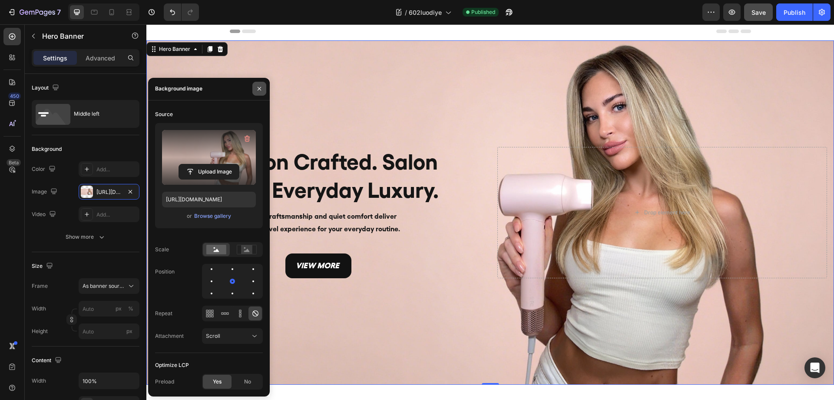
click at [262, 92] on button "button" at bounding box center [259, 89] width 14 height 14
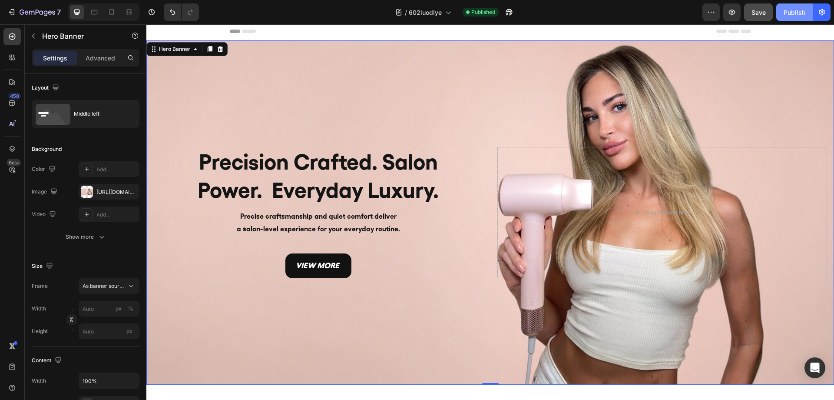
click at [785, 13] on div "Publish" at bounding box center [794, 12] width 22 height 9
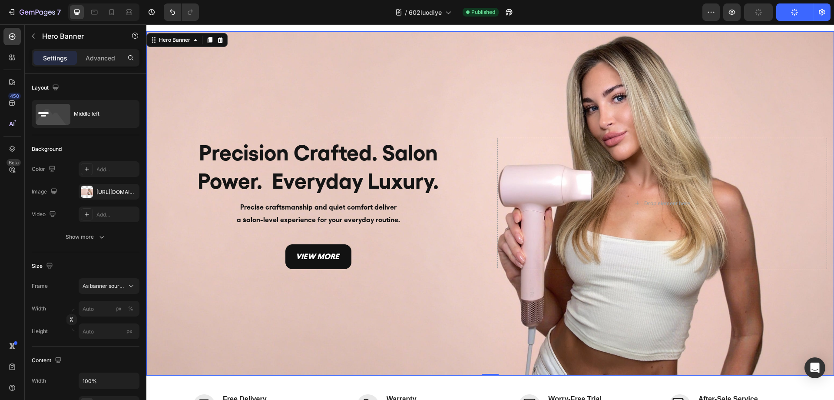
scroll to position [0, 0]
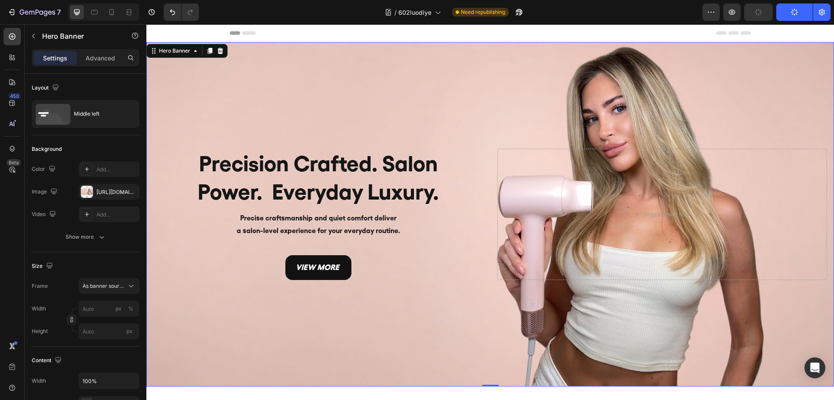
click at [461, 86] on div "Background Image" at bounding box center [489, 214] width 687 height 344
click at [435, 101] on div "Background Image" at bounding box center [489, 214] width 687 height 344
click at [110, 195] on div "[URL][DOMAIN_NAME]" at bounding box center [108, 192] width 25 height 8
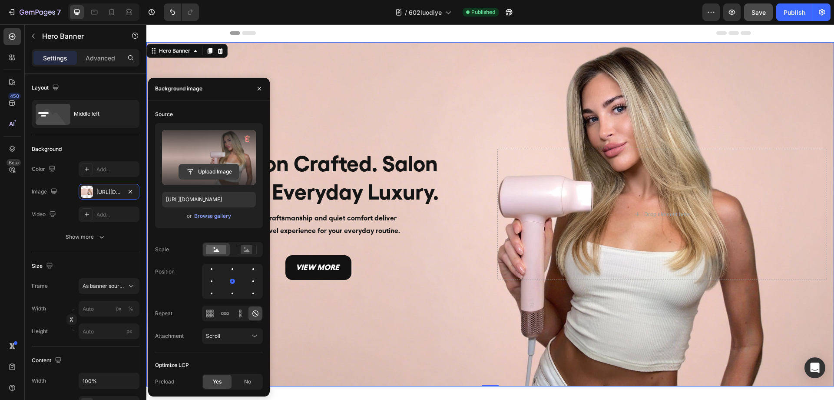
click at [205, 172] on input "file" at bounding box center [209, 171] width 60 height 15
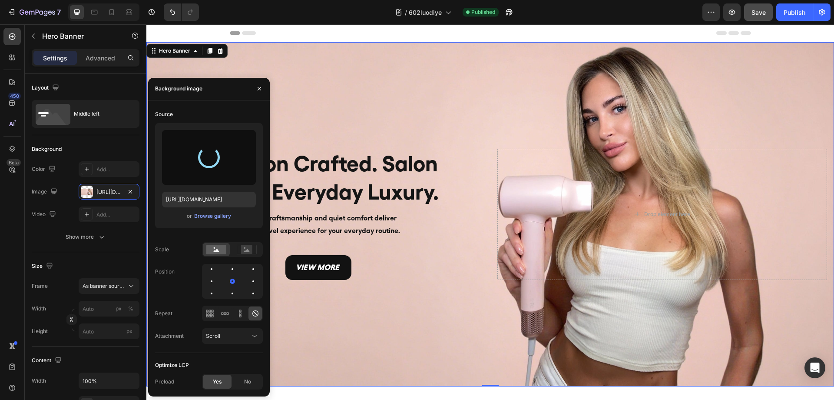
type input "https://cdn.shopify.com/s/files/1/0634/6814/2701/files/gempages_571072593424024…"
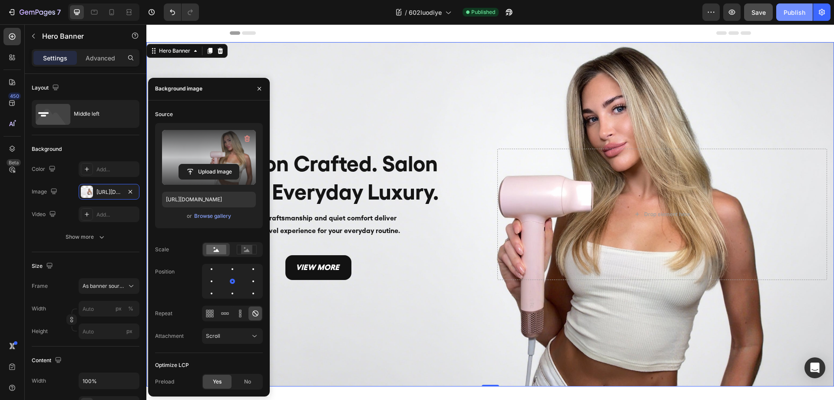
click at [799, 17] on button "Publish" at bounding box center [794, 11] width 36 height 17
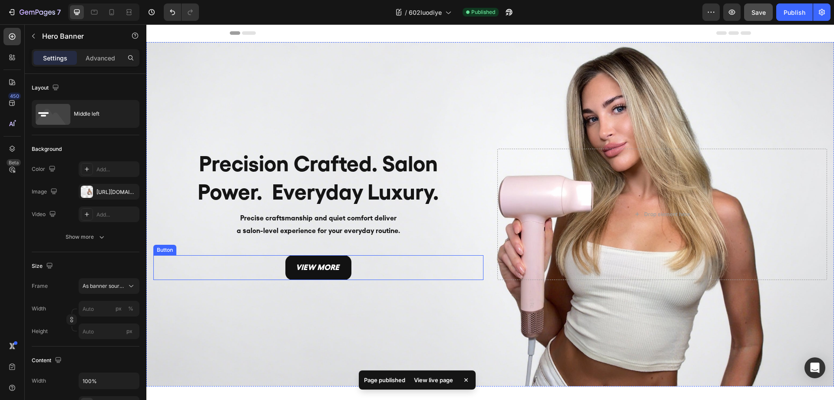
click at [453, 276] on div "view more Button" at bounding box center [318, 267] width 330 height 24
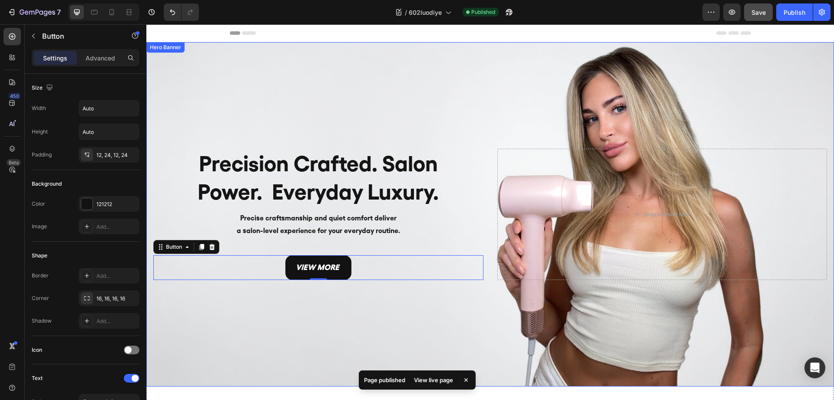
click at [461, 309] on div "Background Image" at bounding box center [489, 214] width 687 height 344
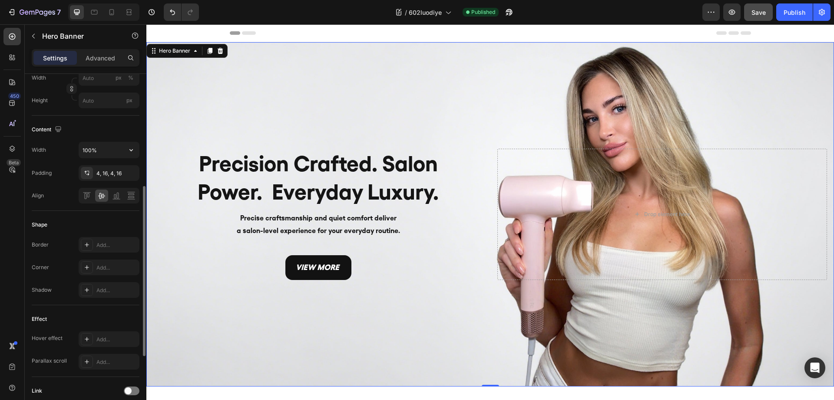
scroll to position [320, 0]
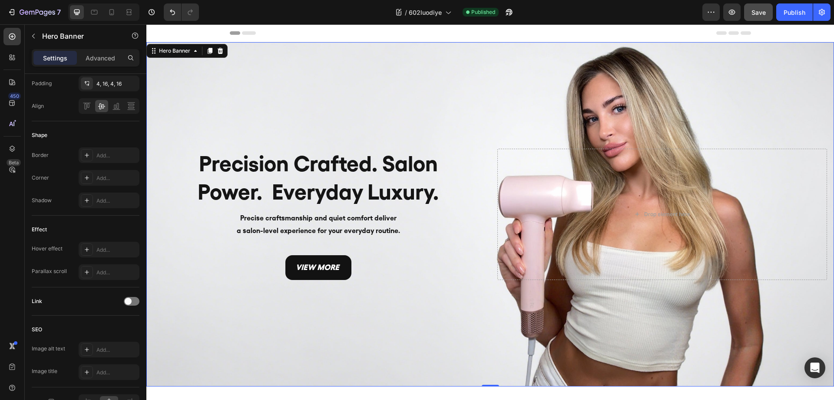
click at [462, 29] on div "Header" at bounding box center [490, 32] width 521 height 17
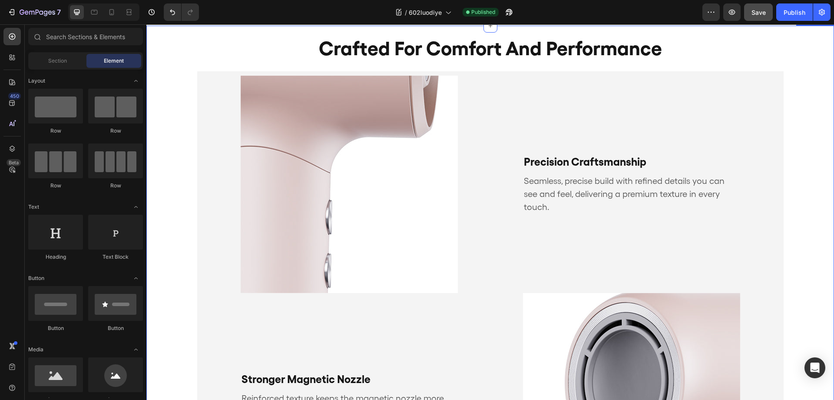
scroll to position [0, 0]
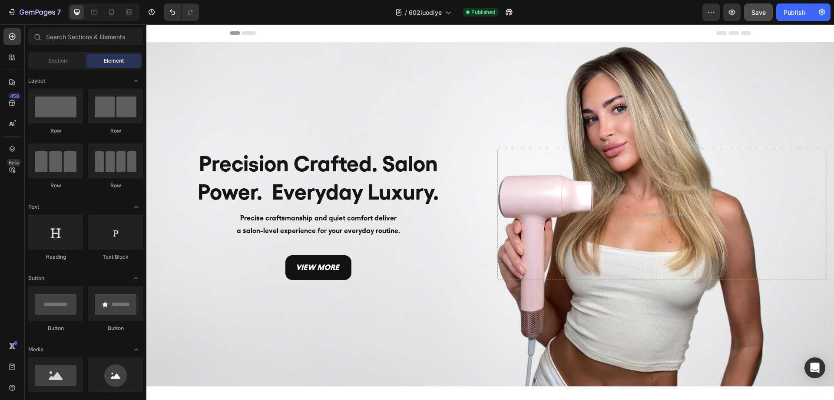
click at [363, 36] on div "Header" at bounding box center [490, 32] width 521 height 17
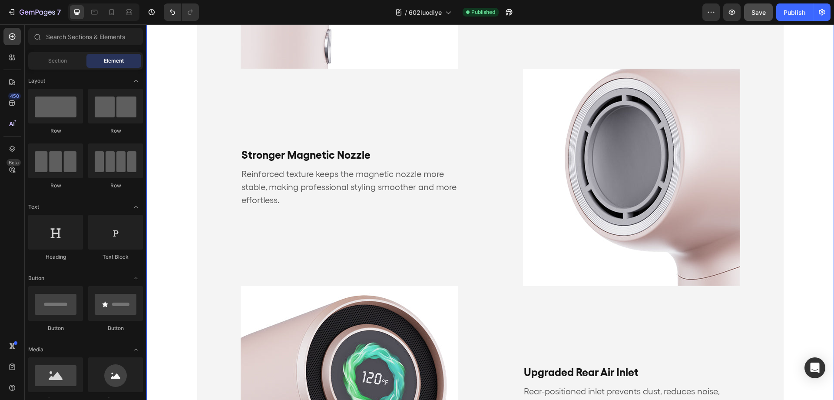
scroll to position [423, 0]
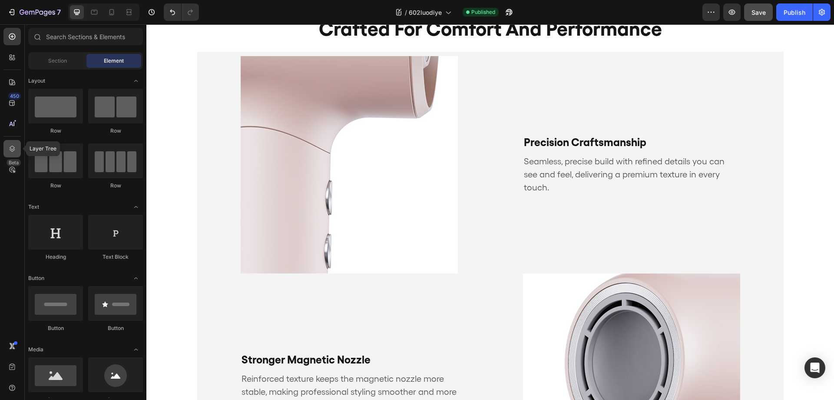
click at [14, 154] on div at bounding box center [11, 148] width 17 height 17
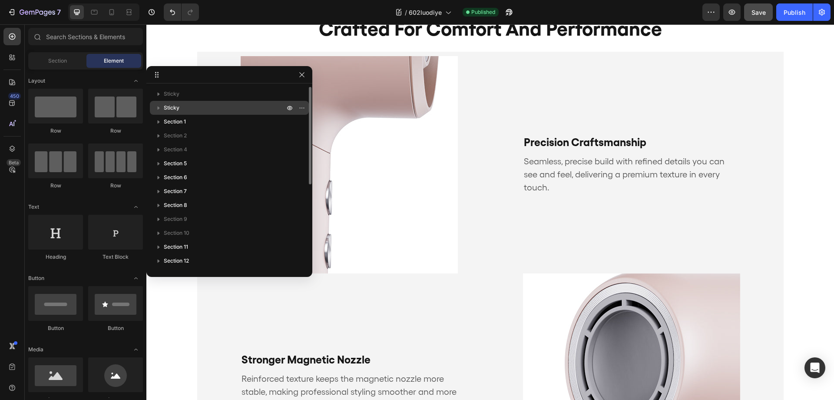
click at [188, 109] on p "Sticky" at bounding box center [225, 107] width 122 height 9
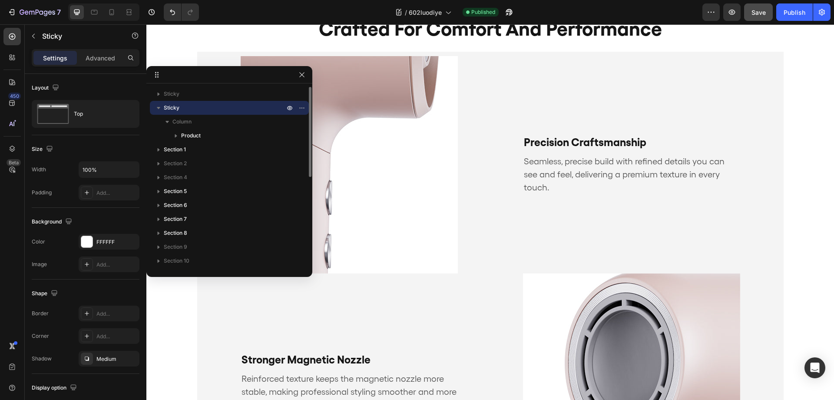
scroll to position [1203, 0]
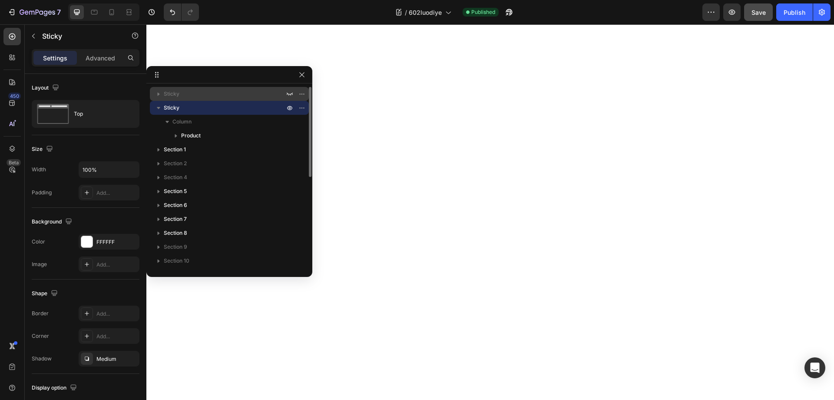
click at [190, 96] on p "Sticky" at bounding box center [225, 93] width 122 height 9
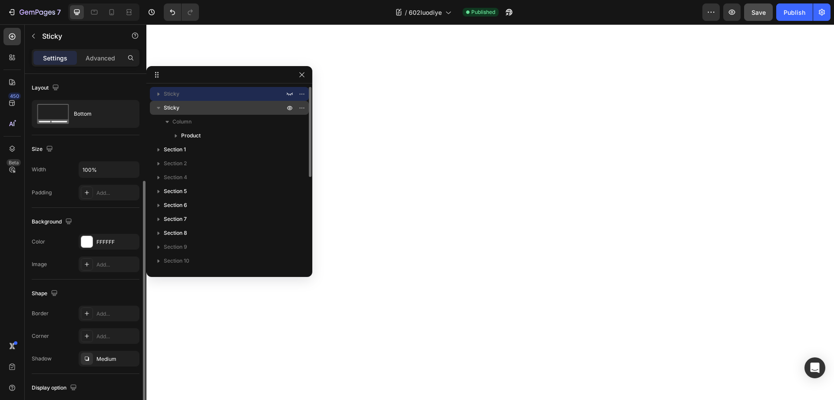
scroll to position [4215, 0]
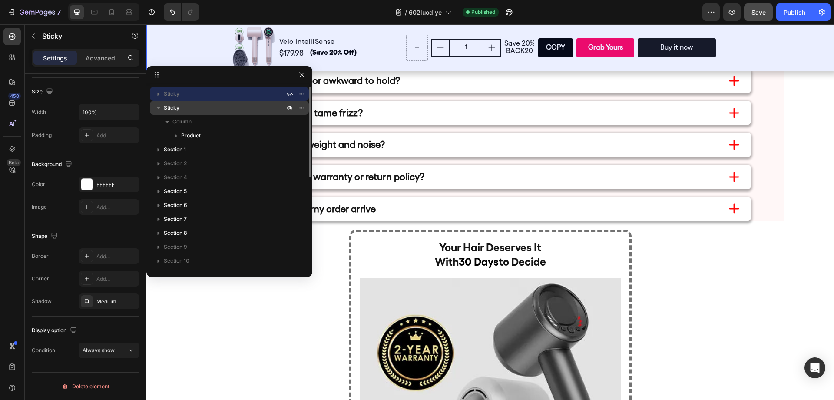
click at [187, 106] on p "Sticky" at bounding box center [225, 107] width 122 height 9
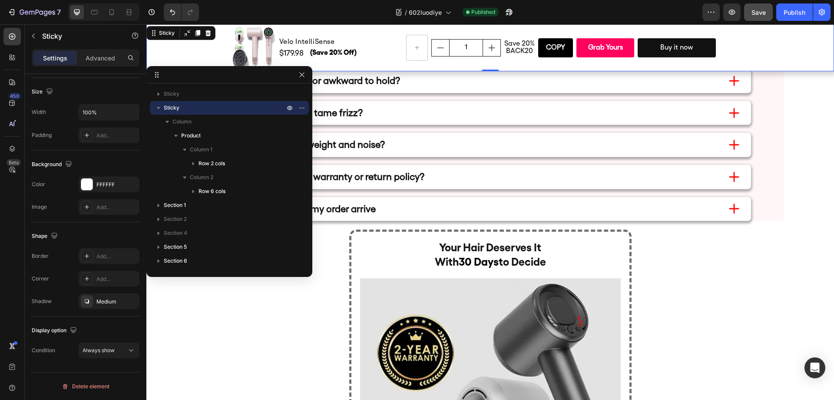
click at [200, 47] on div "Product Images Velo IntelliSense Product Title $179.98 (P) Price (P) Price (Sav…" at bounding box center [489, 47] width 687 height 47
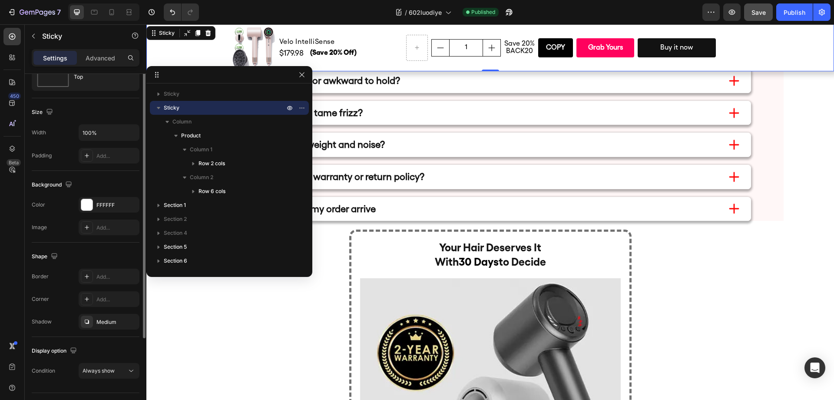
scroll to position [0, 0]
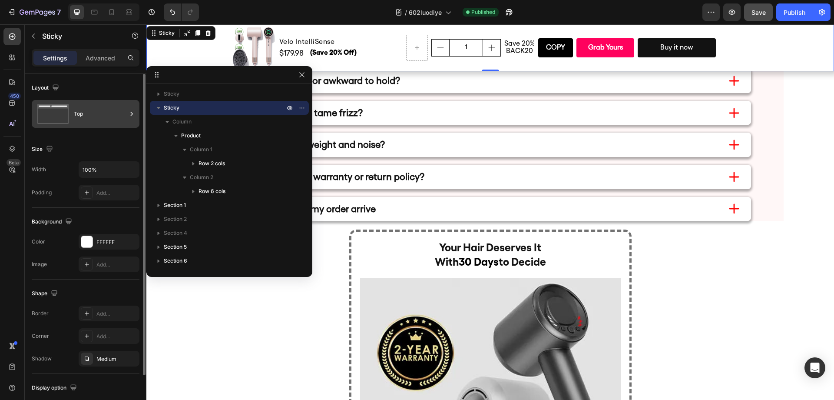
click at [106, 109] on div "Top" at bounding box center [100, 114] width 53 height 20
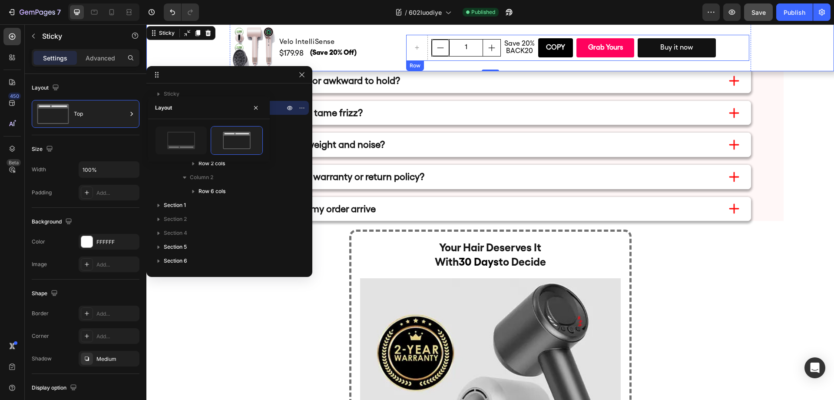
click at [442, 51] on button "decrement" at bounding box center [440, 48] width 17 height 17
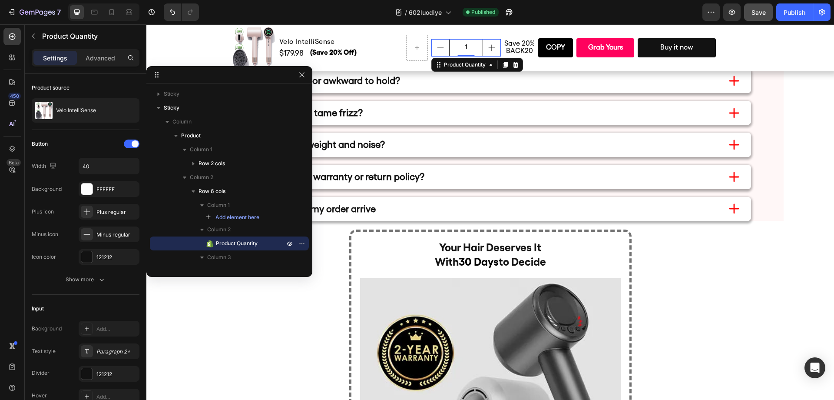
click at [461, 50] on input "1" at bounding box center [466, 48] width 34 height 17
click at [101, 275] on icon "button" at bounding box center [101, 279] width 9 height 9
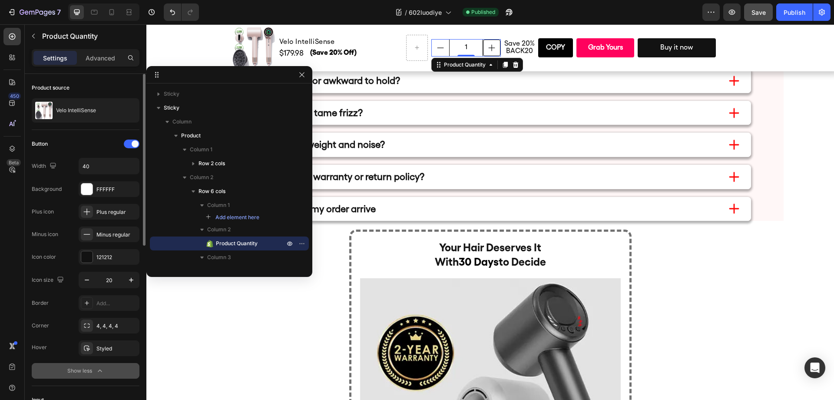
drag, startPoint x: 459, startPoint y: 42, endPoint x: 480, endPoint y: 43, distance: 20.4
click at [480, 43] on div "1" at bounding box center [465, 47] width 69 height 17
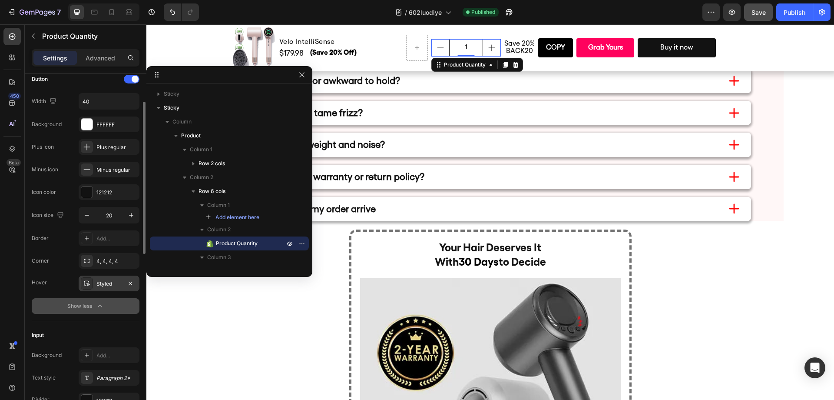
scroll to position [159, 0]
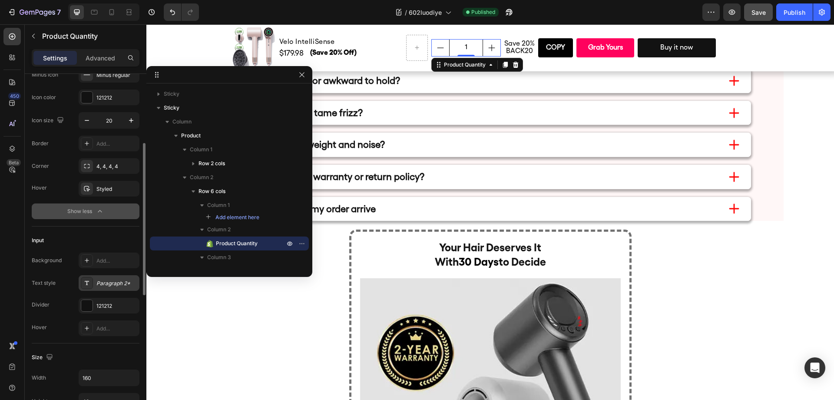
click at [107, 288] on div "Paragraph 2*" at bounding box center [109, 283] width 61 height 16
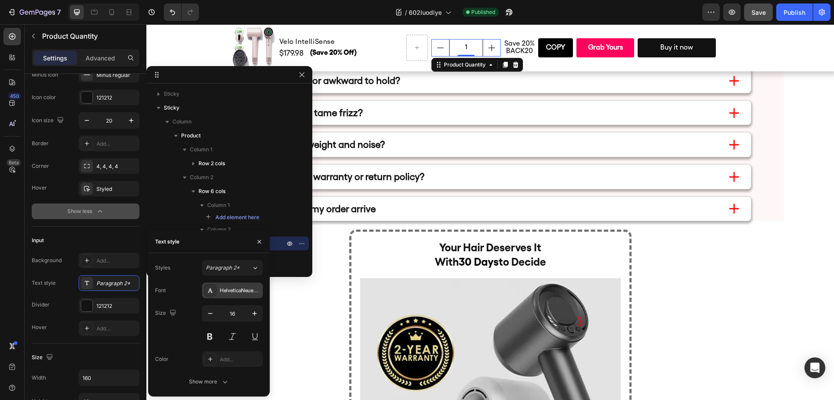
click at [231, 289] on div "HelveticaNeueRoman" at bounding box center [240, 291] width 41 height 8
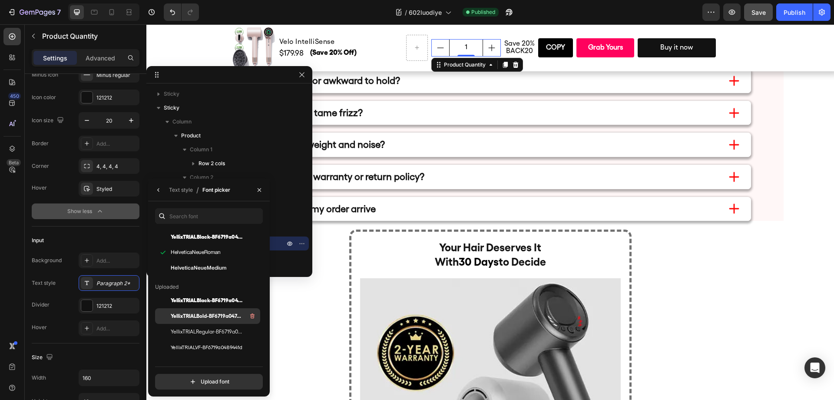
scroll to position [40, 0]
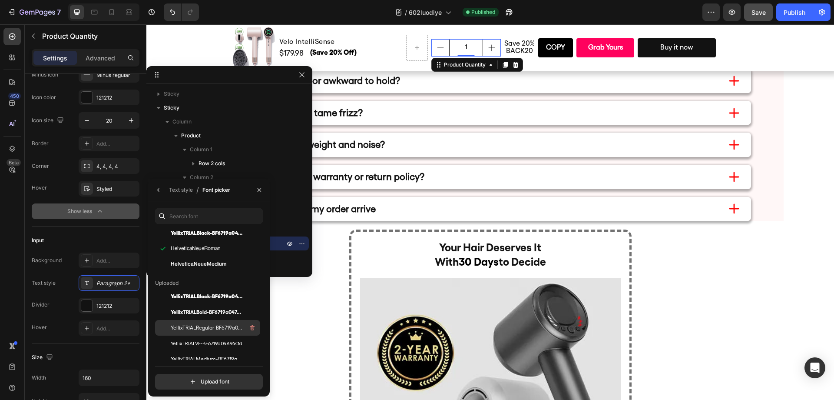
click at [225, 329] on span "YellixTRIALRegular-BF6719a047e6e10" at bounding box center [207, 328] width 72 height 8
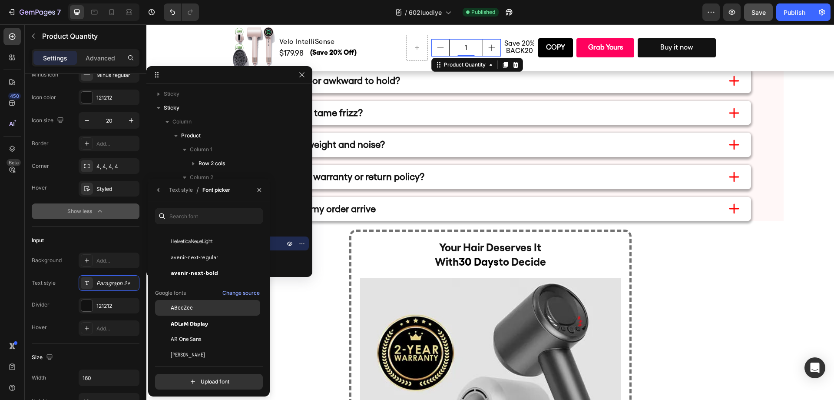
scroll to position [259, 0]
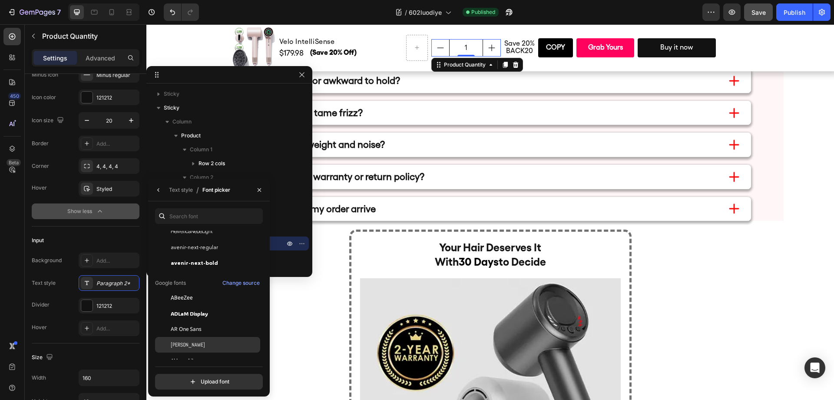
click at [210, 342] on div "Abel" at bounding box center [215, 344] width 88 height 8
click at [215, 347] on div "Abhaya Libre" at bounding box center [207, 342] width 105 height 16
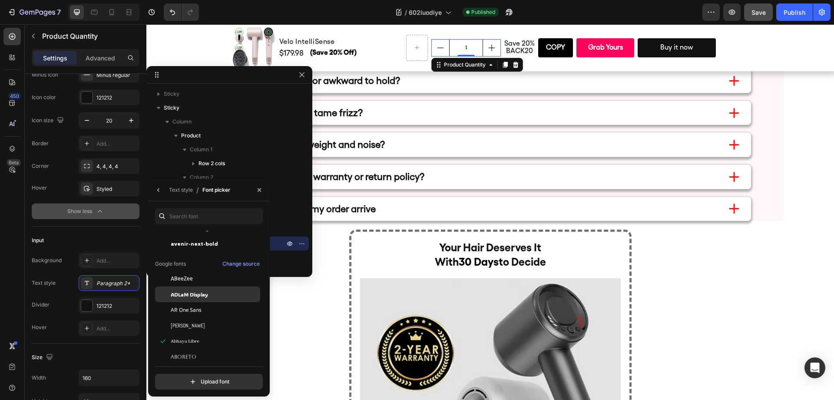
scroll to position [279, 0]
click at [213, 297] on div "ADLaM Display" at bounding box center [215, 294] width 88 height 8
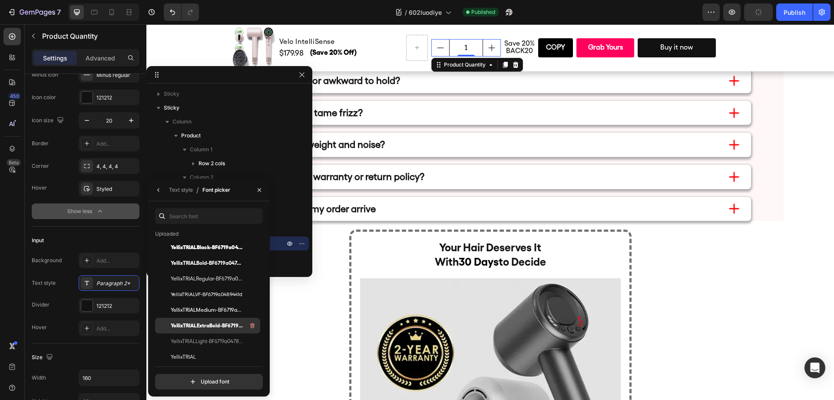
scroll to position [104, 0]
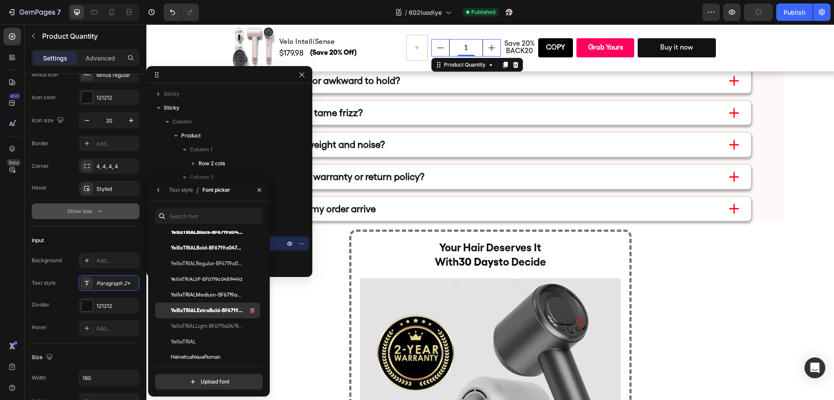
click at [219, 309] on span "YellixTRIALExtraBold-BF6719a04780ca1" at bounding box center [207, 310] width 72 height 8
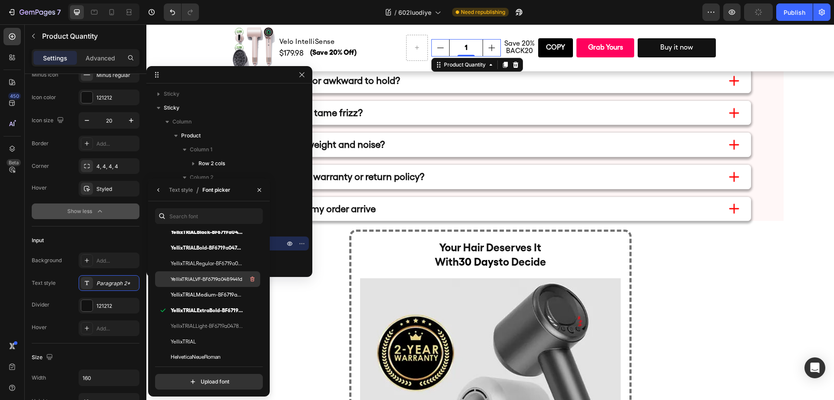
click at [213, 277] on span "YellixTRIALVF-BF6719a0489441d" at bounding box center [207, 279] width 72 height 8
click at [215, 265] on span "YellixTRIALRegular-BF6719a047e6e10" at bounding box center [207, 263] width 72 height 8
click at [372, 40] on h1 "Velo IntelliSense" at bounding box center [340, 42] width 125 height 12
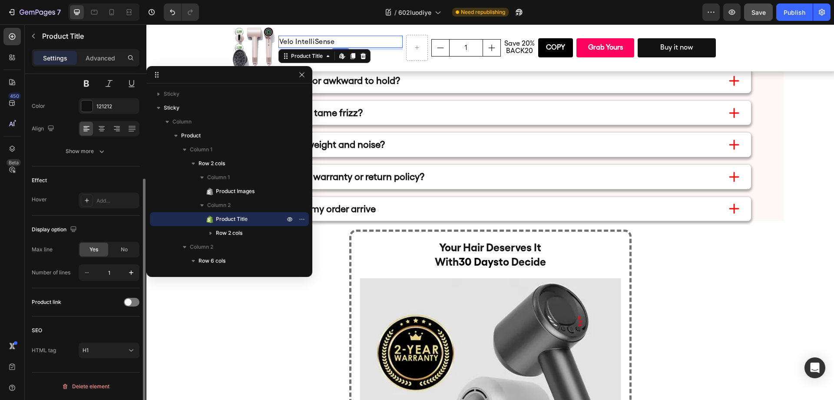
scroll to position [0, 0]
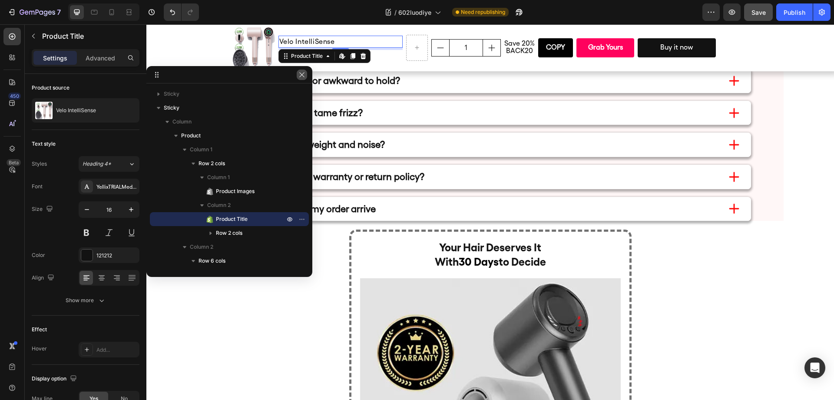
click at [303, 76] on icon "button" at bounding box center [301, 74] width 7 height 7
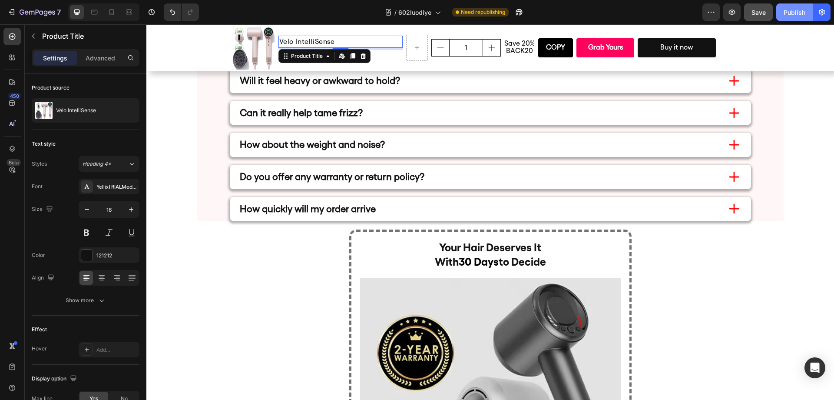
click at [782, 15] on button "Publish" at bounding box center [794, 11] width 36 height 17
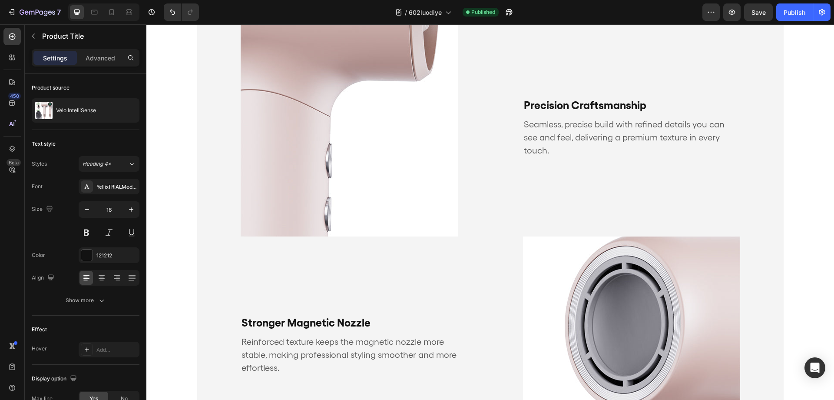
scroll to position [452, 0]
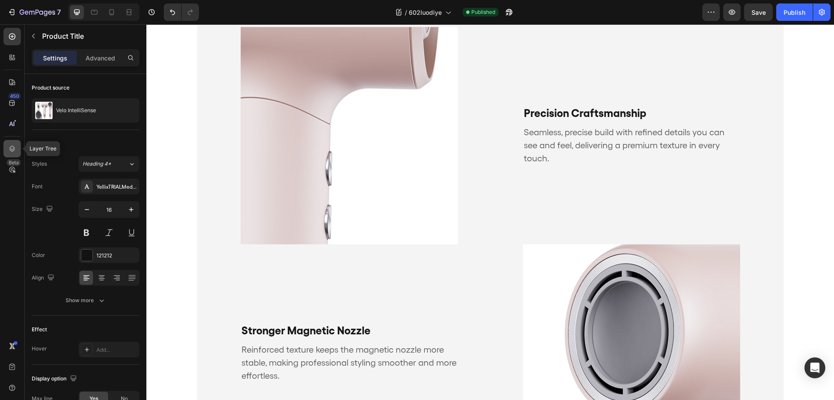
click at [7, 154] on div at bounding box center [11, 148] width 17 height 17
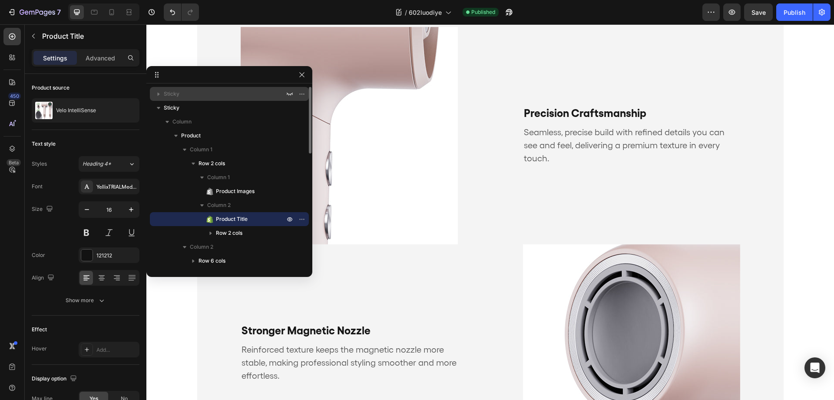
click at [205, 92] on p "Sticky" at bounding box center [225, 93] width 122 height 9
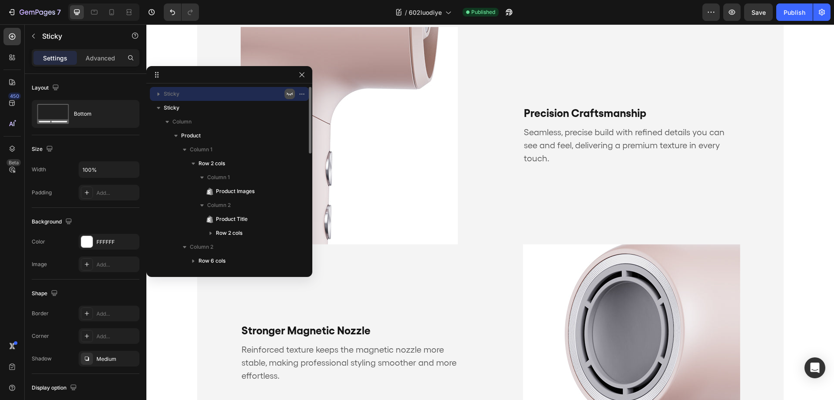
click at [287, 94] on icon "button" at bounding box center [290, 93] width 6 height 3
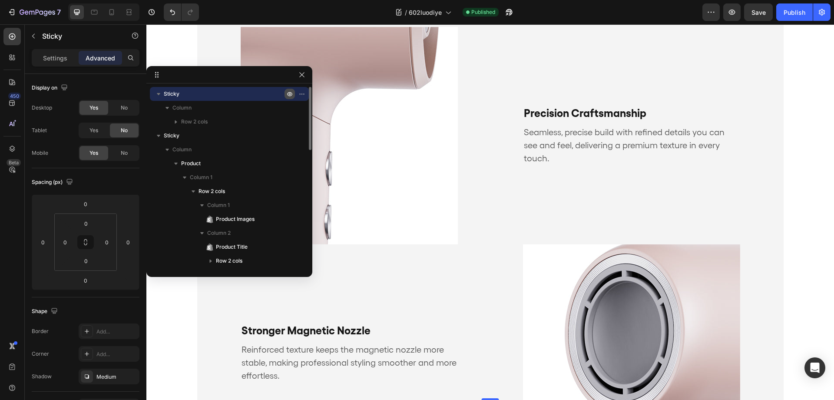
click at [303, 94] on icon "button" at bounding box center [303, 93] width 1 height 1
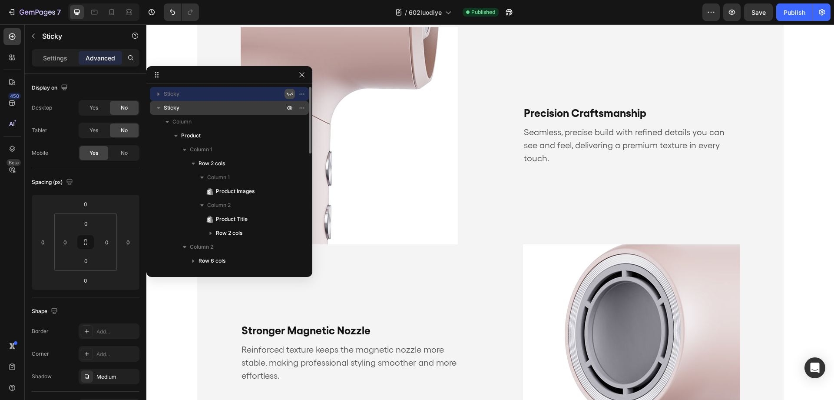
click at [234, 110] on p "Sticky" at bounding box center [225, 107] width 122 height 9
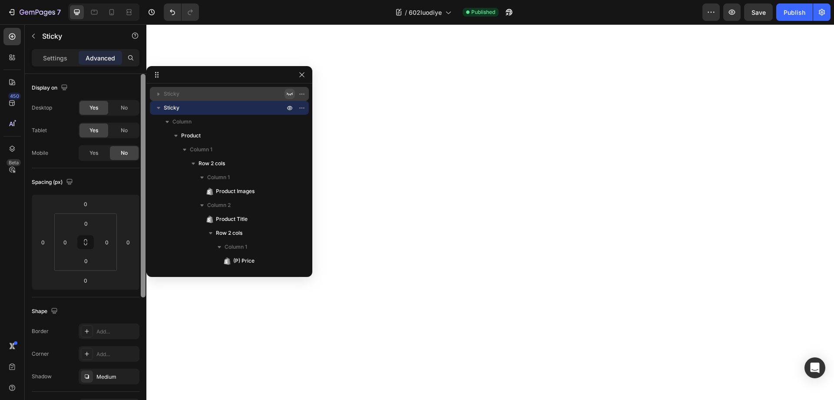
scroll to position [4215, 0]
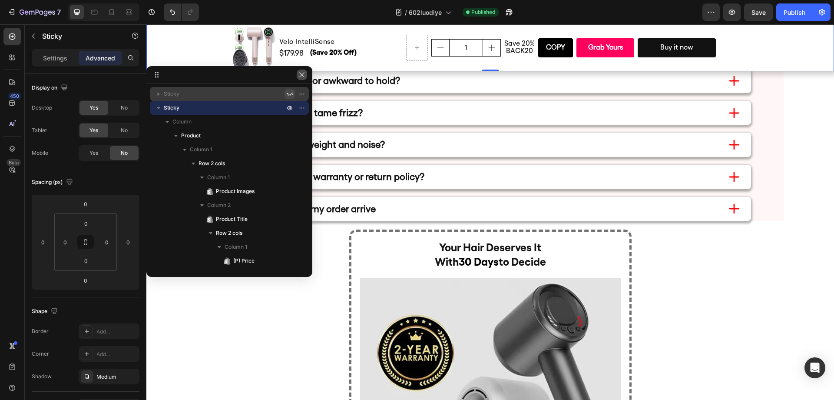
click at [303, 74] on icon "button" at bounding box center [301, 74] width 7 height 7
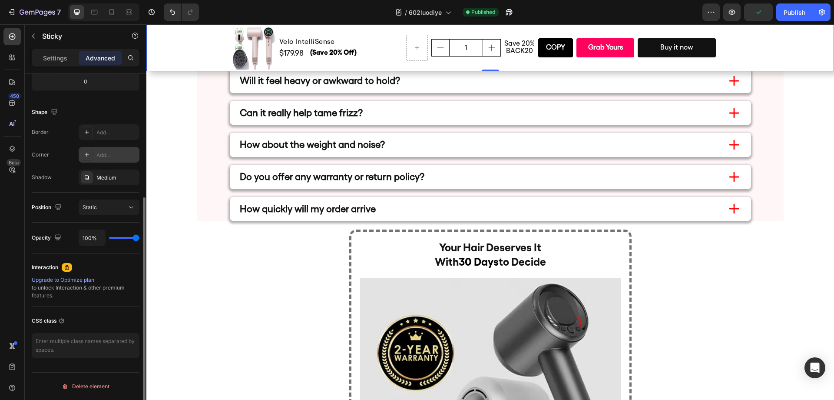
scroll to position [0, 0]
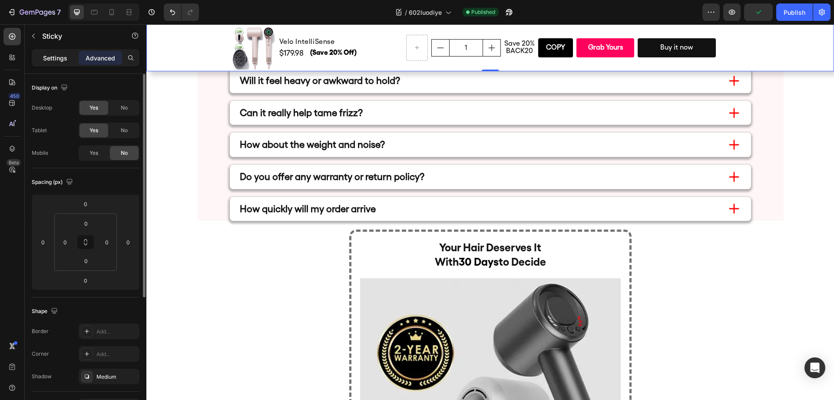
click at [59, 58] on p "Settings" at bounding box center [55, 57] width 24 height 9
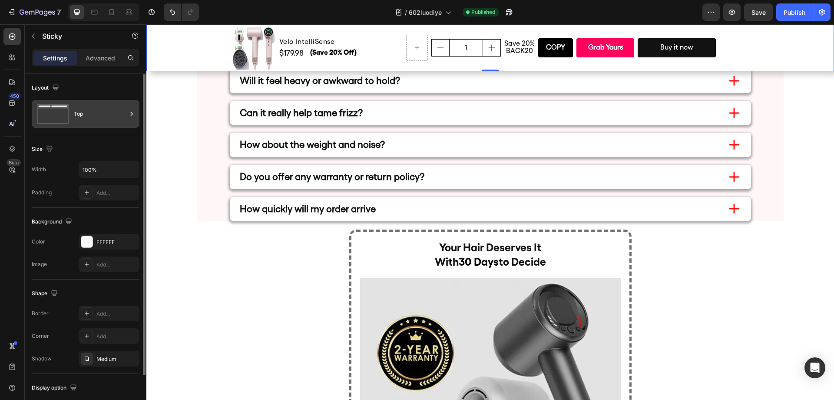
click at [100, 122] on div "Top" at bounding box center [100, 114] width 53 height 20
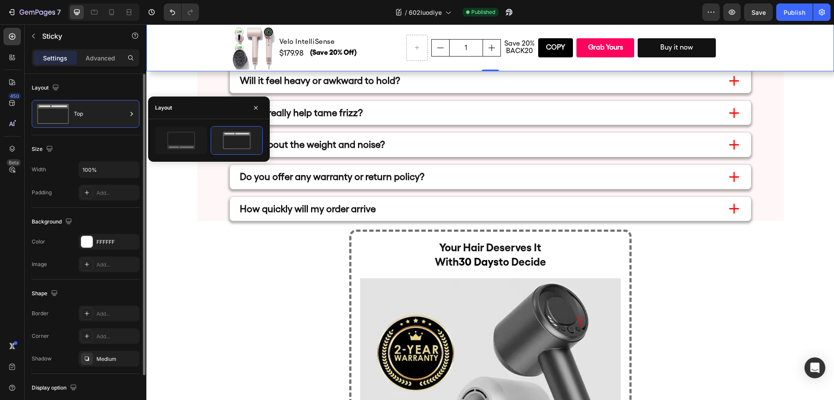
click at [105, 90] on div "Layout" at bounding box center [86, 88] width 108 height 14
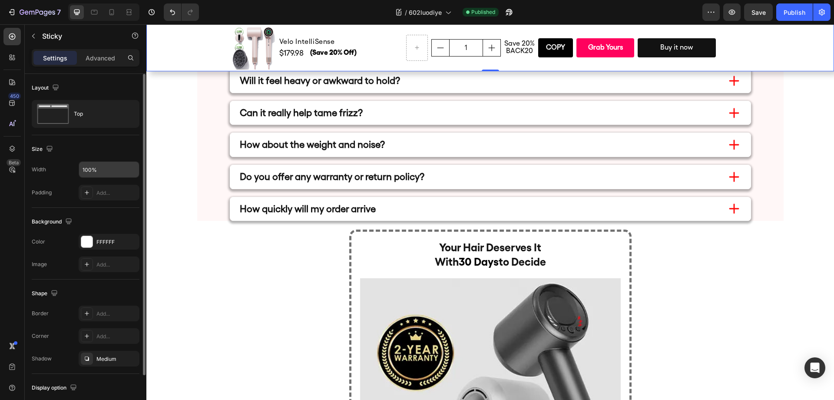
scroll to position [57, 0]
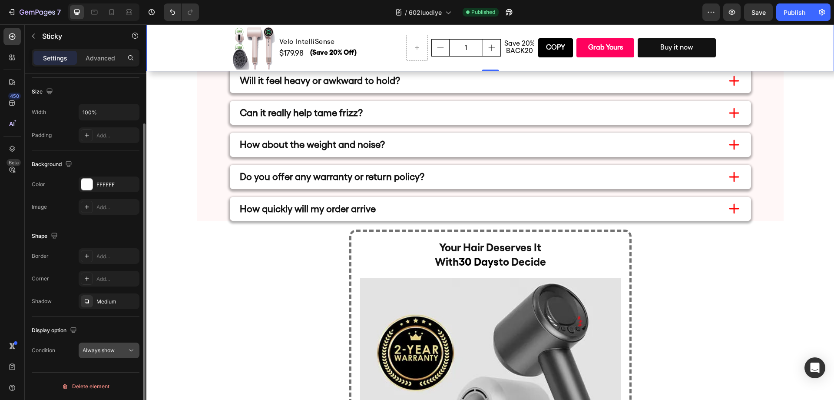
click at [118, 351] on div "Always show" at bounding box center [105, 350] width 44 height 8
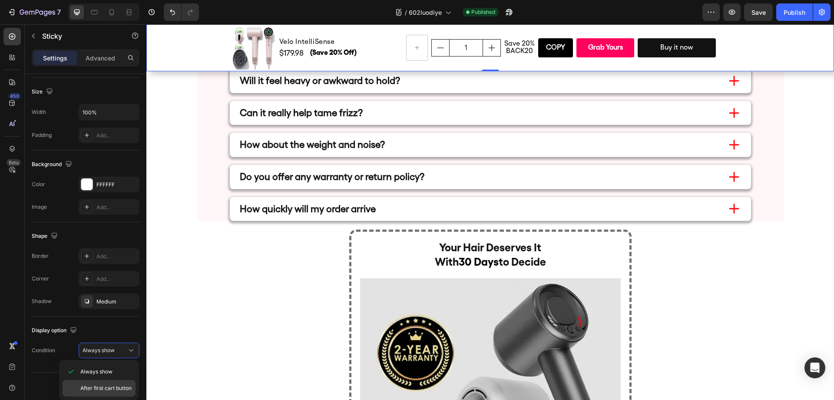
click at [116, 383] on div "After first cart button" at bounding box center [99, 388] width 73 height 17
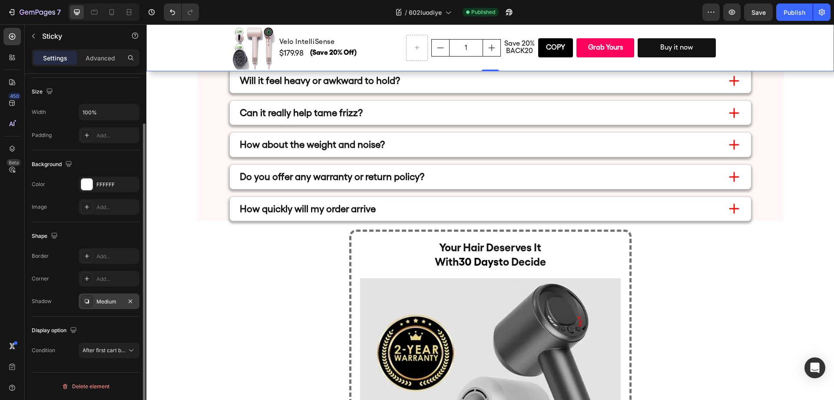
scroll to position [0, 0]
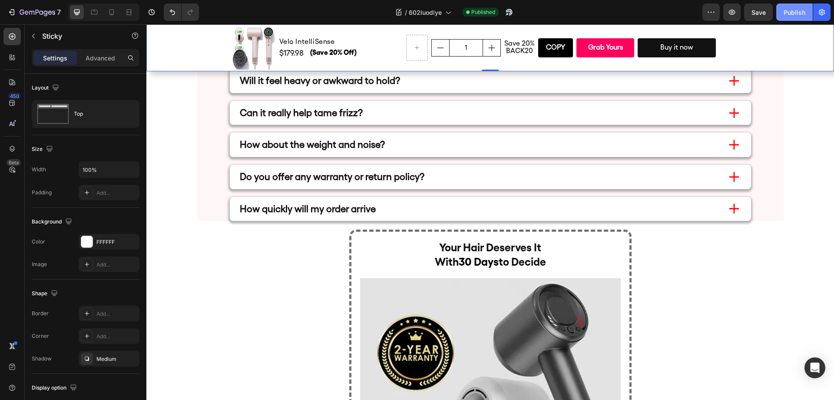
click at [794, 13] on div "Publish" at bounding box center [794, 12] width 22 height 9
click at [467, 43] on input "1" at bounding box center [466, 48] width 34 height 17
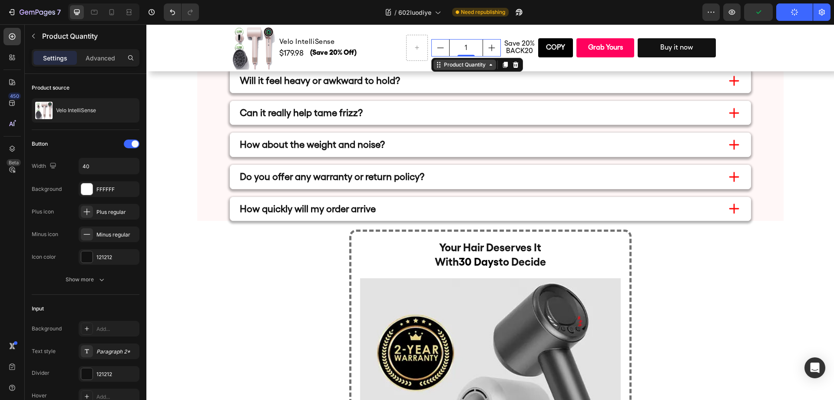
click at [468, 66] on div "Product Quantity" at bounding box center [464, 65] width 45 height 8
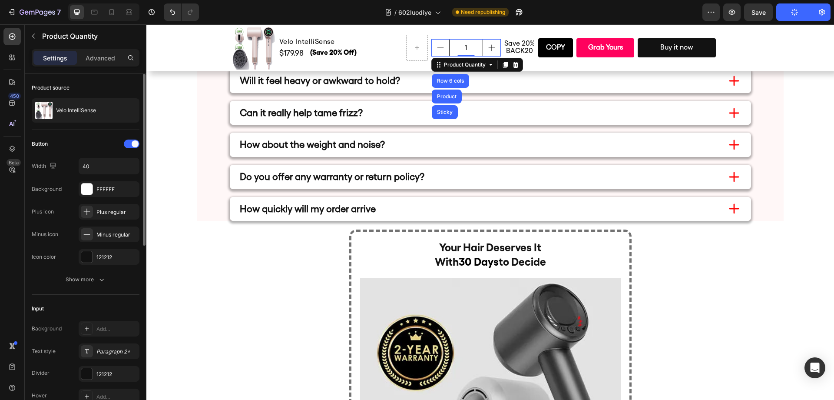
click at [380, 52] on p "(Save 20% Off)" at bounding box center [356, 52] width 92 height 13
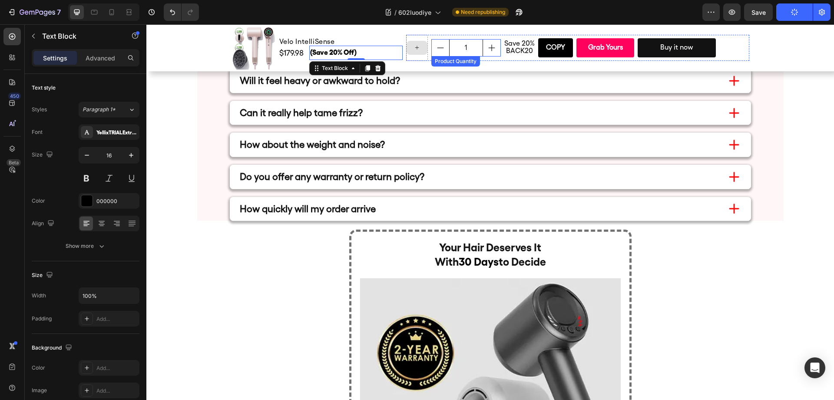
click at [469, 48] on input "1" at bounding box center [466, 48] width 34 height 17
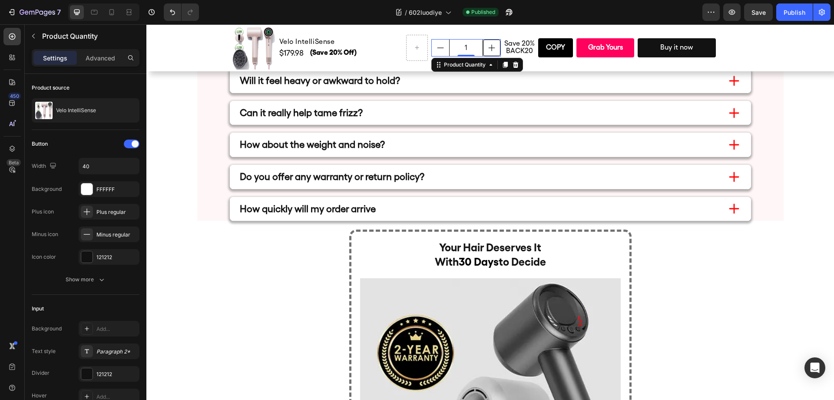
click at [478, 44] on input "1" at bounding box center [466, 48] width 34 height 17
click at [483, 43] on button "increment" at bounding box center [491, 48] width 17 height 17
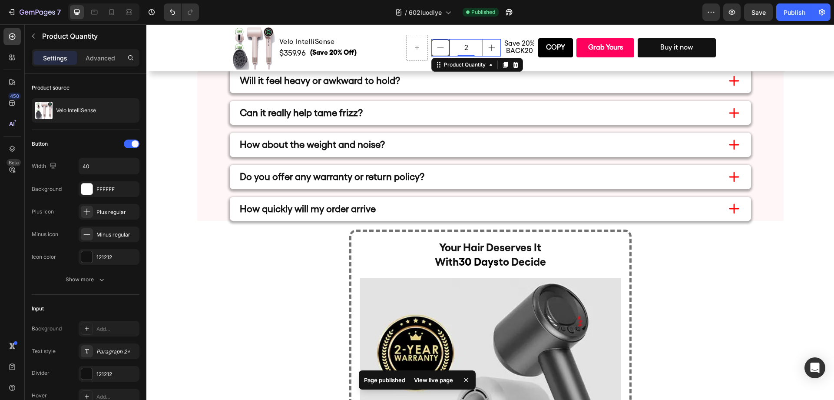
click at [444, 46] on button "decrement" at bounding box center [440, 48] width 17 height 17
type input "1"
click at [457, 48] on input "1" at bounding box center [466, 48] width 34 height 17
click at [463, 48] on input "1" at bounding box center [466, 48] width 34 height 17
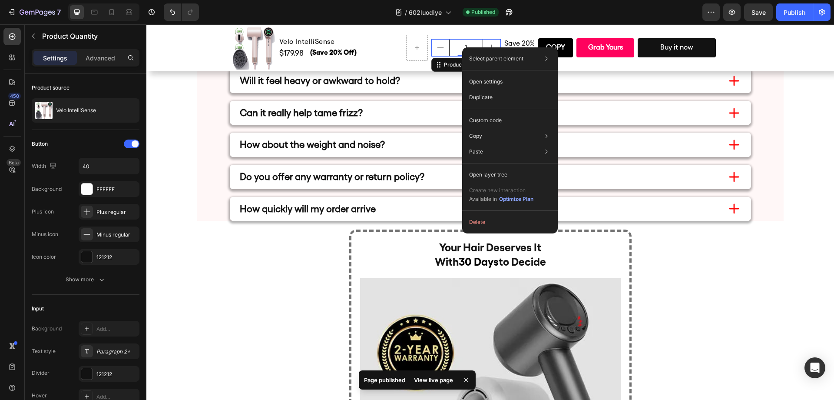
click at [451, 50] on input "1" at bounding box center [466, 48] width 34 height 17
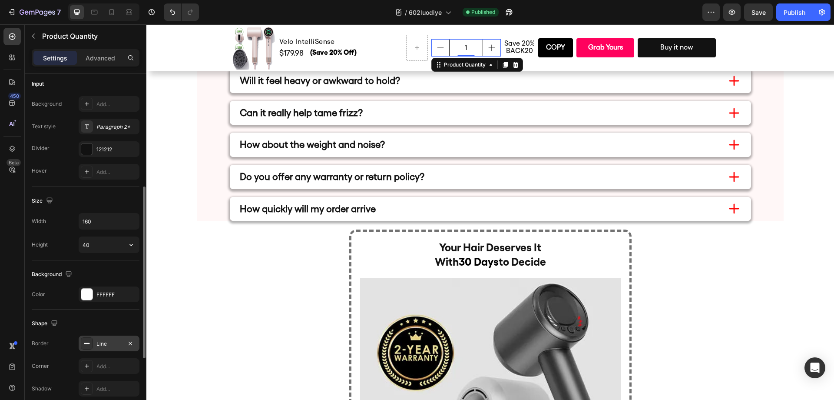
scroll to position [365, 0]
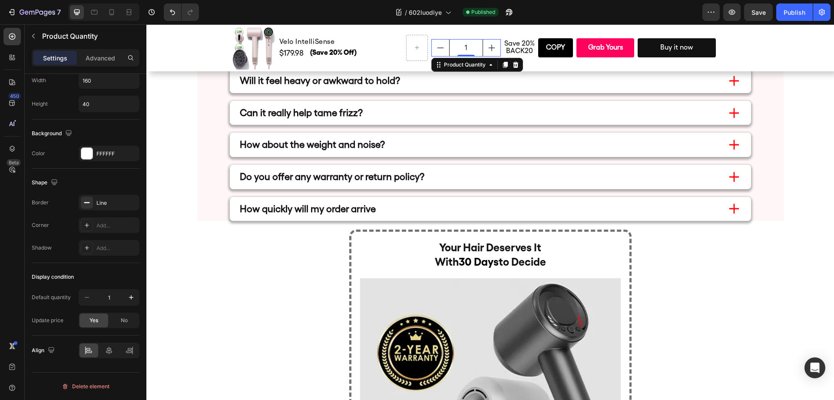
click at [450, 42] on input "1" at bounding box center [466, 48] width 34 height 17
click at [452, 40] on input "1" at bounding box center [466, 48] width 34 height 17
click at [410, 69] on div "1 Product Quantity 0 Save 20% BACK20 Text Block Copy Copy Coupon Code Grab Your…" at bounding box center [577, 47] width 343 height 43
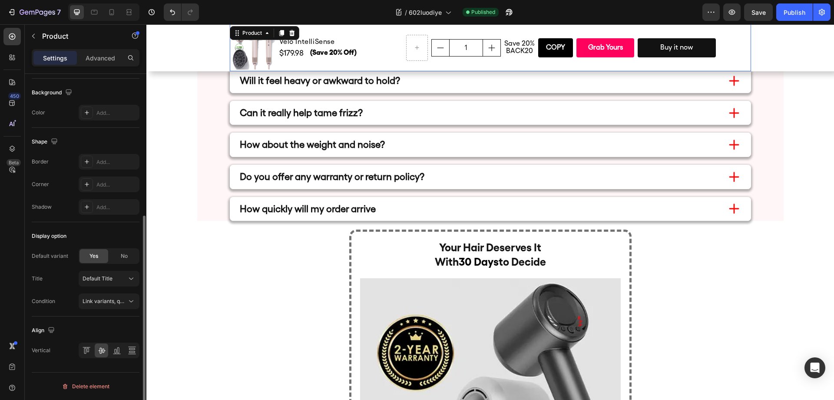
scroll to position [0, 0]
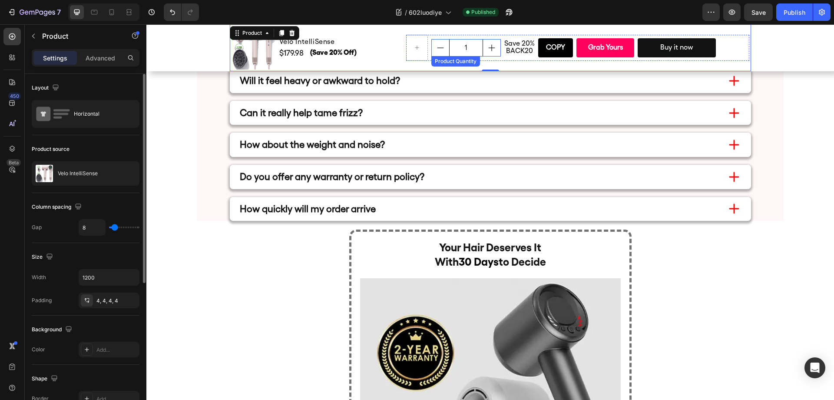
click at [459, 45] on input "1" at bounding box center [466, 48] width 34 height 17
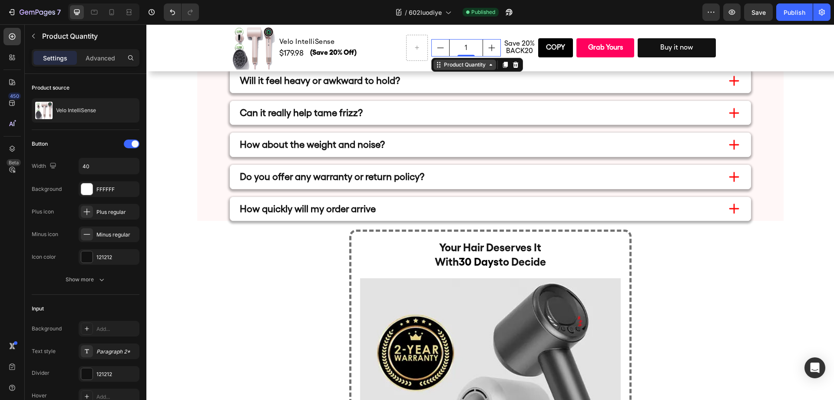
click at [454, 64] on div "Product Quantity" at bounding box center [464, 65] width 45 height 8
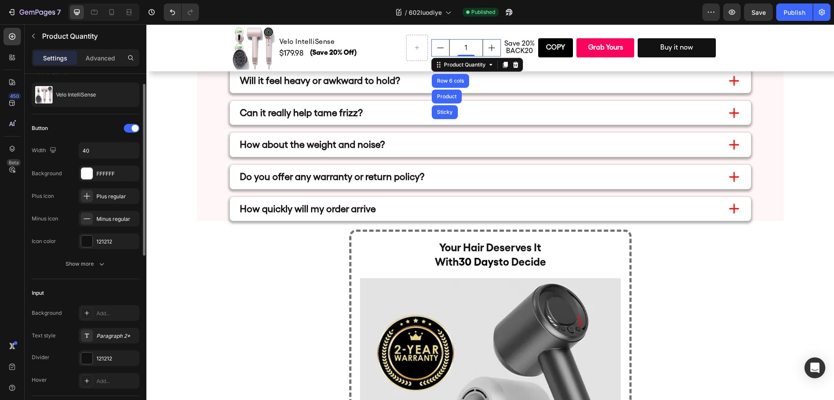
scroll to position [17, 0]
click at [102, 266] on button "Show more" at bounding box center [86, 262] width 108 height 16
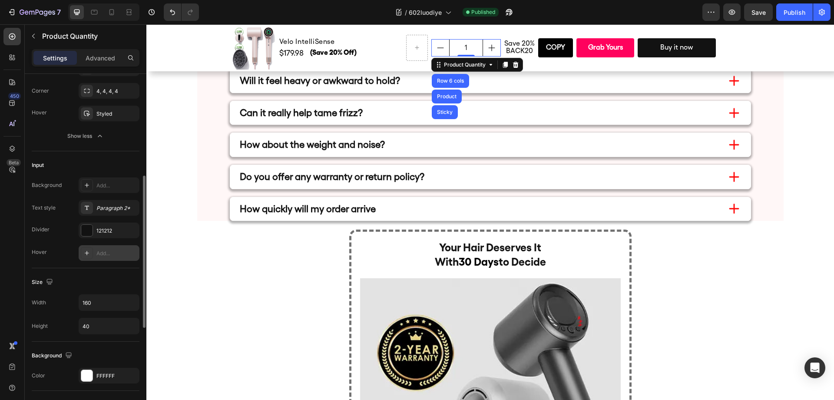
scroll to position [248, 0]
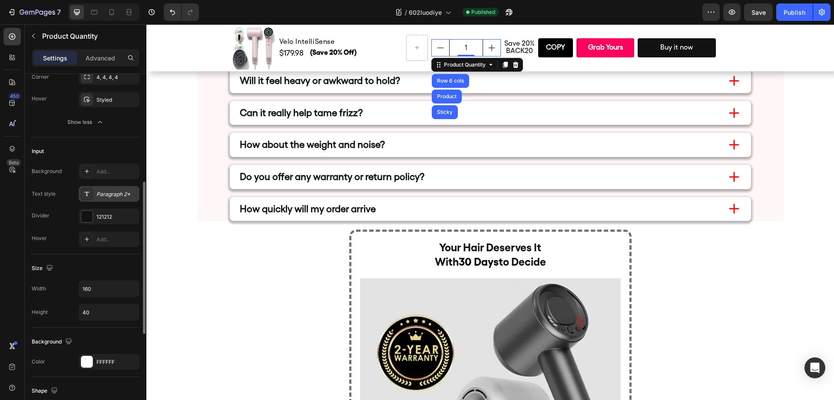
click at [112, 194] on div "Paragraph 2*" at bounding box center [116, 194] width 41 height 8
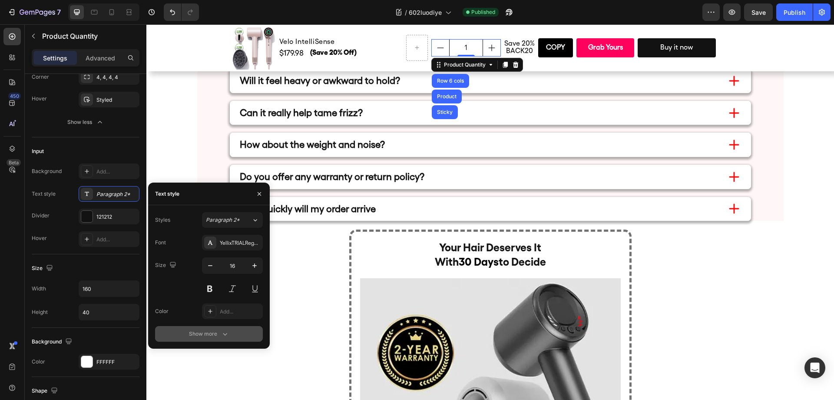
click at [221, 330] on icon "button" at bounding box center [225, 333] width 9 height 9
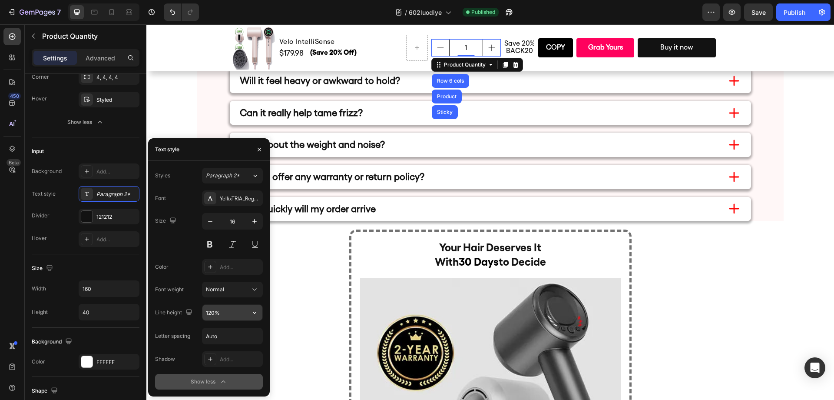
click at [237, 311] on input "120%" at bounding box center [232, 312] width 60 height 16
click at [256, 312] on icon "button" at bounding box center [254, 312] width 9 height 9
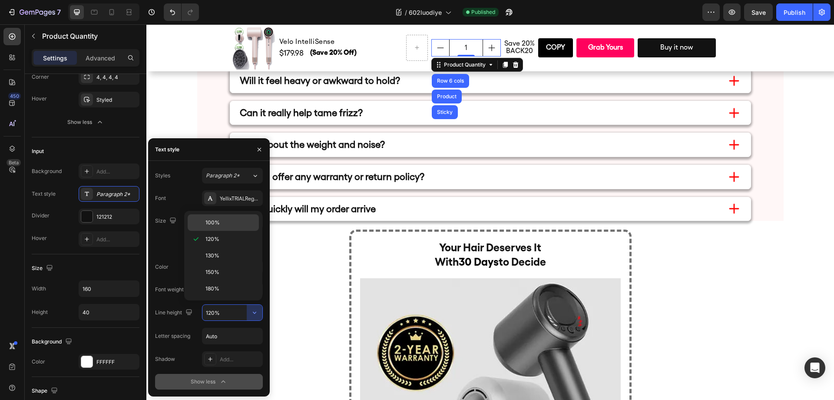
click at [223, 225] on p "100%" at bounding box center [230, 222] width 50 height 8
type input "100%"
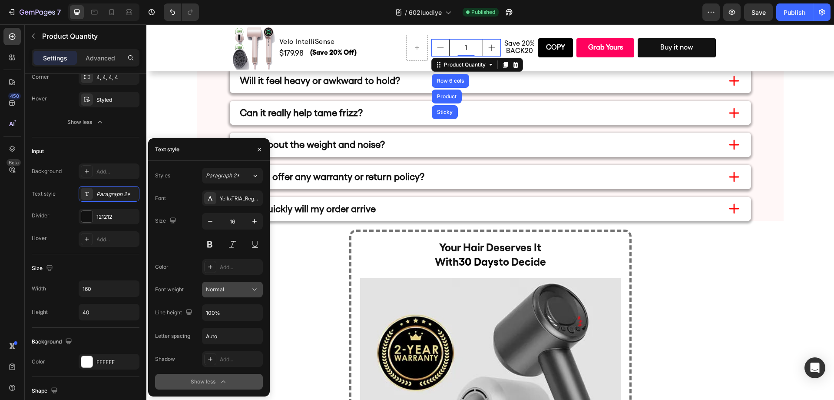
click at [257, 291] on icon at bounding box center [254, 289] width 9 height 9
click at [211, 222] on icon "button" at bounding box center [210, 221] width 9 height 9
type input "14"
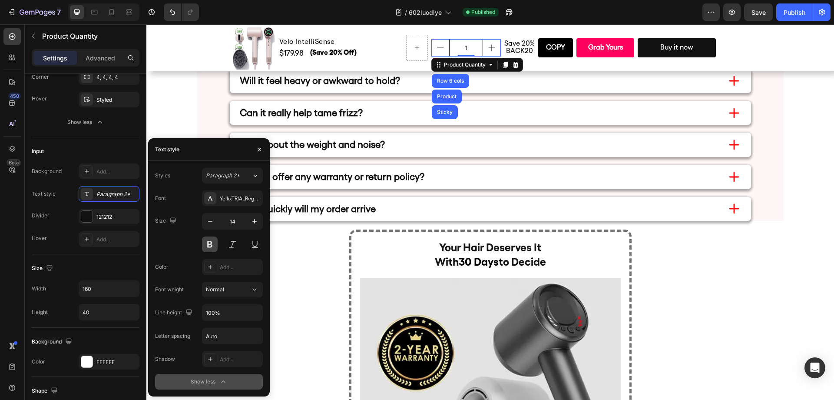
click at [215, 241] on button at bounding box center [210, 244] width 16 height 16
click at [234, 198] on div "YellixTRIALRegular-BF6719a047e6e10" at bounding box center [240, 199] width 41 height 8
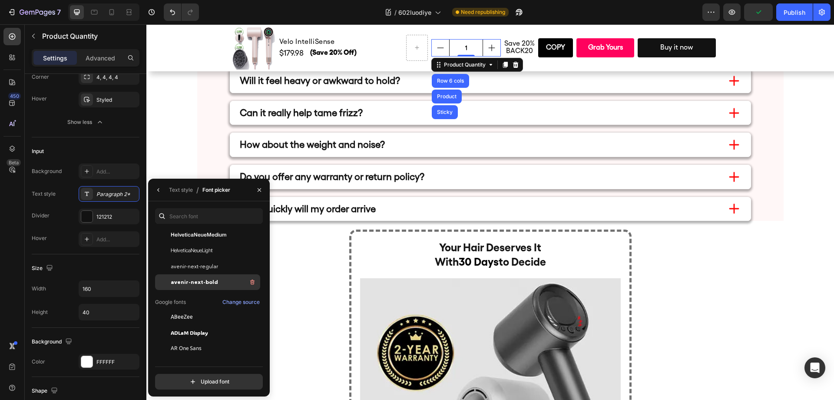
scroll to position [239, 0]
click at [222, 271] on div "avenir-next-regular" at bounding box center [215, 267] width 88 height 10
click at [219, 270] on div "avenir-next-regular" at bounding box center [215, 267] width 88 height 10
click at [788, 15] on div "Publish" at bounding box center [794, 12] width 22 height 9
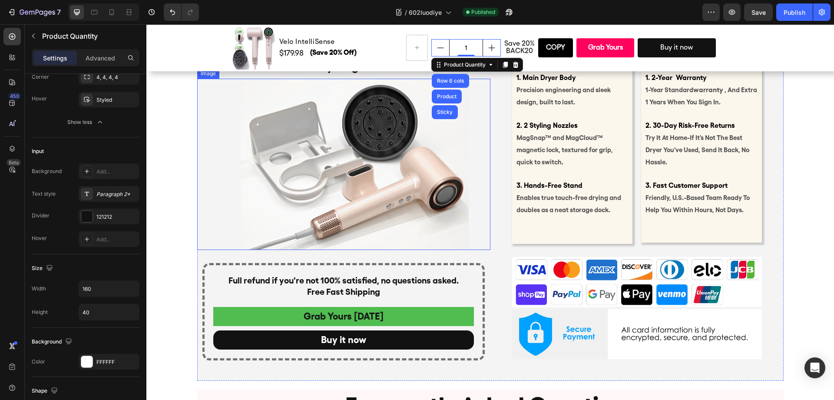
scroll to position [3754, 0]
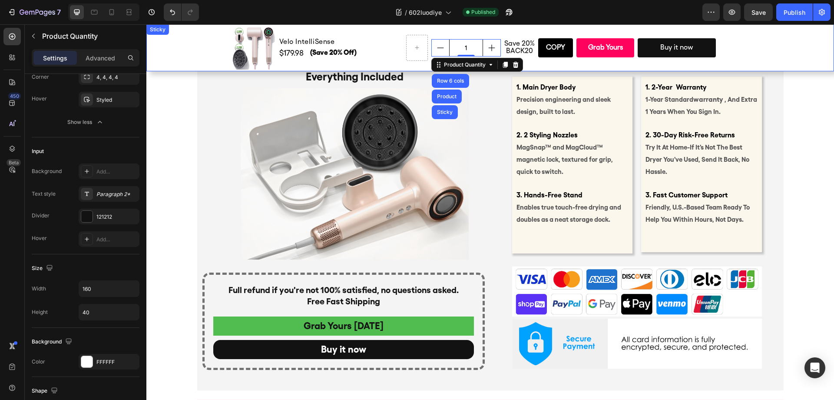
click at [169, 49] on div "Product Images Velo IntelliSense Product Title $179.98 (P) Price (P) Price (Sav…" at bounding box center [489, 47] width 687 height 47
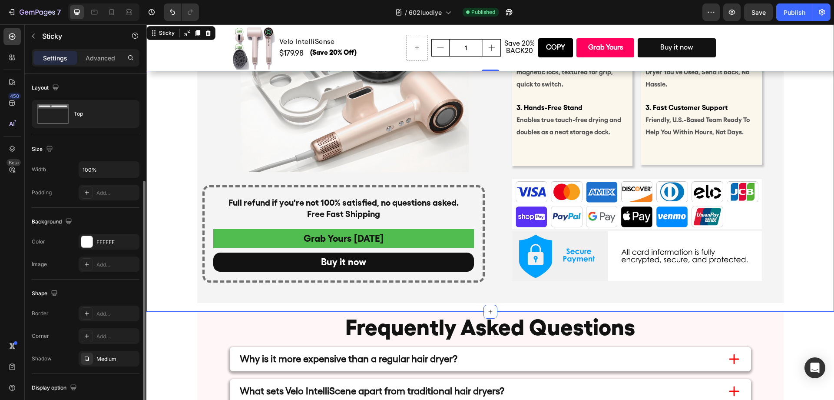
scroll to position [57, 0]
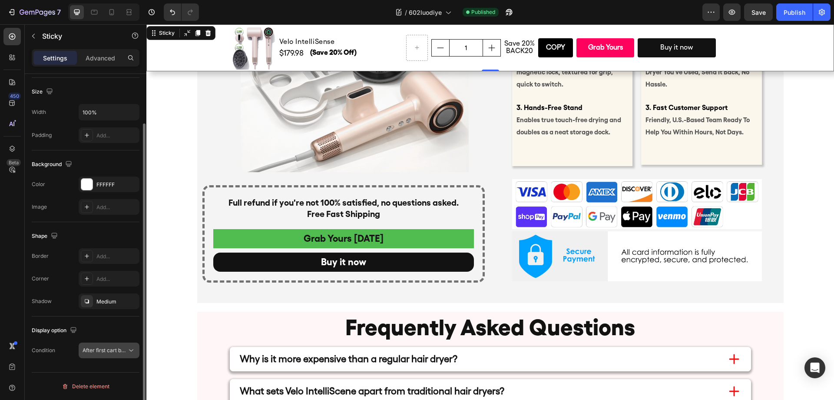
click at [115, 351] on span "After first cart button" at bounding box center [108, 350] width 51 height 7
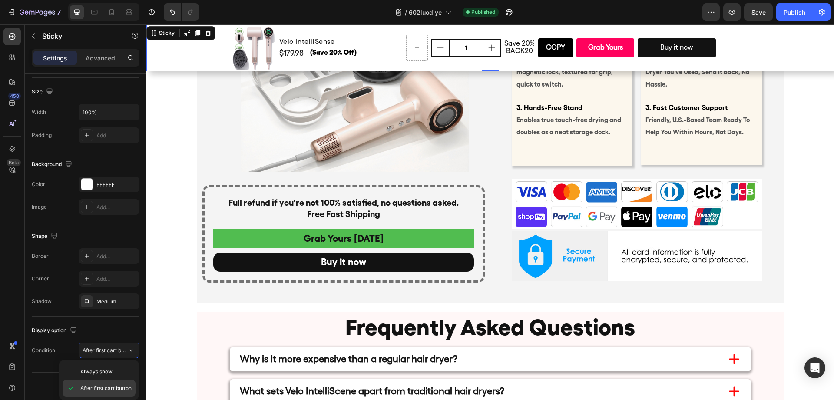
click at [100, 387] on span "After first cart button" at bounding box center [105, 388] width 51 height 8
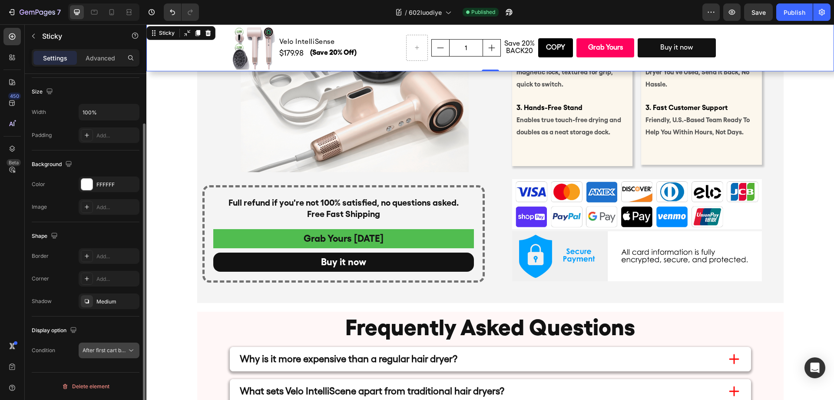
click at [117, 355] on button "After first cart button" at bounding box center [109, 350] width 61 height 16
click at [112, 335] on div "Display option" at bounding box center [86, 330] width 108 height 14
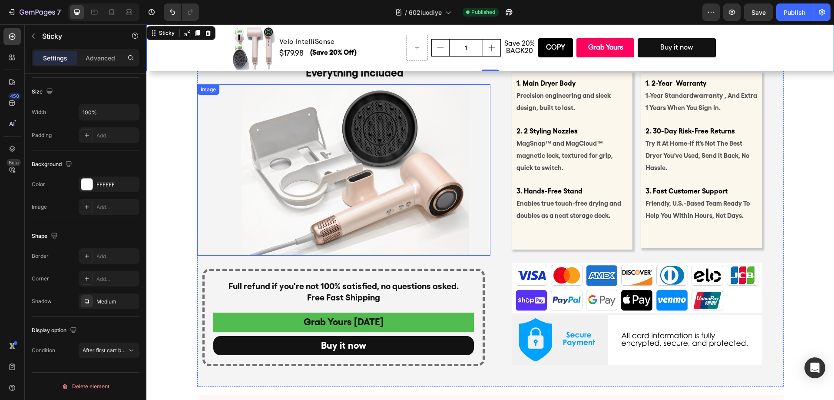
scroll to position [3752, 0]
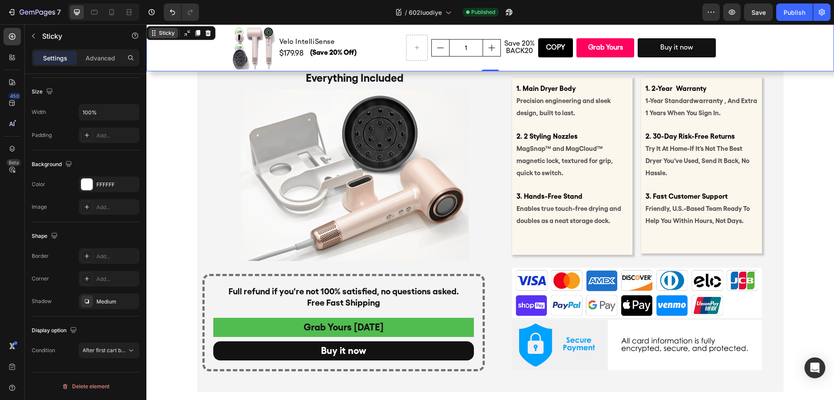
drag, startPoint x: 167, startPoint y: 36, endPoint x: 284, endPoint y: 92, distance: 129.2
click at [167, 36] on div "Sticky" at bounding box center [166, 33] width 19 height 8
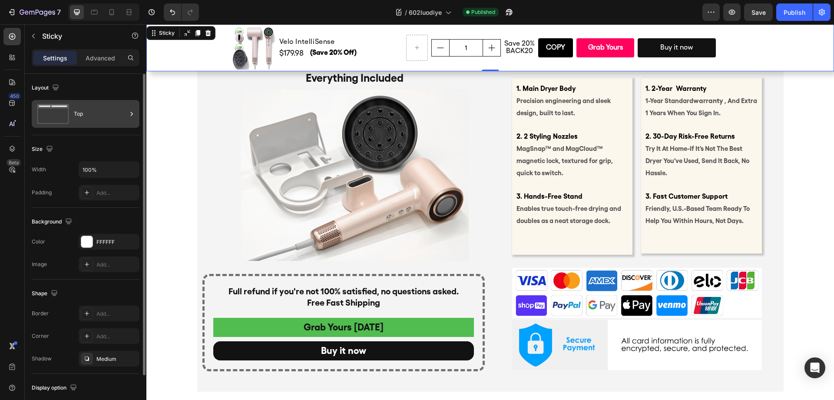
click at [102, 125] on div "Top" at bounding box center [86, 114] width 108 height 28
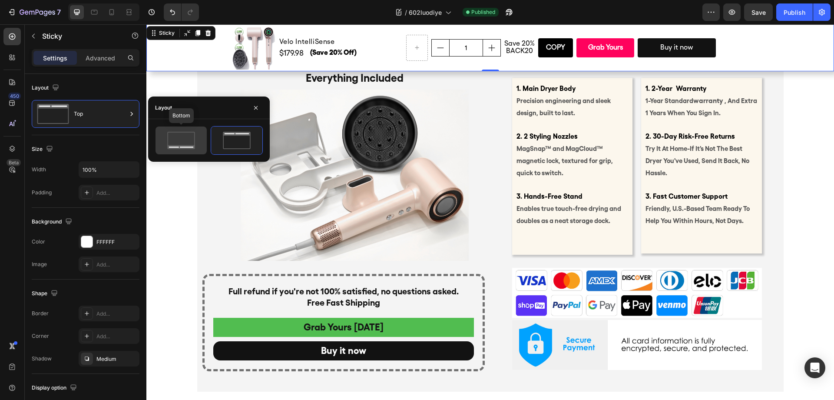
click at [201, 139] on icon at bounding box center [181, 140] width 41 height 17
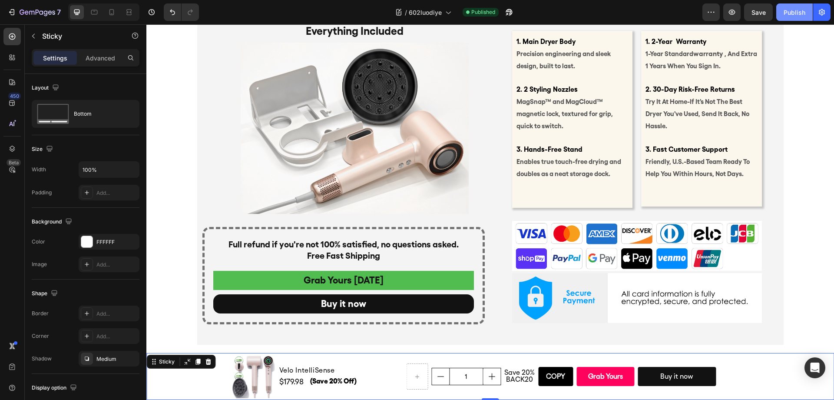
click at [789, 13] on div "Publish" at bounding box center [794, 12] width 22 height 9
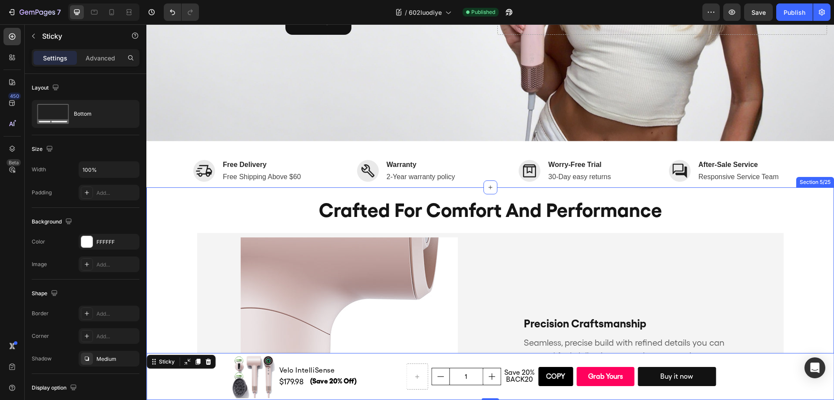
scroll to position [234, 0]
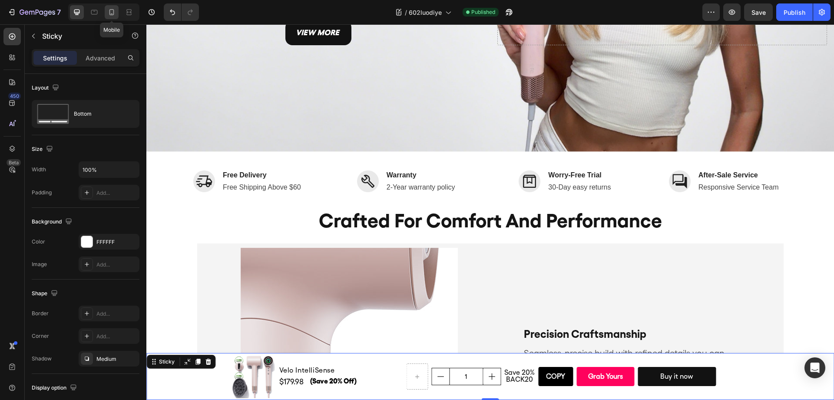
click at [109, 15] on icon at bounding box center [111, 12] width 9 height 9
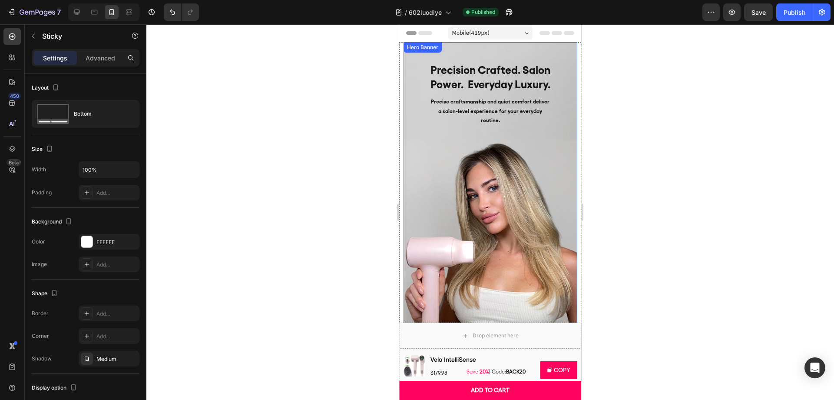
click at [547, 127] on div "Precision Crafted. Salon Power. Everyday Luxury. Heading Precise craftsmanship …" at bounding box center [490, 208] width 160 height 318
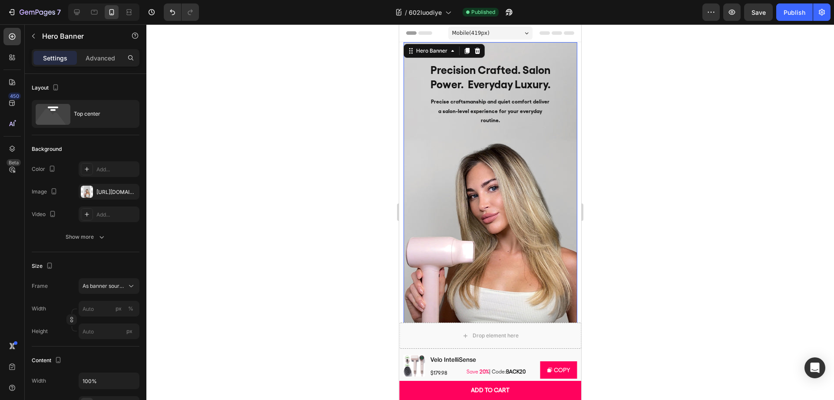
click at [639, 154] on div at bounding box center [489, 211] width 687 height 375
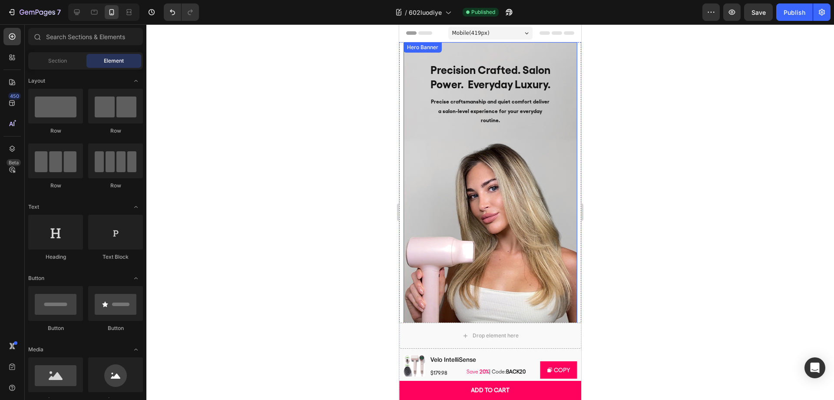
click at [502, 136] on div "view more Button" at bounding box center [490, 248] width 160 height 238
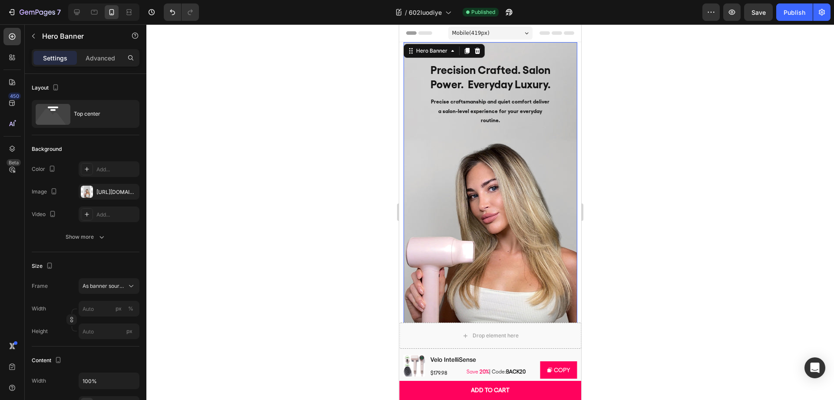
click at [619, 151] on div at bounding box center [489, 211] width 687 height 375
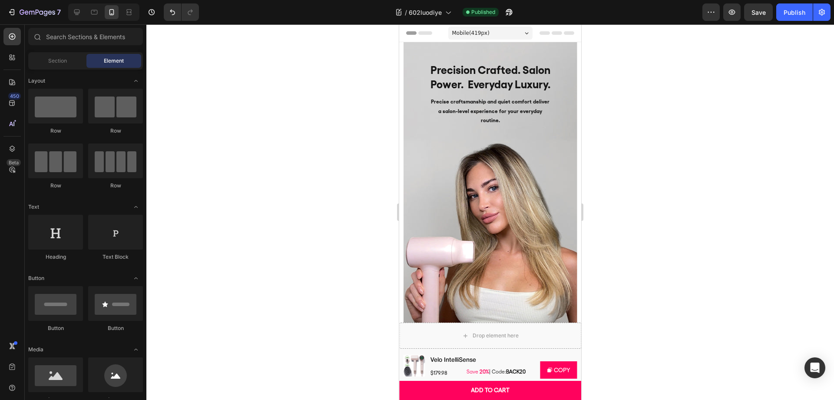
click at [621, 110] on div at bounding box center [489, 211] width 687 height 375
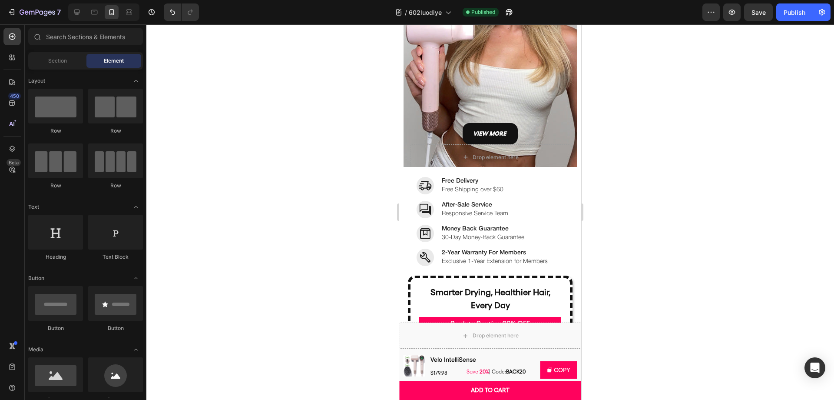
scroll to position [322, 0]
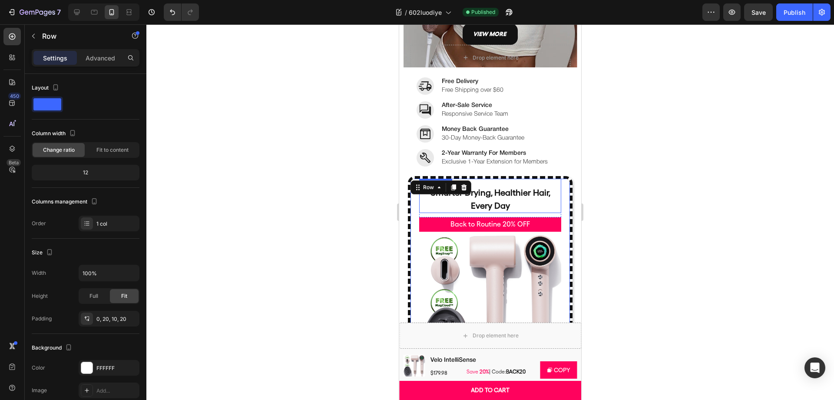
click at [541, 182] on div "Smarter Drying, Healthier Hair, Every Day Text Block" at bounding box center [490, 195] width 142 height 34
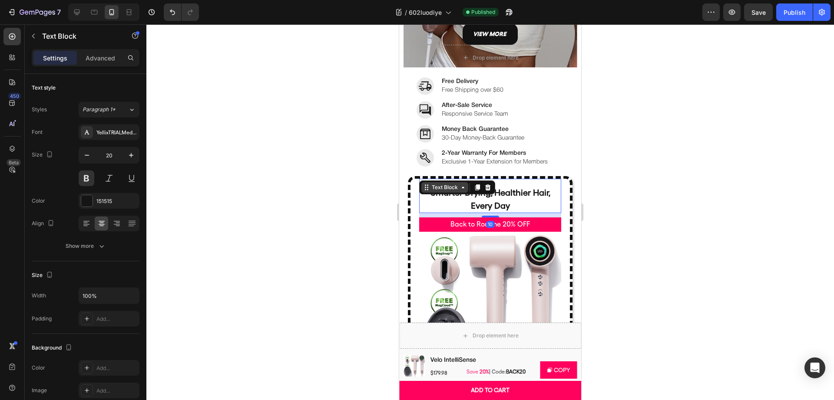
click at [434, 185] on div "Text Block" at bounding box center [445, 187] width 30 height 8
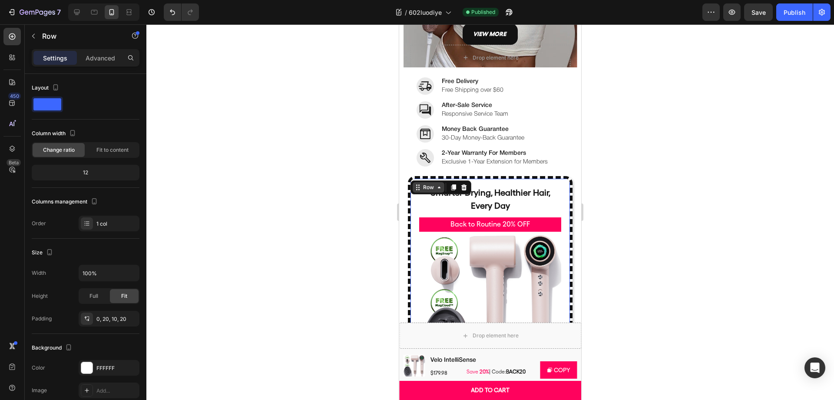
click at [416, 190] on icon at bounding box center [417, 187] width 7 height 7
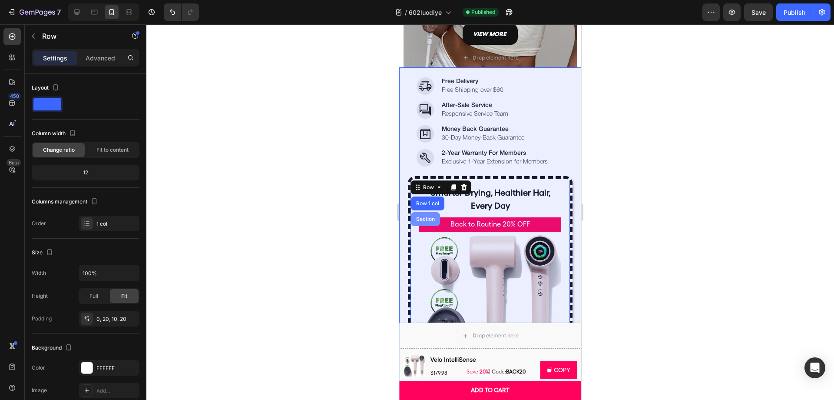
click at [425, 215] on div "Section" at bounding box center [425, 219] width 29 height 14
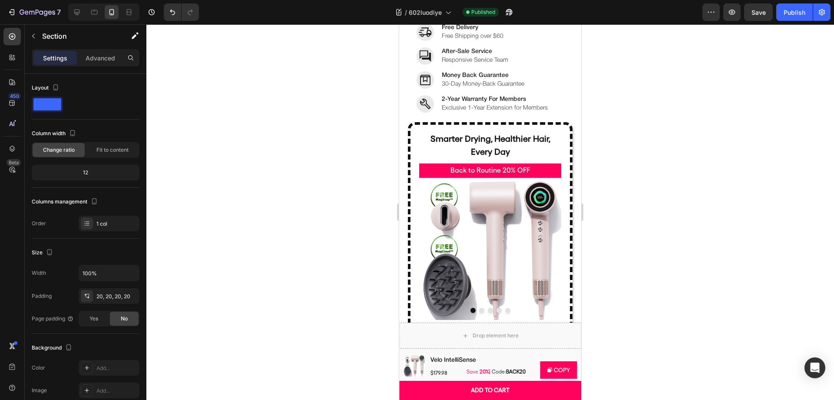
scroll to position [248, 0]
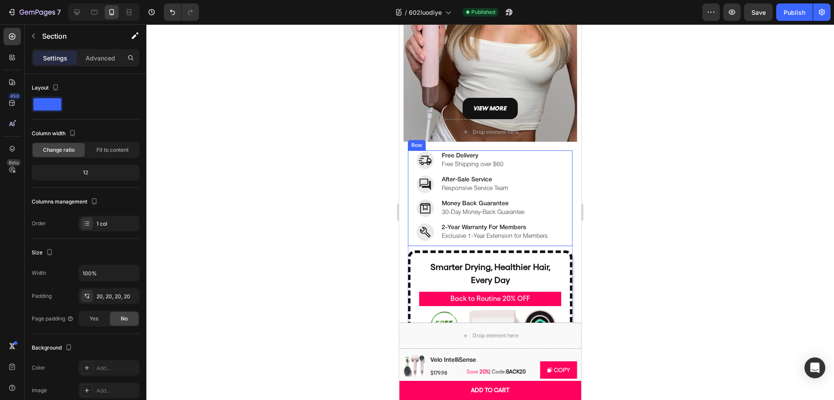
click at [408, 152] on div "Image Free Delivery Text block Free Shipping over $60 Text block Row Image 2-Ye…" at bounding box center [490, 198] width 165 height 96
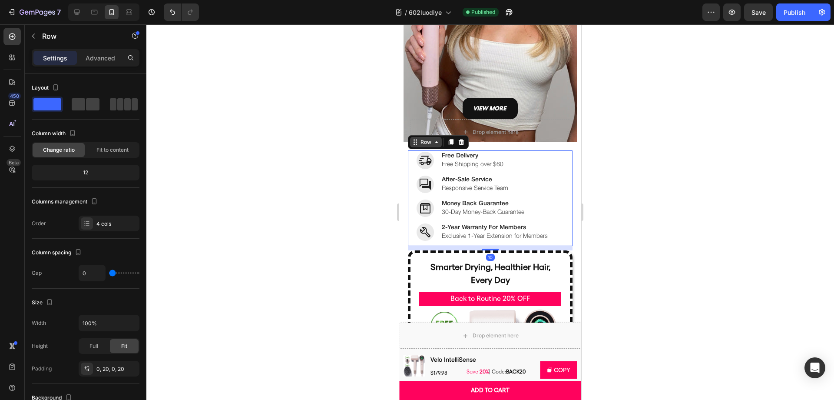
click at [418, 143] on icon at bounding box center [415, 142] width 7 height 7
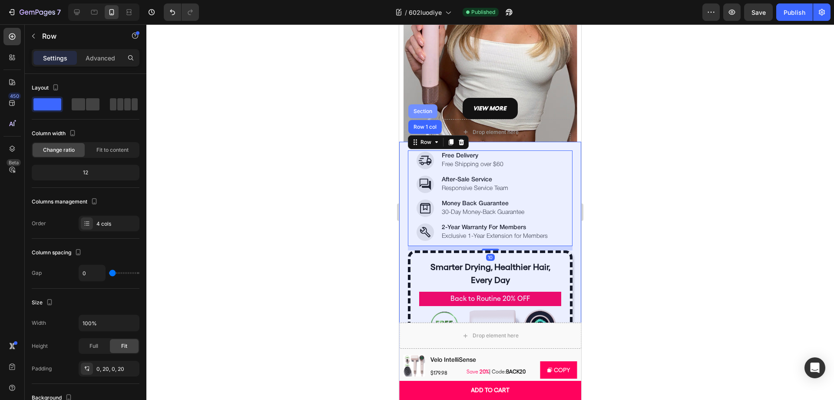
click at [425, 106] on div "Section" at bounding box center [422, 111] width 29 height 14
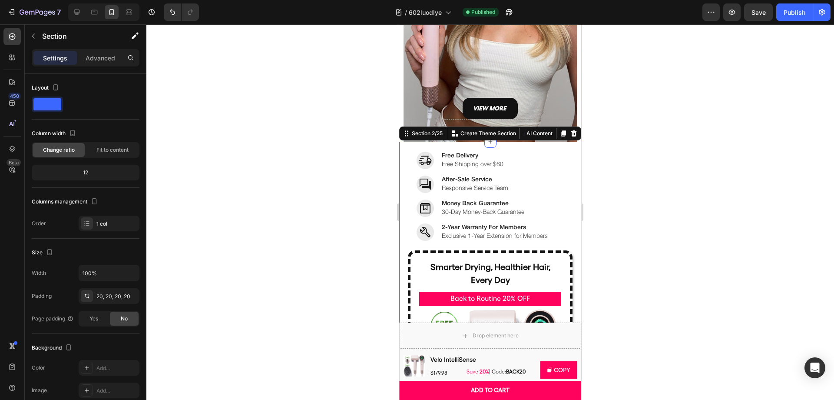
click at [524, 203] on p "Money Back Guarantee" at bounding box center [483, 203] width 83 height 9
click at [600, 184] on div at bounding box center [489, 211] width 687 height 375
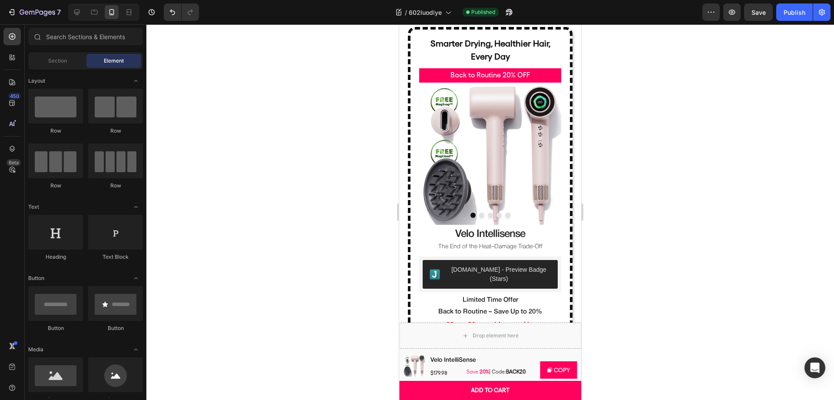
scroll to position [394, 0]
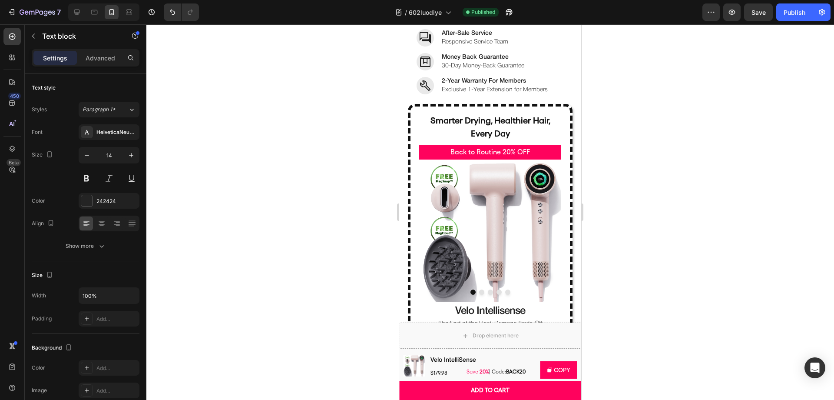
click at [471, 38] on p "After-Sale Service" at bounding box center [475, 33] width 66 height 9
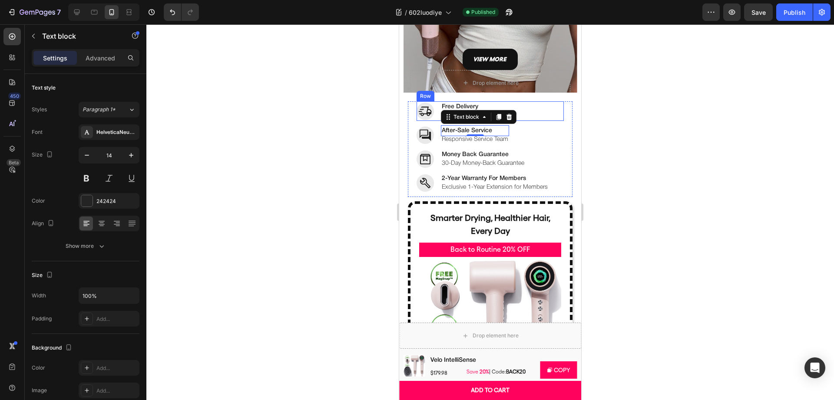
click at [432, 108] on img at bounding box center [424, 110] width 17 height 17
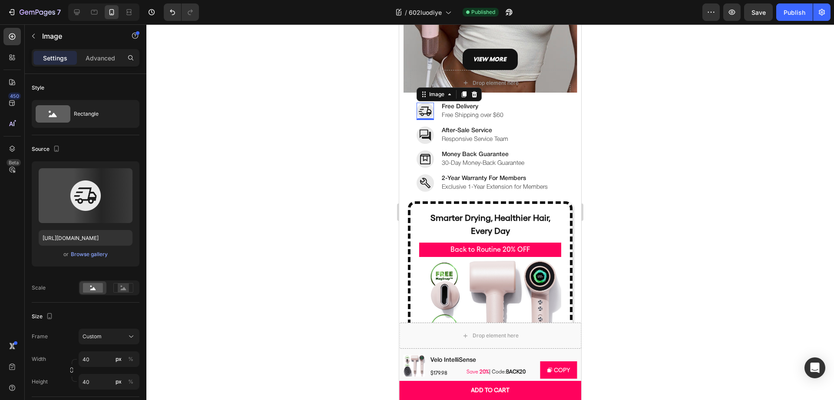
click at [412, 110] on div "Image 0 Free Delivery Text block Free Shipping over $60 Text block Row Image 2-…" at bounding box center [490, 149] width 165 height 96
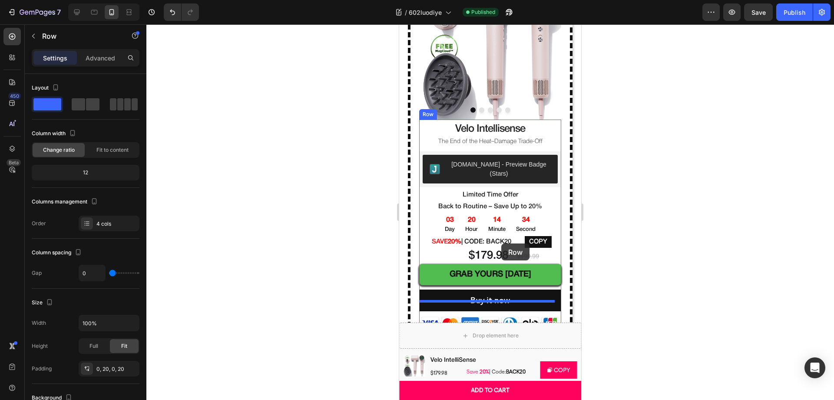
scroll to position [658, 0]
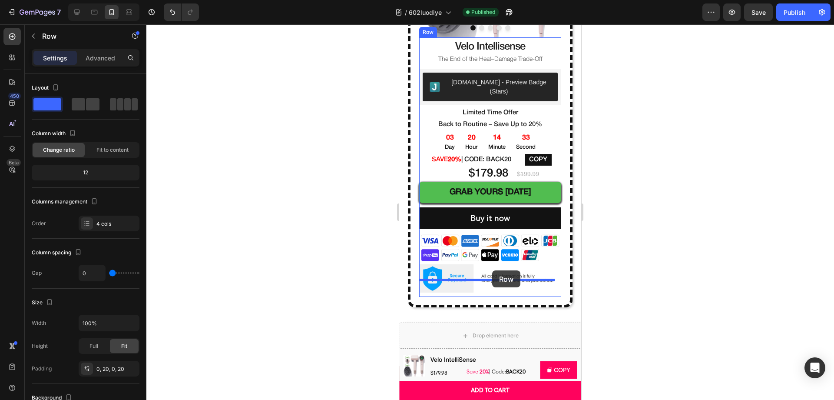
drag, startPoint x: 413, startPoint y: 96, endPoint x: 492, endPoint y: 270, distance: 191.1
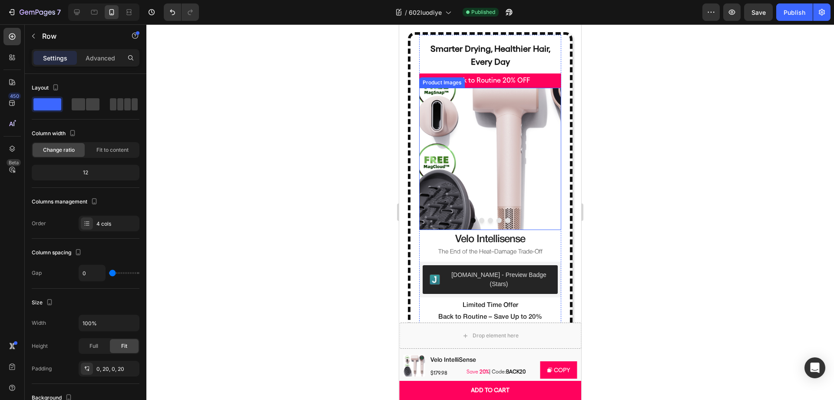
scroll to position [273, 0]
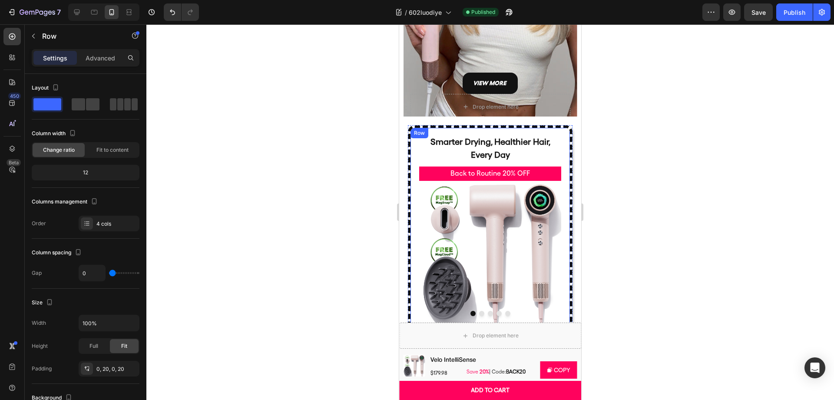
click at [412, 135] on div "Row" at bounding box center [419, 133] width 14 height 8
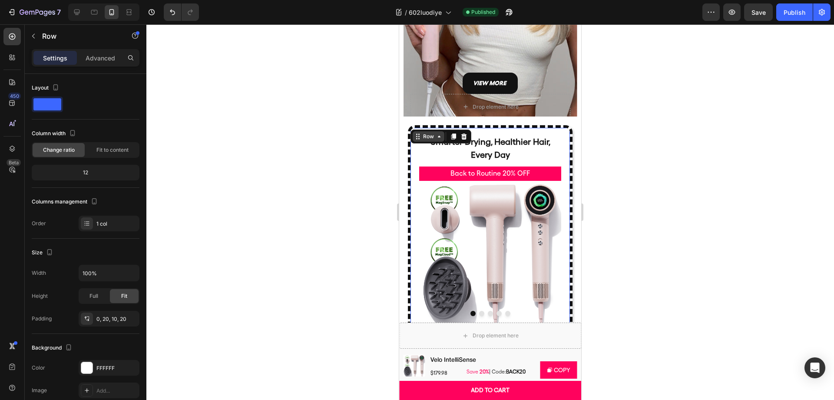
click at [430, 140] on div "Row" at bounding box center [428, 136] width 14 height 8
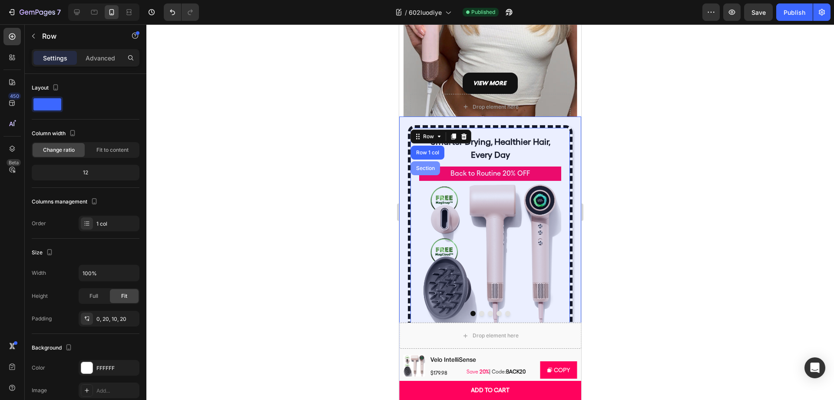
click at [427, 166] on div "Section" at bounding box center [425, 167] width 22 height 5
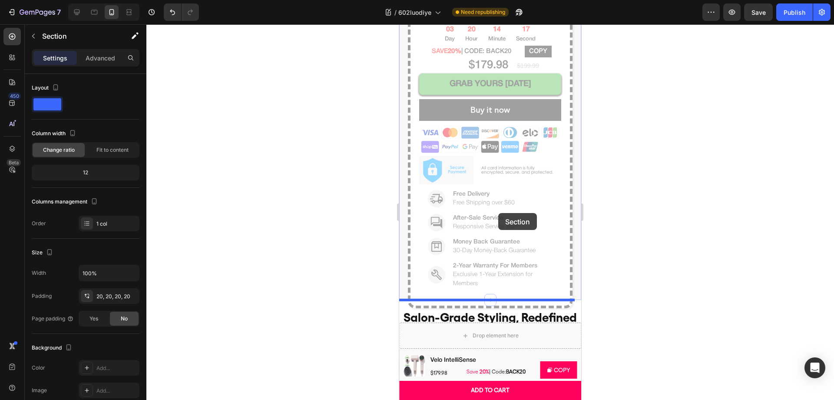
scroll to position [533, 0]
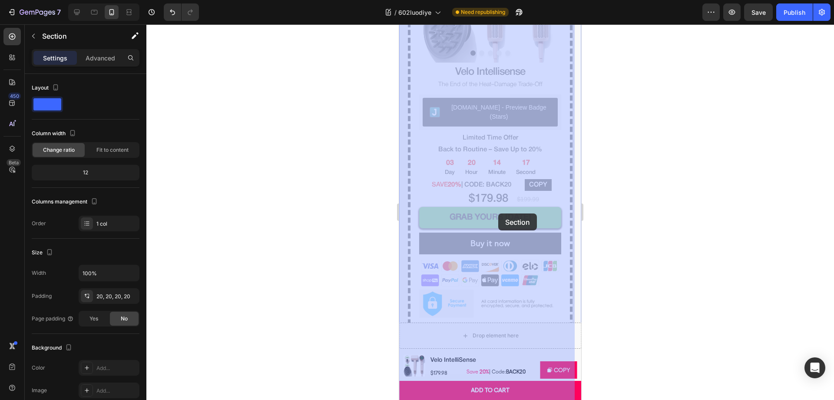
drag, startPoint x: 402, startPoint y: 69, endPoint x: 1219, endPoint y: 40, distance: 817.3
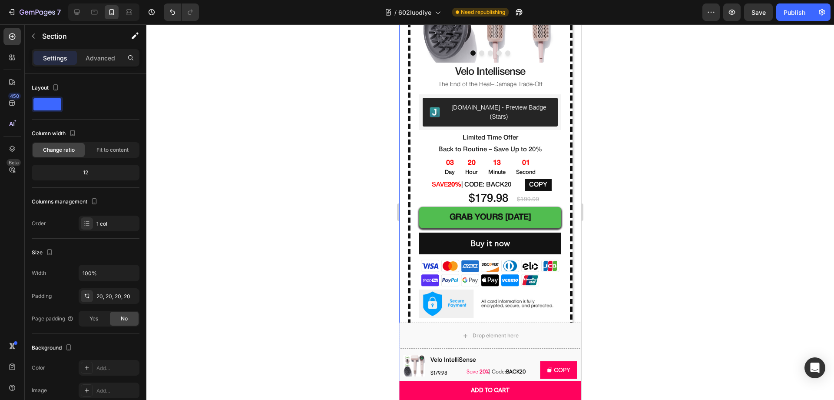
click at [640, 120] on div at bounding box center [489, 211] width 687 height 375
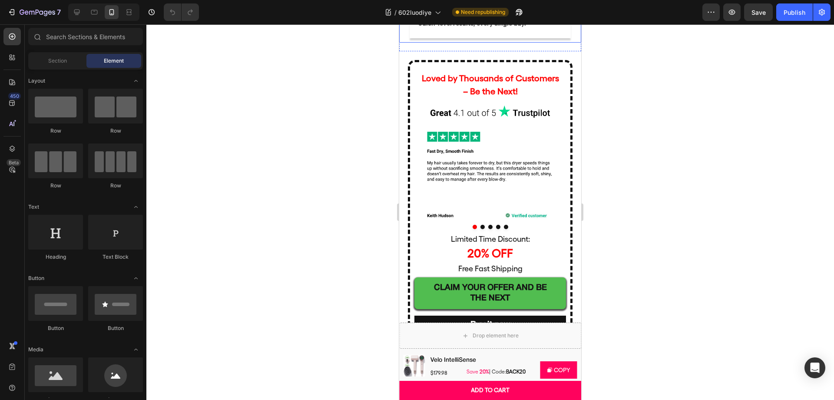
scroll to position [3438, 0]
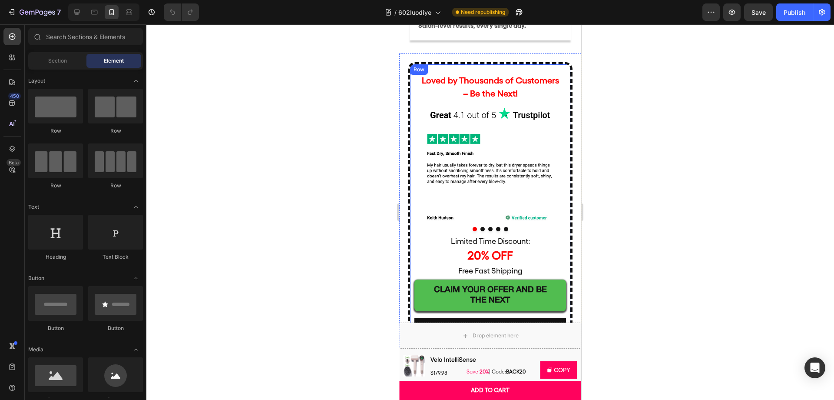
click at [435, 203] on div "Loved by Thousands of Customers – Be the Next! Text Block Image Row Image Image…" at bounding box center [490, 204] width 165 height 285
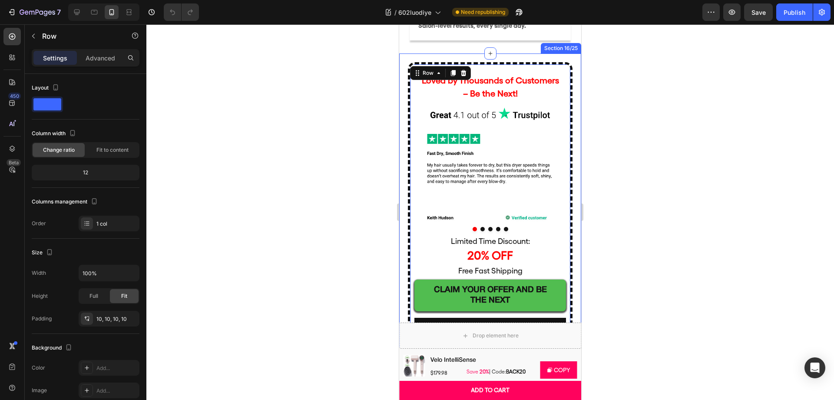
click at [436, 199] on div "Loved by Thousands of Customers – Be the Next! Text Block Image Row Image Image…" at bounding box center [490, 200] width 182 height 294
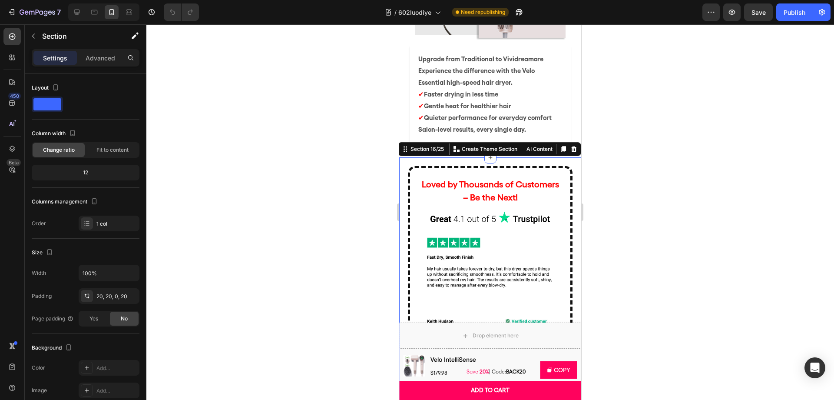
scroll to position [3471, 0]
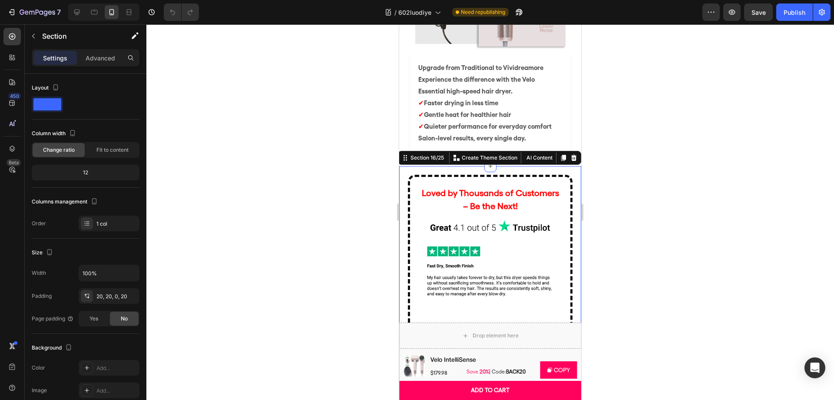
click at [634, 150] on div at bounding box center [489, 211] width 687 height 375
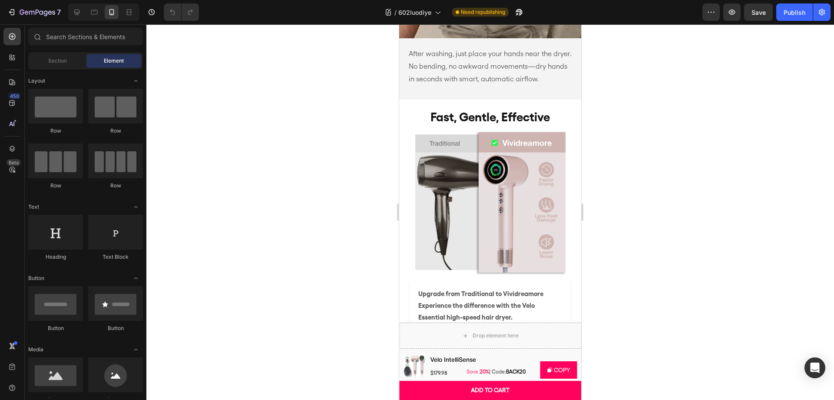
scroll to position [3257, 0]
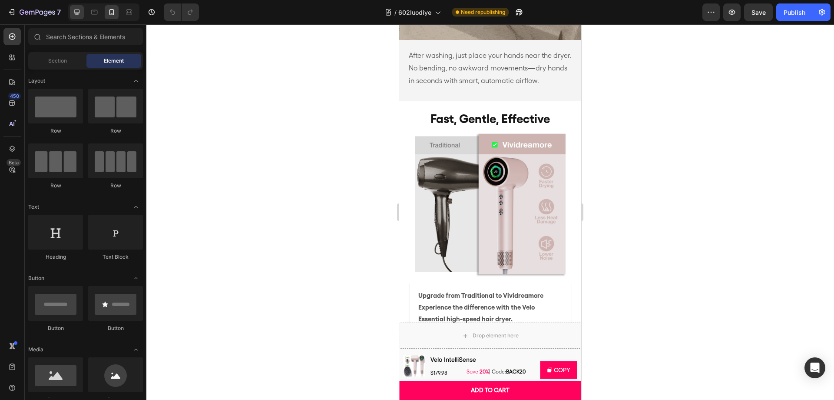
click at [75, 19] on div at bounding box center [77, 12] width 14 height 14
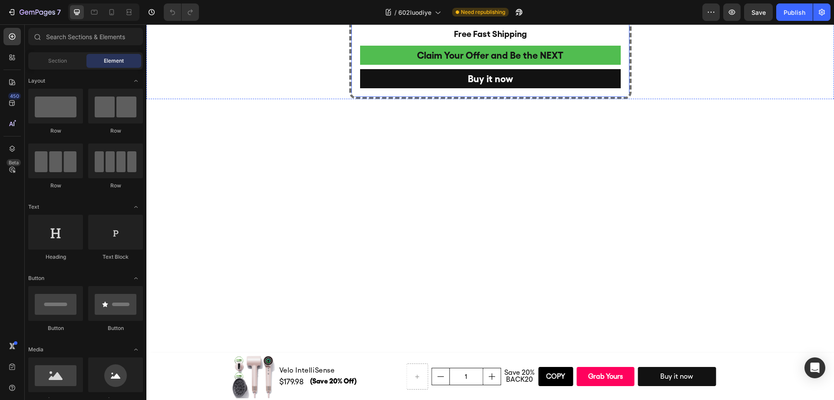
scroll to position [2625, 0]
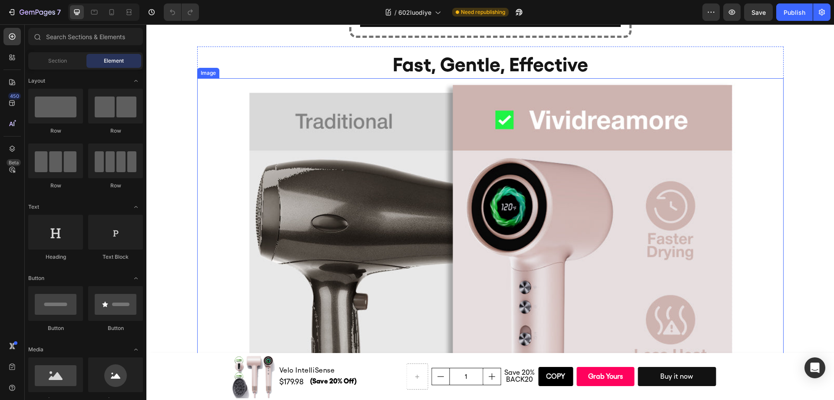
click at [220, 204] on div at bounding box center [490, 311] width 586 height 467
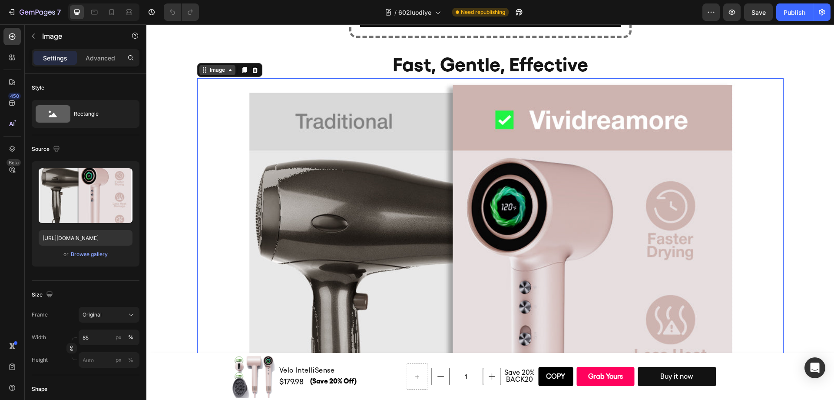
click at [206, 75] on div "Image" at bounding box center [217, 70] width 36 height 10
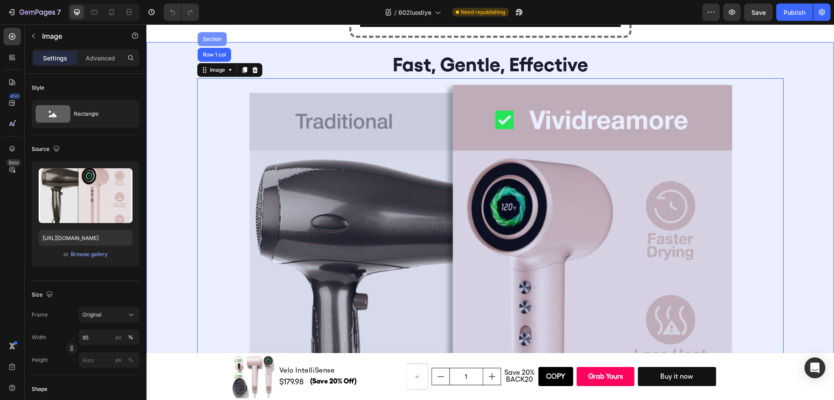
click at [210, 41] on div "Section" at bounding box center [212, 38] width 22 height 5
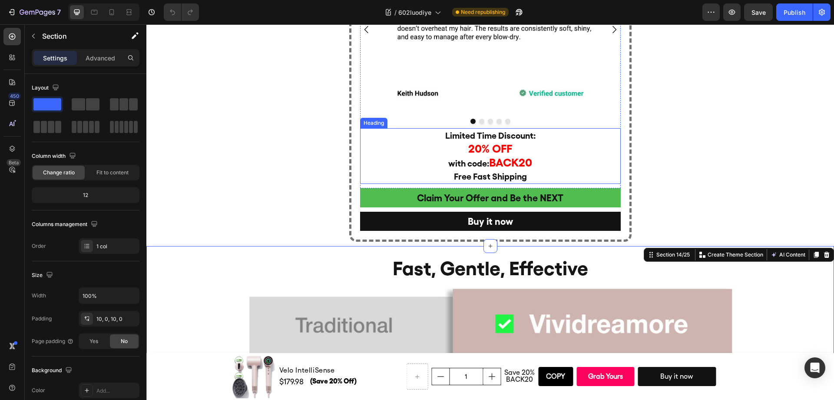
scroll to position [2410, 0]
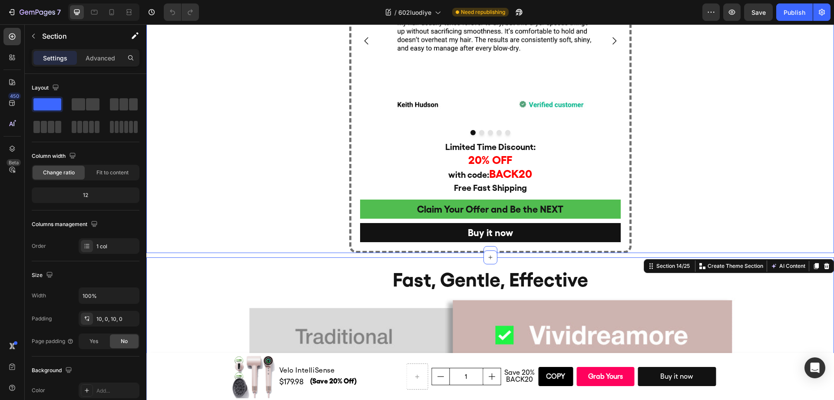
click at [753, 161] on div "Loved by Thousands of Customers Be the NEXT !!! Heading Image Image Image Image…" at bounding box center [489, 68] width 687 height 370
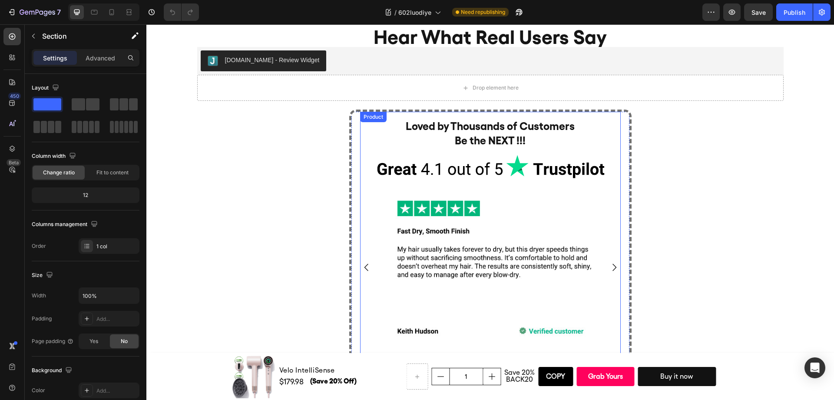
scroll to position [2124, 0]
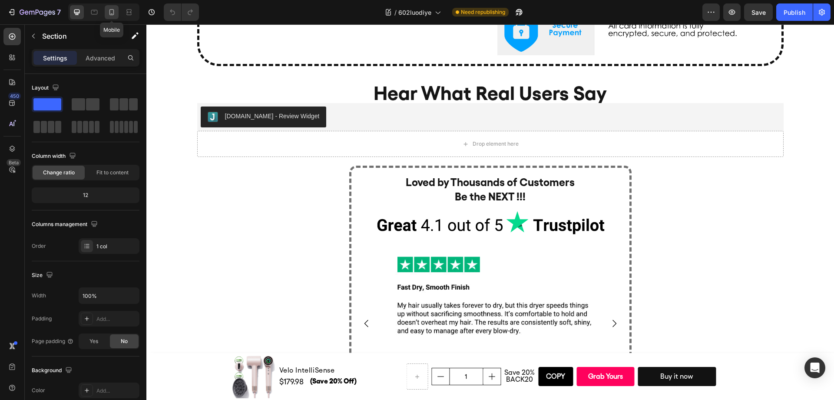
click at [107, 13] on icon at bounding box center [111, 12] width 9 height 9
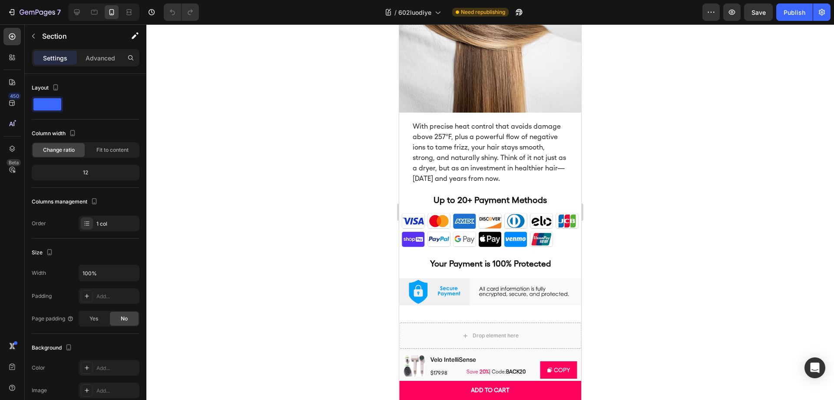
scroll to position [3524, 0]
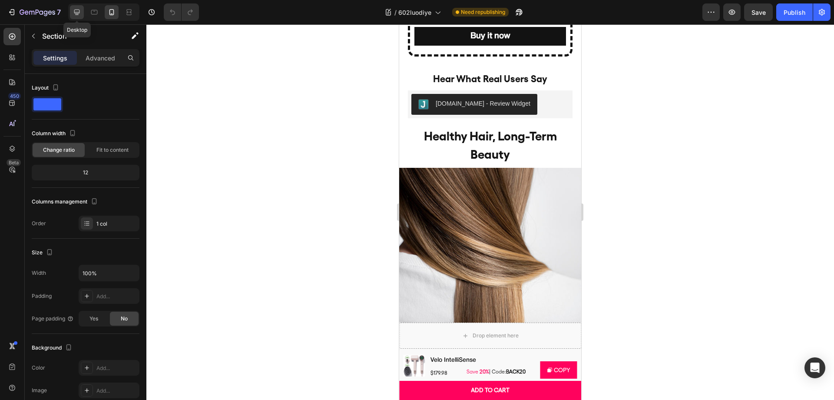
click at [75, 17] on div at bounding box center [77, 12] width 14 height 14
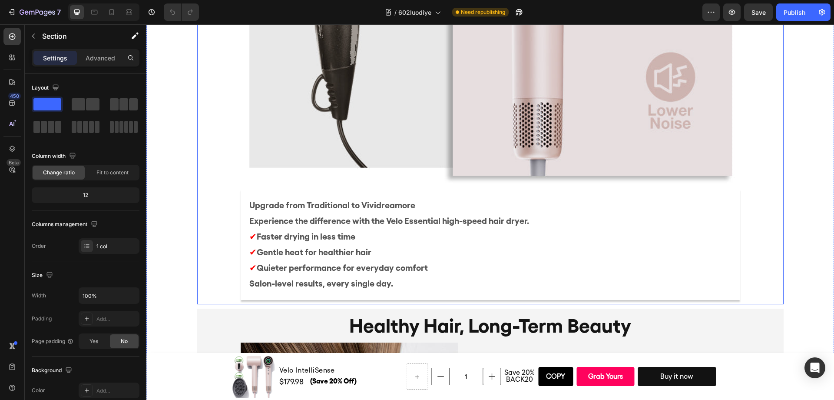
scroll to position [3047, 0]
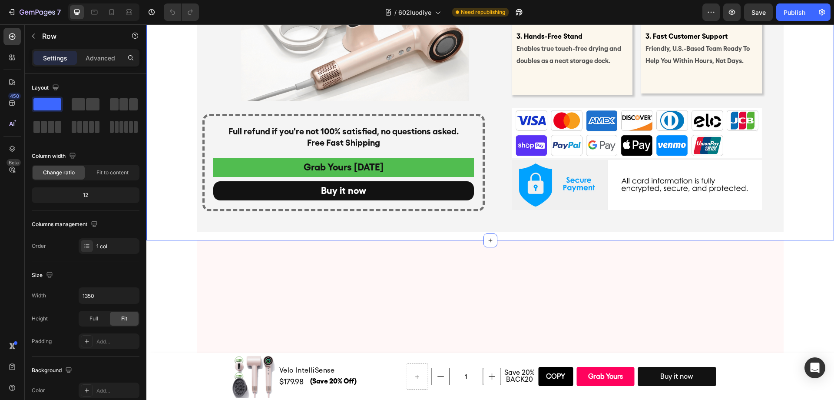
scroll to position [3764, 0]
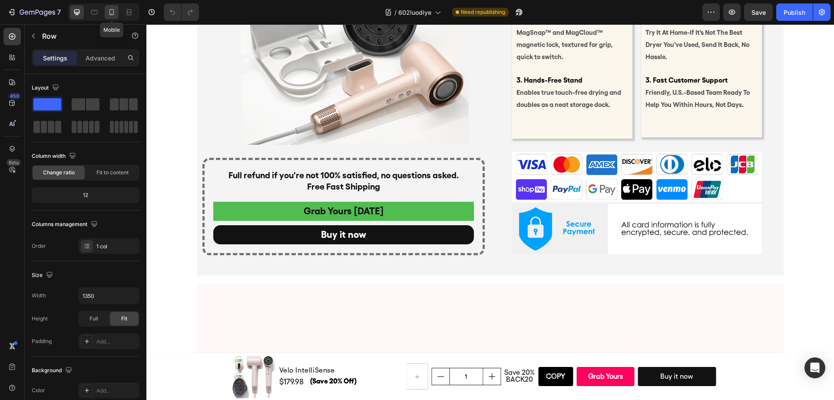
click at [111, 12] on icon at bounding box center [111, 12] width 9 height 9
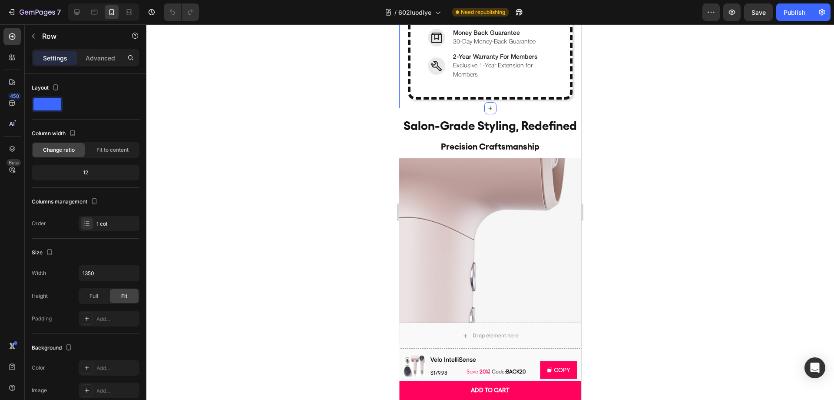
scroll to position [875, 0]
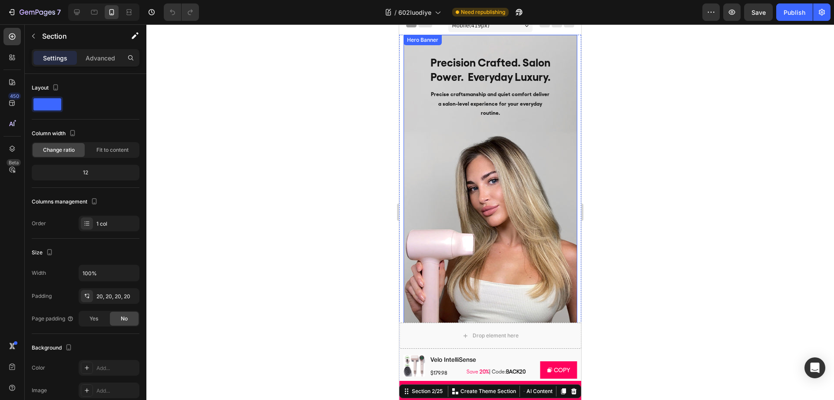
scroll to position [0, 0]
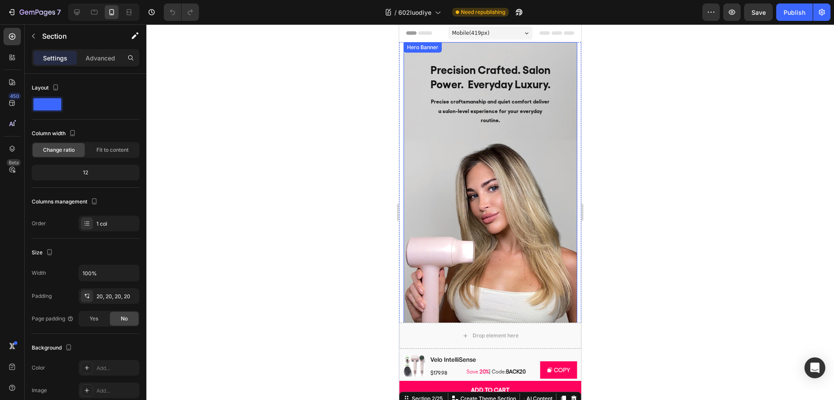
click at [412, 82] on div "Precision Crafted. Salon Power. Everyday Luxury. Heading Precise craftsmanship …" at bounding box center [490, 208] width 160 height 318
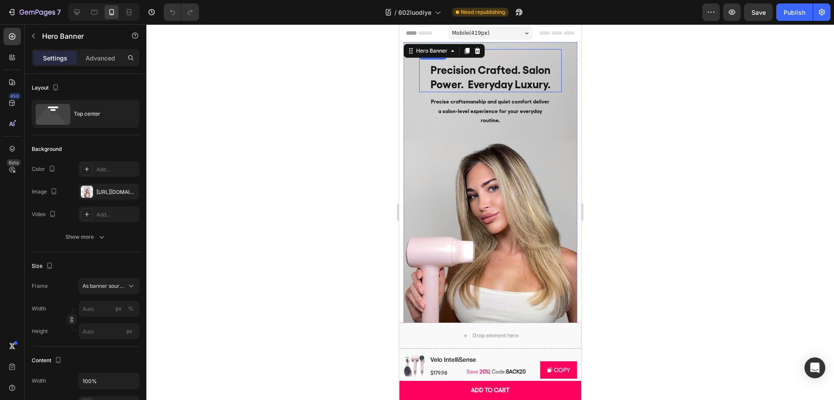
scroll to position [15, 0]
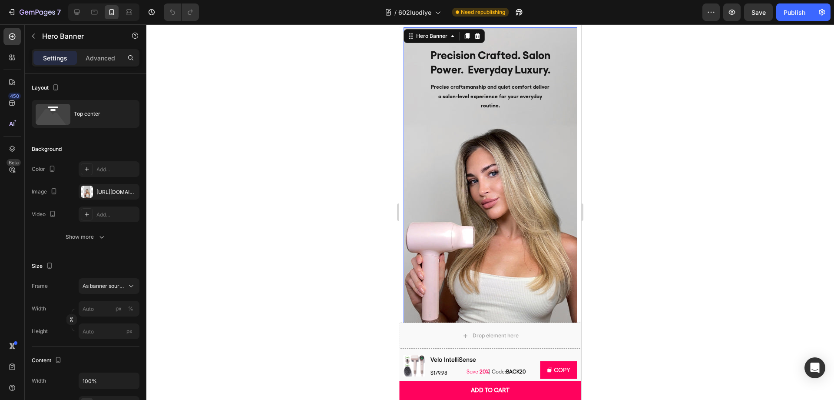
click at [649, 96] on div at bounding box center [489, 211] width 687 height 375
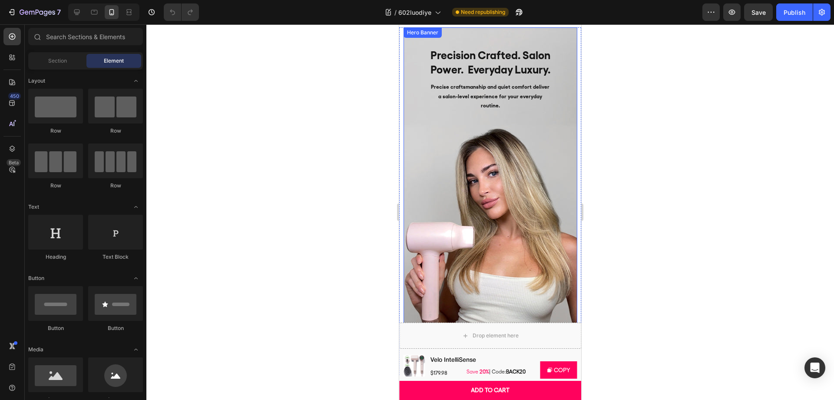
scroll to position [0, 0]
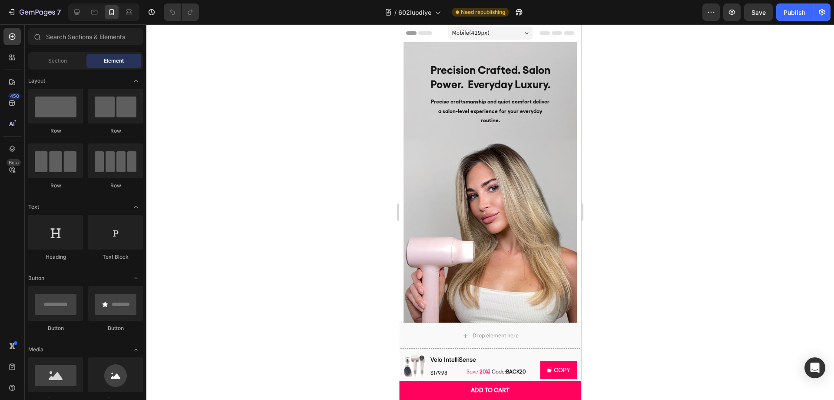
click at [612, 151] on div at bounding box center [489, 211] width 687 height 375
click at [543, 145] on div "view more Button" at bounding box center [490, 248] width 160 height 238
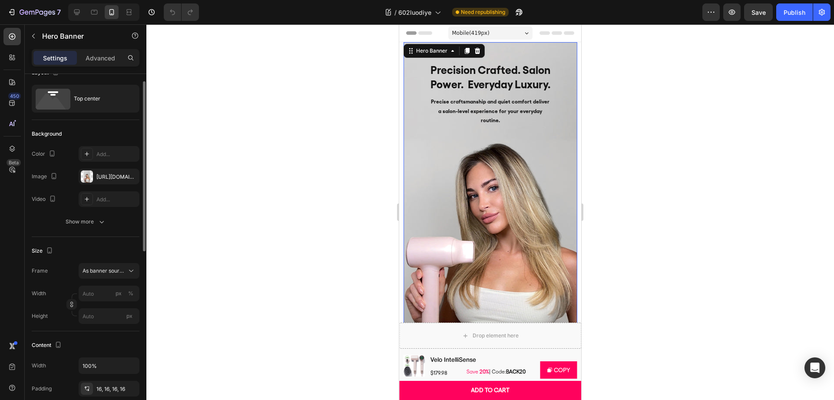
scroll to position [37, 0]
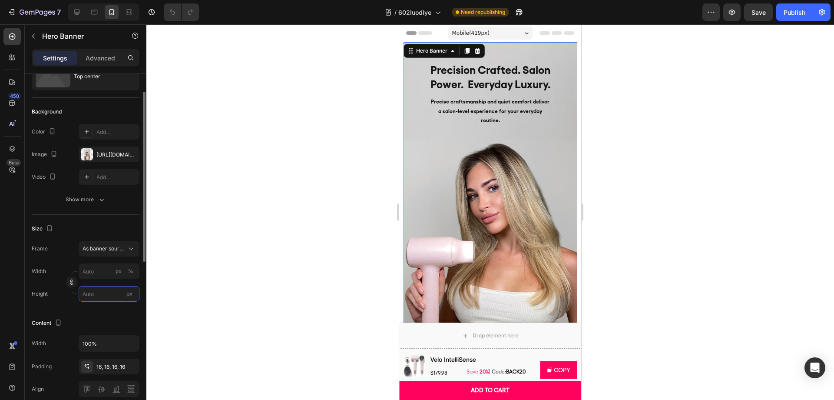
click at [95, 294] on input "px" at bounding box center [109, 294] width 61 height 16
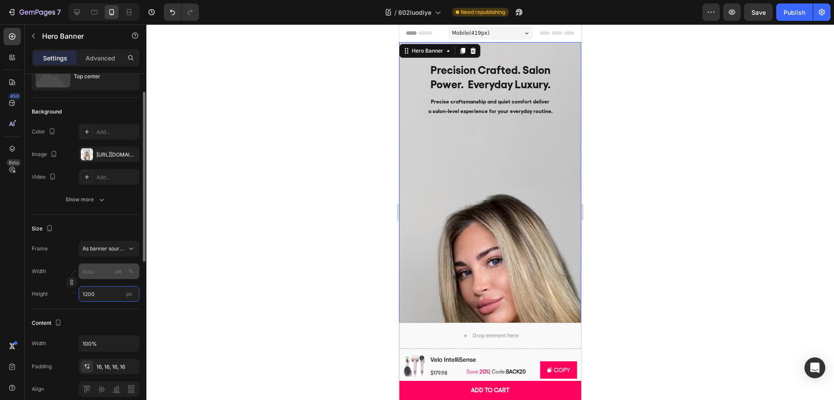
type input "1200"
click at [99, 273] on input "px %" at bounding box center [109, 271] width 61 height 16
type input "1"
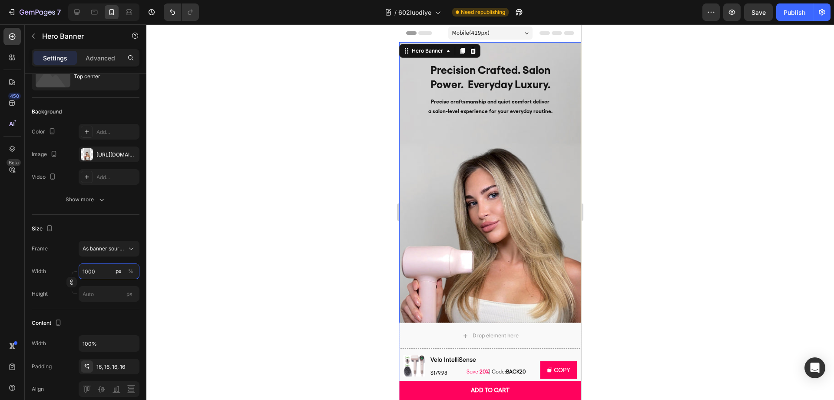
type input "1000"
click at [236, 242] on div at bounding box center [489, 211] width 687 height 375
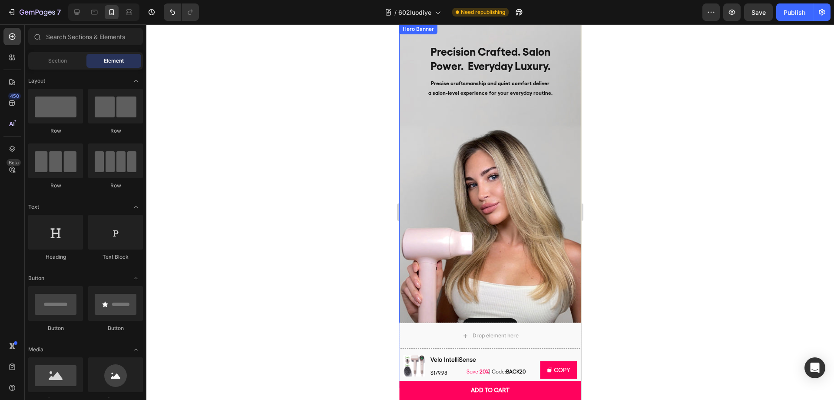
scroll to position [0, 0]
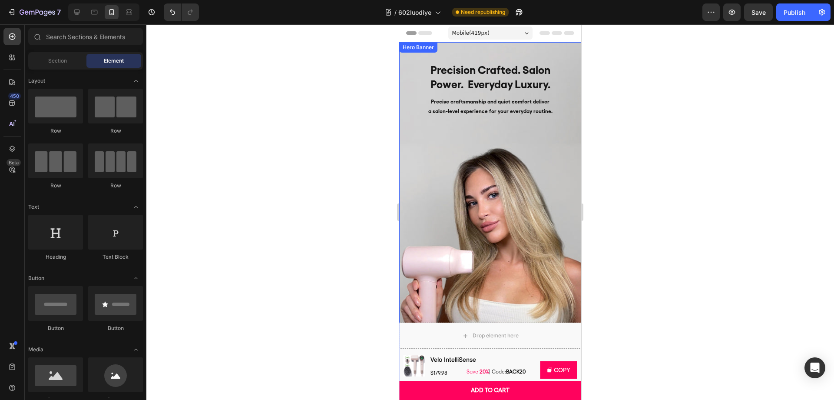
click at [410, 135] on div "view more Button" at bounding box center [490, 238] width 168 height 238
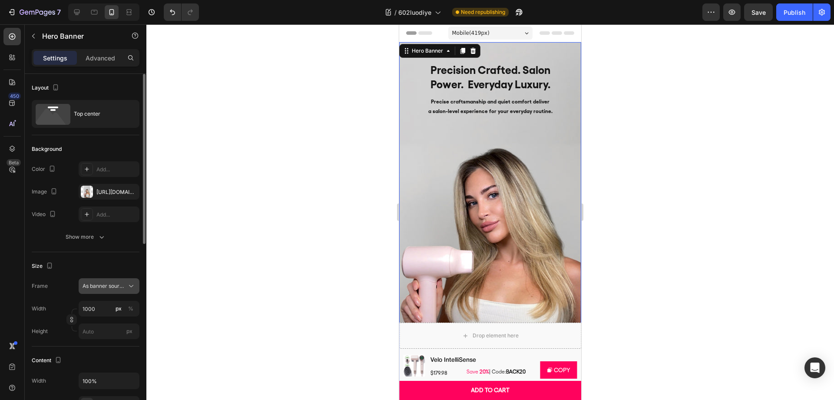
click at [115, 287] on span "As banner source" at bounding box center [104, 286] width 43 height 8
click at [107, 319] on div "Custom" at bounding box center [107, 322] width 50 height 8
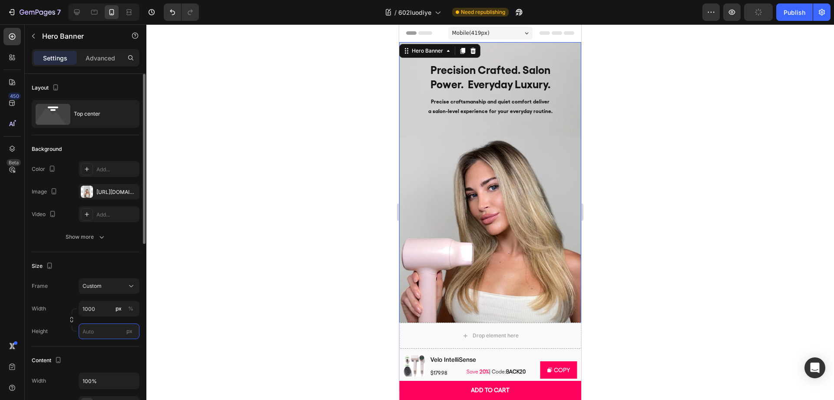
click at [103, 331] on input "px" at bounding box center [109, 331] width 61 height 16
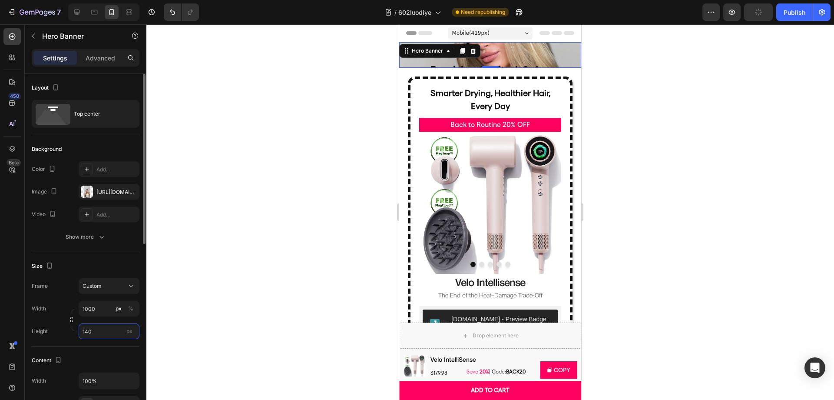
type input "1400"
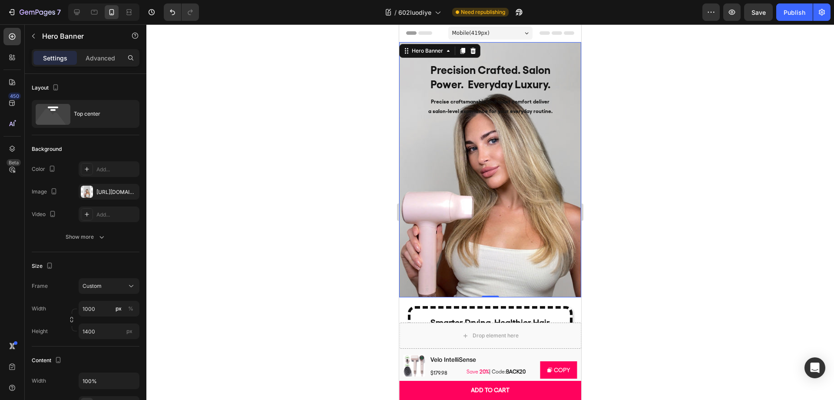
click at [336, 251] on div at bounding box center [489, 211] width 687 height 375
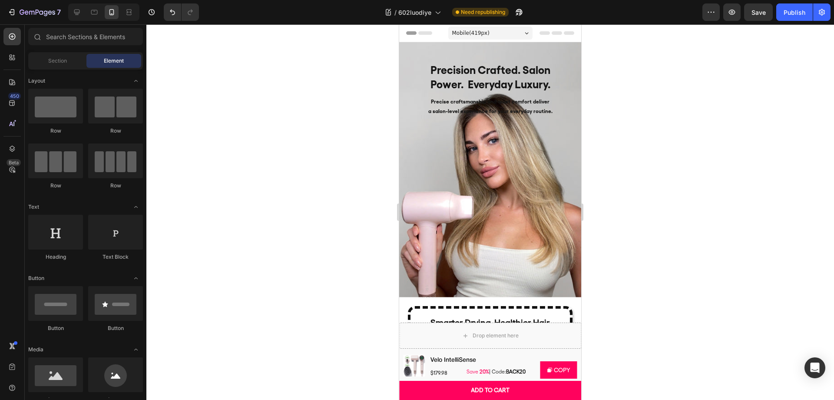
click at [444, 225] on div "view more Button" at bounding box center [490, 238] width 168 height 238
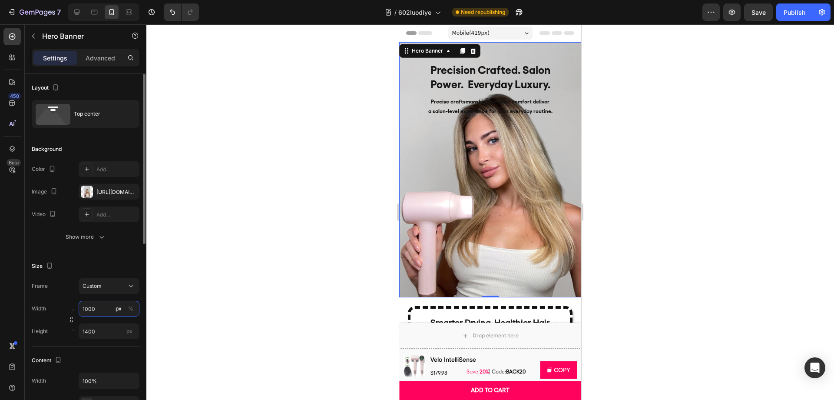
click at [99, 308] on input "1000" at bounding box center [109, 309] width 61 height 16
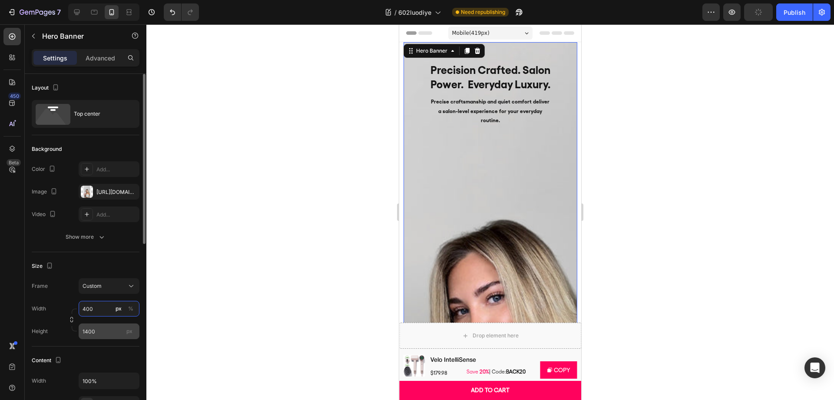
type input "400"
click at [89, 329] on input "1400" at bounding box center [109, 331] width 61 height 16
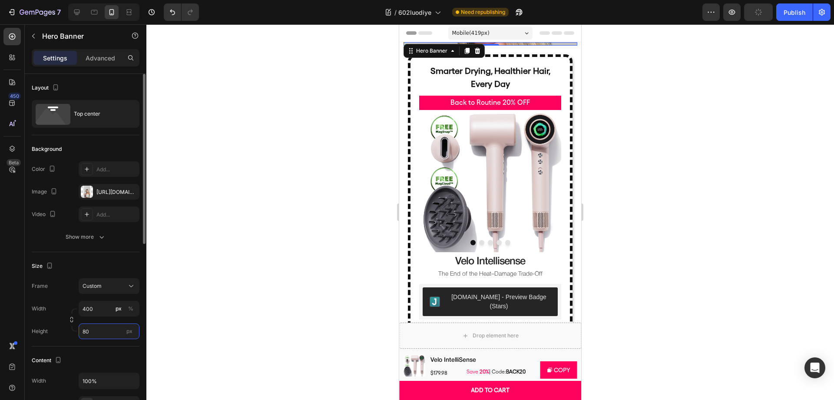
type input "800"
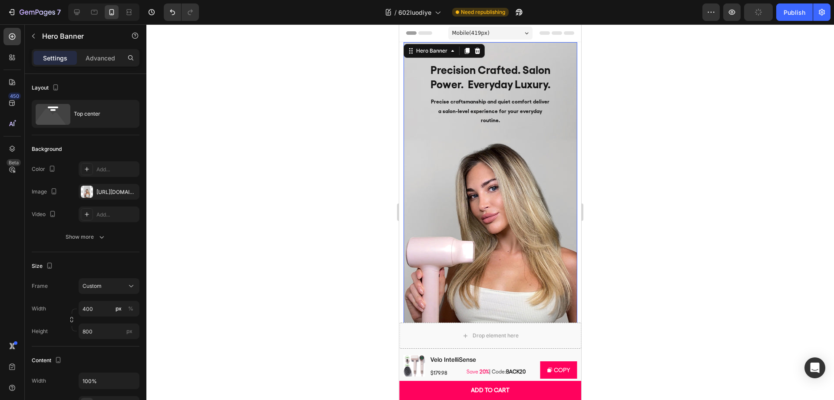
click at [312, 258] on div at bounding box center [489, 211] width 687 height 375
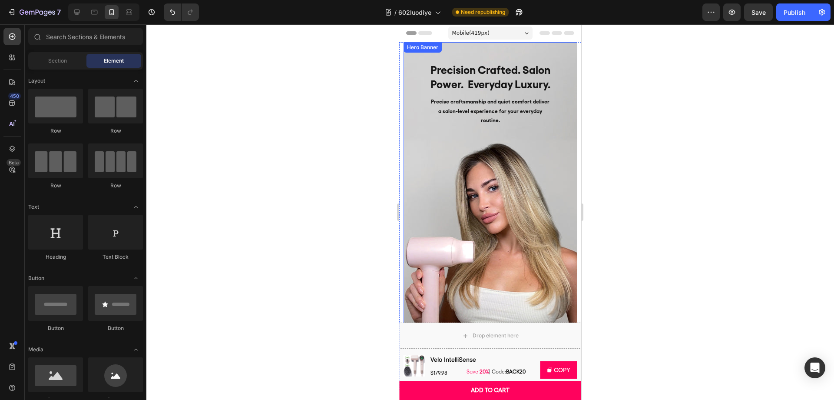
click at [655, 231] on div at bounding box center [489, 211] width 687 height 375
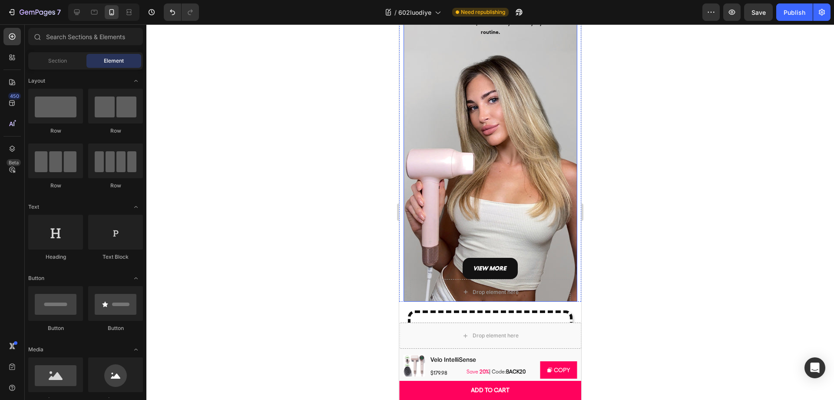
scroll to position [76, 0]
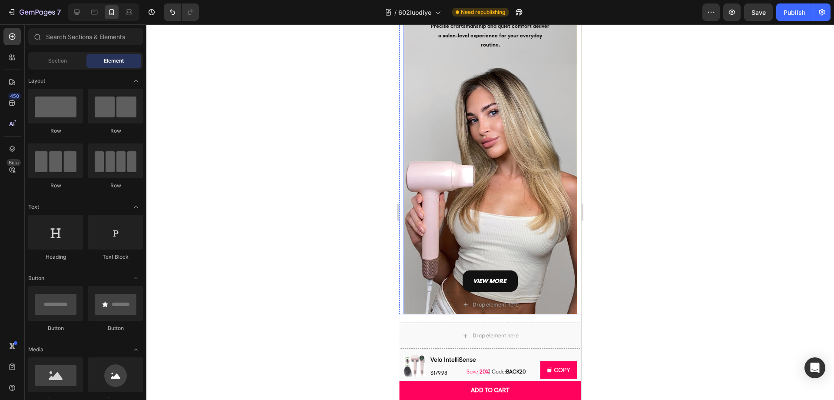
click at [419, 117] on div "view more Button" at bounding box center [490, 172] width 160 height 238
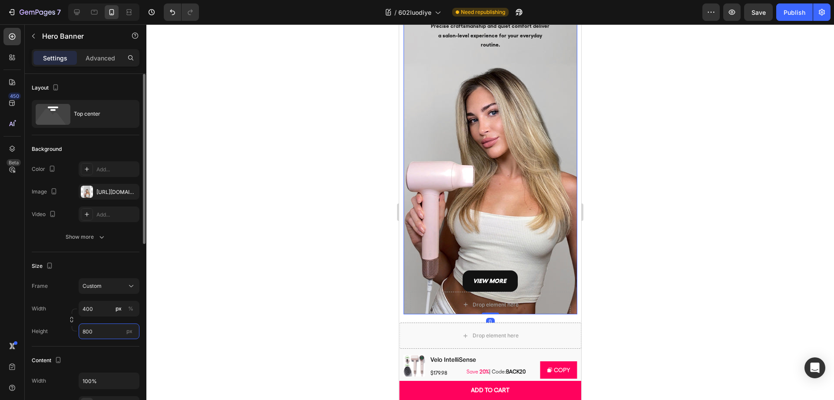
click at [83, 333] on input "800" at bounding box center [109, 331] width 61 height 16
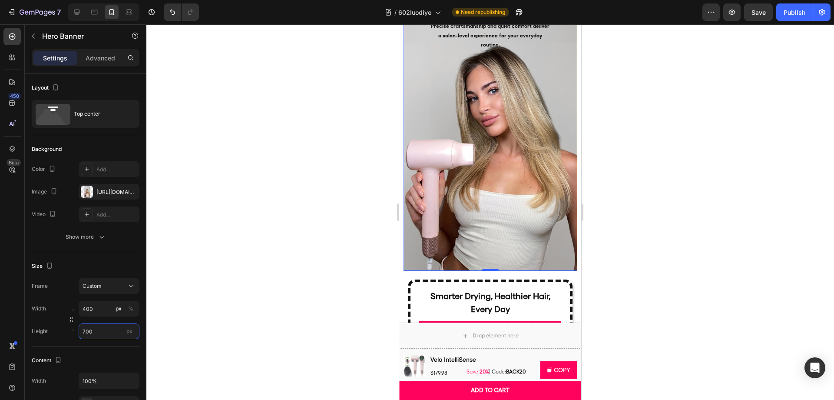
type input "700"
click at [263, 277] on div at bounding box center [489, 211] width 687 height 375
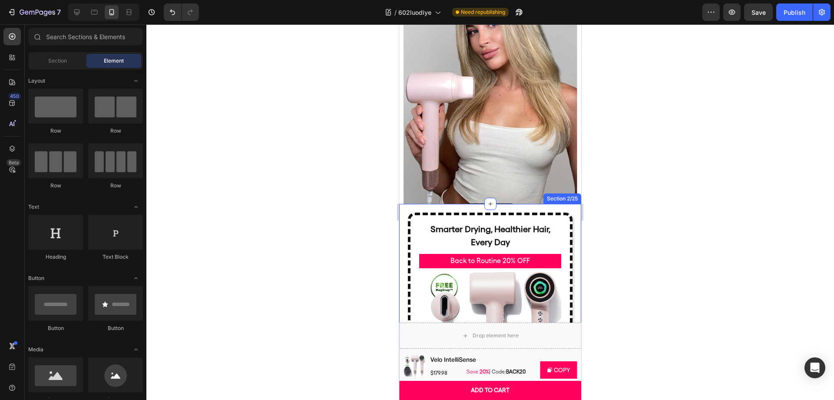
scroll to position [137, 0]
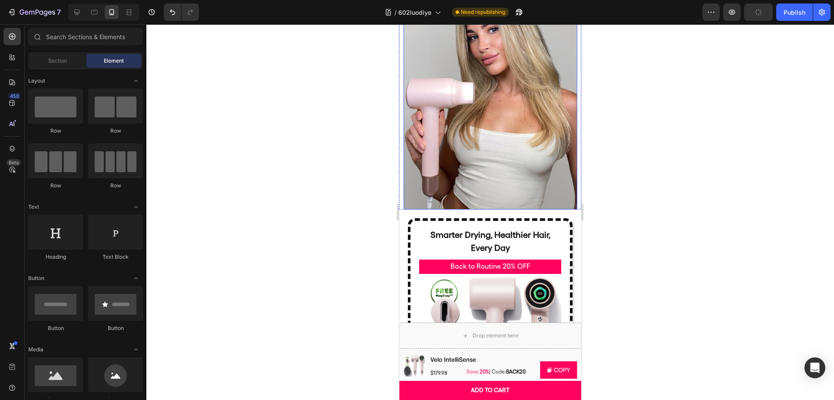
click at [419, 126] on div "view more Button" at bounding box center [490, 111] width 160 height 238
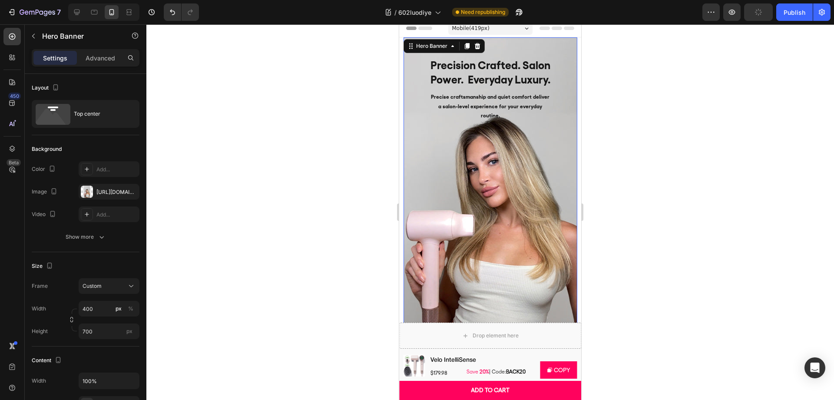
scroll to position [0, 0]
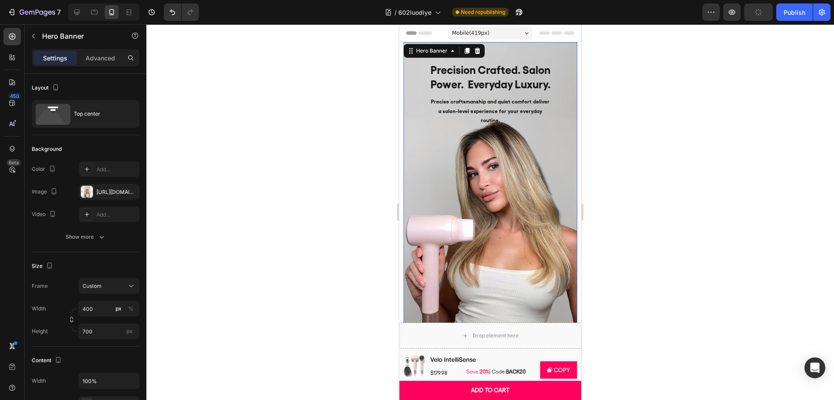
click at [433, 151] on div "view more Button" at bounding box center [490, 248] width 160 height 238
click at [94, 331] on input "700" at bounding box center [109, 331] width 61 height 16
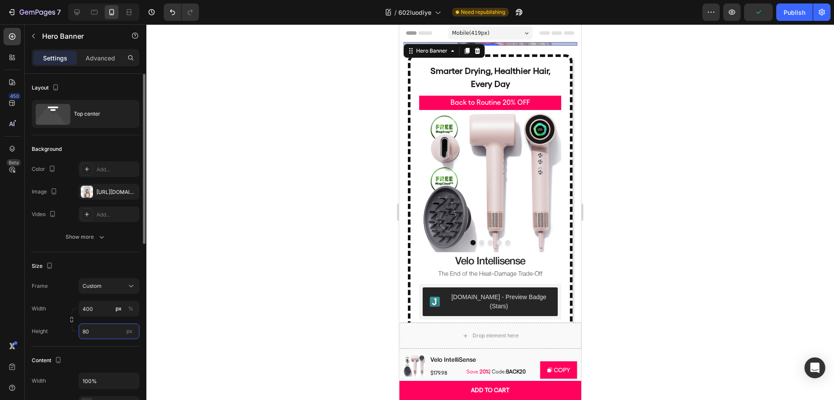
type input "800"
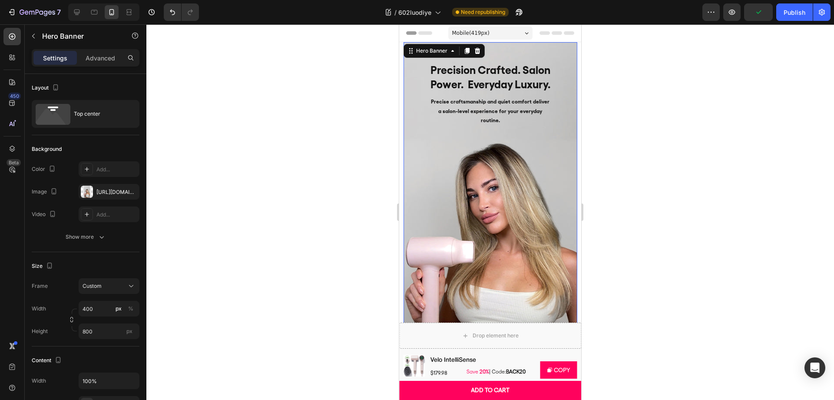
click at [310, 269] on div at bounding box center [489, 211] width 687 height 375
click at [473, 236] on div "view more Button" at bounding box center [490, 248] width 160 height 238
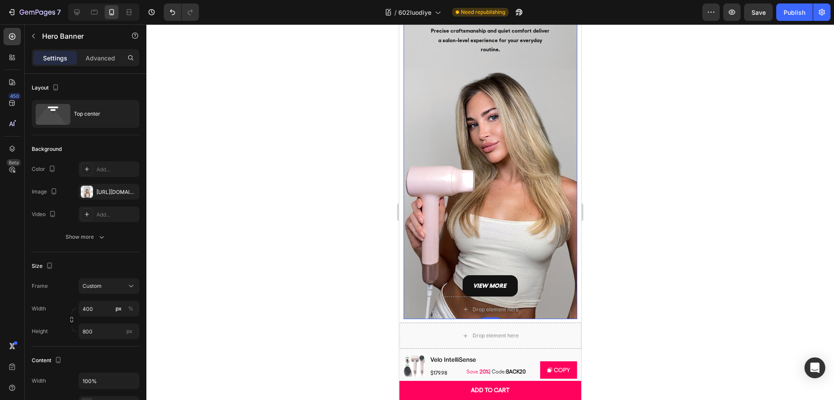
scroll to position [96, 0]
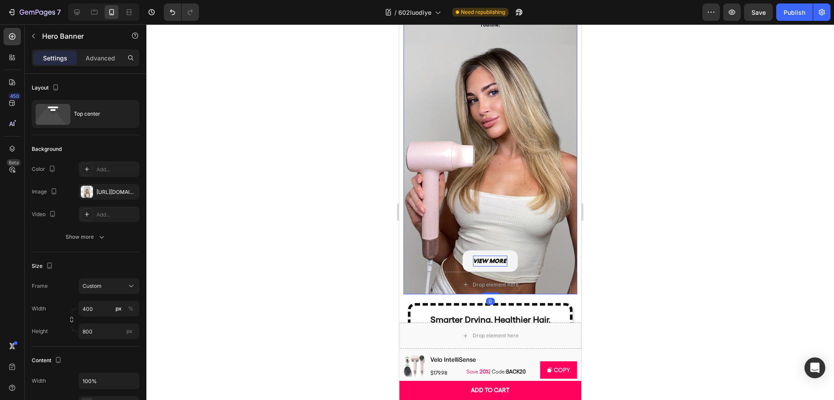
click at [492, 258] on p "view more" at bounding box center [490, 260] width 34 height 11
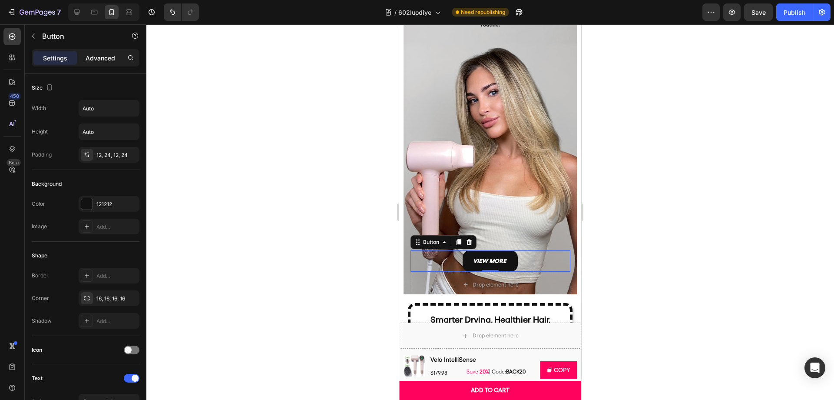
click at [99, 57] on p "Advanced" at bounding box center [101, 57] width 30 height 9
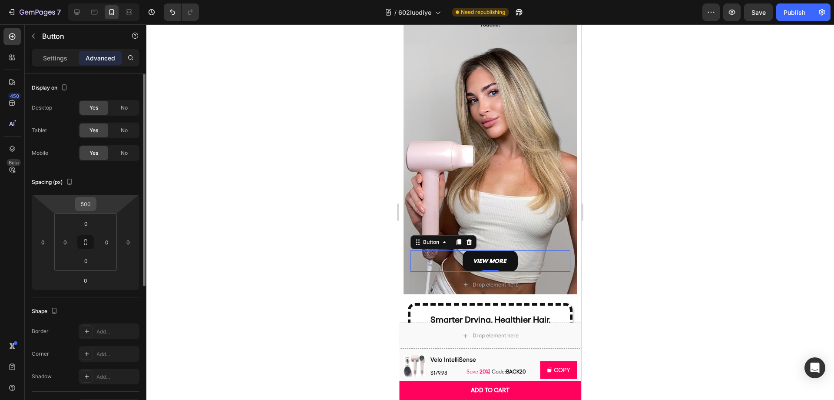
click at [87, 206] on input "500" at bounding box center [85, 203] width 17 height 13
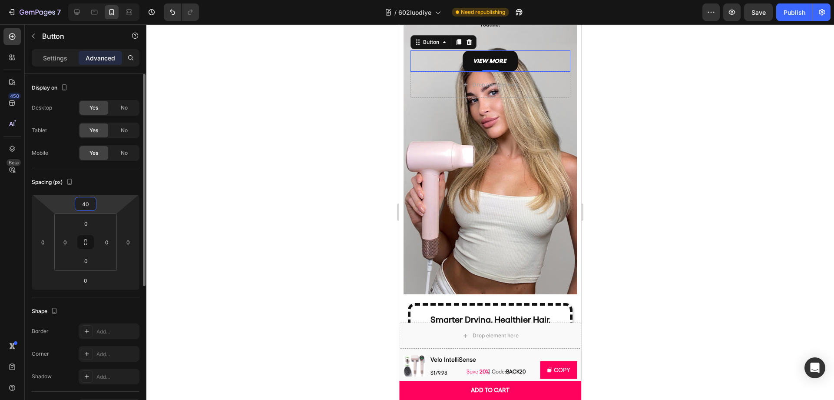
type input "400"
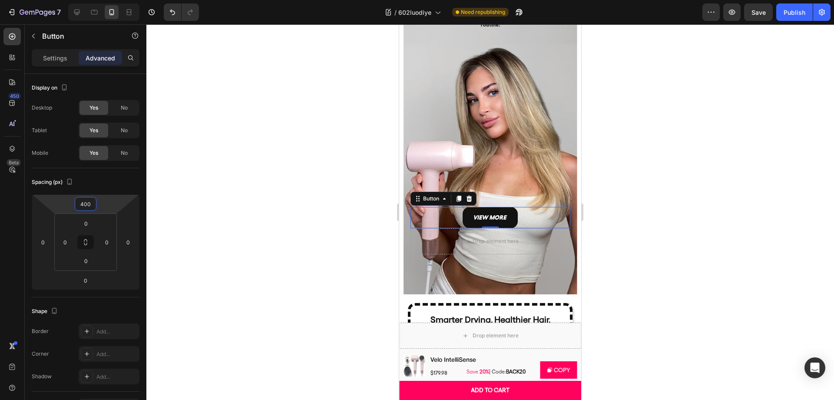
click at [313, 207] on div at bounding box center [489, 211] width 687 height 375
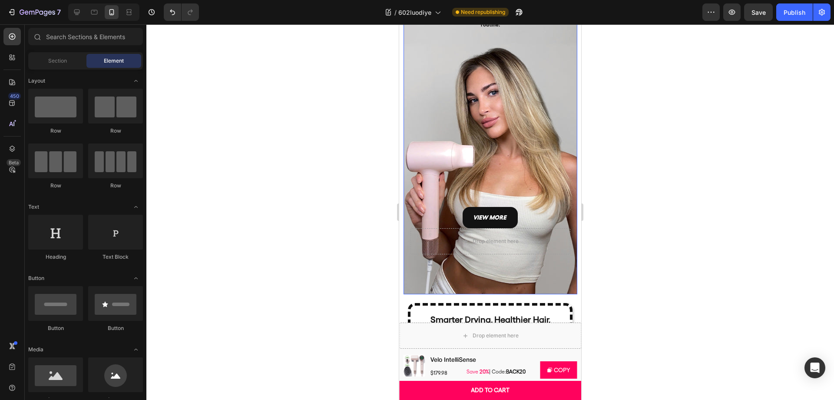
click at [438, 136] on div "view more Button" at bounding box center [490, 130] width 160 height 195
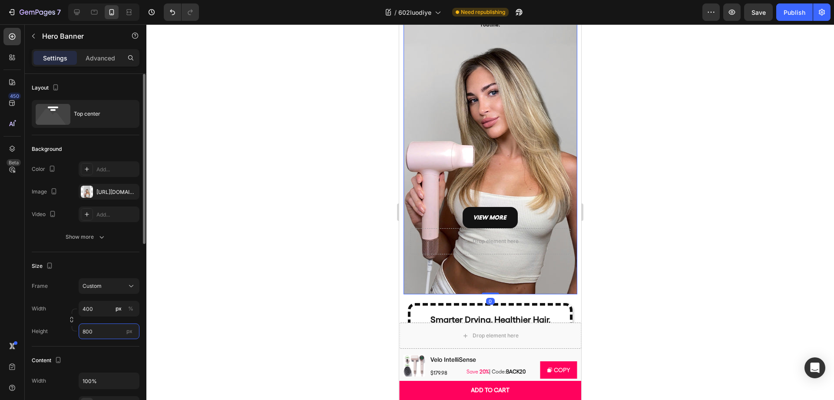
click at [90, 327] on input "800" at bounding box center [109, 331] width 61 height 16
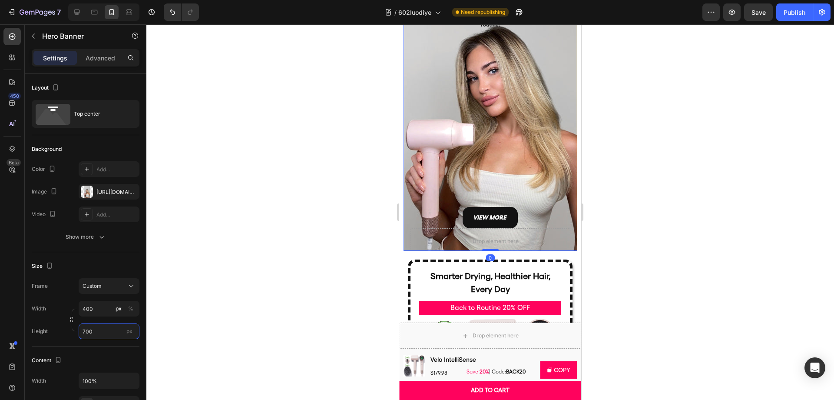
type input "700"
click at [302, 253] on div at bounding box center [489, 211] width 687 height 375
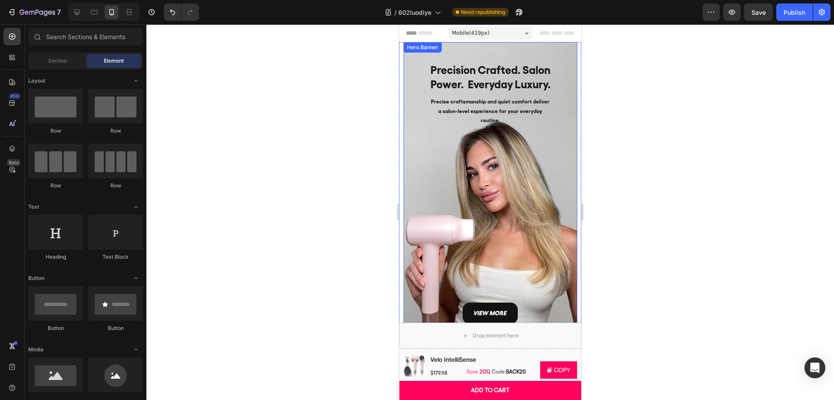
scroll to position [2, 0]
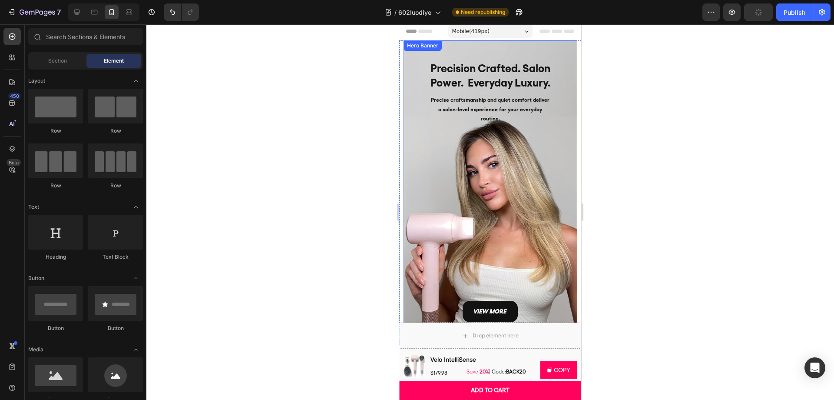
click at [511, 99] on p "Precise craftsmanship and quiet comfort deliver" at bounding box center [490, 101] width 119 height 10
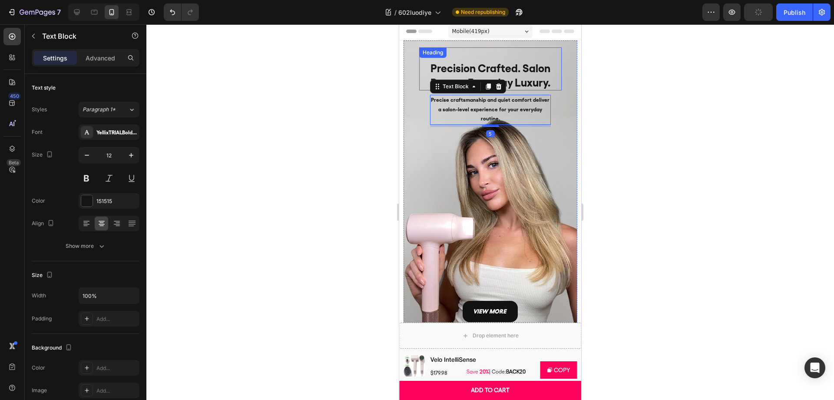
click at [512, 73] on h2 "Precision Crafted. Salon Power. Everyday Luxury." at bounding box center [490, 75] width 142 height 30
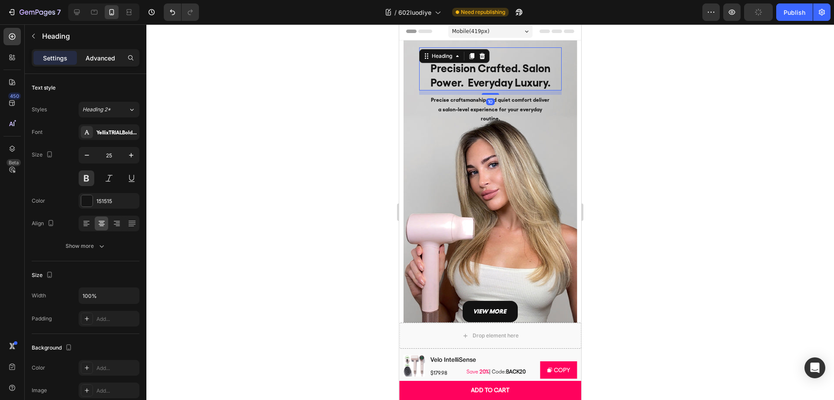
click at [95, 56] on p "Advanced" at bounding box center [101, 57] width 30 height 9
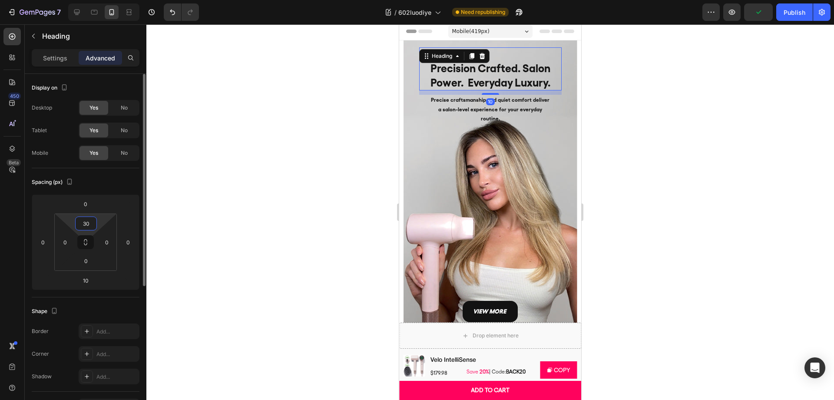
click at [85, 225] on input "30" at bounding box center [85, 223] width 17 height 13
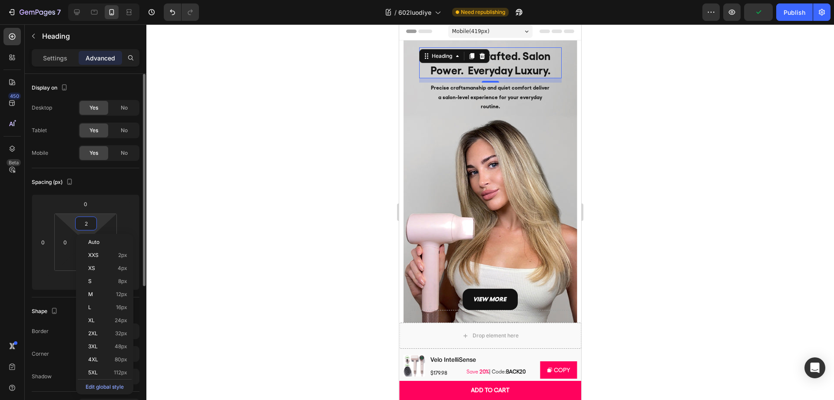
type input "20"
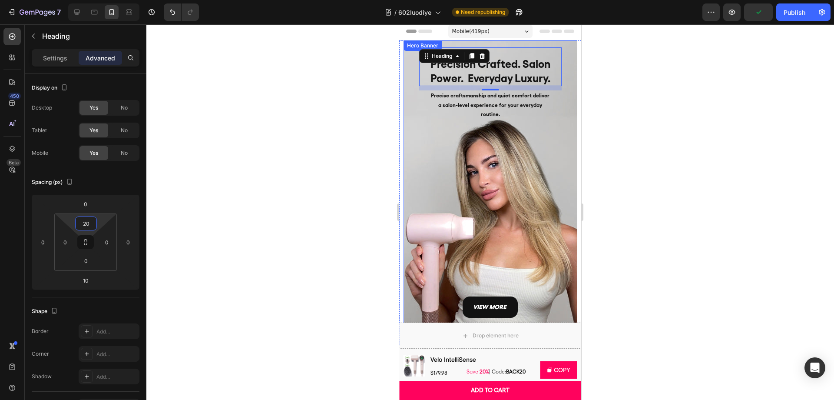
click at [651, 178] on div at bounding box center [489, 211] width 687 height 375
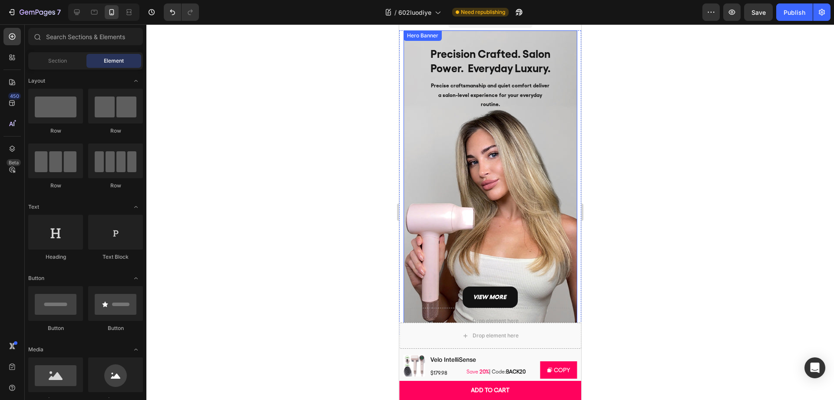
scroll to position [0, 0]
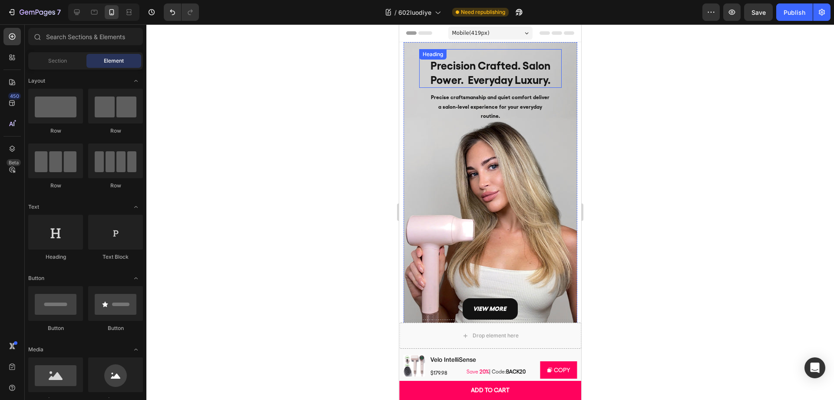
click at [532, 61] on h2 "Precision Crafted. Salon Power. Everyday Luxury." at bounding box center [490, 73] width 142 height 30
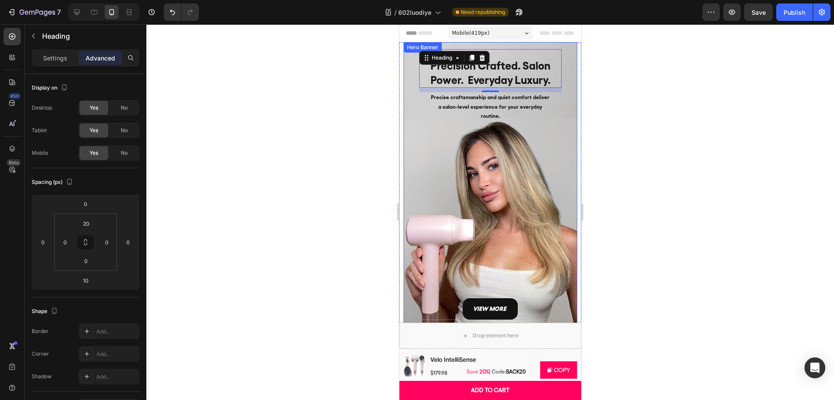
click at [572, 92] on div "Precision Crafted. Salon Power. Everyday Luxury. Heading 10 Precise craftsmansh…" at bounding box center [490, 197] width 174 height 310
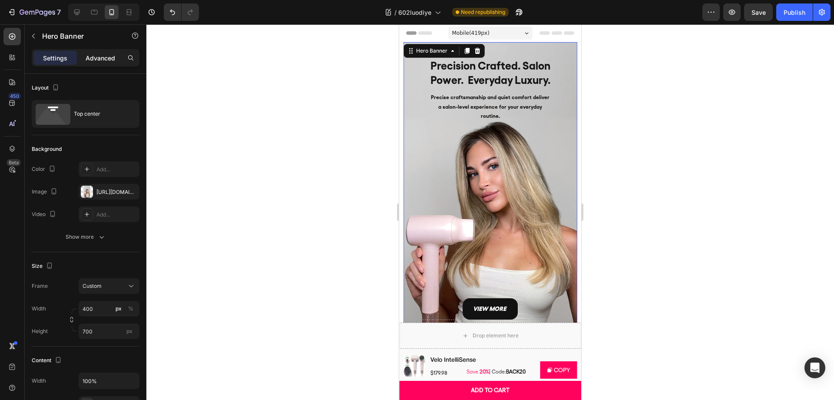
click at [106, 58] on p "Advanced" at bounding box center [101, 57] width 30 height 9
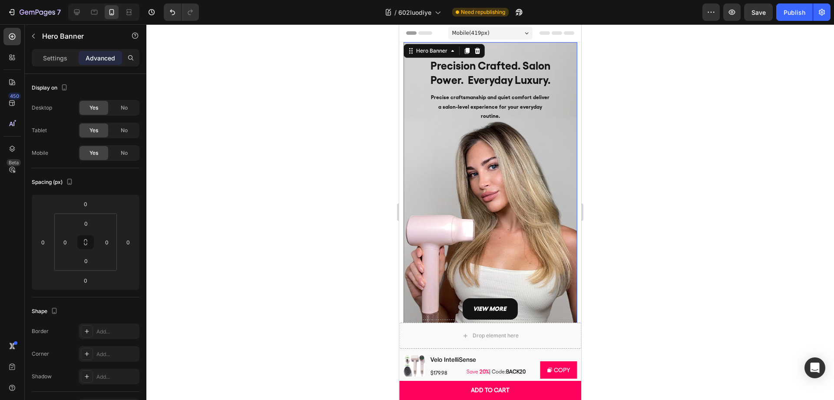
click at [710, 116] on div at bounding box center [489, 211] width 687 height 375
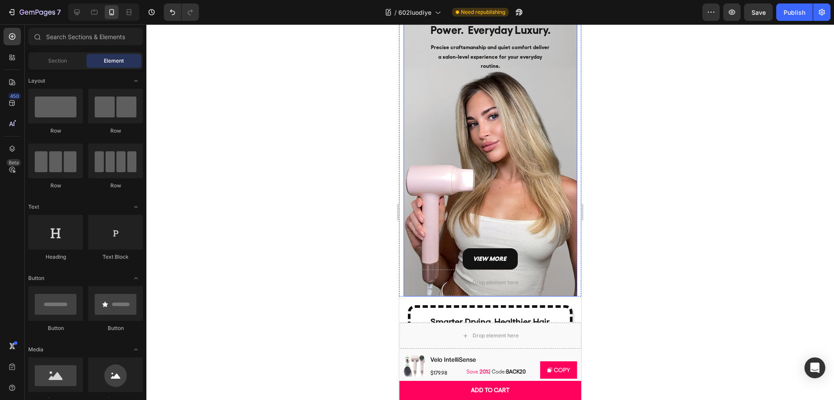
scroll to position [52, 0]
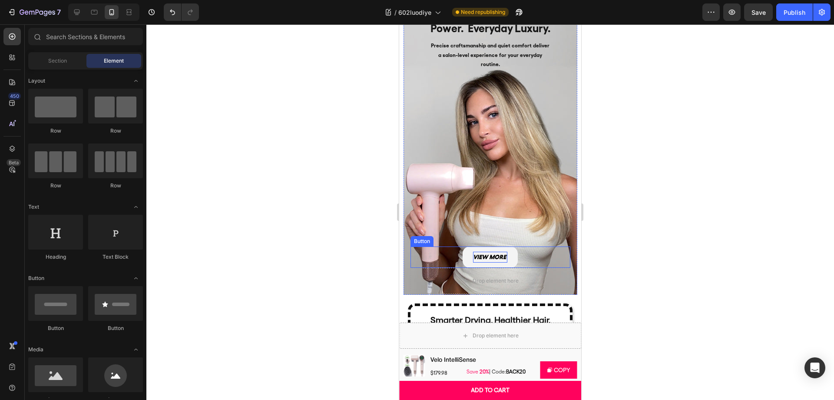
click at [493, 255] on p "view more" at bounding box center [490, 256] width 34 height 11
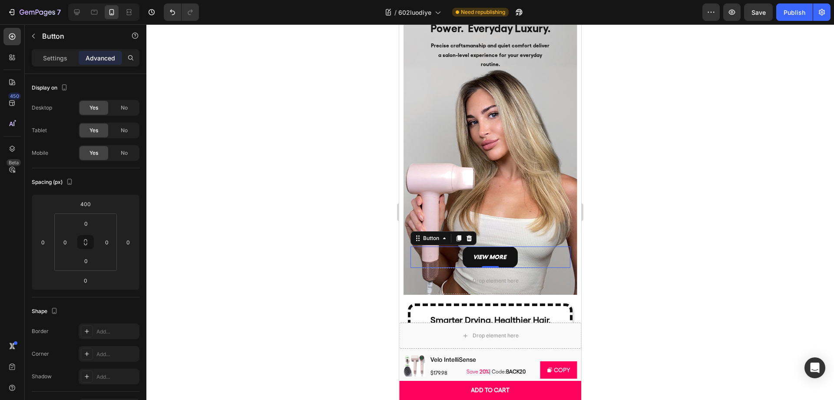
click at [644, 203] on div at bounding box center [489, 211] width 687 height 375
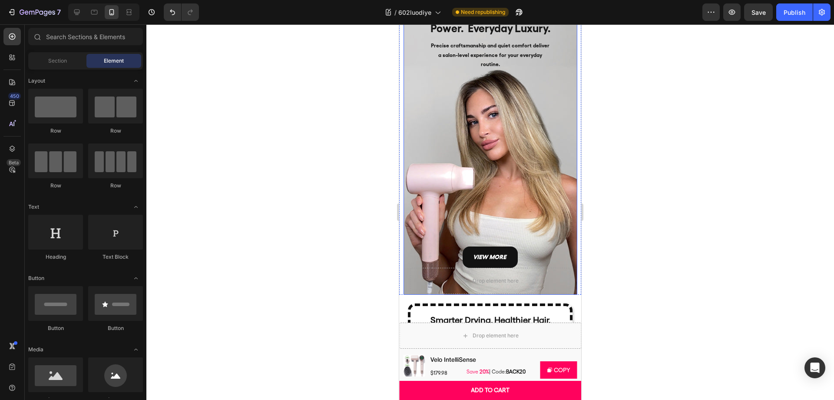
click at [570, 100] on div "Precision Crafted. Salon Power. Everyday Luxury. Heading Precise craftsmanship …" at bounding box center [490, 145] width 174 height 310
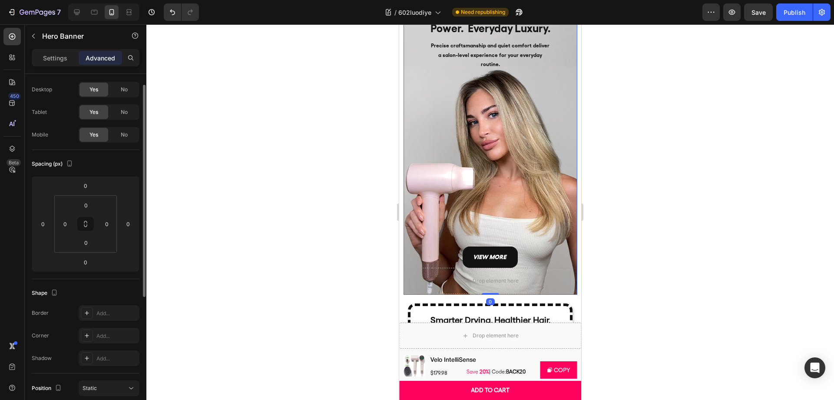
scroll to position [0, 0]
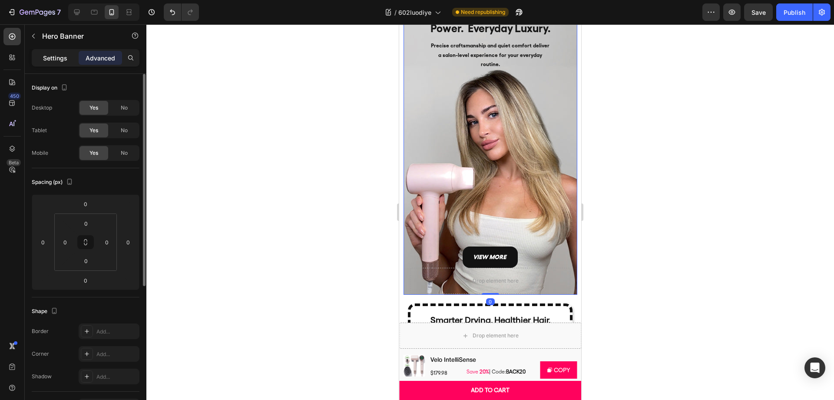
click at [53, 56] on p "Settings" at bounding box center [55, 57] width 24 height 9
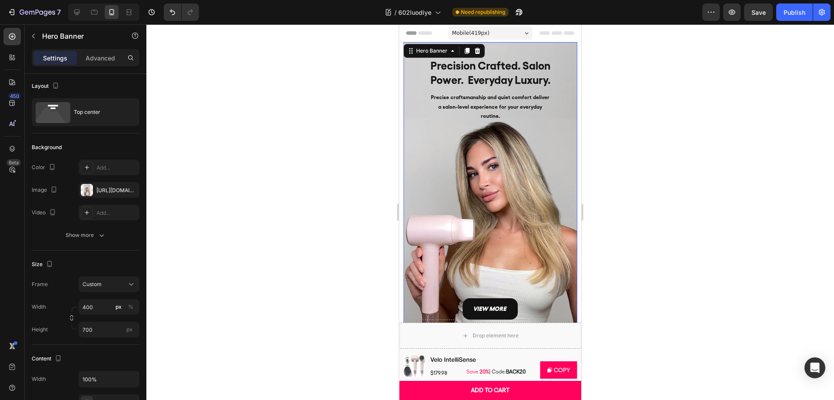
click at [645, 206] on div at bounding box center [489, 211] width 687 height 375
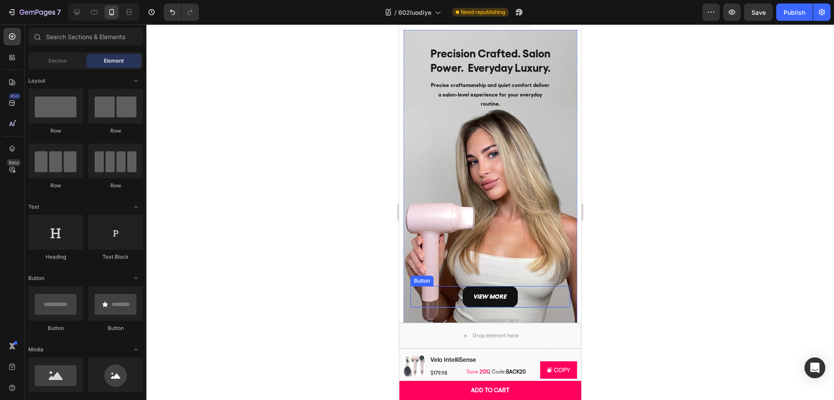
scroll to position [13, 0]
click at [635, 205] on div at bounding box center [489, 211] width 687 height 375
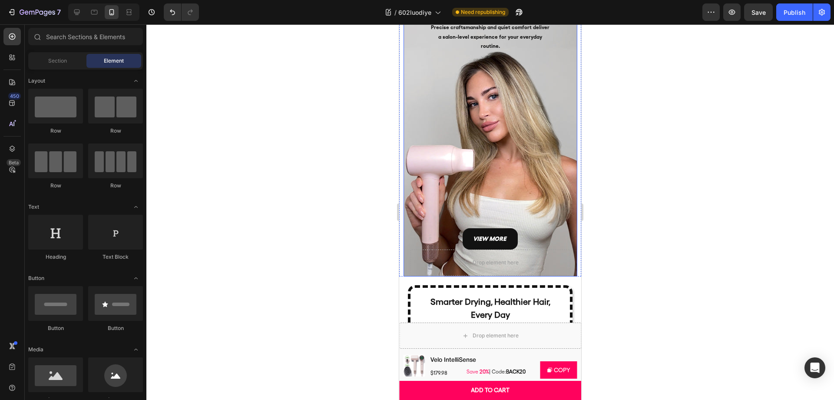
scroll to position [72, 0]
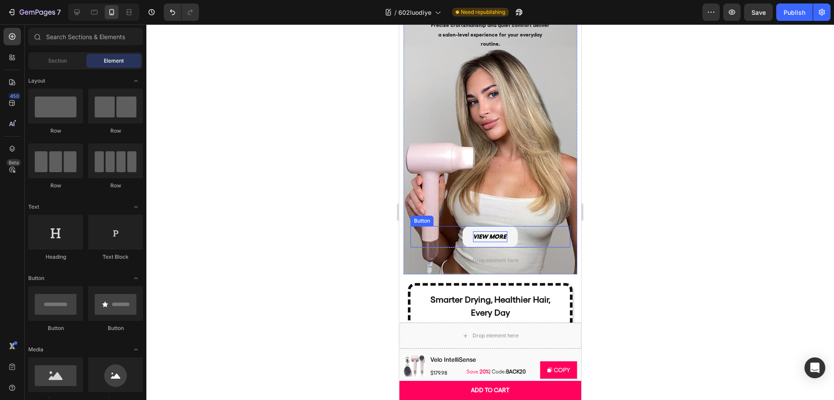
click at [487, 233] on p "view more" at bounding box center [490, 236] width 34 height 11
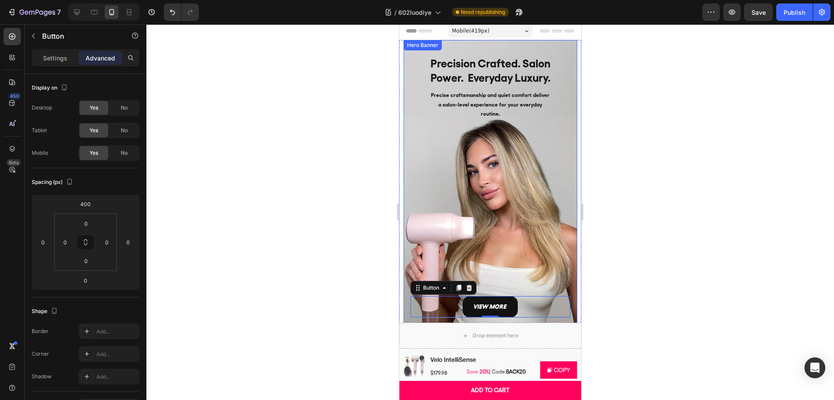
scroll to position [0, 0]
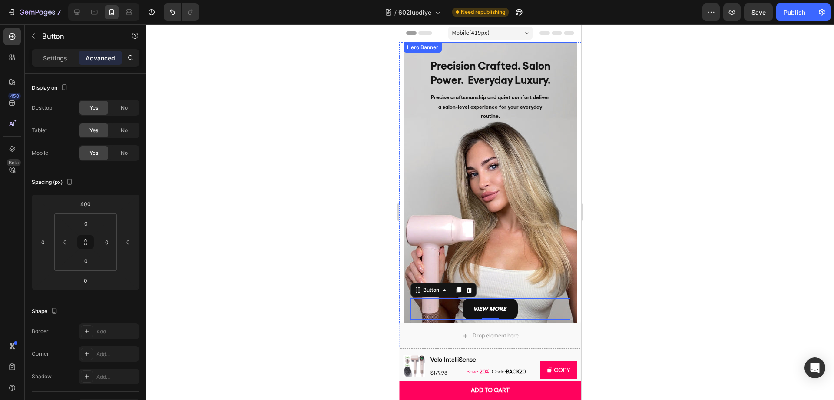
click at [434, 152] on div "view more Button 0" at bounding box center [490, 221] width 160 height 195
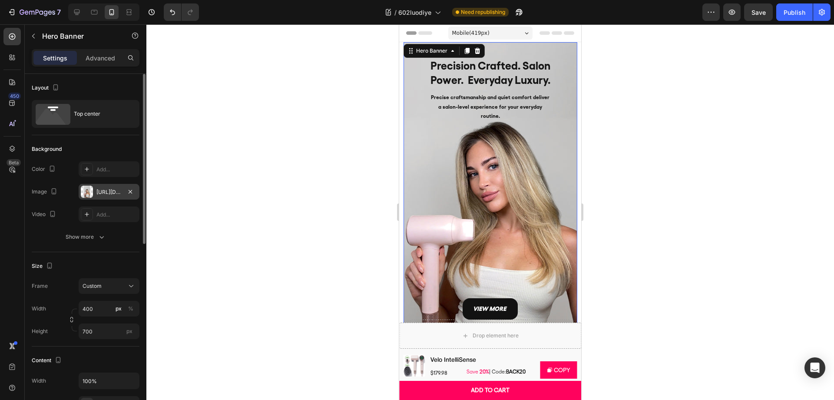
click at [102, 191] on div "https://cdn.shopify.com/s/files/1/0634/6814/2701/files/gempages_571072593424024…" at bounding box center [108, 192] width 25 height 8
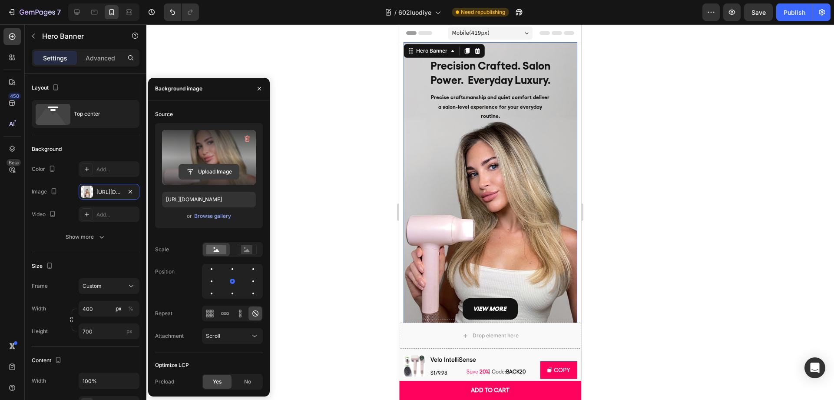
click at [210, 171] on input "file" at bounding box center [209, 171] width 60 height 15
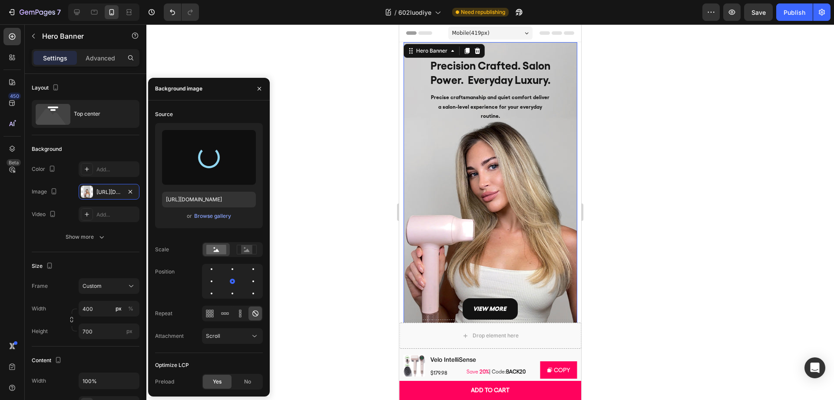
type input "https://cdn.shopify.com/s/files/1/0634/6814/2701/files/gempages_571072593424024…"
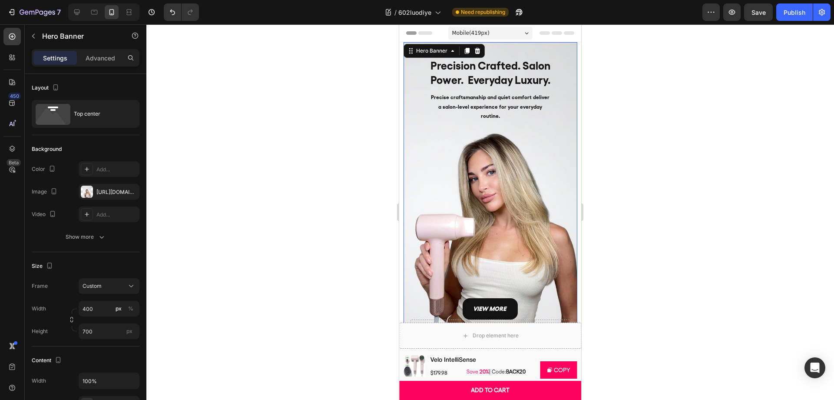
click at [624, 177] on div at bounding box center [489, 211] width 687 height 375
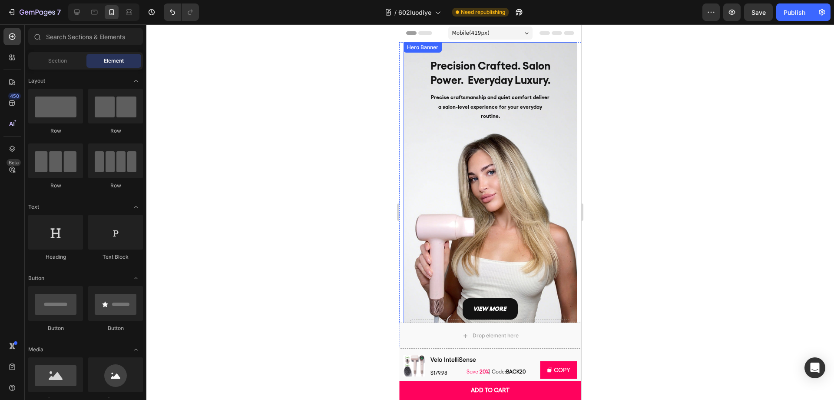
click at [551, 165] on div "view more Button" at bounding box center [490, 221] width 160 height 195
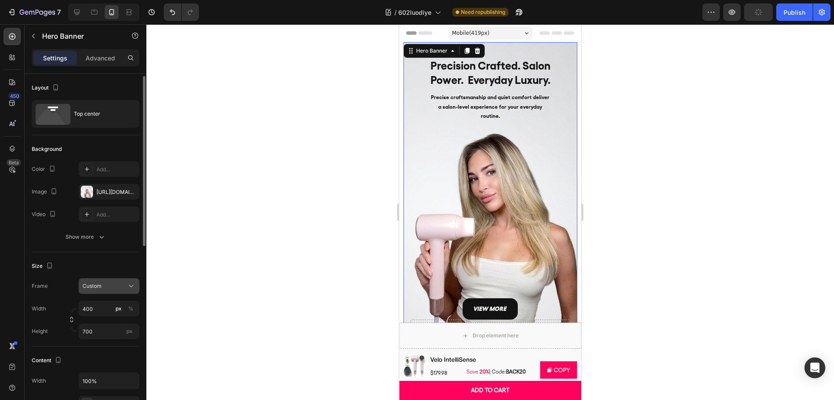
scroll to position [2, 0]
click at [97, 328] on input "700" at bounding box center [109, 329] width 61 height 16
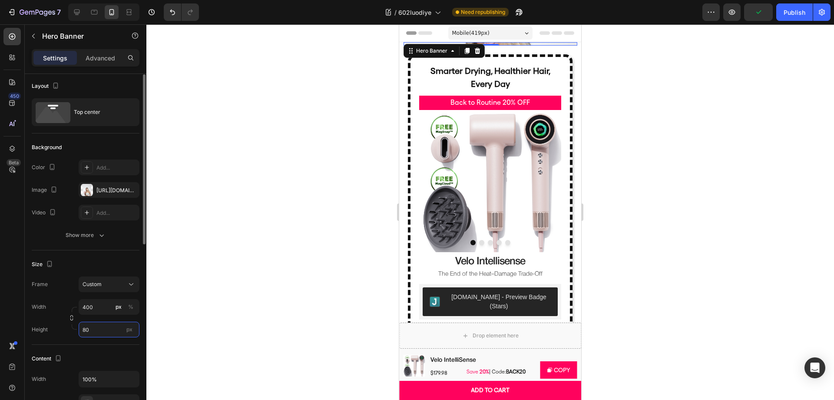
type input "800"
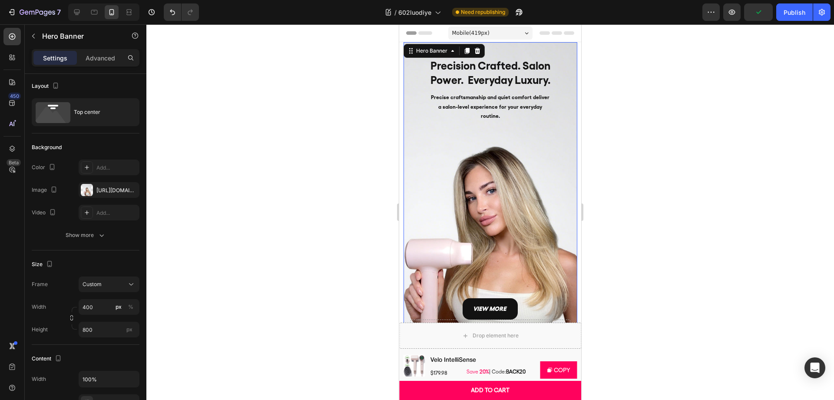
click at [215, 282] on div at bounding box center [489, 211] width 687 height 375
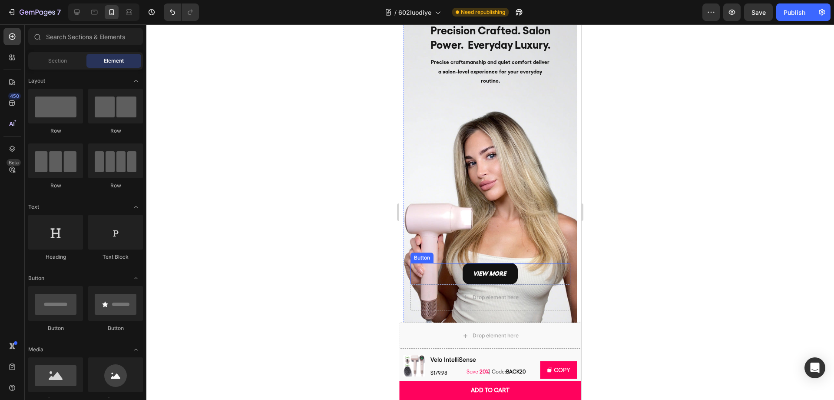
scroll to position [0, 0]
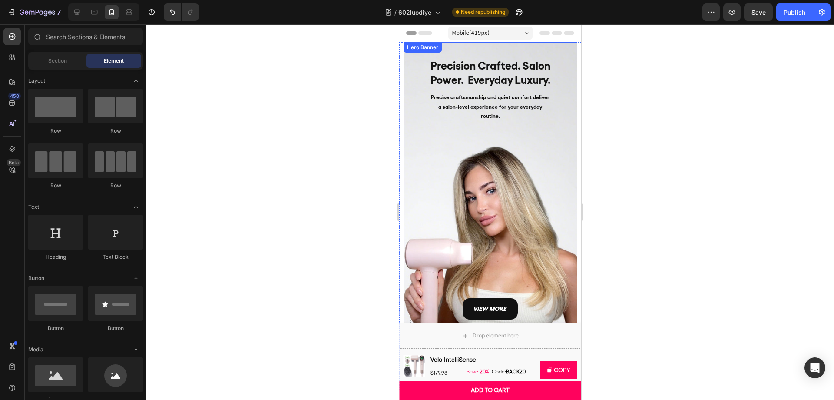
click at [537, 216] on div "view more Button" at bounding box center [490, 221] width 160 height 195
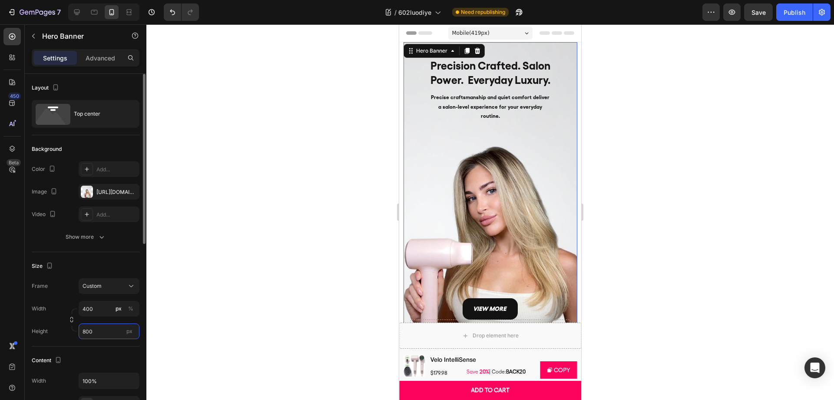
click at [97, 329] on input "800" at bounding box center [109, 331] width 61 height 16
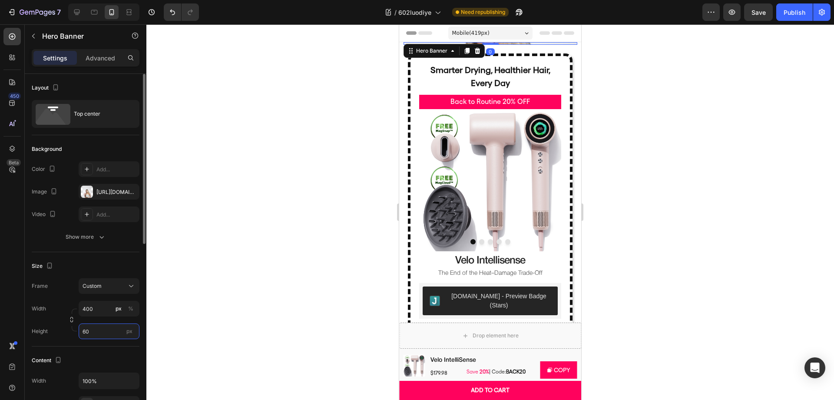
type input "600"
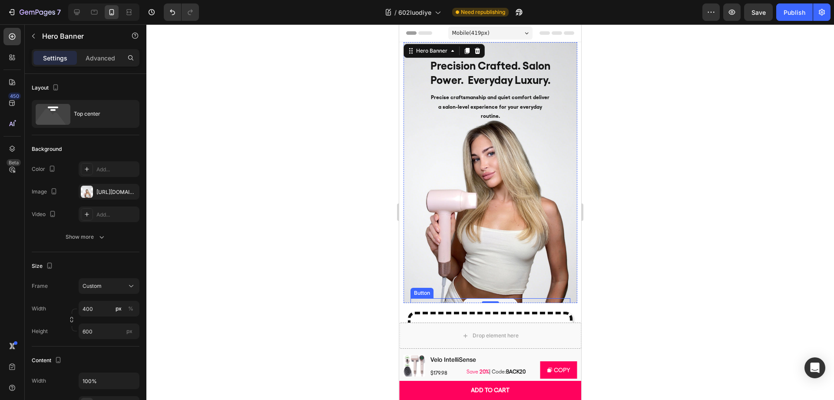
click at [506, 301] on link "view more" at bounding box center [489, 308] width 55 height 21
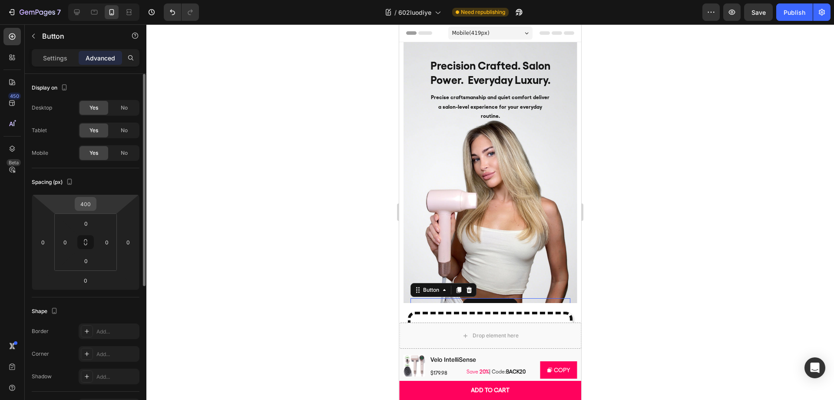
click at [92, 205] on input "400" at bounding box center [85, 203] width 17 height 13
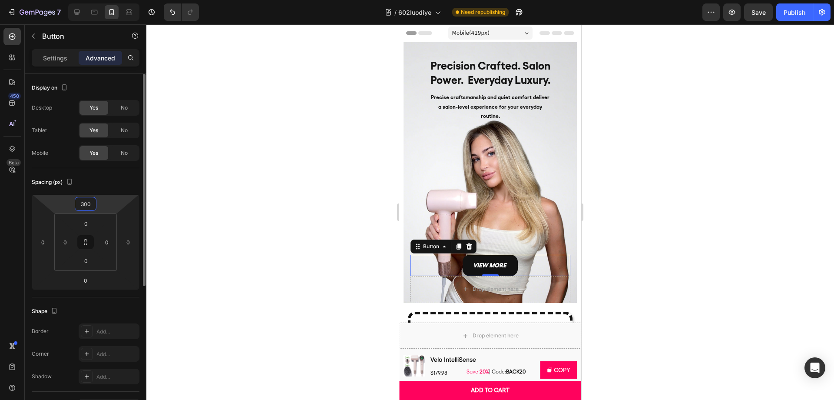
click at [85, 204] on input "300" at bounding box center [85, 203] width 17 height 13
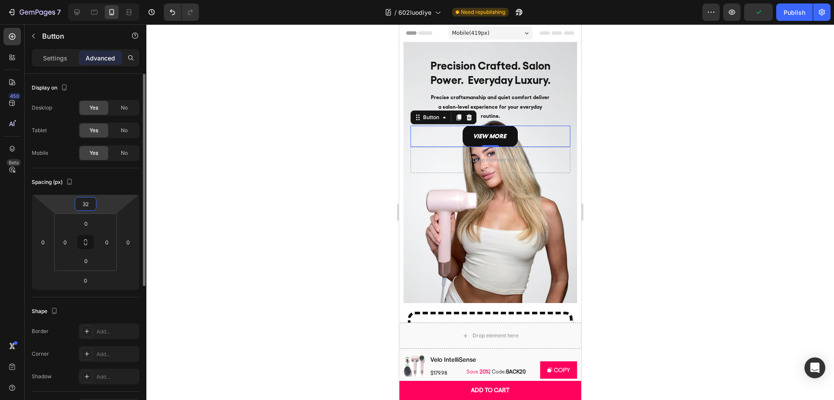
type input "325"
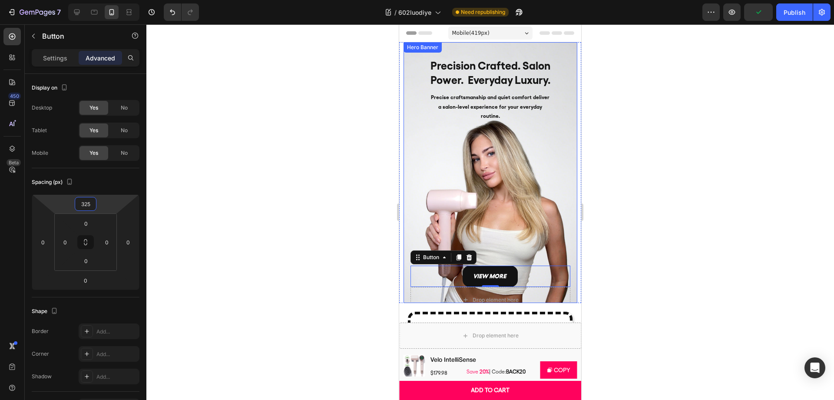
click at [618, 214] on div at bounding box center [489, 211] width 687 height 375
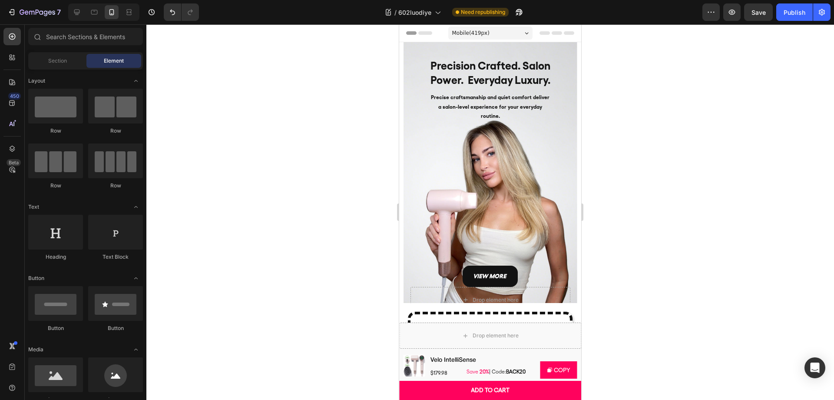
click at [650, 170] on div at bounding box center [489, 211] width 687 height 375
click at [498, 271] on p "view more" at bounding box center [490, 276] width 34 height 11
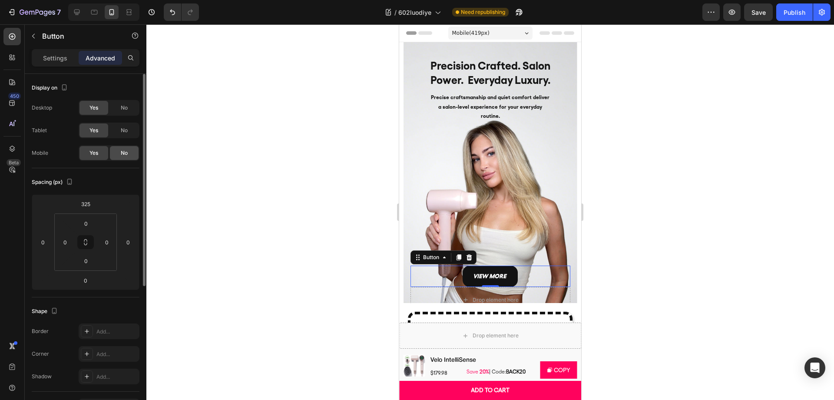
click at [117, 146] on div "No" at bounding box center [124, 153] width 29 height 14
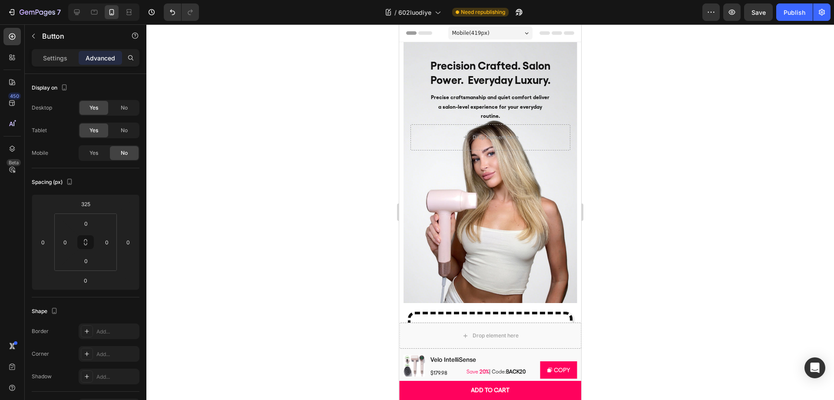
click at [606, 178] on div at bounding box center [489, 211] width 687 height 375
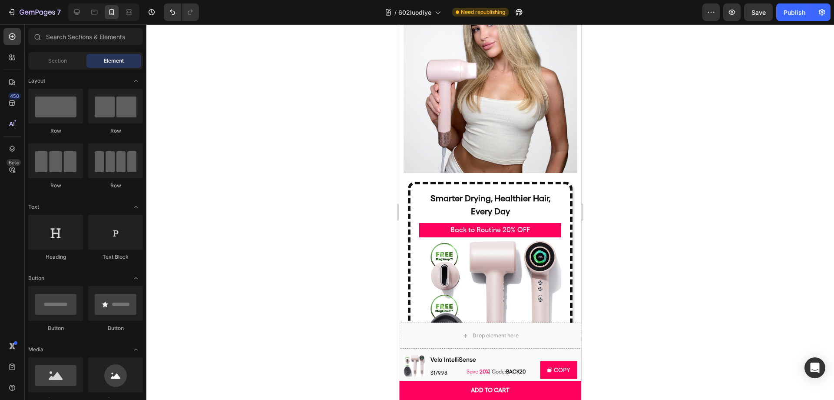
scroll to position [129, 0]
click at [532, 186] on div "Smarter Drying, Healthier Hair, Every Day Text Block" at bounding box center [490, 202] width 142 height 34
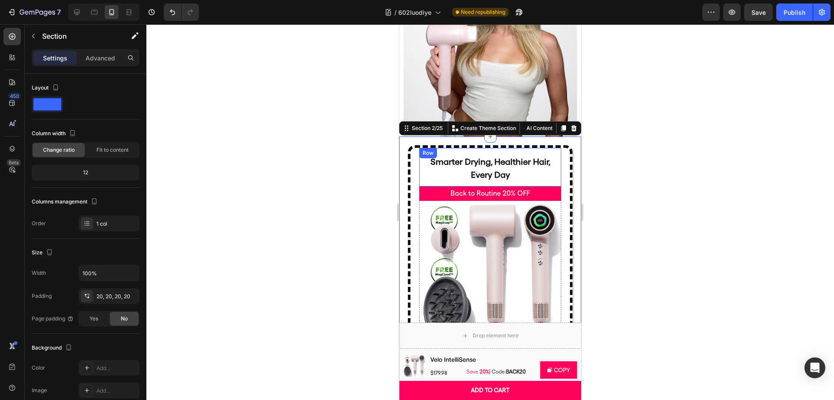
scroll to position [166, 0]
click at [561, 129] on icon at bounding box center [563, 129] width 5 height 6
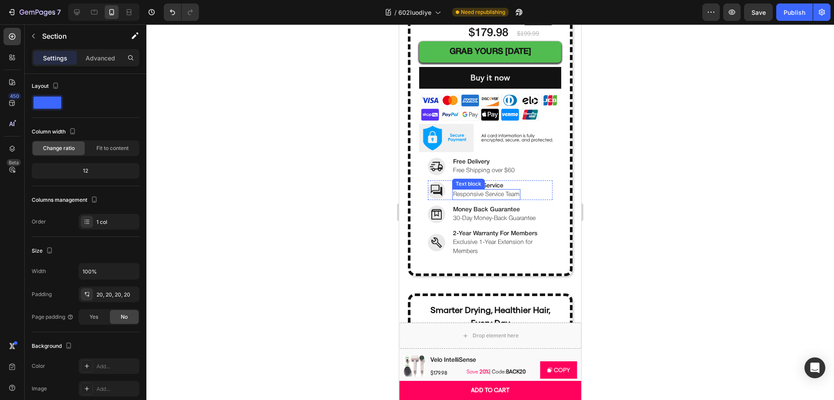
scroll to position [605, 0]
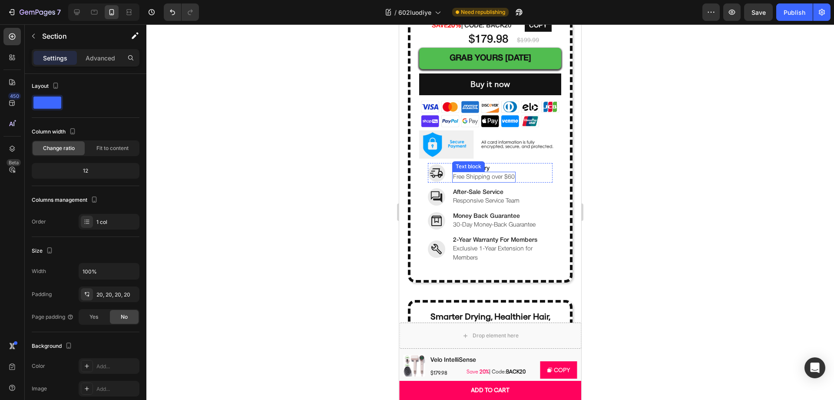
click at [509, 172] on p "Free Shipping over $60" at bounding box center [484, 176] width 62 height 9
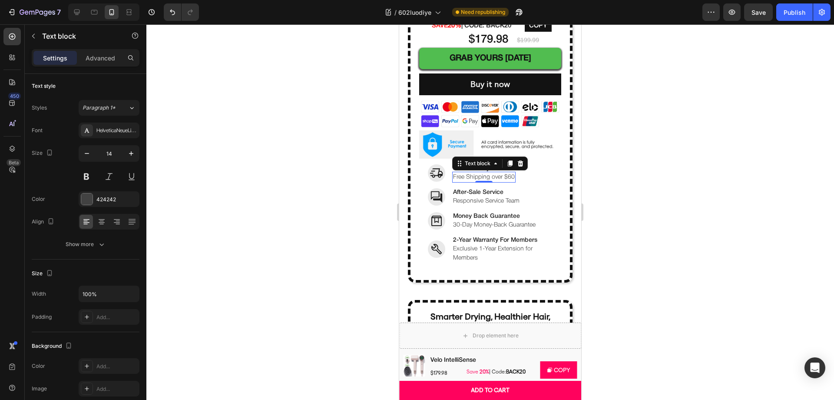
scroll to position [0, 0]
click at [422, 163] on div "Image Free Delivery Text block Free Shipping over $60 Text block 0 Row Image 2-…" at bounding box center [490, 215] width 142 height 105
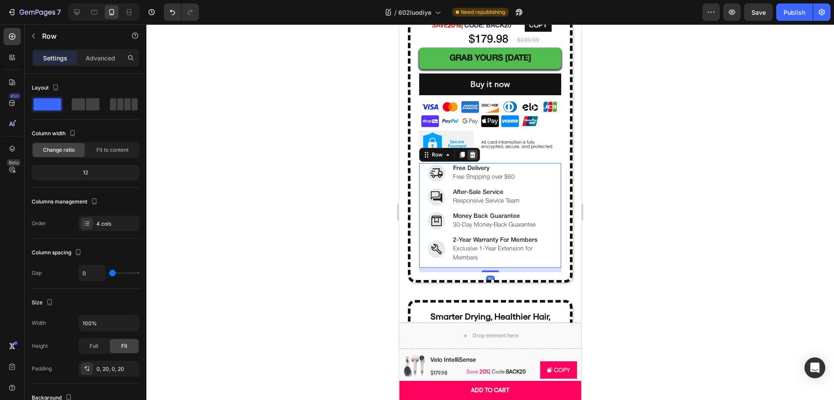
click at [475, 151] on icon at bounding box center [472, 154] width 7 height 7
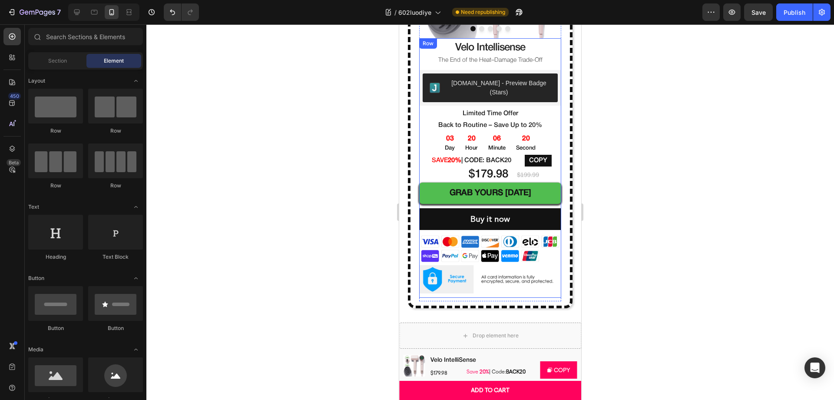
scroll to position [462, 0]
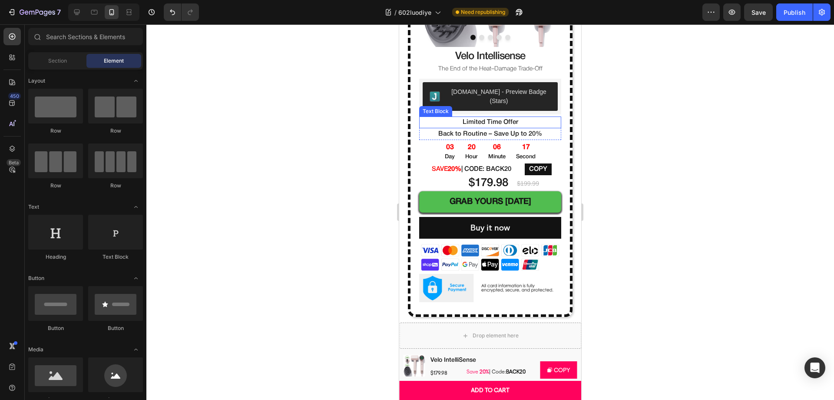
click at [448, 116] on p "Limited Time Offer" at bounding box center [490, 122] width 142 height 12
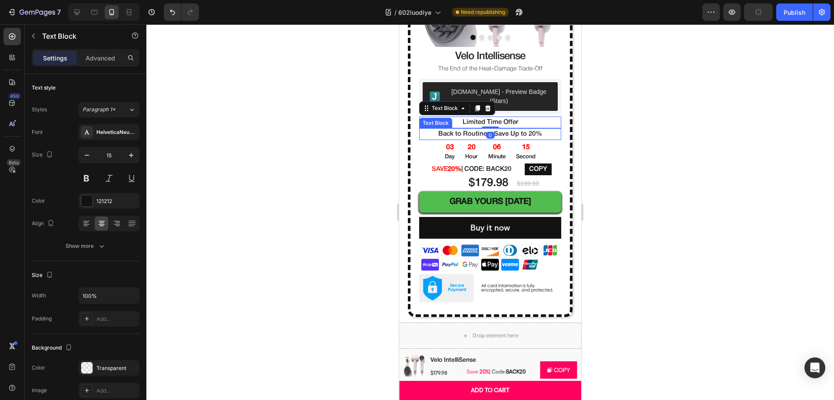
click at [424, 128] on p "Back to Routine – Save Up to 20%" at bounding box center [490, 134] width 142 height 12
click at [429, 115] on div "Text Block" at bounding box center [444, 120] width 47 height 10
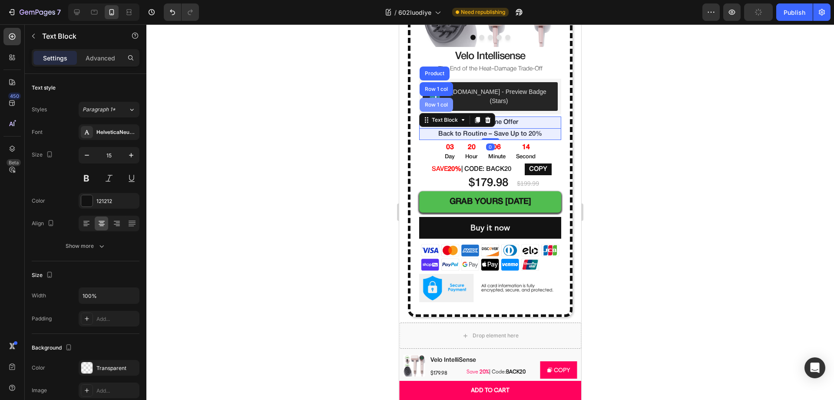
click at [433, 98] on div "Row 1 col" at bounding box center [435, 105] width 33 height 14
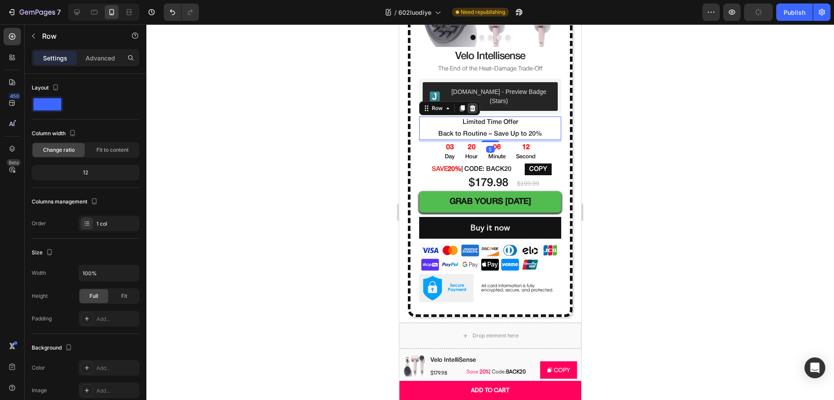
click at [476, 105] on icon at bounding box center [472, 108] width 7 height 7
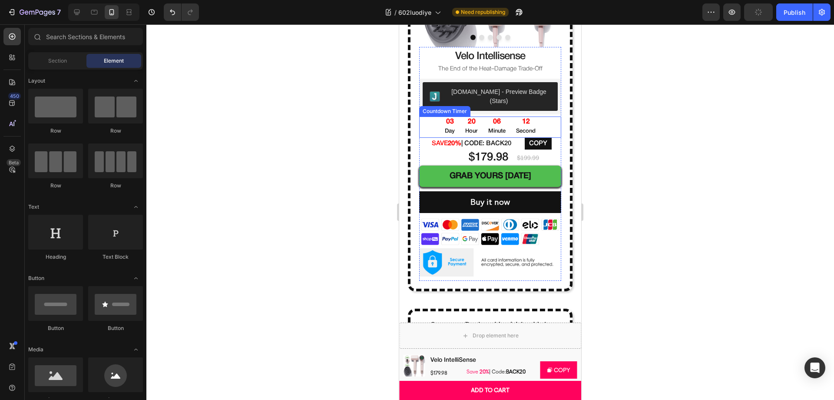
click at [426, 116] on div "03 Day 20 Hour 06 Minute 12 Second" at bounding box center [490, 126] width 142 height 21
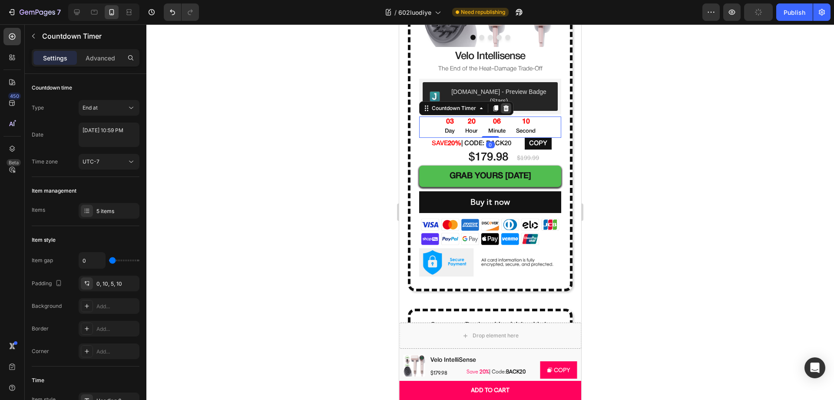
click at [505, 105] on icon at bounding box center [506, 108] width 6 height 6
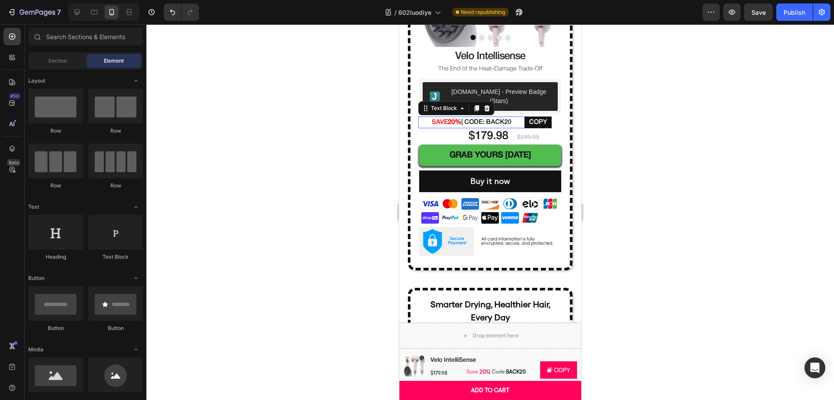
click at [424, 116] on p "Save 20% | Code: BACK20" at bounding box center [471, 122] width 106 height 12
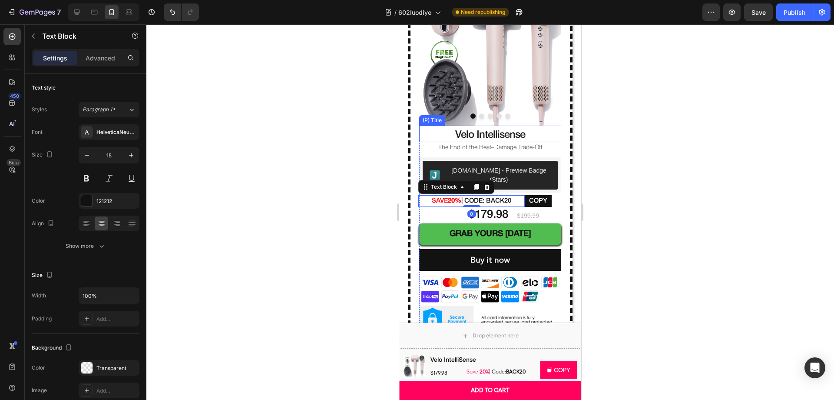
scroll to position [379, 0]
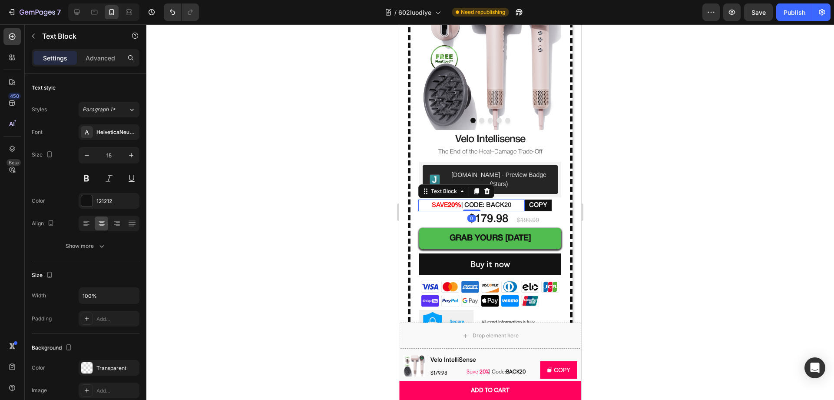
click at [643, 173] on div at bounding box center [489, 211] width 687 height 375
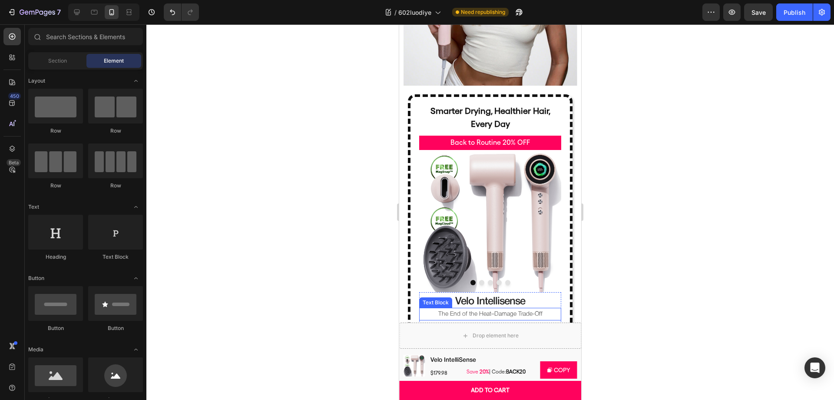
scroll to position [205, 0]
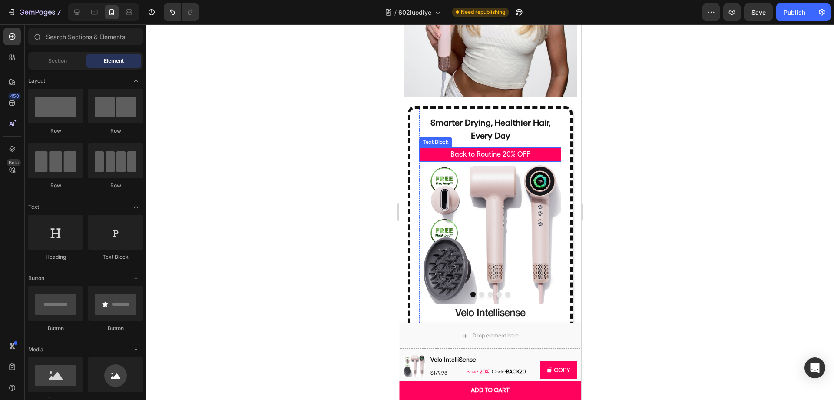
click at [518, 153] on p "Back to Routine 20% OFF" at bounding box center [490, 154] width 140 height 13
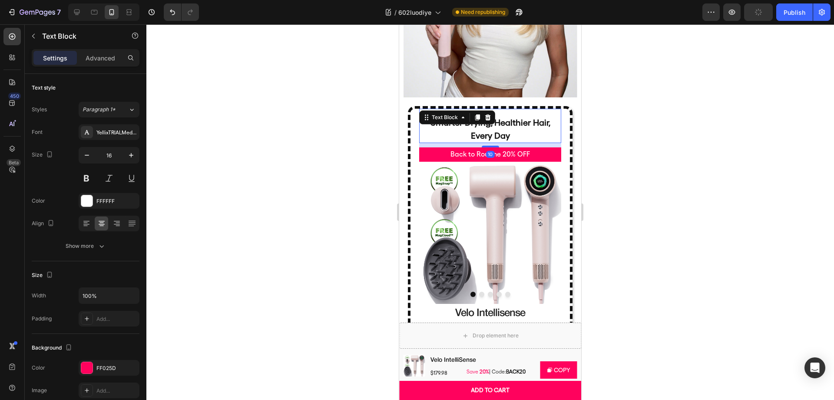
click at [522, 123] on p "Smarter Drying, Healthier Hair, Every Day" at bounding box center [490, 129] width 140 height 26
click at [603, 132] on div at bounding box center [489, 211] width 687 height 375
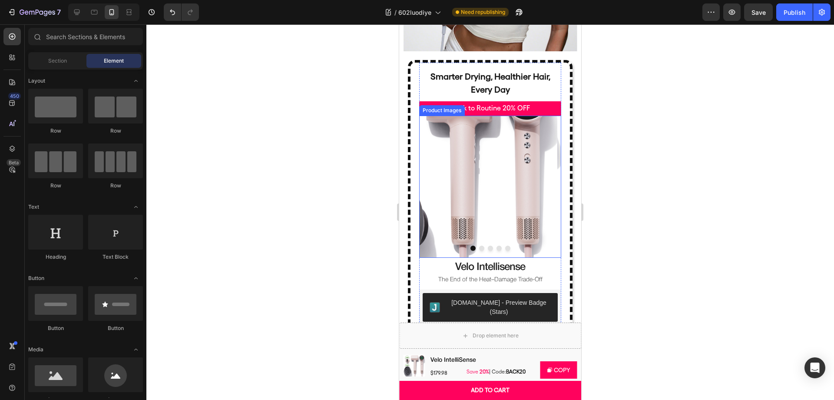
scroll to position [235, 0]
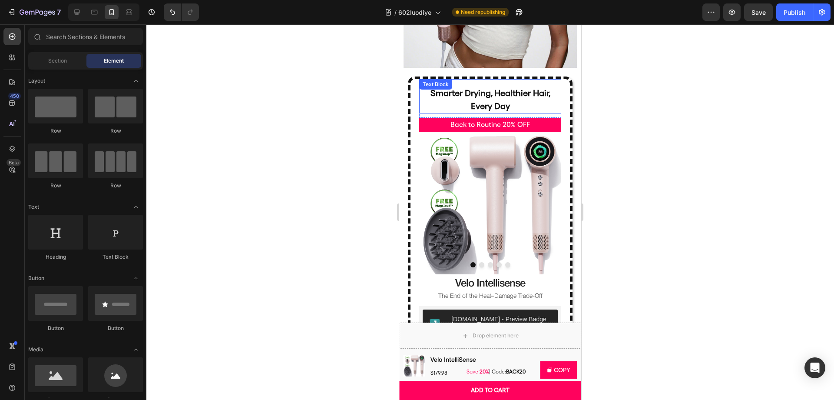
click at [509, 93] on p "Smarter Drying, Healthier Hair, Every Day" at bounding box center [490, 99] width 140 height 26
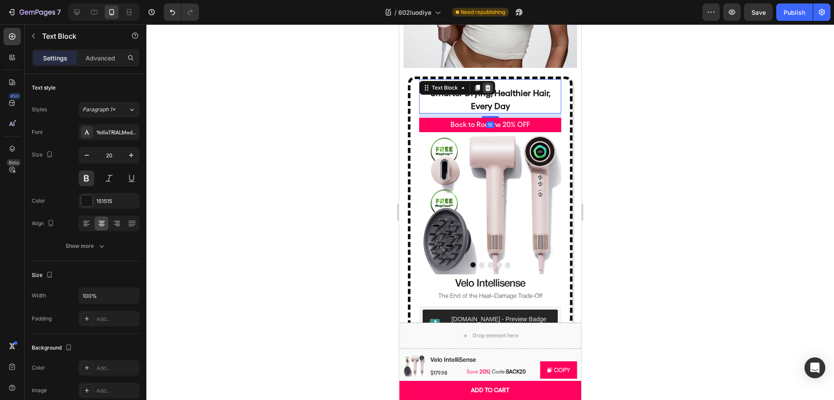
click at [488, 89] on icon at bounding box center [487, 87] width 7 height 7
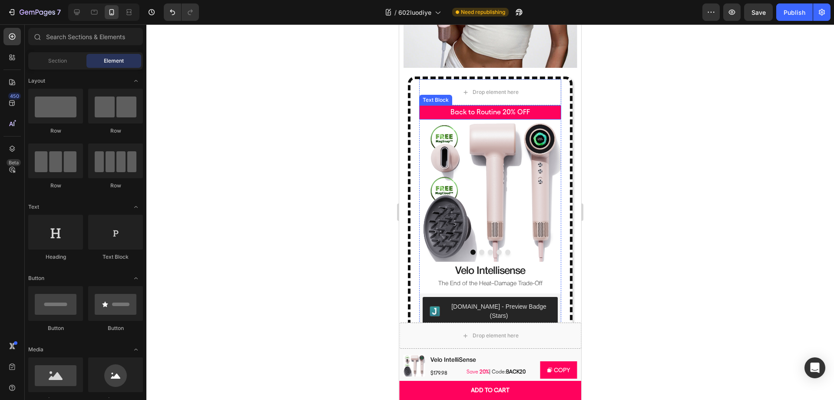
click at [523, 87] on div "Drop element here" at bounding box center [490, 92] width 142 height 26
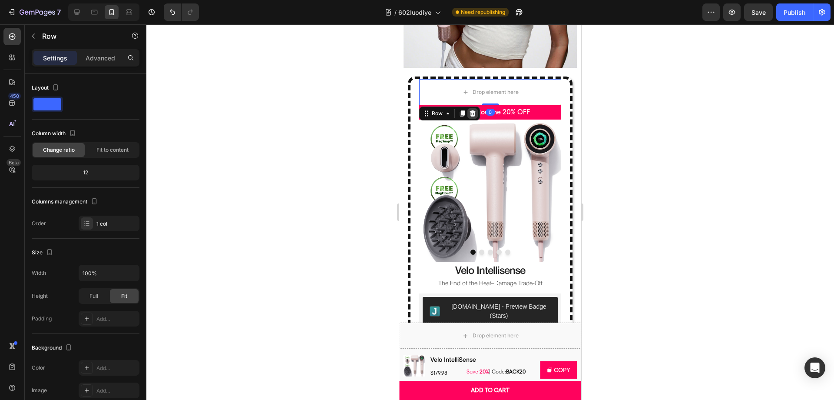
click at [473, 114] on icon at bounding box center [473, 113] width 6 height 6
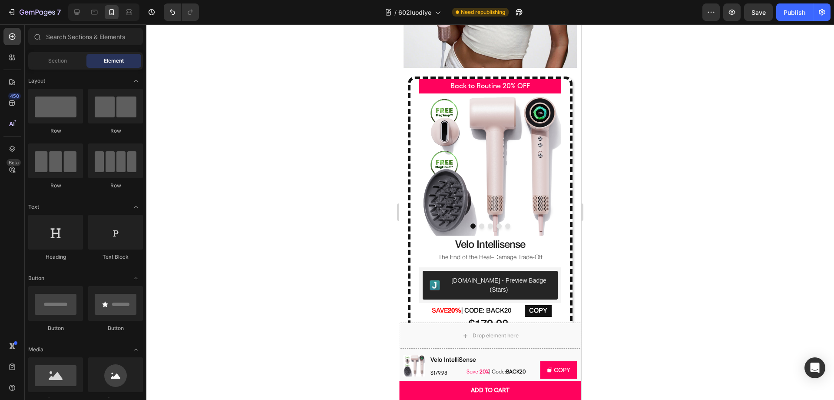
click at [610, 122] on div at bounding box center [489, 211] width 687 height 375
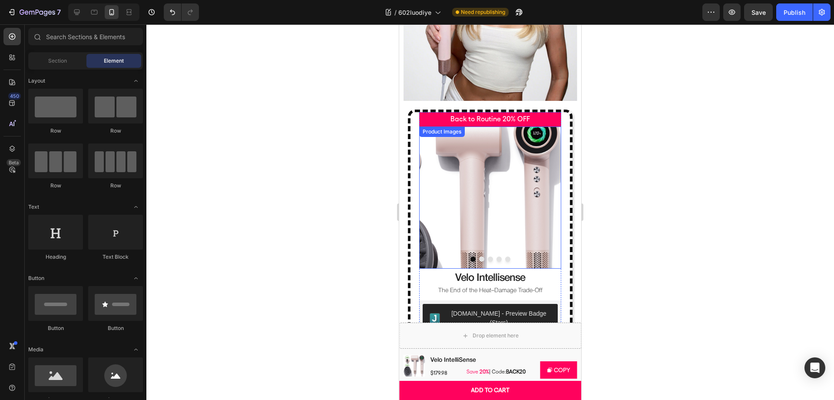
scroll to position [177, 0]
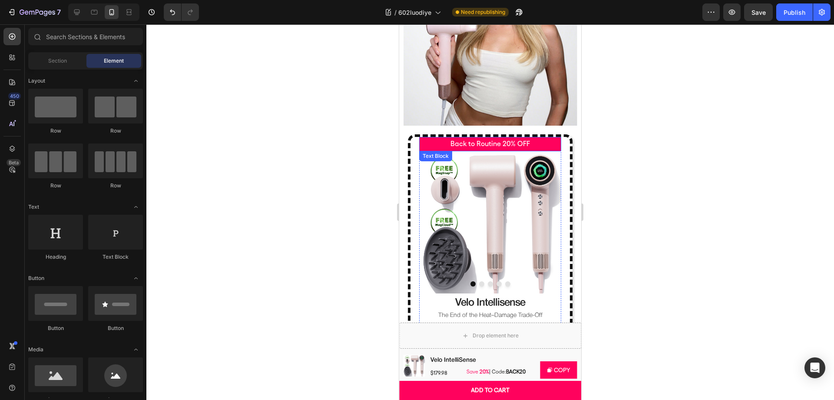
click at [540, 143] on p "Back to Routine 20% OFF" at bounding box center [490, 144] width 140 height 13
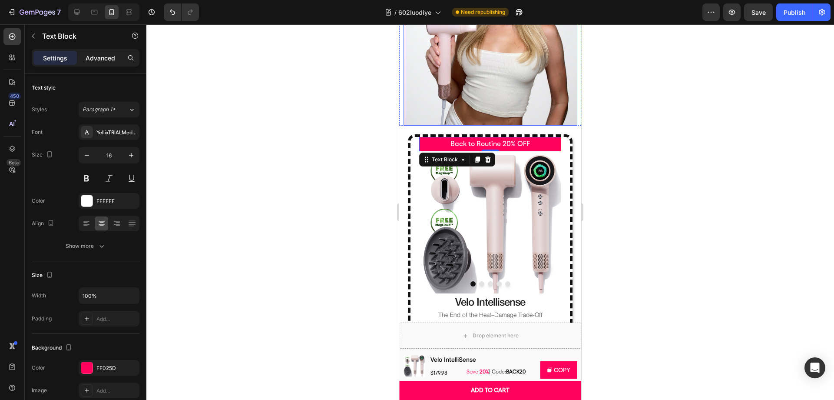
click at [106, 61] on p "Advanced" at bounding box center [101, 57] width 30 height 9
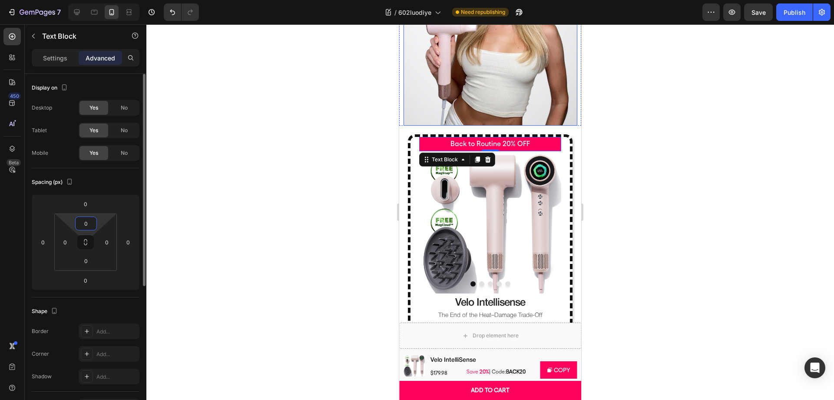
click at [90, 221] on input "0" at bounding box center [85, 223] width 17 height 13
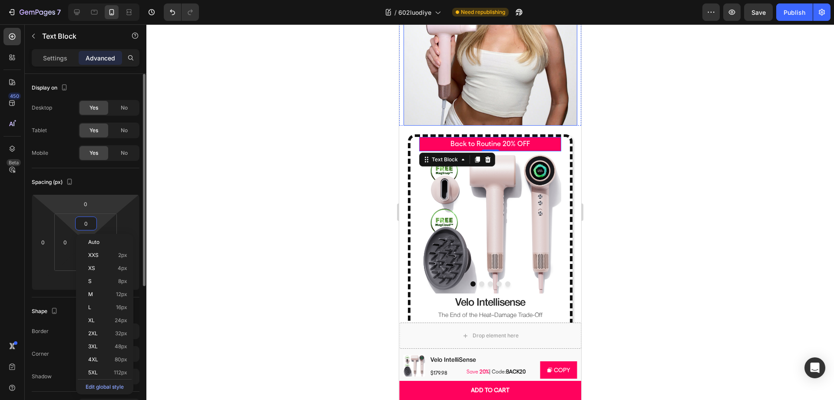
click at [89, 0] on html "7 Version history / 602luodiye Need republishing Preview Save Publish 450 Beta …" at bounding box center [417, 0] width 834 height 0
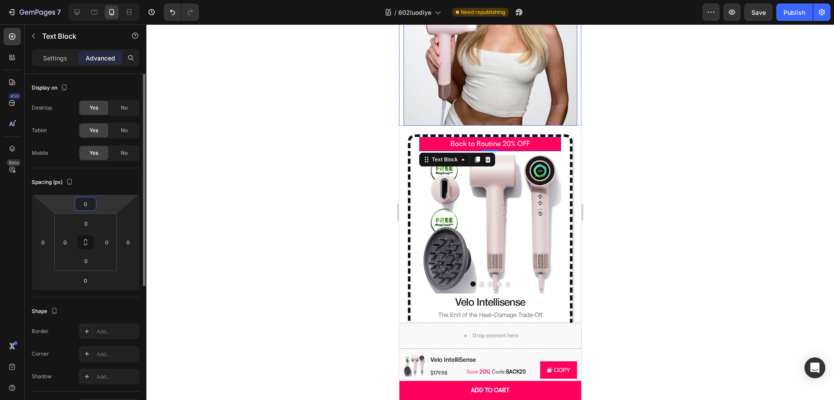
click at [85, 205] on input "0" at bounding box center [85, 203] width 17 height 13
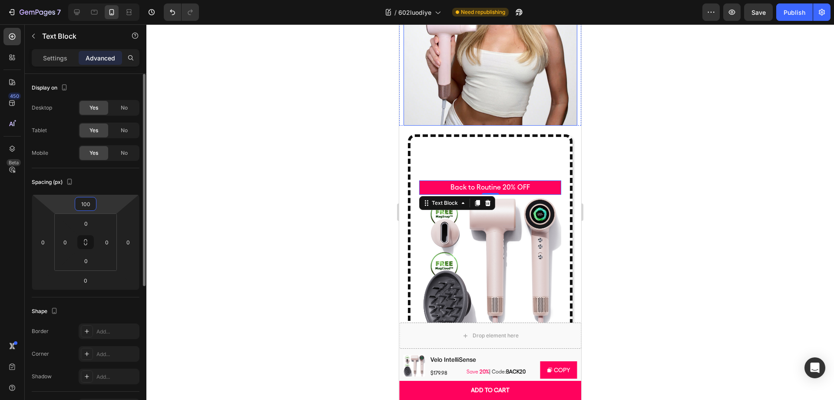
type input "10"
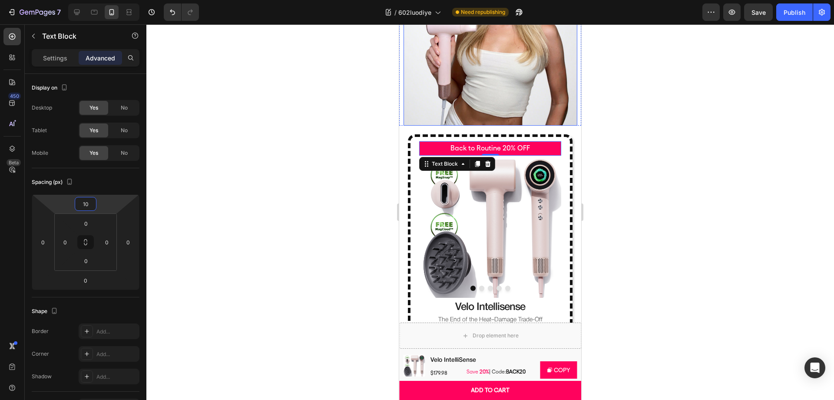
click at [664, 165] on div at bounding box center [489, 211] width 687 height 375
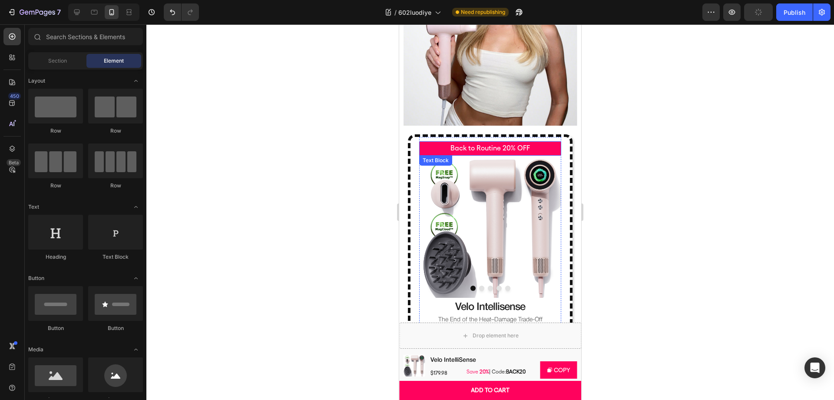
click at [545, 152] on p "Back to Routine 20% OFF" at bounding box center [490, 148] width 140 height 13
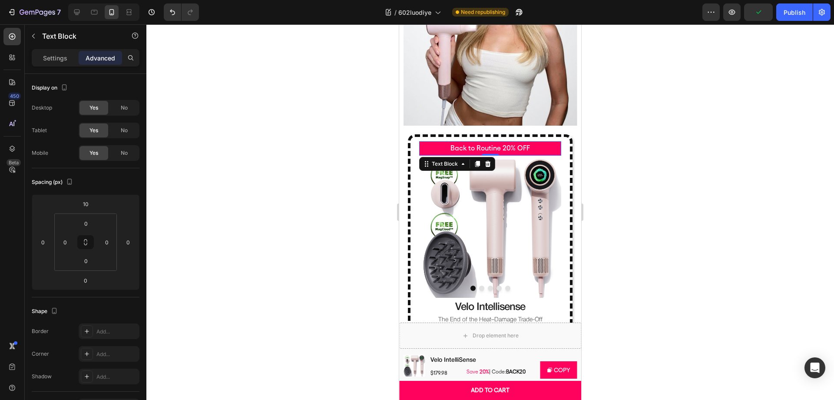
click at [443, 149] on p "Back to Routine 20% OFF" at bounding box center [490, 148] width 140 height 13
click at [443, 143] on p "Back to Routine 20% OFF" at bounding box center [490, 148] width 140 height 13
click at [388, 146] on div at bounding box center [489, 211] width 687 height 375
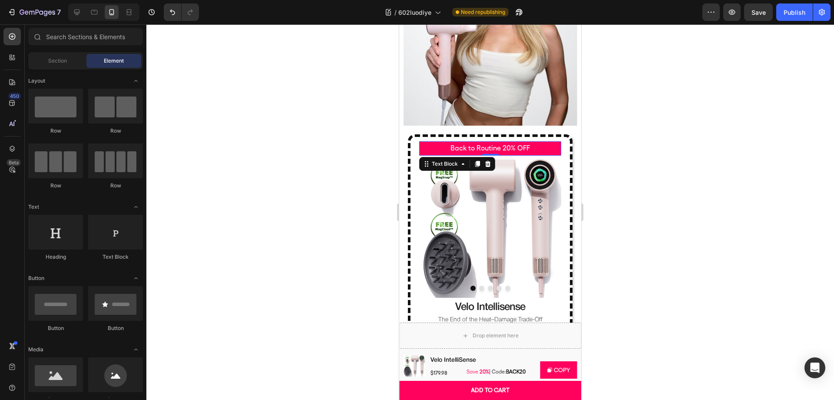
click at [440, 147] on p "Back to Routine 20% OFF" at bounding box center [490, 148] width 140 height 13
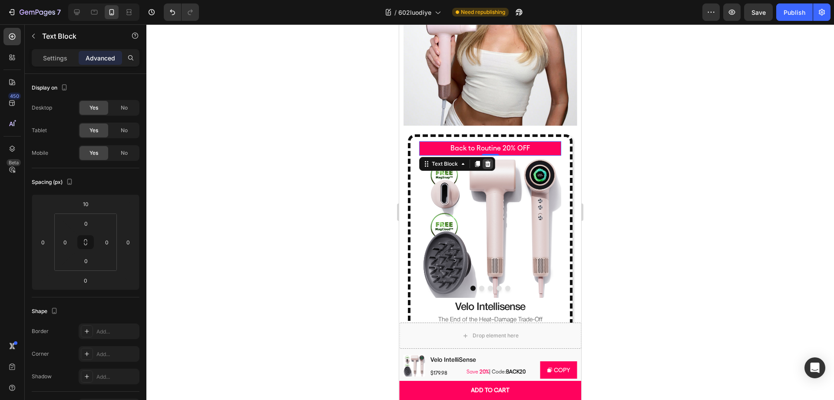
click at [489, 163] on icon at bounding box center [488, 164] width 6 height 6
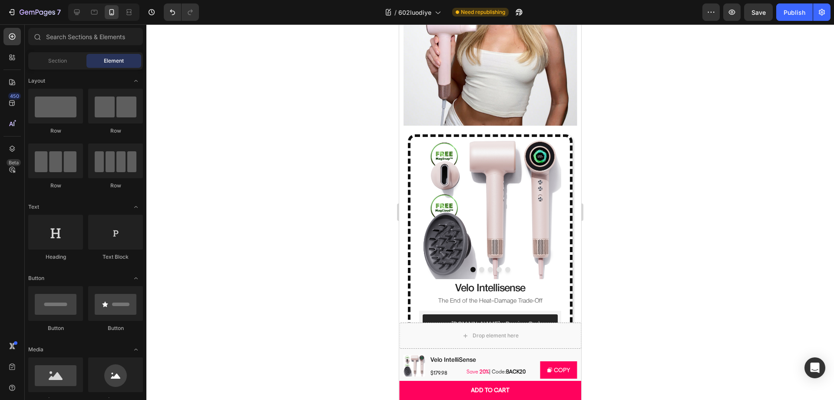
click at [546, 173] on img at bounding box center [490, 208] width 142 height 142
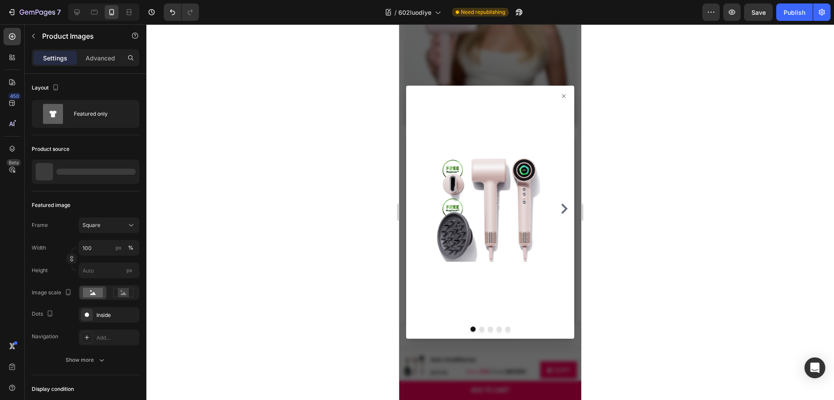
click at [561, 91] on div at bounding box center [490, 212] width 168 height 253
click at [560, 94] on icon at bounding box center [563, 95] width 7 height 7
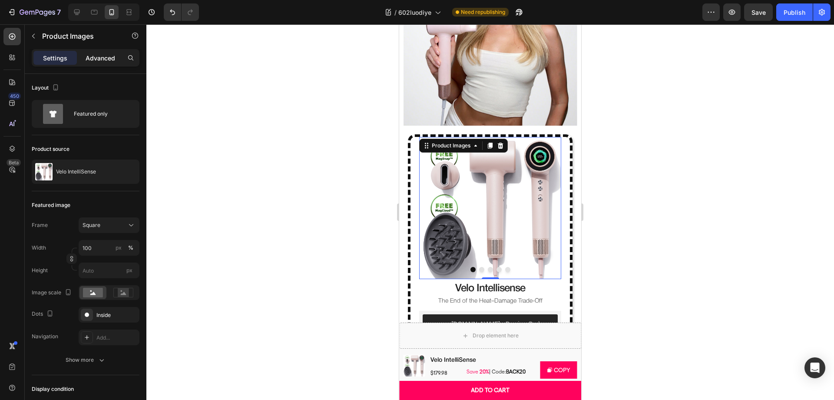
click at [108, 57] on p "Advanced" at bounding box center [101, 57] width 30 height 9
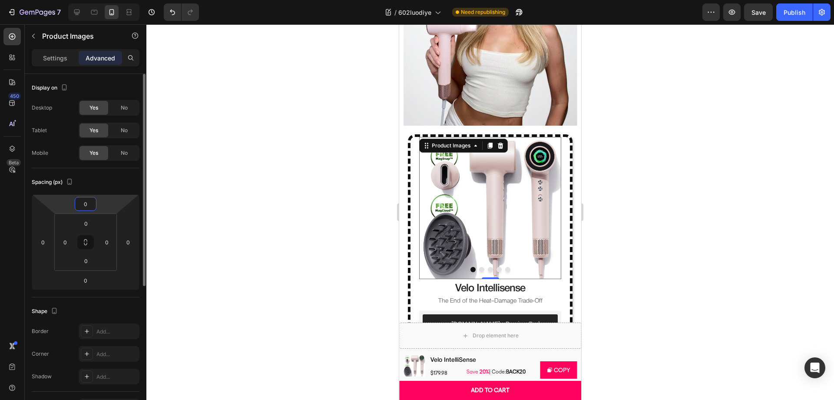
click at [82, 206] on input "0" at bounding box center [85, 203] width 17 height 13
type input "20"
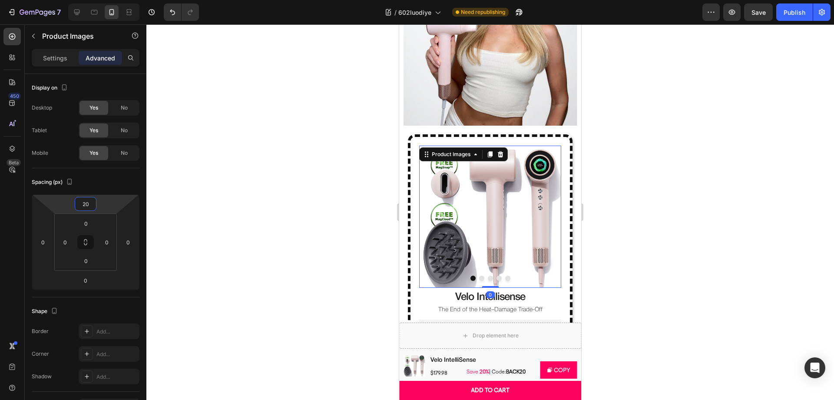
click at [568, 172] on div "Product Images 0 Features Accordion velo intellisense (P) Title The End of the …" at bounding box center [490, 323] width 182 height 394
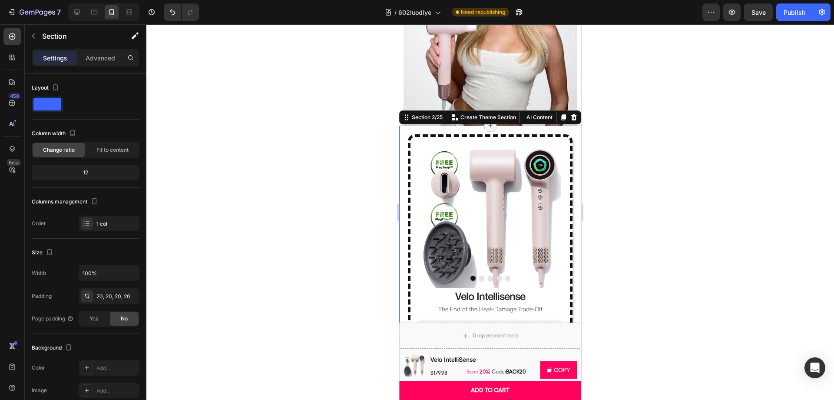
click at [691, 170] on div at bounding box center [489, 211] width 687 height 375
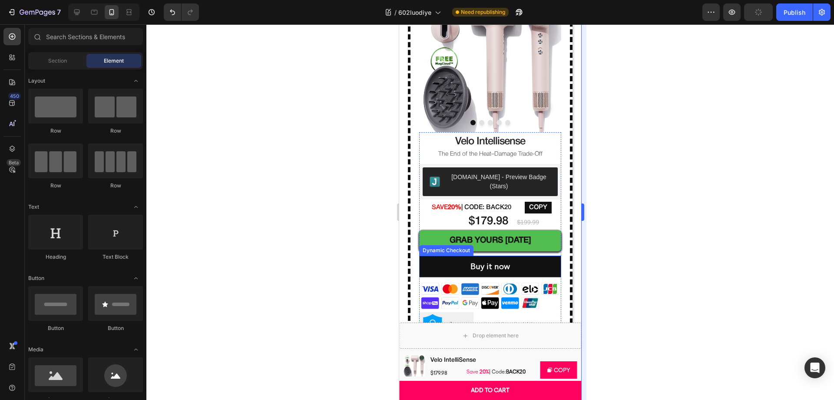
scroll to position [350, 0]
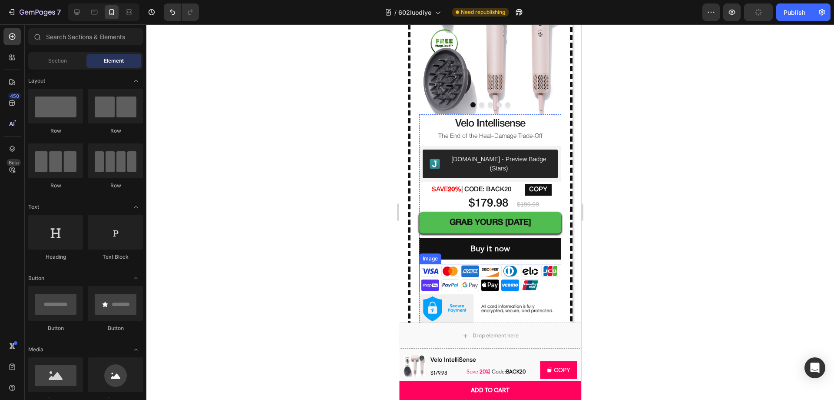
click at [516, 264] on img at bounding box center [490, 278] width 142 height 28
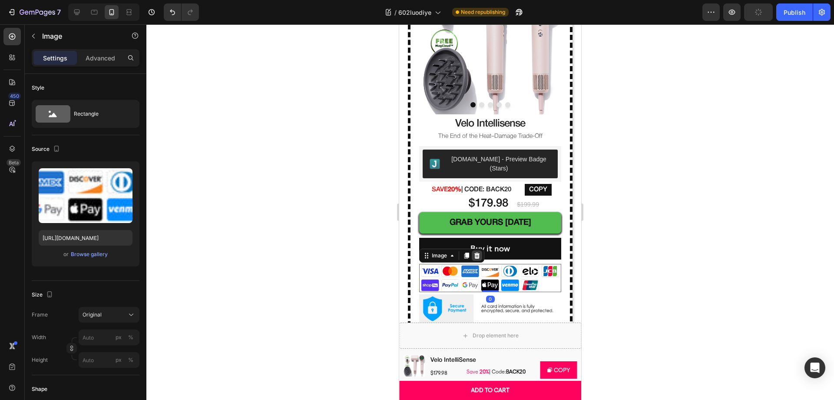
click at [476, 252] on icon at bounding box center [477, 255] width 6 height 6
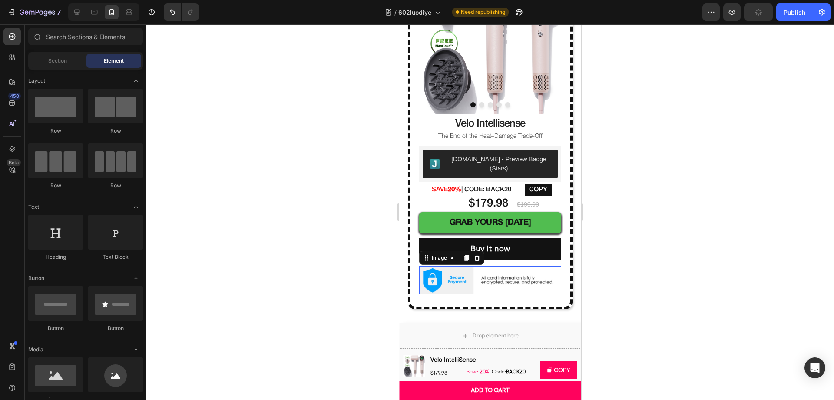
click at [502, 270] on img at bounding box center [490, 280] width 142 height 29
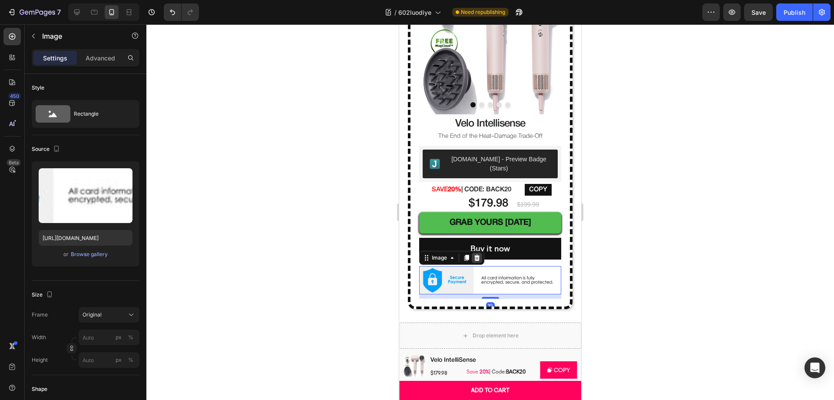
click at [479, 254] on icon at bounding box center [476, 257] width 7 height 7
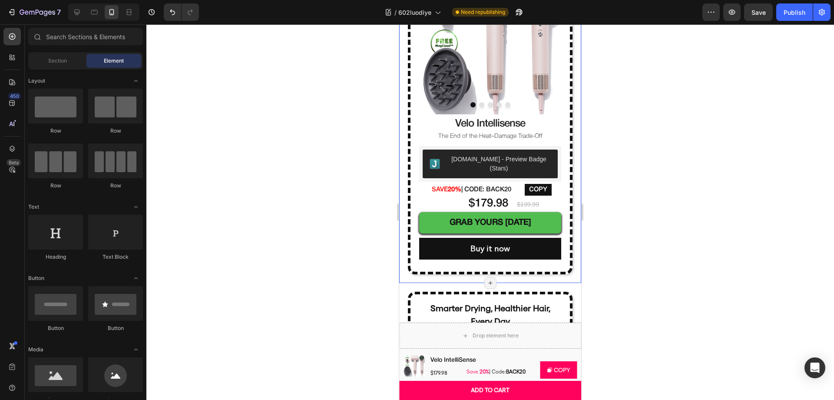
click at [631, 241] on div at bounding box center [489, 211] width 687 height 375
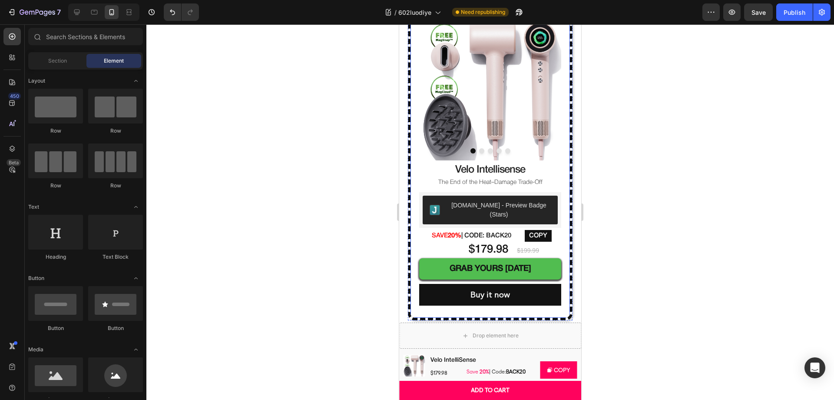
scroll to position [304, 0]
click at [565, 170] on div "Product Images Features Accordion velo intellisense (P) Title The End of the He…" at bounding box center [490, 163] width 165 height 313
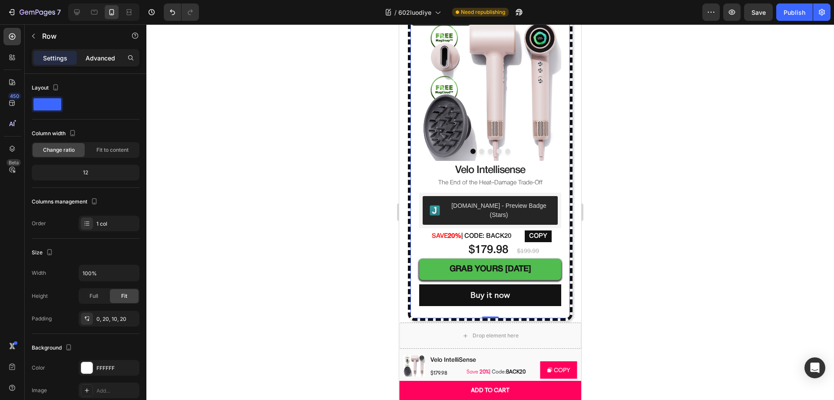
click at [95, 56] on p "Advanced" at bounding box center [101, 57] width 30 height 9
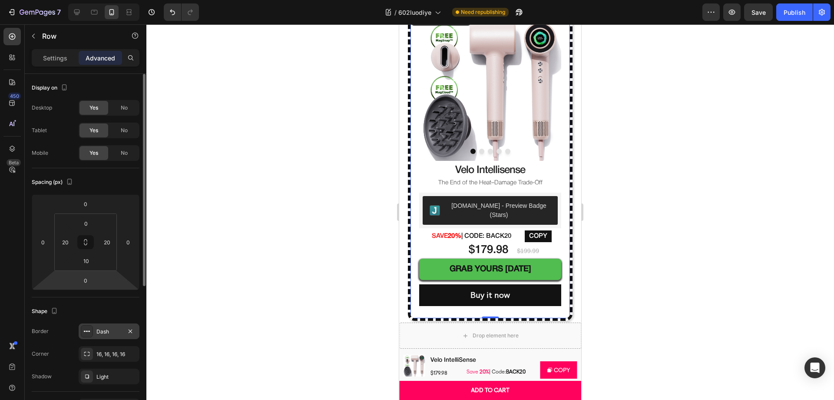
click at [107, 334] on div "Dash" at bounding box center [108, 331] width 25 height 8
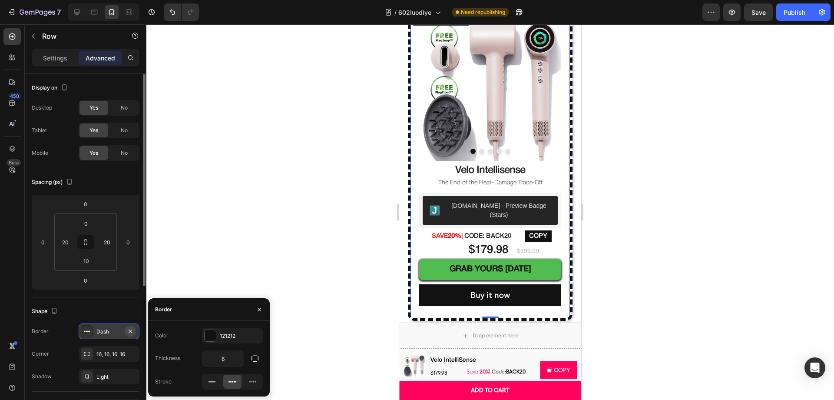
click at [131, 331] on icon "button" at bounding box center [130, 330] width 3 height 3
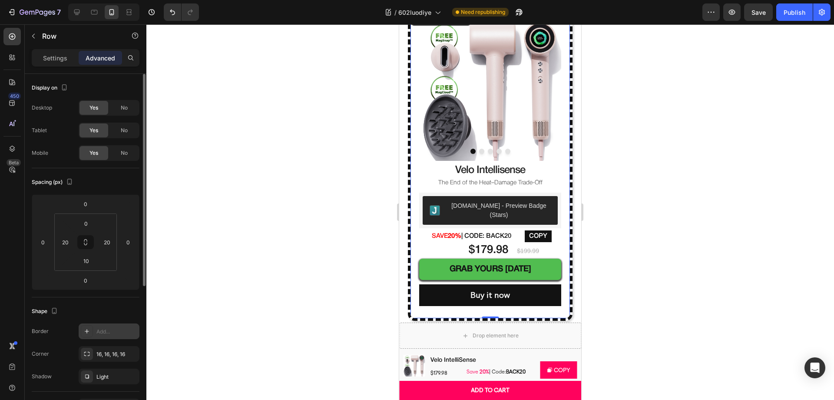
scroll to position [301, 0]
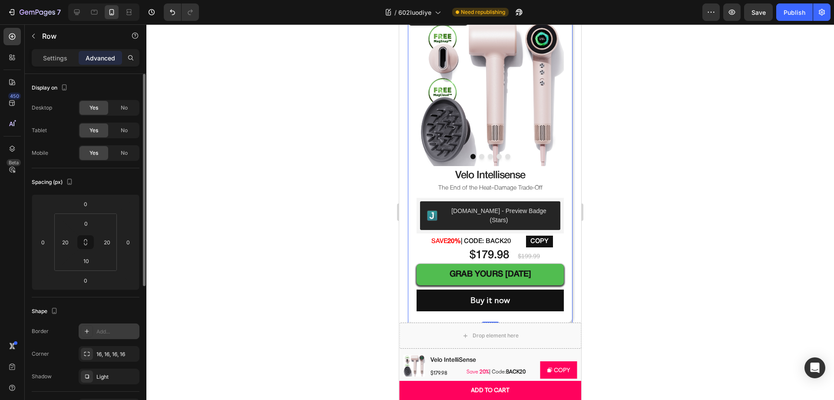
click at [706, 196] on div at bounding box center [489, 211] width 687 height 375
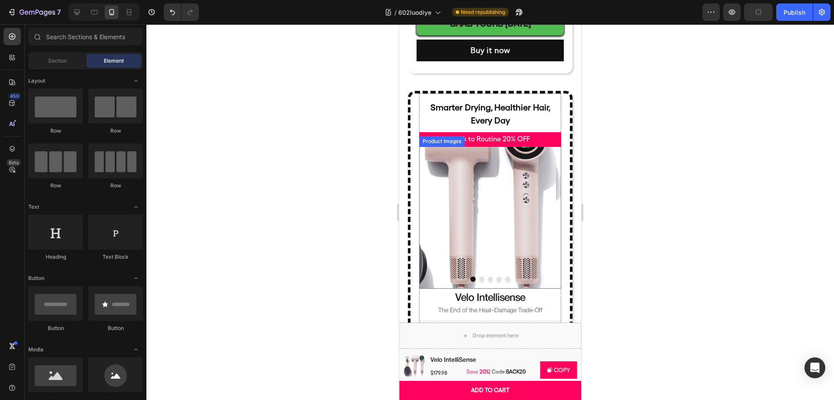
scroll to position [542, 0]
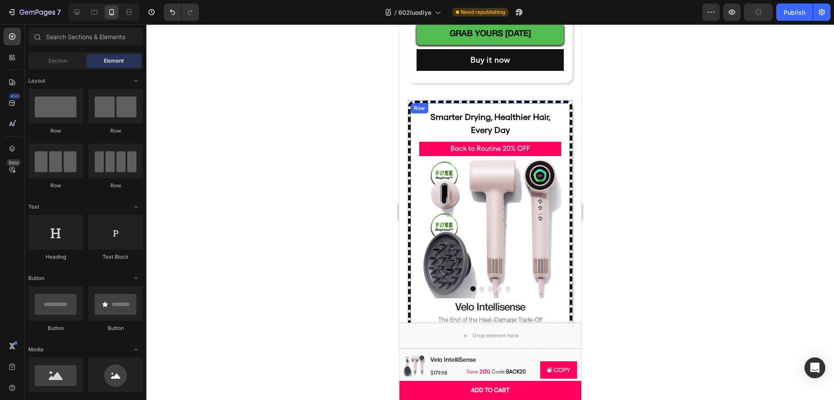
click at [539, 100] on div "Smarter Drying, Healthier Hair, Every Day Text Block Row Back to Routine 20% OF…" at bounding box center [490, 388] width 165 height 576
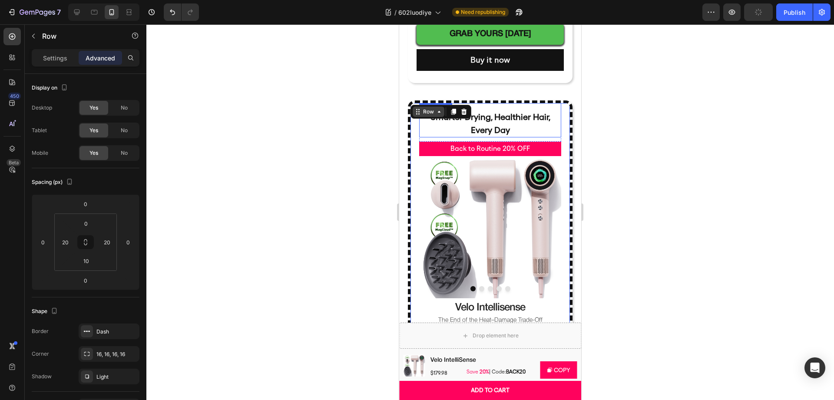
click at [422, 108] on div "Row" at bounding box center [428, 112] width 14 height 8
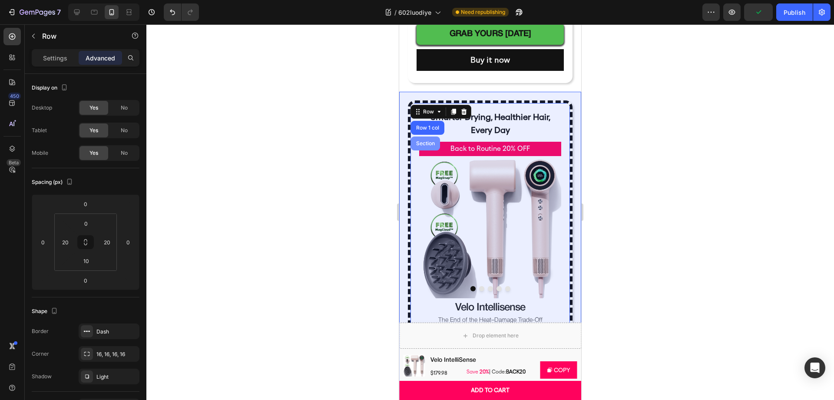
click at [424, 141] on div "Section" at bounding box center [425, 143] width 22 height 5
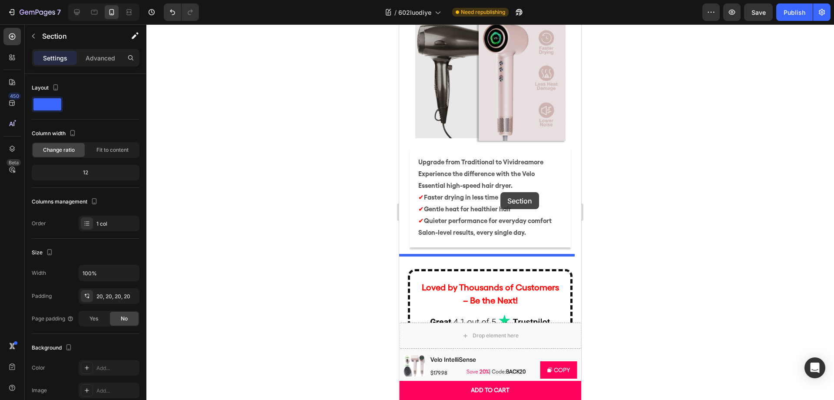
scroll to position [3626, 0]
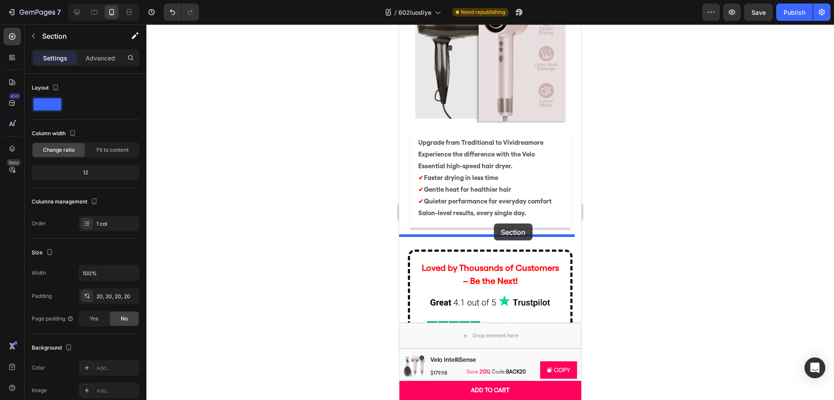
drag, startPoint x: 409, startPoint y: 74, endPoint x: 494, endPoint y: 223, distance: 171.7
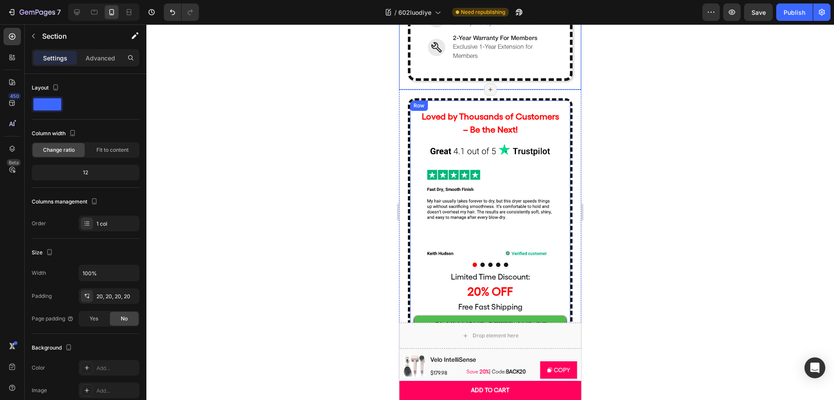
scroll to position [3788, 0]
click at [417, 99] on div "Loved by Thousands of Customers – Be the Next! Text Block Image Row Image Image…" at bounding box center [490, 241] width 165 height 285
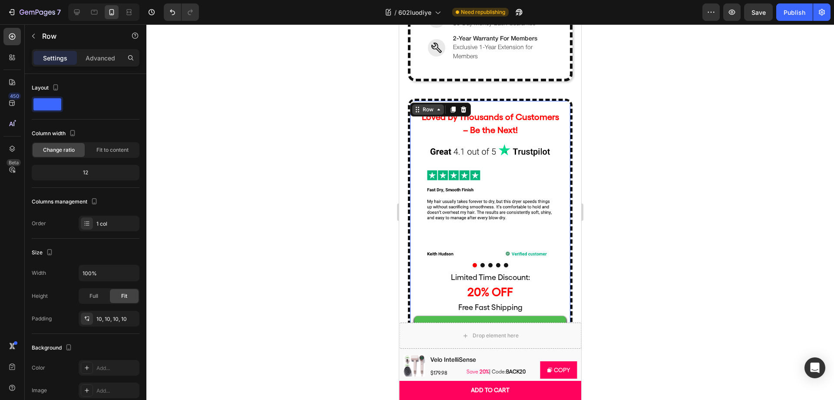
click at [426, 106] on div "Row" at bounding box center [428, 110] width 14 height 8
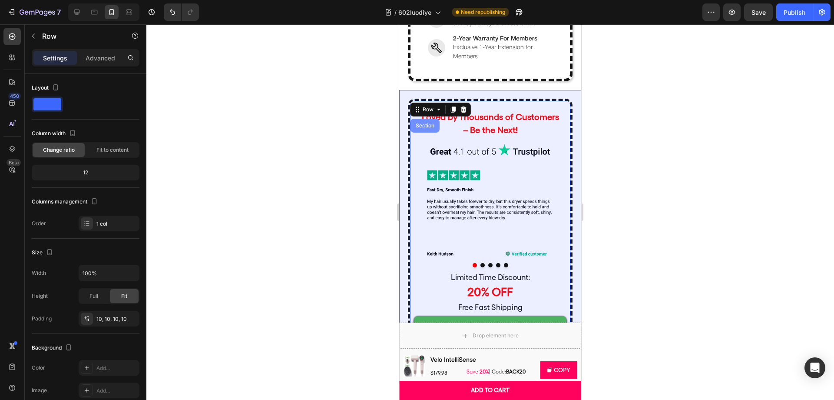
click at [428, 123] on div "Section" at bounding box center [425, 125] width 22 height 5
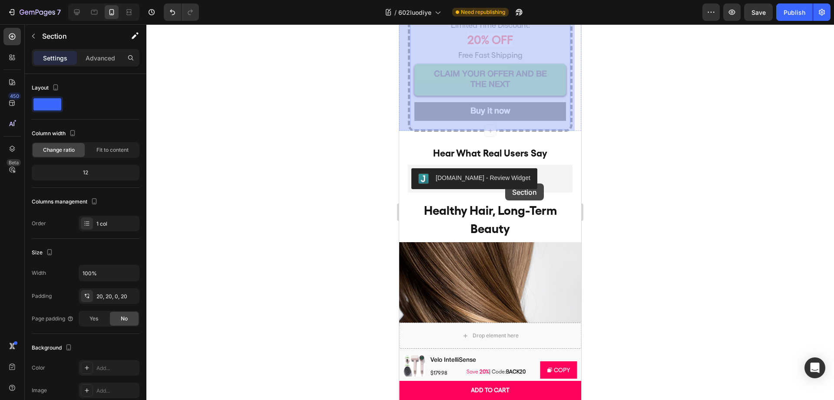
scroll to position [4023, 0]
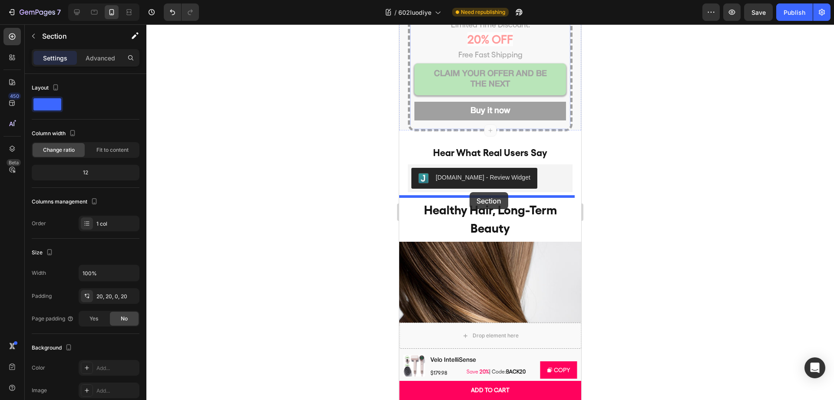
drag, startPoint x: 403, startPoint y: 71, endPoint x: 469, endPoint y: 192, distance: 137.8
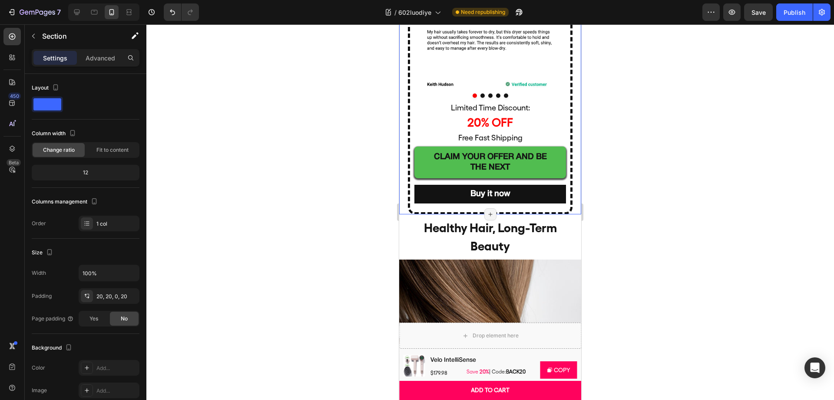
scroll to position [3731, 0]
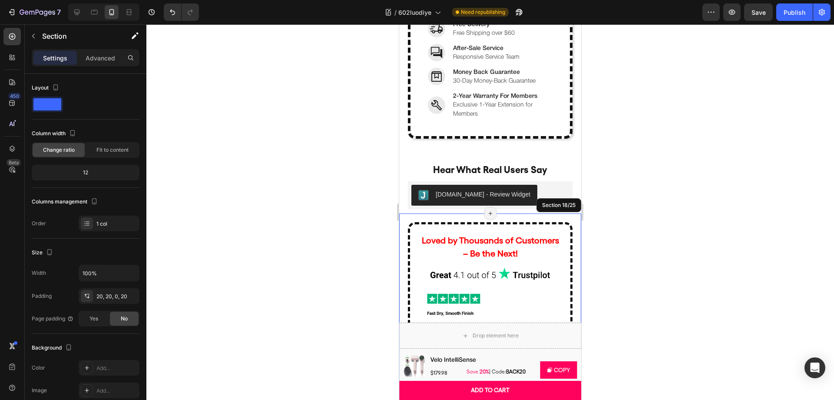
click at [662, 192] on div at bounding box center [489, 211] width 687 height 375
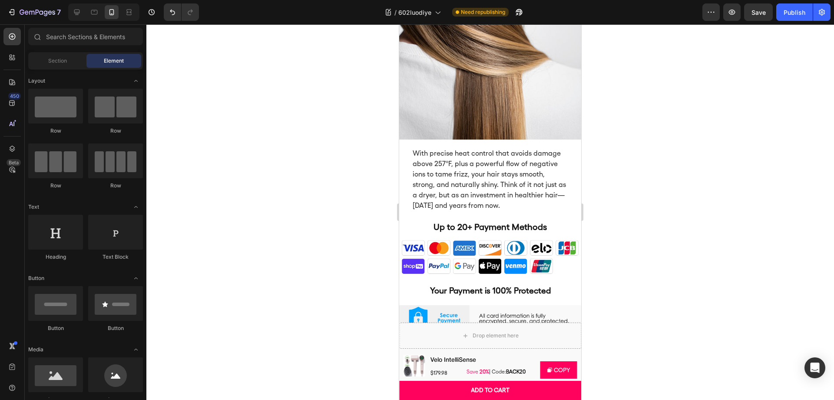
scroll to position [4292, 0]
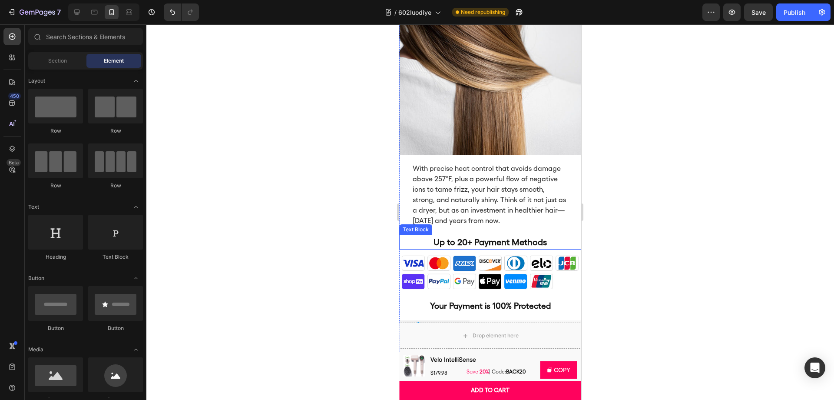
click at [498, 235] on p "Up to 20+ Payment Methods" at bounding box center [490, 241] width 154 height 13
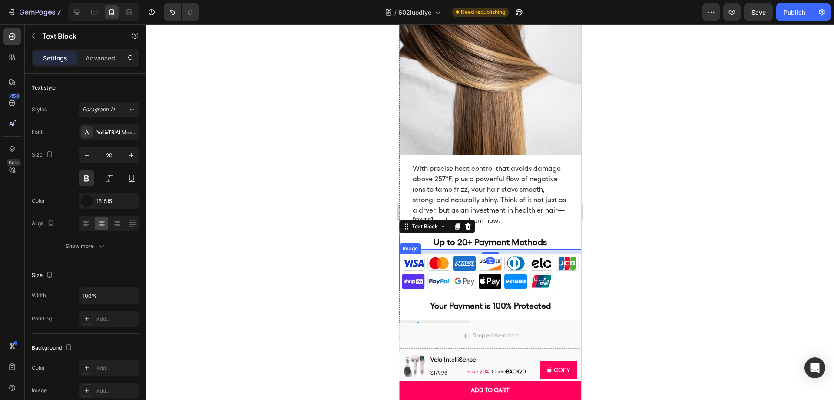
click at [559, 271] on img at bounding box center [490, 272] width 182 height 36
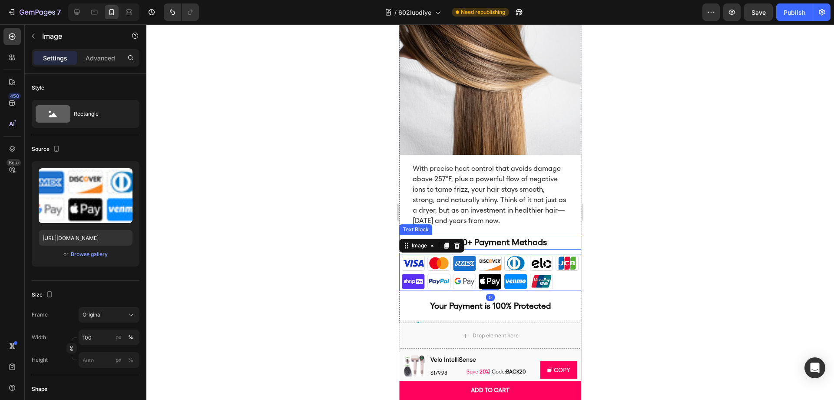
click at [541, 235] on p "Up to 20+ Payment Methods" at bounding box center [490, 241] width 154 height 13
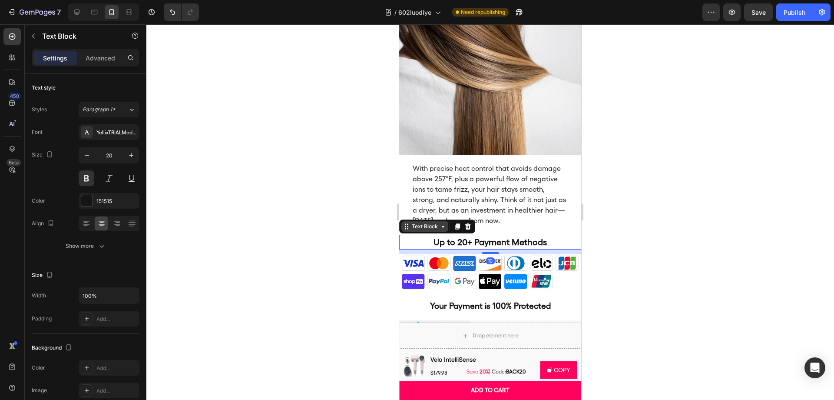
click at [420, 222] on div "Text Block" at bounding box center [425, 226] width 30 height 8
click at [636, 235] on div at bounding box center [489, 211] width 687 height 375
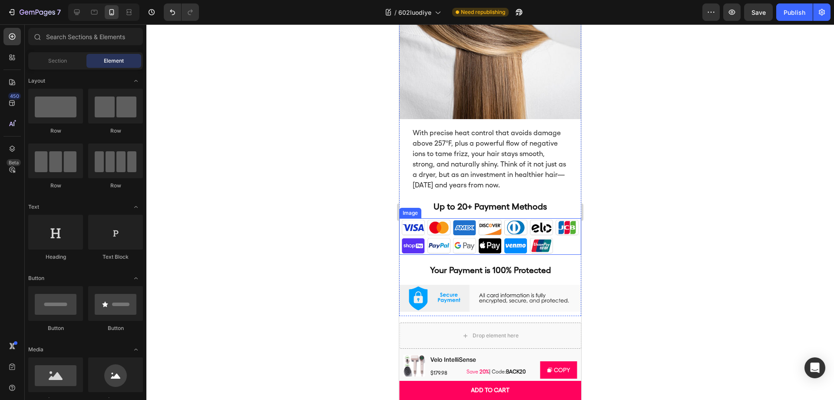
scroll to position [4347, 0]
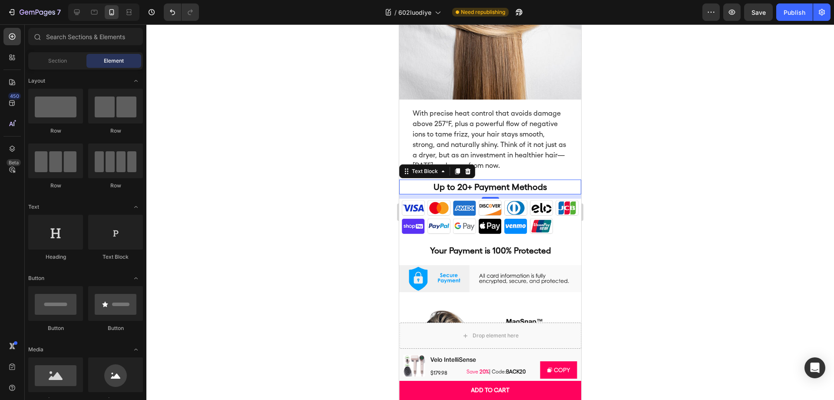
click at [520, 182] on p "Up to 20+ Payment Methods" at bounding box center [490, 186] width 154 height 13
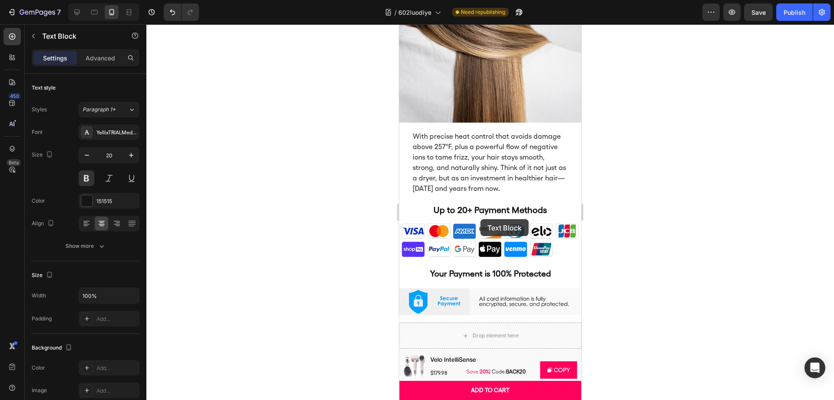
scroll to position [4322, 0]
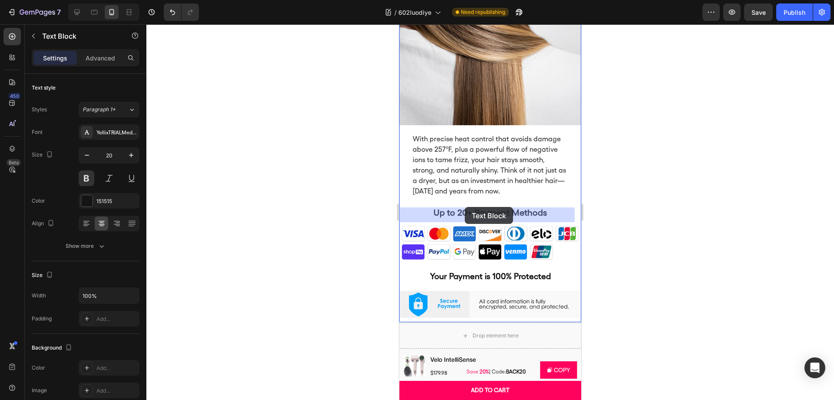
drag, startPoint x: 406, startPoint y: 167, endPoint x: 465, endPoint y: 207, distance: 70.9
click at [706, 207] on div at bounding box center [489, 211] width 687 height 375
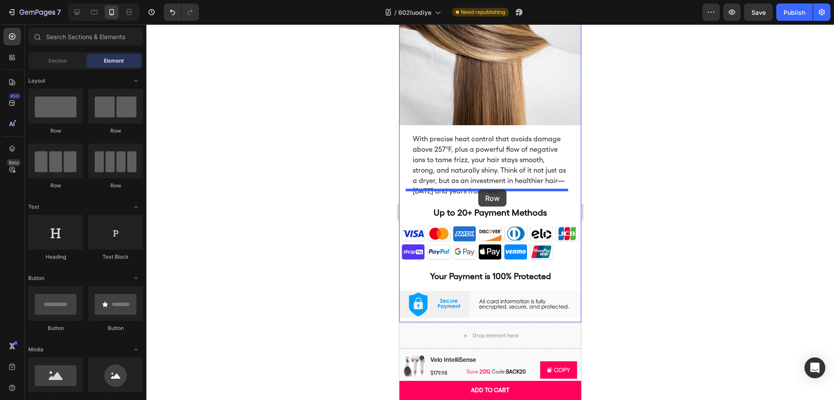
drag, startPoint x: 446, startPoint y: 135, endPoint x: 478, endPoint y: 189, distance: 63.1
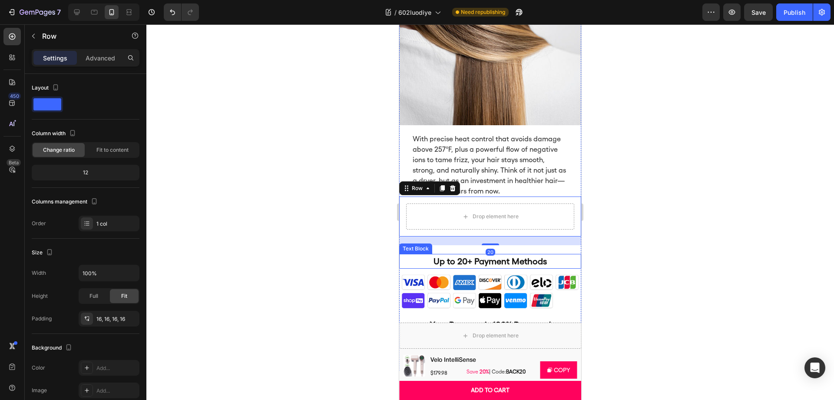
click at [454, 256] on p "Up to 20+ Payment Methods" at bounding box center [490, 260] width 154 height 13
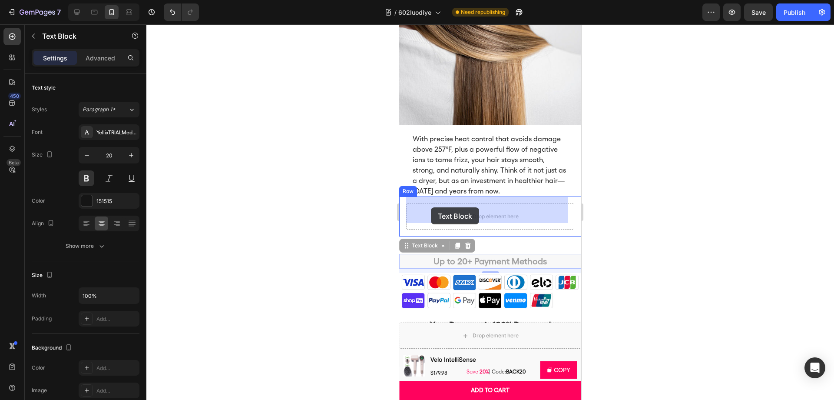
drag, startPoint x: 410, startPoint y: 242, endPoint x: 431, endPoint y: 207, distance: 40.5
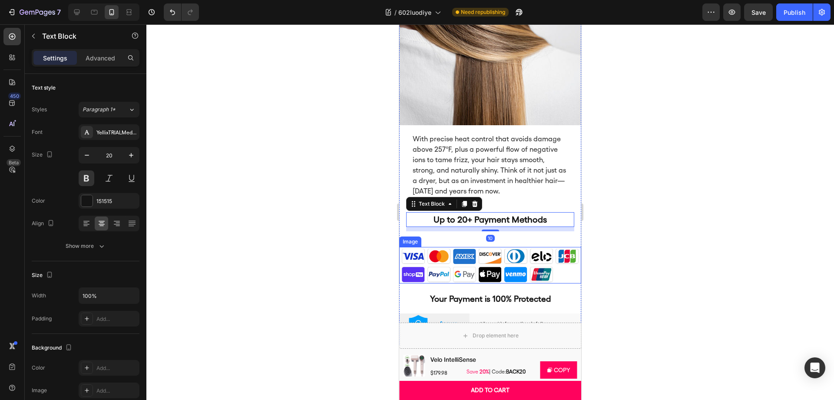
click at [467, 254] on img at bounding box center [490, 265] width 182 height 36
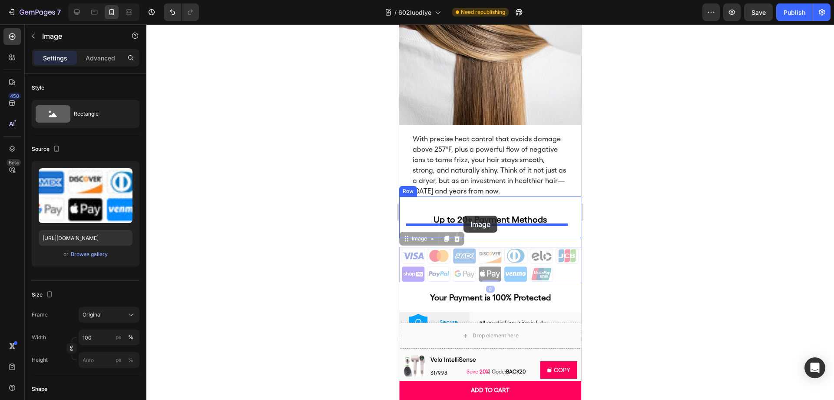
drag, startPoint x: 405, startPoint y: 233, endPoint x: 463, endPoint y: 215, distance: 60.9
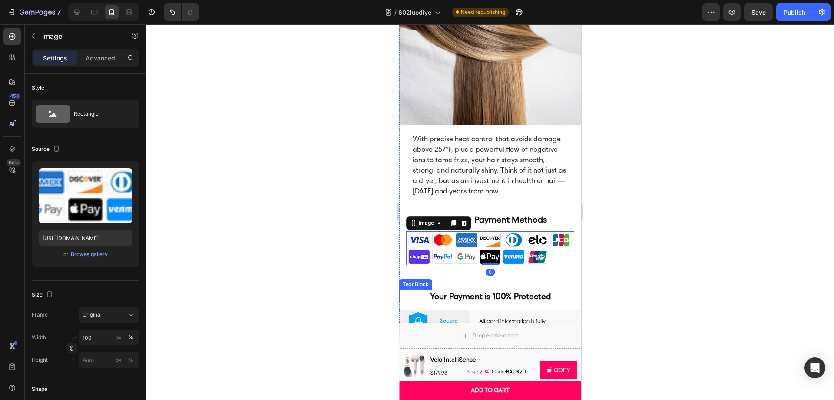
click at [462, 294] on p "Your Payment is 100% Protected" at bounding box center [490, 296] width 154 height 13
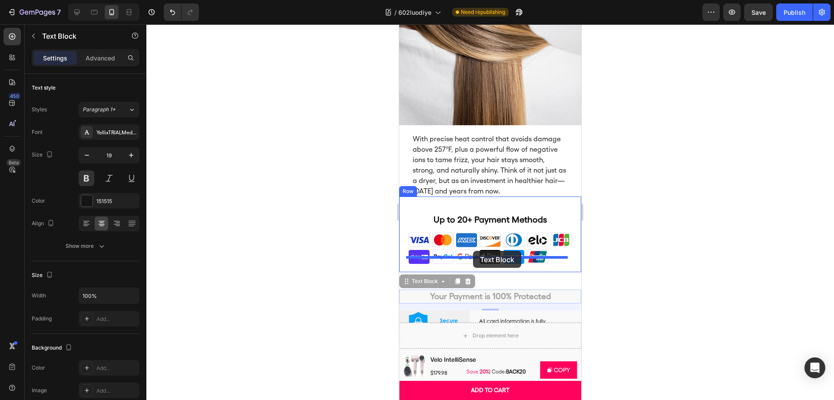
drag, startPoint x: 408, startPoint y: 273, endPoint x: 473, endPoint y: 251, distance: 68.8
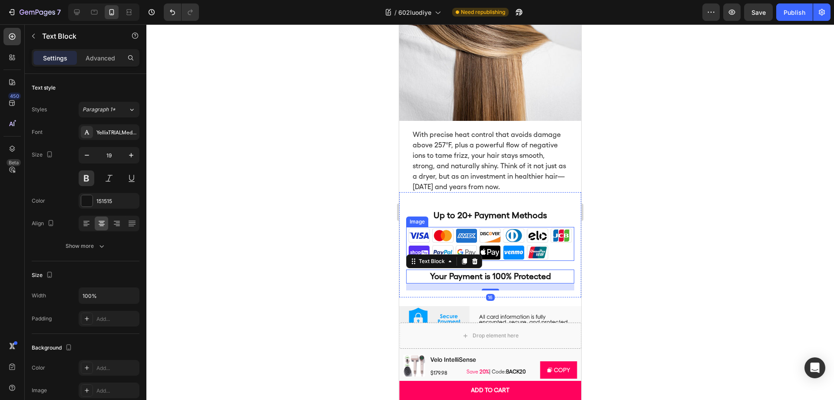
scroll to position [4376, 0]
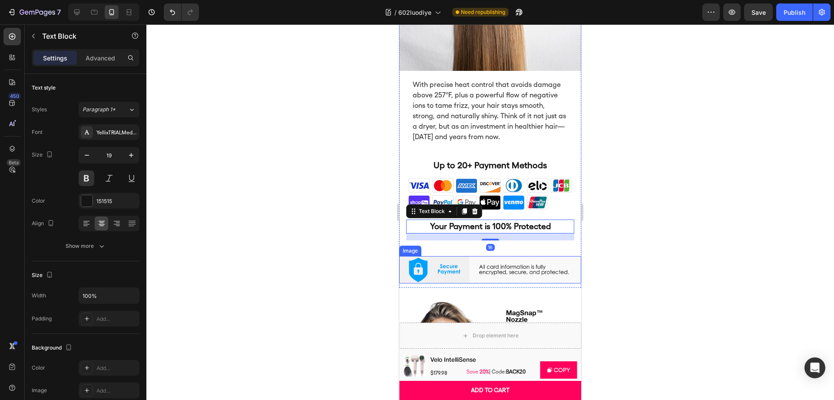
click at [448, 259] on img at bounding box center [490, 269] width 182 height 27
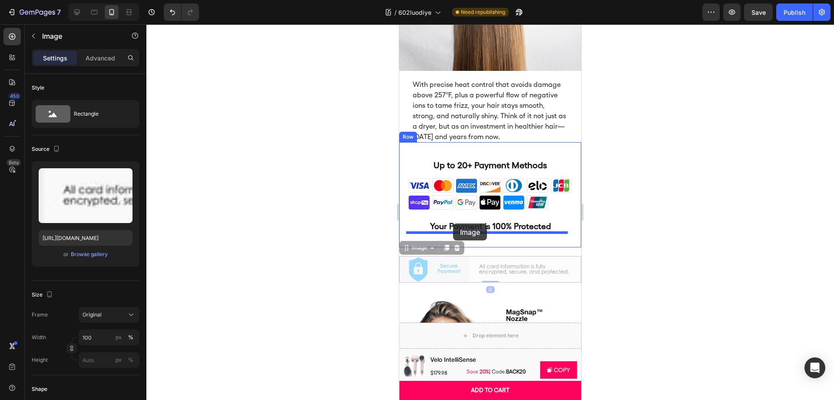
drag, startPoint x: 406, startPoint y: 241, endPoint x: 453, endPoint y: 223, distance: 50.6
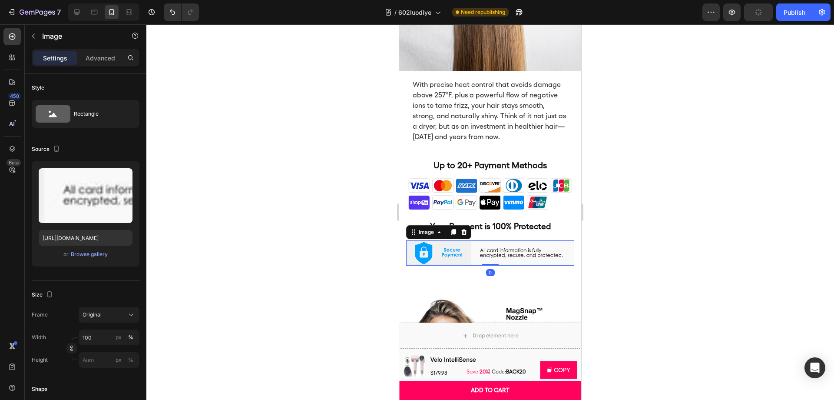
click at [647, 189] on div at bounding box center [489, 211] width 687 height 375
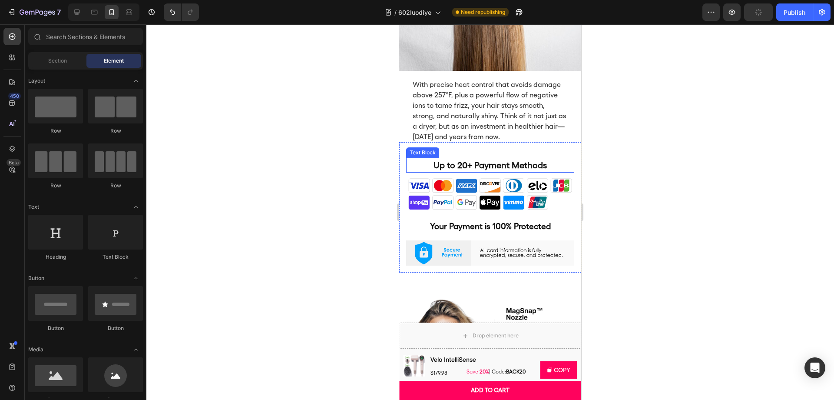
click at [440, 159] on p "Up to 20+ Payment Methods" at bounding box center [490, 165] width 140 height 13
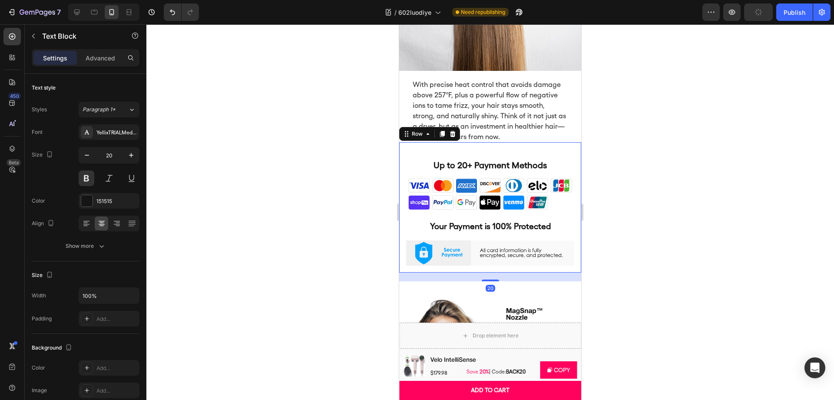
click at [523, 149] on div "Up to 20+ Payment Methods Text Block Image Your Payment is 100% Protected Text …" at bounding box center [490, 207] width 168 height 116
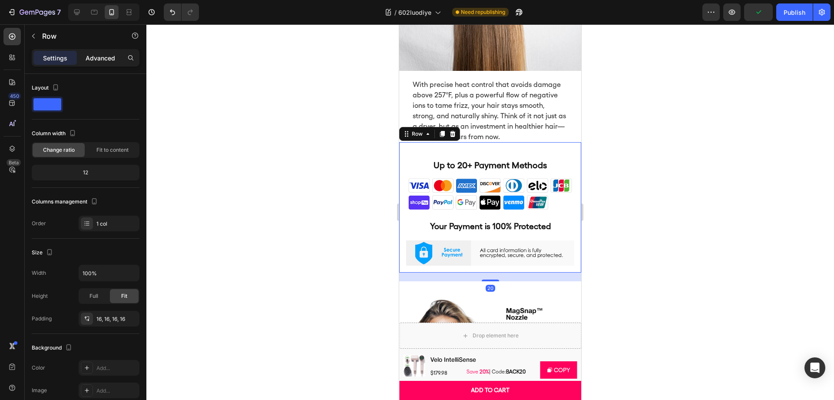
click at [102, 58] on p "Advanced" at bounding box center [101, 57] width 30 height 9
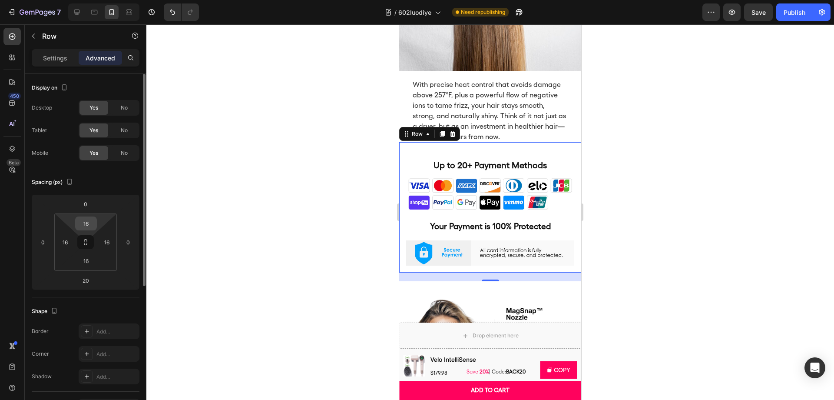
click at [88, 221] on input "16" at bounding box center [85, 223] width 17 height 13
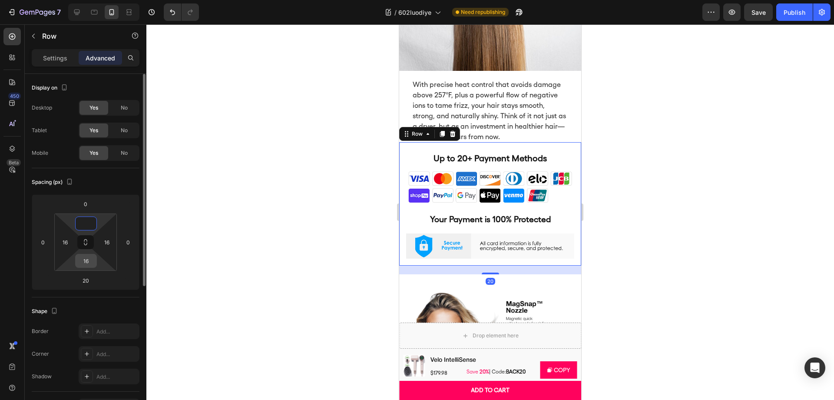
type input "0"
click at [89, 258] on input "16" at bounding box center [85, 260] width 17 height 13
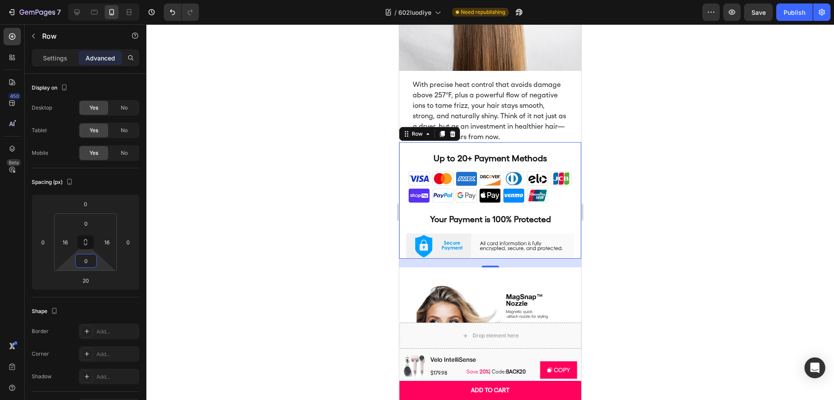
click at [635, 220] on div at bounding box center [489, 211] width 687 height 375
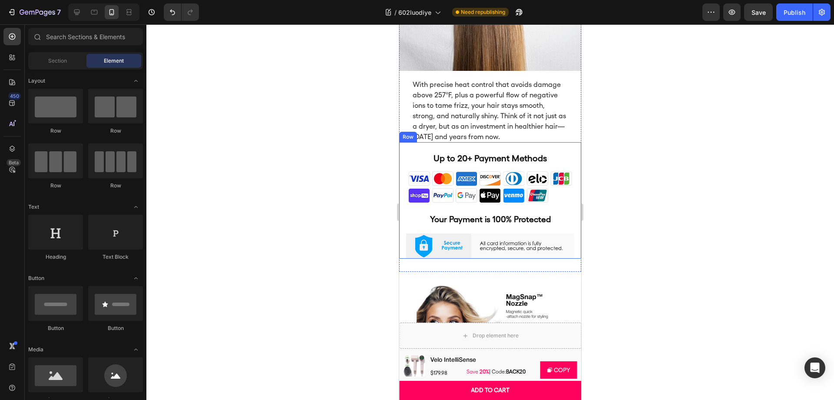
click at [502, 142] on div "Up to 20+ Payment Methods Text Block Image Your Payment is 100% Protected Text …" at bounding box center [490, 200] width 168 height 116
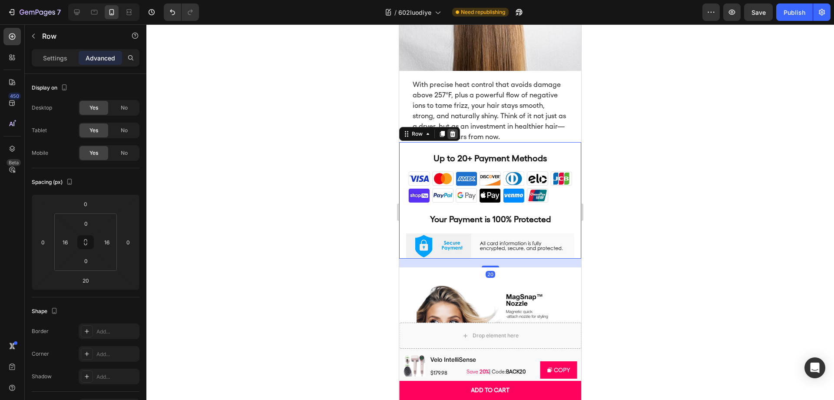
click at [451, 130] on icon at bounding box center [452, 133] width 7 height 7
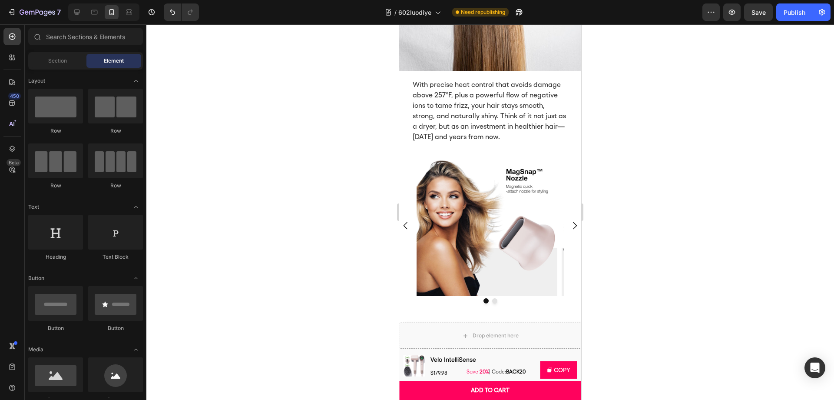
click at [660, 170] on div at bounding box center [489, 211] width 687 height 375
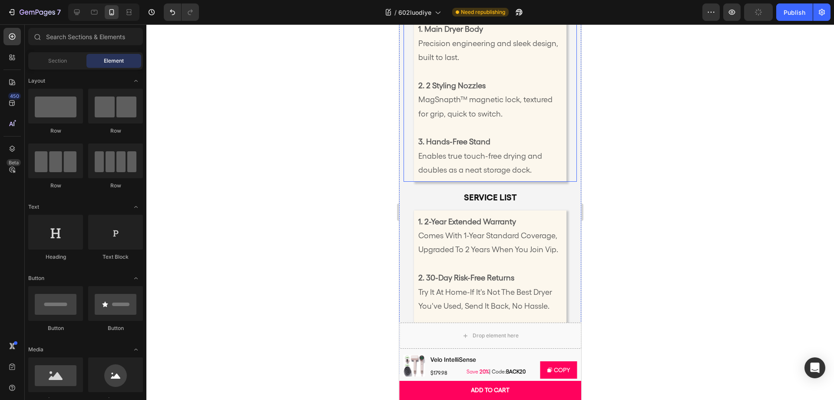
scroll to position [4866, 0]
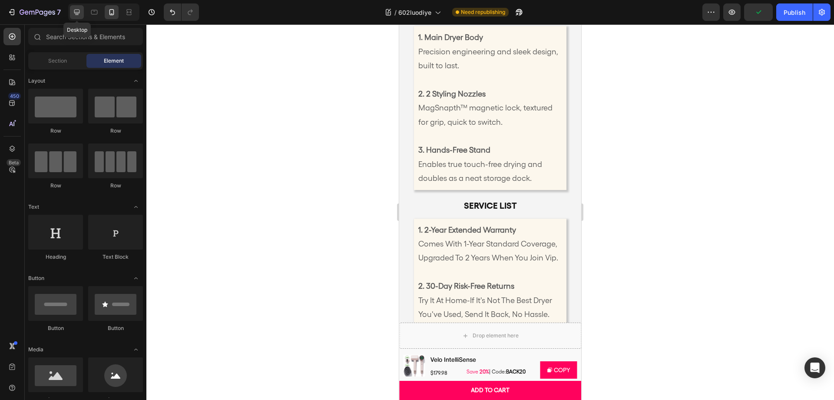
click at [78, 18] on div at bounding box center [77, 12] width 14 height 14
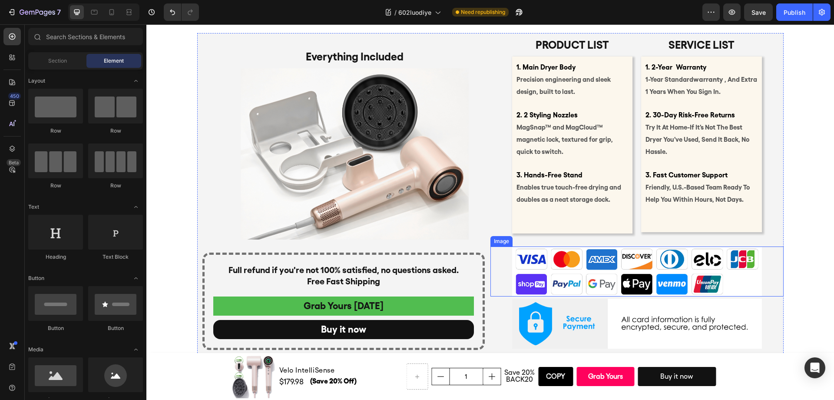
scroll to position [3368, 0]
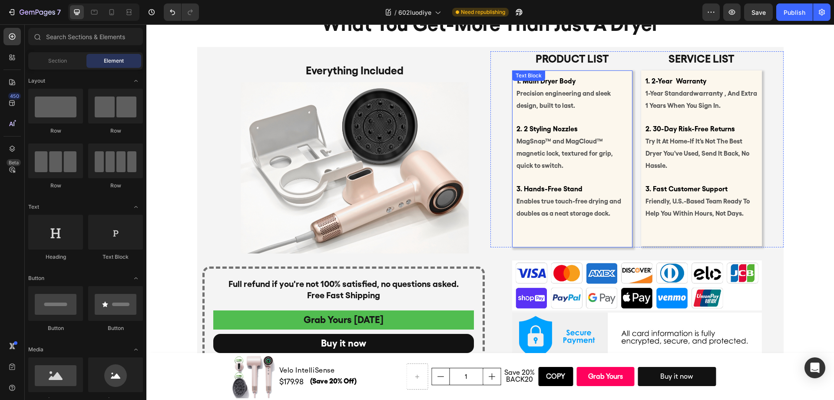
click at [586, 185] on p "3. Hands-Free Stand Enables true touch-free drying and doubles as a neat storag…" at bounding box center [572, 195] width 112 height 48
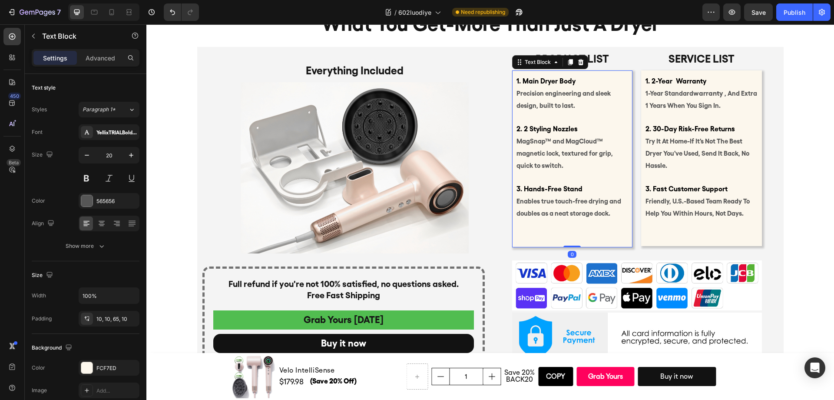
click at [603, 208] on p "3. Hands-Free Stand Enables true touch-free drying and doubles as a neat storag…" at bounding box center [572, 195] width 112 height 48
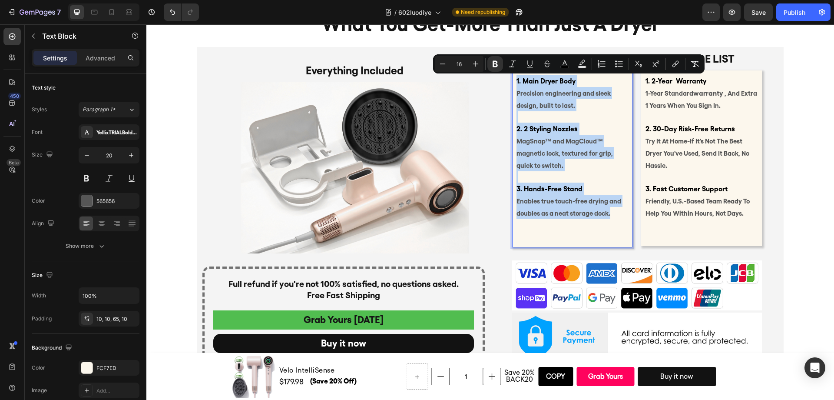
copy div "1. Main Dryer Body Precision engineering and sleek design, built to last. 2. 2 …"
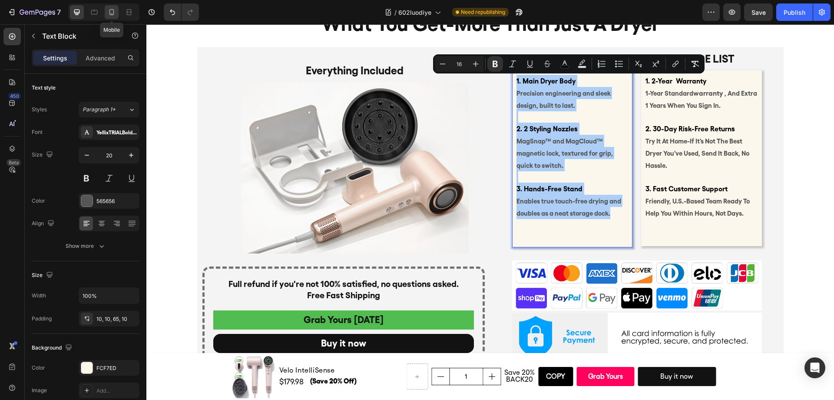
click at [111, 19] on div at bounding box center [112, 12] width 14 height 14
type input "18"
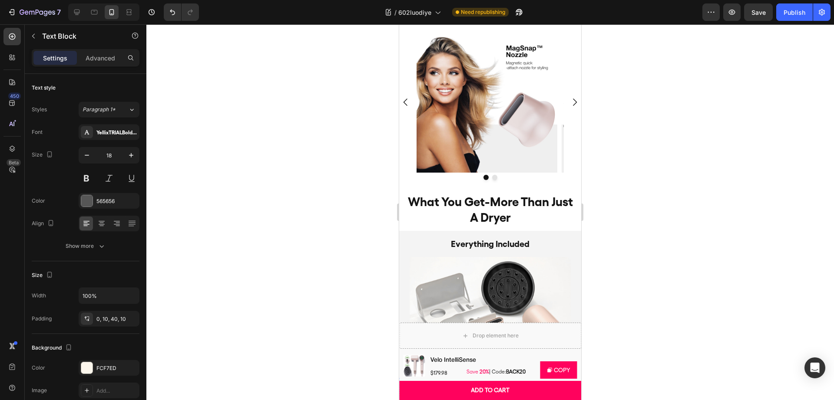
scroll to position [4426, 0]
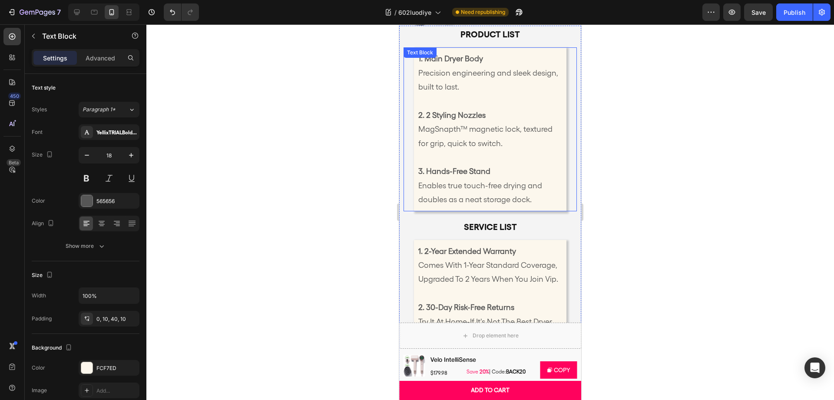
click at [486, 166] on strong "3. Hands-Free Stand" at bounding box center [454, 170] width 72 height 9
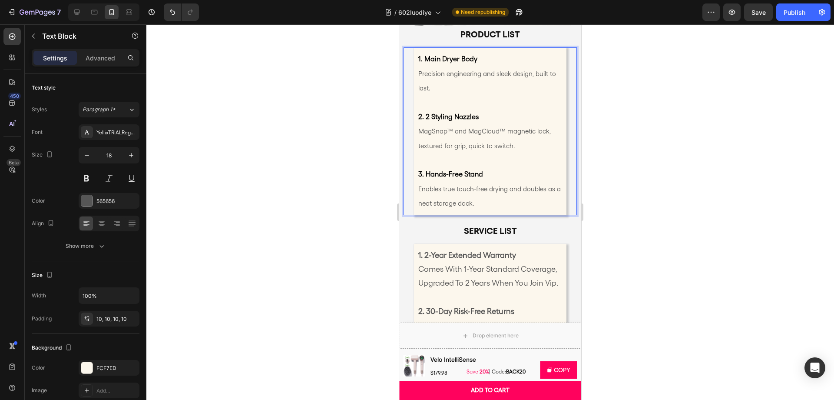
click at [631, 168] on div at bounding box center [489, 211] width 687 height 375
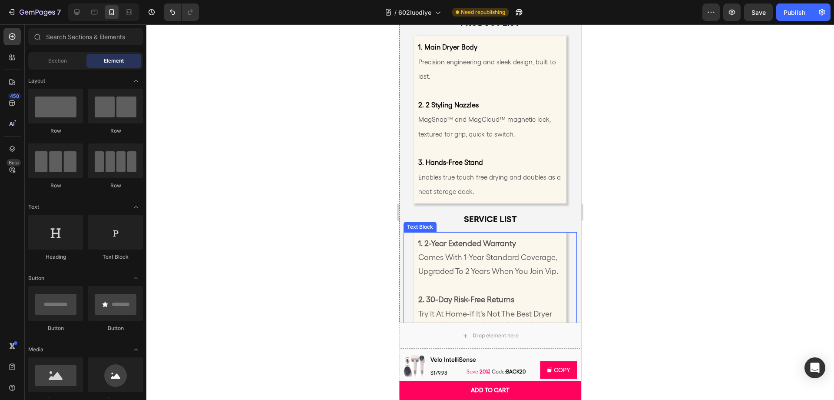
scroll to position [4438, 0]
click at [79, 18] on div at bounding box center [77, 12] width 14 height 14
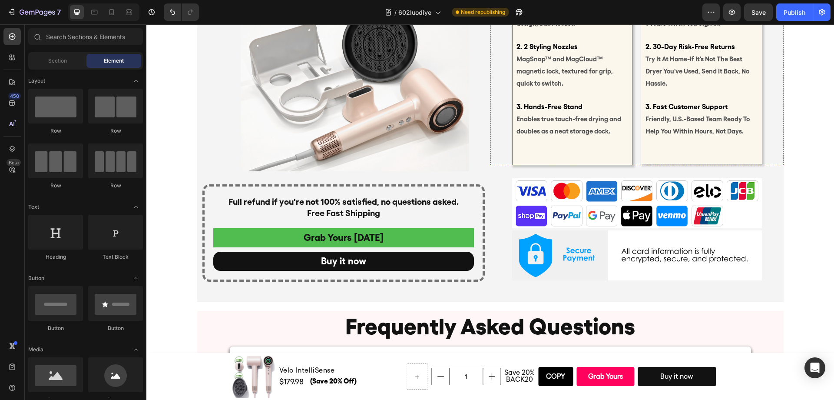
scroll to position [2964, 0]
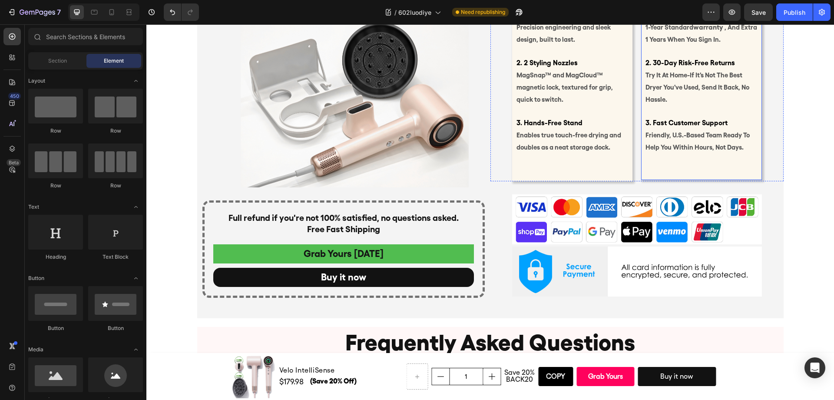
click at [685, 124] on strong "3. fast customer support" at bounding box center [686, 123] width 82 height 8
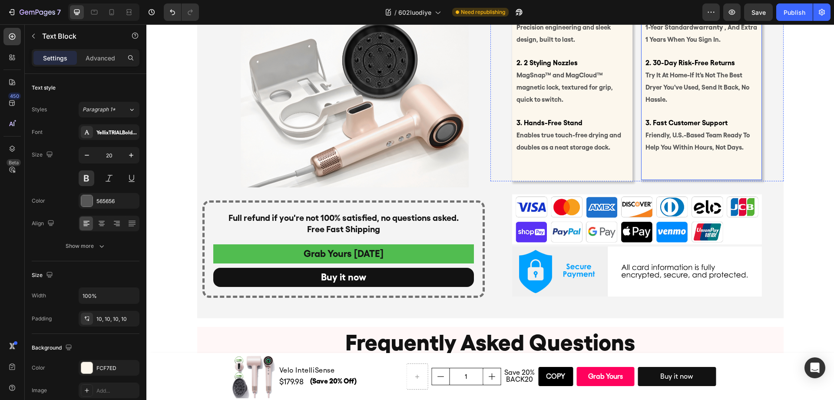
click at [685, 124] on strong "3. fast customer support" at bounding box center [686, 123] width 82 height 8
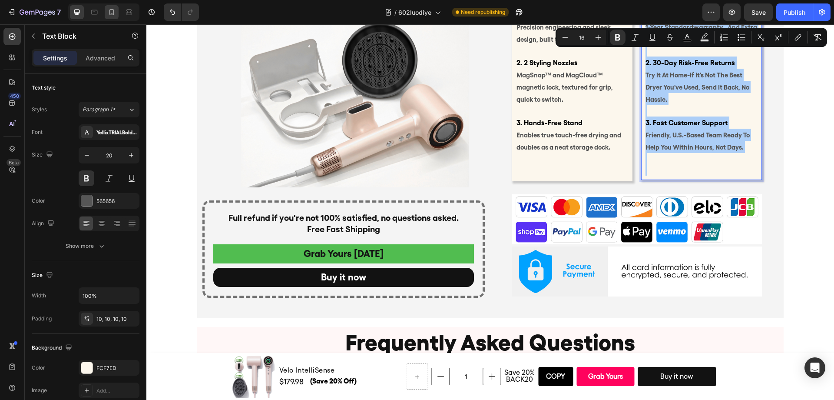
click at [107, 15] on icon at bounding box center [111, 12] width 9 height 9
type input "18"
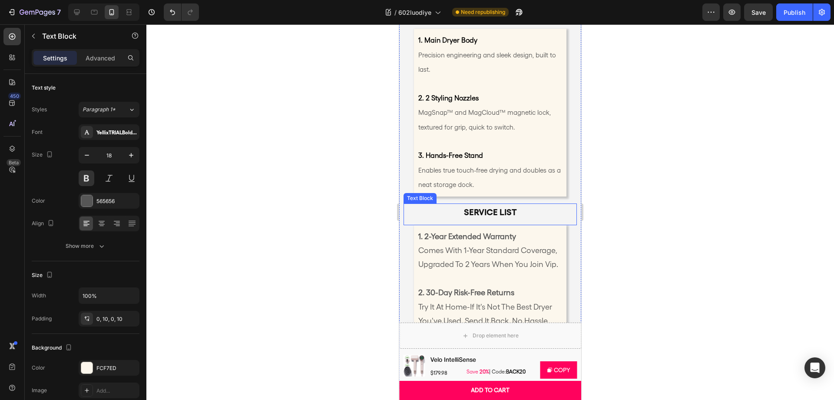
scroll to position [4726, 0]
click at [485, 261] on span "comes with 1-year standard coverage, upgraded to 2 years when you join vip." at bounding box center [488, 255] width 140 height 23
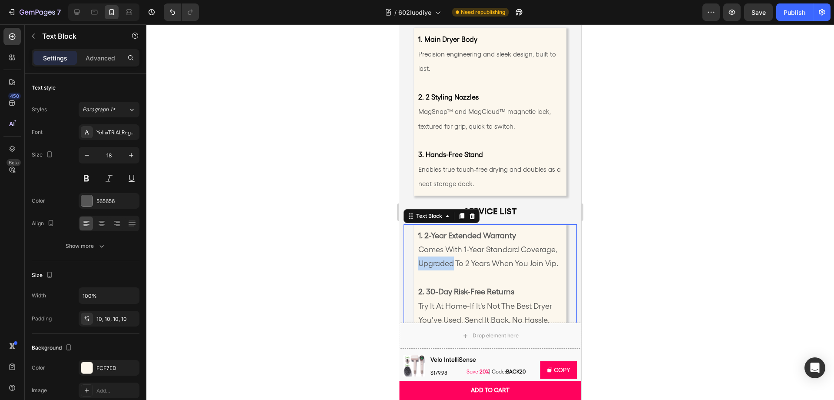
click at [485, 261] on span "comes with 1-year standard coverage, upgraded to 2 years when you join vip." at bounding box center [488, 255] width 140 height 23
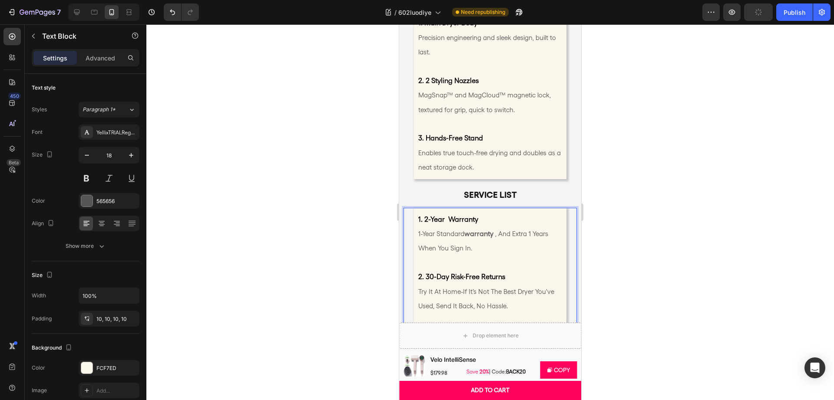
click at [631, 221] on div at bounding box center [489, 211] width 687 height 375
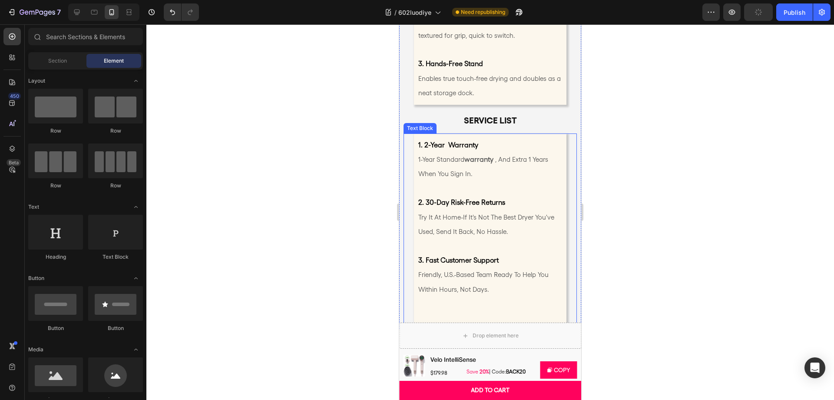
scroll to position [4833, 0]
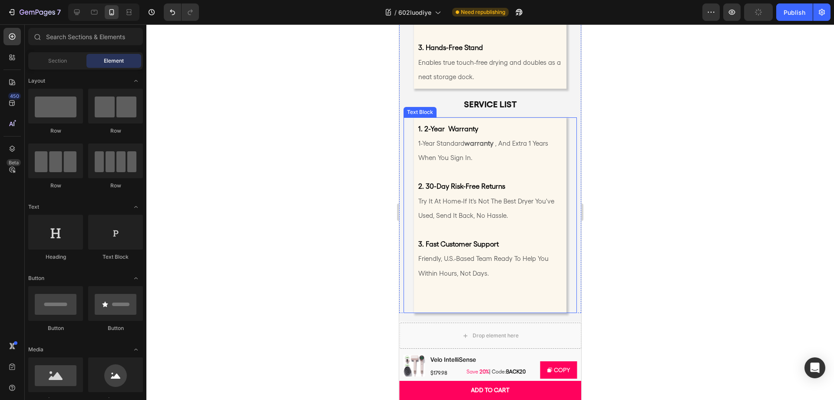
click at [483, 285] on p "Rich Text Editor. Editing area: main" at bounding box center [490, 294] width 144 height 28
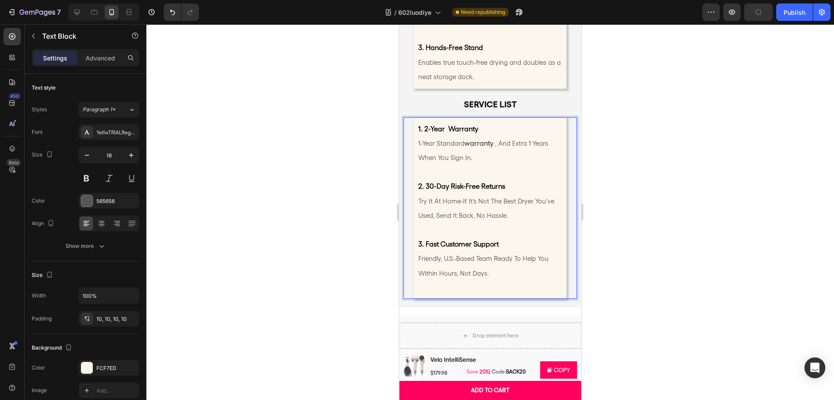
click at [464, 287] on p "3. fast customer support friendly, u.s.-based team ready to help you within hou…" at bounding box center [490, 258] width 144 height 72
click at [611, 246] on div at bounding box center [489, 211] width 687 height 375
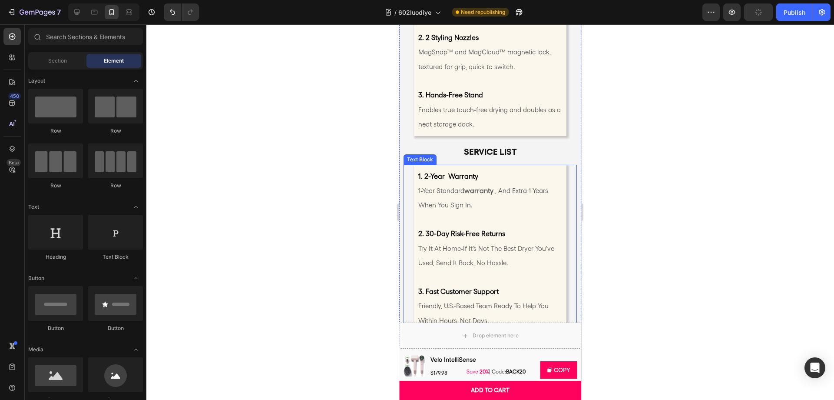
scroll to position [4766, 0]
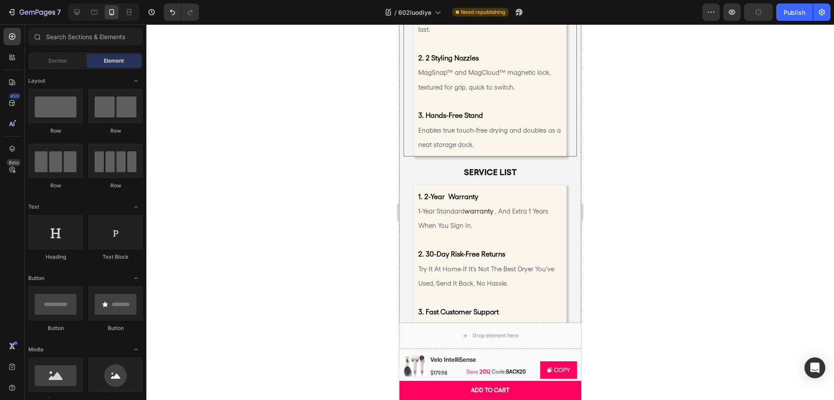
click at [503, 142] on p "3. Hands-Free Stand Enables true touch-free drying and doubles as a neat storag…" at bounding box center [490, 123] width 144 height 58
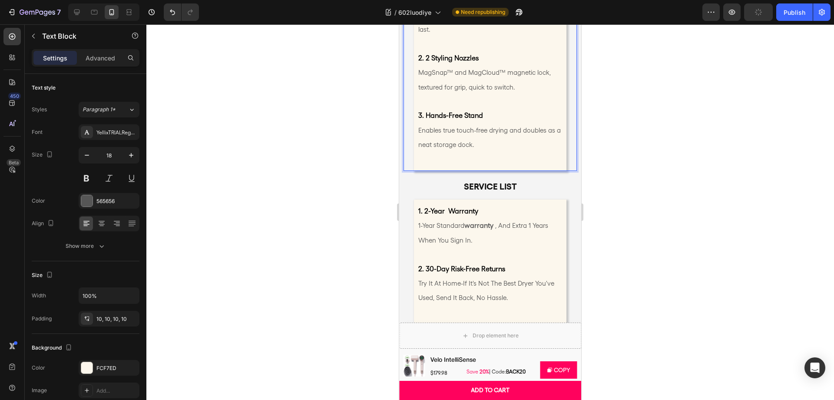
click at [599, 151] on div at bounding box center [489, 211] width 687 height 375
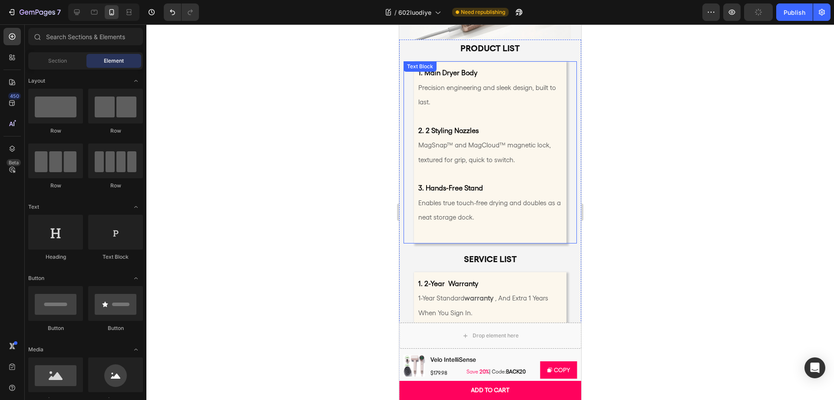
scroll to position [4676, 0]
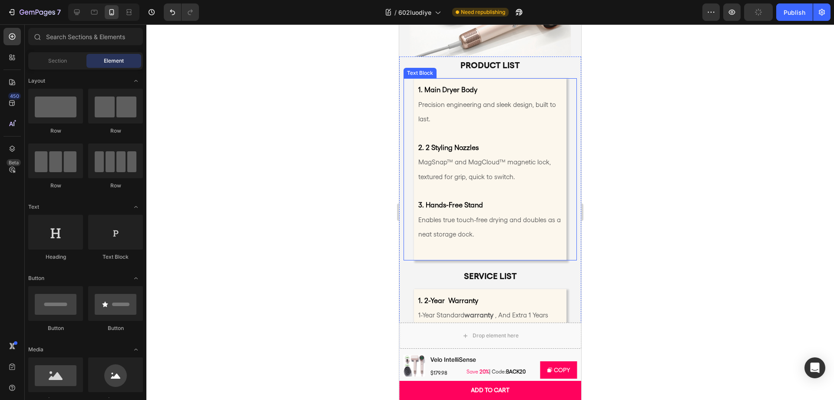
click at [527, 226] on p "3. Hands-Free Stand Enables true touch-free drying and doubles as a neat storag…" at bounding box center [490, 213] width 144 height 58
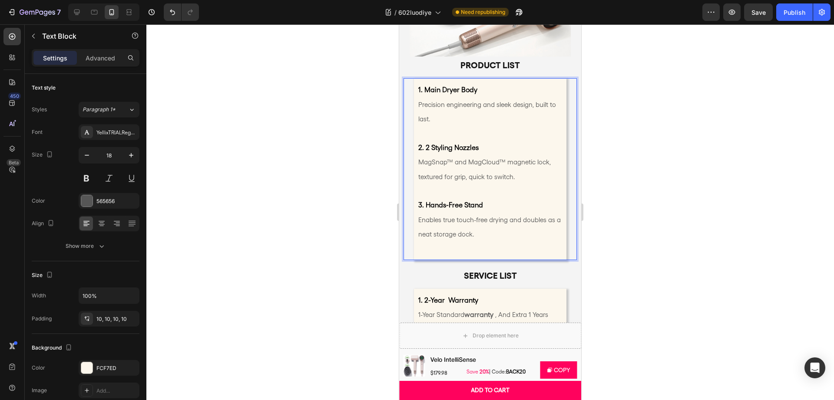
click at [472, 245] on p "3. Hands-Free Stand Enables true touch-free drying and doubles as a neat storag…" at bounding box center [490, 220] width 144 height 72
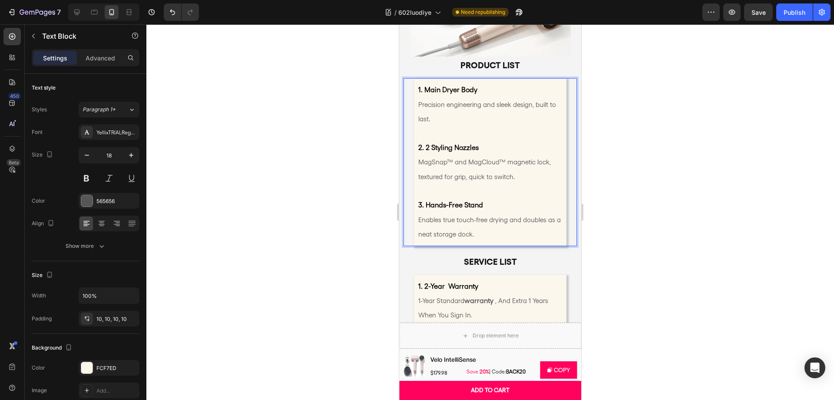
click at [627, 238] on div at bounding box center [489, 211] width 687 height 375
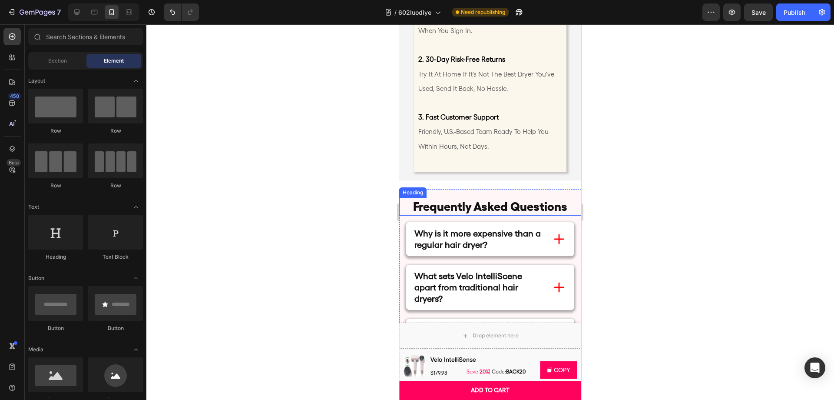
scroll to position [4950, 0]
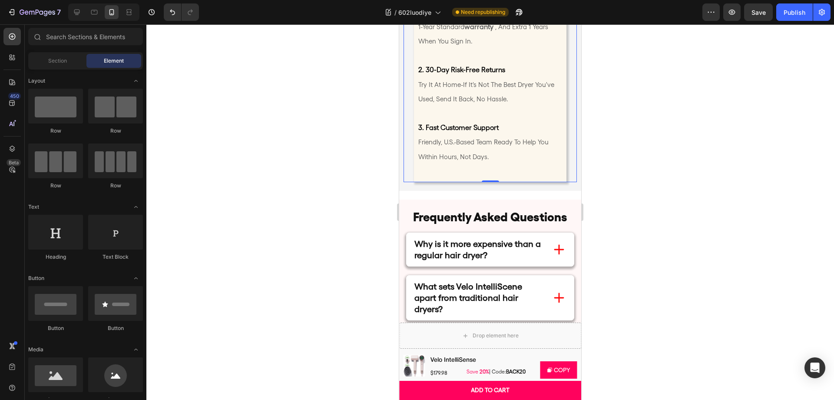
click at [469, 168] on p "3. fast customer support friendly, u.s.-based team ready to help you within hou…" at bounding box center [490, 142] width 144 height 72
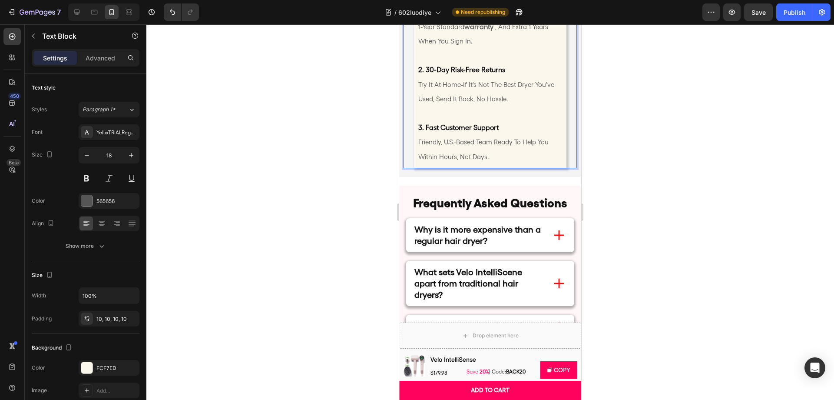
click at [624, 173] on div at bounding box center [489, 211] width 687 height 375
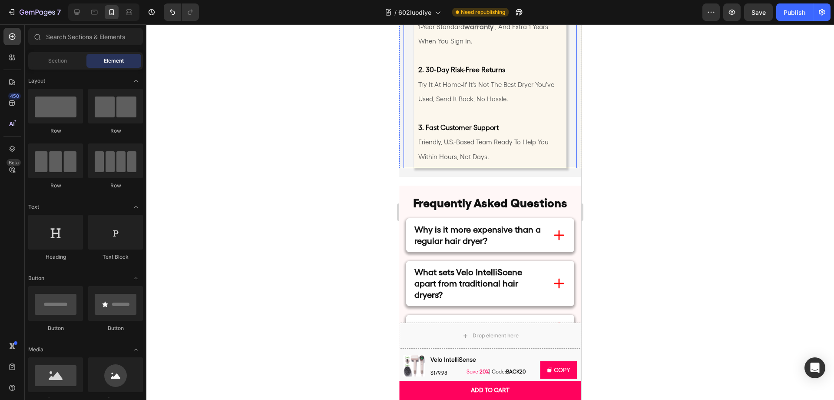
click at [532, 113] on p "3. fast customer support friendly, u.s.-based team ready to help you within hou…" at bounding box center [490, 135] width 144 height 58
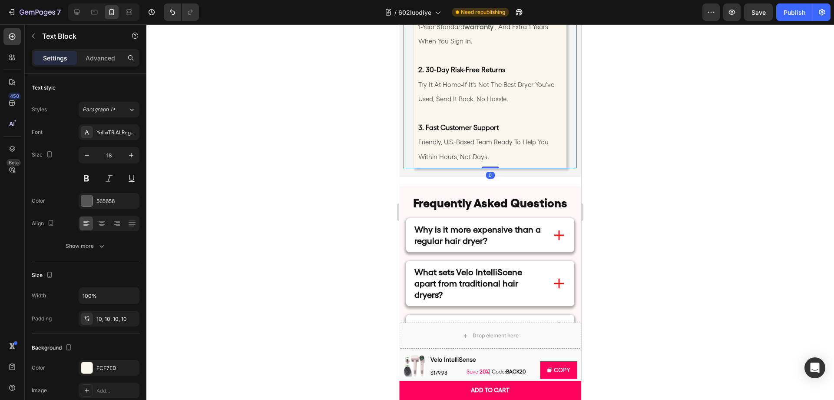
scroll to position [4870, 0]
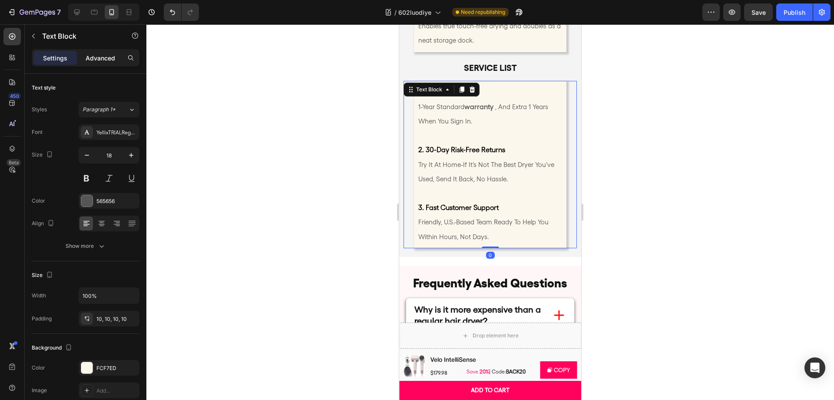
click at [89, 57] on p "Advanced" at bounding box center [101, 57] width 30 height 9
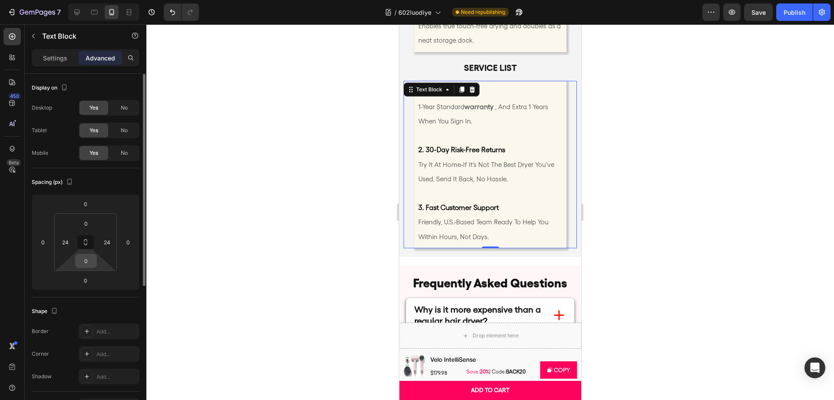
click at [88, 261] on input "0" at bounding box center [85, 260] width 17 height 13
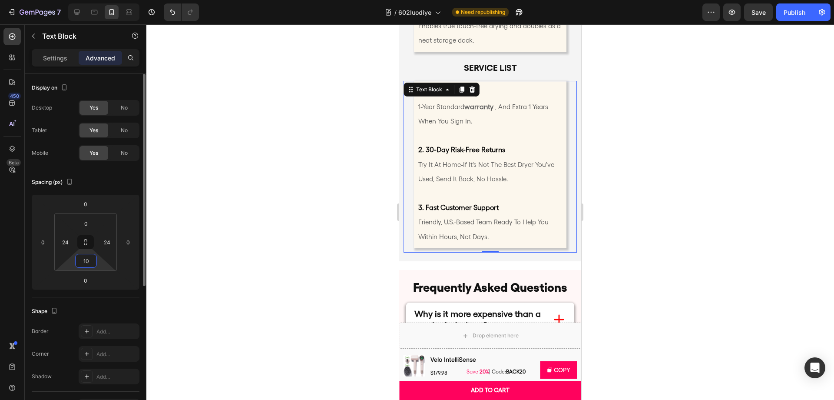
click at [88, 260] on input "10" at bounding box center [85, 260] width 17 height 13
type input "15"
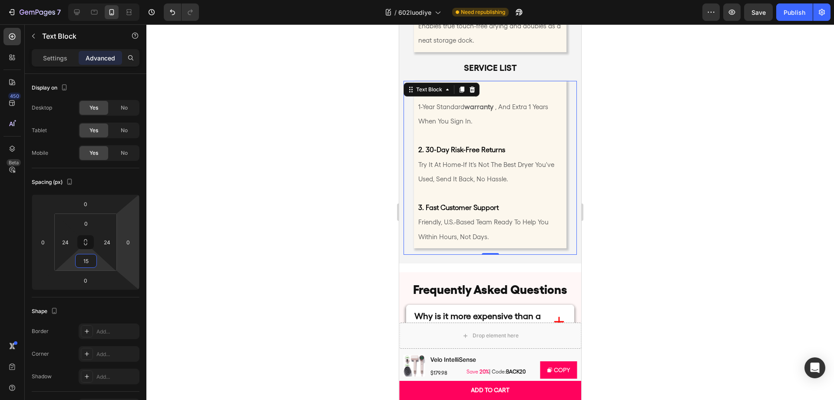
click at [632, 214] on div at bounding box center [489, 211] width 687 height 375
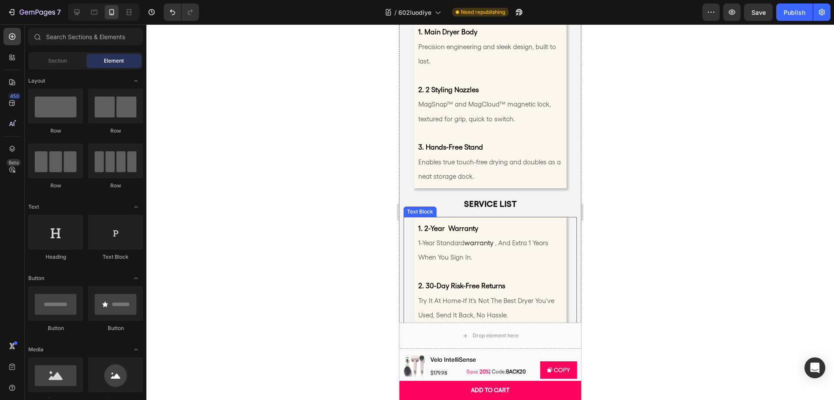
scroll to position [4703, 0]
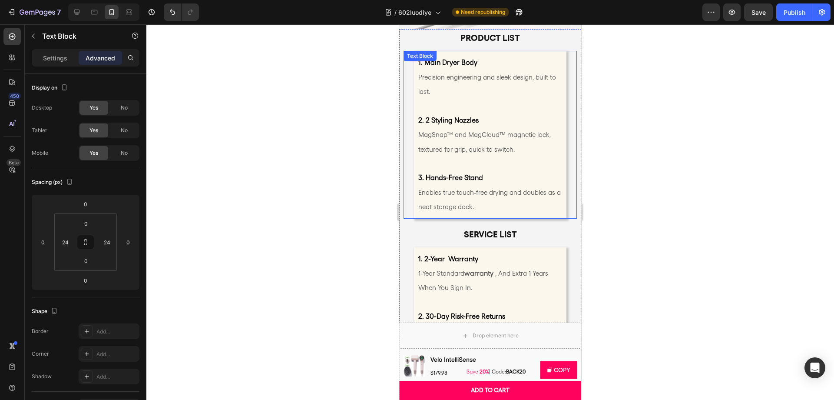
click at [539, 201] on p "3. Hands-Free Stand Enables true touch-free drying and doubles as a neat storag…" at bounding box center [490, 185] width 144 height 58
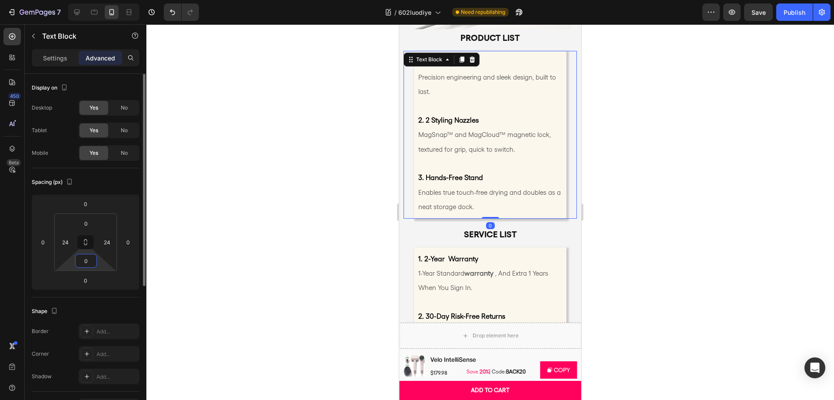
click at [89, 264] on input "0" at bounding box center [85, 260] width 17 height 13
type input "15"
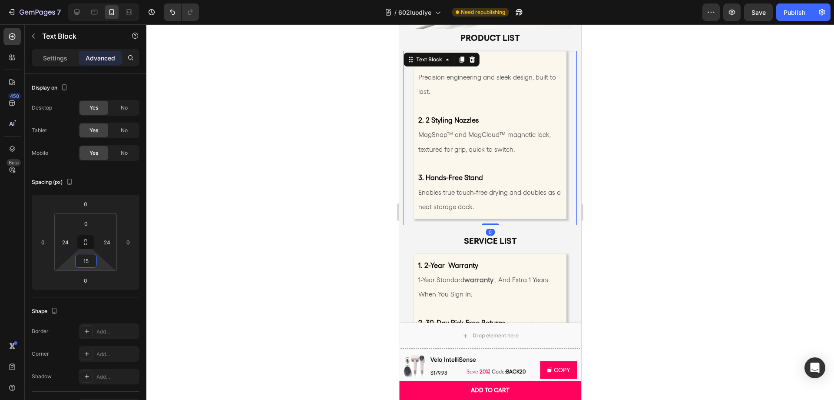
click at [680, 216] on div at bounding box center [489, 211] width 687 height 375
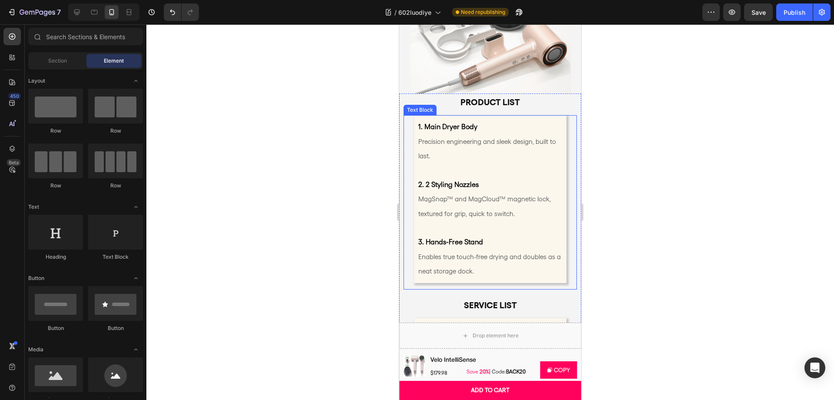
scroll to position [4700, 0]
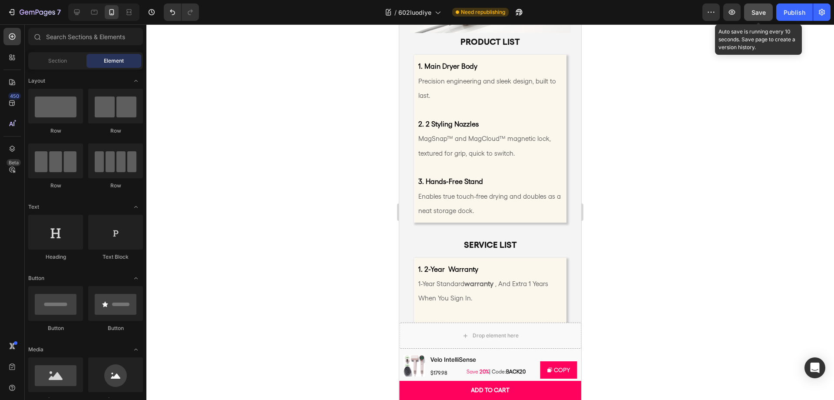
click at [764, 15] on span "Save" at bounding box center [758, 12] width 14 height 7
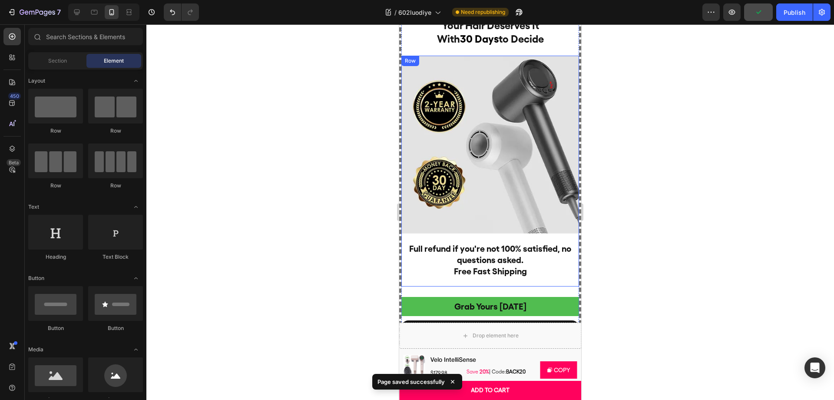
scroll to position [5491, 0]
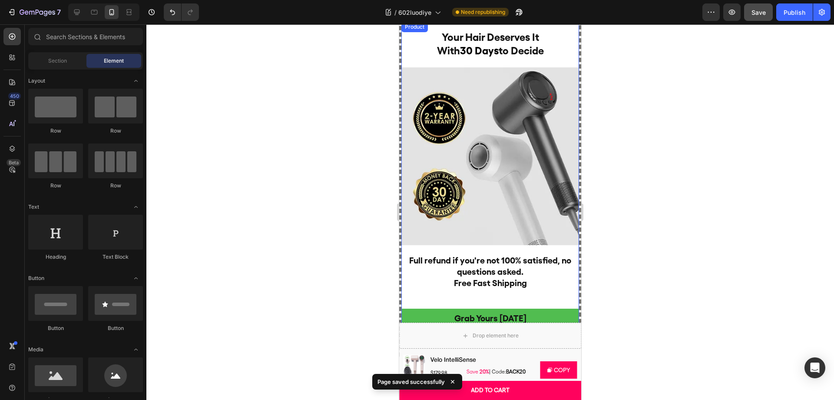
click at [564, 50] on div "Your Hair Deserves It With 30 Days to Decide Heading Image Full refund if you'r…" at bounding box center [490, 161] width 178 height 279
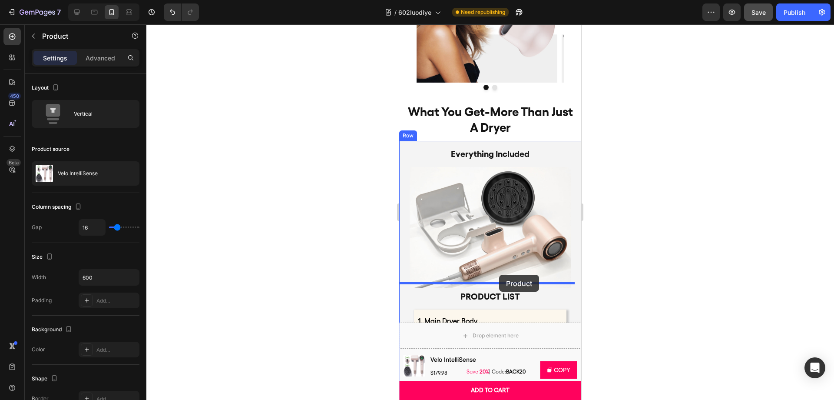
scroll to position [4448, 0]
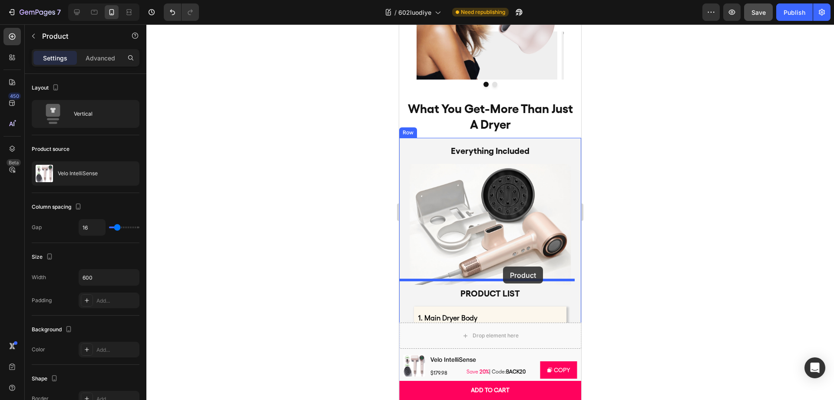
drag, startPoint x: 420, startPoint y: 130, endPoint x: 503, endPoint y: 266, distance: 159.6
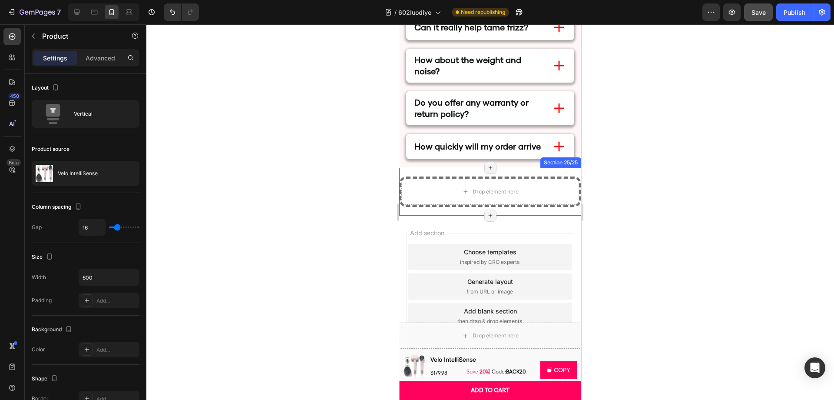
scroll to position [5694, 0]
click at [551, 179] on div "Drop element here" at bounding box center [490, 191] width 178 height 26
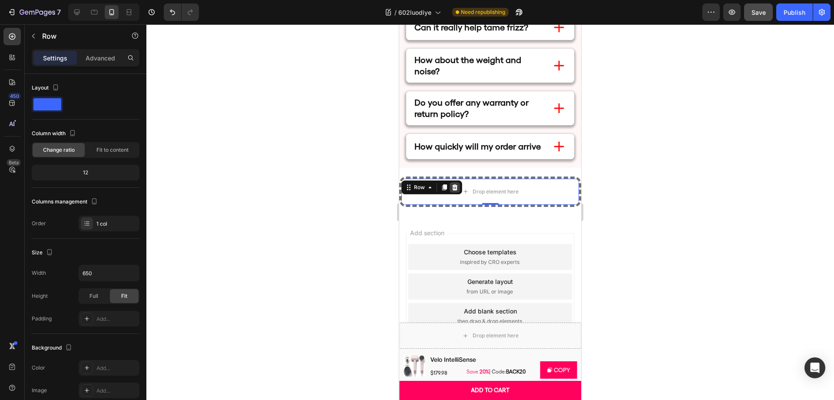
click at [454, 185] on icon at bounding box center [455, 187] width 6 height 6
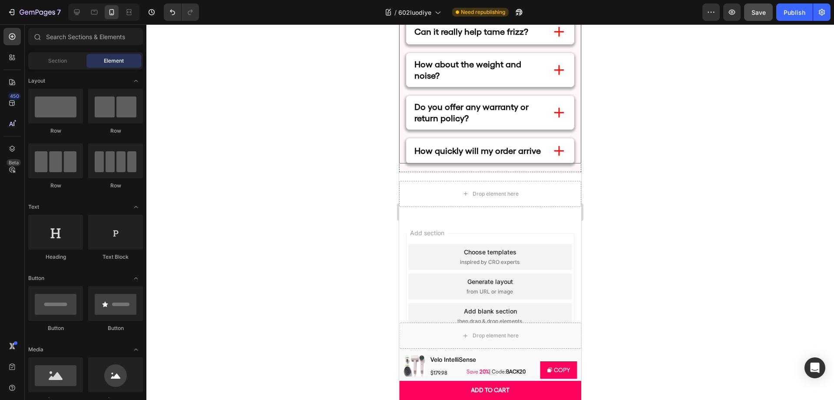
scroll to position [5690, 0]
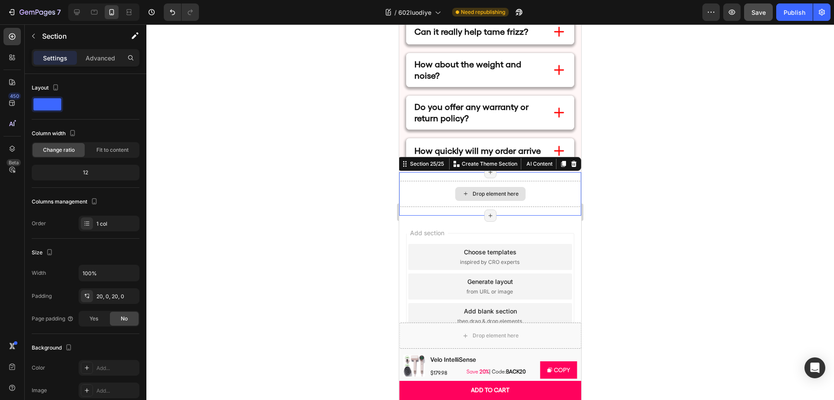
click at [538, 204] on div "Drop element here" at bounding box center [490, 194] width 182 height 26
click at [568, 168] on div at bounding box center [573, 164] width 10 height 10
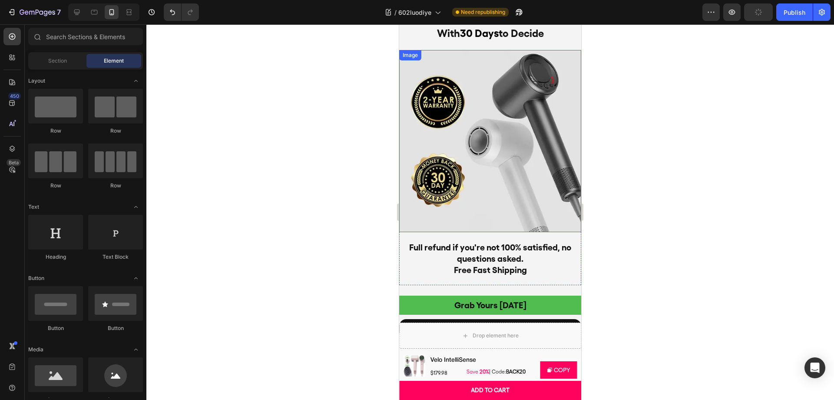
scroll to position [4662, 0]
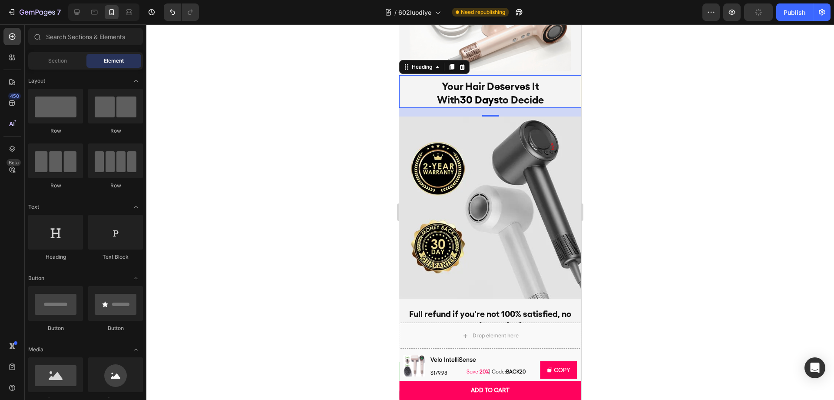
click at [548, 101] on h2 "Your Hair Deserves It With 30 Days to Decide" at bounding box center [490, 93] width 182 height 29
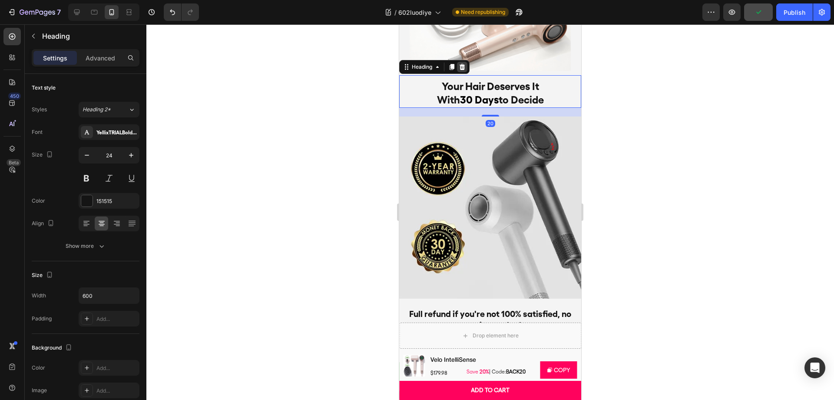
click at [459, 63] on icon at bounding box center [462, 66] width 7 height 7
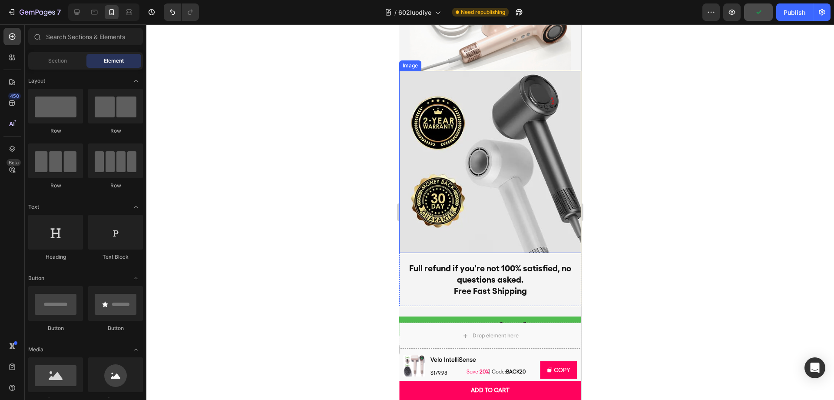
click at [495, 103] on img at bounding box center [490, 162] width 182 height 182
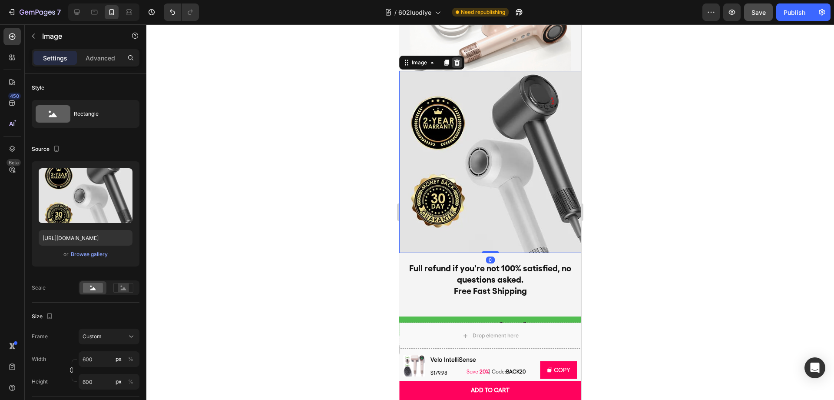
click at [459, 59] on icon at bounding box center [456, 62] width 7 height 7
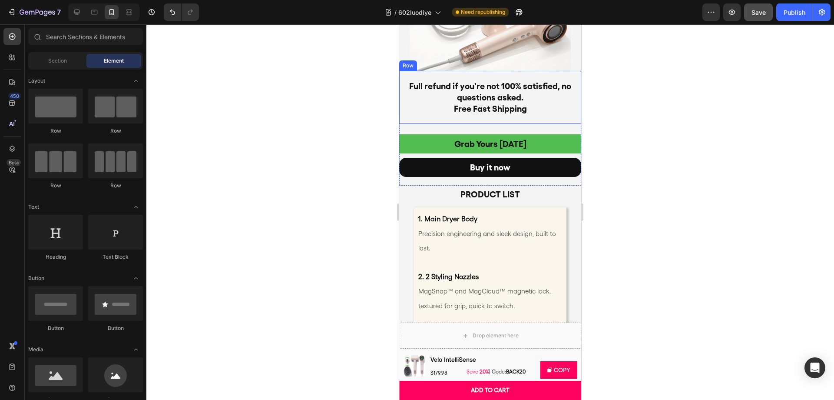
click at [521, 71] on div "Full refund if you're not 100% satisfied, no questions asked. Free Fast Shippin…" at bounding box center [490, 97] width 182 height 53
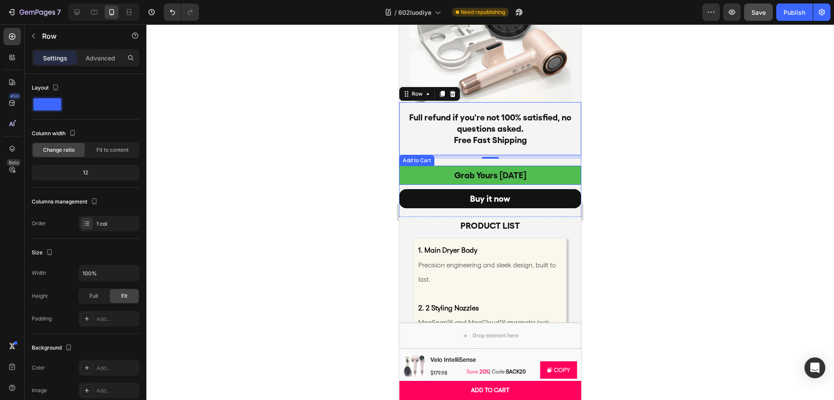
scroll to position [4626, 0]
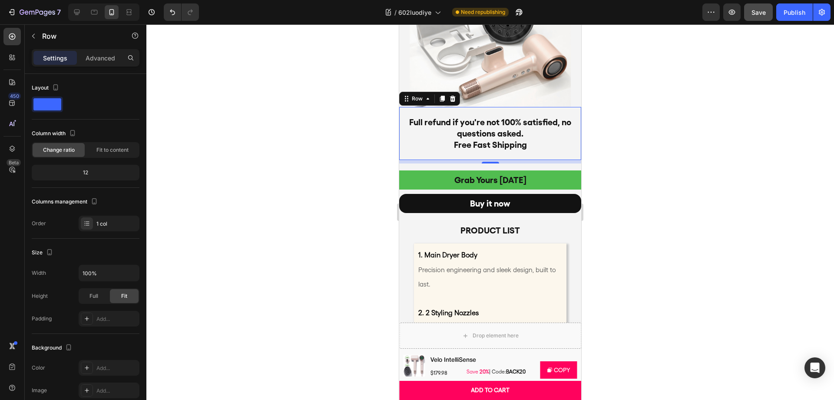
click at [546, 134] on h2 "Full refund if you're not 100% satisfied, no questions asked. Free Fast Shipping" at bounding box center [490, 134] width 182 height 36
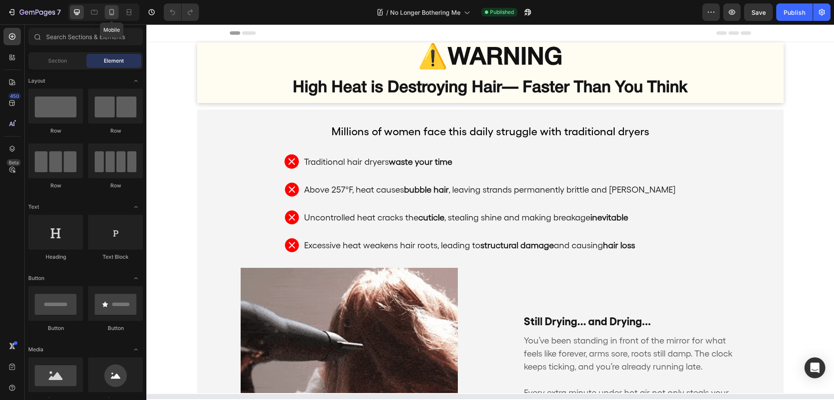
click at [112, 16] on icon at bounding box center [111, 12] width 9 height 9
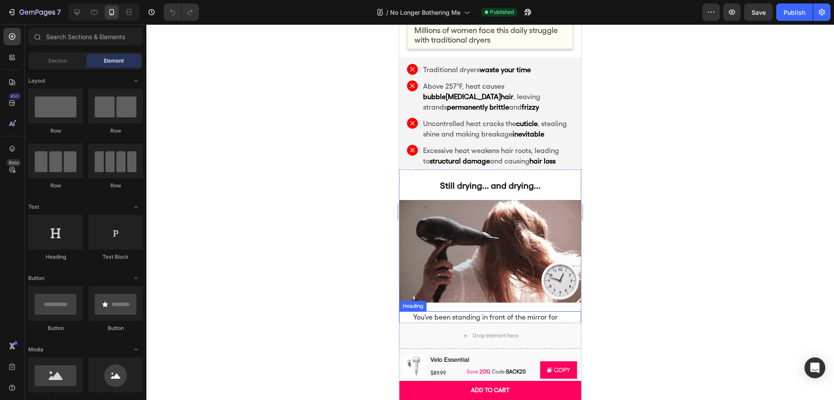
click at [472, 311] on h2 "You’ve been standing in front of the mirror for what feels like forever, arms s…" at bounding box center [490, 332] width 156 height 43
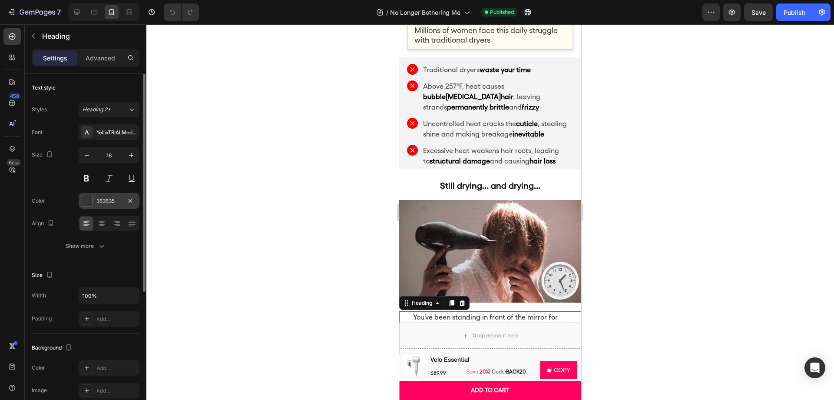
click at [109, 205] on div "353535" at bounding box center [108, 201] width 25 height 8
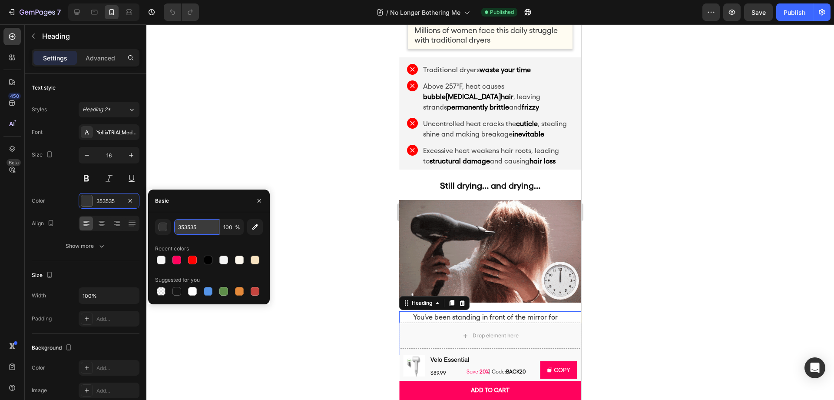
click at [191, 225] on input "353535" at bounding box center [196, 227] width 45 height 16
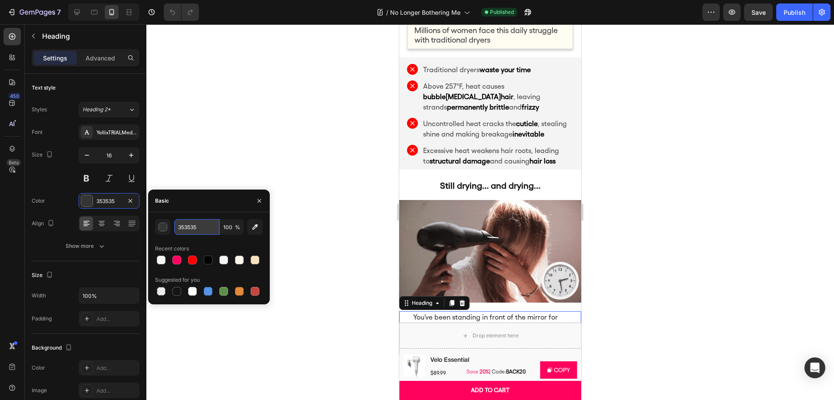
click at [191, 225] on input "353535" at bounding box center [196, 227] width 45 height 16
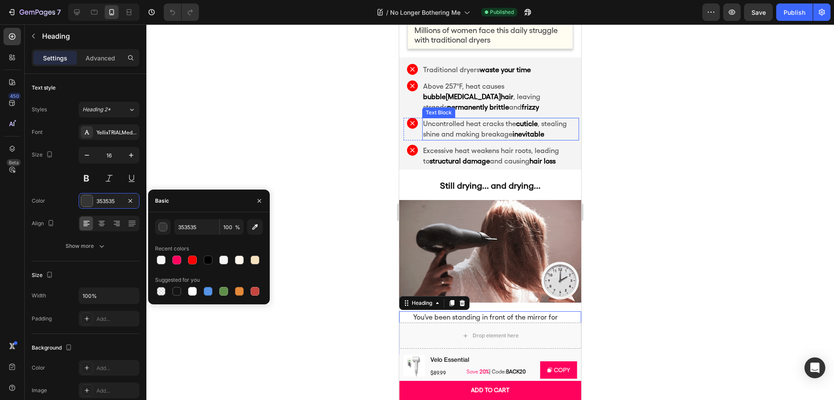
click at [479, 127] on p "Uncontrolled heat cracks the cuticle , stealing shine and making breakage inevi…" at bounding box center [500, 129] width 155 height 21
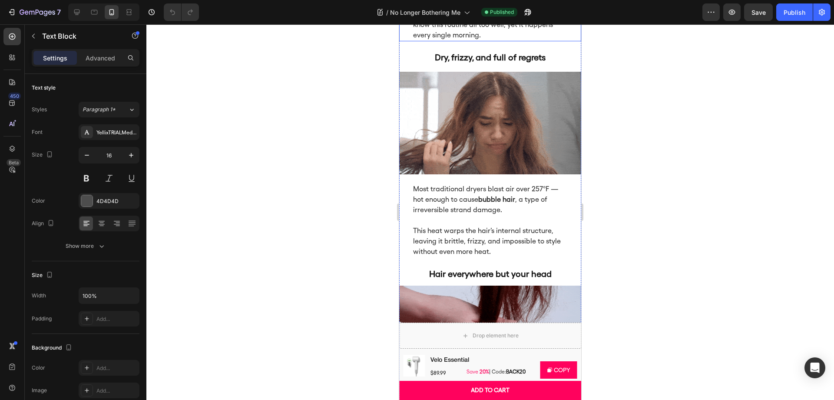
scroll to position [462, 0]
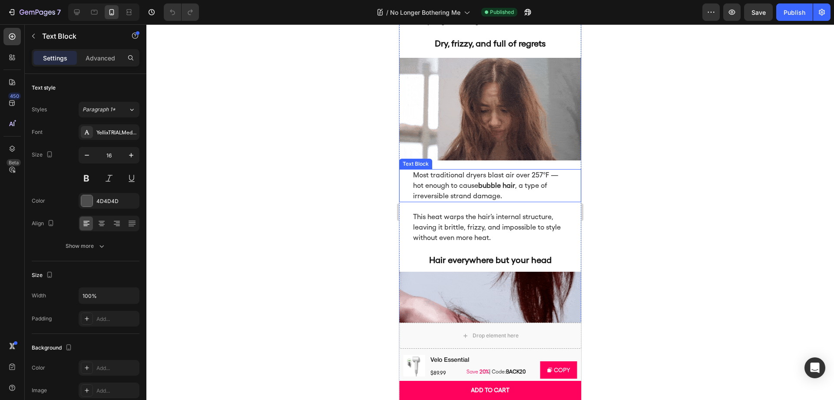
click at [486, 181] on strong "bubble hair" at bounding box center [496, 185] width 37 height 8
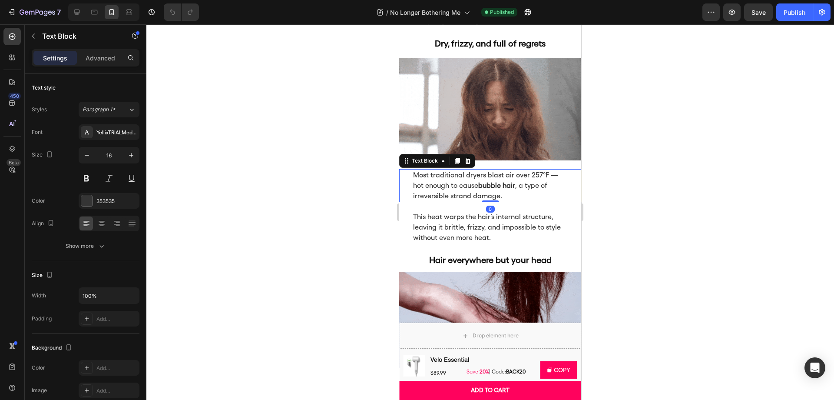
click at [449, 184] on p "Most traditional dryers blast air over 257°F — hot enough to cause bubble hair …" at bounding box center [490, 185] width 154 height 31
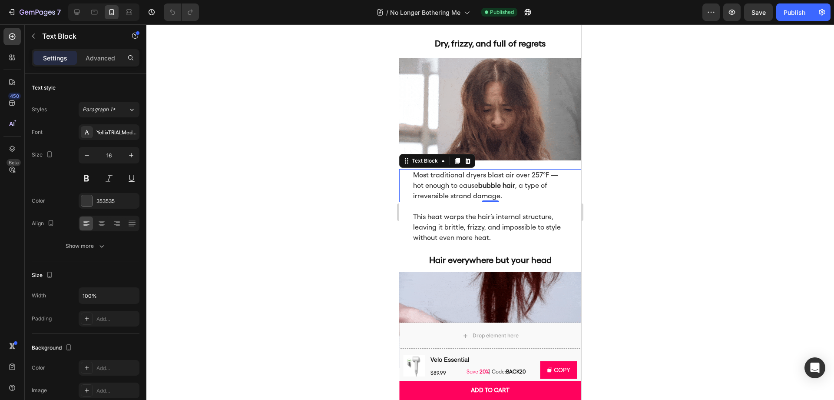
click at [703, 205] on div at bounding box center [489, 211] width 687 height 375
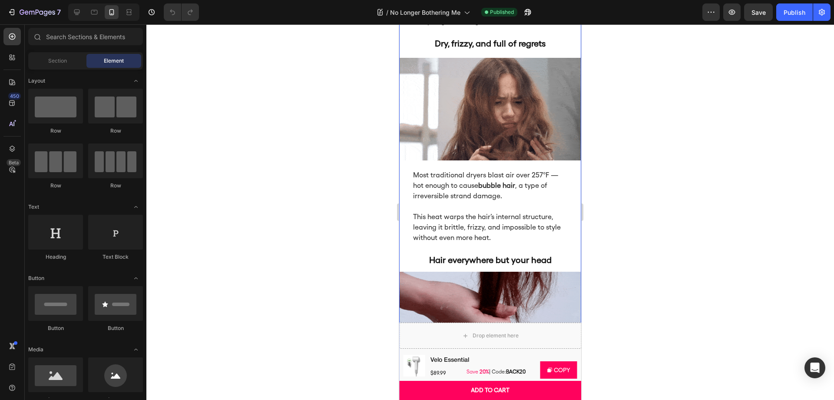
click at [506, 257] on p "Hair everywhere but your head" at bounding box center [490, 259] width 154 height 13
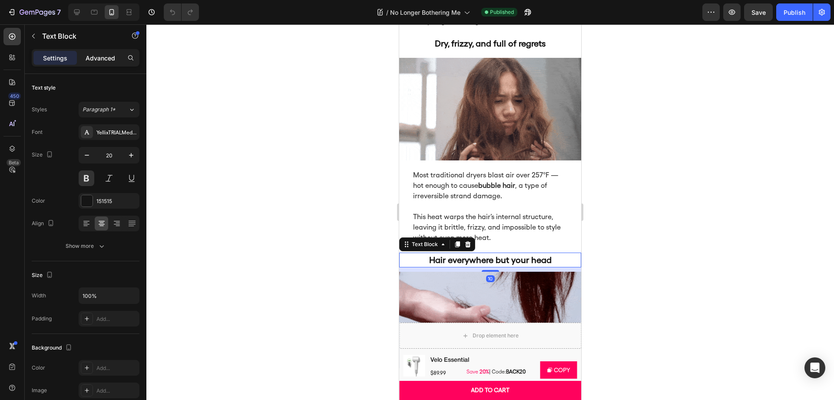
click at [109, 62] on div "Advanced" at bounding box center [100, 58] width 43 height 14
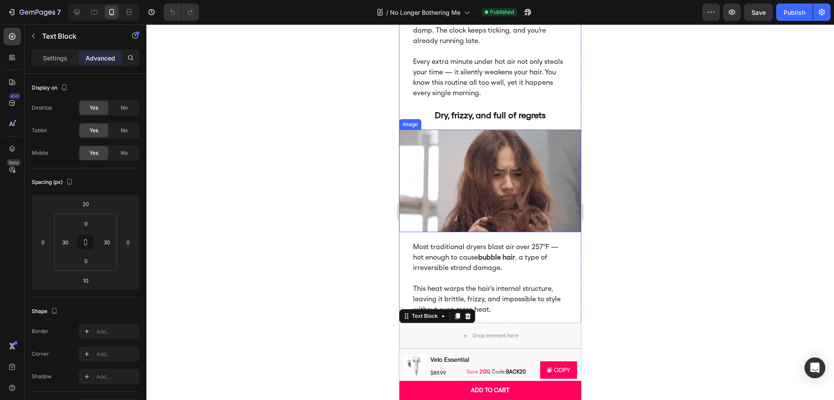
click at [525, 109] on p "Dry, frizzy, and full of regrets" at bounding box center [490, 115] width 154 height 13
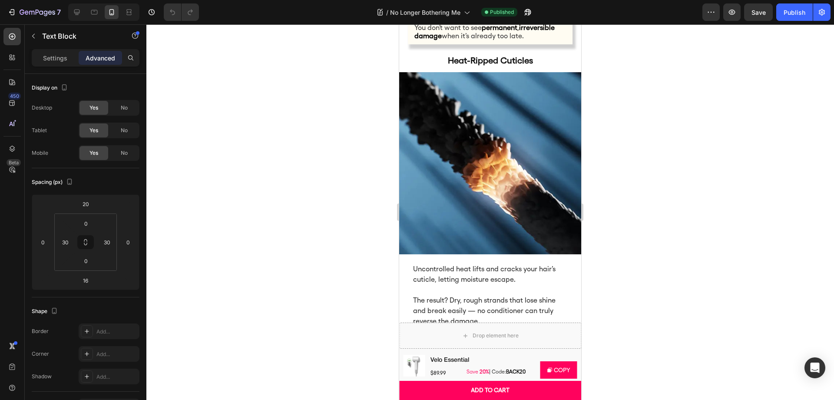
scroll to position [763, 0]
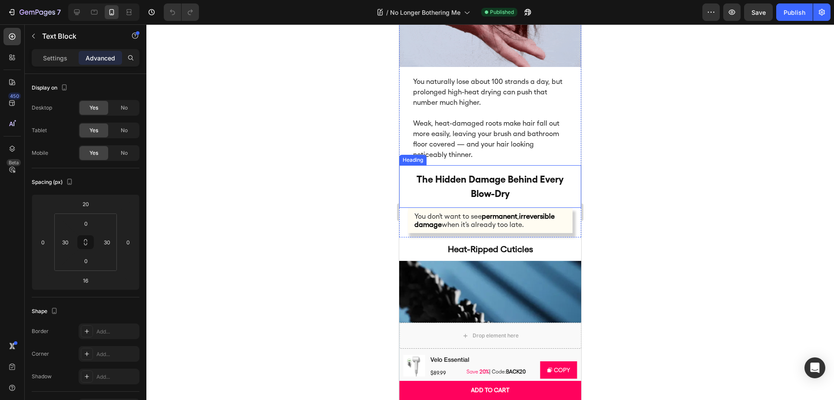
click at [490, 175] on h2 "the hidden damage behind every blow-dry" at bounding box center [490, 186] width 182 height 43
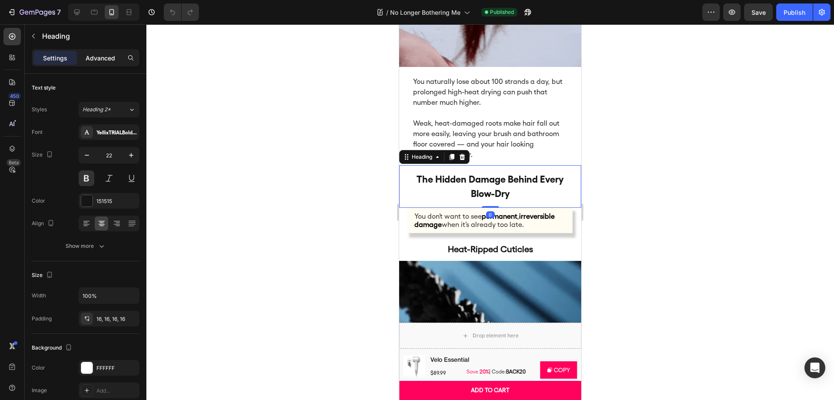
click at [94, 60] on p "Advanced" at bounding box center [101, 57] width 30 height 9
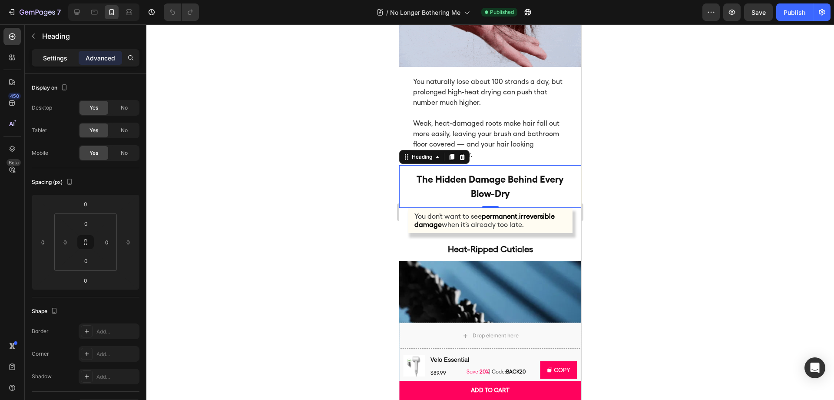
click at [55, 60] on p "Settings" at bounding box center [55, 57] width 24 height 9
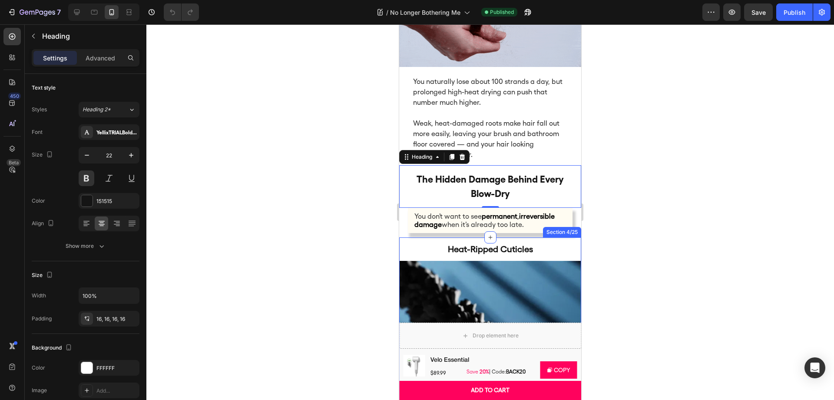
click at [482, 243] on h2 "Heat-Ripped Cuticles" at bounding box center [490, 248] width 156 height 15
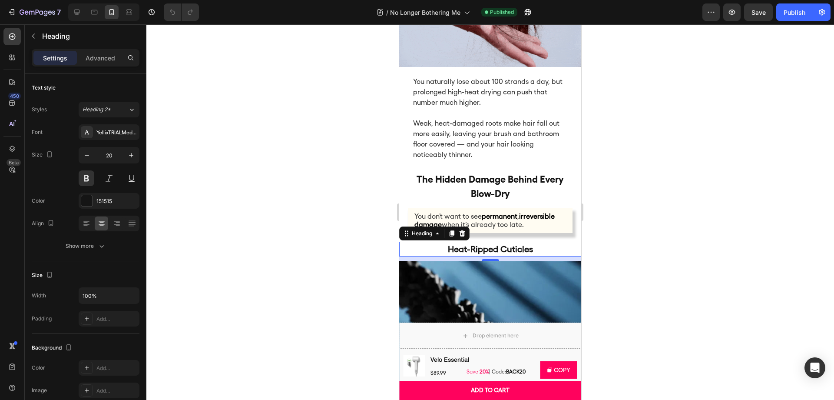
click at [670, 166] on div at bounding box center [489, 211] width 687 height 375
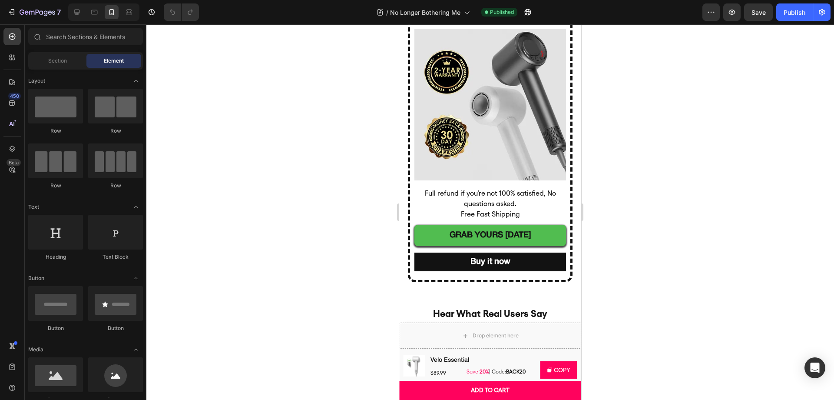
scroll to position [4150, 0]
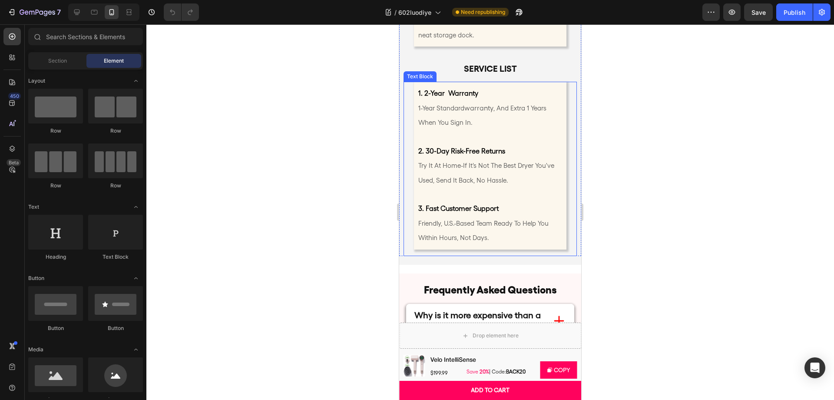
click at [480, 112] on span "warranty" at bounding box center [478, 108] width 29 height 8
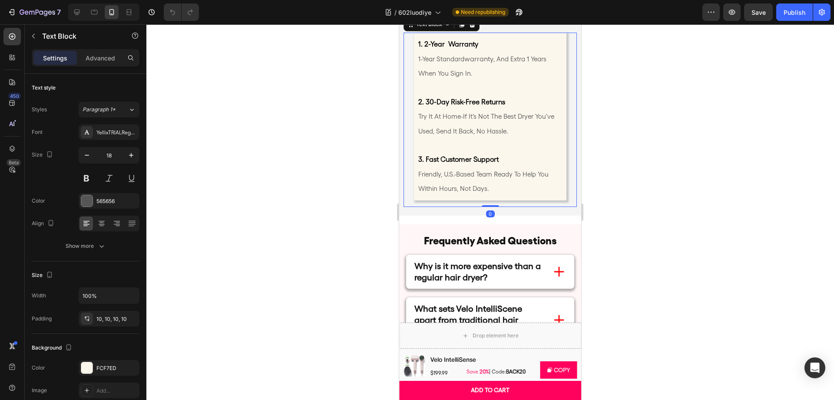
scroll to position [4981, 0]
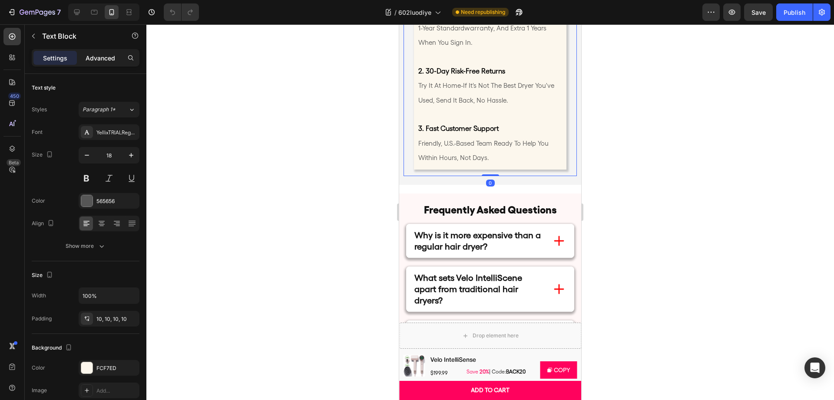
click at [104, 64] on div "Advanced" at bounding box center [100, 58] width 43 height 14
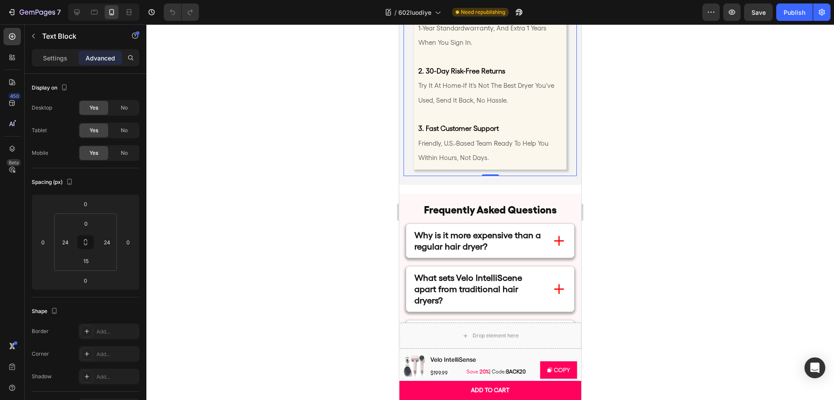
click at [491, 50] on p "1. 2-year warranty 1-year standard warranty , and extra 1 years when you sign i…" at bounding box center [490, 27] width 144 height 43
click at [417, 149] on div "1. 2-year warranty 1-year standard warranty , and extra 1 years when you sign i…" at bounding box center [490, 85] width 152 height 167
click at [523, 104] on span "try it at home-if it's not the best dryer you've used, send it back, no hassle." at bounding box center [486, 93] width 136 height 22
click at [516, 107] on p "2. 30-day risk-free returns try it at home-if it's not the best dryer you've us…" at bounding box center [490, 79] width 144 height 58
click at [519, 165] on p "3. fast customer support friendly, u.s.-based team ready to help you within hou…" at bounding box center [490, 136] width 144 height 58
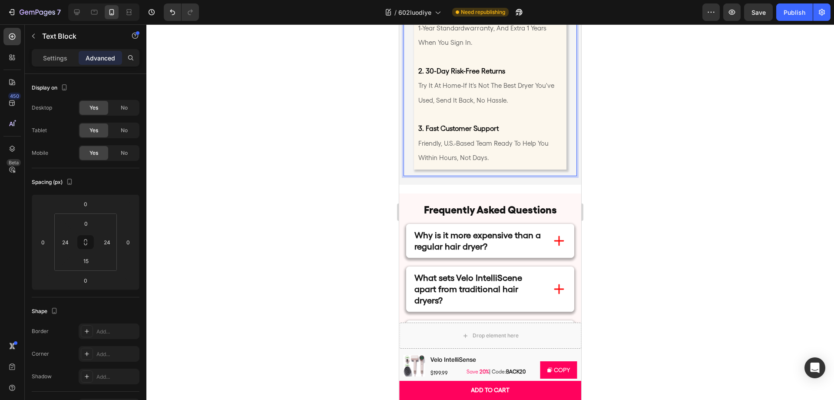
click at [417, 169] on div "1. 2-year warranty 1-year standard warranty , and extra 1 years when you sign i…" at bounding box center [490, 85] width 152 height 167
click at [62, 63] on div "Settings" at bounding box center [54, 58] width 43 height 14
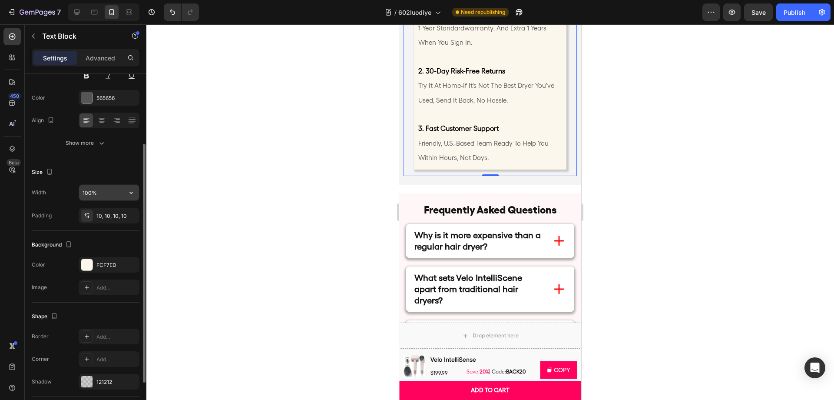
scroll to position [84, 0]
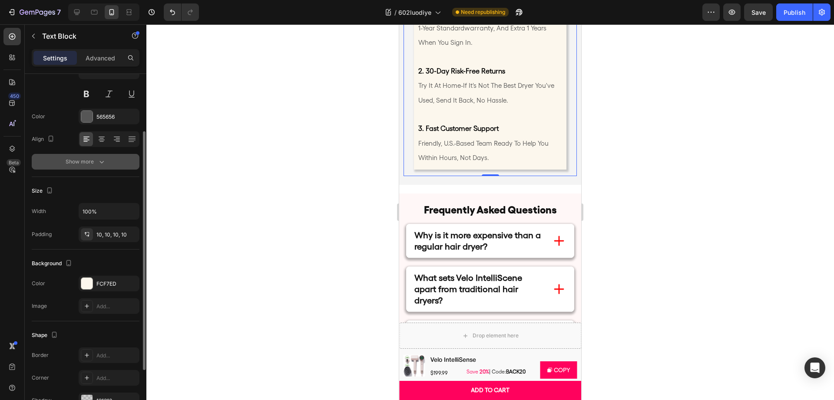
click at [102, 158] on icon "button" at bounding box center [101, 161] width 9 height 9
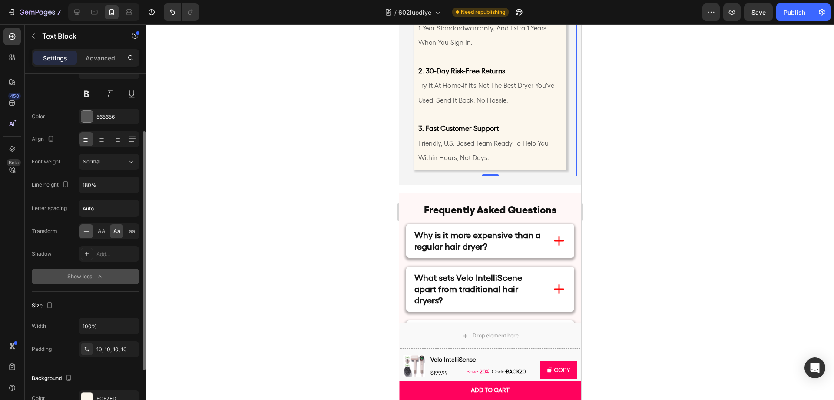
click at [91, 233] on div at bounding box center [85, 231] width 13 height 14
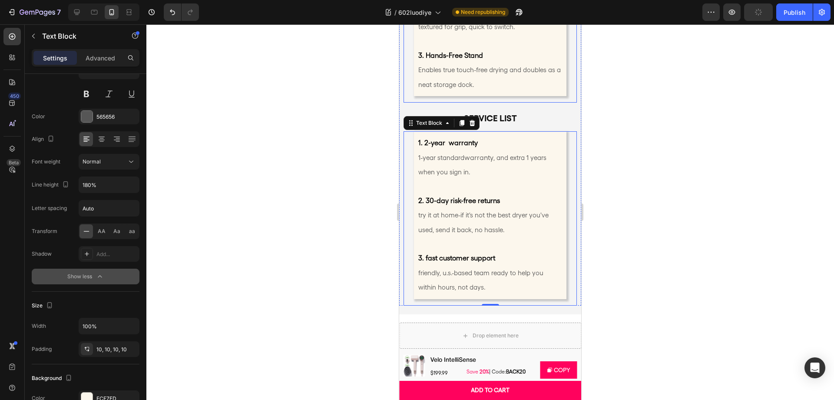
scroll to position [4948, 0]
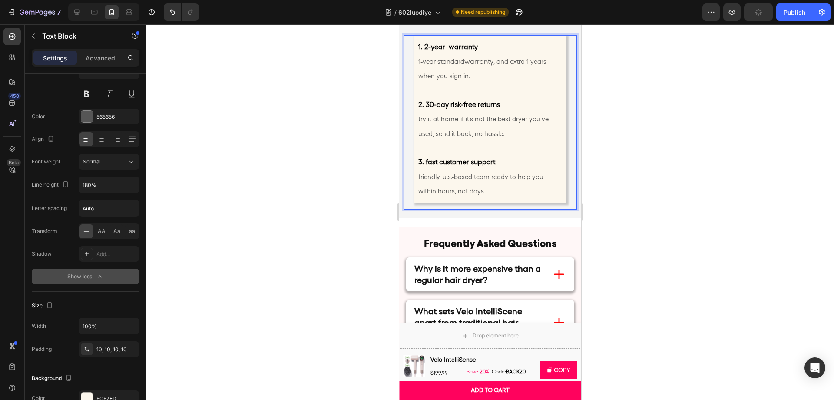
click at [450, 51] on strong "1. 2-year warranty" at bounding box center [447, 47] width 59 height 8
click at [439, 109] on strong "2. 30-day risk-free returns" at bounding box center [459, 104] width 82 height 8
click at [431, 166] on strong "3. fast customer support" at bounding box center [456, 162] width 77 height 8
click at [427, 166] on strong "3. fast customer support" at bounding box center [456, 162] width 77 height 8
click at [421, 137] on span "try it at home-if it's not the best dryer you've used, send it back, no hassle." at bounding box center [483, 126] width 130 height 22
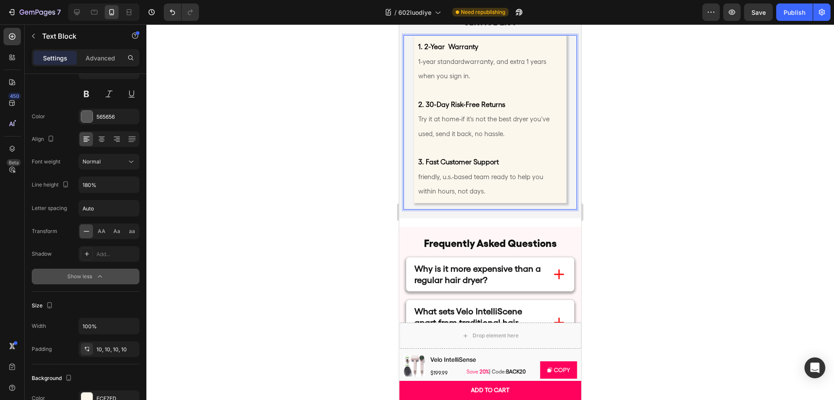
click at [421, 195] on span "friendly, u.s.-based team ready to help you within hours, not days." at bounding box center [480, 184] width 125 height 22
click at [447, 195] on span "Friendly, u.s.-based team ready to help you within hours, not days." at bounding box center [481, 184] width 126 height 22
click at [457, 195] on span "Friendly, U.S.-based team ready to help you within hours, not days." at bounding box center [481, 184] width 127 height 22
click at [496, 198] on p "3. Fast Customer Support Friendly, U.S.-Bbased team ready to help you within ho…" at bounding box center [490, 170] width 144 height 58
click at [466, 195] on span "Friendly, U.S.-Bbased team ready to help you within hours, not days." at bounding box center [483, 184] width 131 height 22
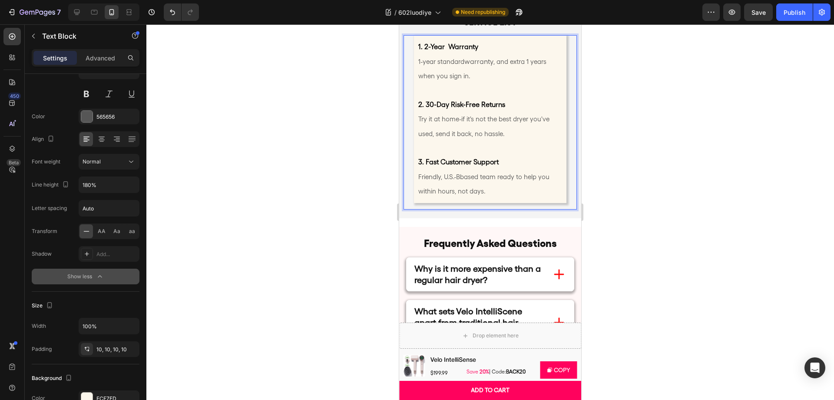
click at [464, 195] on span "Friendly, U.S.-Bbased team ready to help you within hours, not days." at bounding box center [483, 184] width 131 height 22
click at [493, 198] on p "3. Fast Customer Support Friendly, U.S.-Based team ready to help you within hou…" at bounding box center [490, 170] width 144 height 58
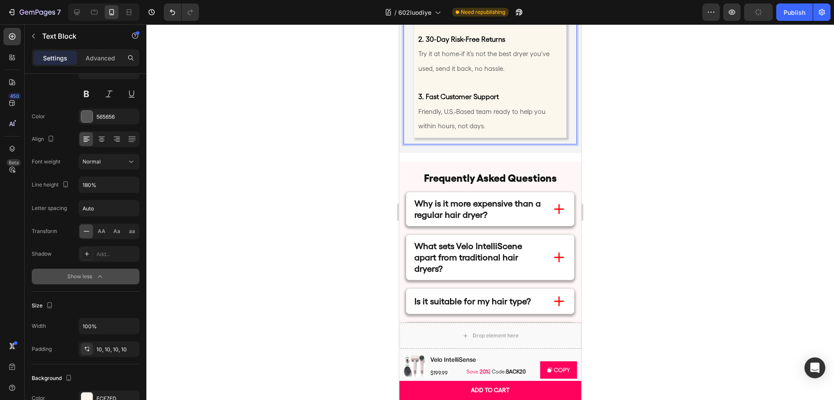
scroll to position [4987, 0]
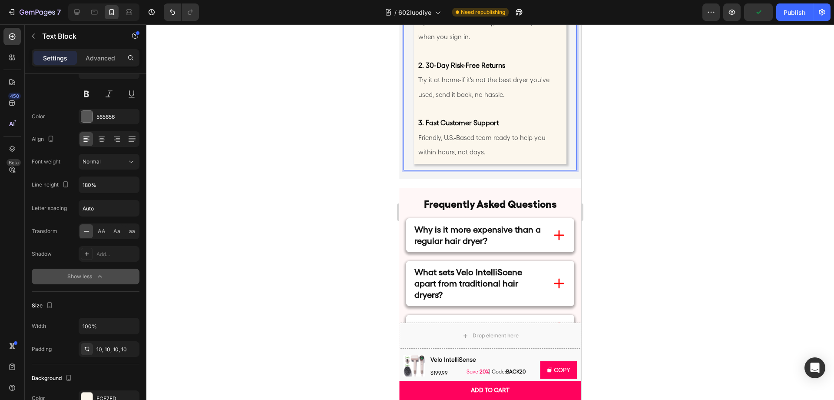
click at [505, 41] on span ", and extra 1 years when you sign in." at bounding box center [482, 30] width 128 height 22
click at [494, 15] on p "1. 2-Year Warranty" at bounding box center [490, 7] width 144 height 14
click at [515, 41] on span ", and extra 1 years when you sign in." at bounding box center [482, 30] width 128 height 22
click at [533, 41] on span ", and Extra 1 years when you sign in." at bounding box center [482, 30] width 128 height 22
click at [426, 44] on p "1-year standard warranty , and Extra 1 Years when you sign in." at bounding box center [490, 29] width 144 height 29
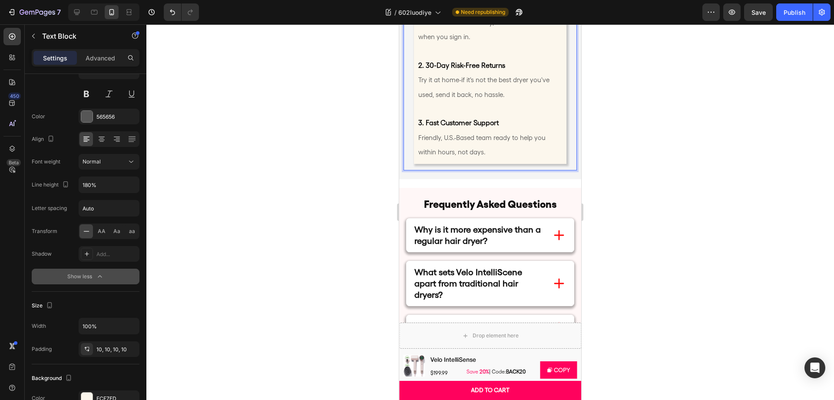
click at [440, 26] on span "1-Year standard" at bounding box center [440, 23] width 45 height 8
drag, startPoint x: 472, startPoint y: 139, endPoint x: 471, endPoint y: 135, distance: 4.4
click at [473, 26] on span "warranty" at bounding box center [478, 22] width 29 height 8
click at [424, 41] on span ", and Extra 1 Years when you sign in." at bounding box center [483, 30] width 130 height 22
click at [452, 41] on span ", and Extra 1 Years When you sign in." at bounding box center [483, 30] width 130 height 22
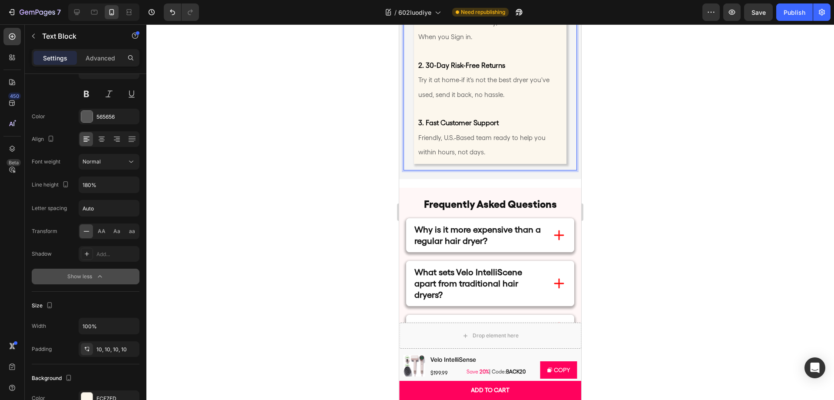
click at [472, 44] on p "1-Year Standard W arranty , and Extra 1 Years When you Sign in." at bounding box center [490, 29] width 144 height 29
click at [500, 98] on span "Try it at home-if it's not the best dryer you've used, send it back, no hassle." at bounding box center [483, 87] width 131 height 22
click at [516, 98] on span "Try it at home-if it's not the Best dryer you've used, send it back, no hassle." at bounding box center [483, 87] width 131 height 22
click at [522, 102] on p "2. 30-Day Risk-Free Returns Try it at home-if it's not the Best Dryer you've us…" at bounding box center [490, 73] width 144 height 58
click at [478, 98] on span "Try it at home-if it's not the Best Dryer you've used, send it back, no hassle." at bounding box center [484, 87] width 132 height 22
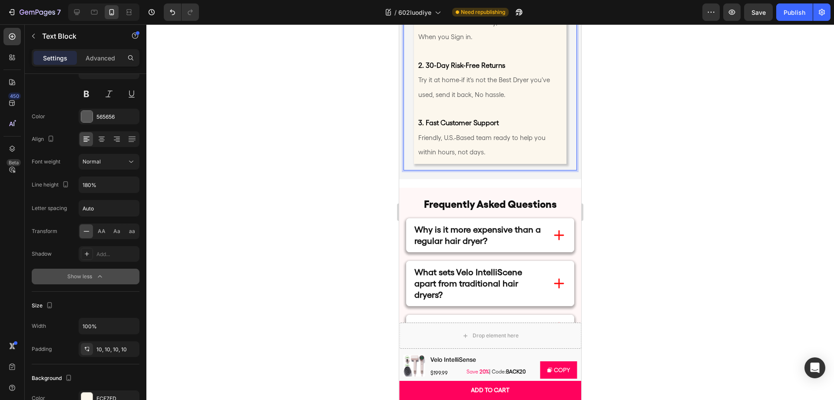
click at [498, 98] on span "Try it at home-if it's not the Best Dryer you've used, send it back, No hassle." at bounding box center [484, 87] width 132 height 22
click at [534, 102] on p "2. 30-Day Risk-Free Returns Try it at home-if it's not the Best Dryer you've us…" at bounding box center [490, 73] width 144 height 58
click at [438, 98] on span "Try it at home-if it's not the Best Dryer you've used, send it back, No hassle." at bounding box center [484, 87] width 132 height 22
click at [462, 98] on span "Try it at home-if it's not the Best Dryer you've used, Send it back, No hassle." at bounding box center [484, 87] width 132 height 22
drag, startPoint x: 420, startPoint y: 213, endPoint x: 434, endPoint y: 213, distance: 14.3
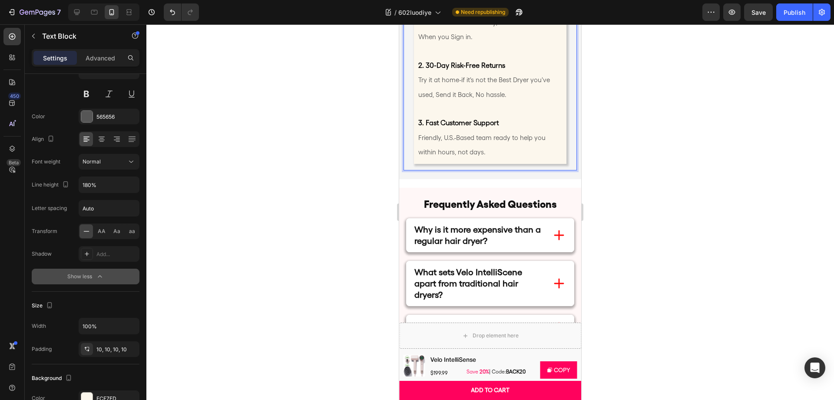
click at [420, 98] on span "Try it at home-if it's not the Best Dryer you've used, Send it Back, No hassle." at bounding box center [484, 87] width 132 height 22
click at [465, 127] on strong "3. Fast Customer Support" at bounding box center [458, 123] width 80 height 8
click at [499, 156] on span "Friendly, U.S.-Based team ready to help you within hours, not days." at bounding box center [481, 145] width 127 height 22
click at [522, 156] on span "Friendly, U.S.-Based Team Ready to help you within hours, not days." at bounding box center [482, 145] width 129 height 22
click at [425, 156] on span "Friendly, U.S.-Based Team Ready to Help you within hours, not days." at bounding box center [483, 145] width 130 height 22
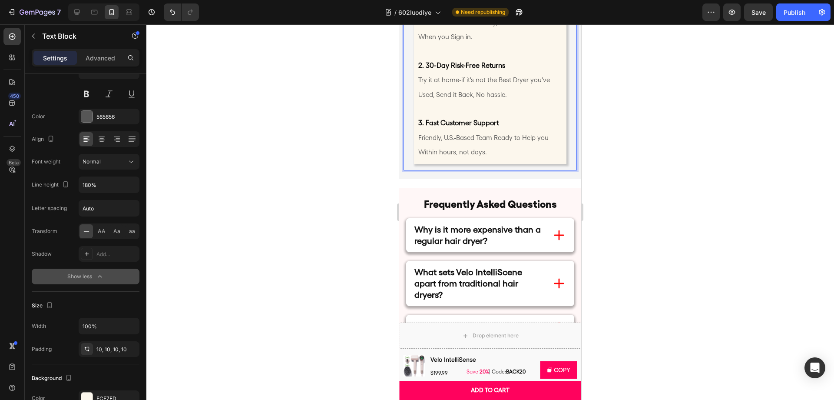
click at [461, 156] on span "Friendly, U.S.-Based Team Ready to Help you Within hours, not days." at bounding box center [483, 145] width 130 height 22
click at [797, 13] on div "Publish" at bounding box center [794, 12] width 22 height 9
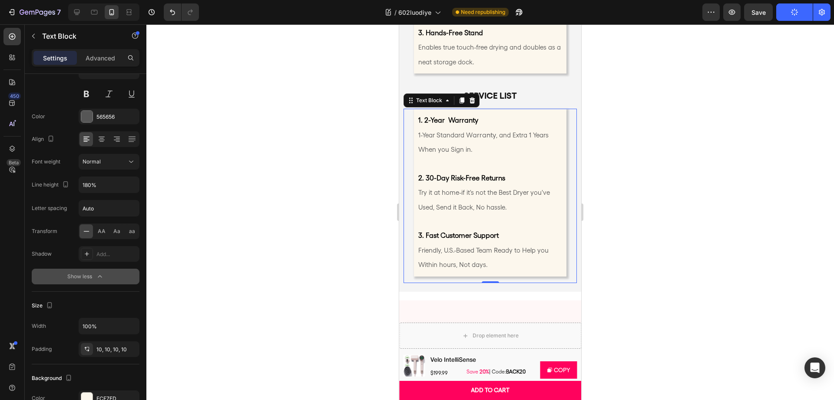
scroll to position [4870, 0]
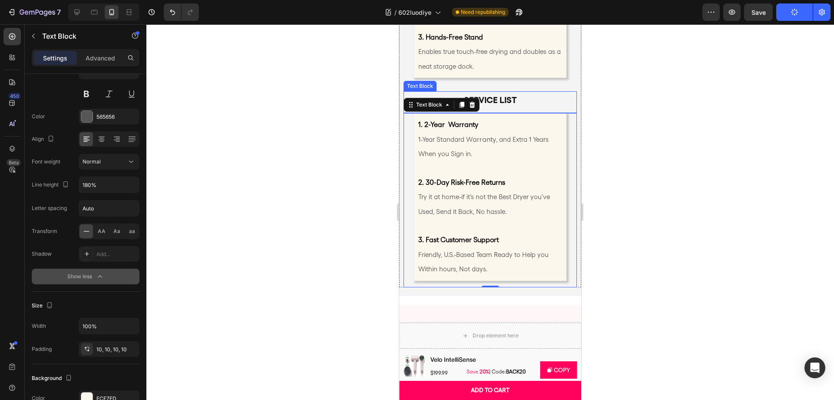
click at [538, 108] on p "service list" at bounding box center [490, 100] width 151 height 16
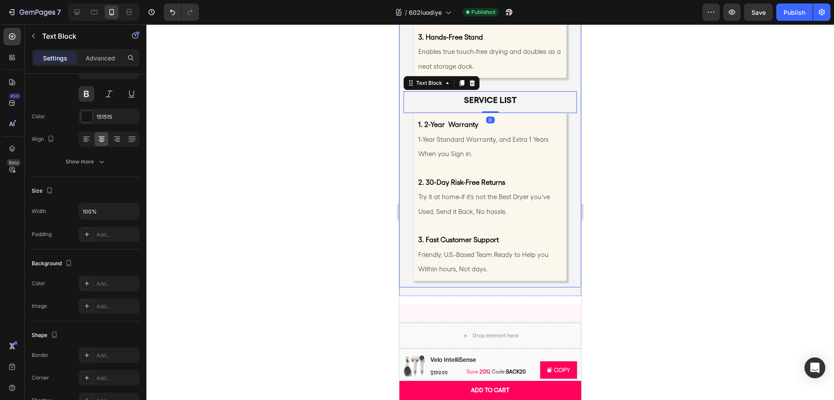
click at [560, 200] on div "Product list Text Block 1. Main Dryer Body Precision engineering and sleek desi…" at bounding box center [490, 88] width 182 height 398
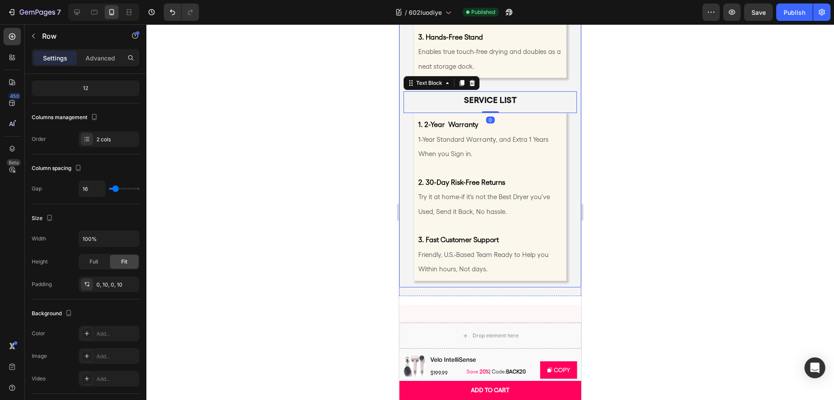
scroll to position [0, 0]
